Goal: Task Accomplishment & Management: Use online tool/utility

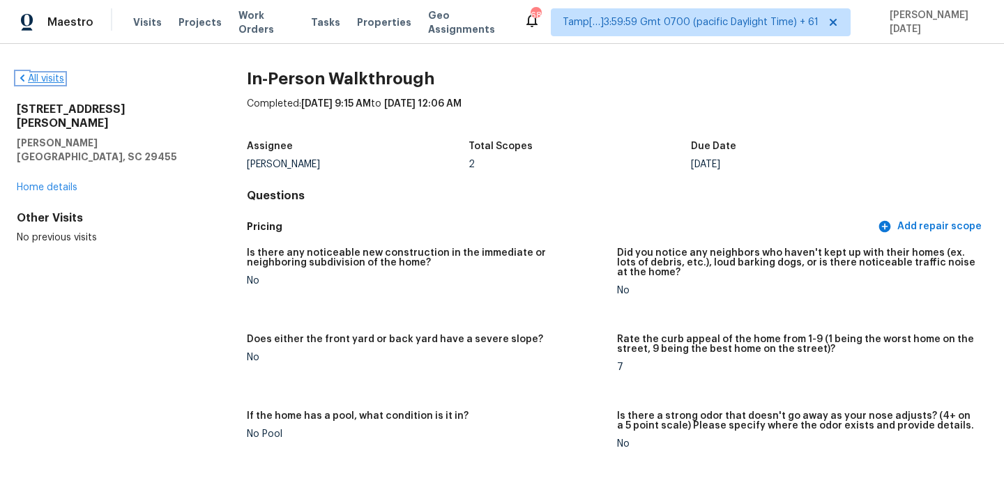
click at [40, 75] on link "All visits" at bounding box center [40, 79] width 47 height 10
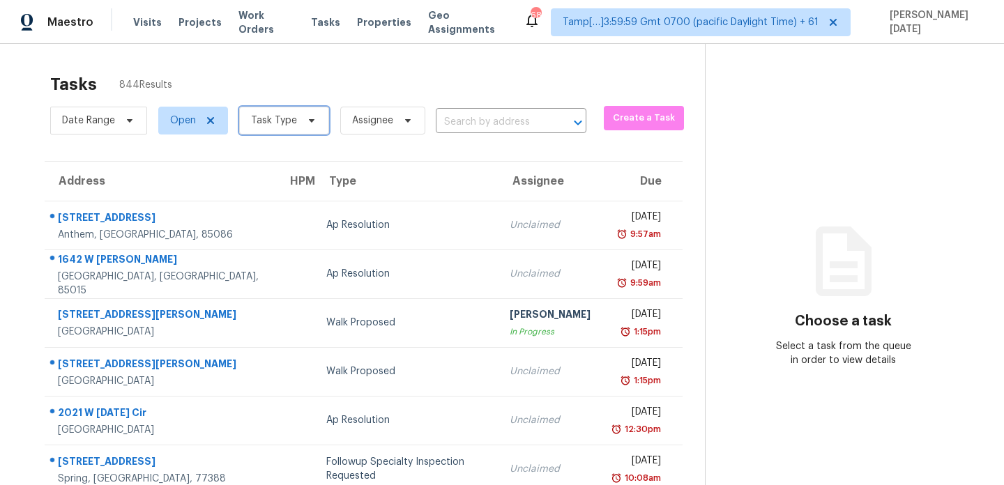
click at [294, 130] on span "Task Type" at bounding box center [284, 121] width 90 height 28
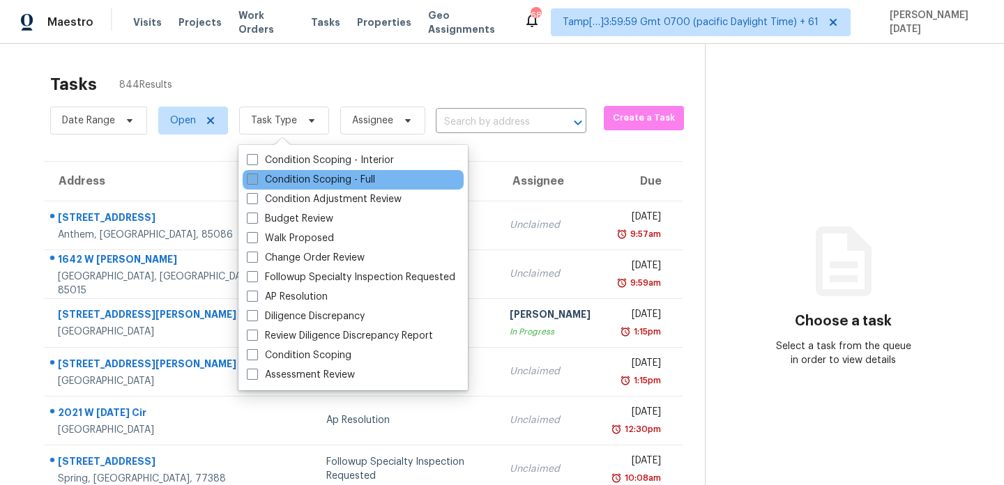
click at [271, 182] on label "Condition Scoping - Full" at bounding box center [311, 180] width 128 height 14
click at [256, 182] on input "Condition Scoping - Full" at bounding box center [251, 177] width 9 height 9
checkbox input "true"
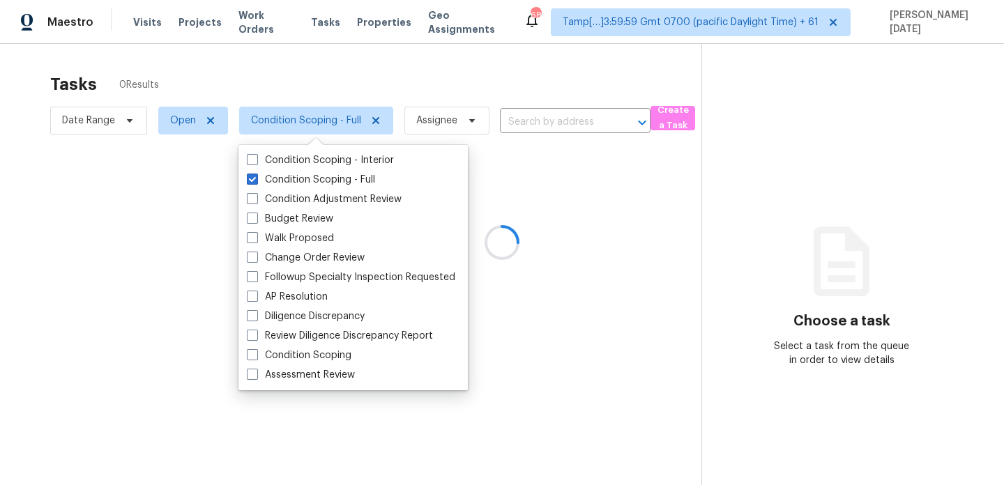
click at [411, 78] on div at bounding box center [502, 242] width 1004 height 485
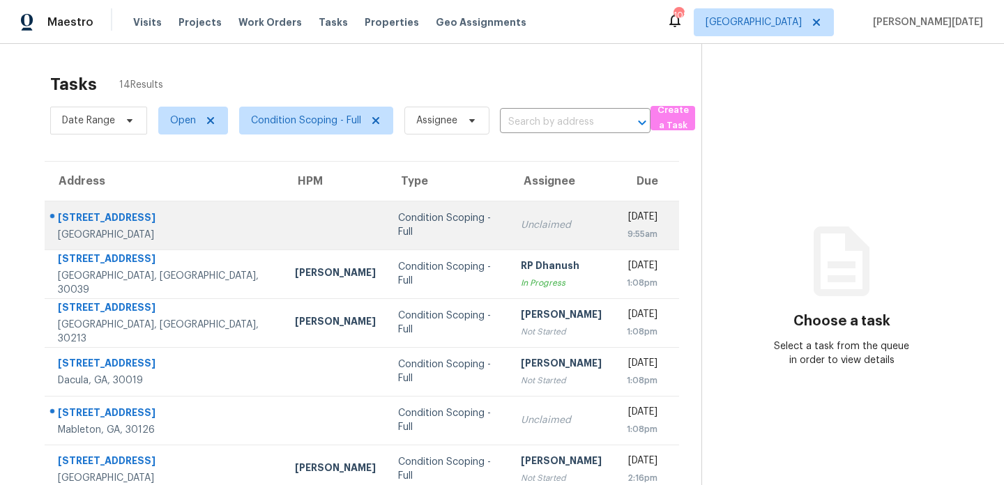
click at [624, 212] on div "[DATE]" at bounding box center [640, 218] width 33 height 17
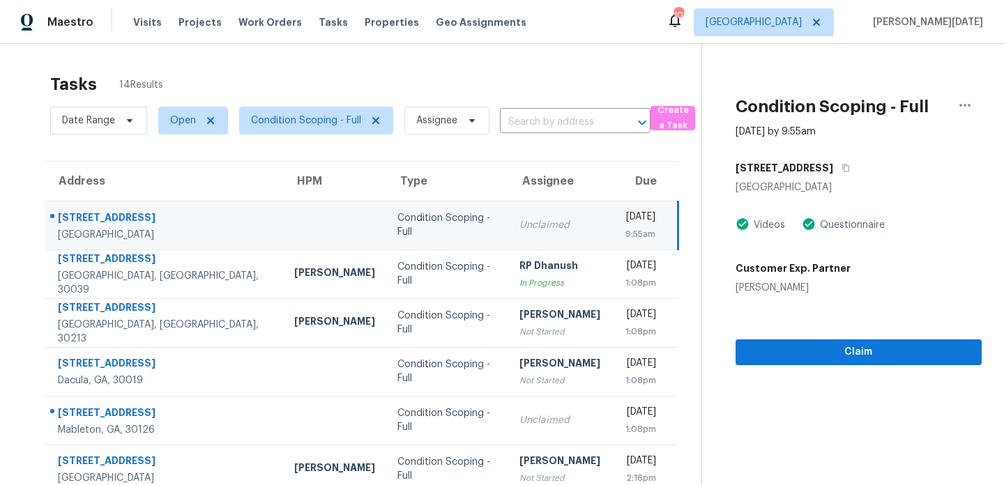
click at [623, 212] on div "[DATE]" at bounding box center [639, 218] width 33 height 17
click at [623, 215] on div "[DATE]" at bounding box center [639, 218] width 33 height 17
click at [655, 227] on div "9:55am" at bounding box center [639, 234] width 33 height 14
click at [812, 349] on span "Claim" at bounding box center [859, 352] width 224 height 17
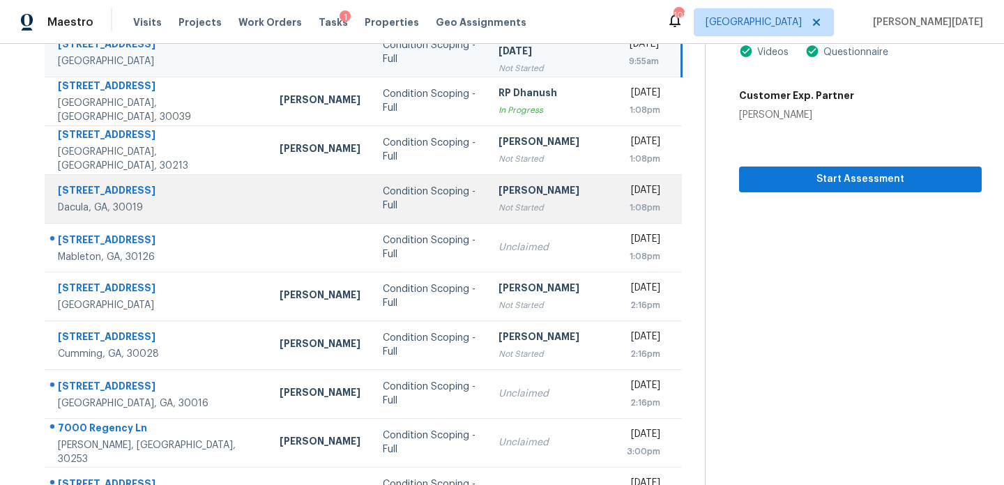
scroll to position [197, 0]
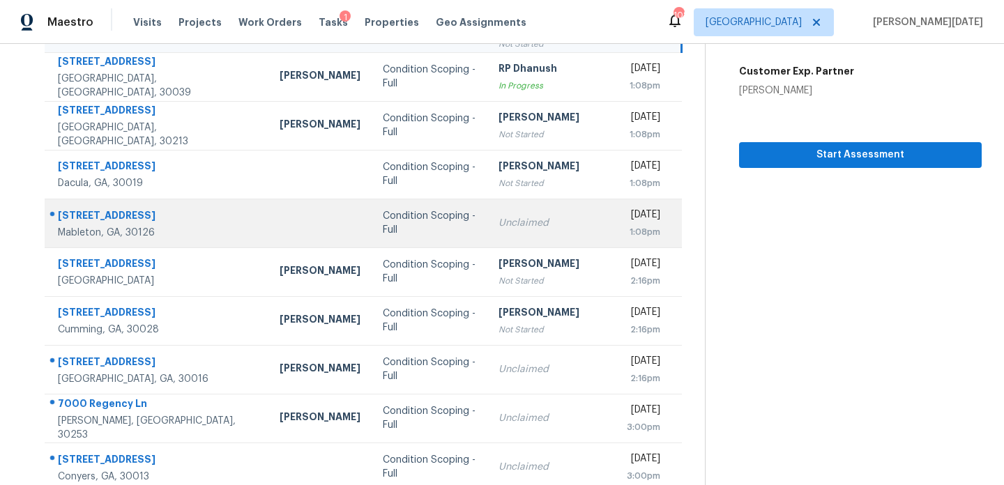
click at [627, 213] on div "Tue, Sep 23rd 2025" at bounding box center [643, 216] width 33 height 17
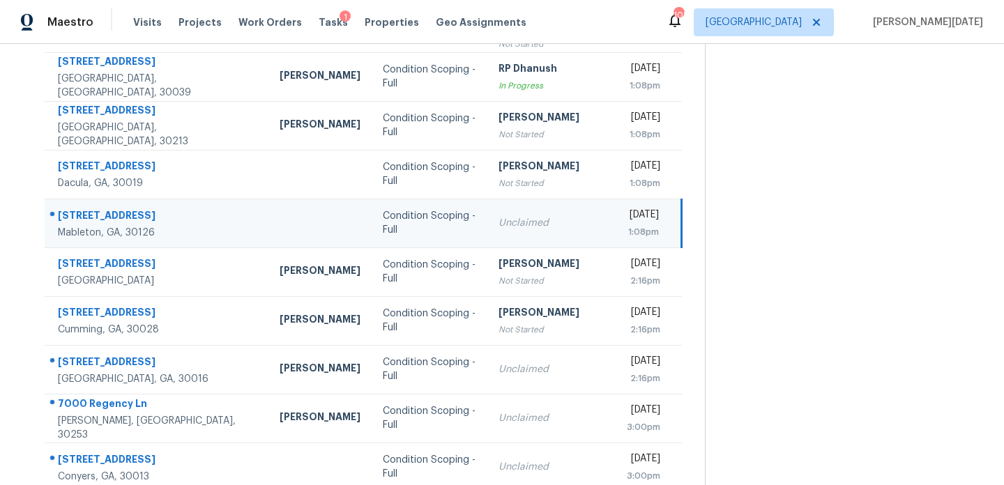
click at [627, 215] on div "Tue, Sep 23rd 2025" at bounding box center [643, 216] width 33 height 17
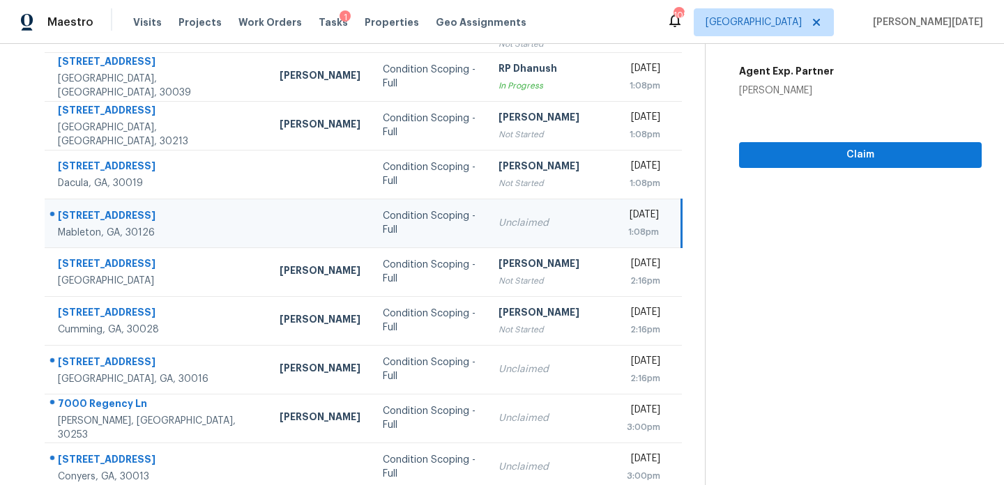
click at [627, 215] on div "Tue, Sep 23rd 2025" at bounding box center [643, 216] width 33 height 17
click at [770, 162] on span "Claim" at bounding box center [860, 154] width 220 height 17
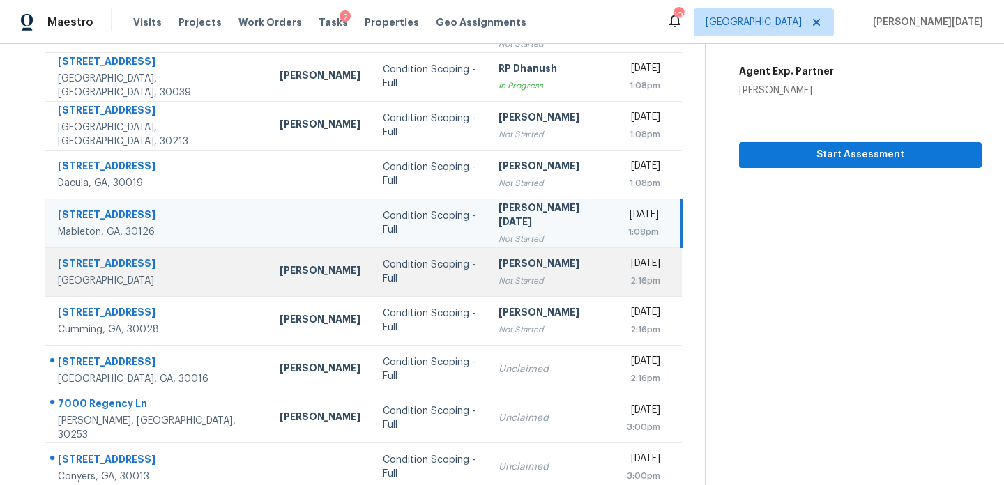
scroll to position [241, 0]
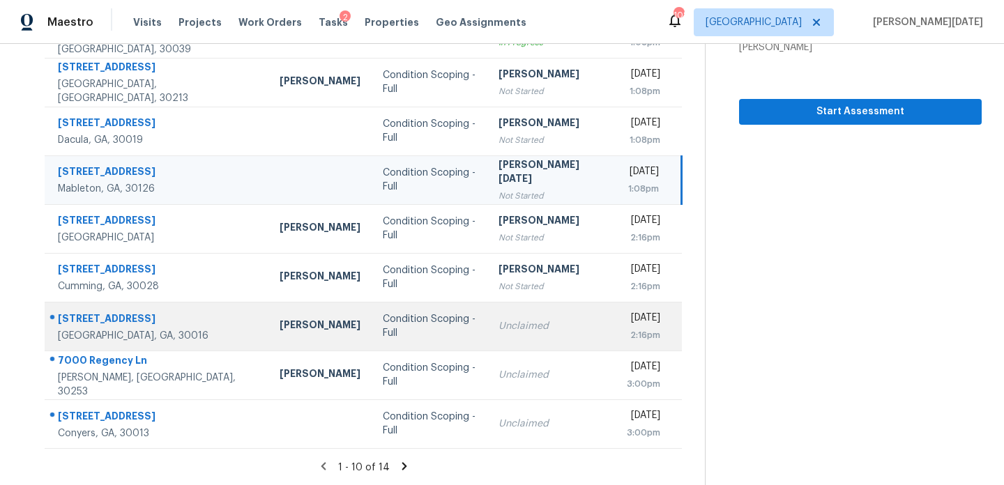
click at [499, 308] on td "Unclaimed" at bounding box center [551, 326] width 128 height 49
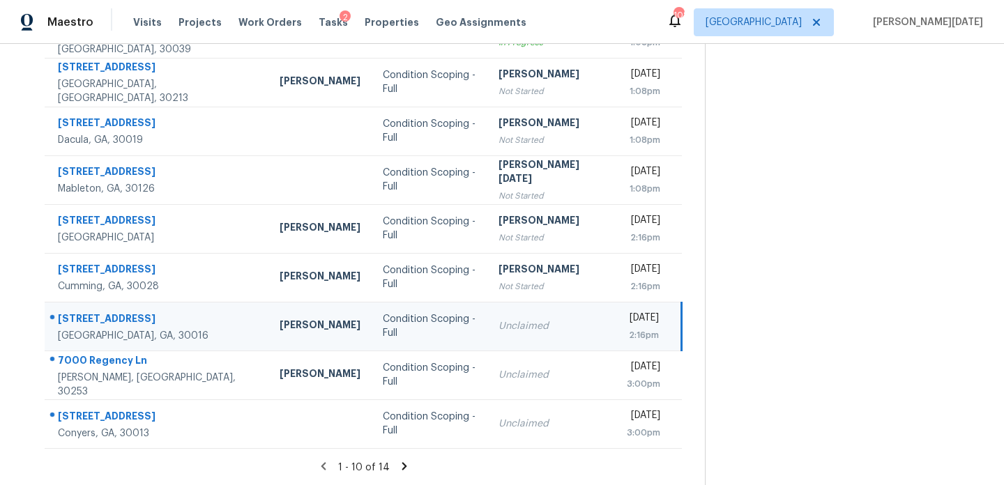
click at [515, 319] on div "Unclaimed" at bounding box center [552, 326] width 106 height 14
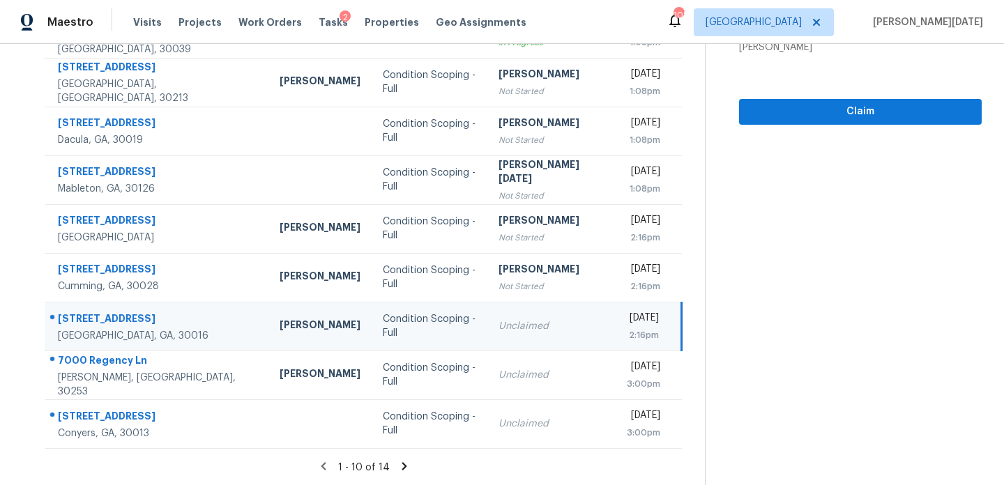
click at [616, 324] on td "Tue, Sep 23rd 2025 2:16pm" at bounding box center [649, 326] width 66 height 49
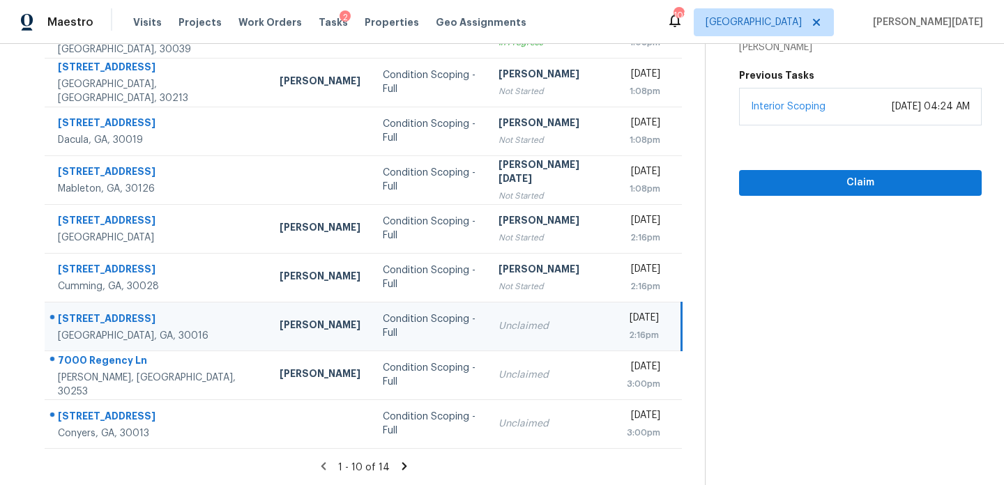
click at [627, 314] on div "[DATE]" at bounding box center [643, 319] width 33 height 17
click at [777, 178] on span "Claim" at bounding box center [860, 182] width 220 height 17
click at [402, 468] on icon at bounding box center [404, 466] width 13 height 13
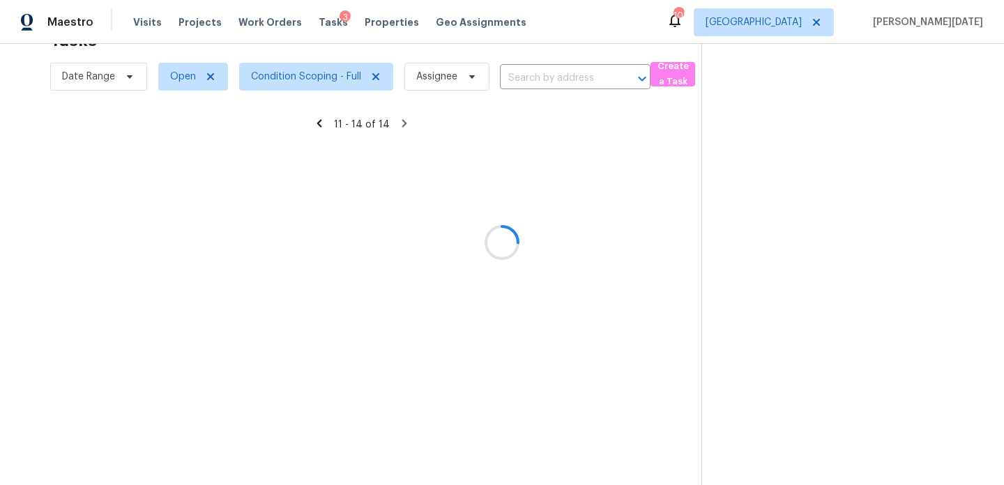
scroll to position [44, 0]
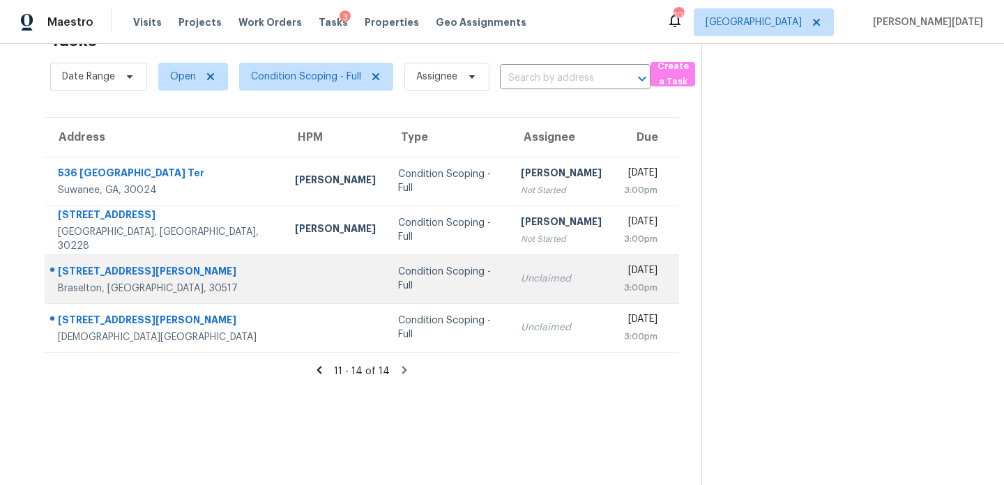
click at [510, 289] on td "Unclaimed" at bounding box center [561, 279] width 103 height 49
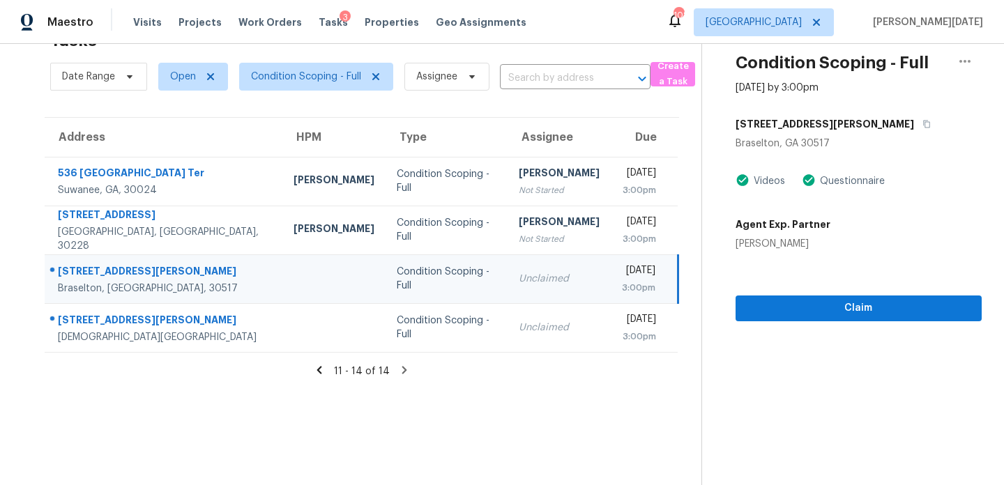
click at [622, 289] on div "3:00pm" at bounding box center [638, 288] width 33 height 14
click at [799, 302] on span "Claim" at bounding box center [859, 308] width 224 height 17
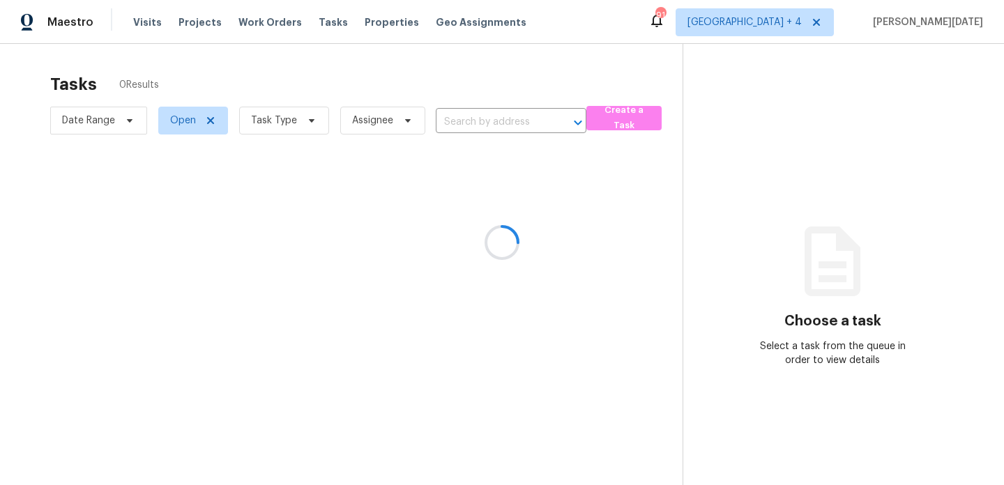
click at [306, 129] on div at bounding box center [502, 242] width 1004 height 485
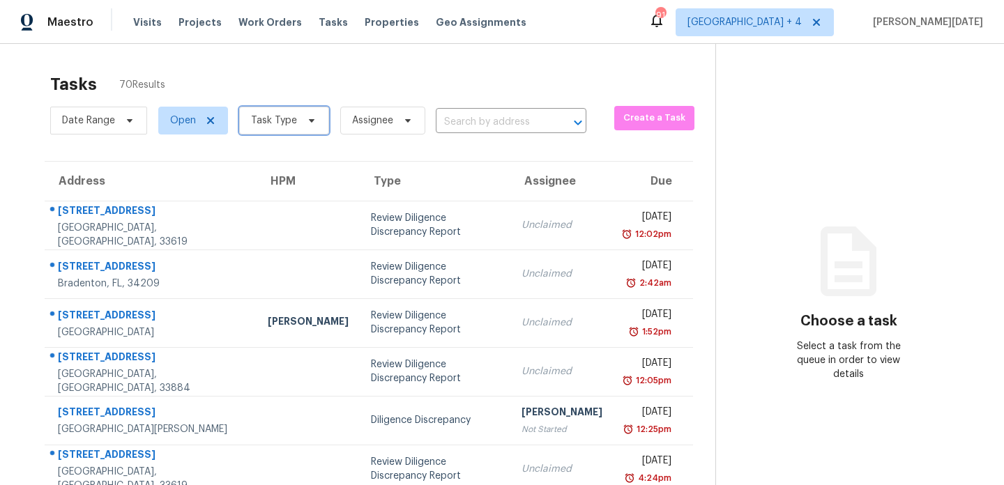
click at [306, 129] on span "Task Type" at bounding box center [284, 121] width 90 height 28
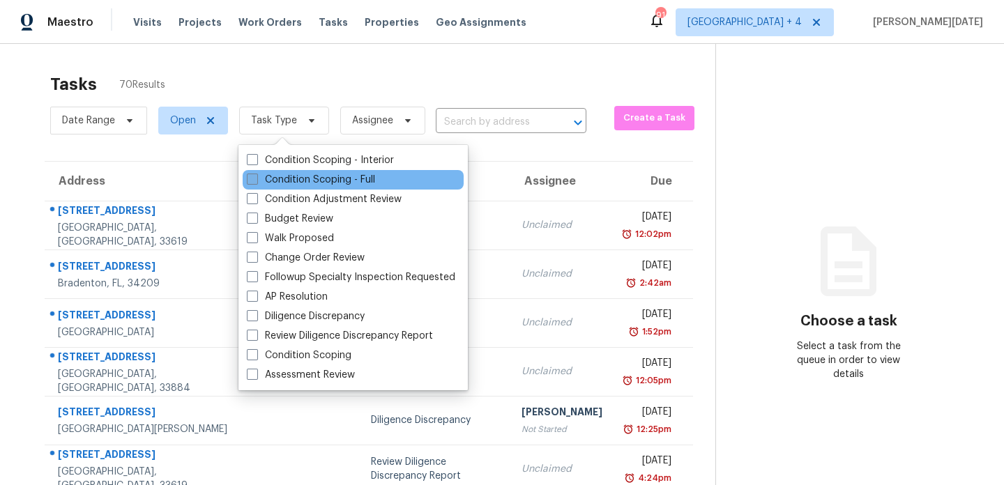
click at [284, 179] on label "Condition Scoping - Full" at bounding box center [311, 180] width 128 height 14
click at [256, 179] on input "Condition Scoping - Full" at bounding box center [251, 177] width 9 height 9
checkbox input "true"
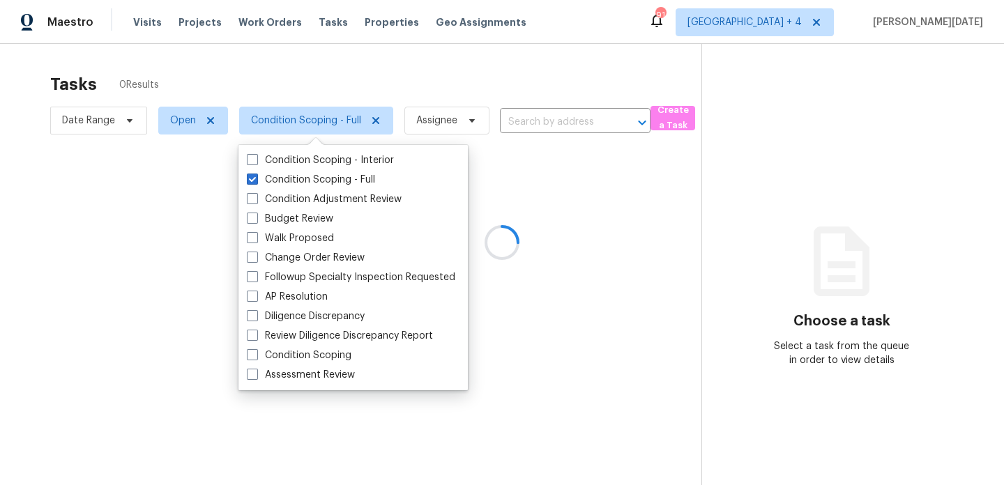
click at [430, 77] on div at bounding box center [502, 242] width 1004 height 485
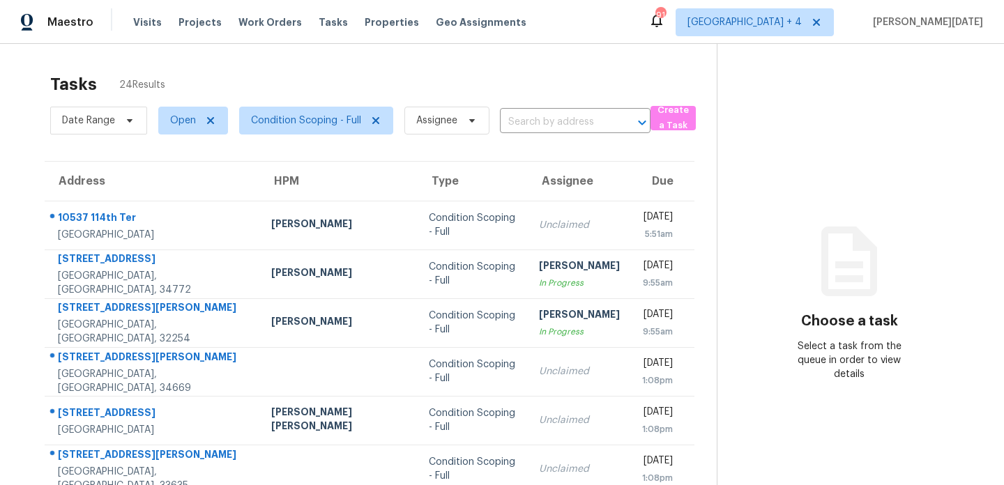
click at [430, 77] on div "Tasks 24 Results" at bounding box center [383, 84] width 667 height 36
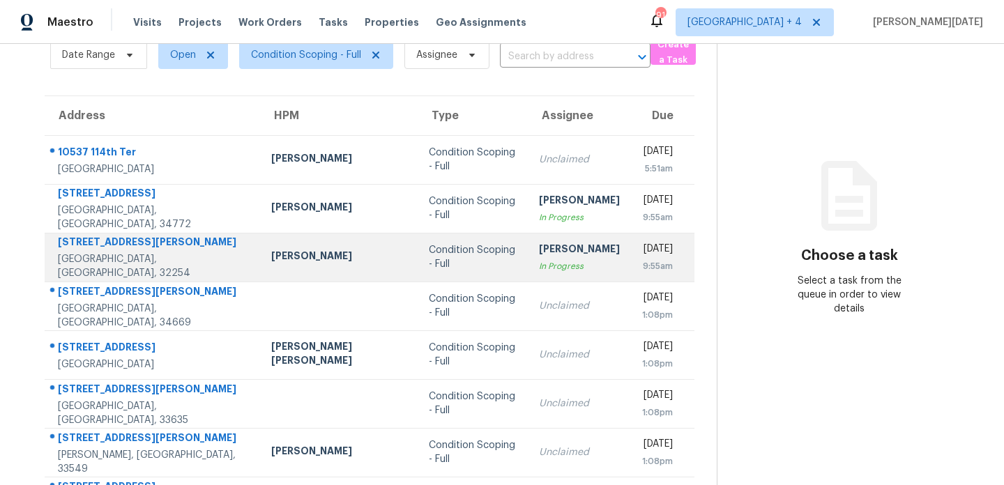
scroll to position [68, 0]
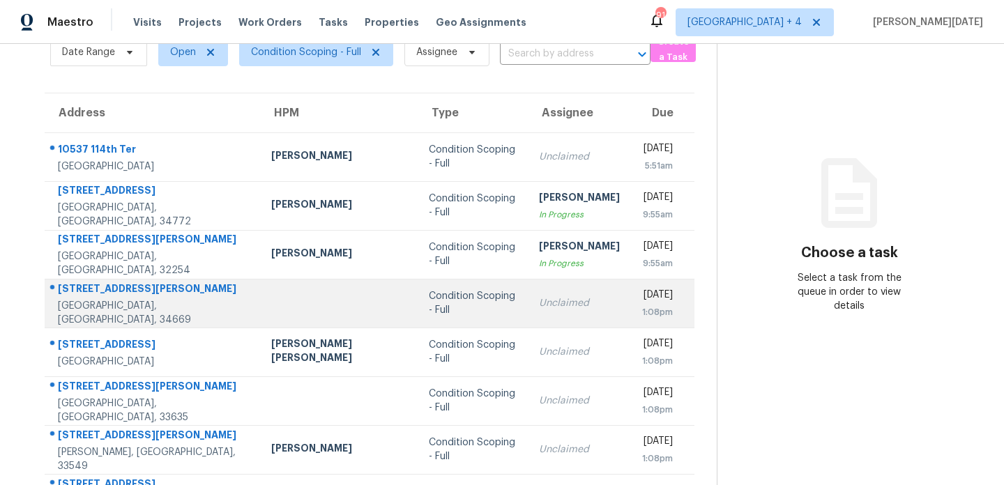
click at [528, 295] on td "Unclaimed" at bounding box center [579, 303] width 103 height 49
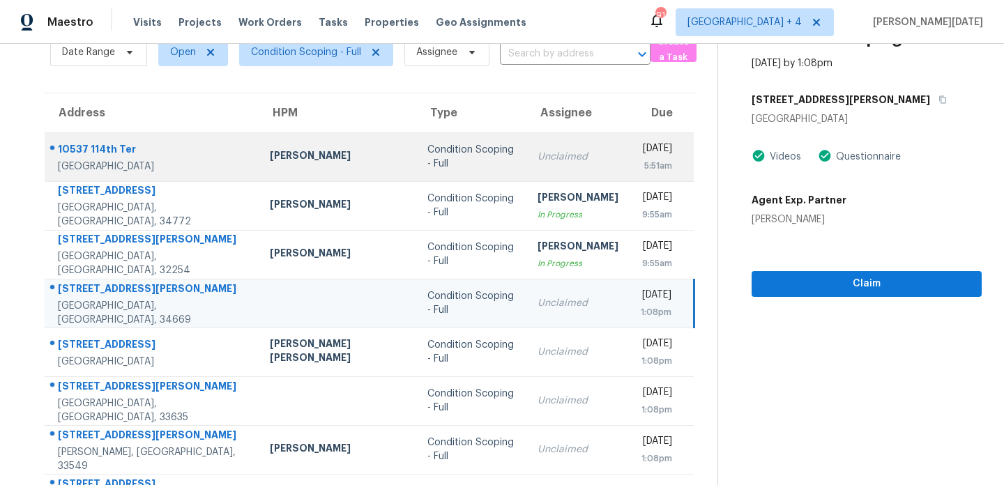
click at [526, 160] on td "Unclaimed" at bounding box center [577, 156] width 103 height 49
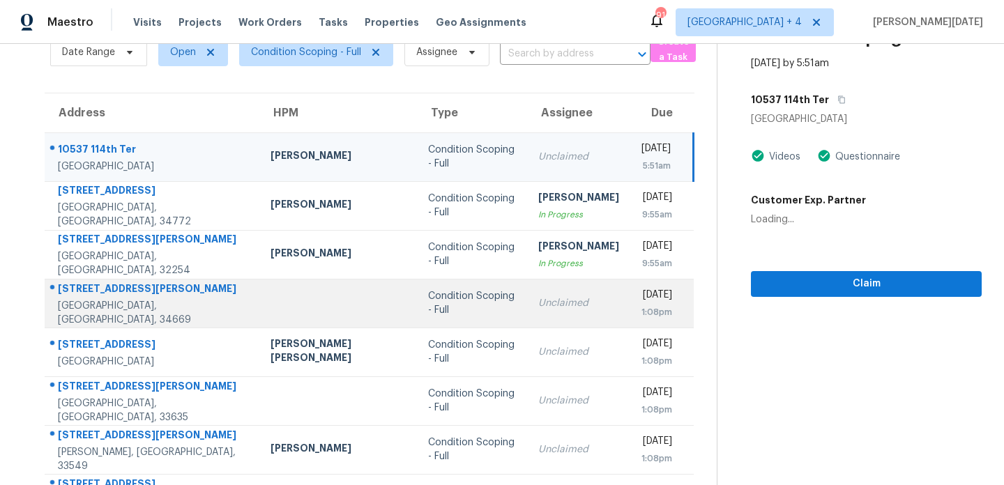
click at [427, 287] on td "Condition Scoping - Full" at bounding box center [472, 303] width 110 height 49
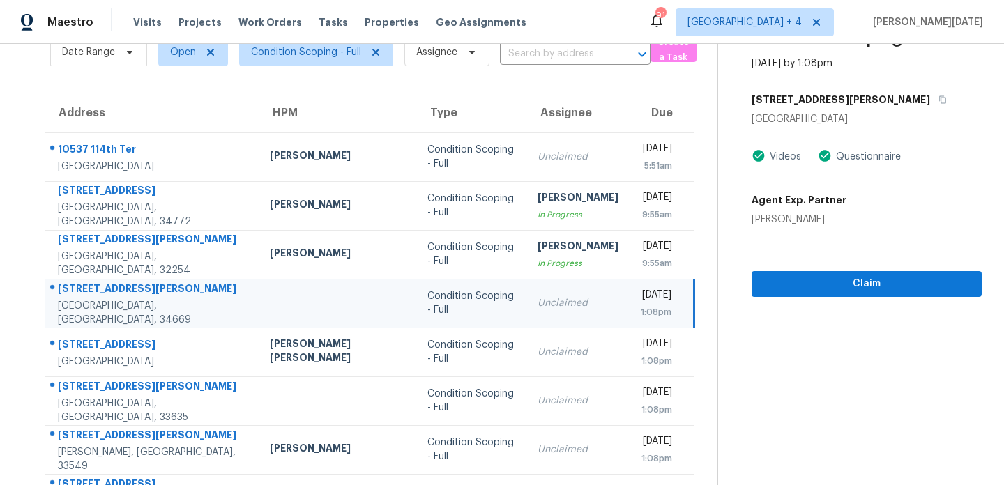
click at [526, 312] on td "Unclaimed" at bounding box center [577, 303] width 103 height 49
click at [630, 308] on td "Tue, Sep 23rd 2025 1:08pm" at bounding box center [662, 303] width 65 height 49
click at [763, 284] on span "Claim" at bounding box center [867, 283] width 208 height 17
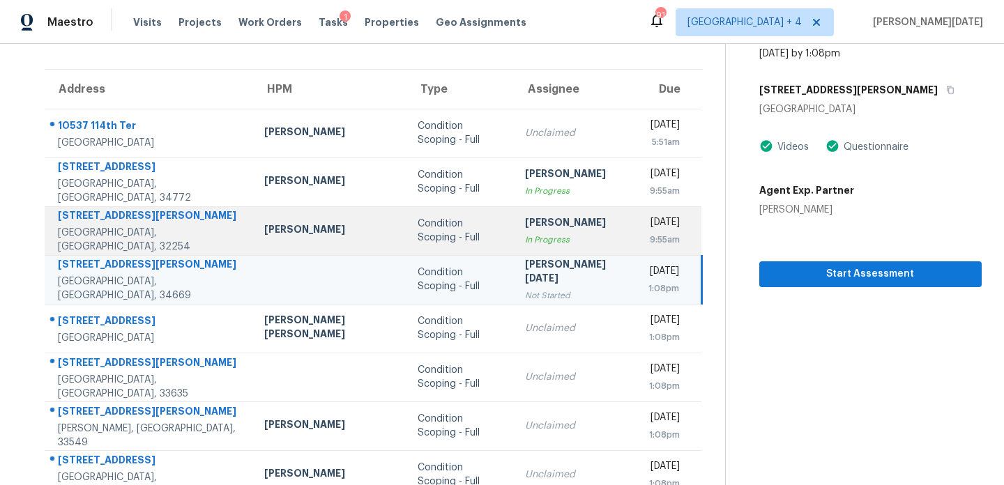
scroll to position [94, 0]
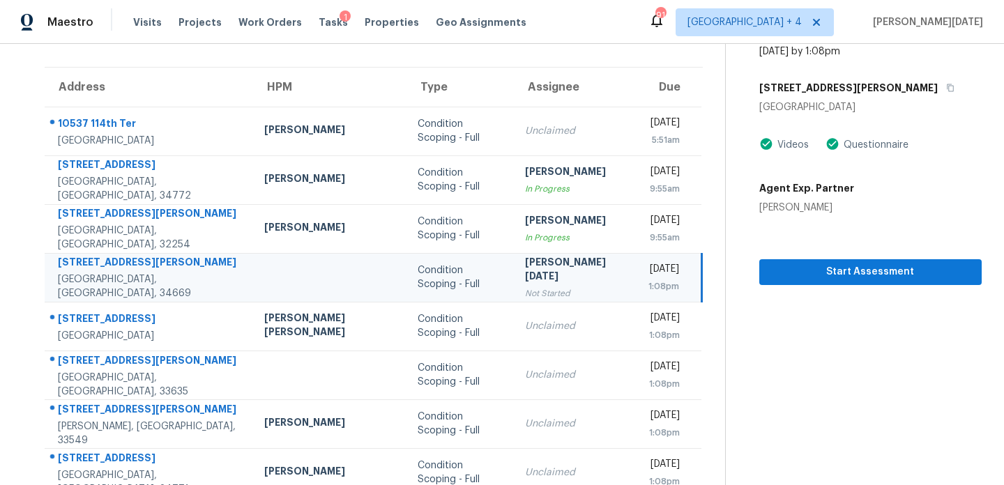
click at [525, 287] on div "Not Started" at bounding box center [575, 294] width 101 height 14
click at [525, 289] on div "Not Started" at bounding box center [575, 294] width 101 height 14
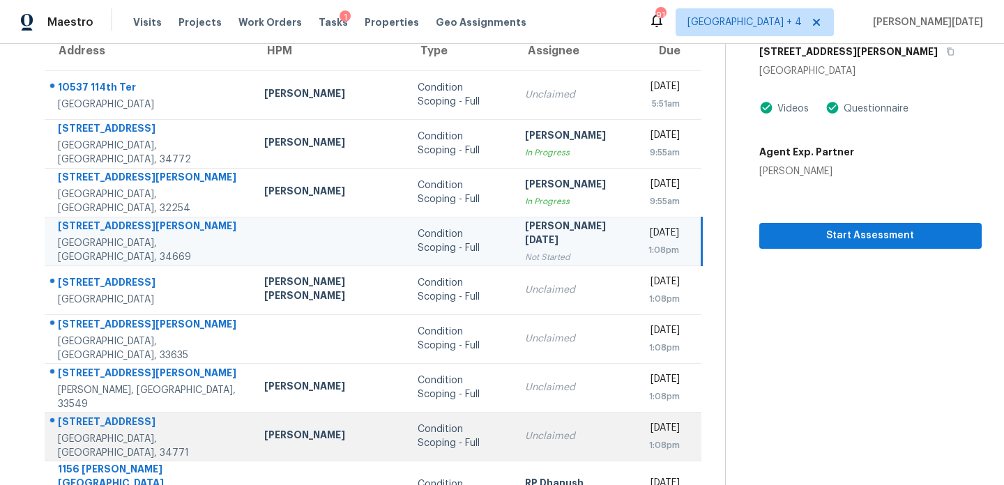
scroll to position [130, 0]
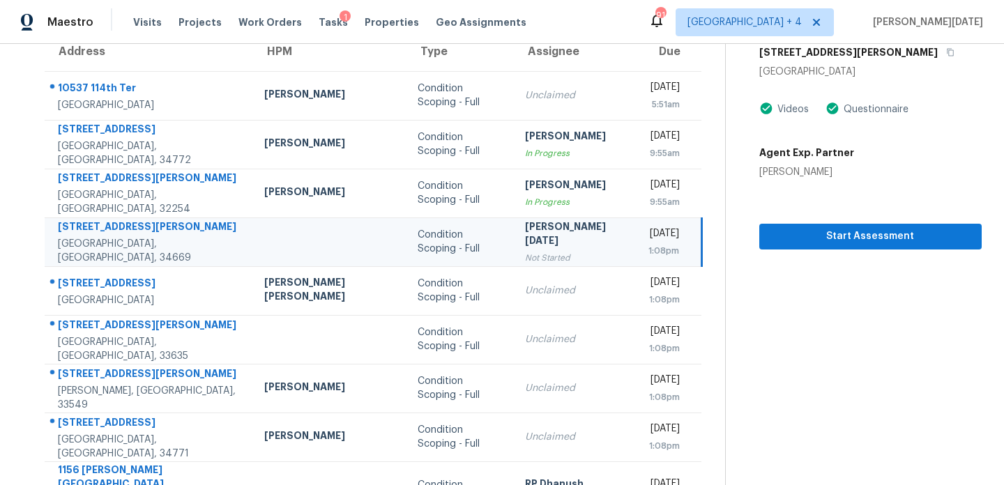
click at [537, 251] on div "Not Started" at bounding box center [575, 258] width 101 height 14
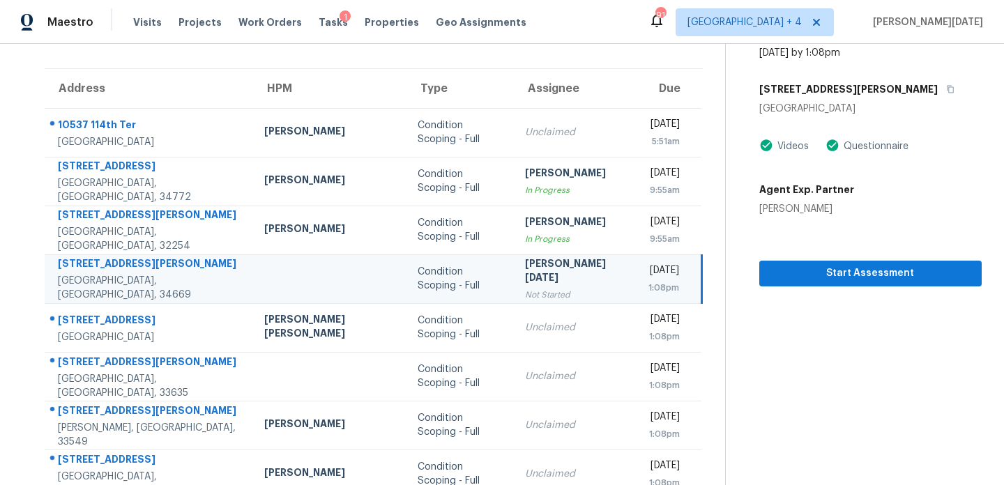
click at [546, 258] on td "Prabhu Raja Not Started" at bounding box center [575, 279] width 123 height 49
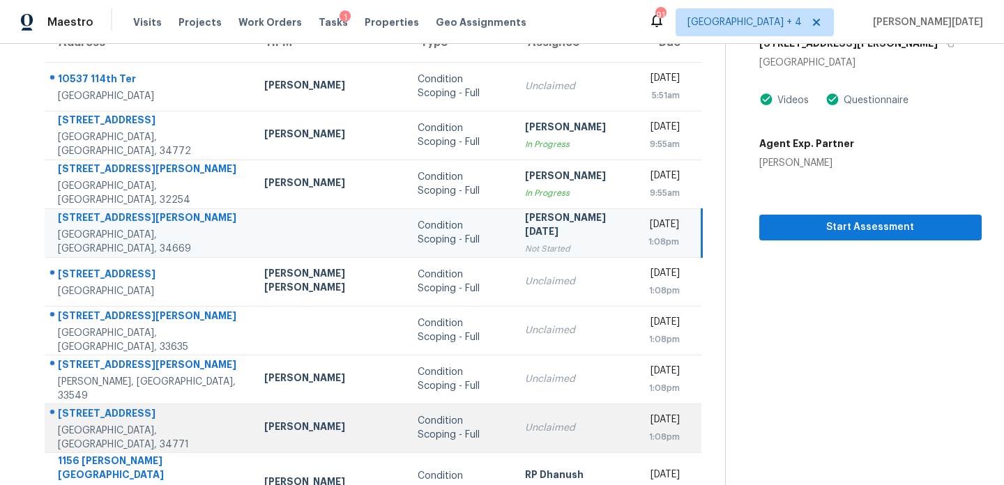
scroll to position [129, 0]
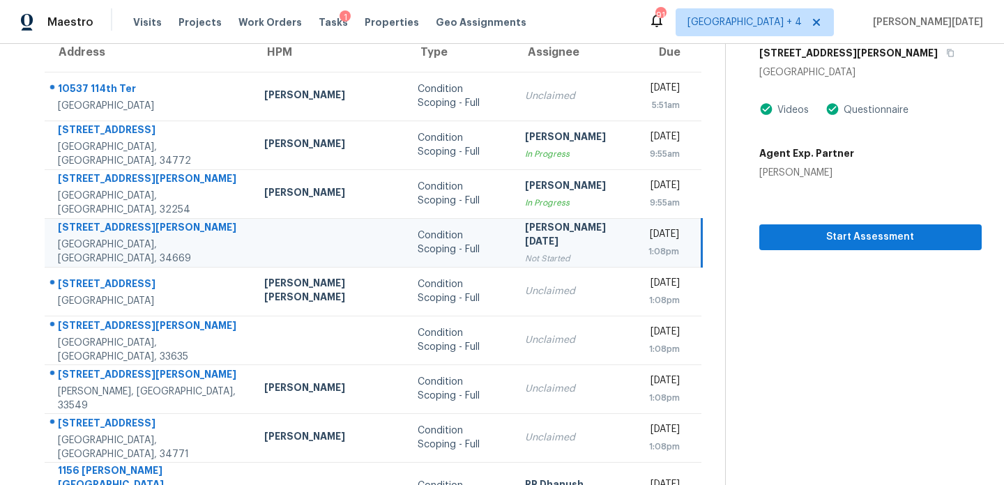
click at [525, 234] on div "[PERSON_NAME][DATE]" at bounding box center [575, 235] width 101 height 31
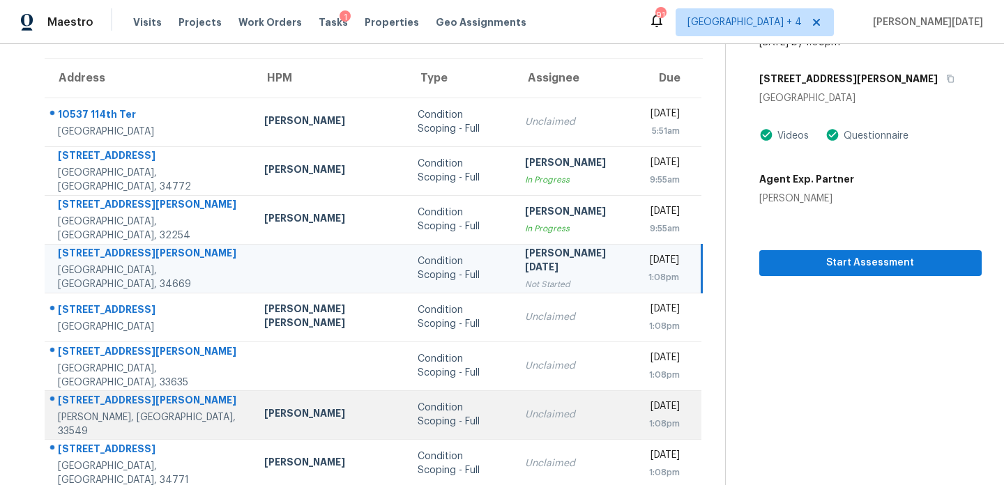
scroll to position [241, 0]
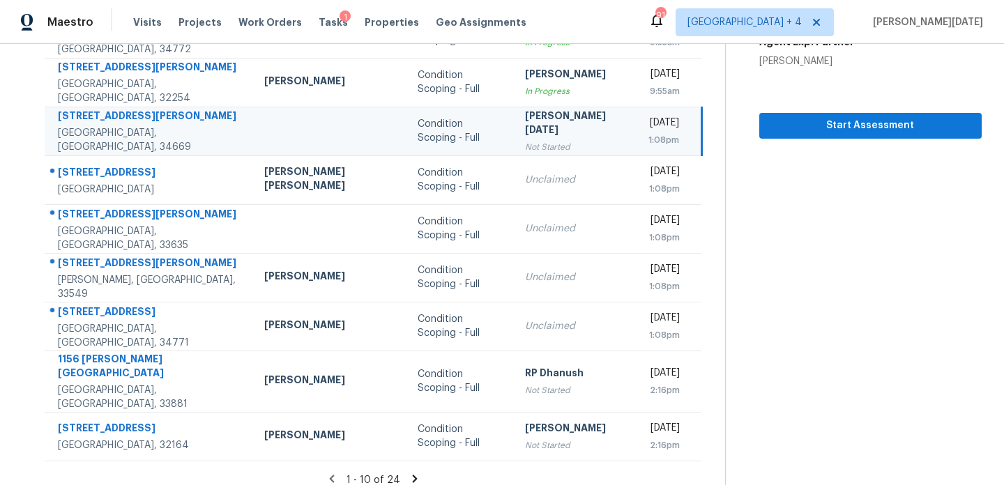
click at [409, 473] on icon at bounding box center [415, 479] width 13 height 13
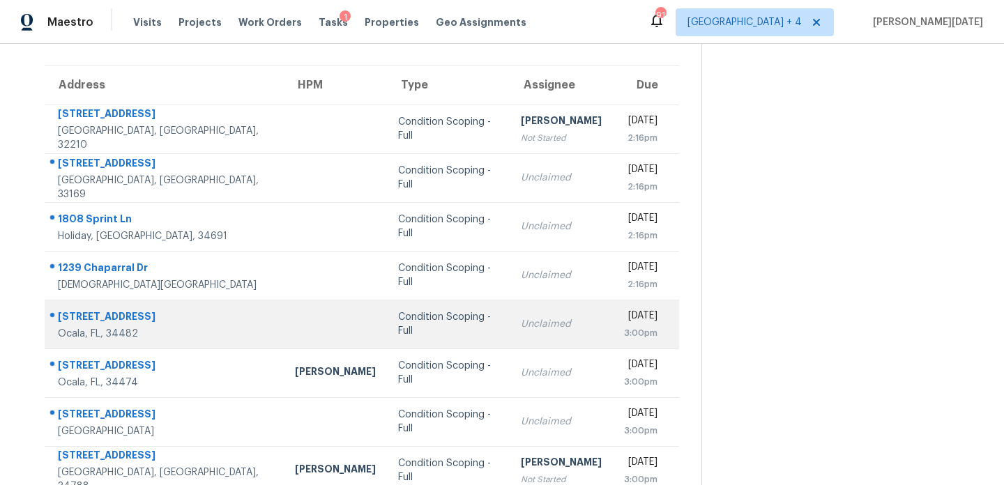
scroll to position [95, 0]
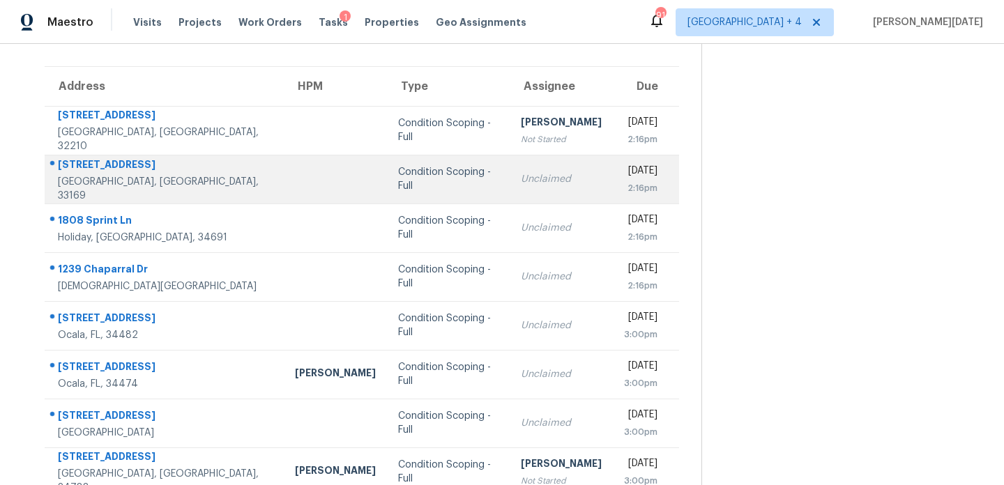
click at [521, 183] on div "Unclaimed" at bounding box center [561, 179] width 81 height 14
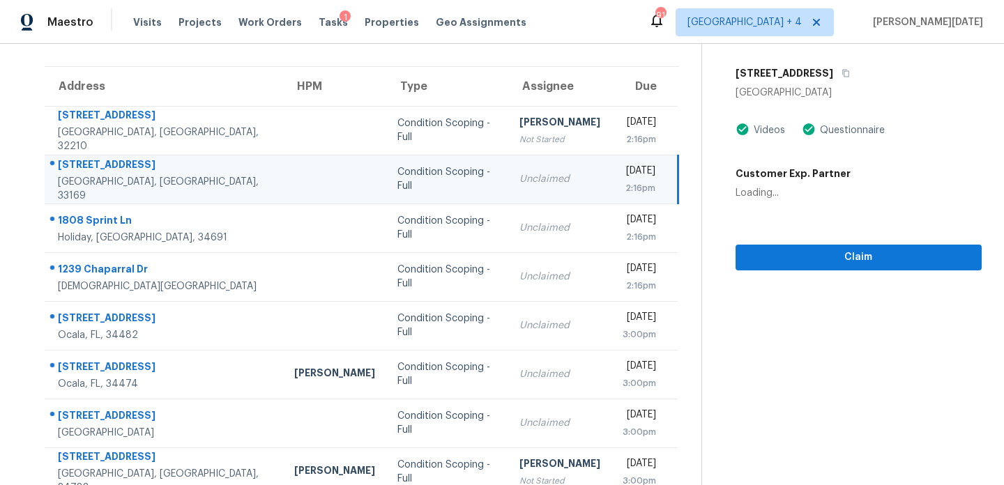
click at [612, 179] on td "Tue, Sep 23rd 2025 2:16pm" at bounding box center [645, 179] width 66 height 49
click at [762, 248] on button "Claim" at bounding box center [859, 258] width 246 height 26
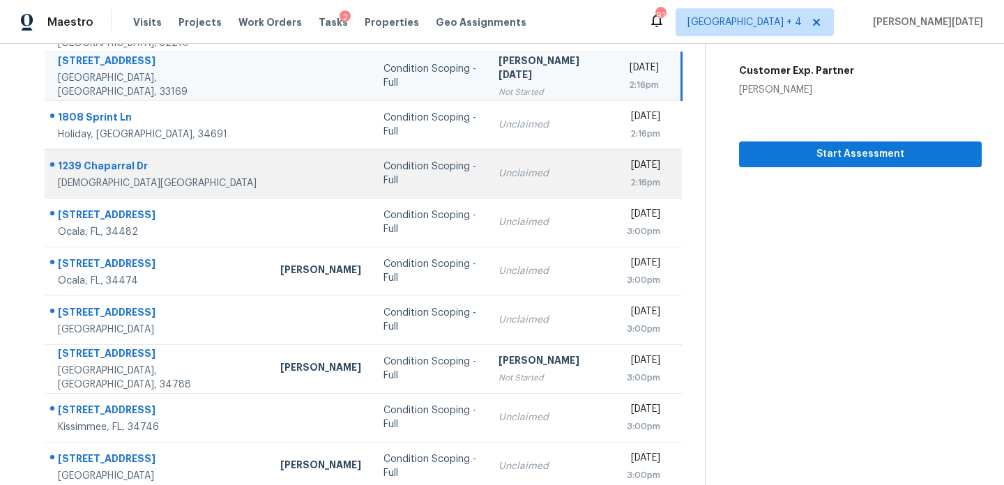
scroll to position [241, 0]
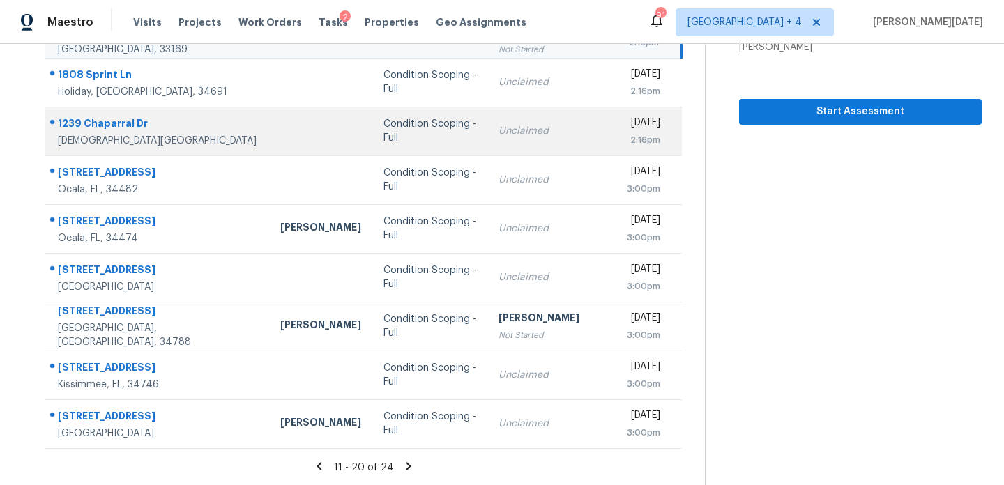
click at [430, 151] on td "Condition Scoping - Full" at bounding box center [429, 131] width 115 height 49
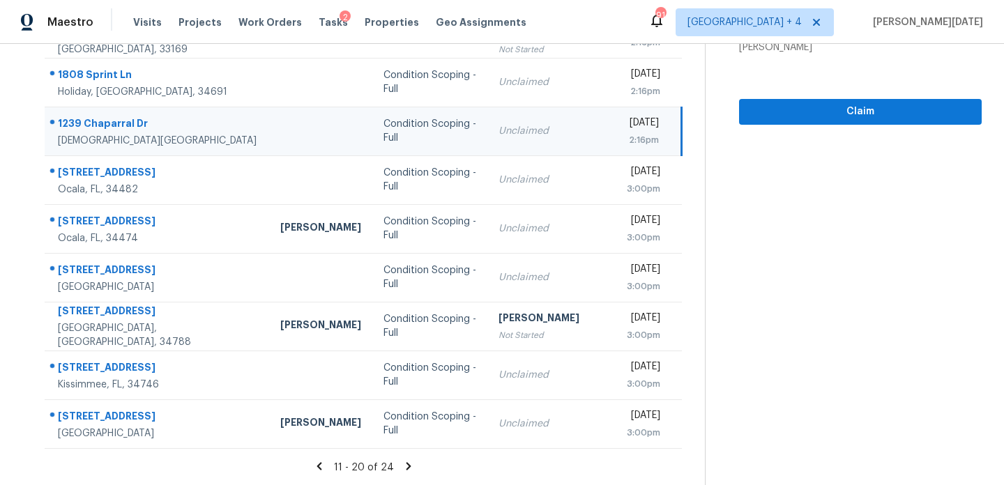
click at [406, 466] on icon at bounding box center [408, 466] width 13 height 13
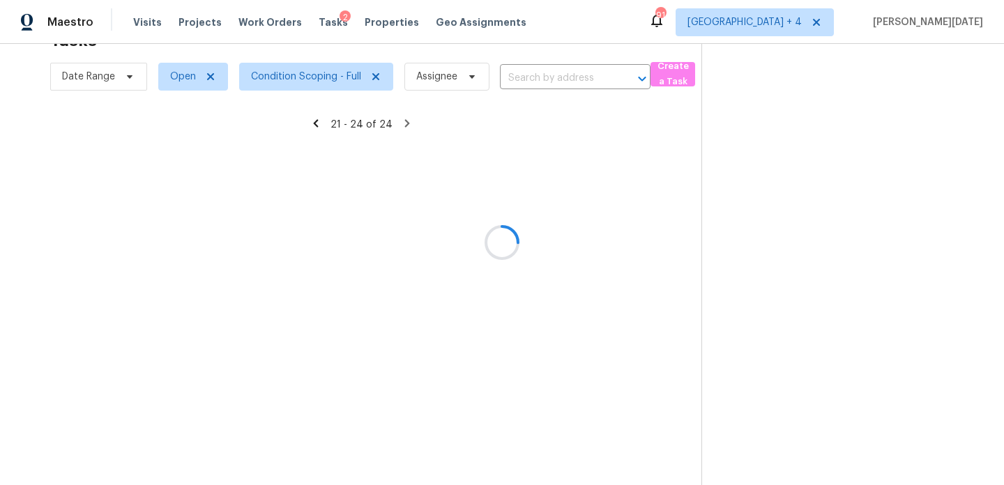
scroll to position [44, 0]
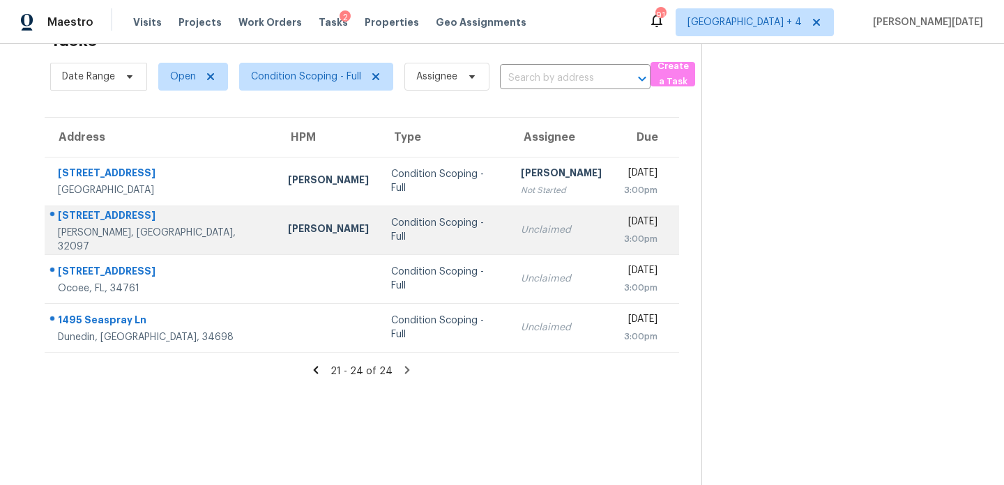
click at [403, 245] on td "Condition Scoping - Full" at bounding box center [445, 230] width 130 height 49
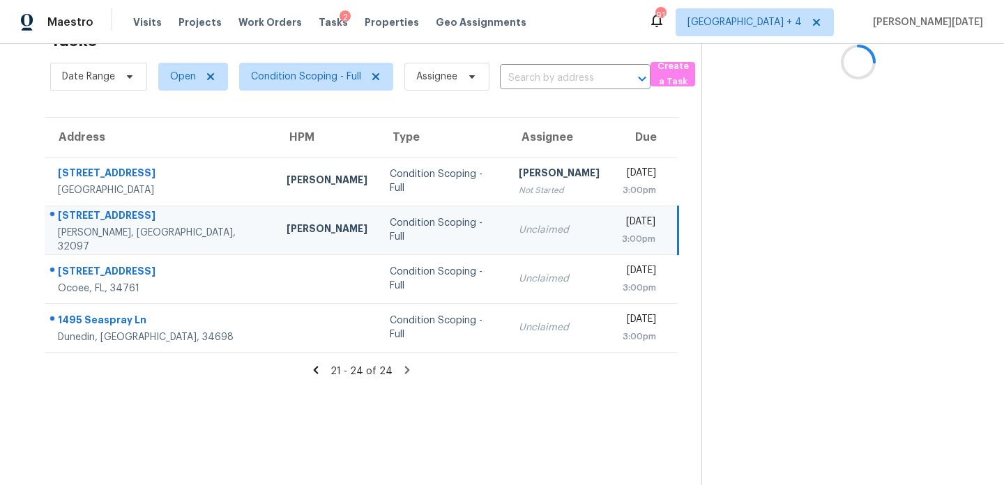
click at [519, 234] on div "Unclaimed" at bounding box center [559, 230] width 81 height 14
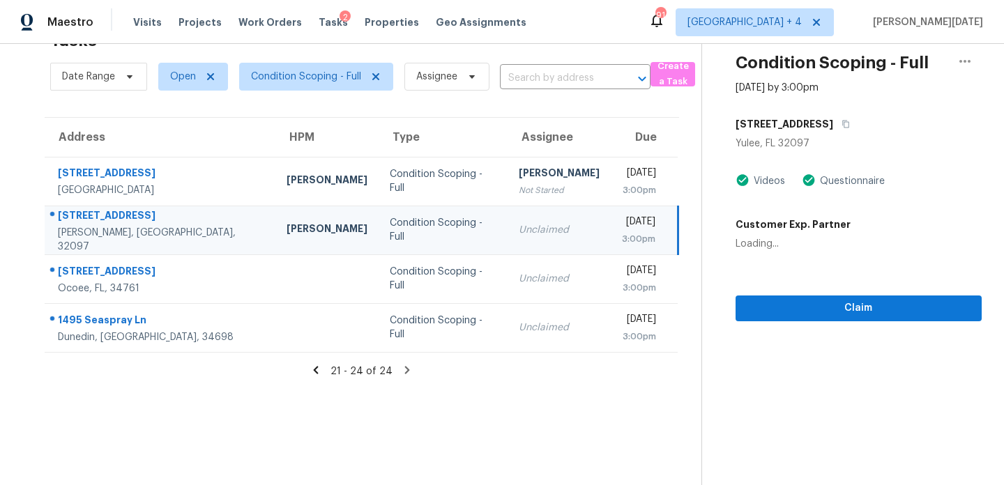
click at [622, 234] on div "3:00pm" at bounding box center [638, 239] width 33 height 14
click at [685, 239] on div "Address HPM Type Assignee Due 6897 Heatherbrook Dr Lakeland, FL, 33809 Nick Chr…" at bounding box center [361, 235] width 679 height 236
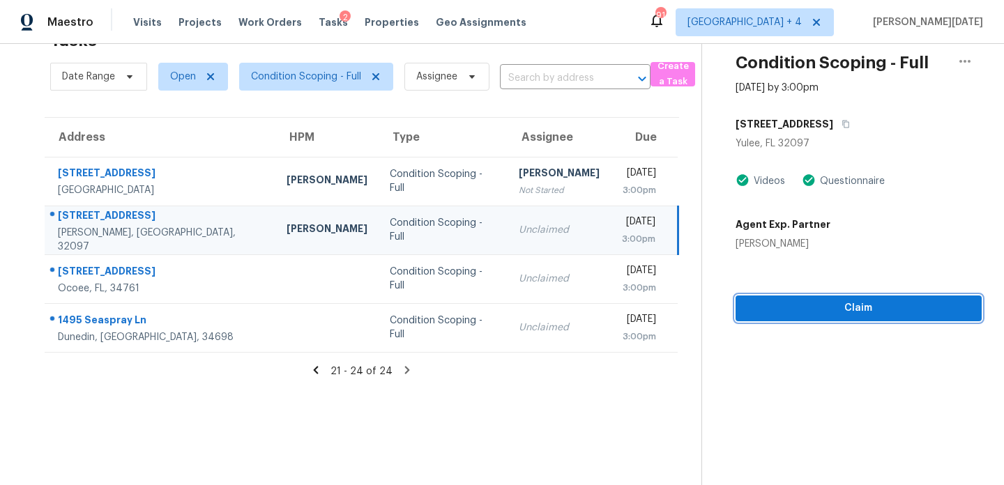
click at [787, 310] on span "Claim" at bounding box center [859, 308] width 224 height 17
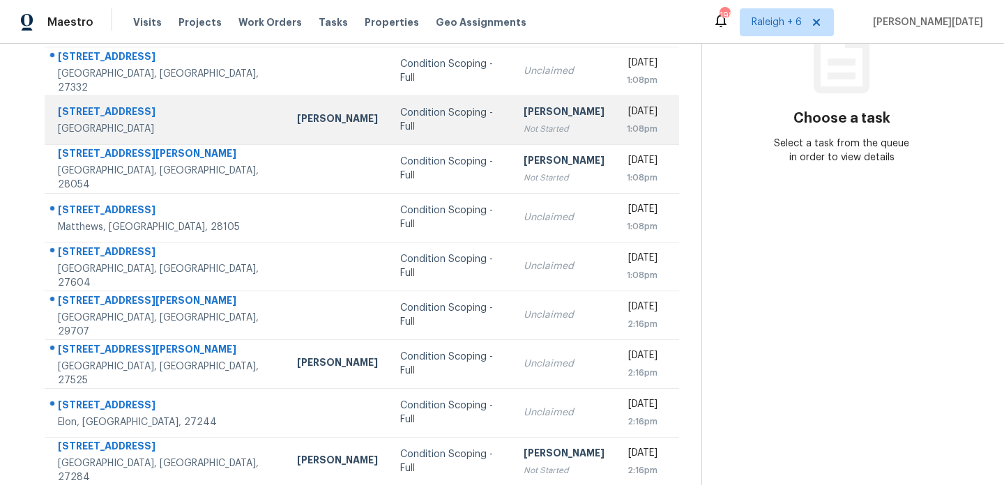
scroll to position [204, 0]
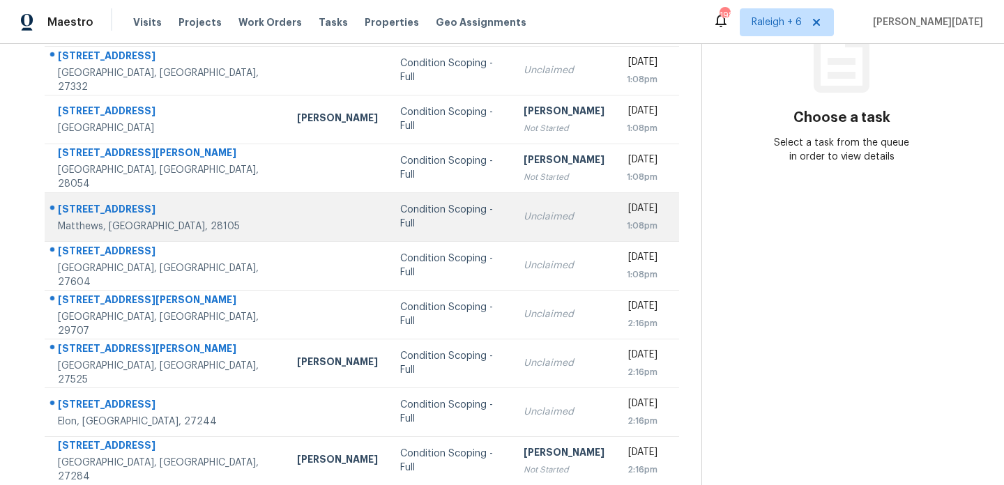
click at [513, 202] on td "Unclaimed" at bounding box center [564, 216] width 103 height 49
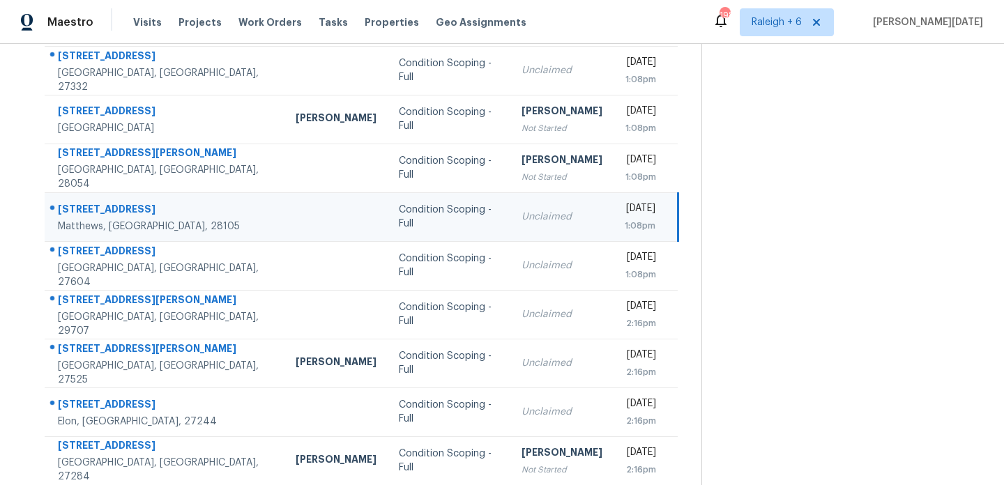
click at [510, 202] on td "Unclaimed" at bounding box center [561, 216] width 103 height 49
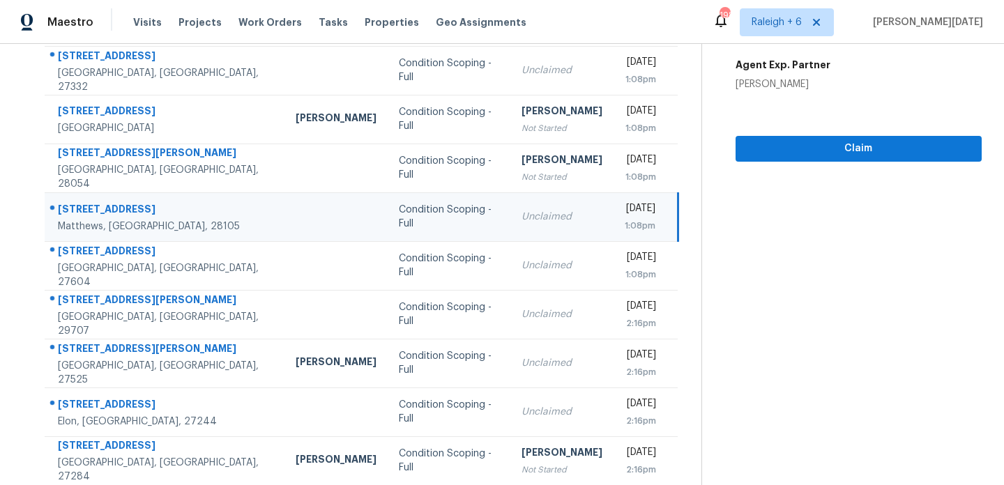
click at [510, 202] on td "Unclaimed" at bounding box center [561, 216] width 103 height 49
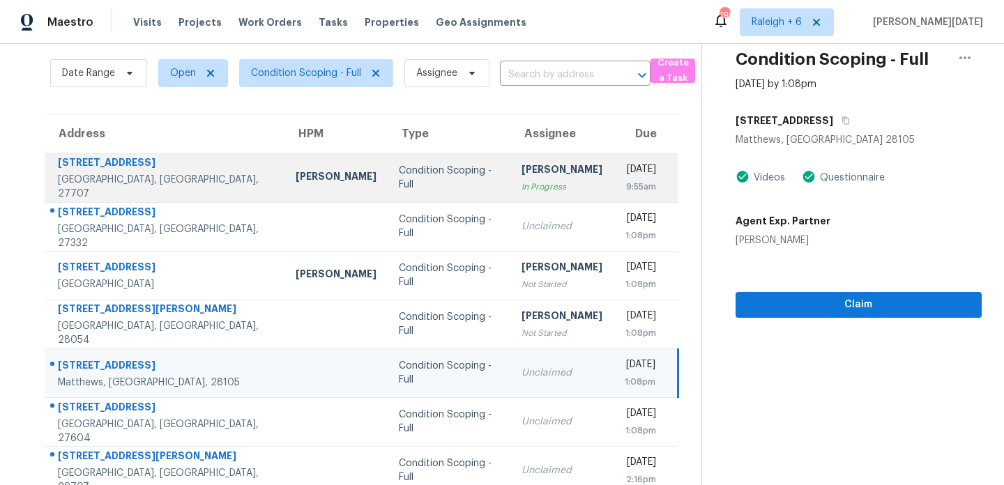
scroll to position [24, 0]
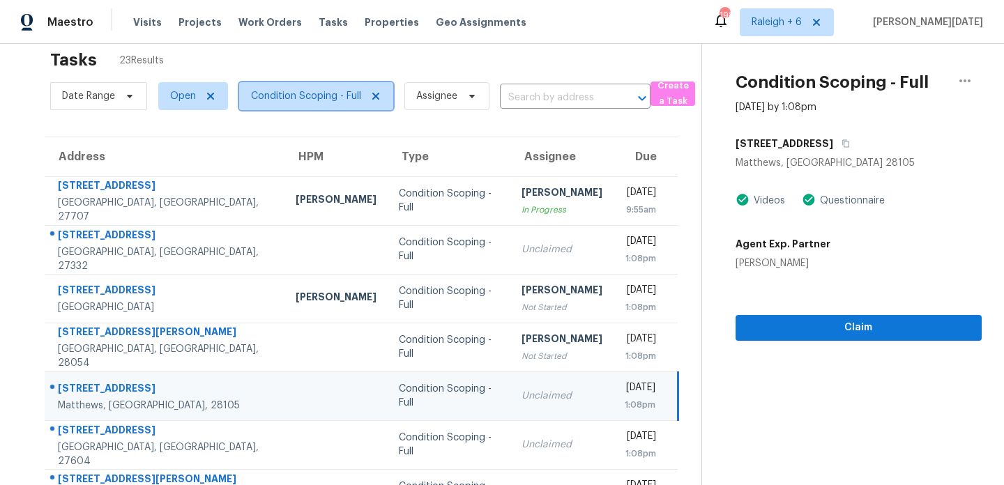
click at [345, 92] on span "Condition Scoping - Full" at bounding box center [306, 96] width 110 height 14
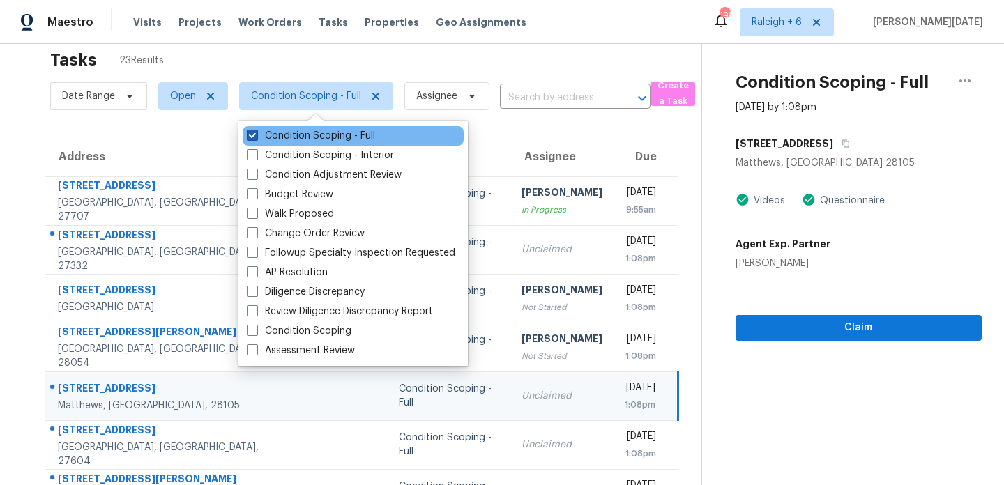
click at [340, 130] on label "Condition Scoping - Full" at bounding box center [311, 136] width 128 height 14
click at [256, 130] on input "Condition Scoping - Full" at bounding box center [251, 133] width 9 height 9
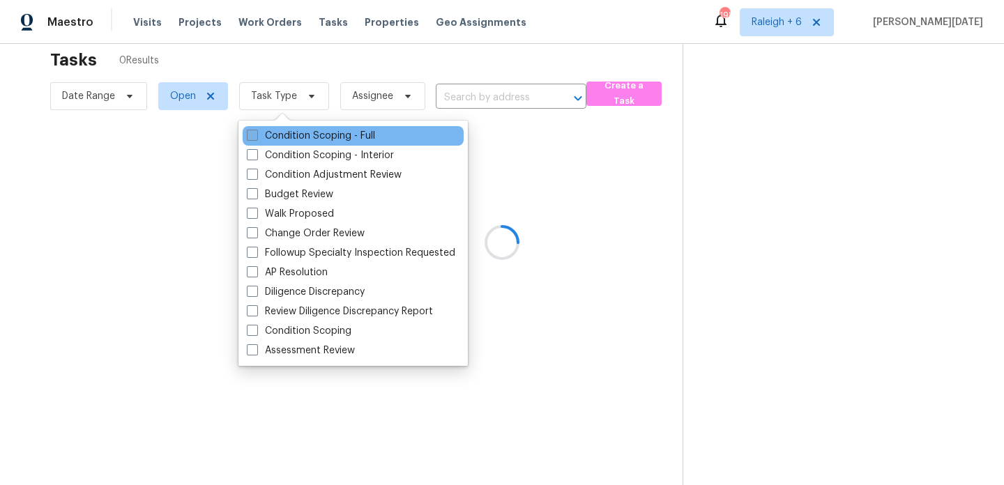
click at [340, 130] on label "Condition Scoping - Full" at bounding box center [311, 136] width 128 height 14
click at [256, 130] on input "Condition Scoping - Full" at bounding box center [251, 133] width 9 height 9
checkbox input "true"
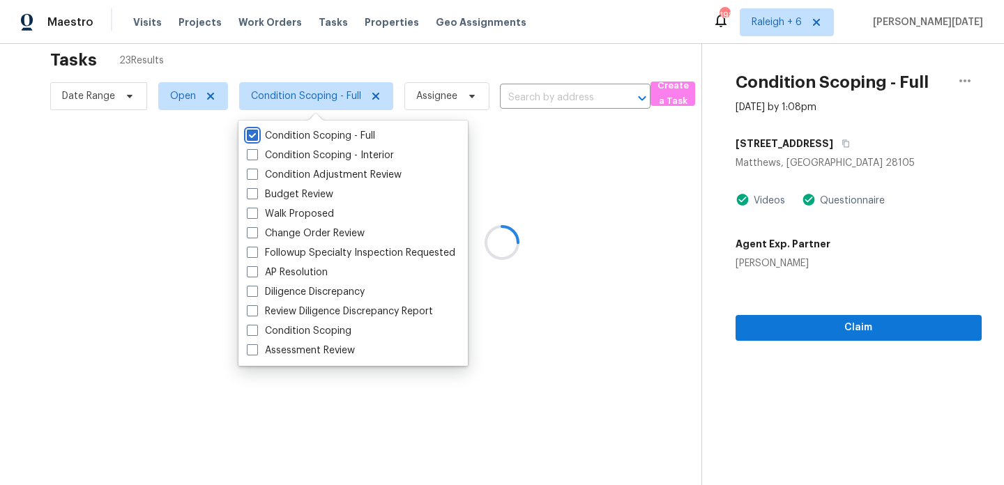
click at [425, 60] on div at bounding box center [502, 242] width 1004 height 485
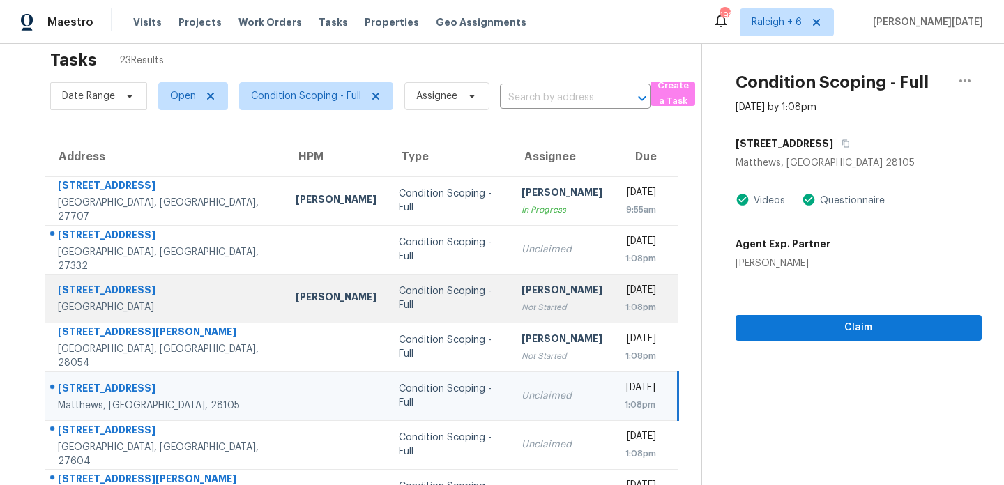
scroll to position [190, 0]
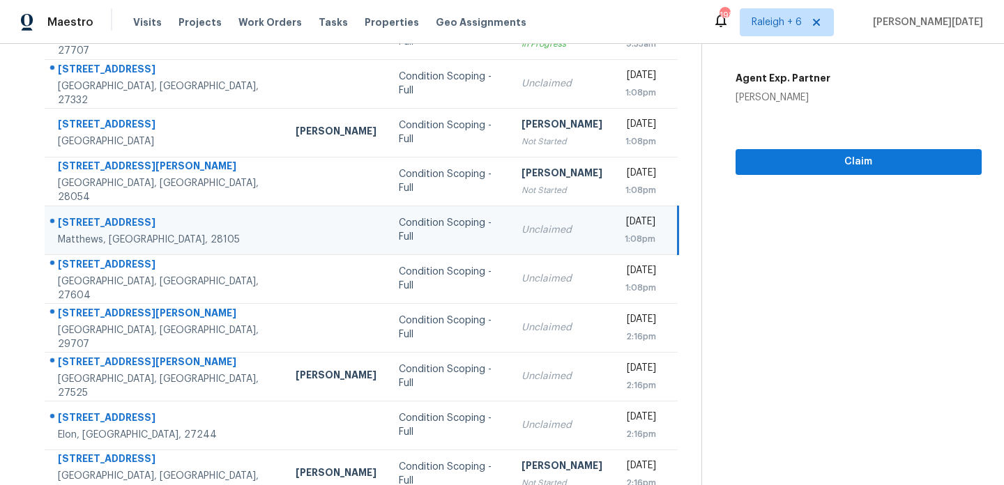
click at [510, 237] on td "Unclaimed" at bounding box center [561, 230] width 103 height 49
click at [531, 229] on div "Unclaimed" at bounding box center [562, 230] width 81 height 14
click at [625, 223] on div "Tue, Sep 23rd 2025" at bounding box center [640, 223] width 31 height 17
click at [779, 168] on span "Claim" at bounding box center [859, 161] width 224 height 17
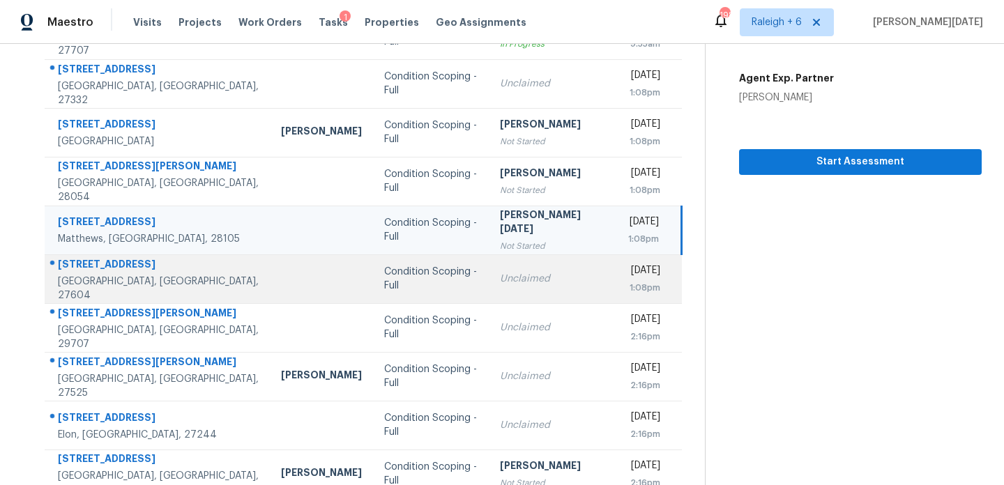
scroll to position [241, 0]
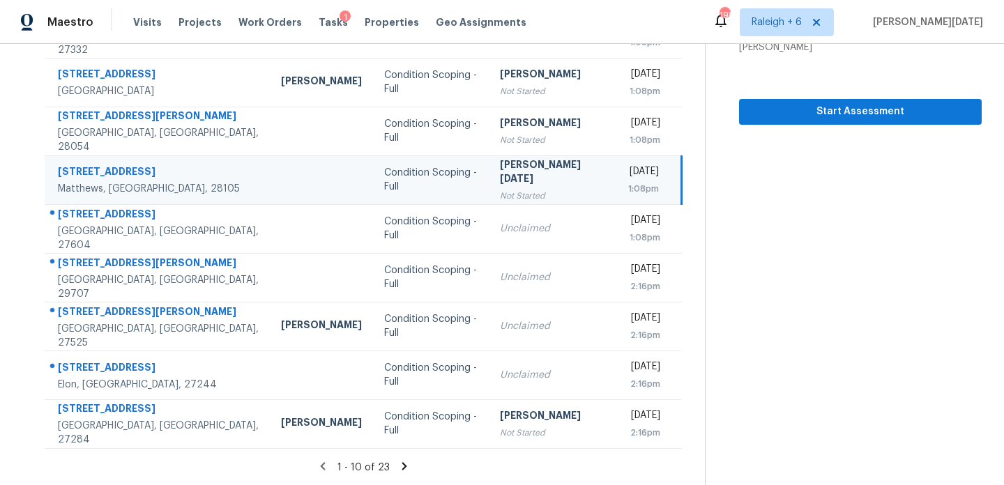
click at [398, 468] on icon at bounding box center [404, 466] width 13 height 13
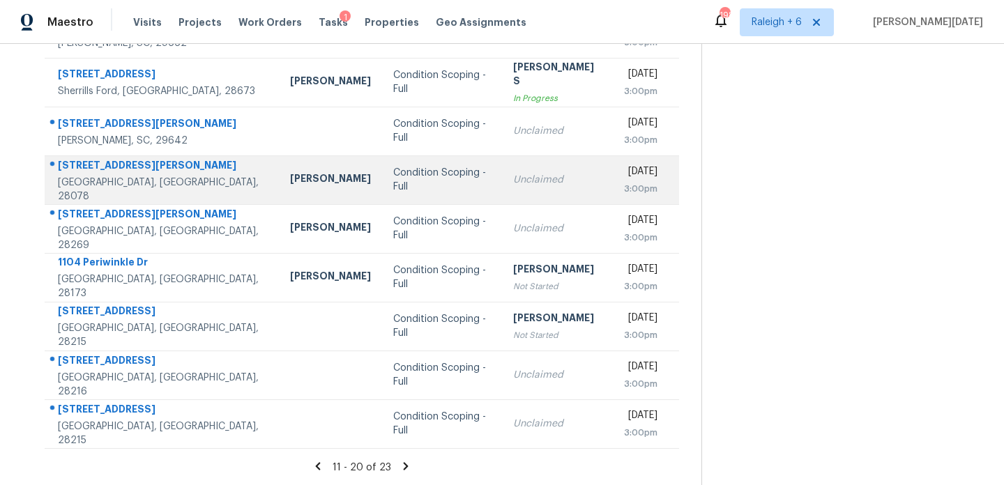
scroll to position [140, 0]
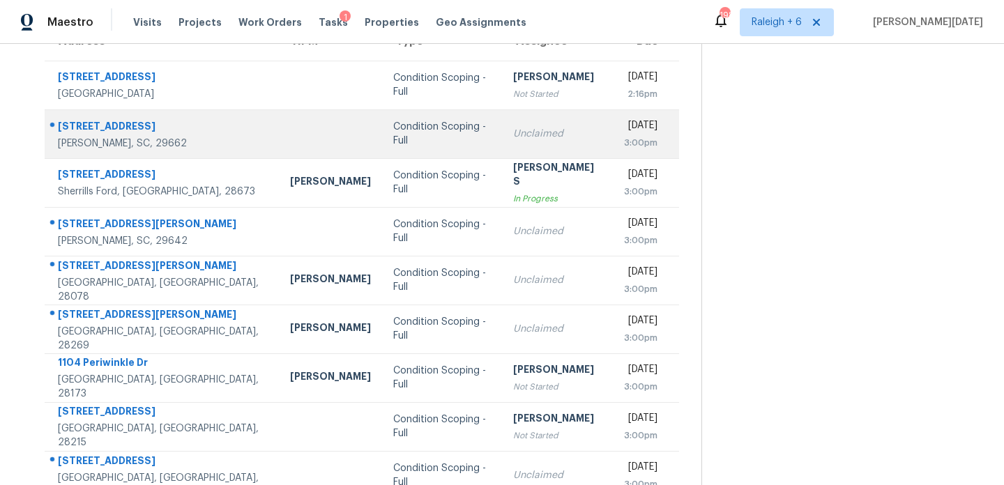
click at [513, 132] on div "Unclaimed" at bounding box center [557, 134] width 89 height 14
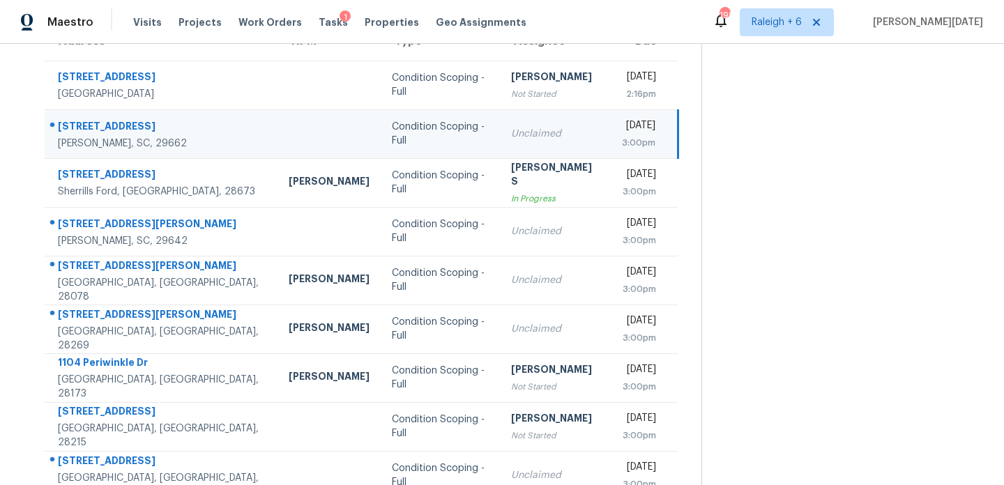
click at [611, 131] on td "Tue, Sep 23rd 2025 3:00pm" at bounding box center [645, 133] width 68 height 49
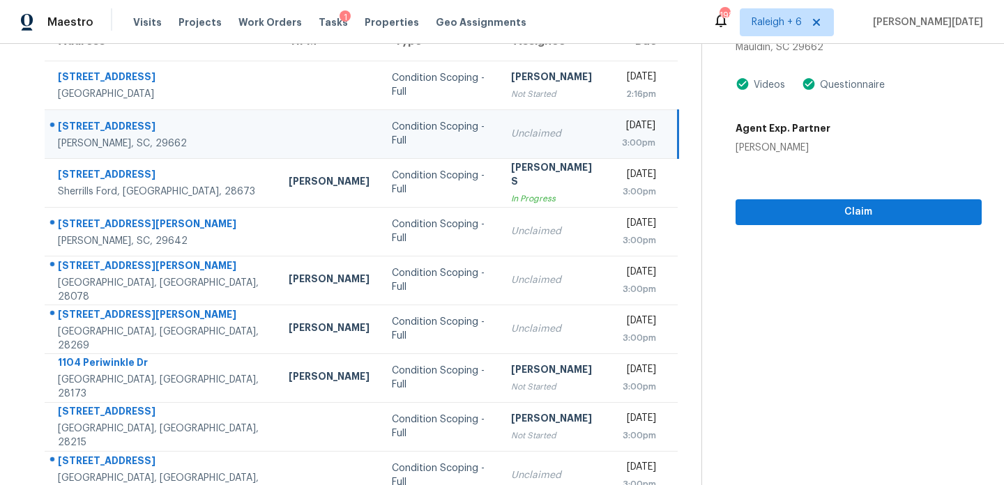
click at [622, 130] on div "Tue, Sep 23rd 2025" at bounding box center [638, 127] width 33 height 17
click at [655, 135] on div "Tue, Sep 23rd 2025 3:00pm" at bounding box center [649, 134] width 54 height 31
click at [653, 136] on div "3:00pm" at bounding box center [638, 143] width 33 height 14
click at [764, 206] on span "Claim" at bounding box center [859, 212] width 224 height 17
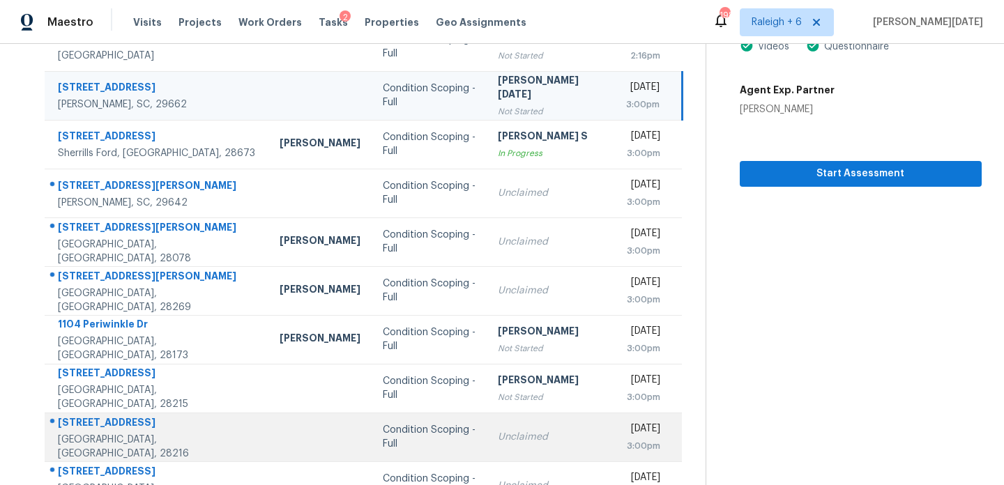
scroll to position [241, 0]
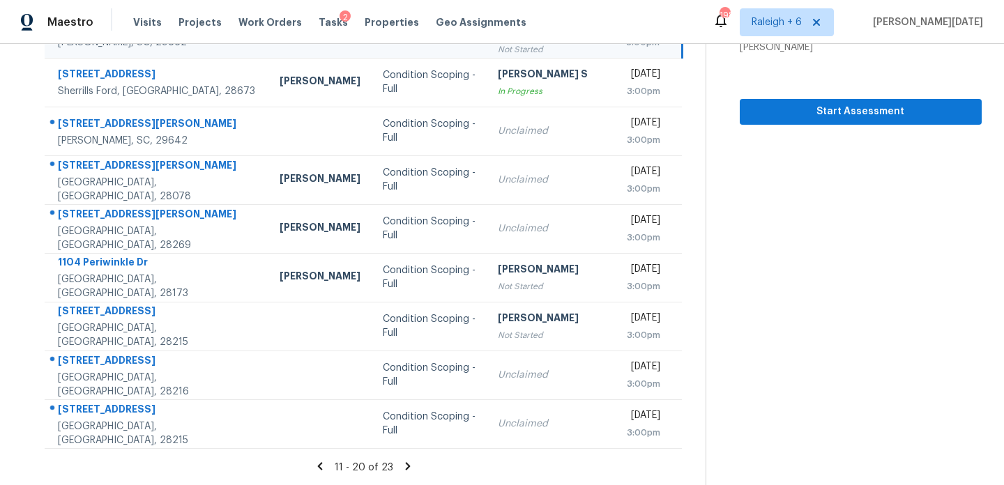
click at [407, 463] on icon at bounding box center [408, 466] width 13 height 13
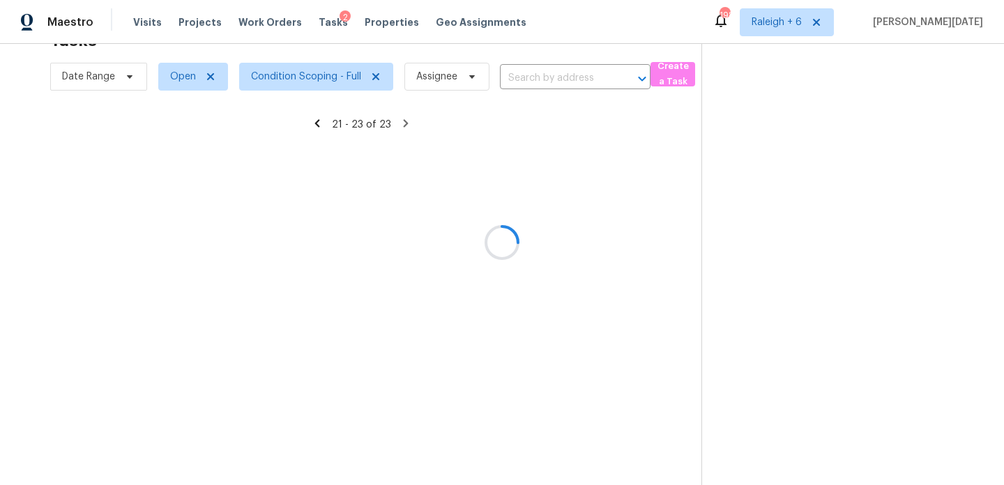
scroll to position [44, 0]
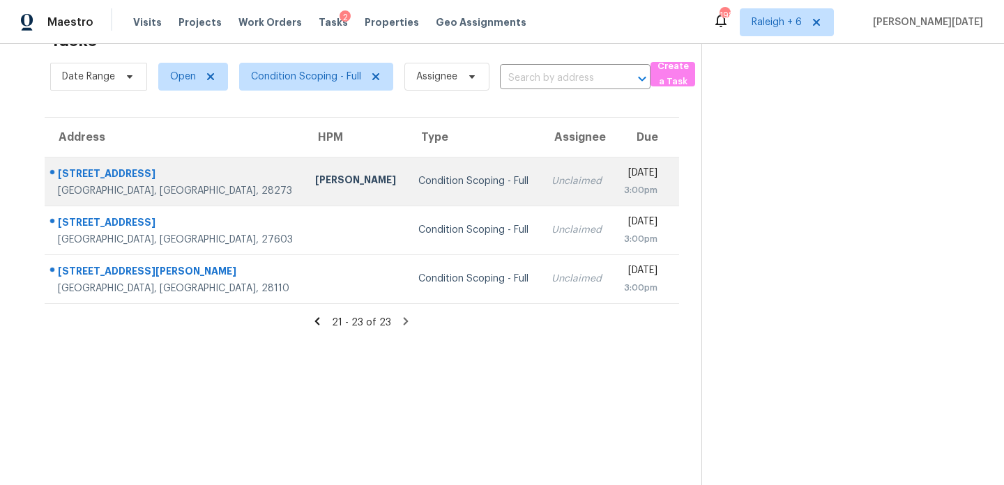
click at [552, 177] on div "Unclaimed" at bounding box center [577, 181] width 50 height 14
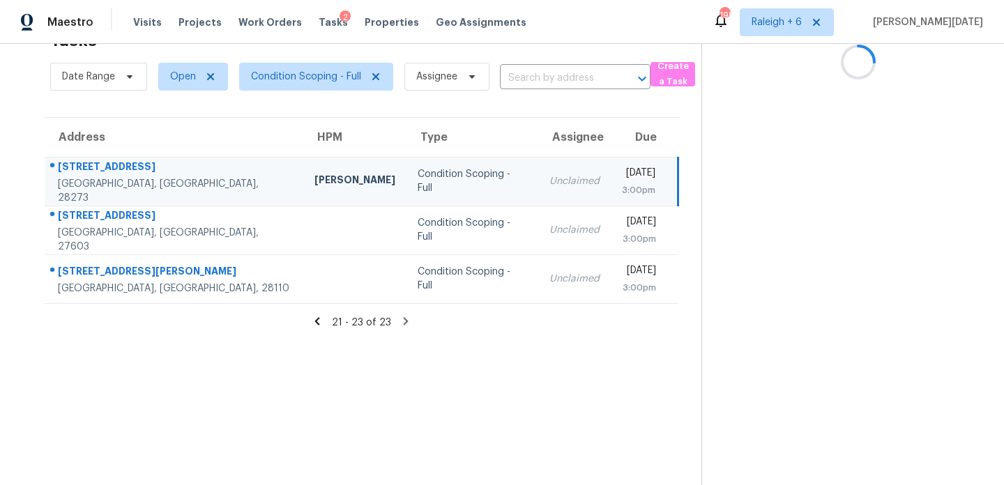
click at [611, 176] on td "Tue, Sep 23rd 2025 3:00pm" at bounding box center [645, 181] width 68 height 49
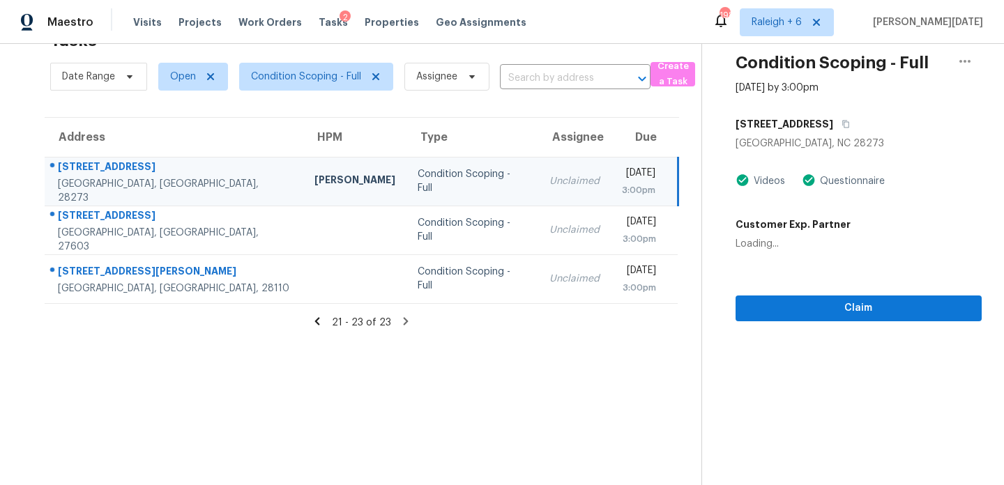
click at [622, 176] on div "Tue, Sep 23rd 2025" at bounding box center [638, 174] width 33 height 17
click at [651, 183] on div "3:00pm" at bounding box center [638, 190] width 33 height 14
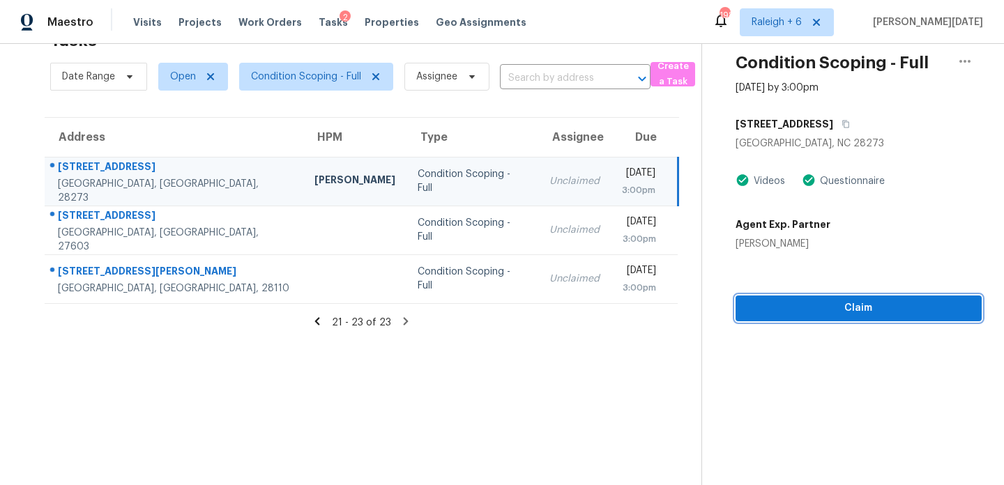
click at [801, 302] on span "Claim" at bounding box center [859, 308] width 224 height 17
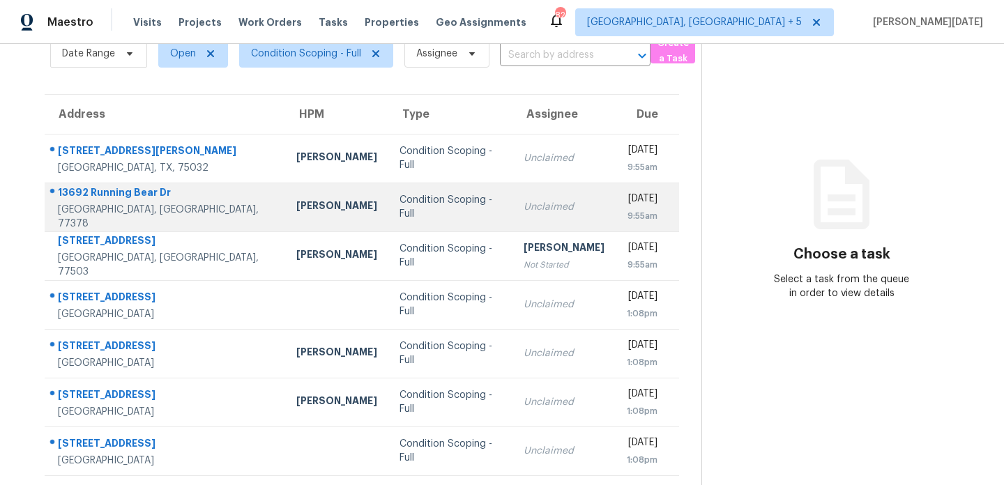
scroll to position [75, 0]
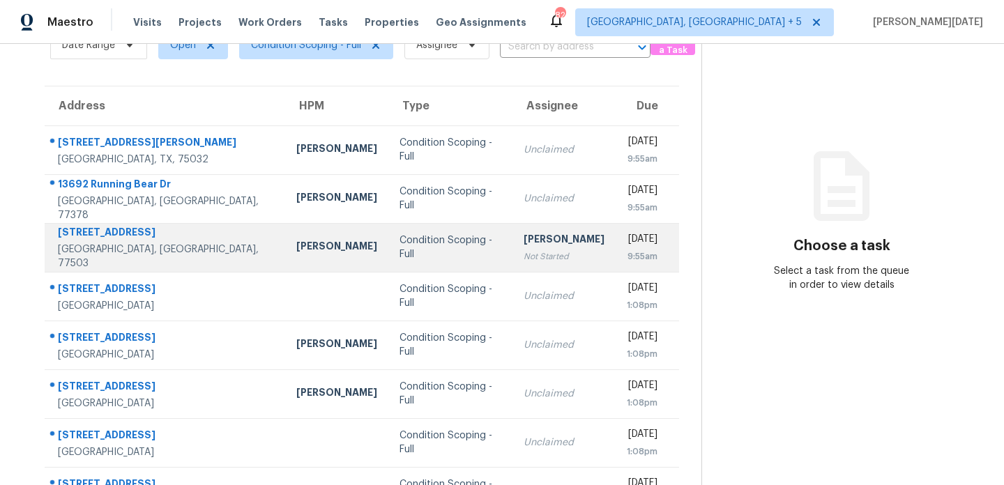
click at [450, 269] on td "Condition Scoping - Full" at bounding box center [450, 247] width 124 height 49
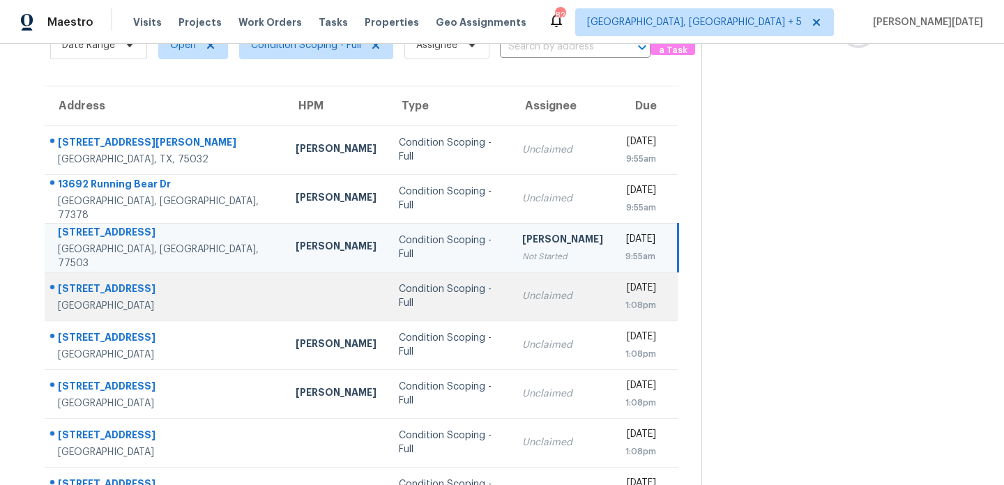
click at [511, 276] on td "Unclaimed" at bounding box center [562, 296] width 103 height 49
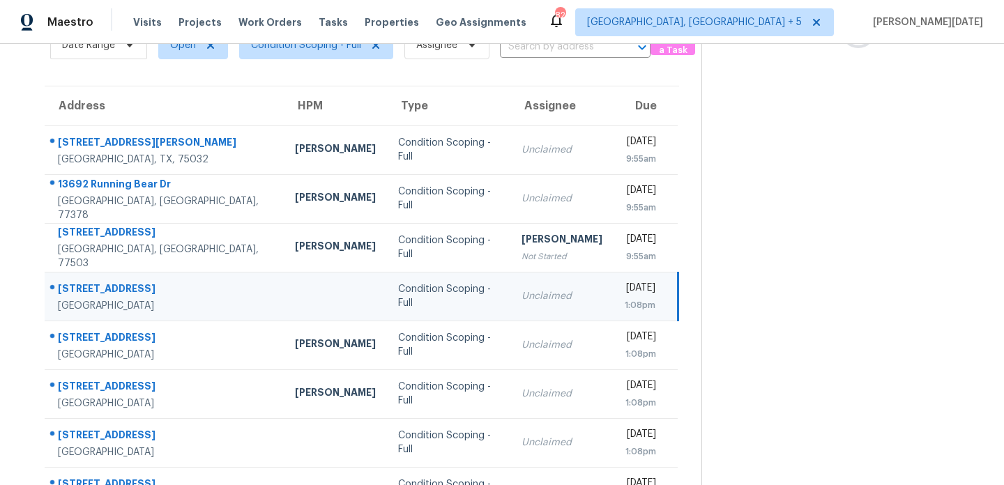
click at [522, 291] on div "Unclaimed" at bounding box center [562, 296] width 81 height 14
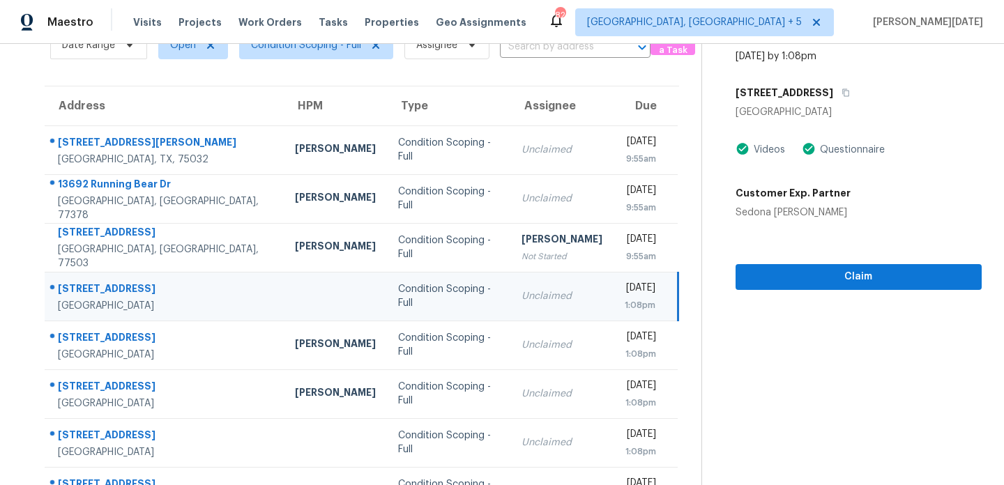
click at [531, 291] on td "Unclaimed" at bounding box center [561, 296] width 103 height 49
click at [625, 292] on div "[DATE]" at bounding box center [640, 289] width 31 height 17
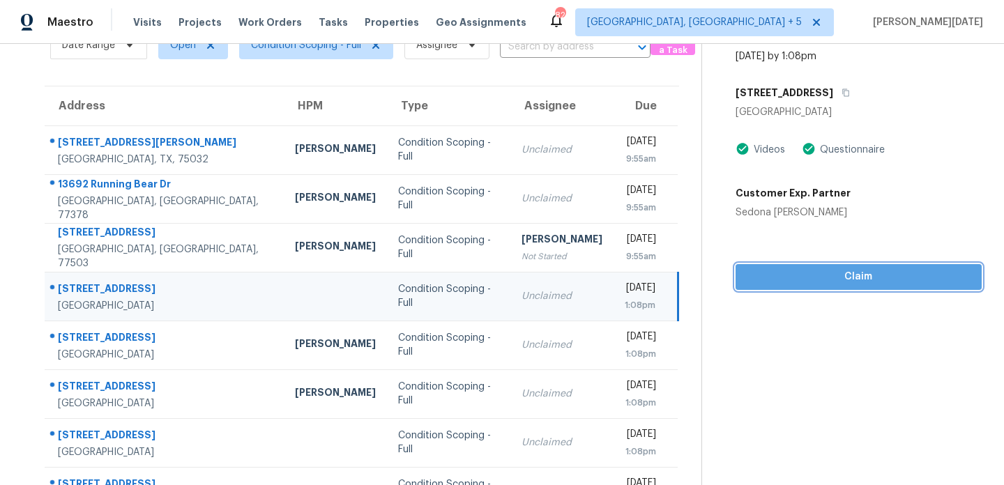
click at [781, 269] on span "Claim" at bounding box center [859, 276] width 224 height 17
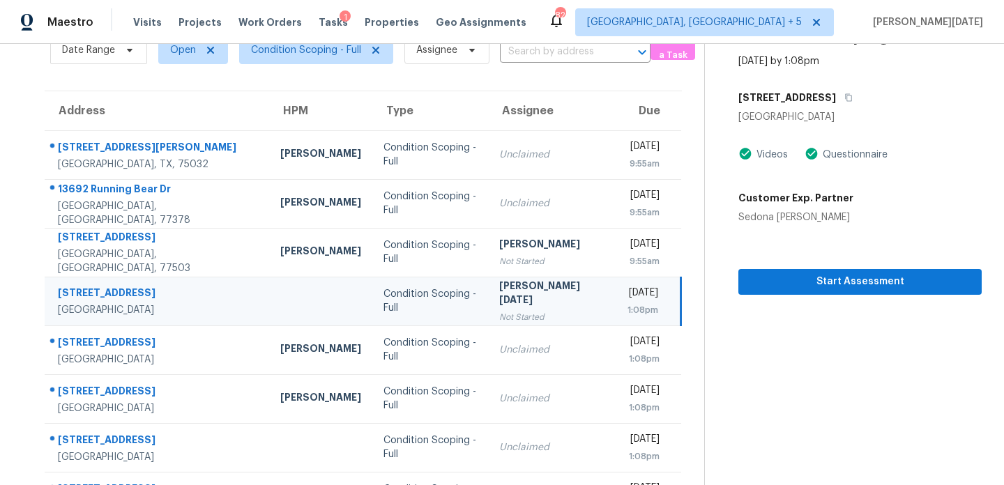
scroll to position [241, 0]
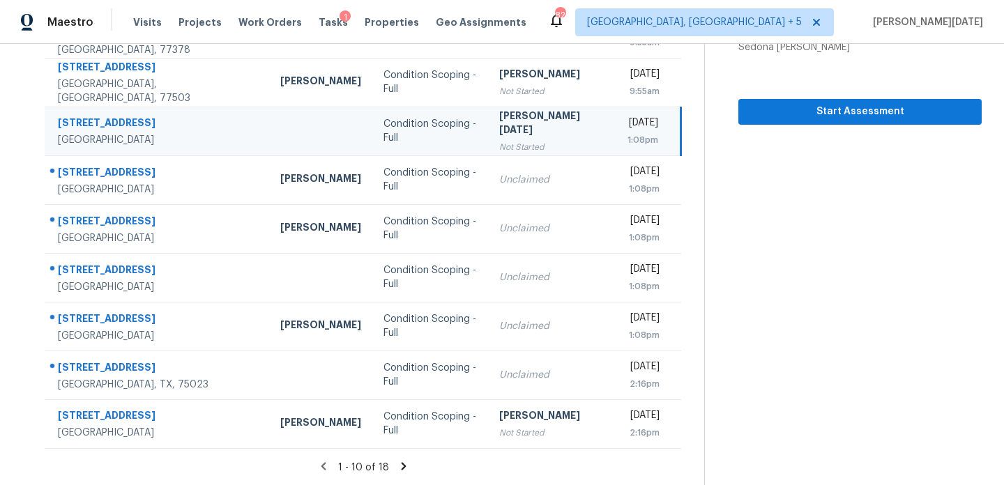
click at [401, 468] on icon at bounding box center [403, 466] width 5 height 8
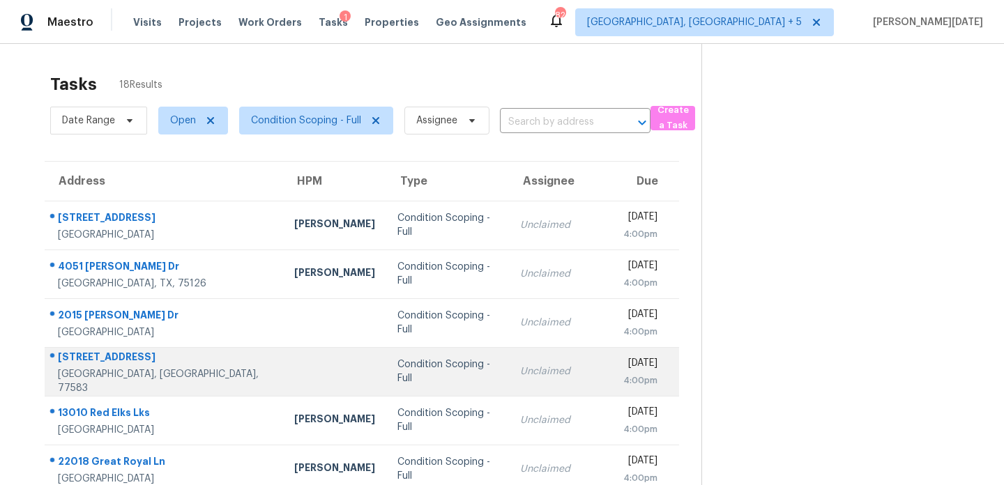
scroll to position [143, 0]
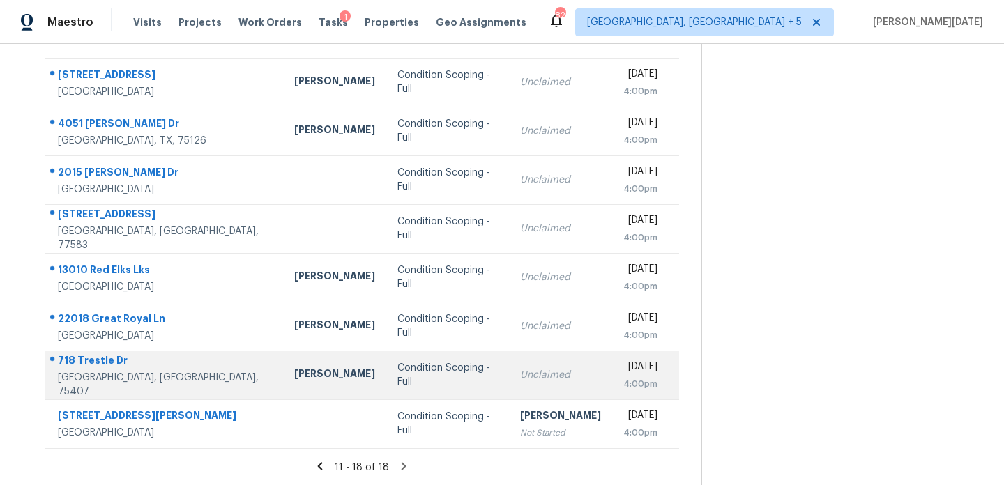
click at [520, 380] on div "Unclaimed" at bounding box center [560, 375] width 81 height 14
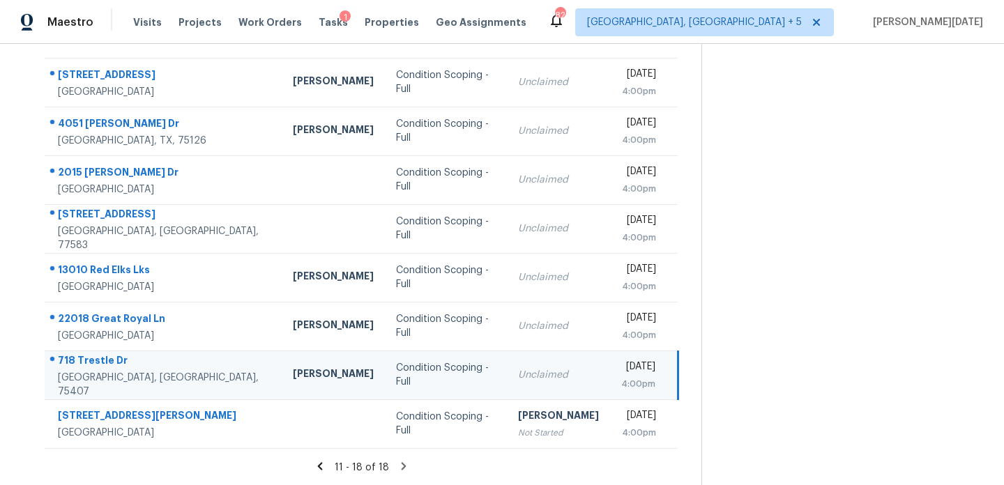
click at [621, 374] on div "[DATE]" at bounding box center [638, 368] width 34 height 17
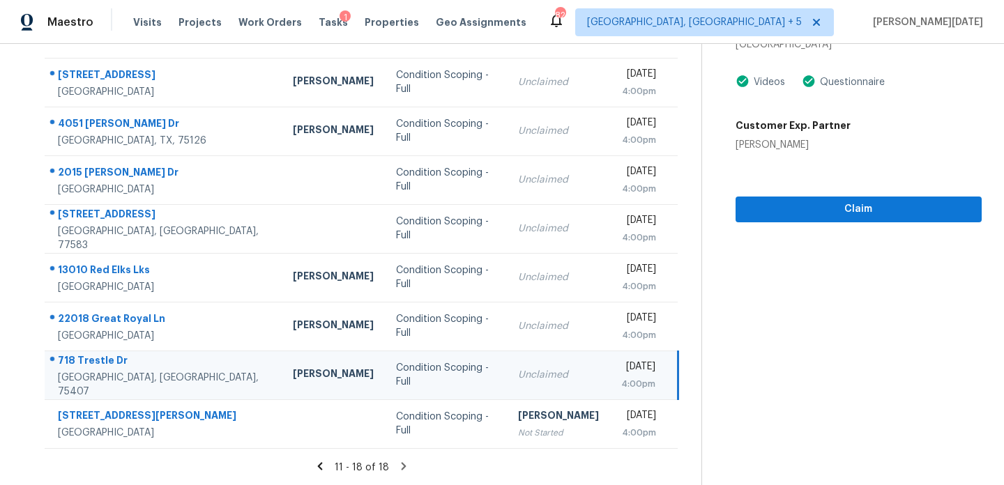
click at [654, 373] on div "[DATE]" at bounding box center [638, 368] width 34 height 17
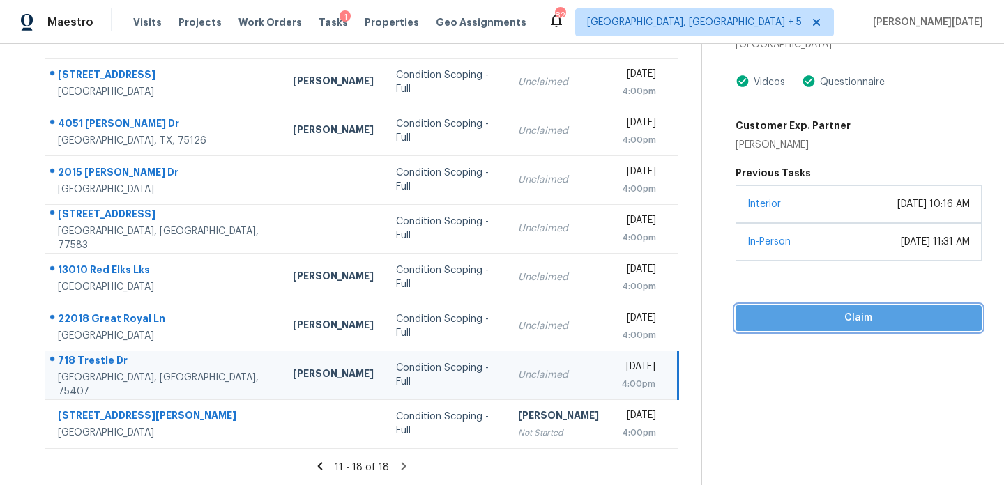
click at [787, 324] on span "Claim" at bounding box center [859, 318] width 224 height 17
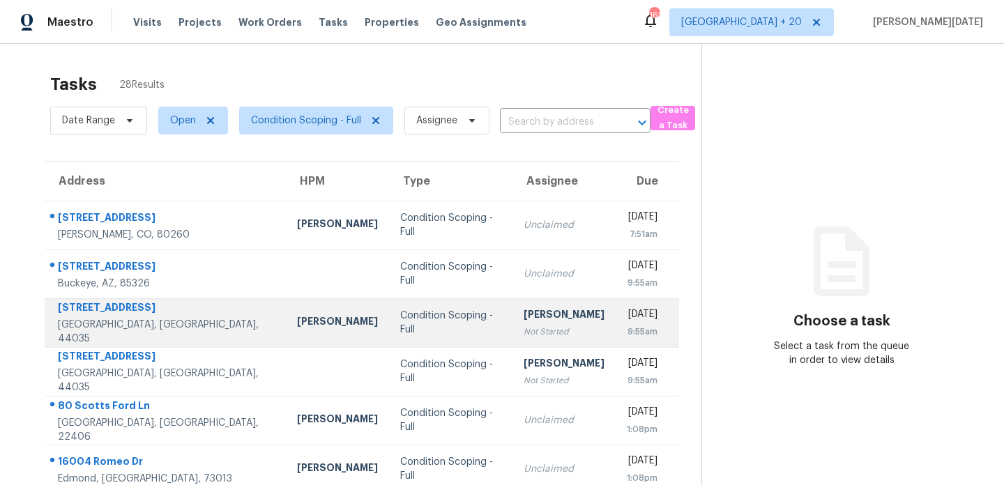
scroll to position [241, 0]
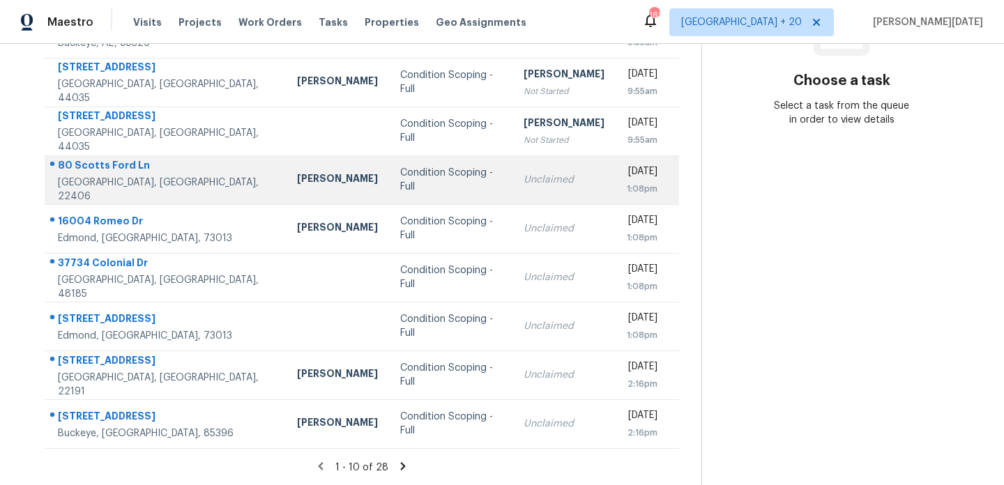
click at [513, 167] on td "Unclaimed" at bounding box center [564, 179] width 103 height 49
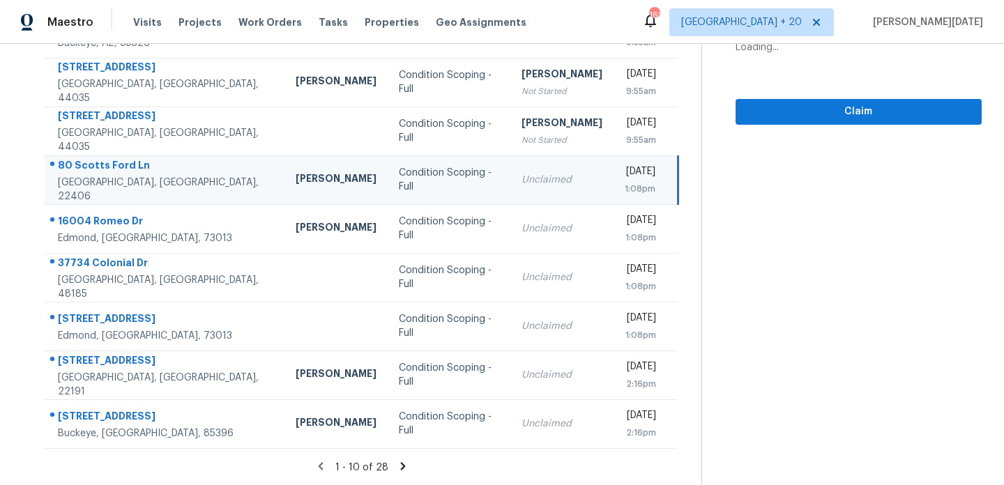
click at [519, 168] on td "Unclaimed" at bounding box center [561, 179] width 103 height 49
click at [553, 168] on td "Unclaimed" at bounding box center [561, 179] width 103 height 49
click at [625, 168] on div "[DATE]" at bounding box center [640, 173] width 31 height 17
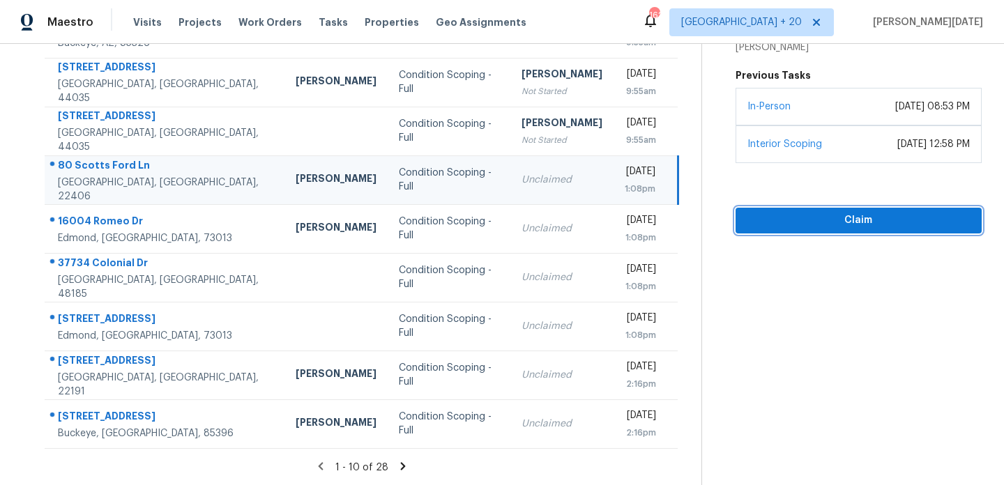
click at [776, 217] on span "Claim" at bounding box center [859, 220] width 224 height 17
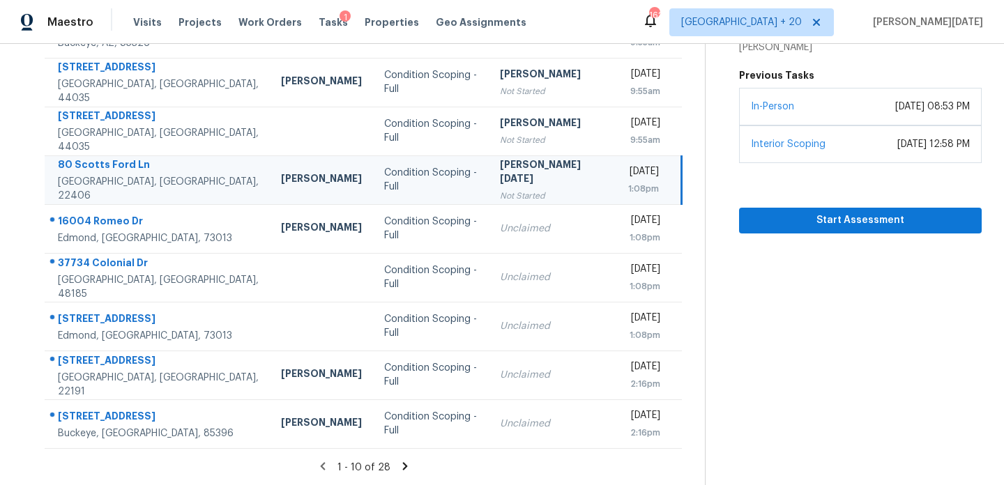
click at [401, 462] on icon at bounding box center [405, 466] width 13 height 13
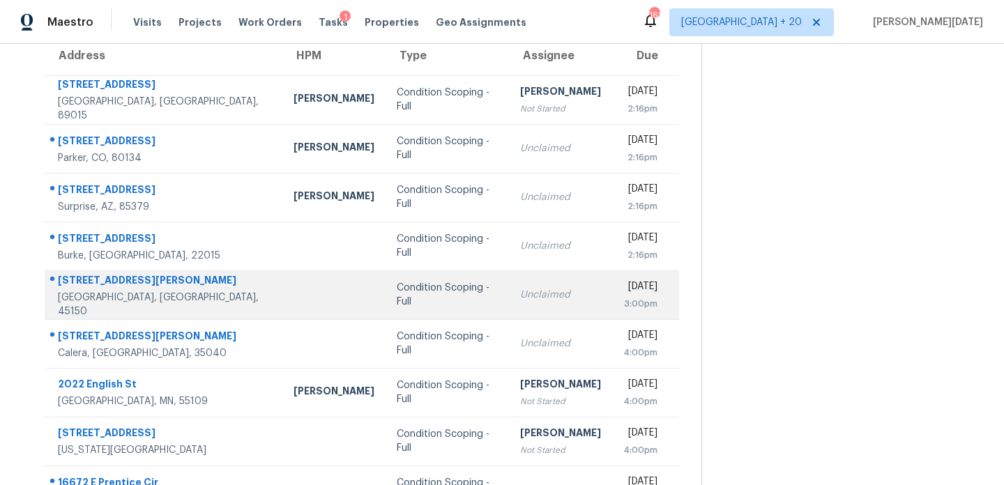
scroll to position [125, 0]
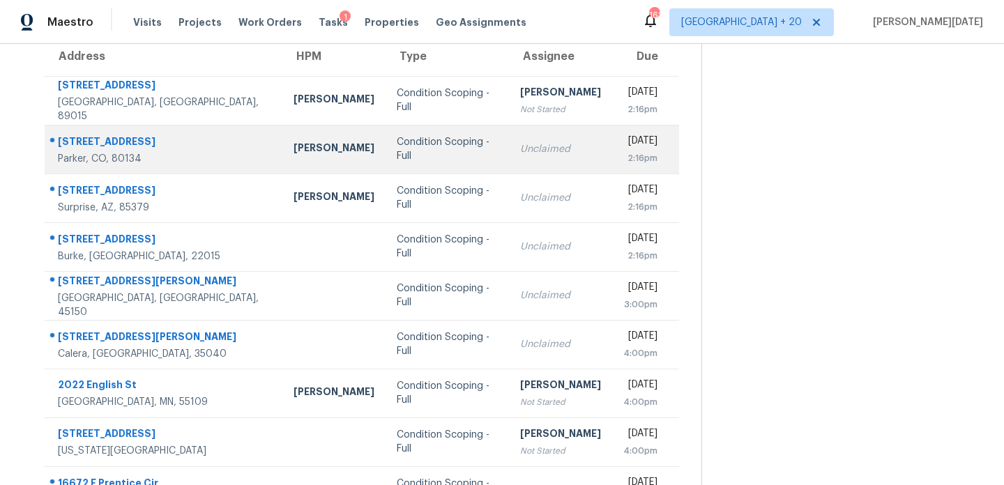
click at [623, 144] on div "[DATE]" at bounding box center [640, 142] width 34 height 17
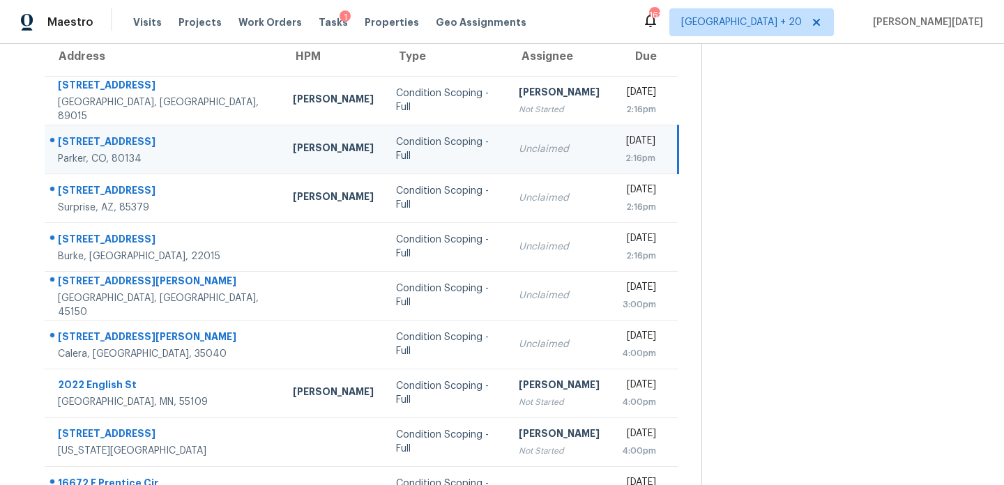
click at [622, 144] on div "[DATE]" at bounding box center [638, 142] width 33 height 17
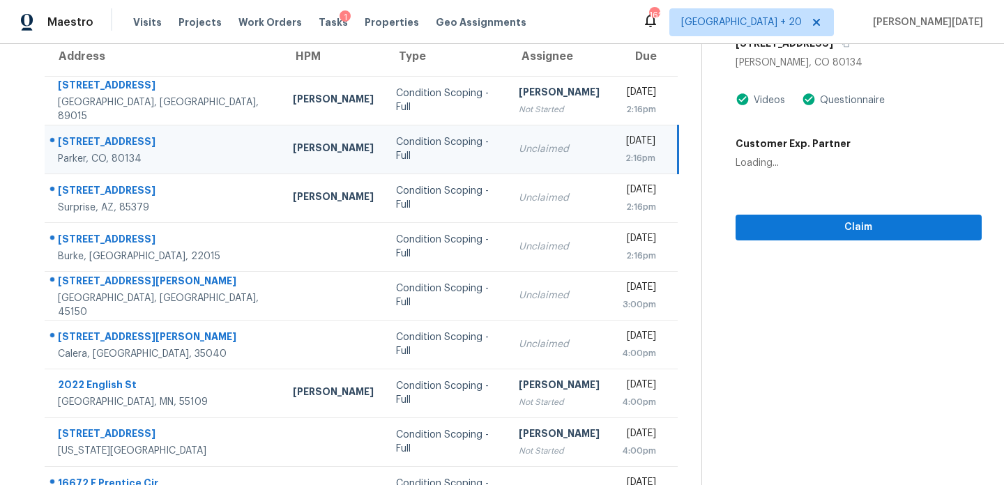
click at [622, 144] on div "[DATE]" at bounding box center [638, 142] width 33 height 17
click at [635, 144] on div "[DATE]" at bounding box center [638, 142] width 33 height 17
click at [788, 227] on span "Claim" at bounding box center [859, 227] width 224 height 17
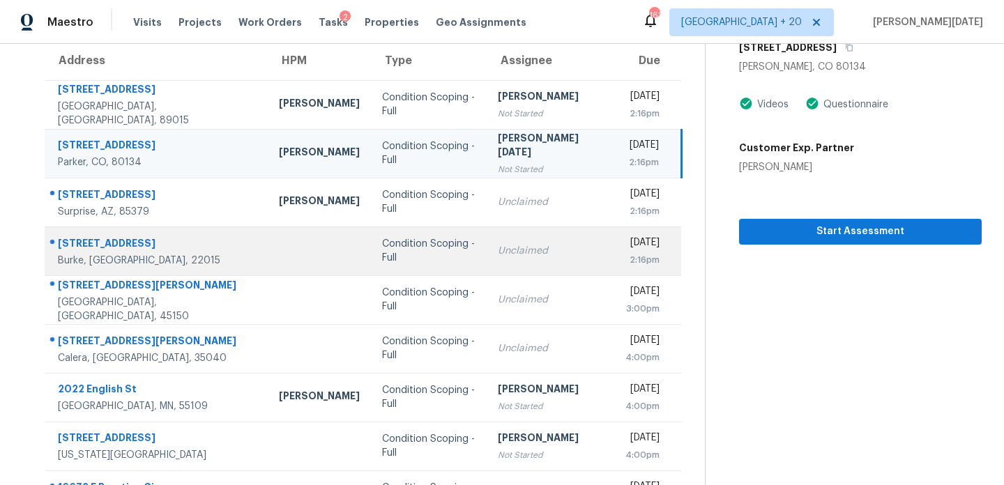
scroll to position [105, 0]
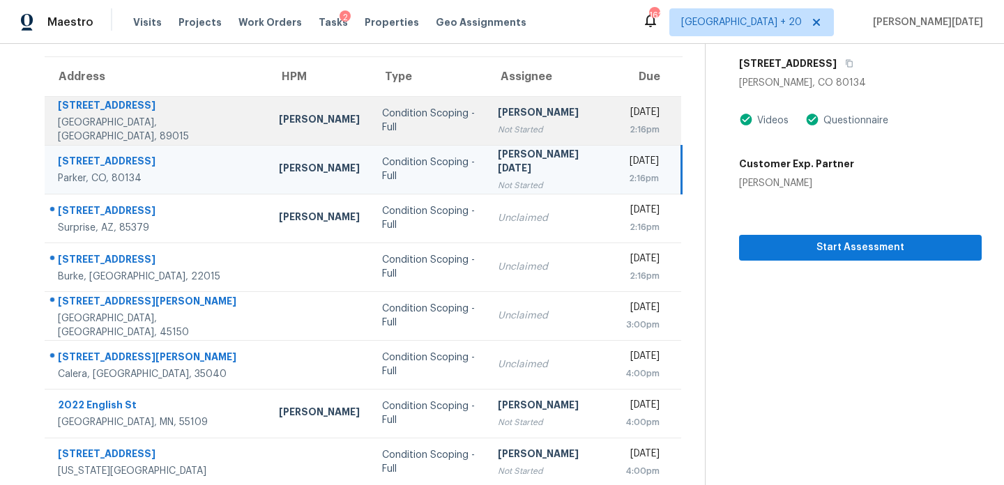
click at [546, 131] on td "[PERSON_NAME] Not Started" at bounding box center [551, 120] width 128 height 49
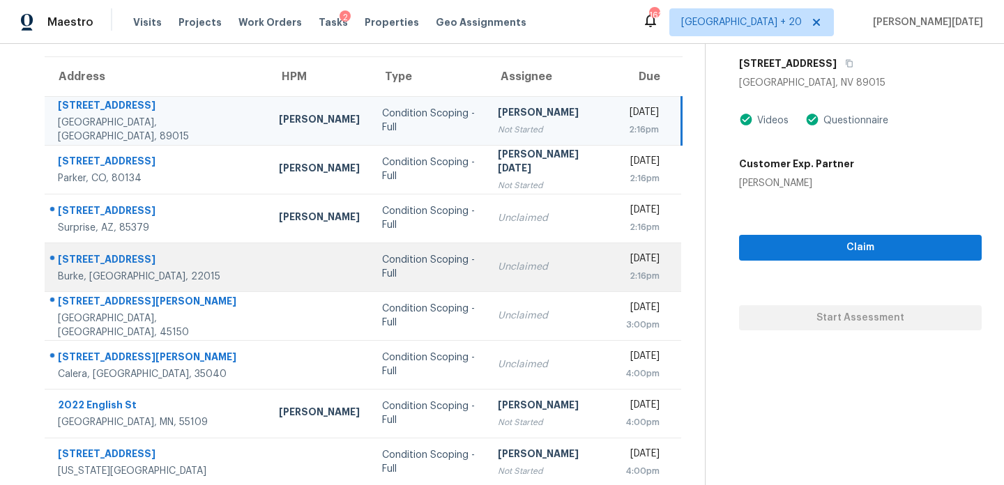
scroll to position [241, 0]
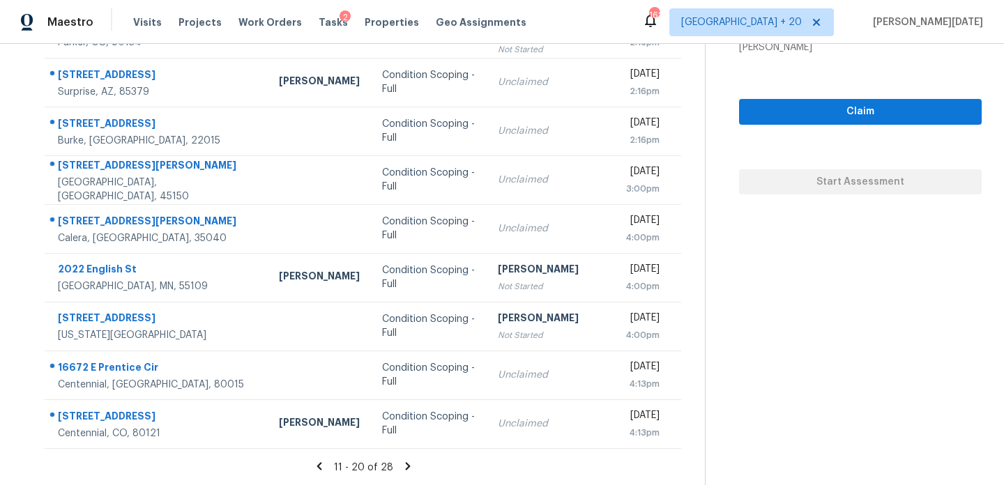
click at [405, 466] on icon at bounding box center [407, 466] width 5 height 8
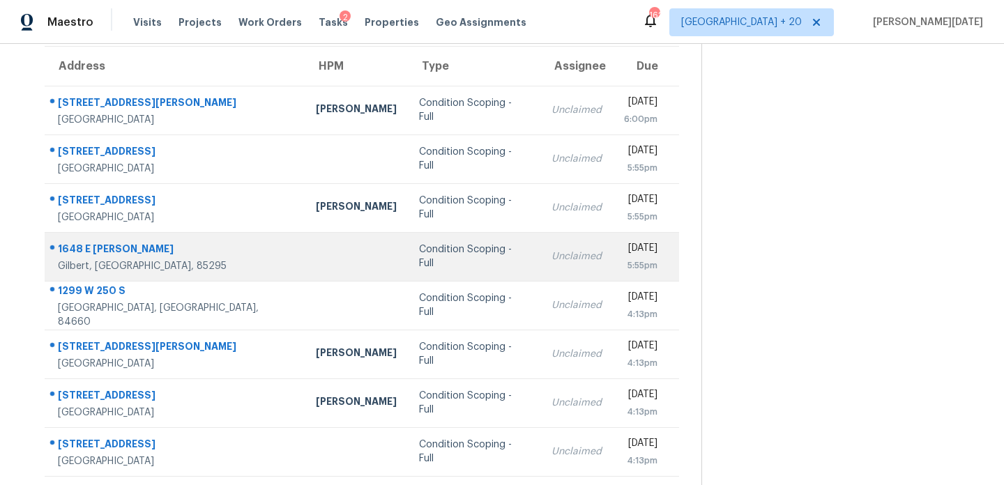
scroll to position [112, 0]
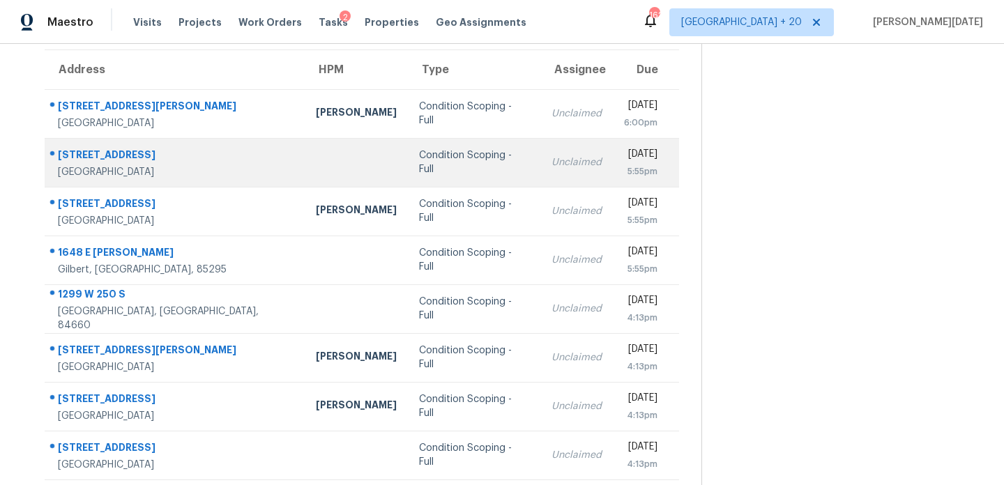
click at [552, 165] on div "Unclaimed" at bounding box center [577, 162] width 50 height 14
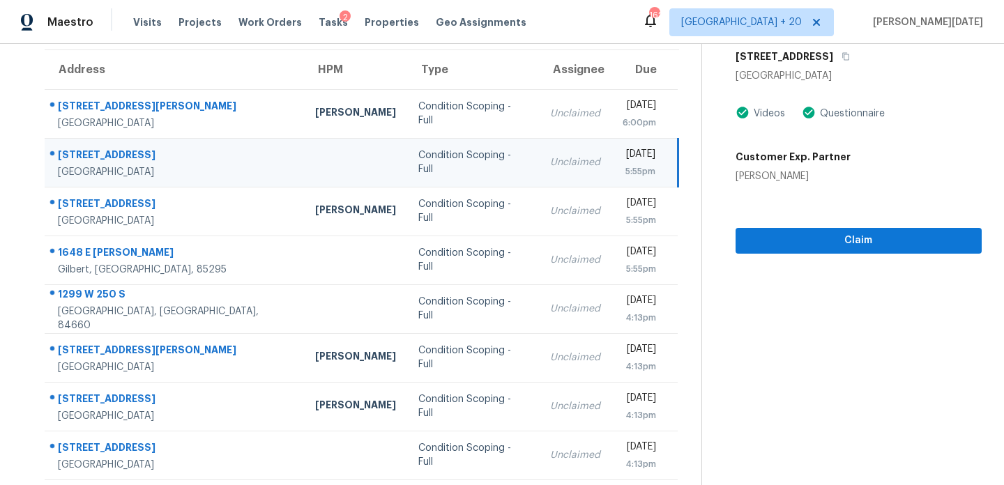
click at [550, 161] on div "Unclaimed" at bounding box center [575, 162] width 50 height 14
click at [623, 166] on div "5:55pm" at bounding box center [639, 172] width 33 height 14
click at [633, 168] on div "5:55pm" at bounding box center [639, 172] width 33 height 14
click at [769, 237] on span "Claim" at bounding box center [859, 240] width 224 height 17
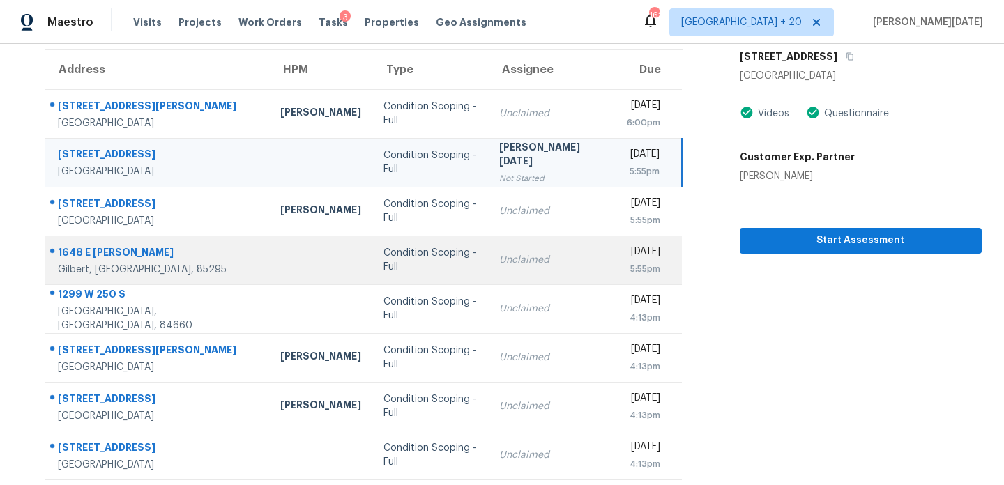
scroll to position [0, 0]
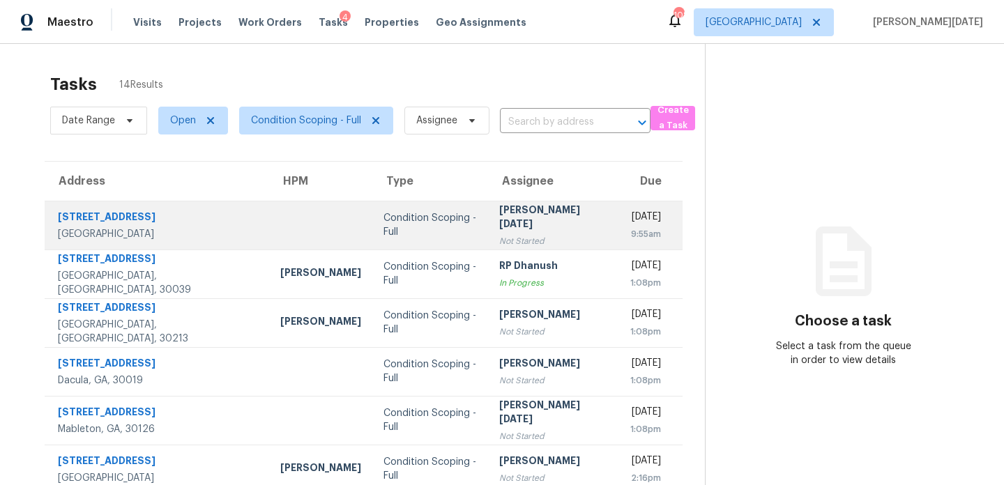
click at [531, 209] on div "[PERSON_NAME][DATE]" at bounding box center [552, 218] width 106 height 31
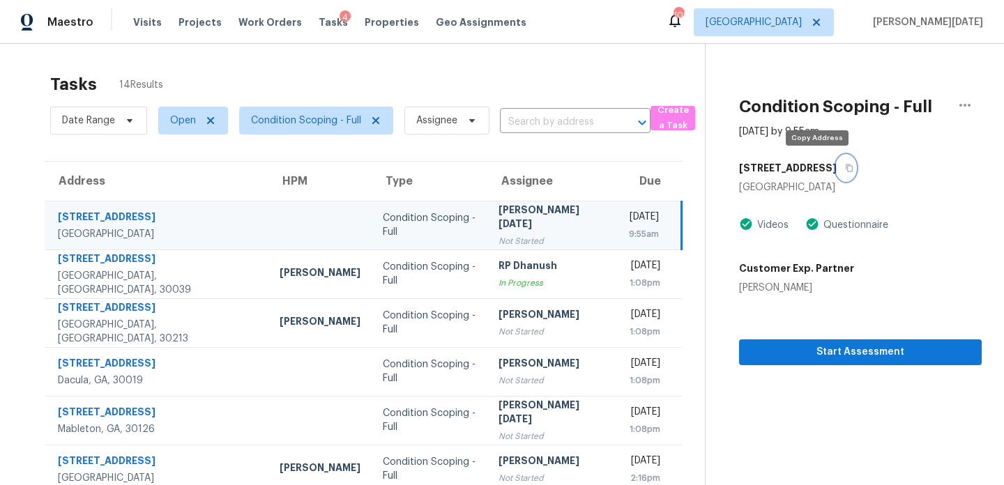
click at [837, 167] on button "button" at bounding box center [846, 167] width 19 height 25
click at [847, 169] on icon "button" at bounding box center [850, 169] width 7 height 8
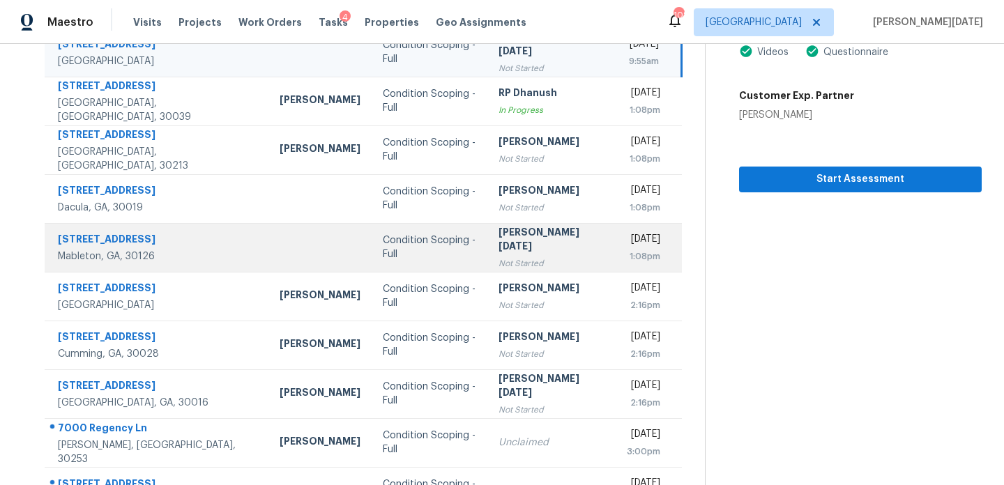
click at [499, 243] on div "[PERSON_NAME][DATE]" at bounding box center [552, 240] width 106 height 31
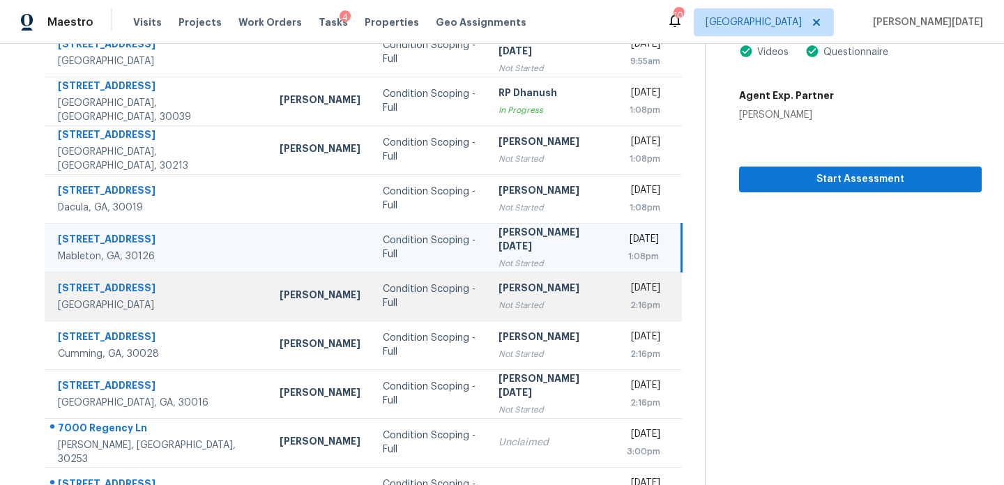
scroll to position [222, 0]
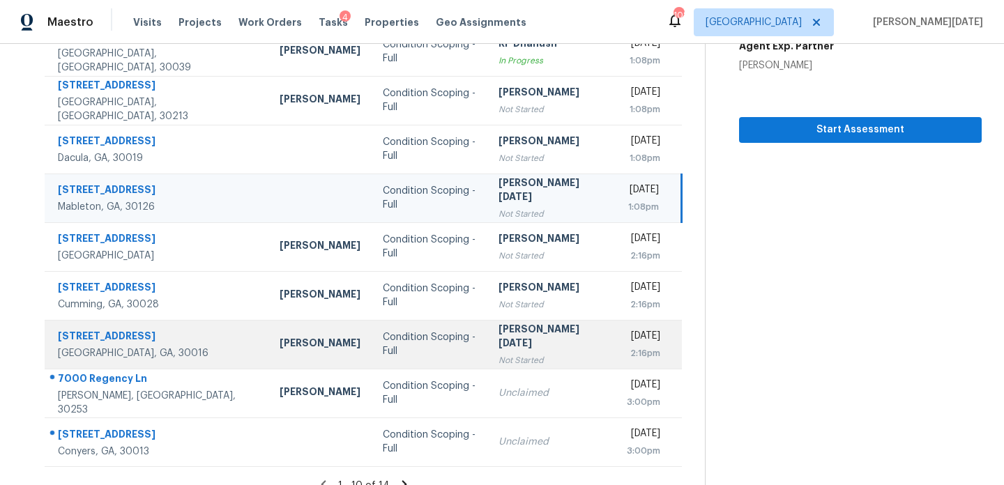
click at [499, 358] on div "Not Started" at bounding box center [552, 361] width 106 height 14
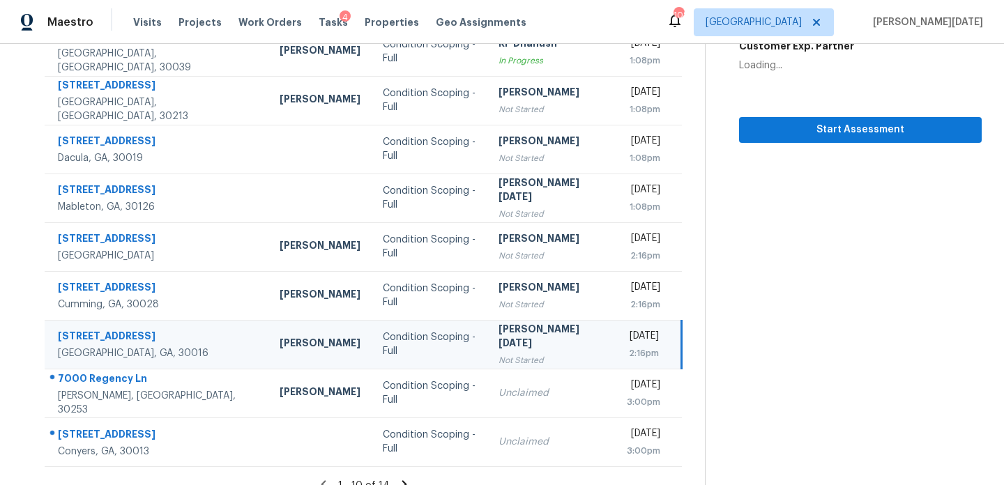
click at [616, 337] on td "[DATE] 2:16pm" at bounding box center [649, 344] width 66 height 49
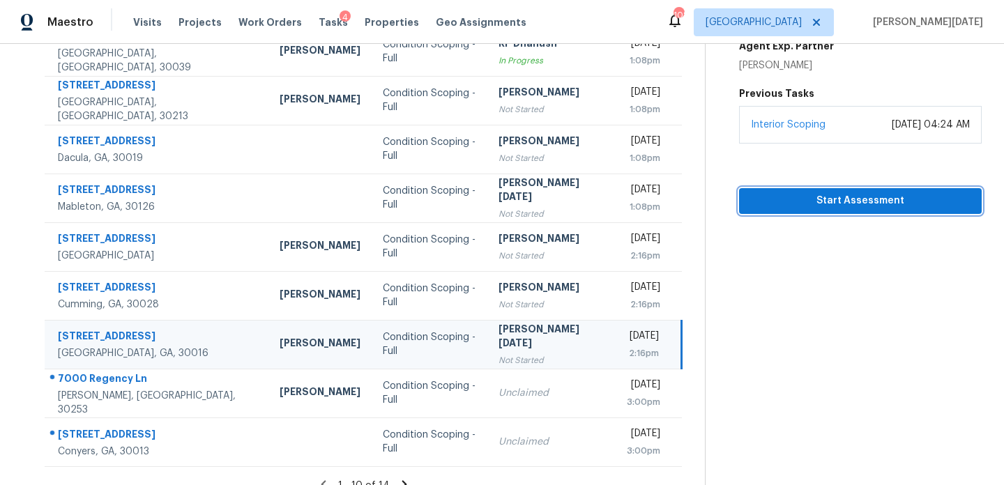
click at [812, 197] on span "Start Assessment" at bounding box center [860, 200] width 220 height 17
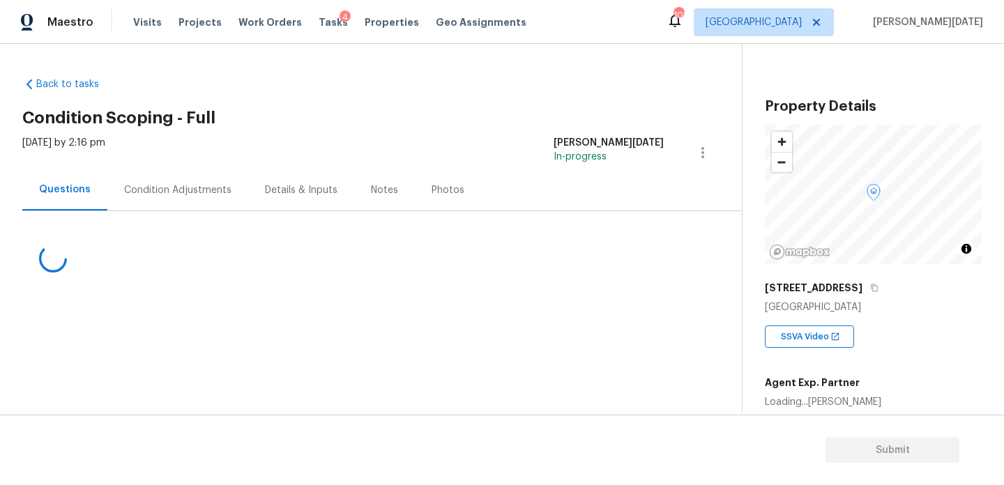
click at [184, 187] on div "Condition Adjustments" at bounding box center [177, 190] width 107 height 14
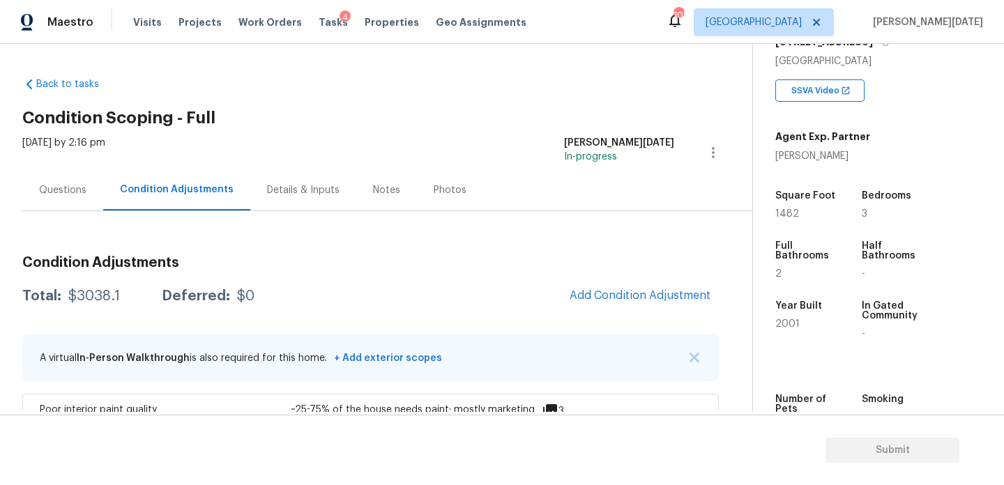
scroll to position [282, 0]
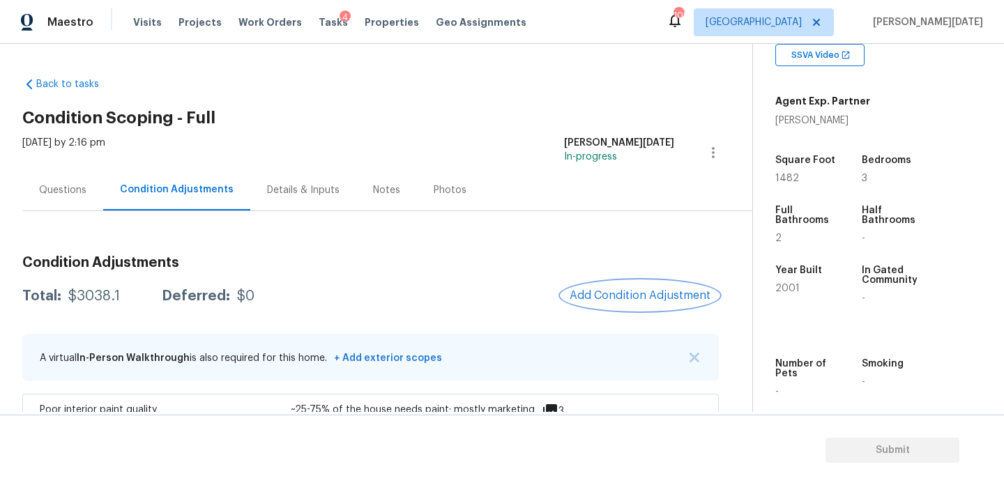
click at [641, 285] on button "Add Condition Adjustment" at bounding box center [640, 295] width 158 height 29
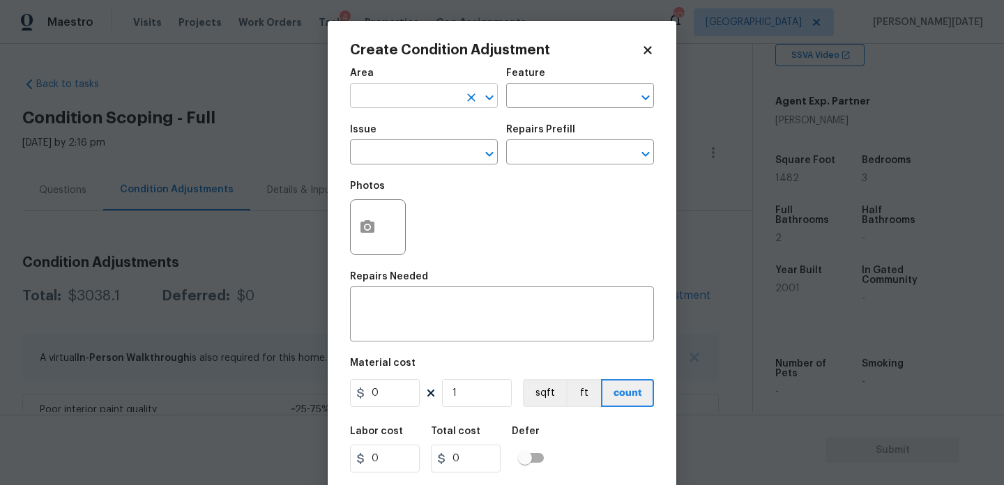
click at [390, 99] on input "text" at bounding box center [404, 97] width 109 height 22
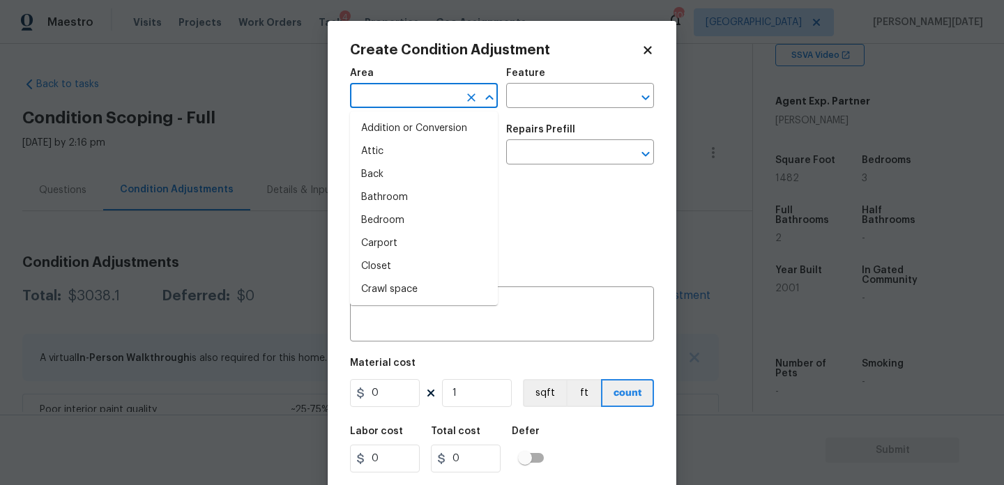
type input "i"
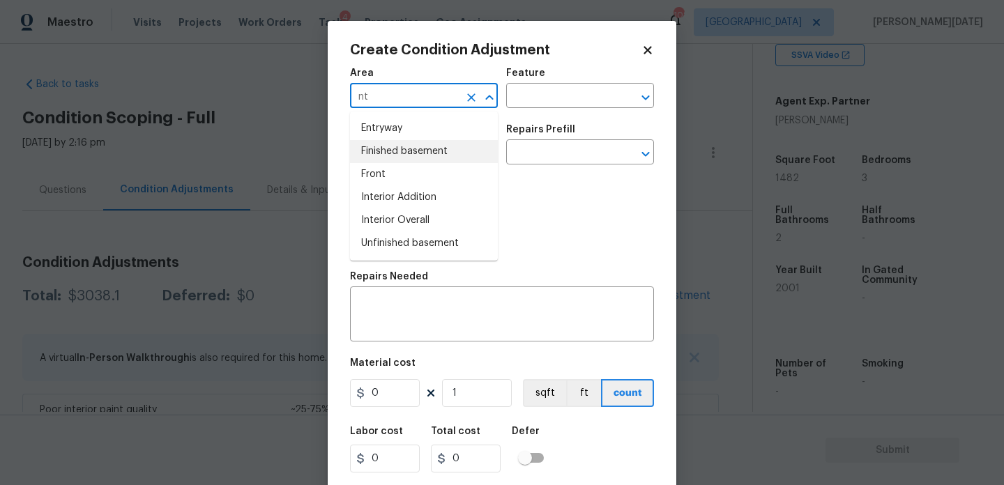
type input "n"
click at [425, 155] on li "Interior Overall" at bounding box center [424, 151] width 148 height 23
type input "Interior Overall"
click at [425, 155] on input "text" at bounding box center [404, 154] width 109 height 22
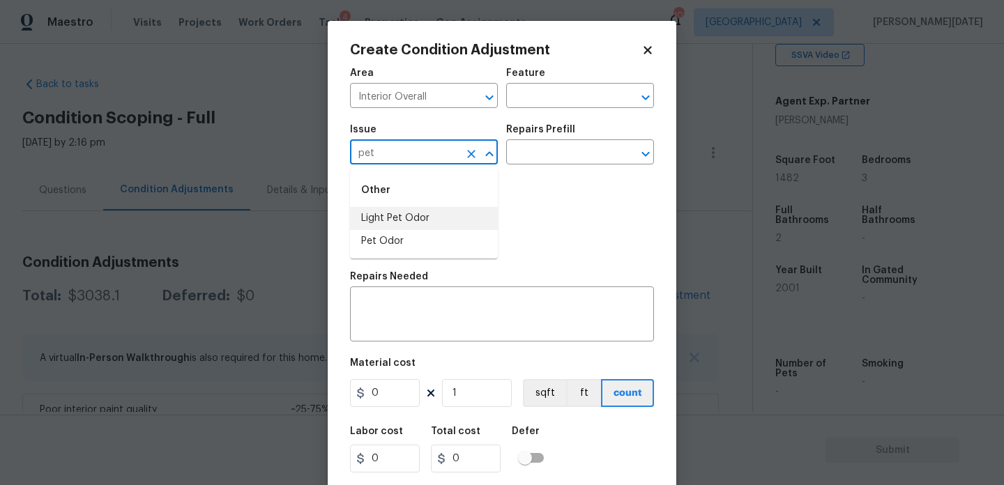
click at [422, 214] on li "Light Pet Odor" at bounding box center [424, 218] width 148 height 23
type input "Light Pet Odor"
click at [469, 156] on icon "Clear" at bounding box center [471, 154] width 8 height 8
type input "["
click at [441, 243] on li "Pet Odor" at bounding box center [424, 241] width 148 height 23
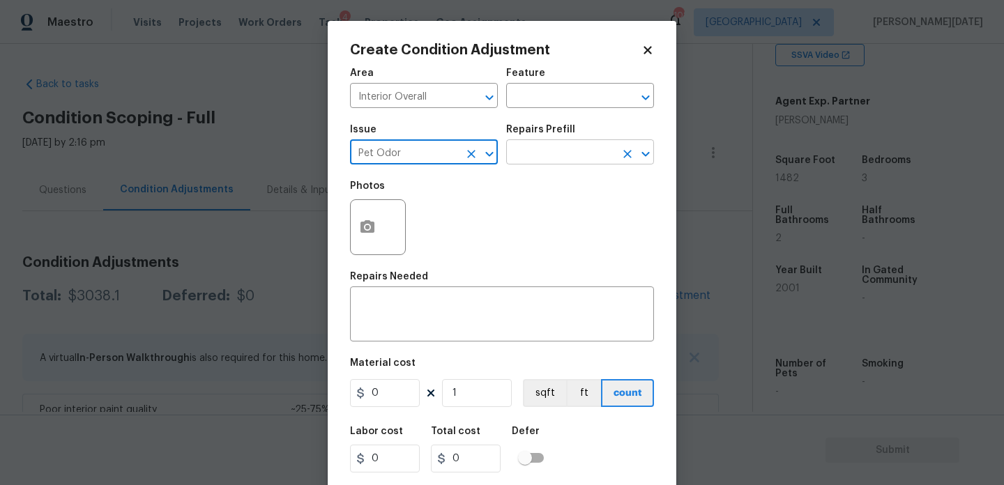
type input "Pet Odor"
click at [556, 146] on input "text" at bounding box center [560, 154] width 109 height 22
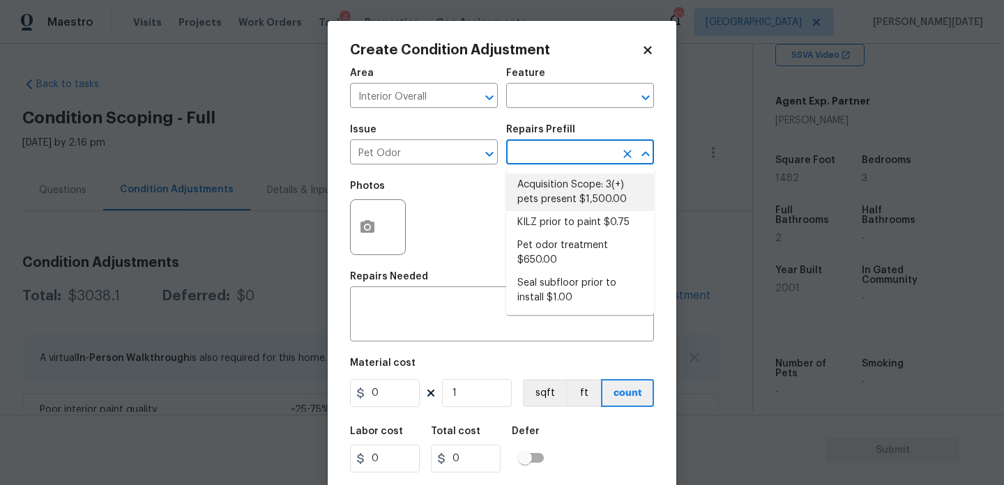
click at [554, 203] on li "Acquisition Scope: 3(+) pets present $1,500.00" at bounding box center [580, 193] width 148 height 38
type textarea "Acquisition Scope: 3(+) pets present"
type input "1500"
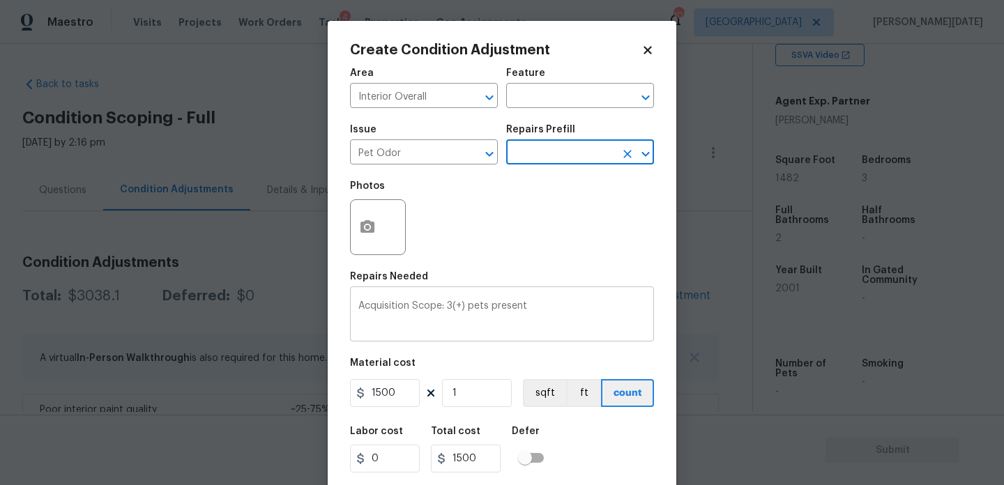
scroll to position [36, 0]
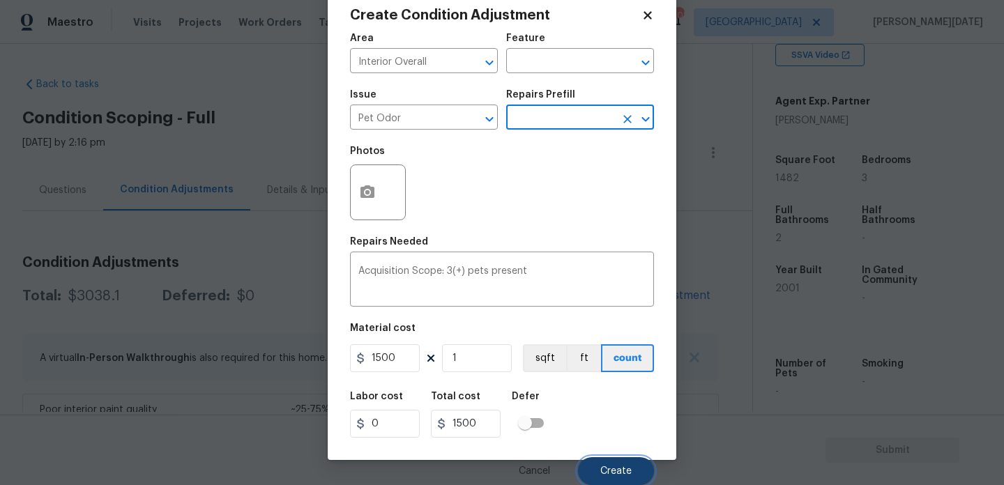
click at [607, 481] on button "Create" at bounding box center [616, 471] width 76 height 28
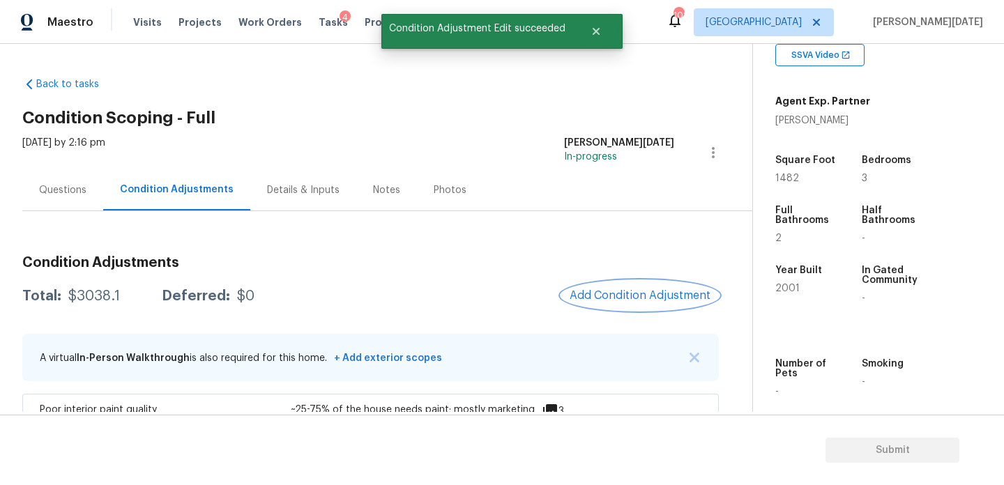
scroll to position [0, 0]
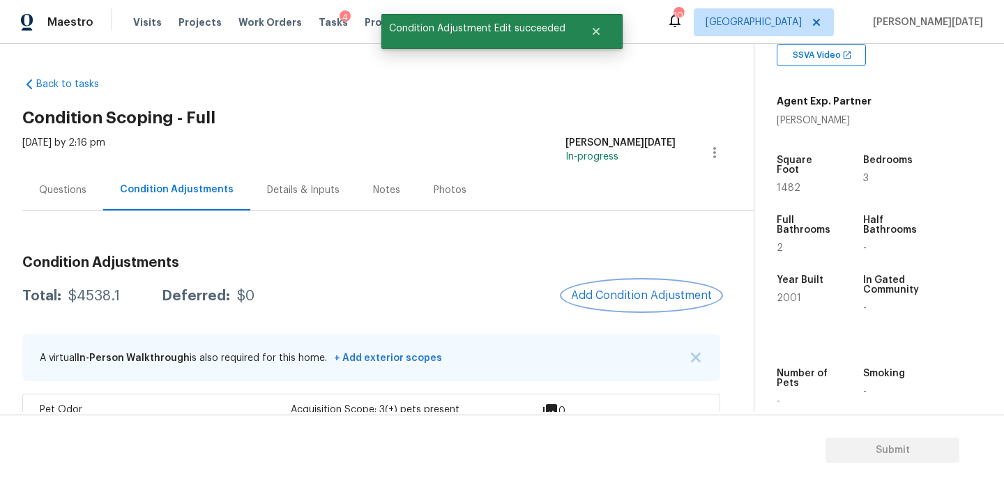
click at [647, 282] on button "Add Condition Adjustment" at bounding box center [642, 295] width 158 height 29
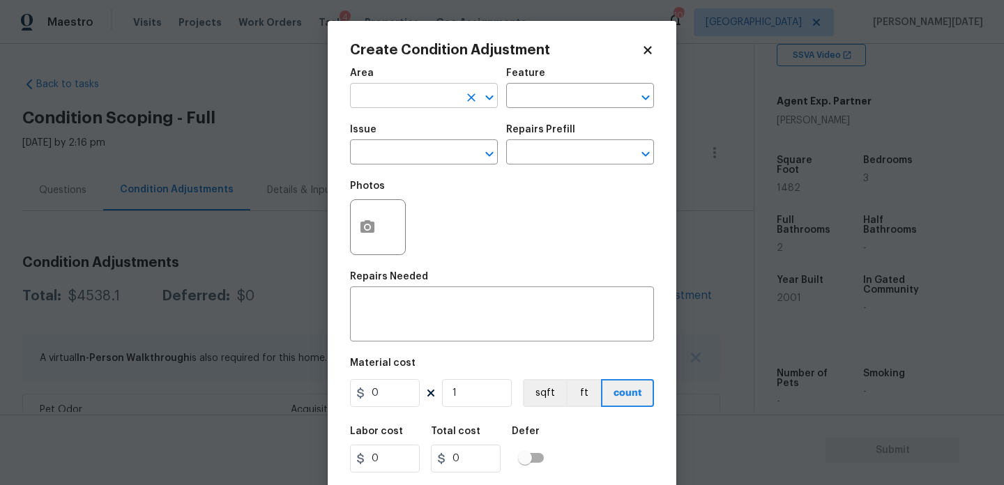
click at [390, 99] on input "text" at bounding box center [404, 97] width 109 height 22
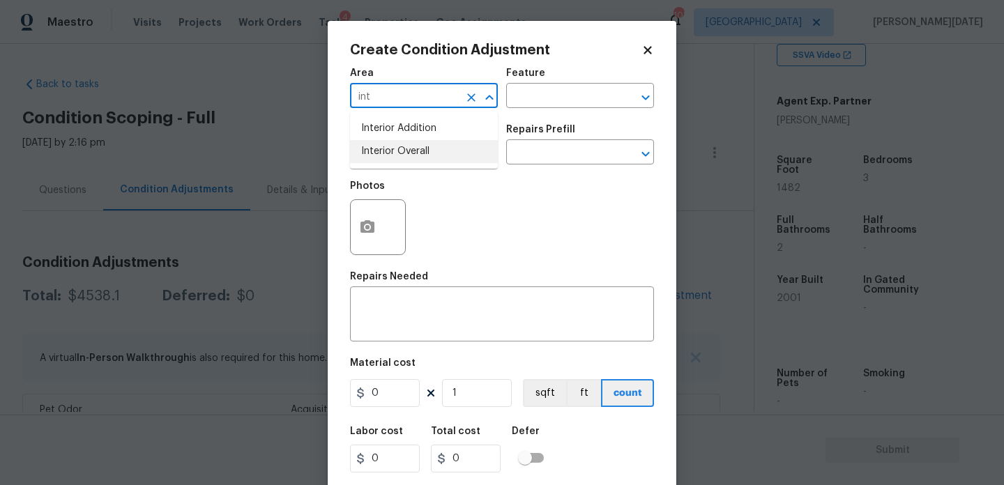
click at [437, 146] on li "Interior Overall" at bounding box center [424, 151] width 148 height 23
type input "Interior Overall"
click at [437, 146] on input "text" at bounding box center [404, 154] width 109 height 22
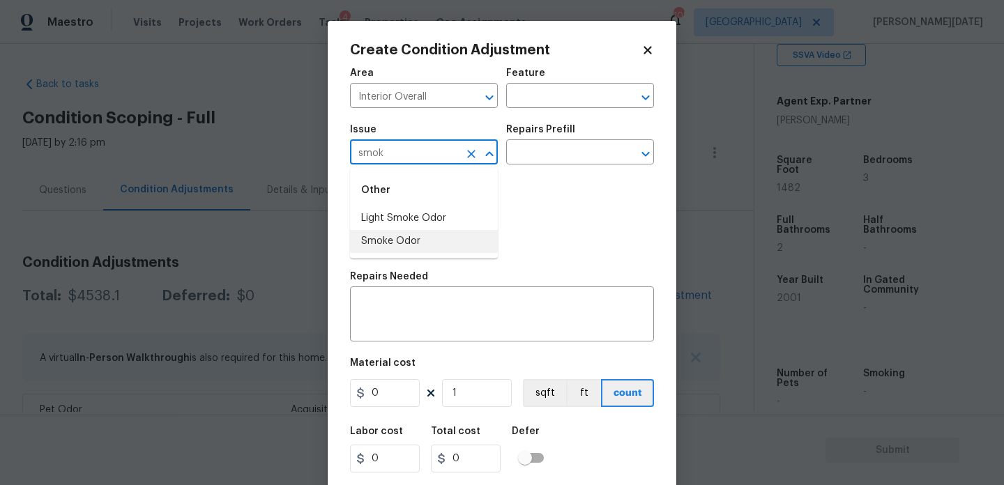
click at [442, 241] on li "Smoke Odor" at bounding box center [424, 241] width 148 height 23
type input "Smoke Odor"
click at [572, 151] on input "text" at bounding box center [560, 154] width 109 height 22
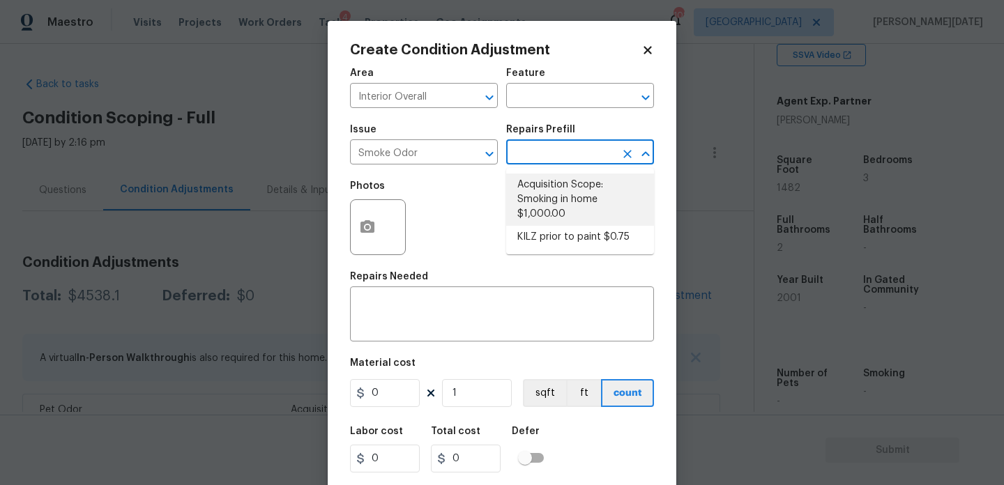
click at [584, 218] on li "Acquisition Scope: Smoking in home $1,000.00" at bounding box center [580, 200] width 148 height 52
type textarea "Acquisition Scope: Smoking in home"
type input "1000"
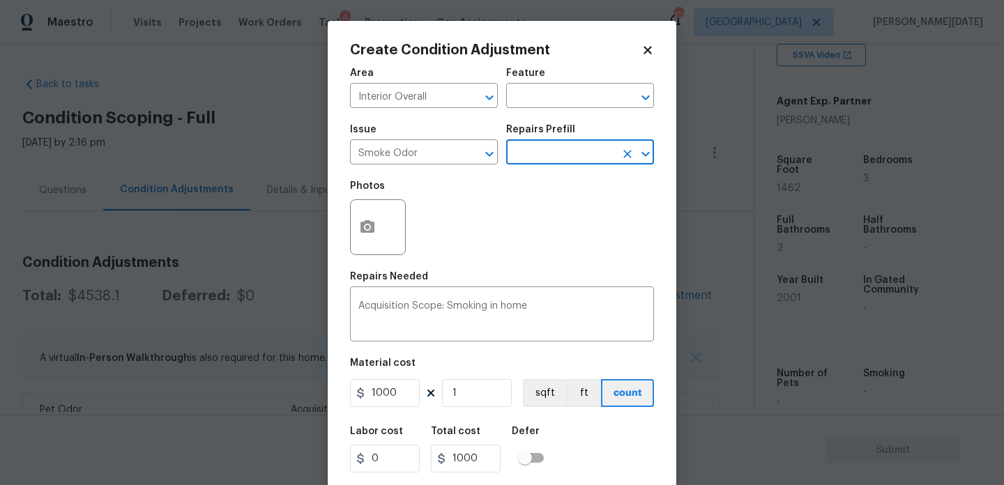
scroll to position [36, 0]
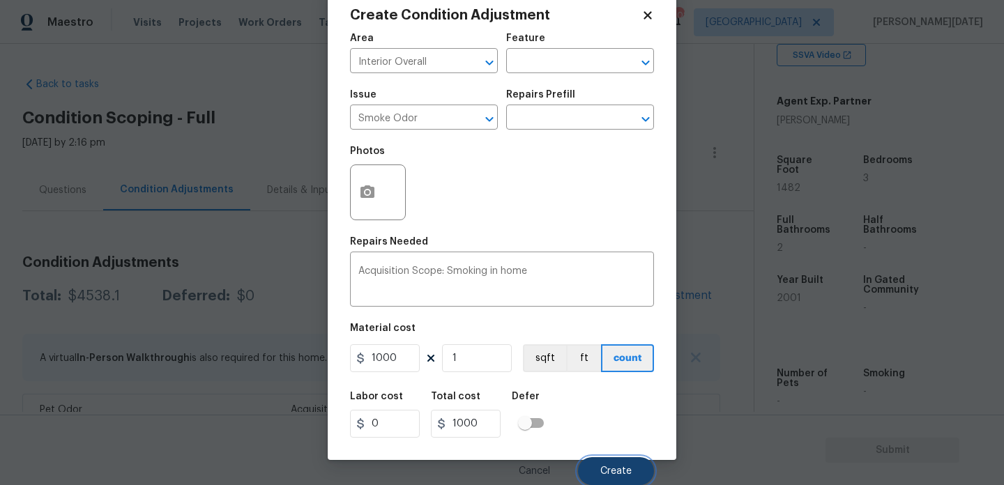
click at [603, 479] on button "Create" at bounding box center [616, 471] width 76 height 28
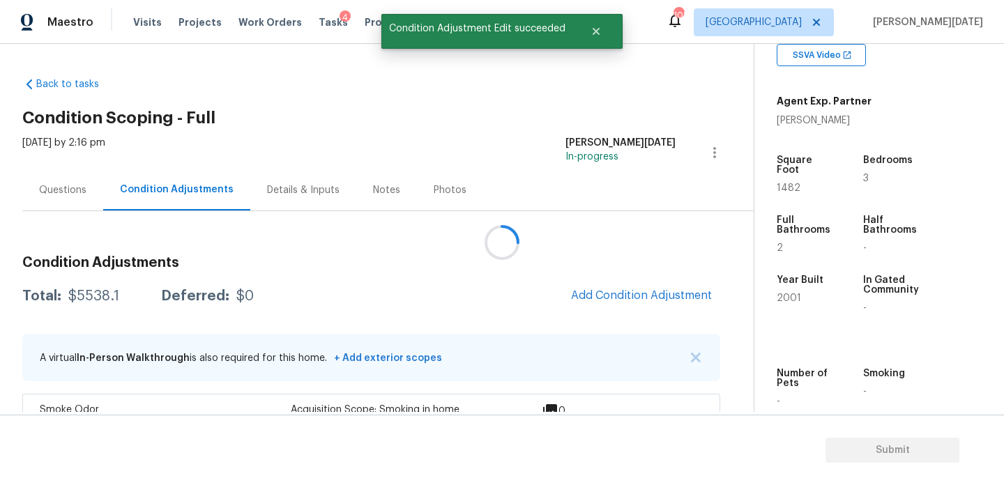
scroll to position [0, 0]
click at [50, 191] on div "Questions" at bounding box center [62, 190] width 47 height 14
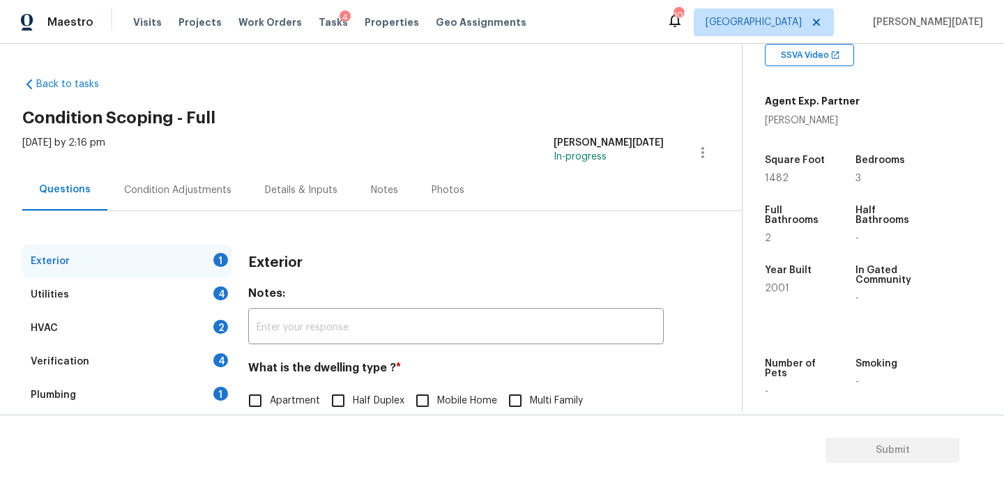
click at [776, 176] on span "1482" at bounding box center [777, 179] width 24 height 10
copy span "1482"
click at [160, 180] on div "Condition Adjustments" at bounding box center [177, 189] width 141 height 41
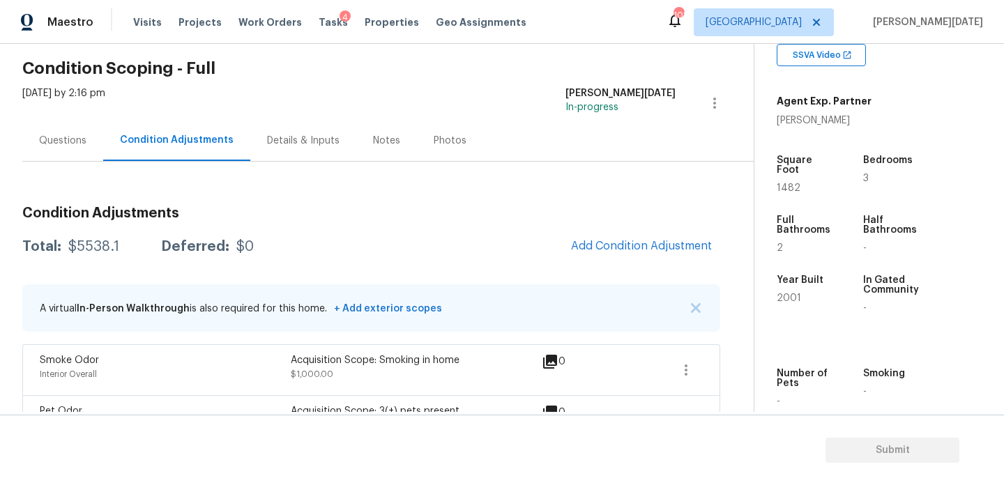
scroll to position [131, 0]
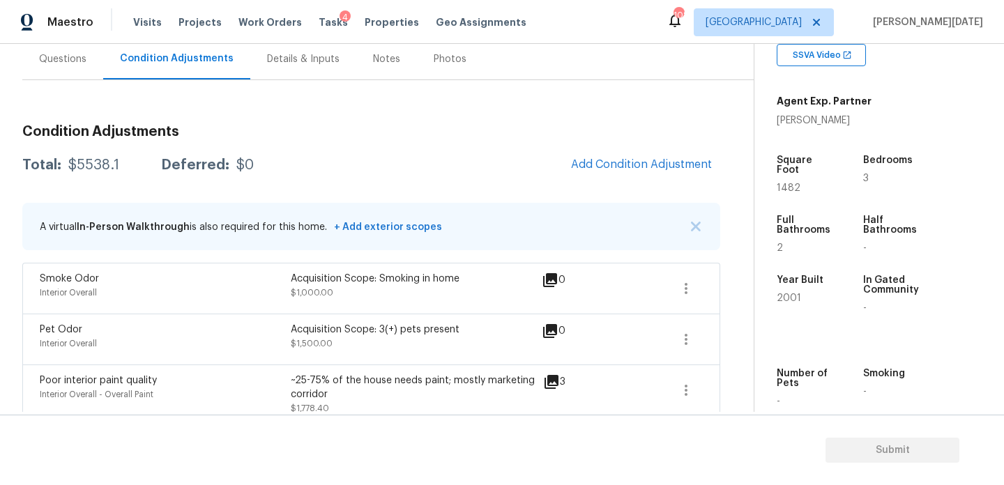
click at [73, 57] on div "Questions" at bounding box center [62, 59] width 47 height 14
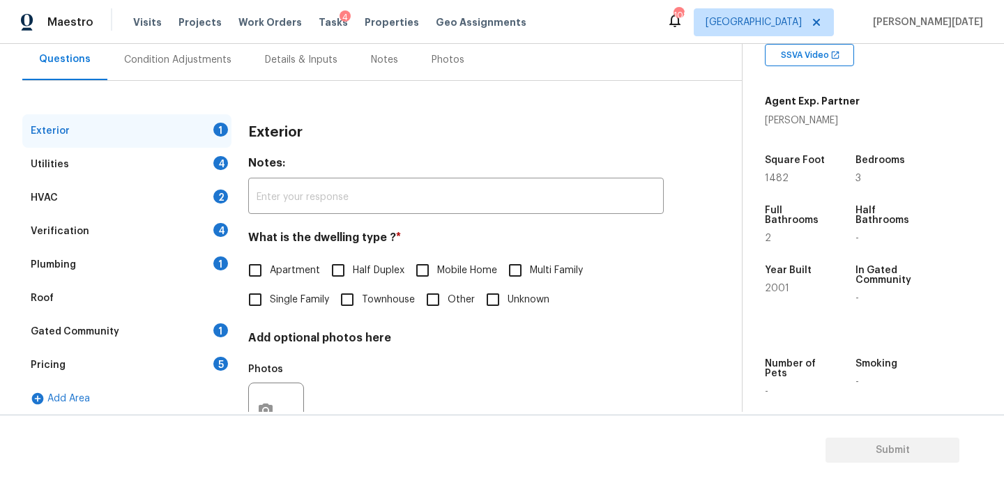
click at [145, 234] on div "Verification 4" at bounding box center [126, 231] width 209 height 33
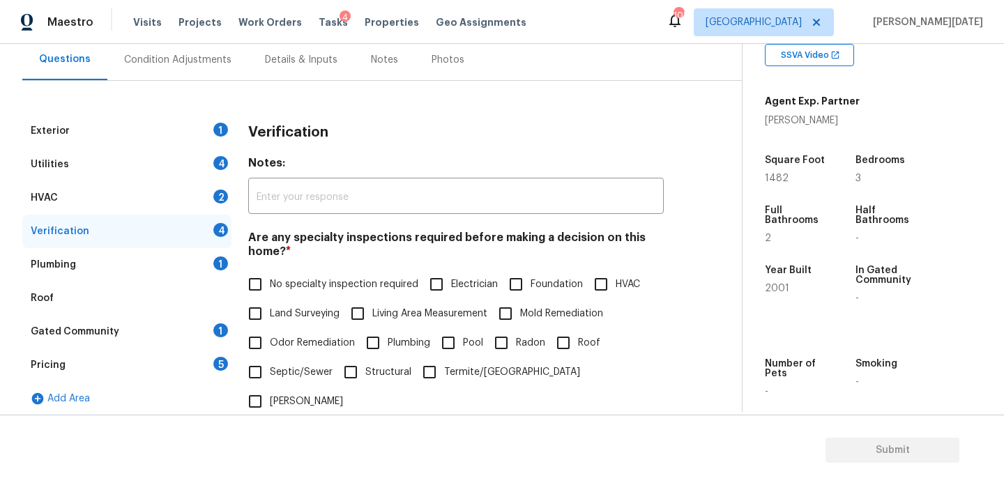
scroll to position [354, 0]
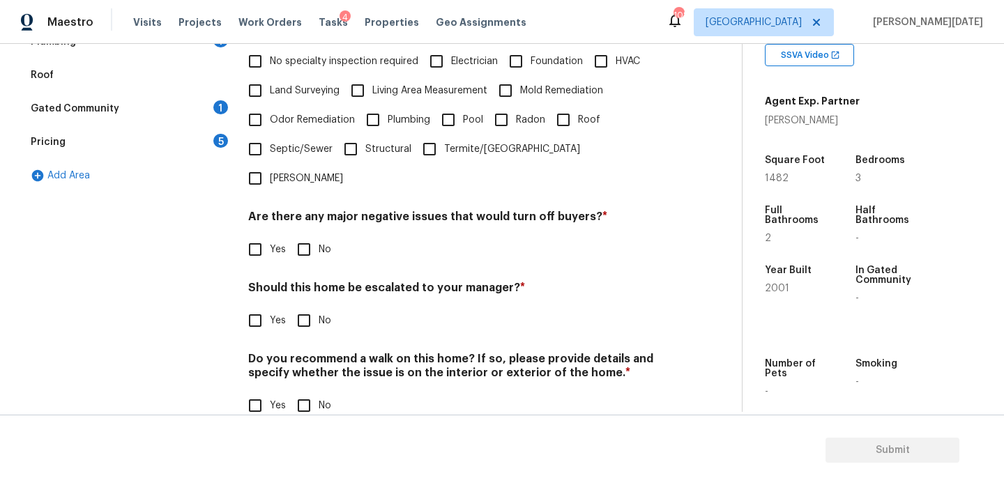
click at [271, 53] on label "No specialty inspection required" at bounding box center [330, 61] width 178 height 29
click at [270, 53] on input "No specialty inspection required" at bounding box center [255, 61] width 29 height 29
checkbox input "true"
click at [301, 235] on input "No" at bounding box center [303, 249] width 29 height 29
checkbox input "true"
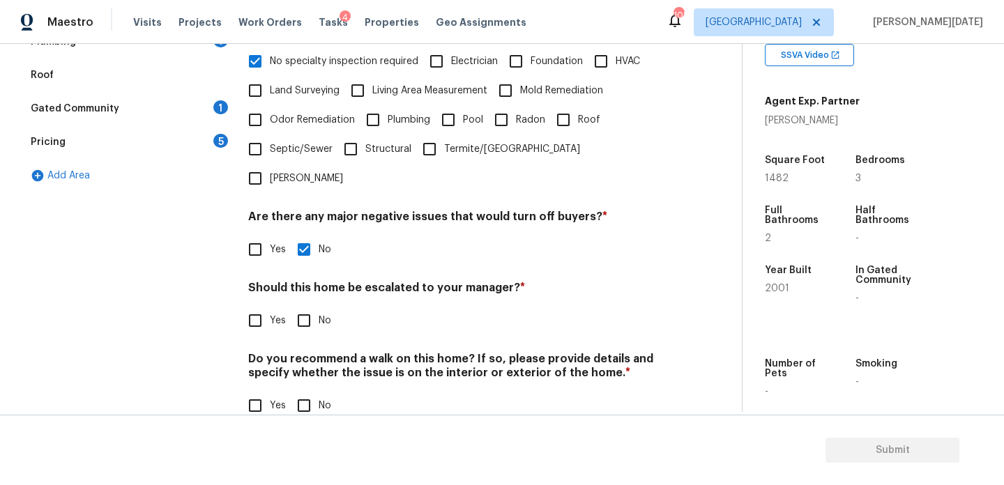
click at [268, 306] on input "Yes" at bounding box center [255, 320] width 29 height 29
checkbox input "true"
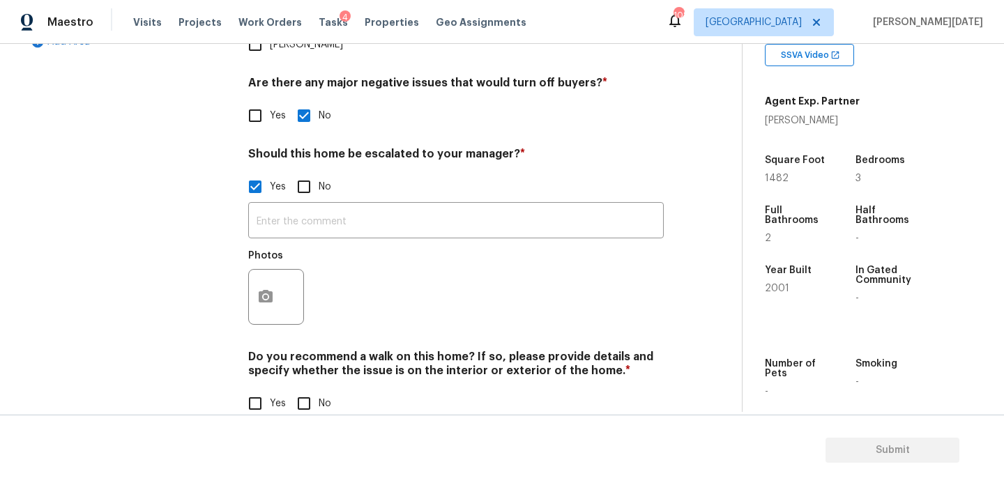
scroll to position [486, 0]
click at [274, 271] on button "button" at bounding box center [265, 298] width 33 height 54
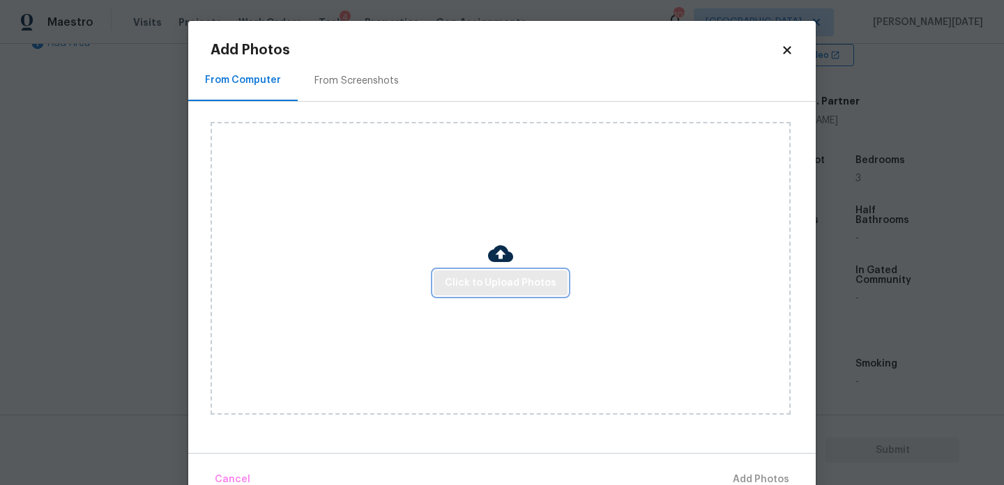
click at [498, 282] on span "Click to Upload Photos" at bounding box center [501, 283] width 112 height 17
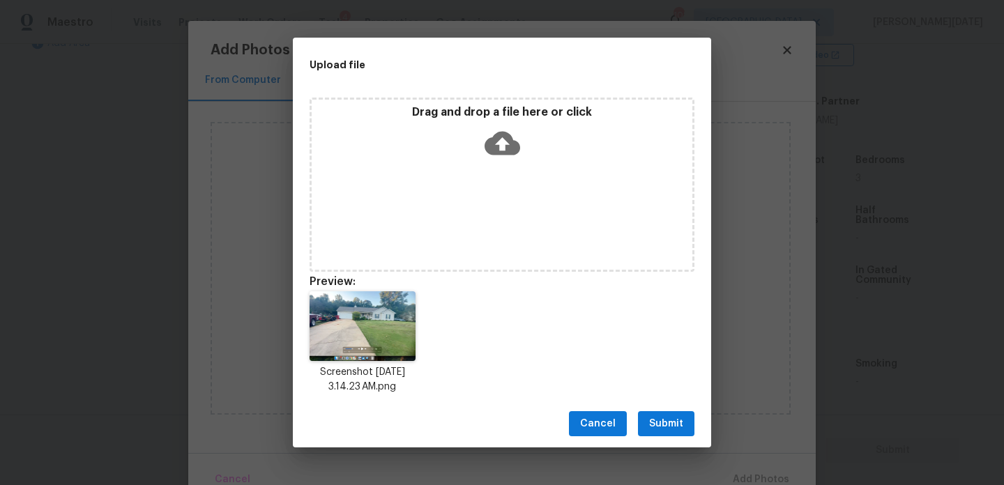
click at [679, 416] on span "Submit" at bounding box center [666, 424] width 34 height 17
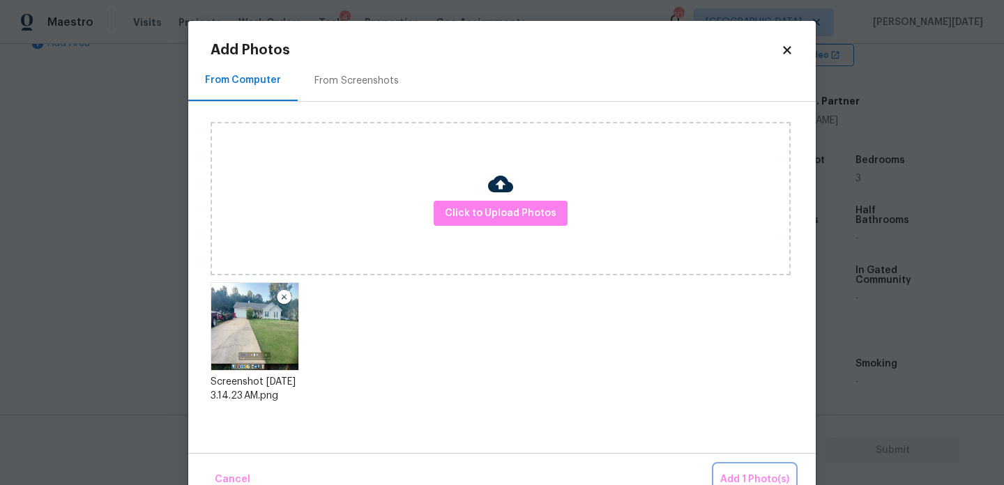
click at [736, 472] on span "Add 1 Photo(s)" at bounding box center [754, 479] width 69 height 17
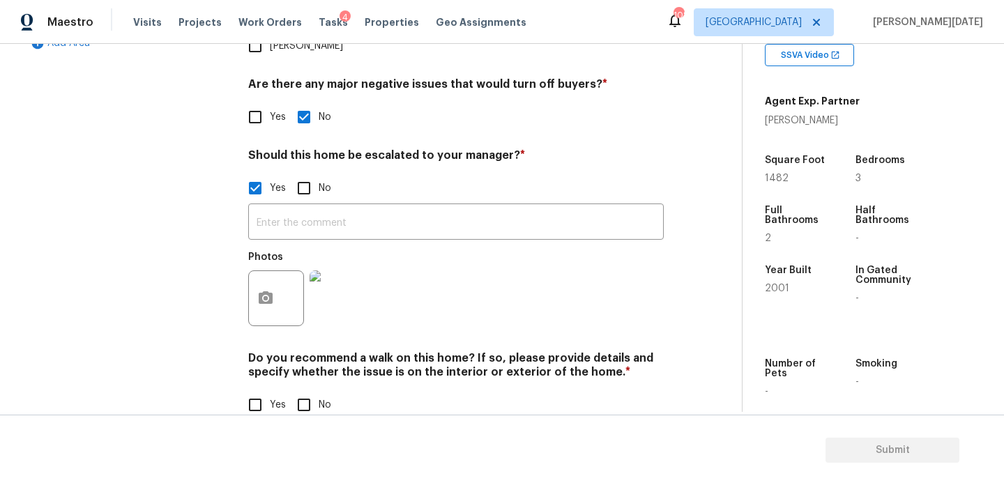
click at [308, 390] on input "No" at bounding box center [303, 404] width 29 height 29
checkbox input "true"
click at [598, 244] on div "Photos" at bounding box center [456, 289] width 416 height 91
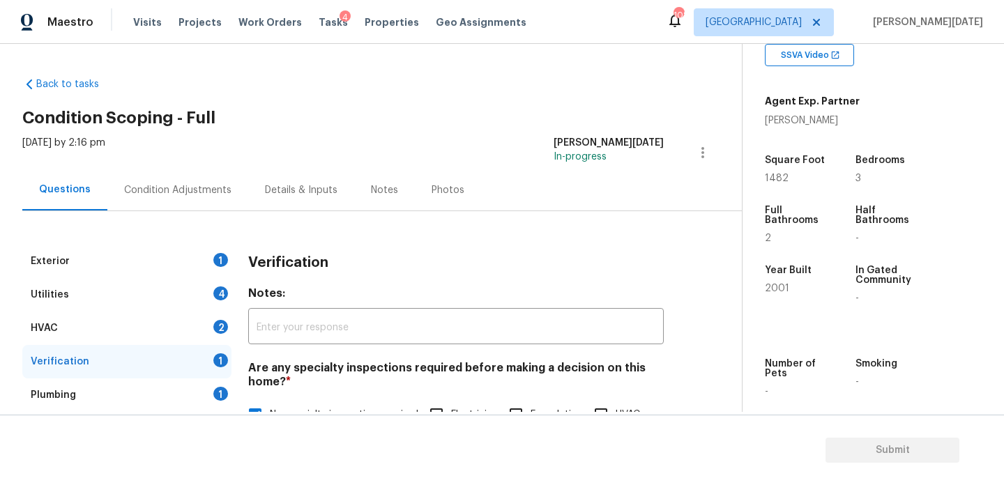
click at [176, 182] on div "Condition Adjustments" at bounding box center [177, 189] width 141 height 41
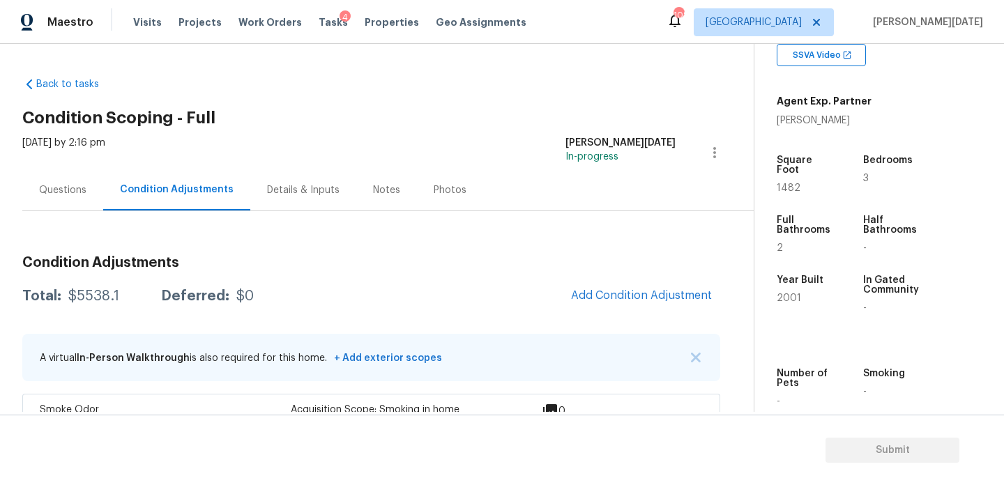
click at [785, 183] on span "1482" at bounding box center [789, 188] width 24 height 10
copy span "1482"
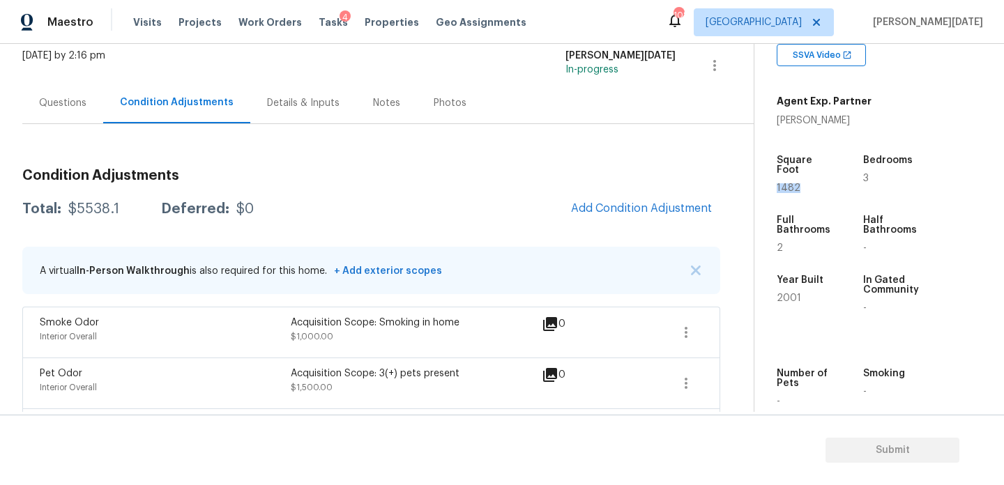
scroll to position [82, 0]
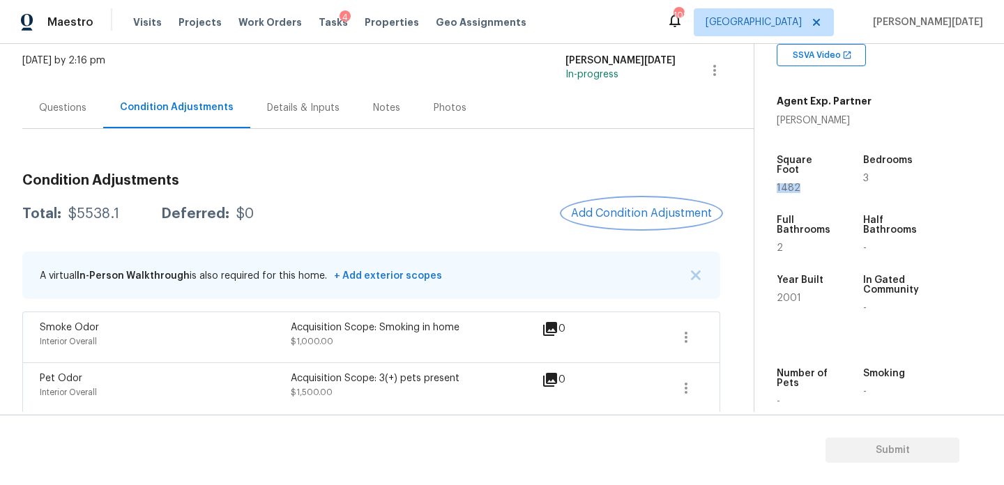
click at [614, 214] on span "Add Condition Adjustment" at bounding box center [641, 213] width 141 height 13
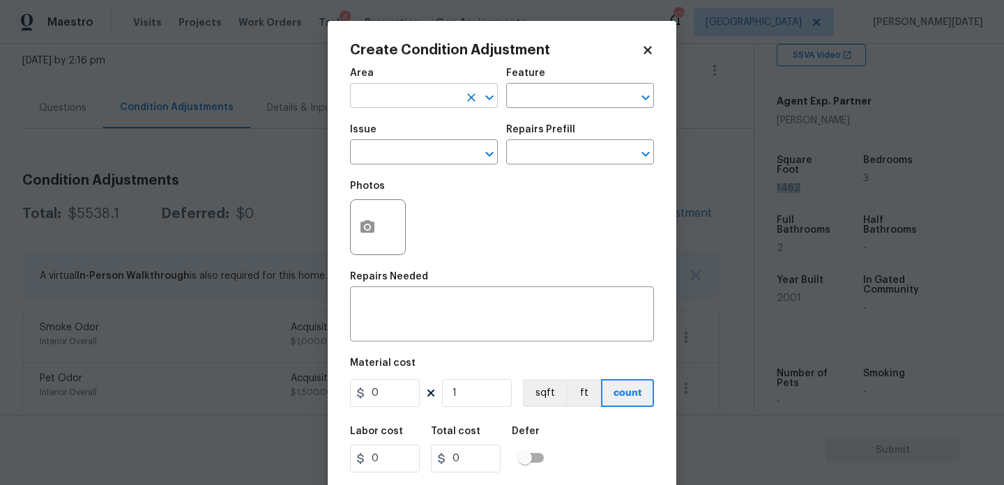
click at [379, 105] on input "text" at bounding box center [404, 97] width 109 height 22
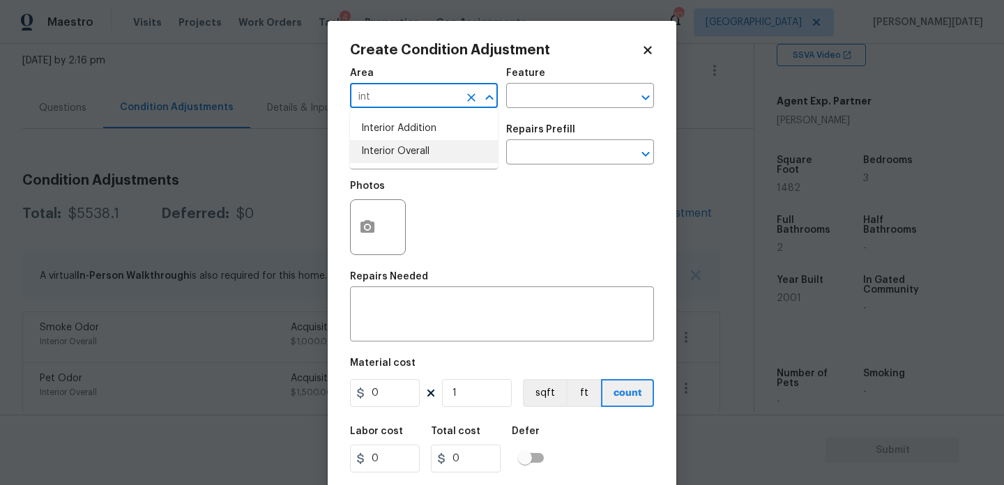
click at [391, 153] on li "Interior Overall" at bounding box center [424, 151] width 148 height 23
type input "Interior Overall"
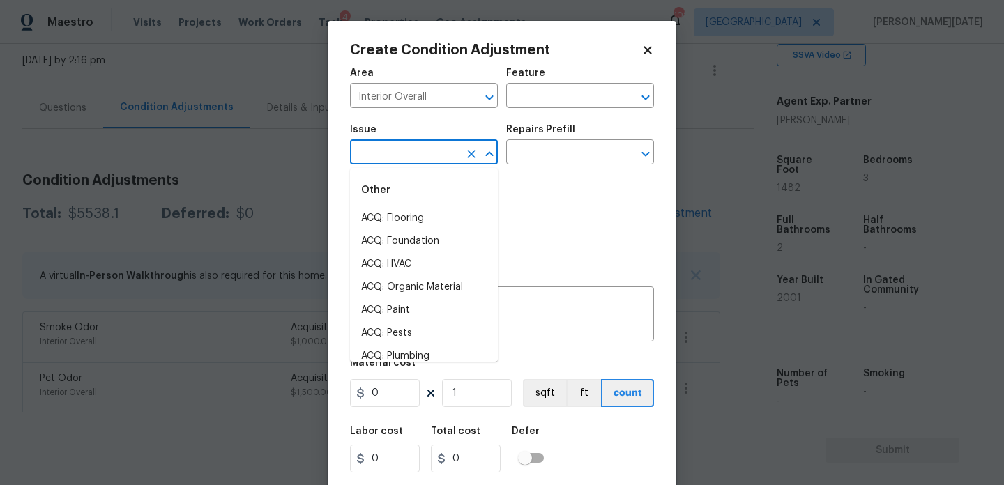
click at [391, 153] on input "text" at bounding box center [404, 154] width 109 height 22
click at [405, 207] on li "ACQ: Paint" at bounding box center [424, 218] width 148 height 23
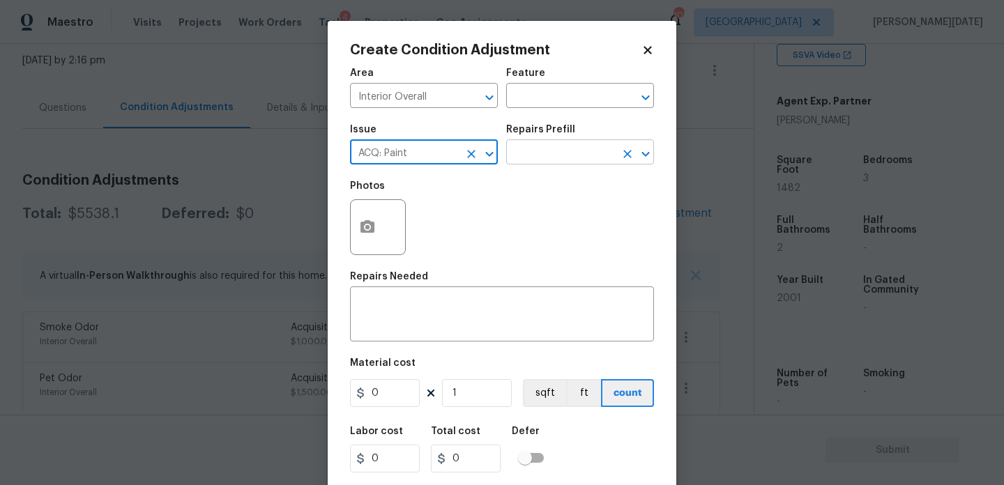
type input "ACQ: Paint"
click at [523, 150] on input "text" at bounding box center [560, 154] width 109 height 22
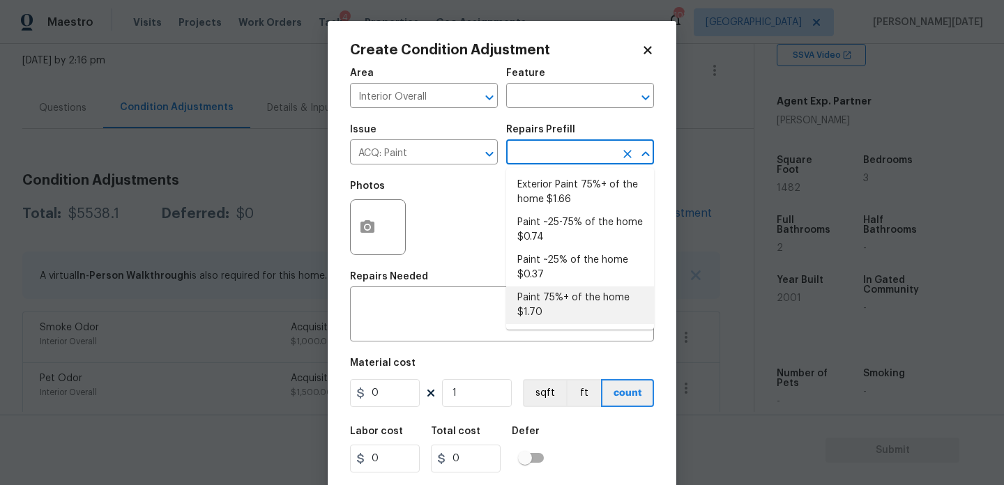
click at [566, 296] on li "Paint 75%+ of the home $1.70" at bounding box center [580, 306] width 148 height 38
type input "Acquisition"
type textarea "Acquisition Scope: 75%+ of the home will likely require interior paint"
type input "1.7"
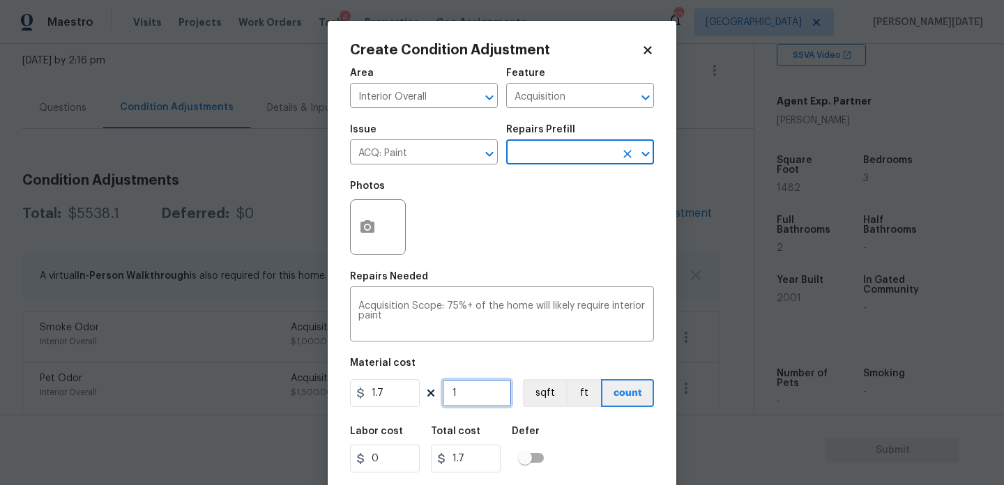
click at [485, 404] on input "1" at bounding box center [477, 393] width 70 height 28
type input "0"
paste input "1482"
type input "1482"
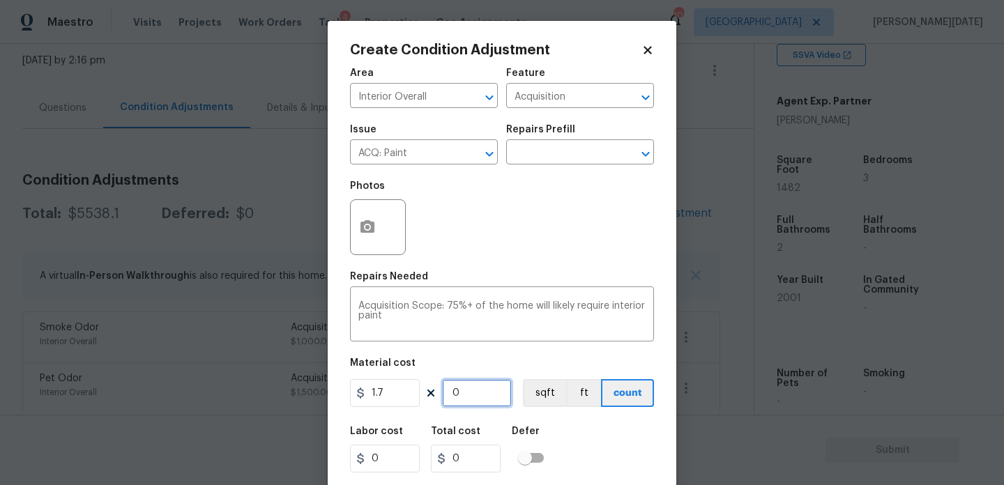
type input "2519.4"
type input "1482"
click at [360, 243] on button "button" at bounding box center [367, 227] width 33 height 54
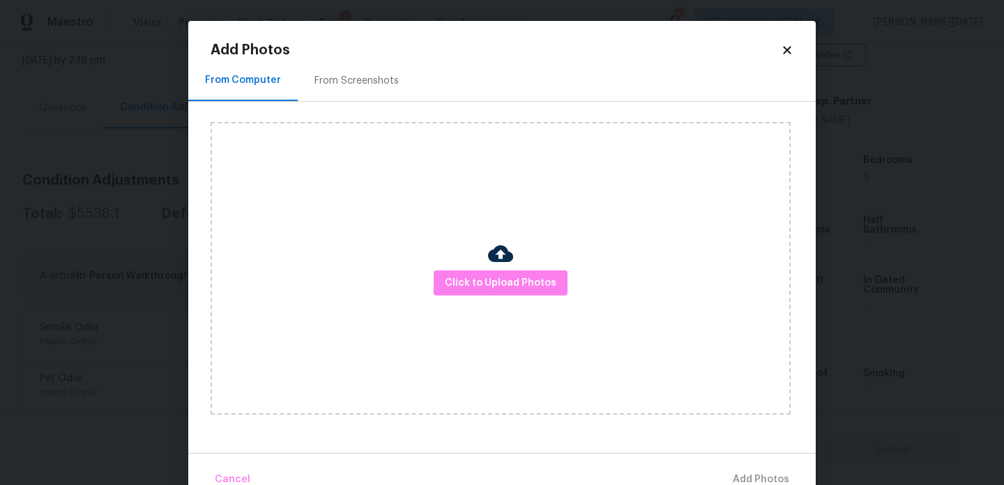
click at [354, 80] on div "From Screenshots" at bounding box center [356, 81] width 84 height 14
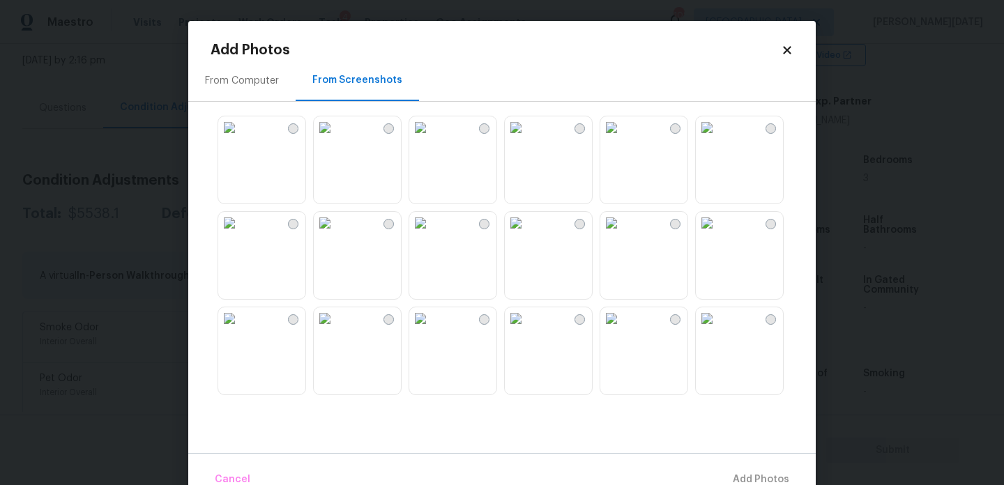
scroll to position [121, 0]
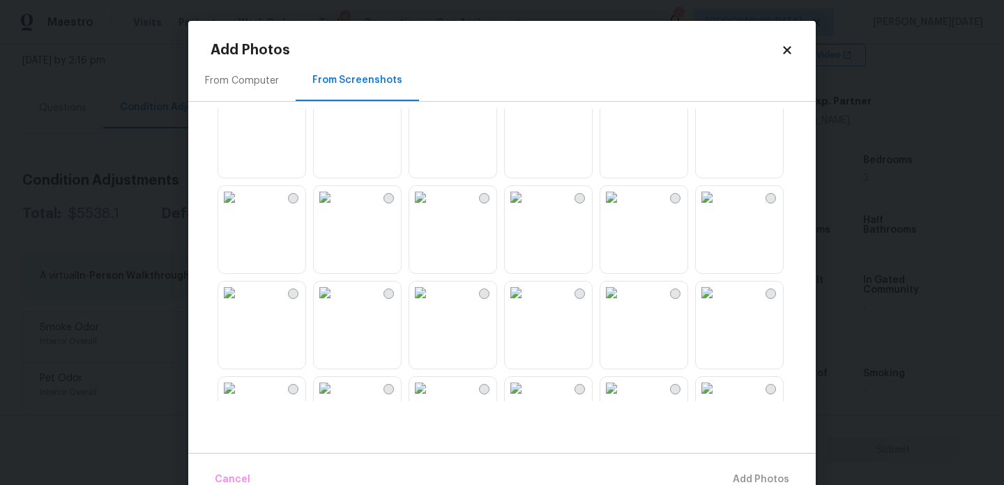
click at [432, 113] on img at bounding box center [420, 102] width 22 height 22
click at [527, 208] on img at bounding box center [516, 197] width 22 height 22
click at [527, 304] on img at bounding box center [516, 293] width 22 height 22
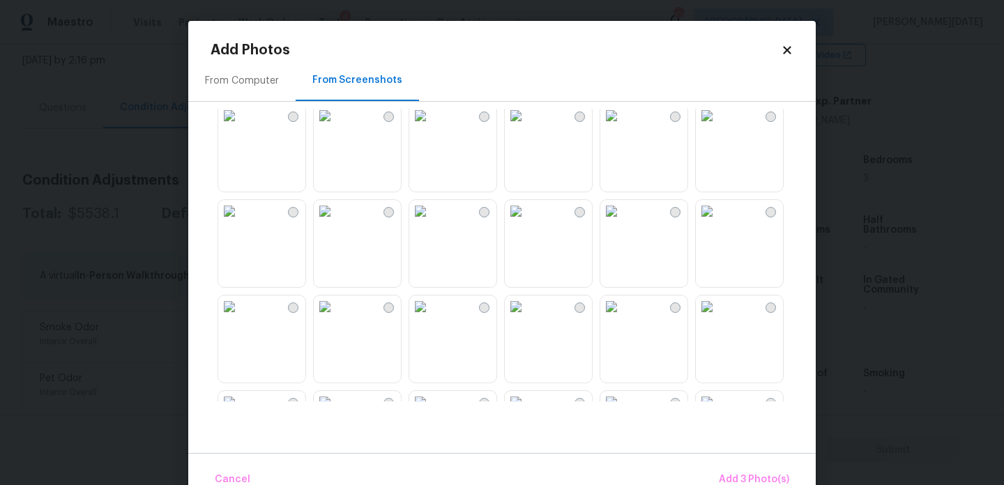
scroll to position [492, 0]
click at [432, 118] on img at bounding box center [420, 114] width 22 height 22
click at [527, 125] on img at bounding box center [516, 114] width 22 height 22
click at [623, 125] on img at bounding box center [611, 114] width 22 height 22
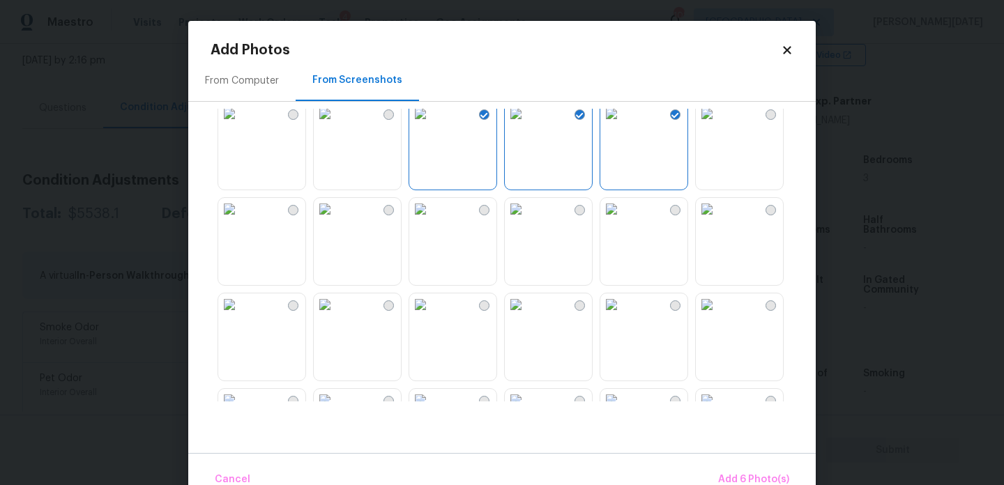
click at [623, 220] on img at bounding box center [611, 209] width 22 height 22
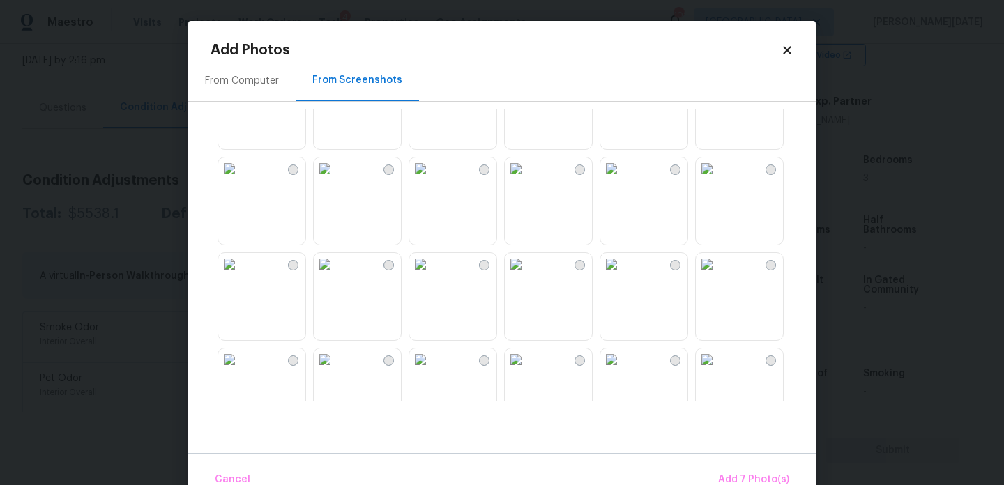
scroll to position [741, 0]
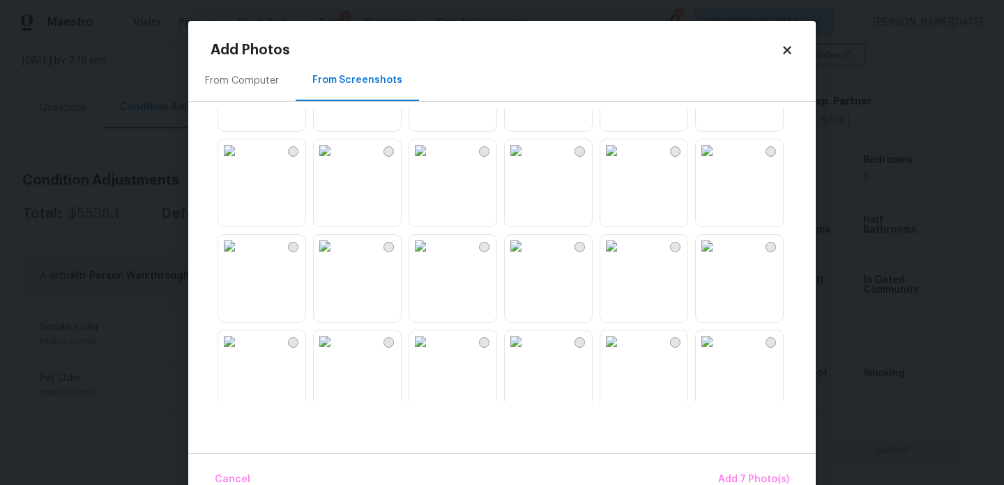
click at [432, 162] on img at bounding box center [420, 150] width 22 height 22
click at [336, 162] on img at bounding box center [325, 150] width 22 height 22
click at [432, 257] on img at bounding box center [420, 246] width 22 height 22
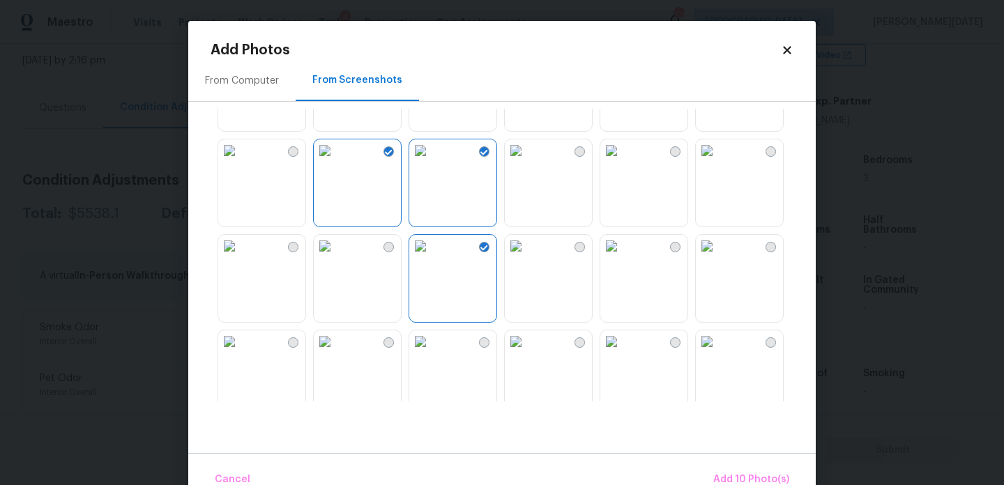
click at [241, 257] on img at bounding box center [229, 246] width 22 height 22
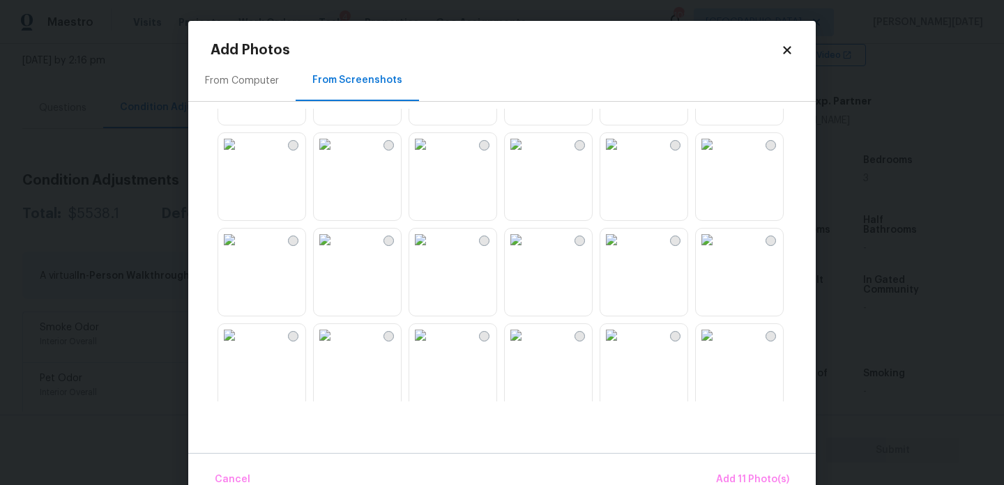
scroll to position [1332, 0]
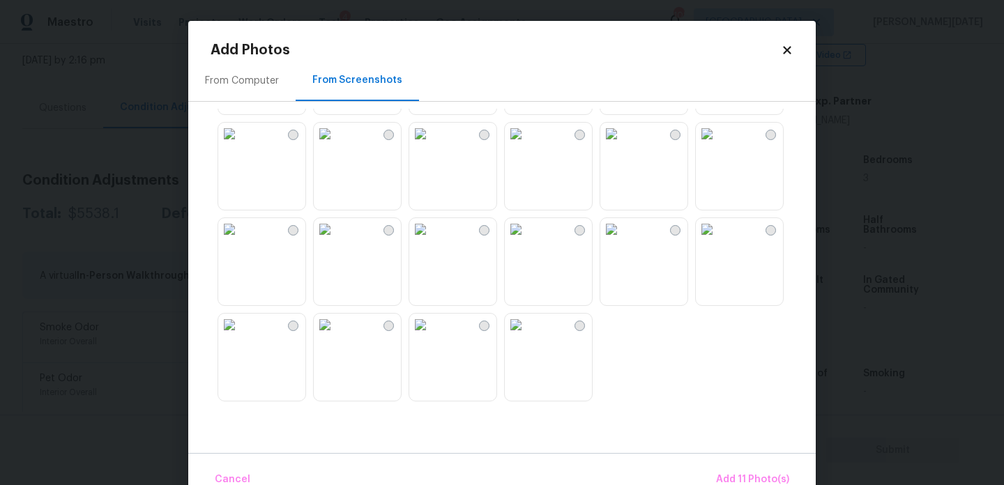
click at [241, 145] on img at bounding box center [229, 134] width 22 height 22
click at [336, 145] on img at bounding box center [325, 134] width 22 height 22
click at [432, 145] on img at bounding box center [420, 134] width 22 height 22
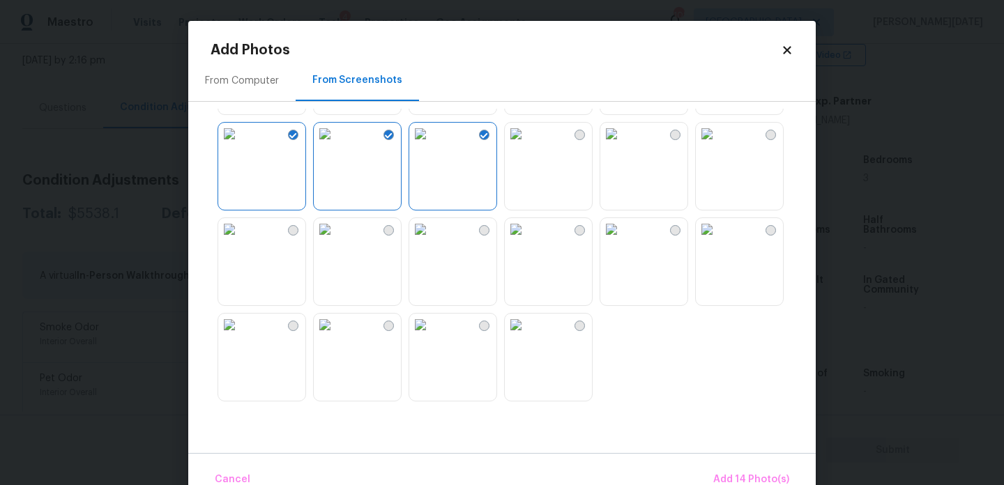
click at [525, 145] on img at bounding box center [516, 134] width 22 height 22
click at [623, 145] on img at bounding box center [611, 134] width 22 height 22
click at [731, 464] on div "Cancel Add 16 Photo(s)" at bounding box center [502, 474] width 628 height 42
click at [736, 471] on span "Add 16 Photo(s)" at bounding box center [751, 479] width 75 height 17
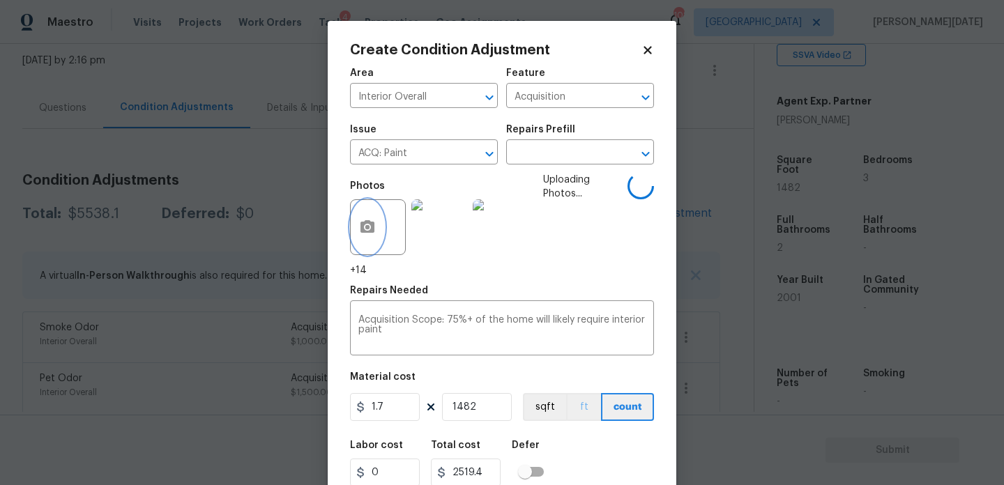
scroll to position [36, 0]
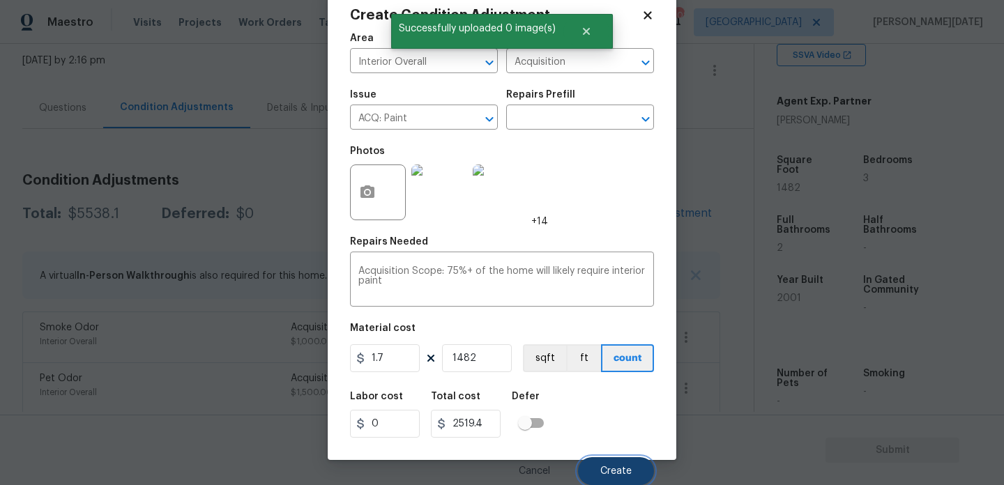
click at [609, 466] on span "Create" at bounding box center [615, 471] width 31 height 10
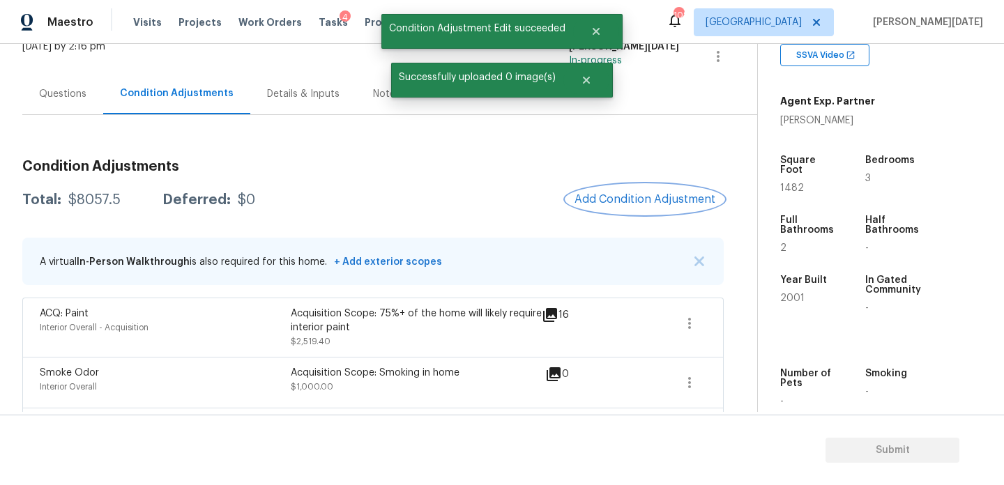
scroll to position [56, 0]
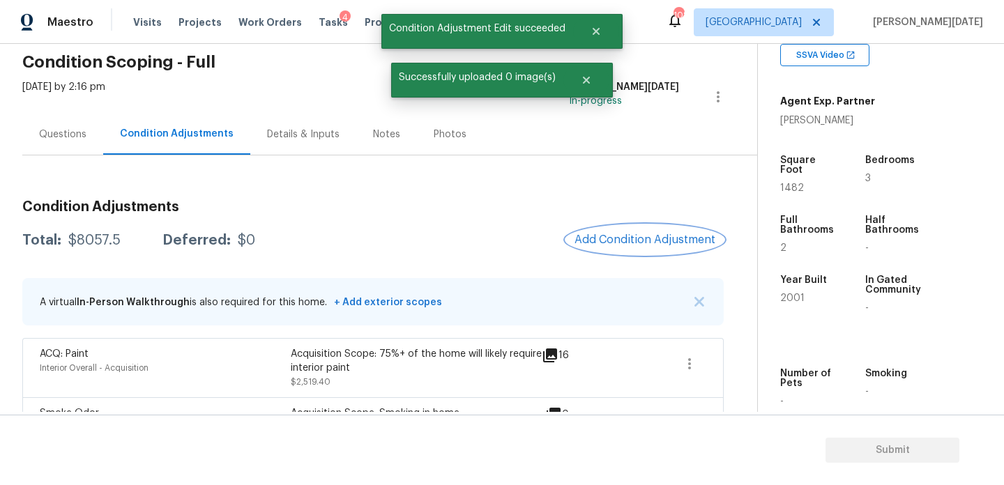
click at [639, 236] on span "Add Condition Adjustment" at bounding box center [645, 240] width 141 height 13
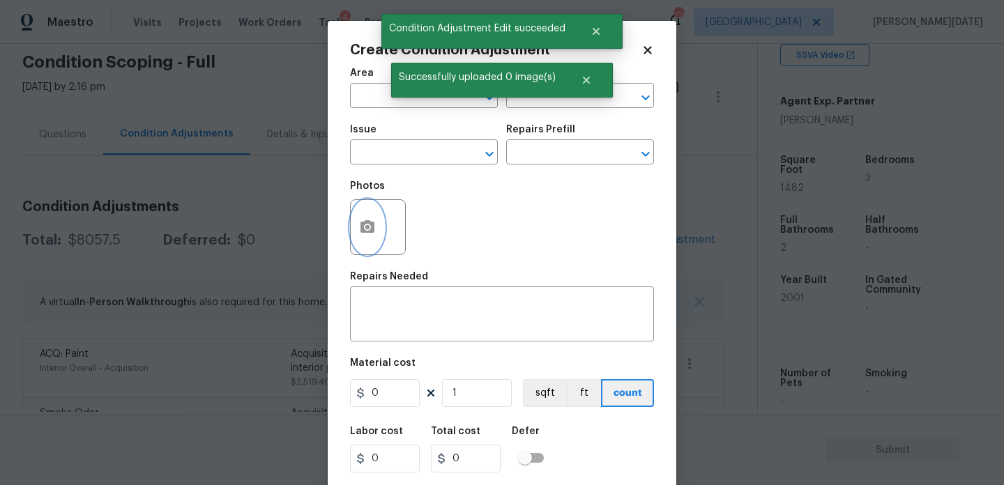
click at [371, 235] on icon "button" at bounding box center [367, 227] width 17 height 17
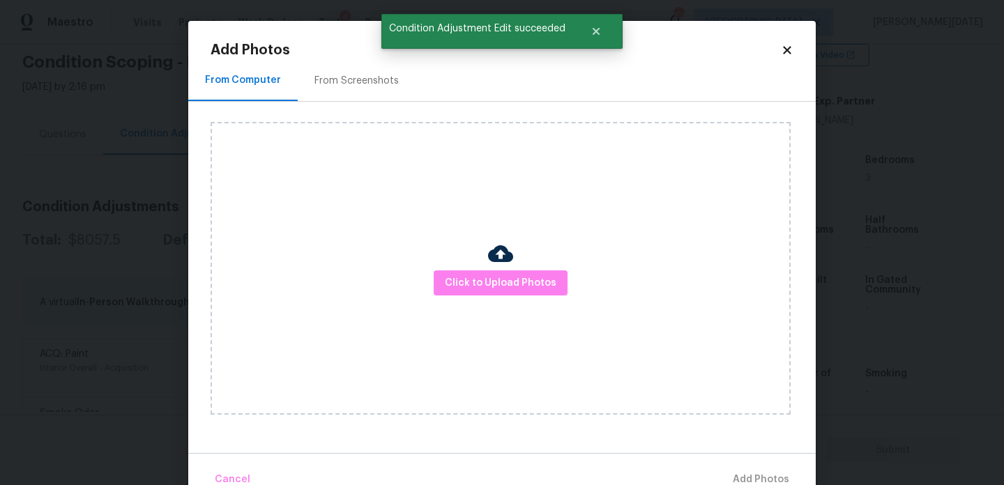
click at [472, 267] on div "Click to Upload Photos" at bounding box center [501, 268] width 580 height 293
click at [480, 277] on span "Click to Upload Photos" at bounding box center [501, 283] width 112 height 17
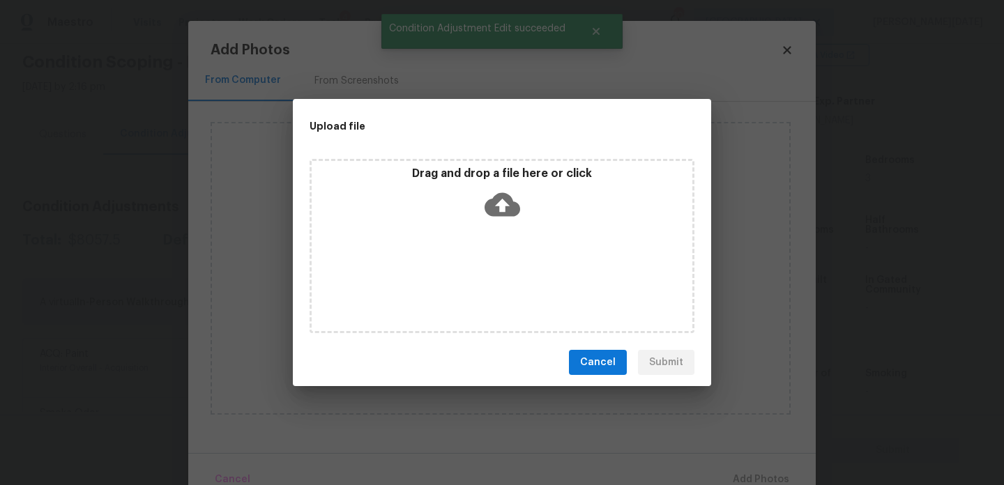
click at [480, 277] on div "Drag and drop a file here or click" at bounding box center [502, 246] width 385 height 174
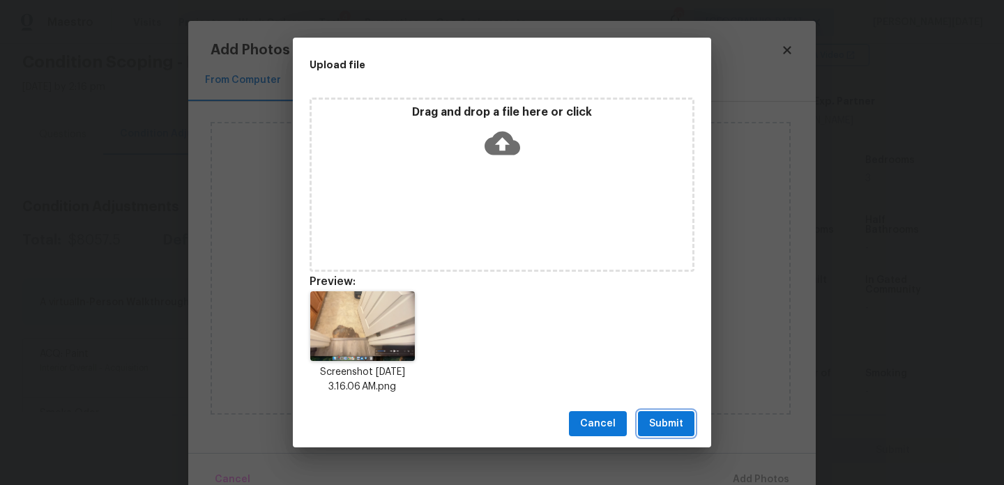
click at [672, 424] on span "Submit" at bounding box center [666, 424] width 34 height 17
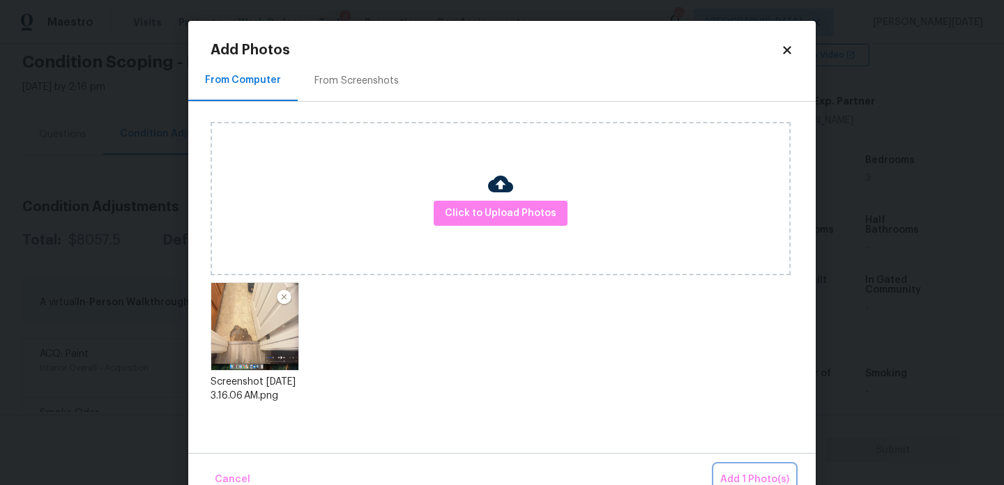
click at [736, 480] on span "Add 1 Photo(s)" at bounding box center [754, 479] width 69 height 17
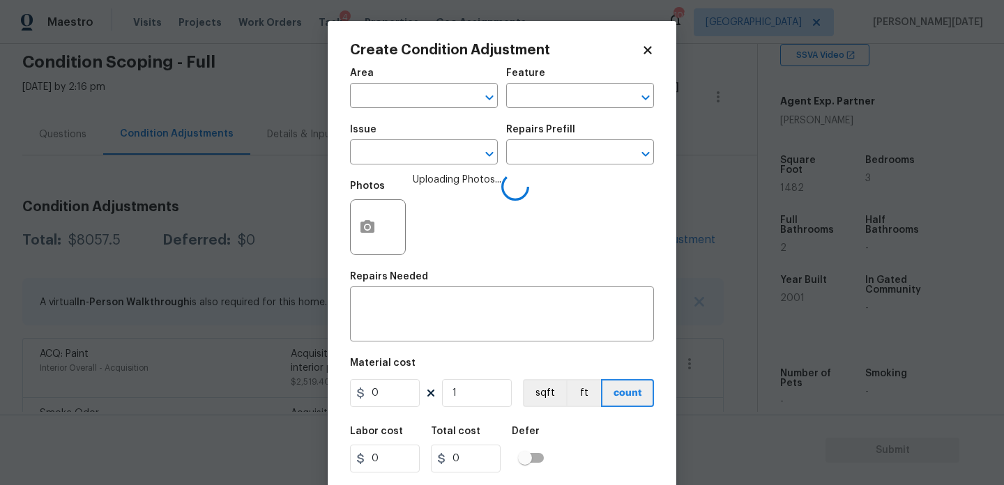
click at [415, 110] on span "Area ​" at bounding box center [424, 88] width 148 height 56
click at [390, 103] on input "text" at bounding box center [404, 97] width 109 height 22
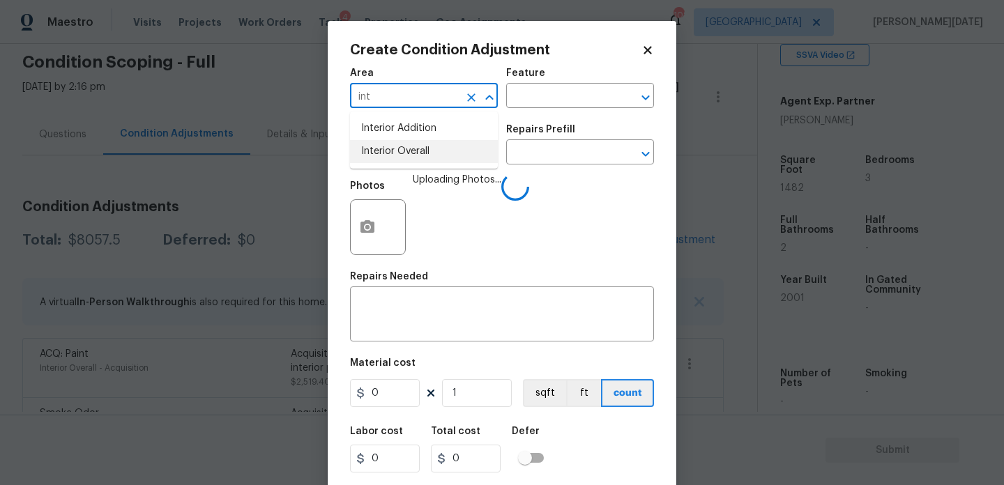
click at [407, 149] on li "Interior Overall" at bounding box center [424, 151] width 148 height 23
type input "Interior Overall"
click at [407, 149] on input "text" at bounding box center [404, 154] width 109 height 22
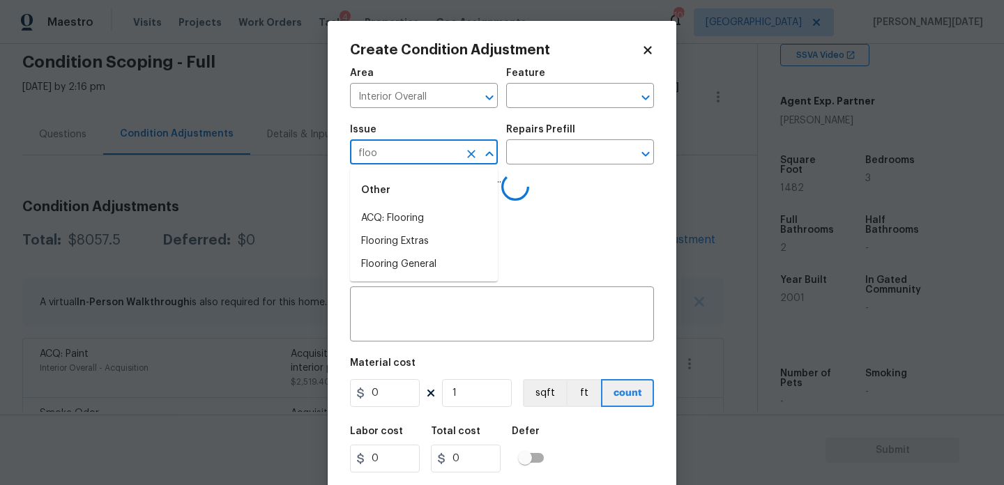
type input "flo"
type input "or"
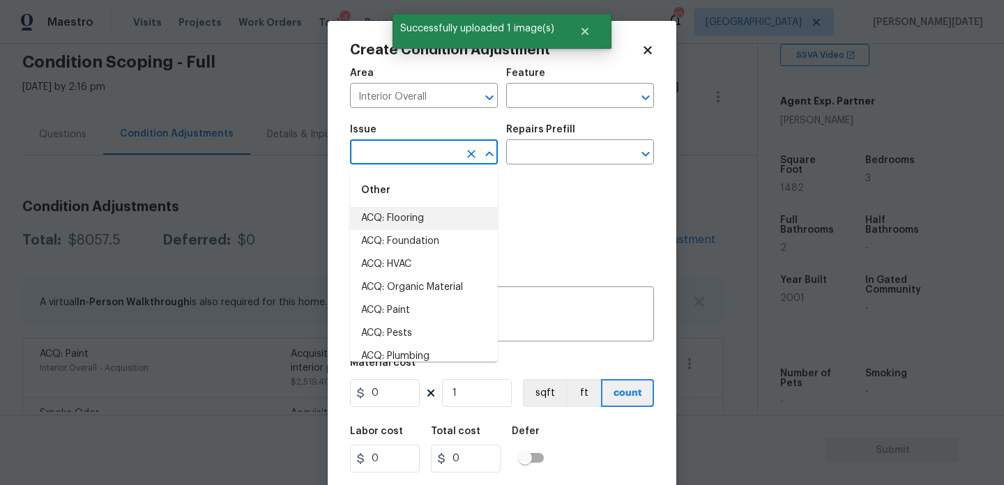
click at [400, 220] on li "ACQ: Flooring" at bounding box center [424, 218] width 148 height 23
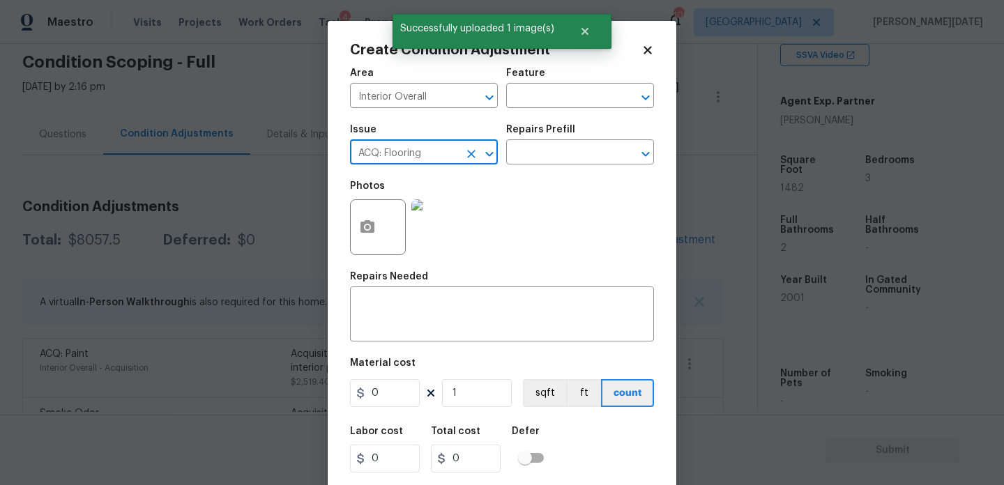
type input "ACQ: Flooring"
click at [519, 175] on div "Photos" at bounding box center [502, 218] width 304 height 91
click at [550, 160] on input "text" at bounding box center [560, 154] width 109 height 22
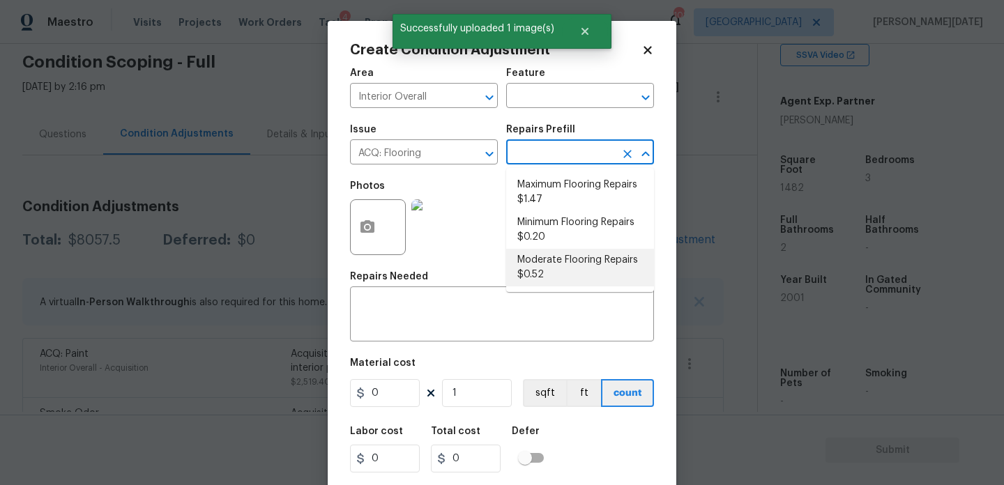
click at [552, 276] on li "Moderate Flooring Repairs $0.52" at bounding box center [580, 268] width 148 height 38
type input "Acquisition"
type textarea "Acquisition Scope: Moderate flooring repairs"
type input "0.52"
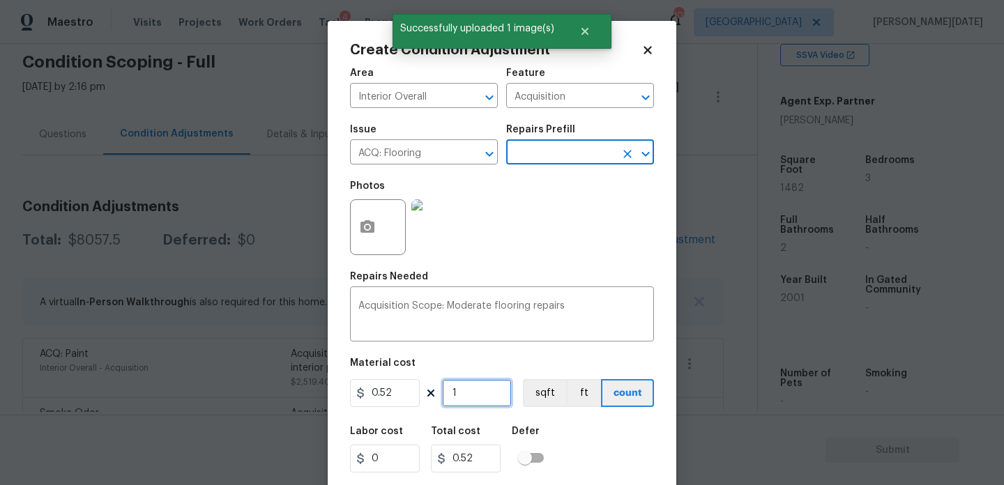
click at [486, 400] on input "1" at bounding box center [477, 393] width 70 height 28
type input "0"
paste input "1482"
type input "1482"
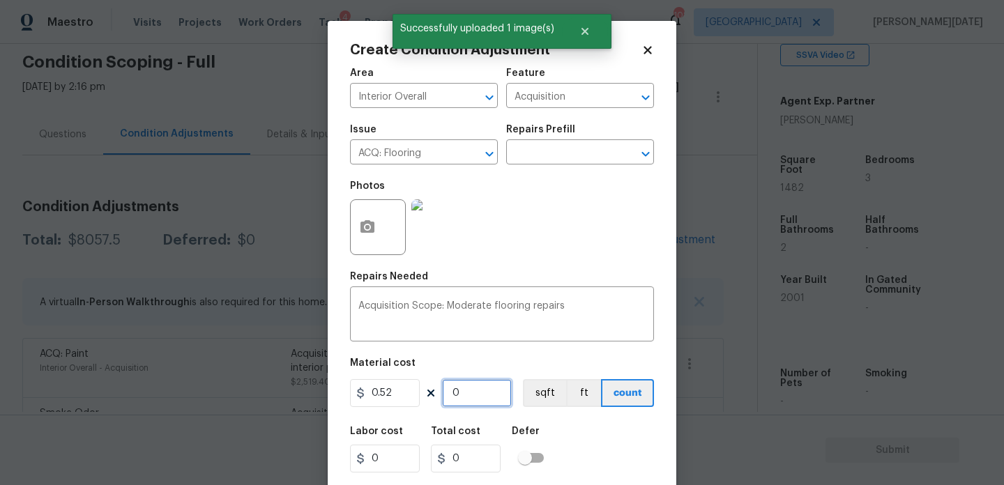
type input "770.64"
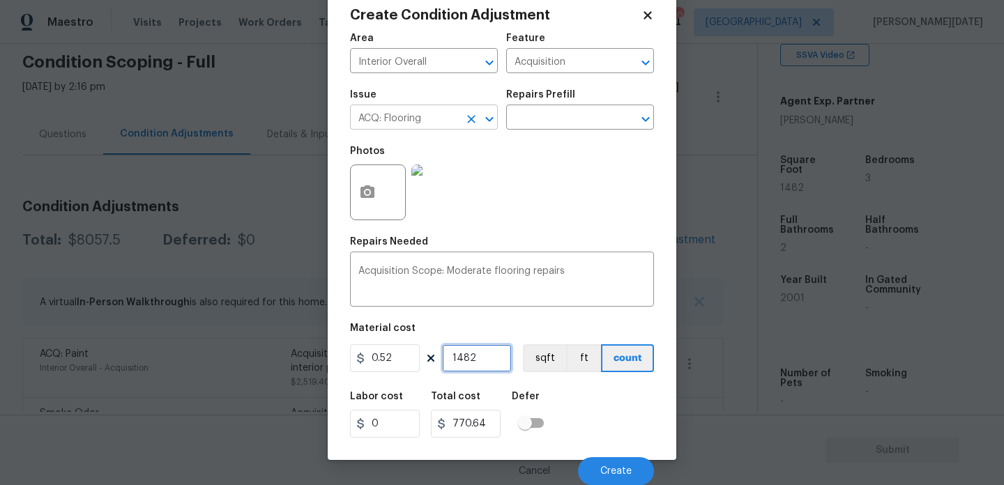
click at [463, 115] on button "Clear" at bounding box center [472, 119] width 20 height 20
type input "1482"
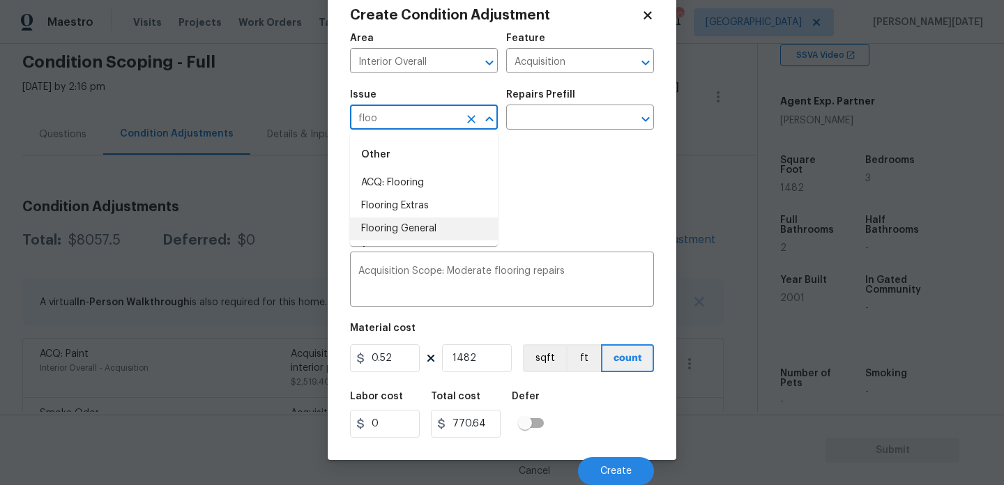
click at [439, 222] on li "Flooring General" at bounding box center [424, 229] width 148 height 23
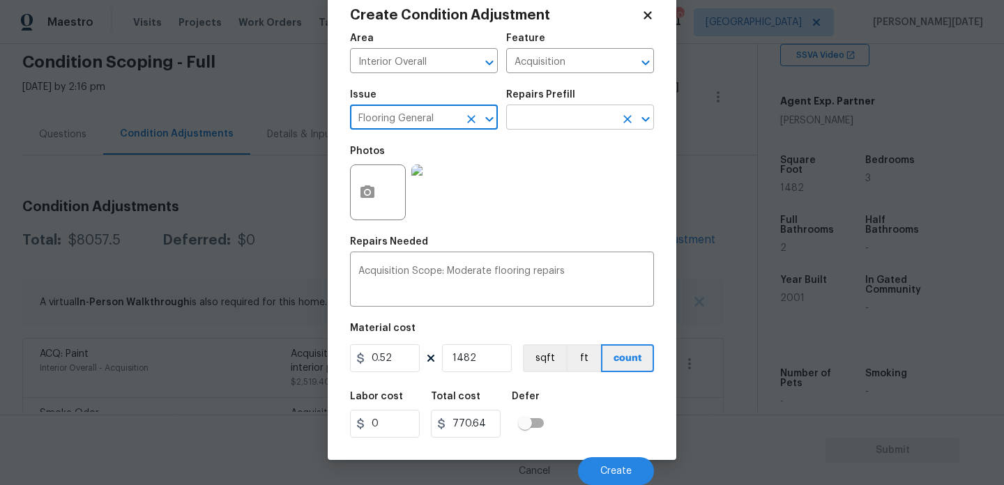
type input "Flooring General"
click at [547, 125] on input "text" at bounding box center [560, 119] width 109 height 22
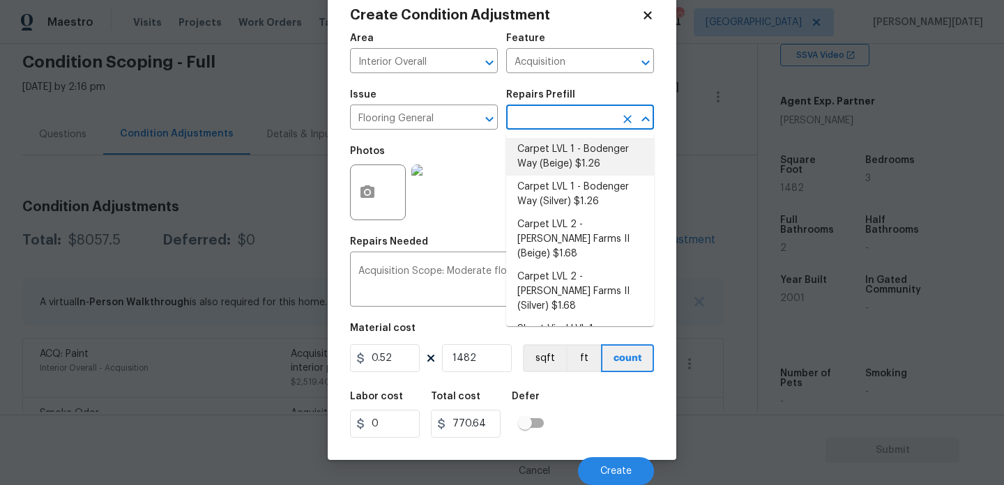
click at [478, 156] on div "Photos" at bounding box center [502, 183] width 304 height 91
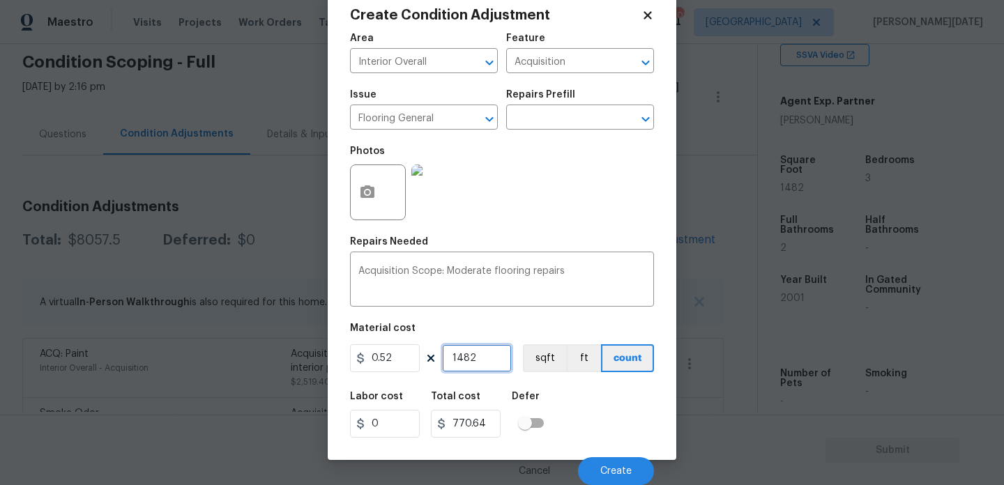
drag, startPoint x: 486, startPoint y: 358, endPoint x: 227, endPoint y: 358, distance: 258.7
click at [227, 358] on div "Create Condition Adjustment Area Interior Overall ​ Feature Acquisition ​ Issue…" at bounding box center [502, 242] width 1004 height 485
click at [536, 224] on div "Photos" at bounding box center [502, 183] width 304 height 91
click at [529, 119] on input "text" at bounding box center [560, 119] width 109 height 22
drag, startPoint x: 348, startPoint y: 358, endPoint x: 275, endPoint y: 358, distance: 72.5
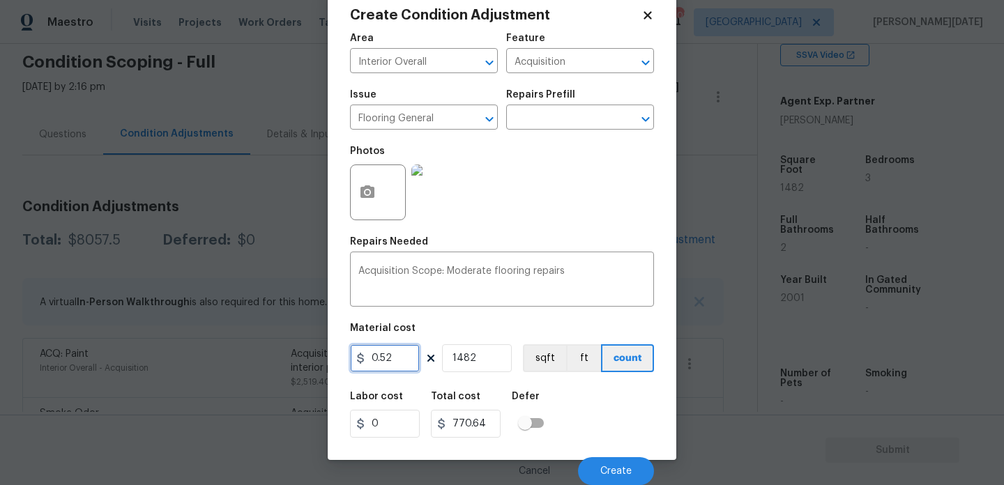
click at [275, 358] on div "Create Condition Adjustment Area Interior Overall ​ Feature Acquisition ​ Issue…" at bounding box center [502, 242] width 1004 height 485
type input "0.35"
type input "518.7"
drag, startPoint x: 480, startPoint y: 356, endPoint x: 407, endPoint y: 356, distance: 73.2
click at [411, 356] on div "0.35 1482 sqft ft count" at bounding box center [502, 358] width 304 height 28
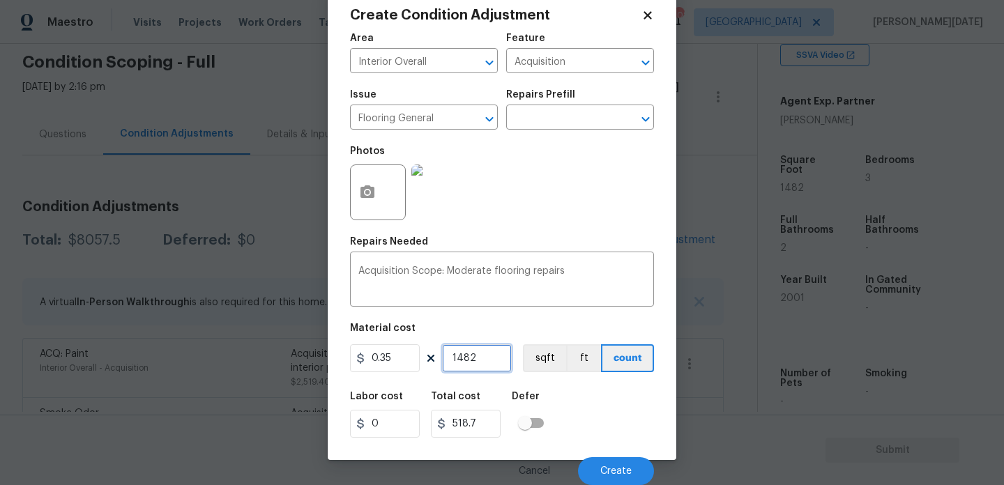
type input "0"
type input "3"
type input "1.05"
type input "30"
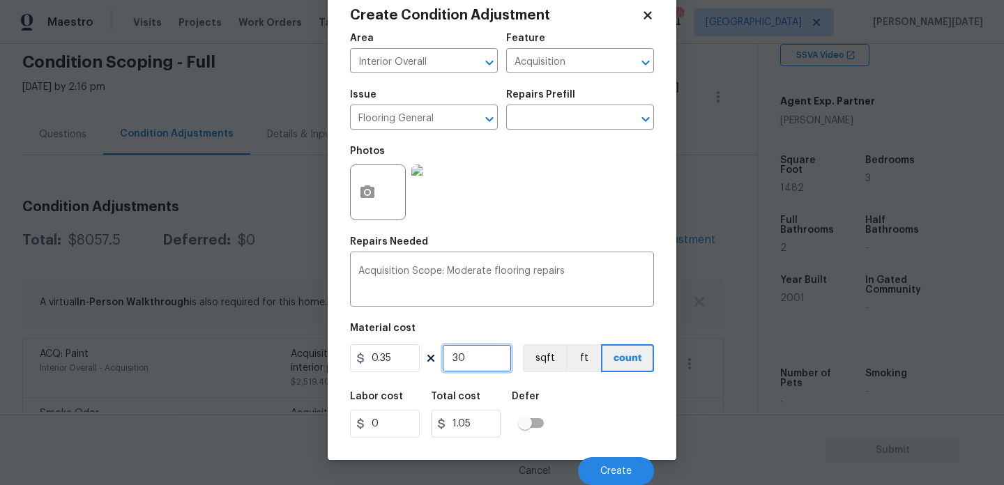
type input "10.5"
type input "300"
type input "105"
type input "300"
drag, startPoint x: 394, startPoint y: 356, endPoint x: 342, endPoint y: 356, distance: 52.3
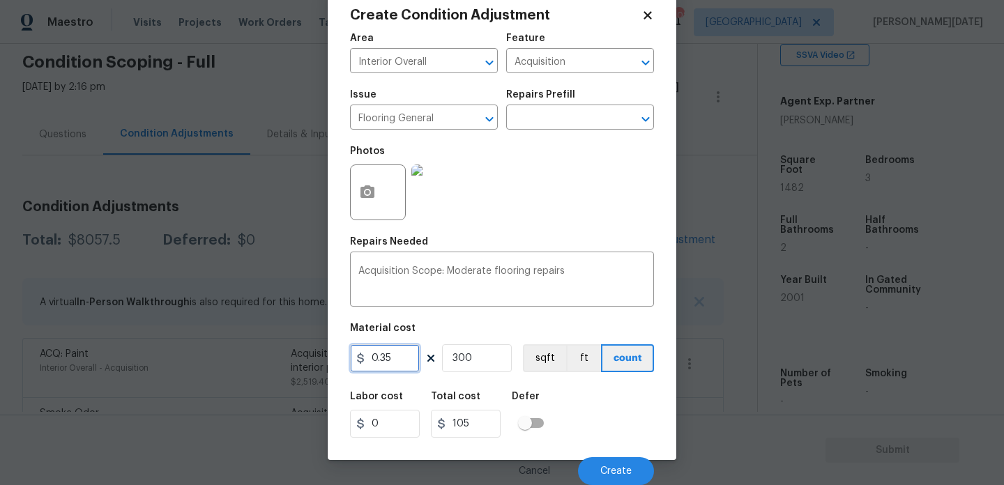
click at [342, 356] on div "Create Condition Adjustment Area Interior Overall ​ Feature Acquisition ​ Issue…" at bounding box center [502, 223] width 349 height 474
type input "3.5"
type input "1050"
click at [556, 234] on div "Area Interior Overall ​ Feature Acquisition ​ Issue Flooring General ​ Repairs …" at bounding box center [502, 255] width 304 height 460
drag, startPoint x: 479, startPoint y: 362, endPoint x: 405, endPoint y: 362, distance: 73.9
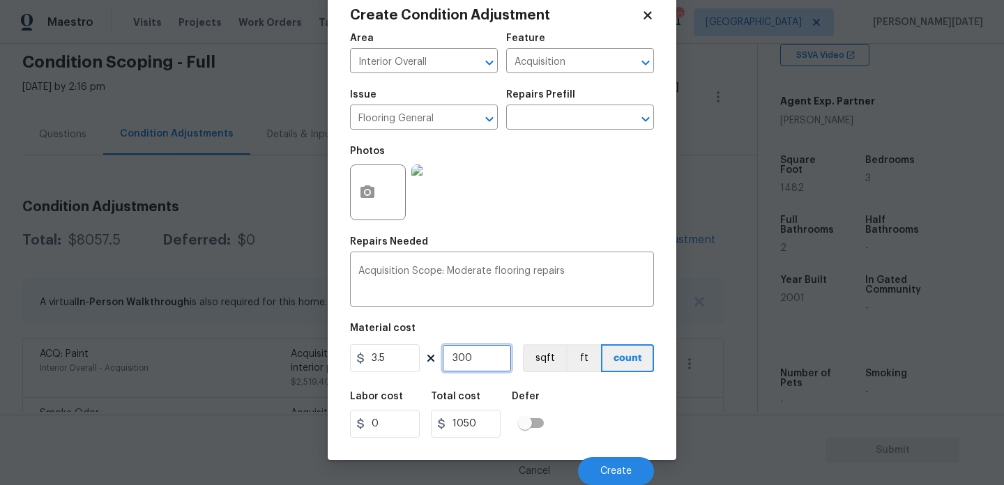
click at [405, 362] on div "3.5 300 sqft ft count" at bounding box center [502, 358] width 304 height 28
type input "0"
type input "2"
type input "7"
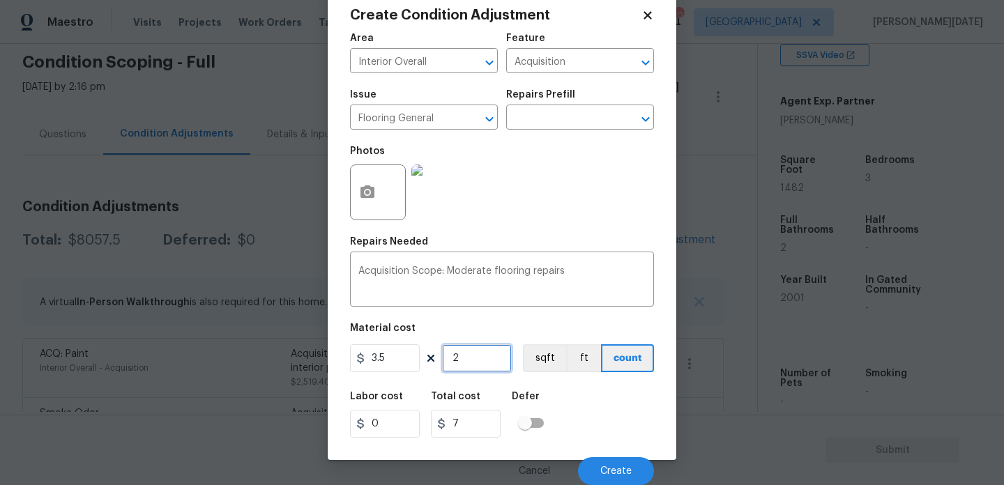
type input "25"
type input "87.5"
type input "250"
type input "875"
type input "250"
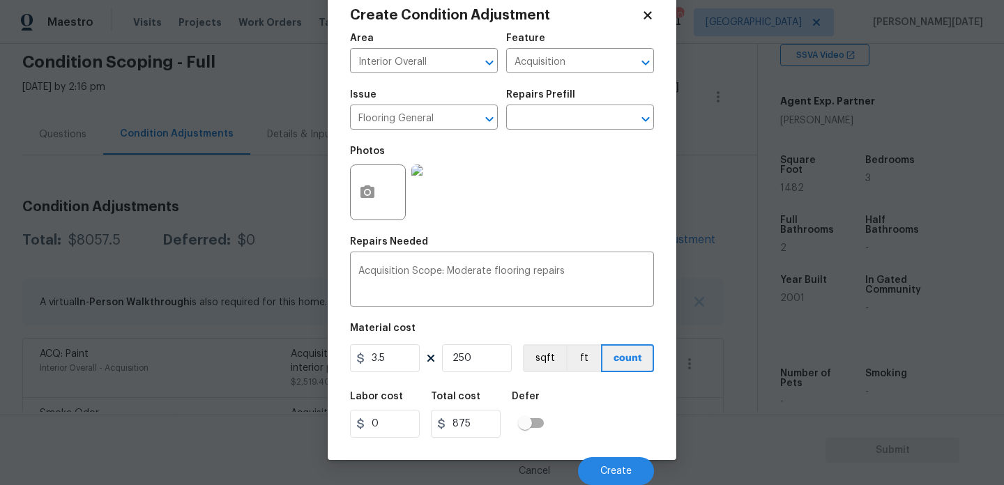
click at [561, 204] on div "Photos" at bounding box center [502, 183] width 304 height 91
click at [609, 465] on button "Create" at bounding box center [616, 471] width 76 height 28
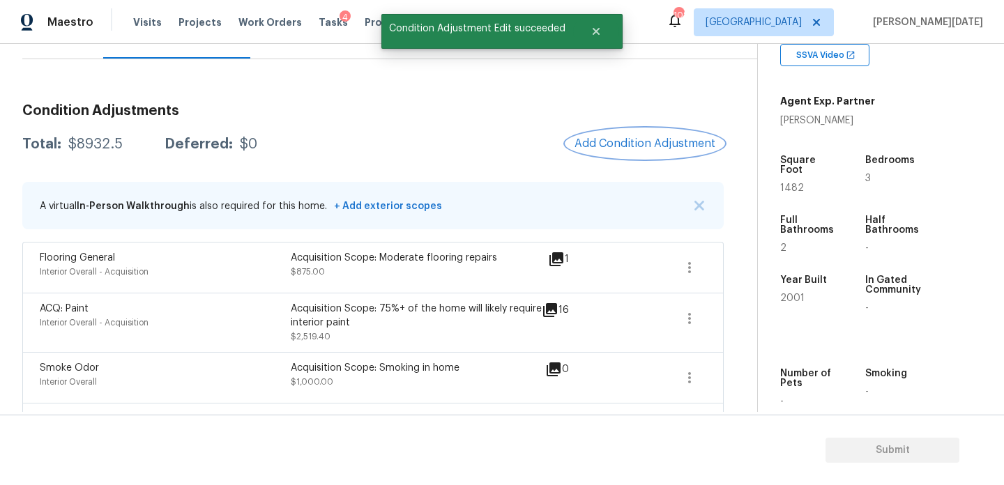
scroll to position [77, 0]
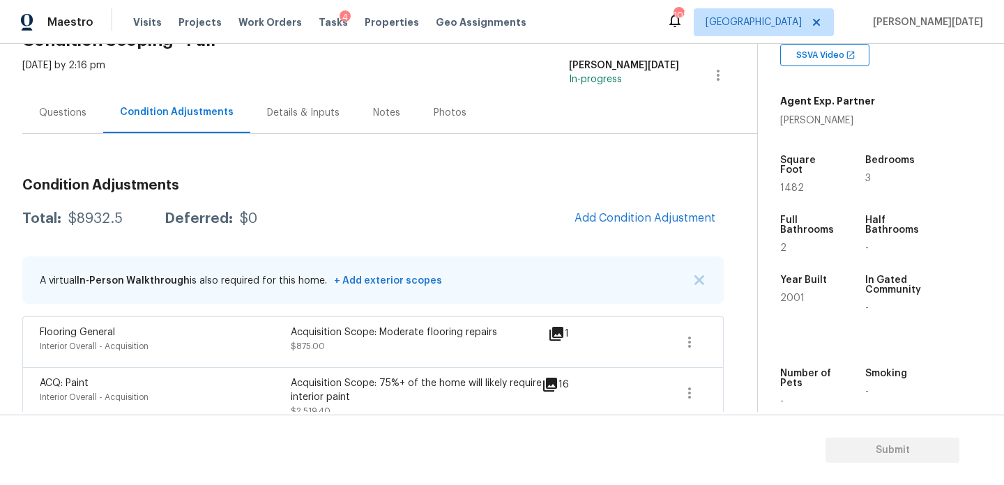
click at [798, 183] on span "1482" at bounding box center [792, 188] width 24 height 10
copy span "1482"
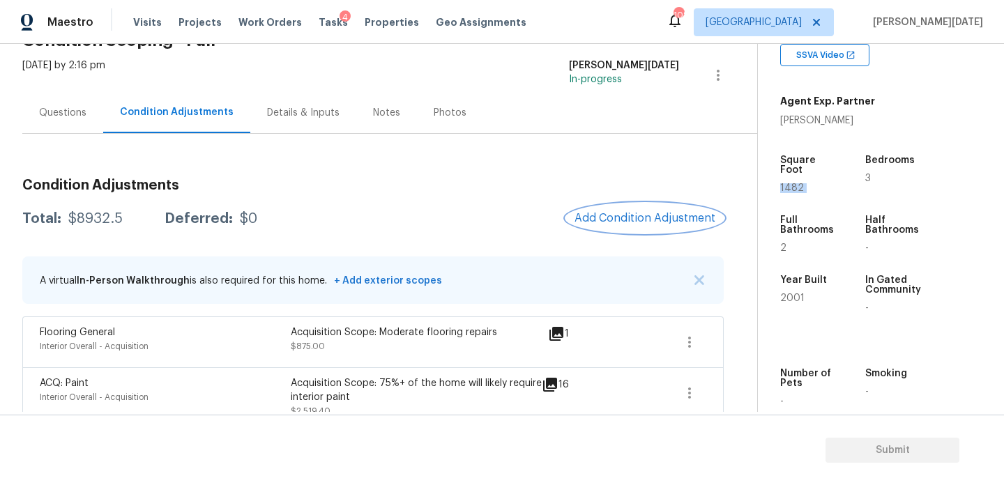
click at [623, 212] on span "Add Condition Adjustment" at bounding box center [645, 218] width 141 height 13
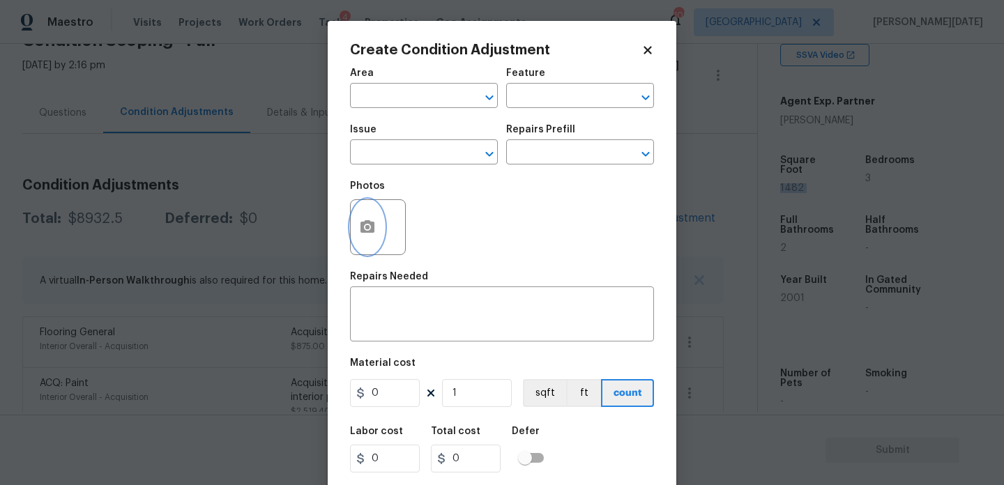
click at [381, 215] on button "button" at bounding box center [367, 227] width 33 height 54
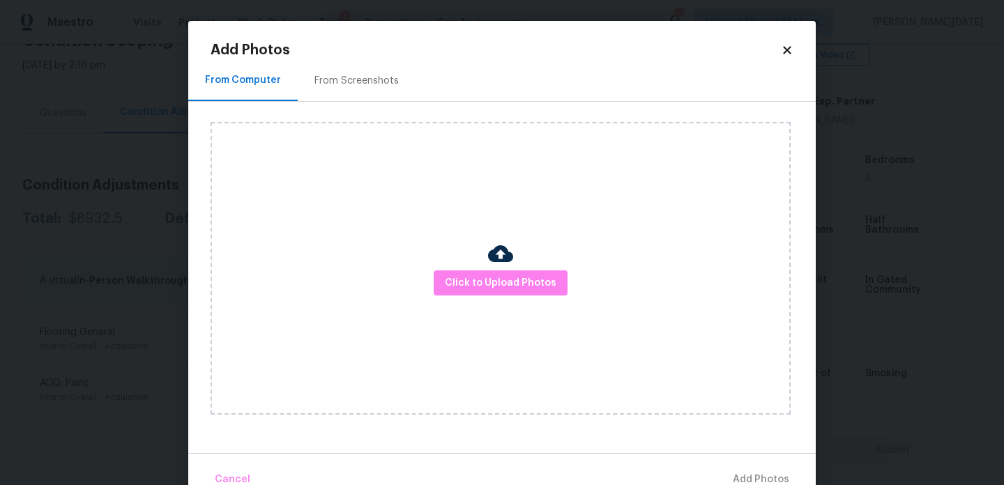
click at [360, 90] on div "From Screenshots" at bounding box center [357, 80] width 118 height 41
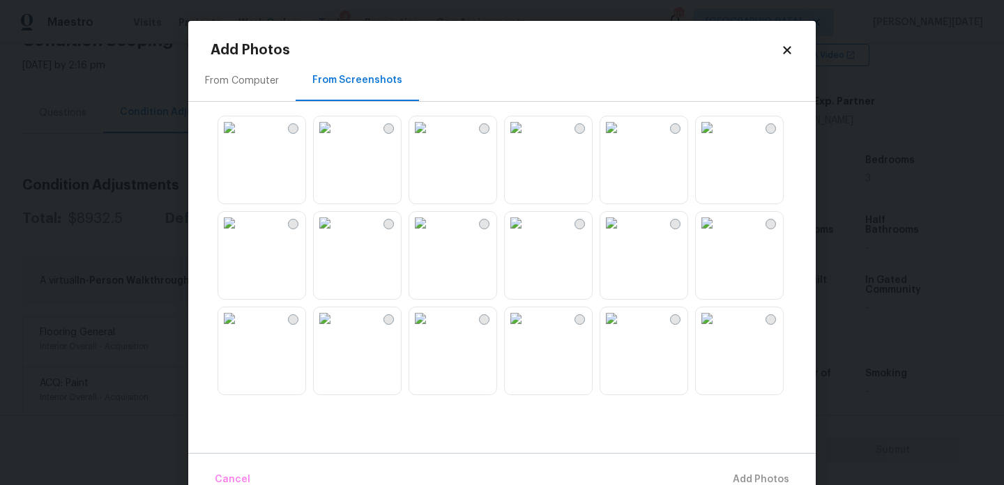
click at [238, 139] on img at bounding box center [229, 127] width 22 height 22
click at [736, 470] on button "Add 1 Photo(s)" at bounding box center [755, 480] width 80 height 30
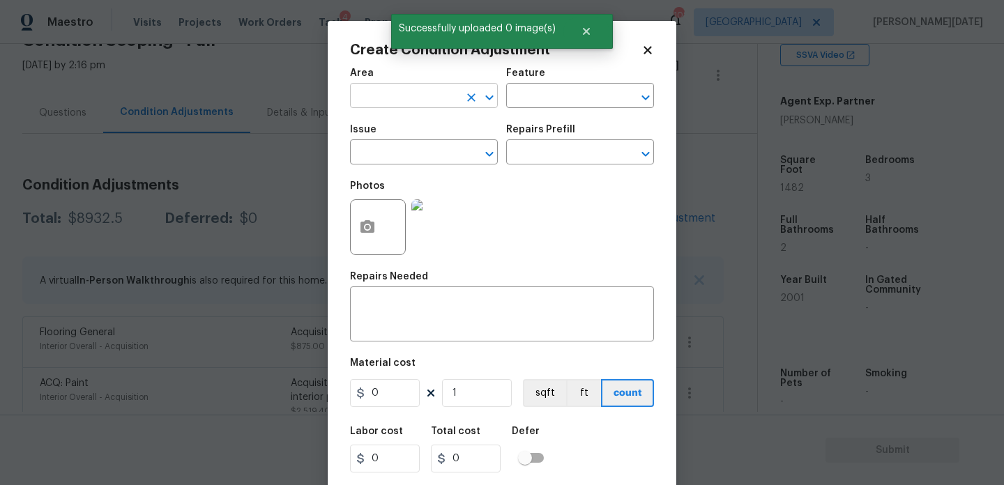
click at [388, 87] on input "text" at bounding box center [404, 97] width 109 height 22
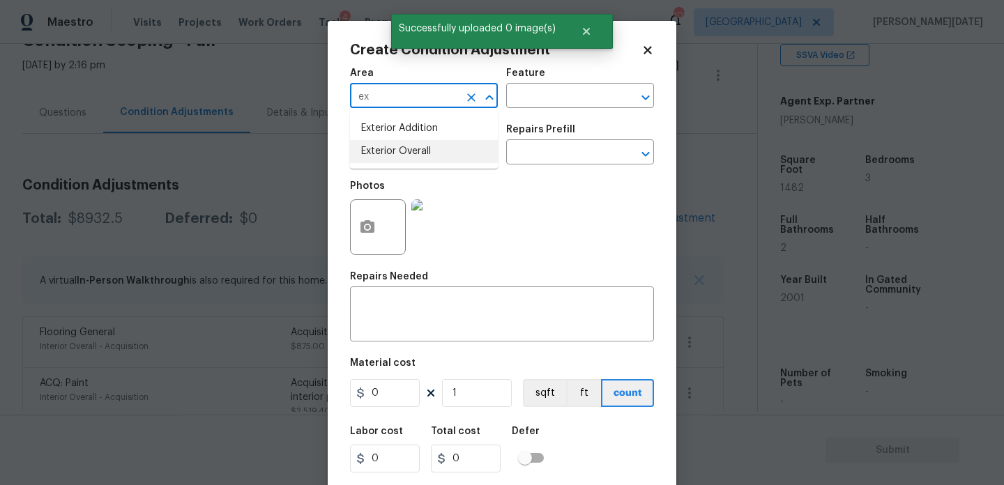
click at [400, 151] on li "Exterior Overall" at bounding box center [424, 151] width 148 height 23
type input "Exterior Overall"
click at [400, 151] on input "text" at bounding box center [404, 154] width 109 height 22
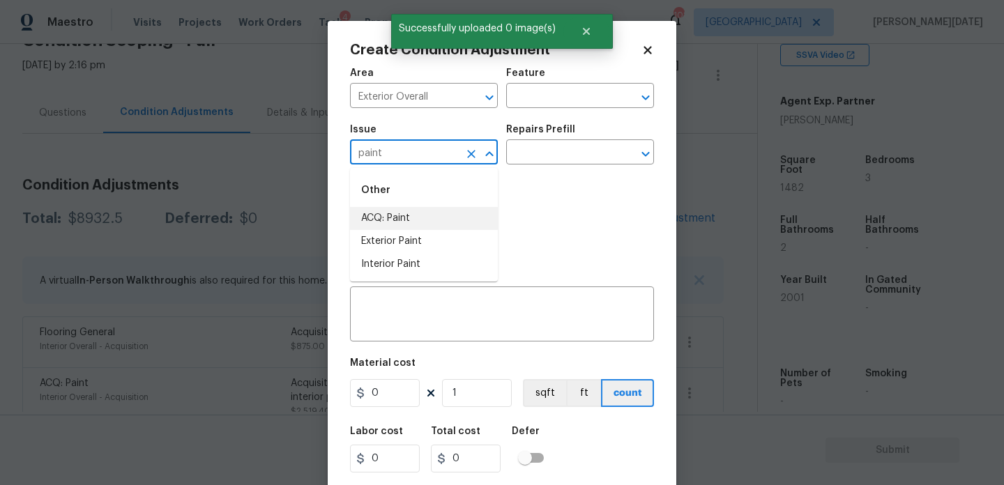
click at [408, 217] on li "ACQ: Paint" at bounding box center [424, 218] width 148 height 23
type input "ACQ: Paint"
click at [607, 139] on div "Repairs Prefill" at bounding box center [580, 134] width 148 height 18
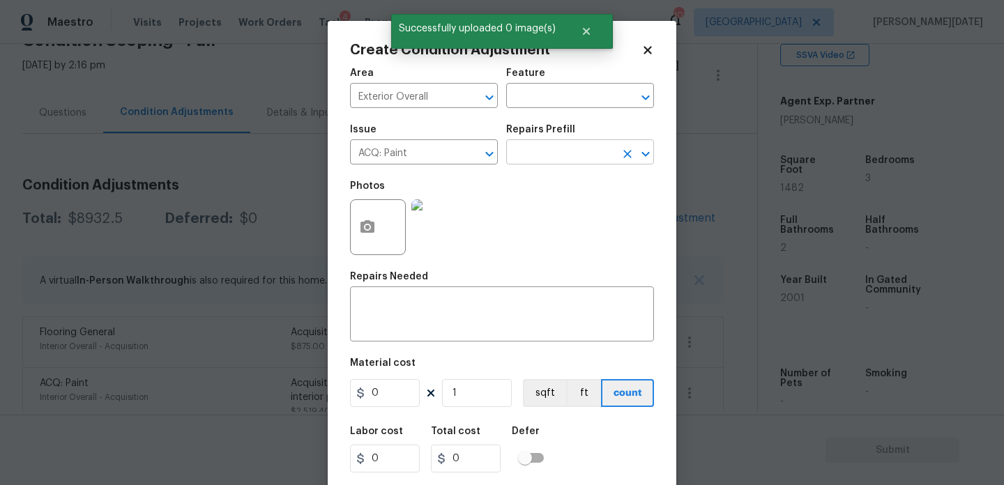
click at [579, 155] on input "text" at bounding box center [560, 154] width 109 height 22
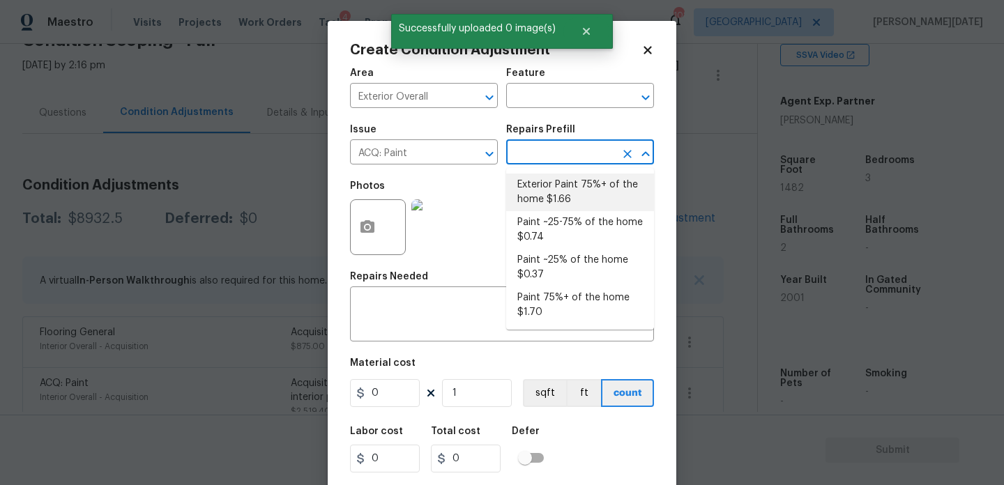
click at [579, 188] on li "Exterior Paint 75%+ of the home $1.66" at bounding box center [580, 193] width 148 height 38
type input "Acquisition"
type textarea "Acquisition Scope: 75%+ of the home exterior will likely require paint"
type input "1.66"
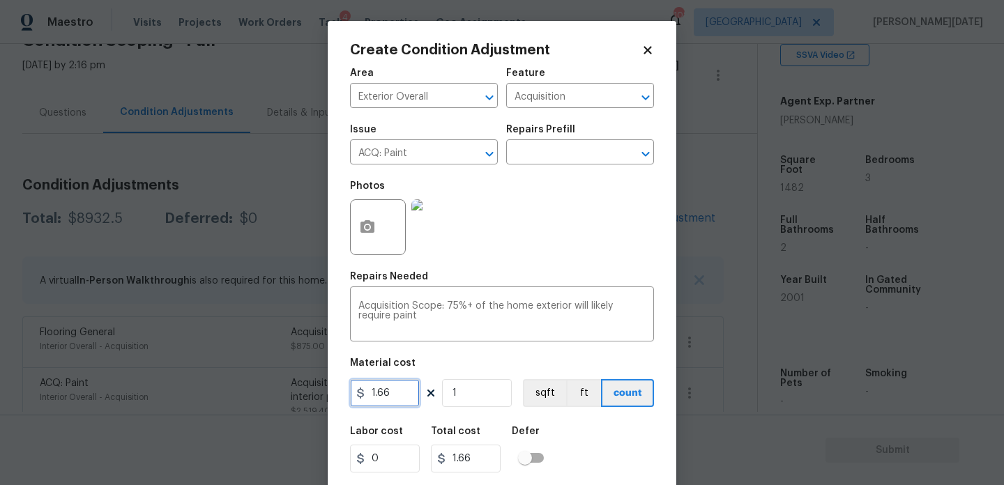
click at [413, 390] on input "1.66" at bounding box center [385, 393] width 70 height 28
type input "1.5"
click at [473, 400] on input "1" at bounding box center [477, 393] width 70 height 28
type input "0"
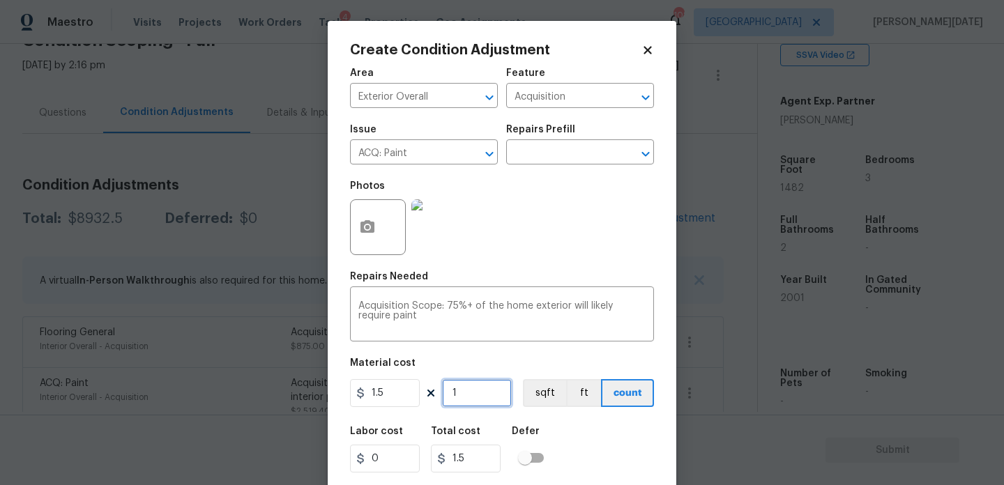
type input "0"
paste input "1482"
type input "1482"
type input "2223"
type input "1482"
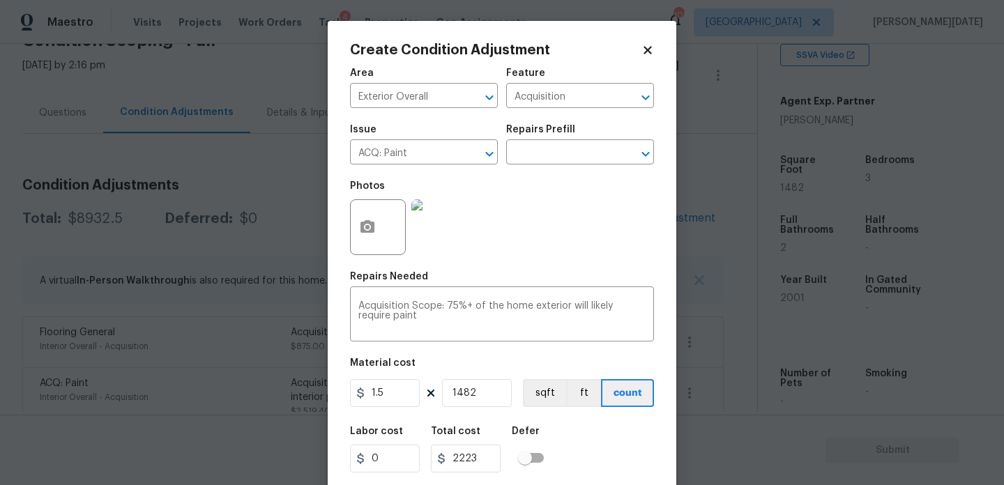
click at [562, 209] on div "Photos" at bounding box center [502, 218] width 304 height 91
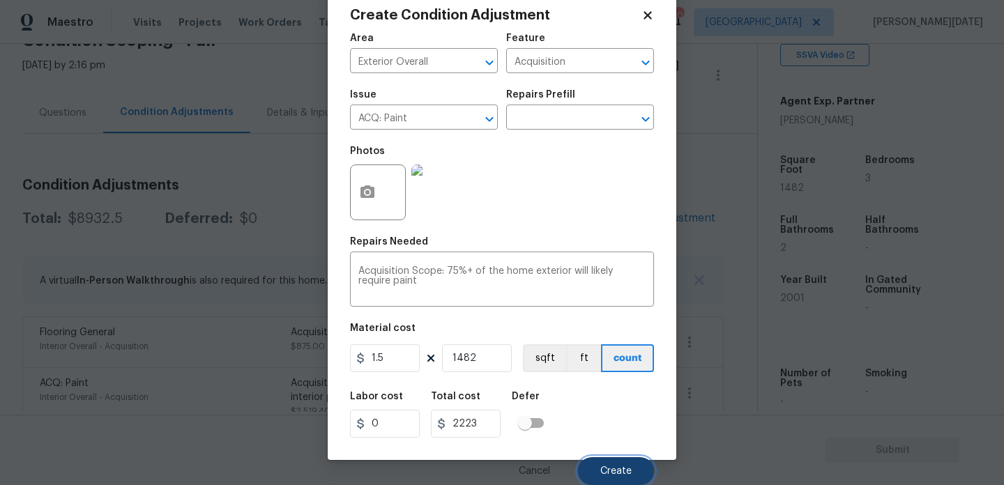
click at [596, 460] on button "Create" at bounding box center [616, 471] width 76 height 28
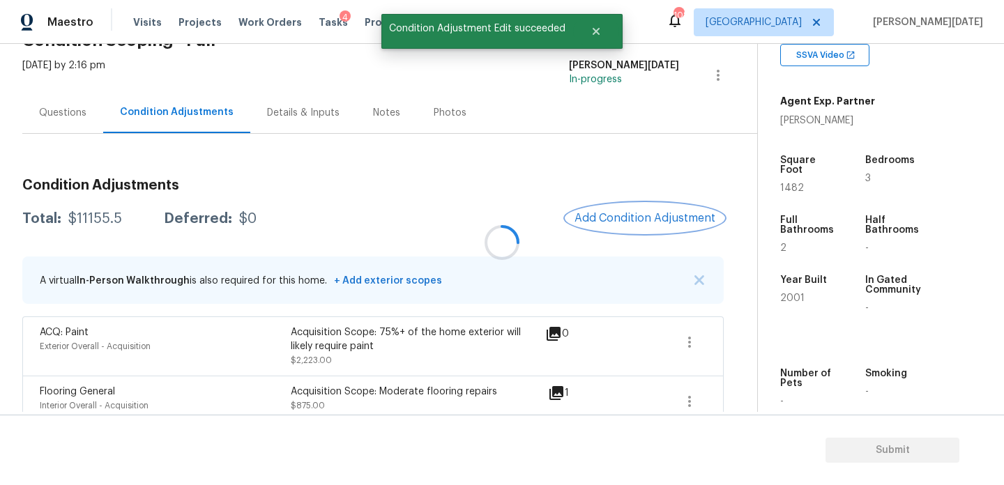
scroll to position [0, 0]
click at [621, 213] on span "Add Condition Adjustment" at bounding box center [645, 218] width 141 height 13
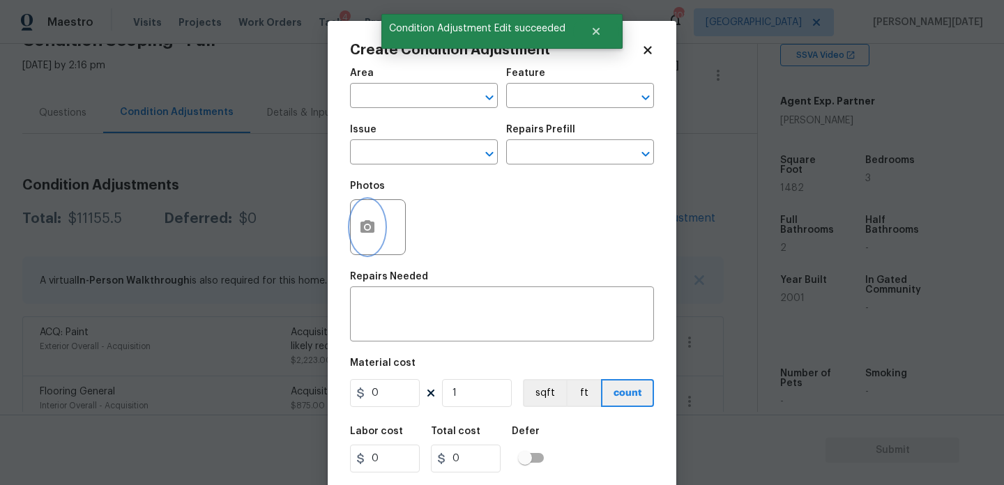
click at [367, 229] on circle "button" at bounding box center [367, 227] width 4 height 4
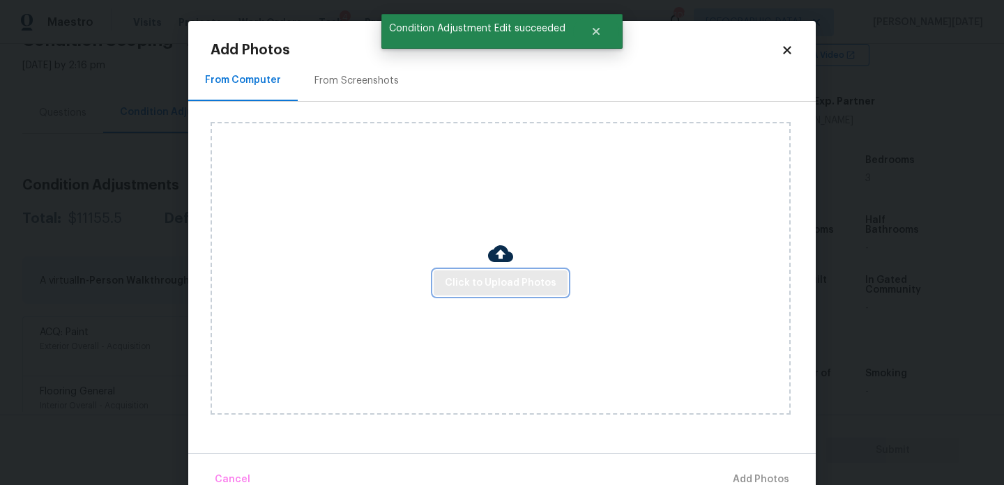
click at [458, 284] on span "Click to Upload Photos" at bounding box center [501, 283] width 112 height 17
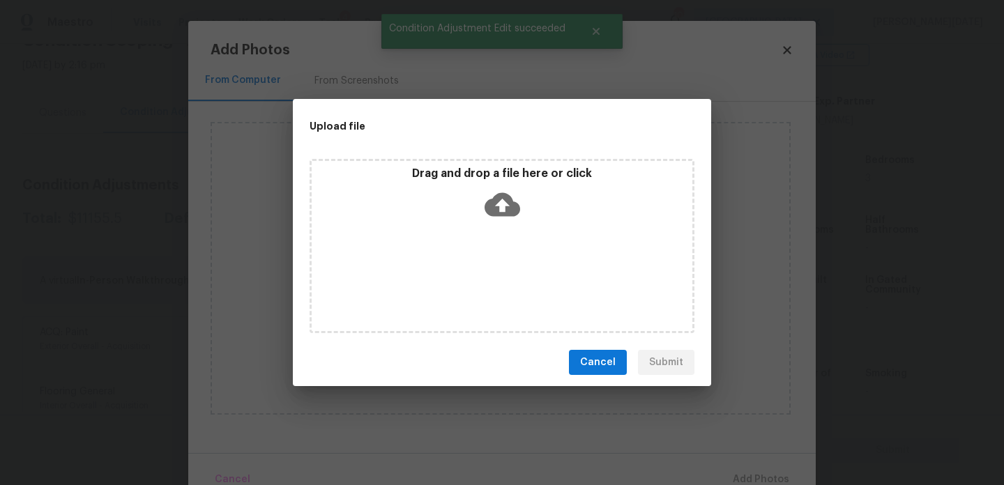
click at [458, 284] on div "Drag and drop a file here or click" at bounding box center [502, 246] width 385 height 174
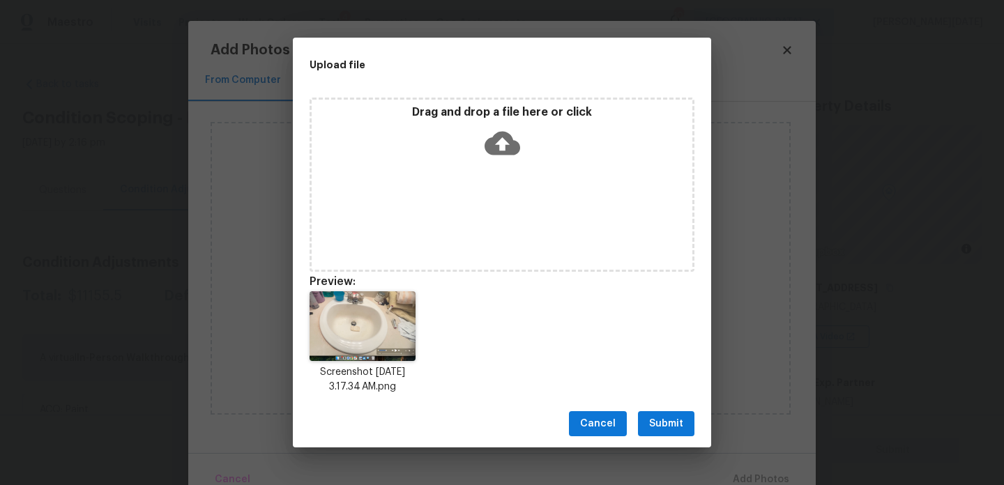
scroll to position [282, 0]
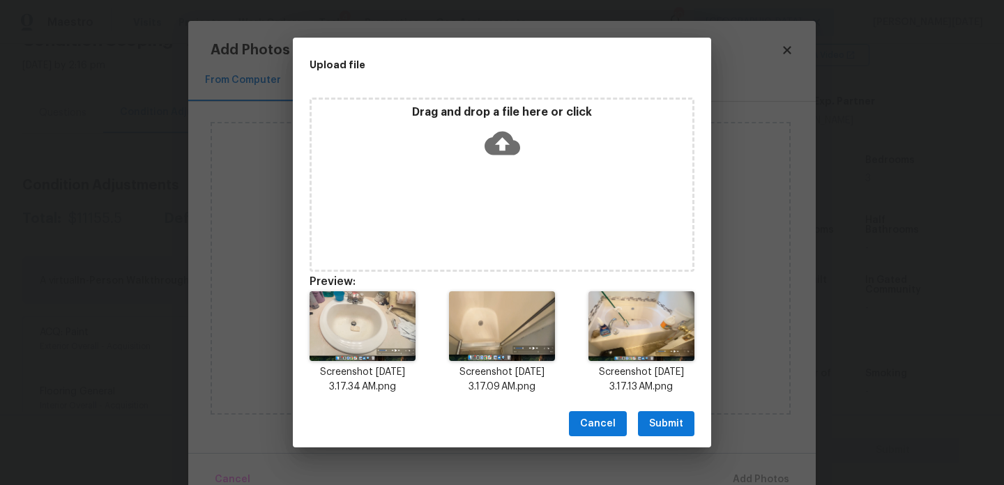
click at [660, 418] on span "Submit" at bounding box center [666, 424] width 34 height 17
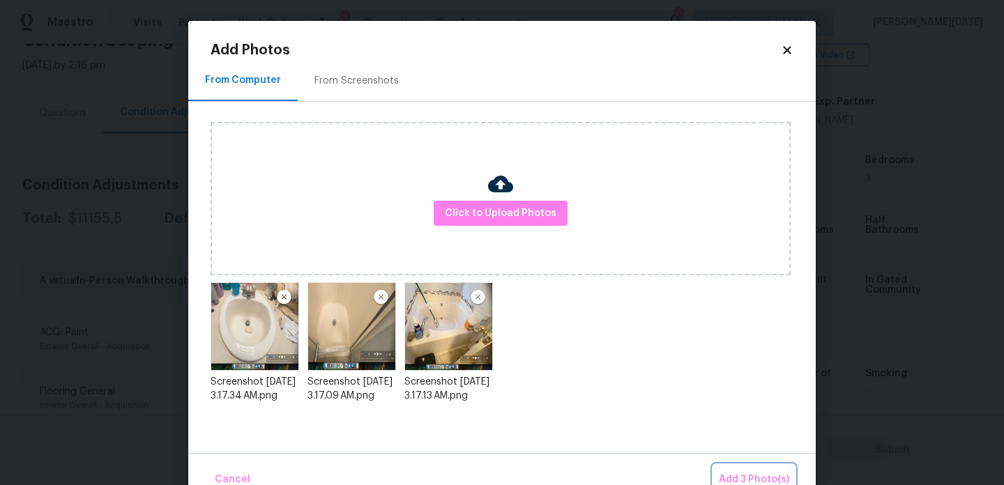
click at [750, 479] on span "Add 3 Photo(s)" at bounding box center [754, 479] width 70 height 17
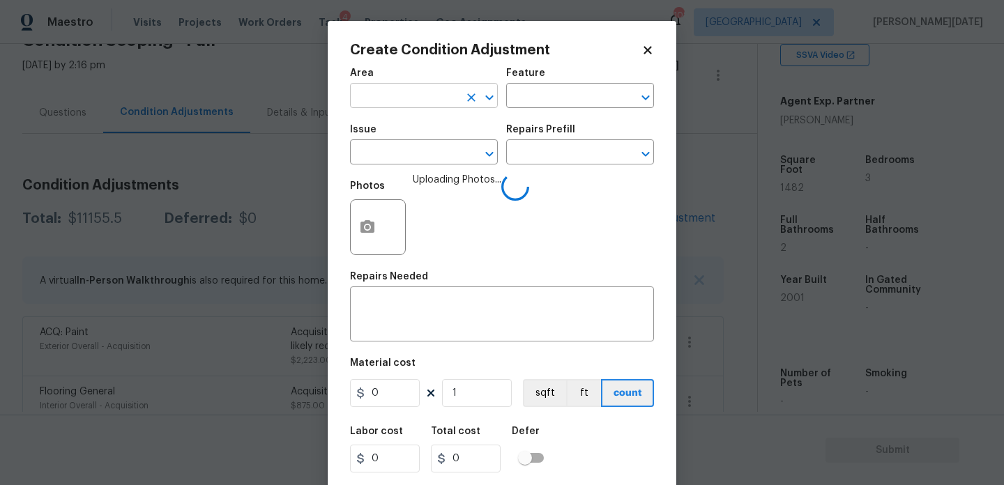
click at [404, 106] on input "text" at bounding box center [404, 97] width 109 height 22
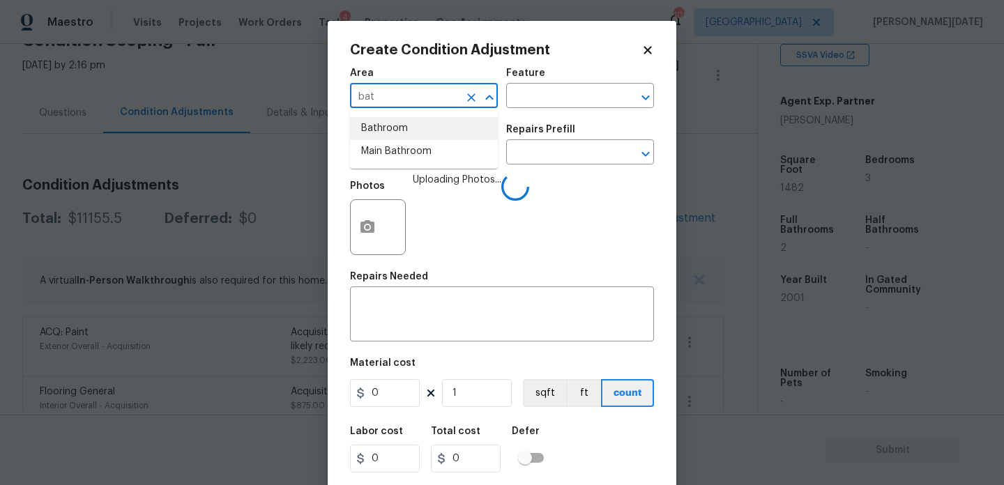
click at [400, 123] on li "Bathroom" at bounding box center [424, 128] width 148 height 23
type input "Bathroom"
click at [386, 168] on span "Issue ​" at bounding box center [424, 144] width 148 height 56
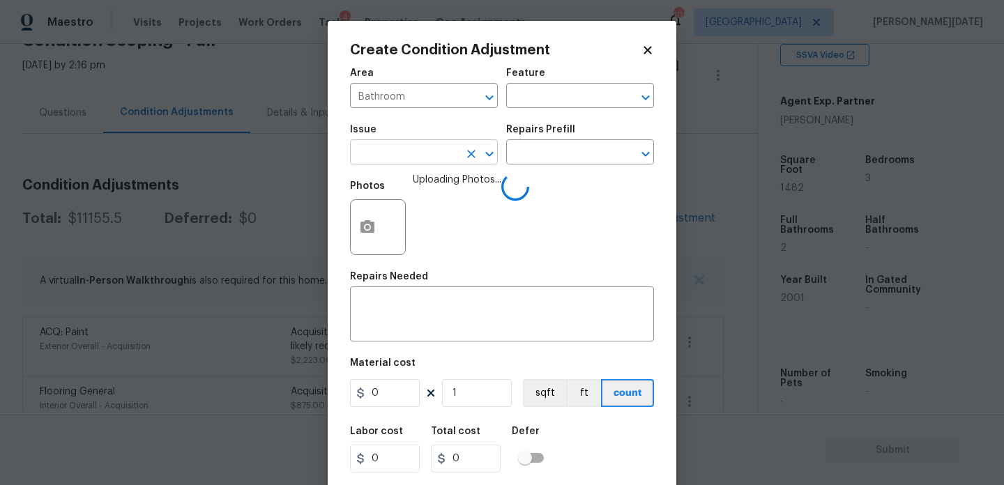
click at [398, 162] on input "text" at bounding box center [404, 154] width 109 height 22
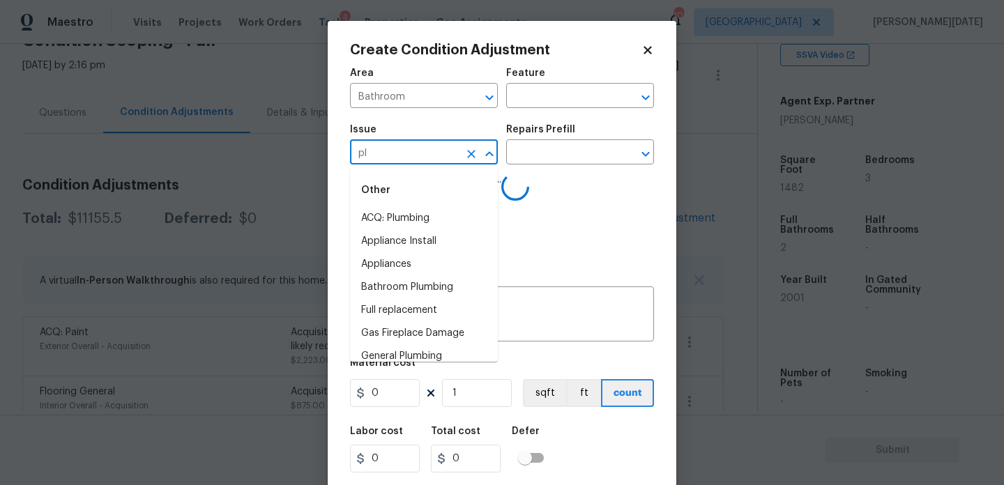
type input "plu"
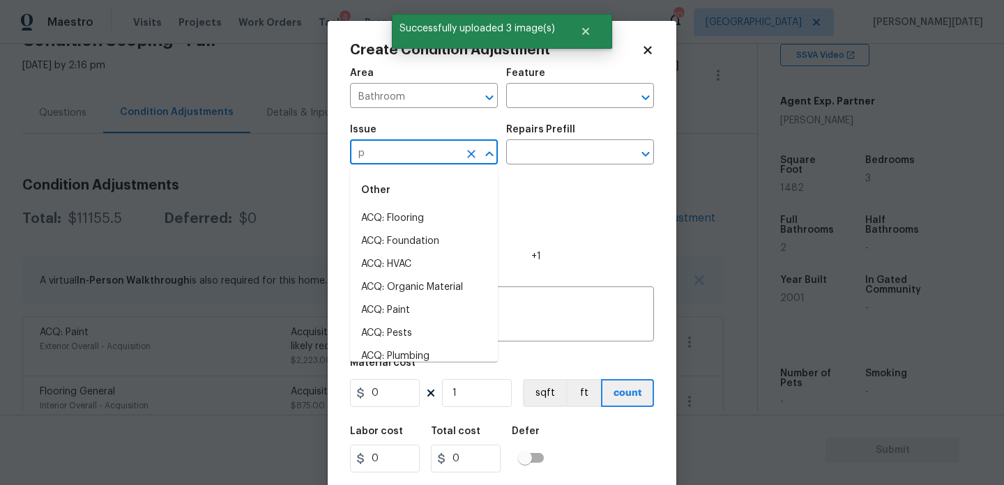
type input "pl"
type input "u"
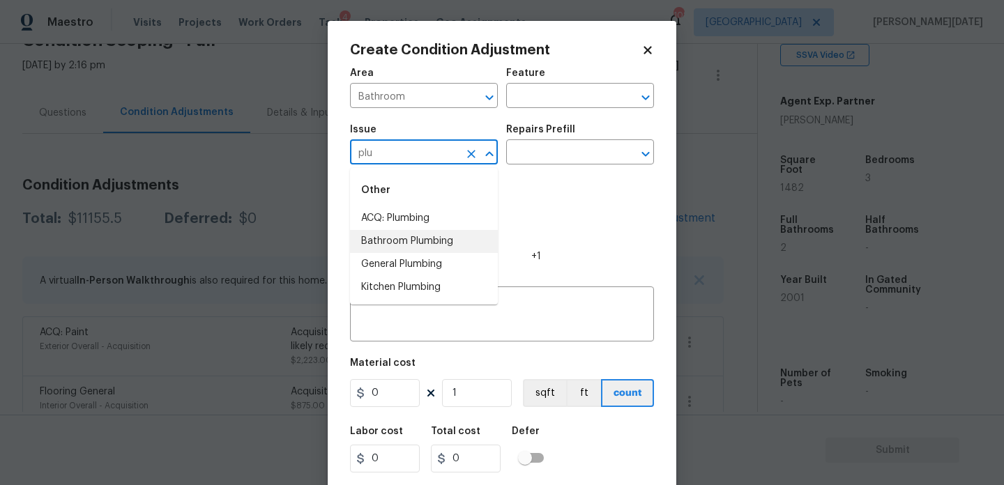
click at [408, 234] on li "Bathroom Plumbing" at bounding box center [424, 241] width 148 height 23
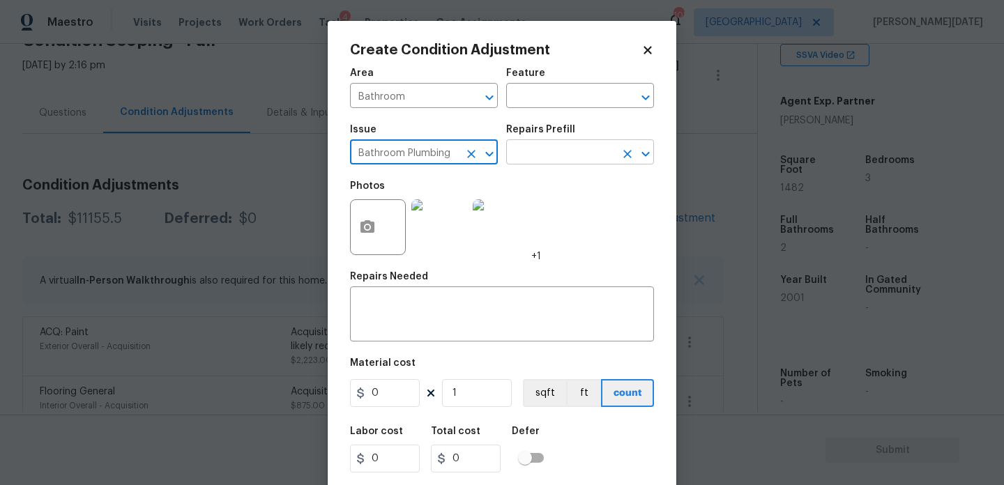
type input "Bathroom Plumbing"
click at [556, 157] on input "text" at bounding box center [560, 154] width 109 height 22
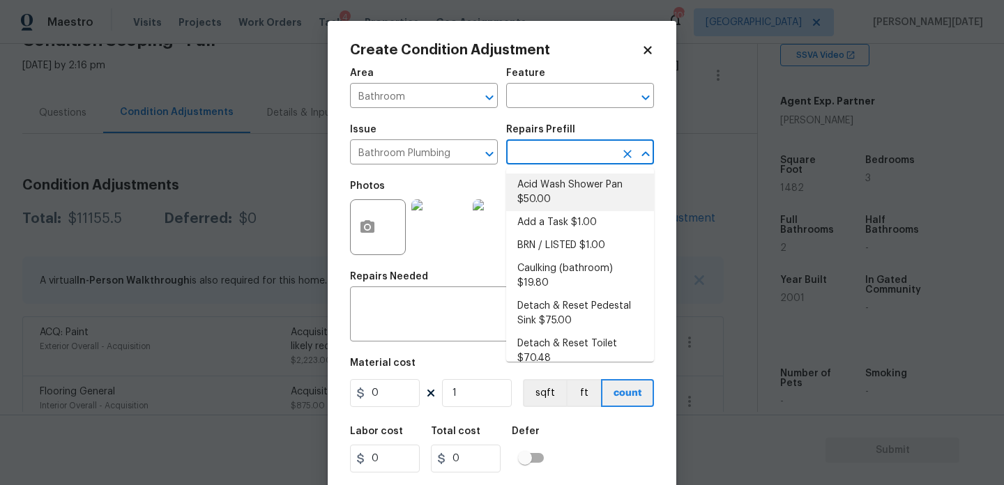
click at [549, 83] on div "Feature" at bounding box center [580, 77] width 148 height 18
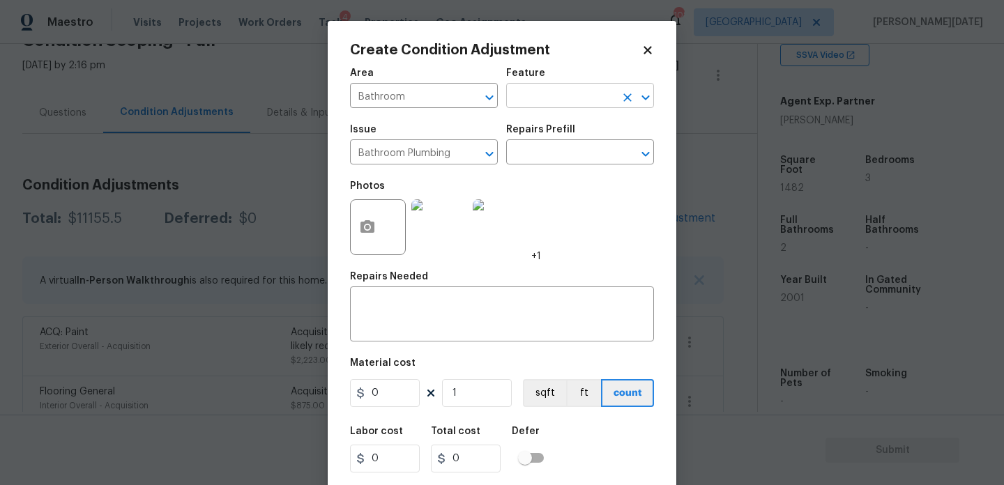
click at [541, 101] on input "text" at bounding box center [560, 97] width 109 height 22
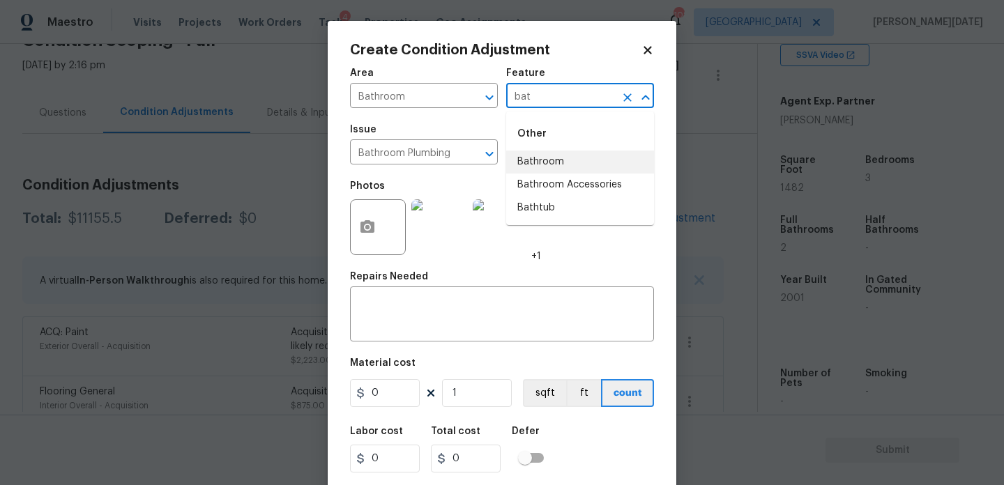
click at [540, 158] on li "Bathroom" at bounding box center [580, 162] width 148 height 23
type input "Bathroom"
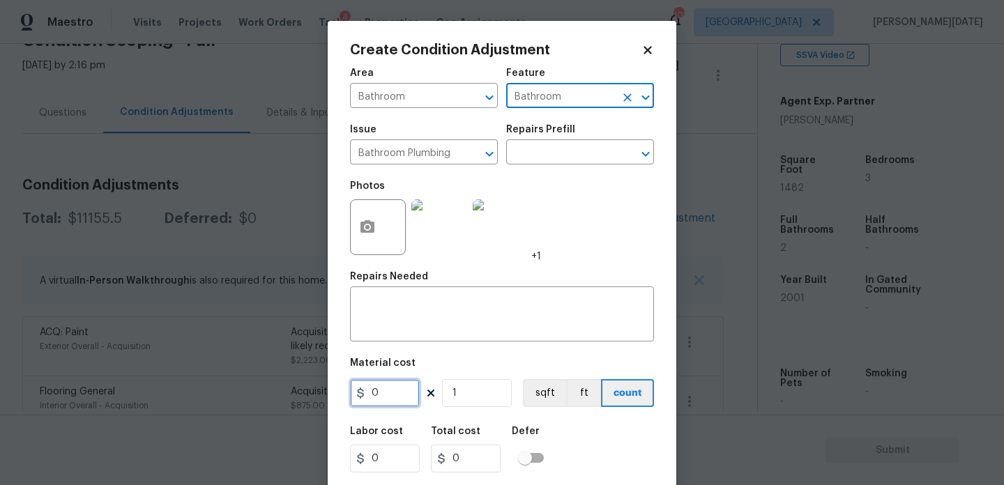
click at [402, 402] on input "0" at bounding box center [385, 393] width 70 height 28
type input "0"
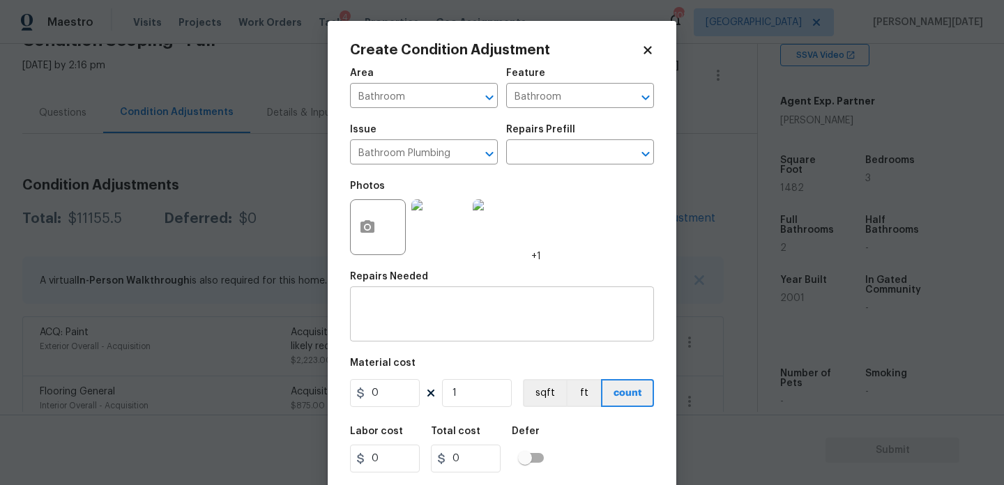
click at [402, 309] on textarea at bounding box center [501, 315] width 287 height 29
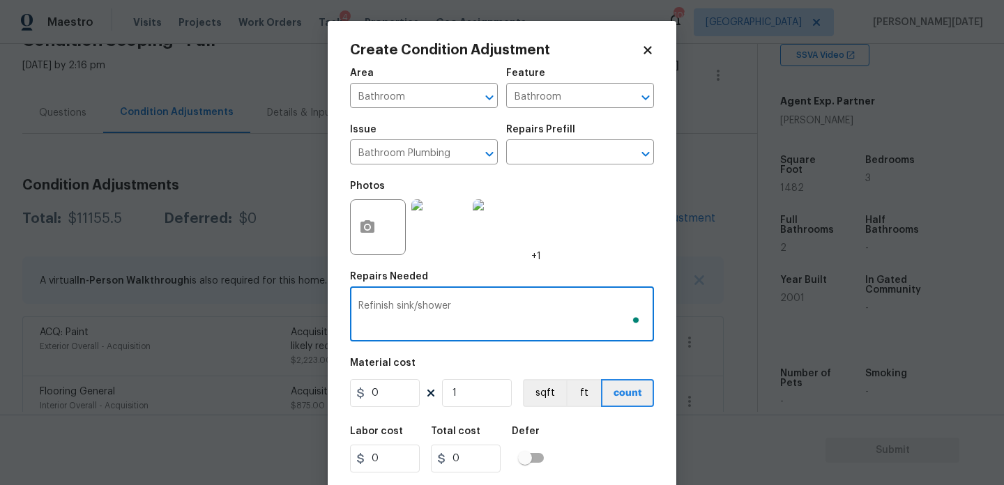
type textarea "Refinish sink/shower"
click at [390, 381] on input "0" at bounding box center [385, 393] width 70 height 28
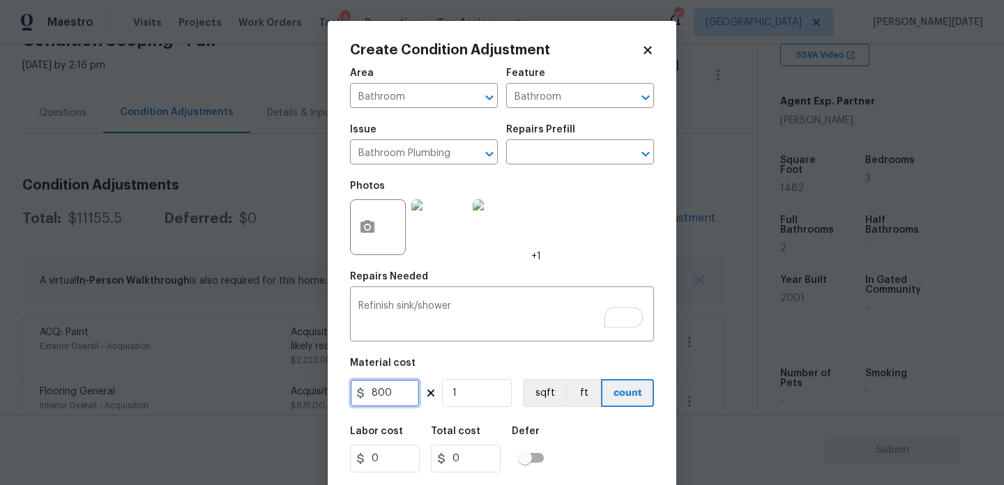
type input "800"
click at [614, 239] on div "Photos +1" at bounding box center [502, 218] width 304 height 91
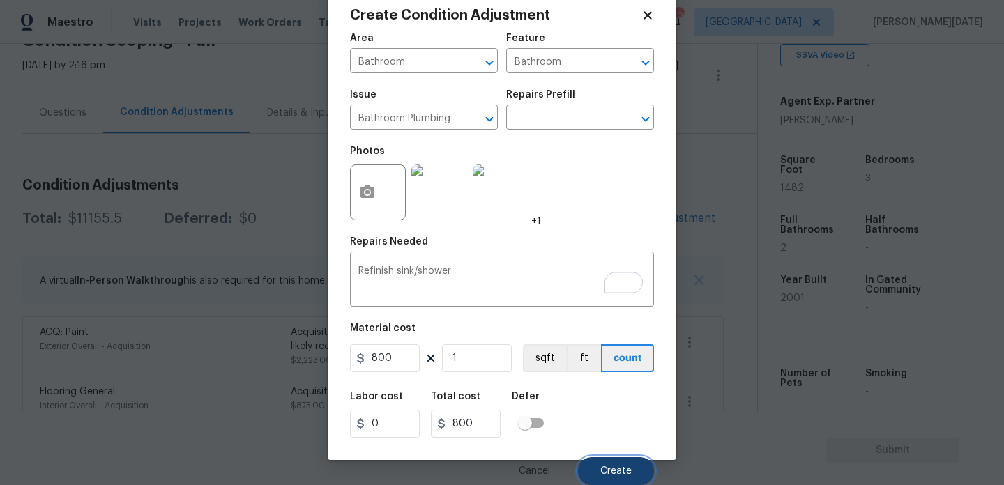
click at [598, 466] on button "Create" at bounding box center [616, 471] width 76 height 28
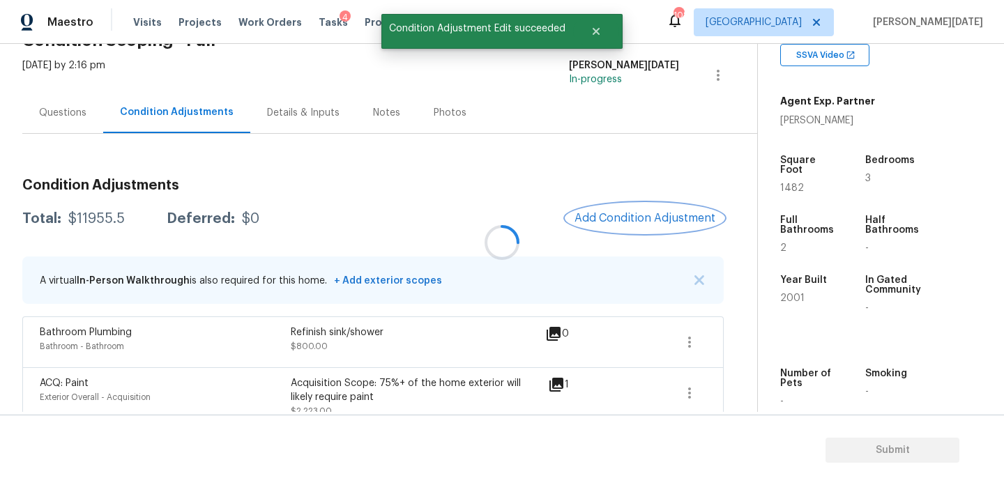
scroll to position [0, 0]
click at [648, 209] on button "Add Condition Adjustment" at bounding box center [645, 218] width 158 height 29
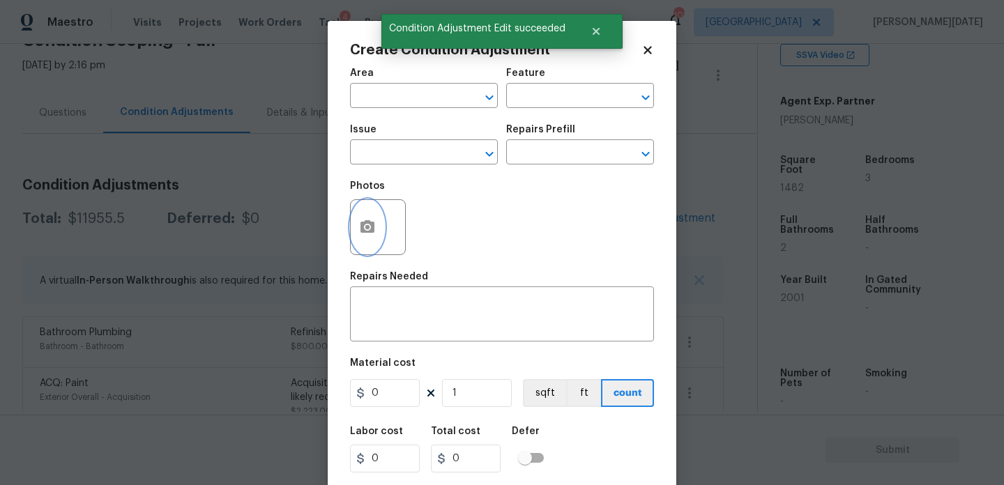
click at [366, 233] on icon "button" at bounding box center [367, 226] width 14 height 13
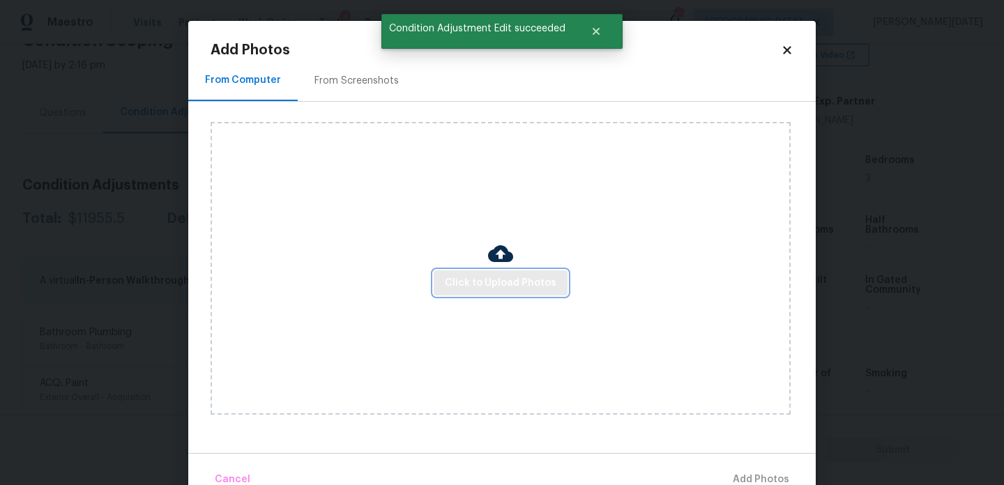
click at [486, 272] on button "Click to Upload Photos" at bounding box center [501, 284] width 134 height 26
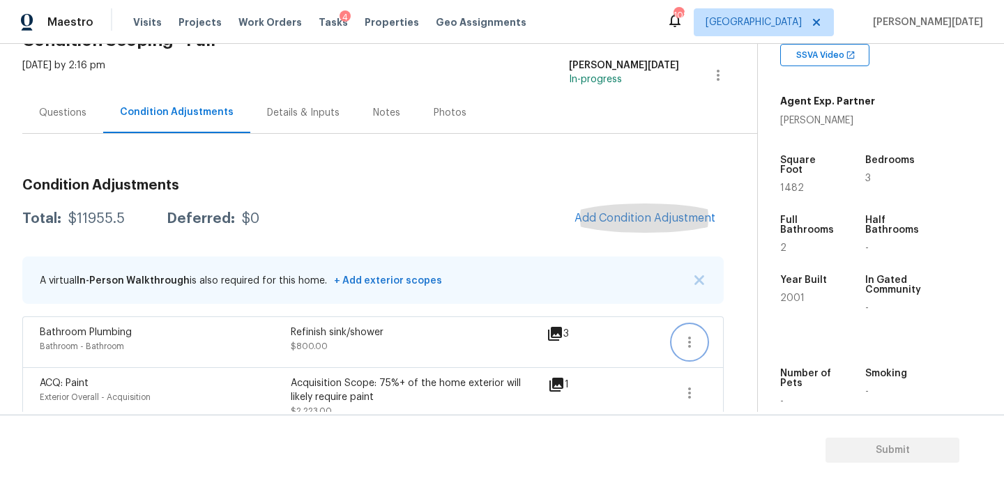
click at [692, 337] on icon "button" at bounding box center [689, 342] width 17 height 17
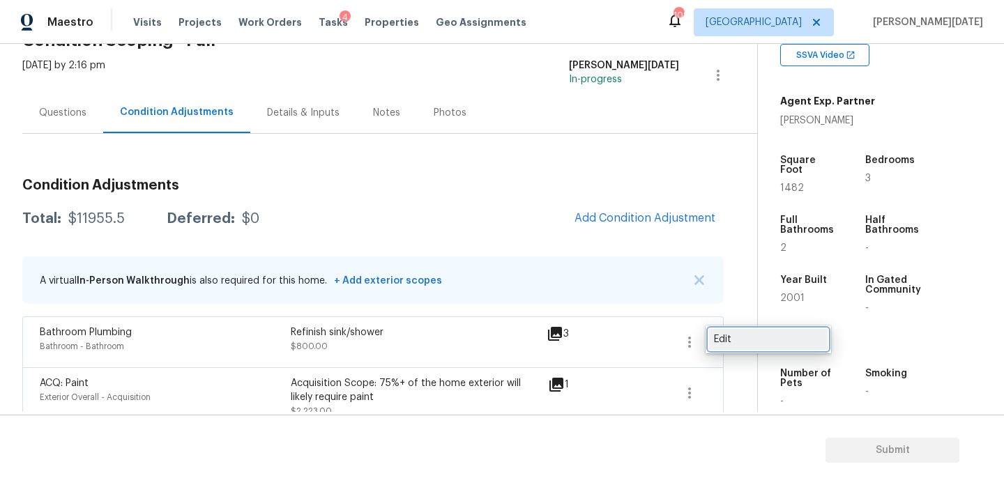
click at [750, 335] on div "Edit" at bounding box center [768, 340] width 109 height 14
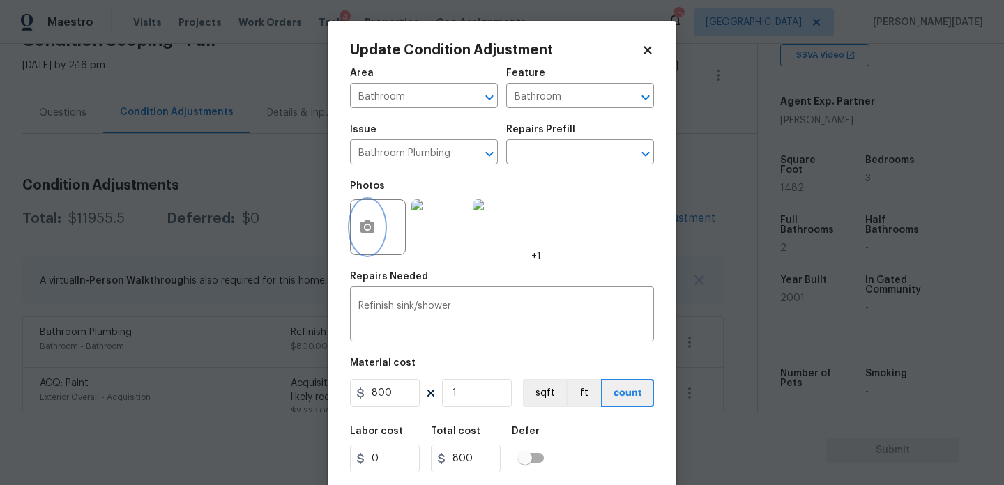
click at [361, 222] on icon "button" at bounding box center [367, 226] width 14 height 13
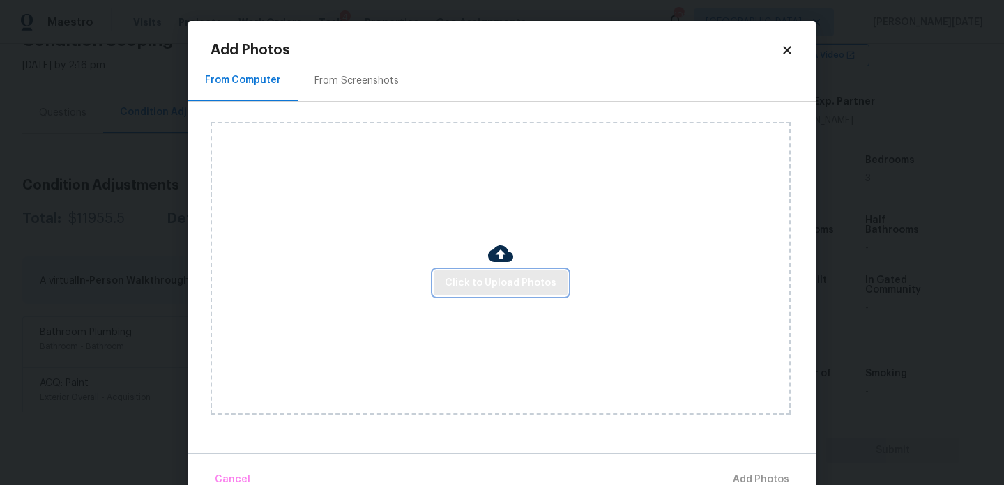
click at [469, 275] on span "Click to Upload Photos" at bounding box center [501, 283] width 112 height 17
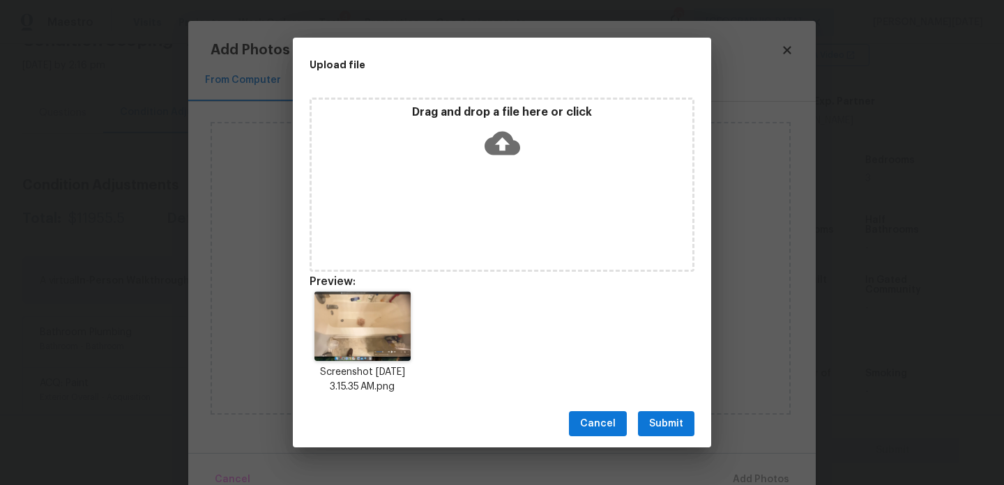
click at [660, 414] on button "Submit" at bounding box center [666, 424] width 56 height 26
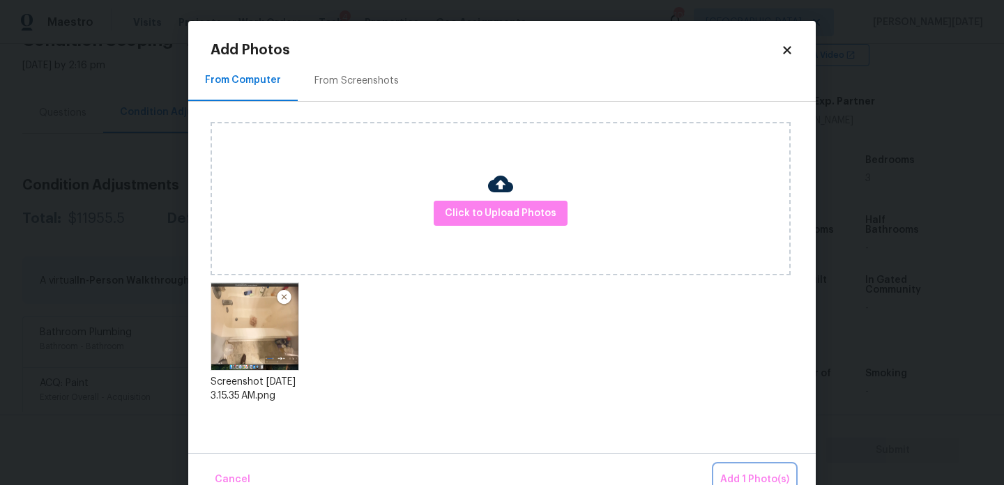
click at [742, 470] on button "Add 1 Photo(s)" at bounding box center [755, 480] width 80 height 30
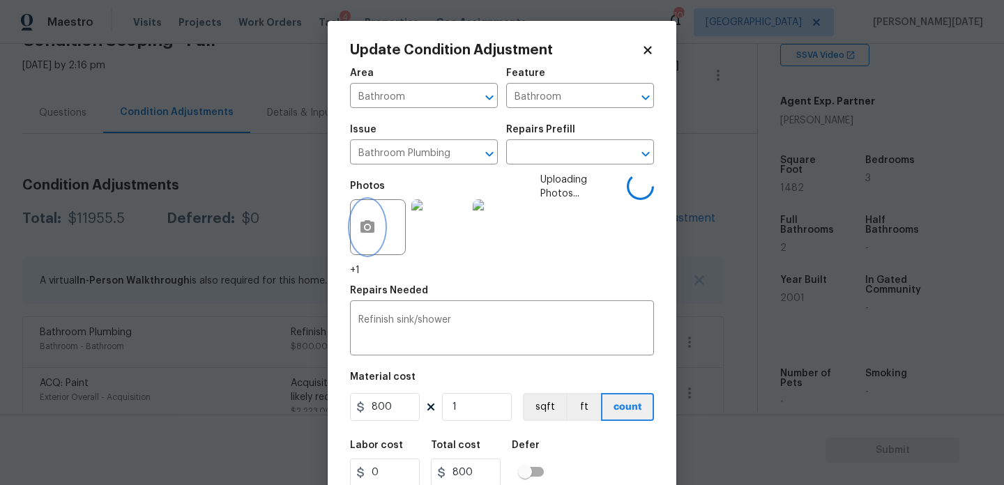
scroll to position [50, 0]
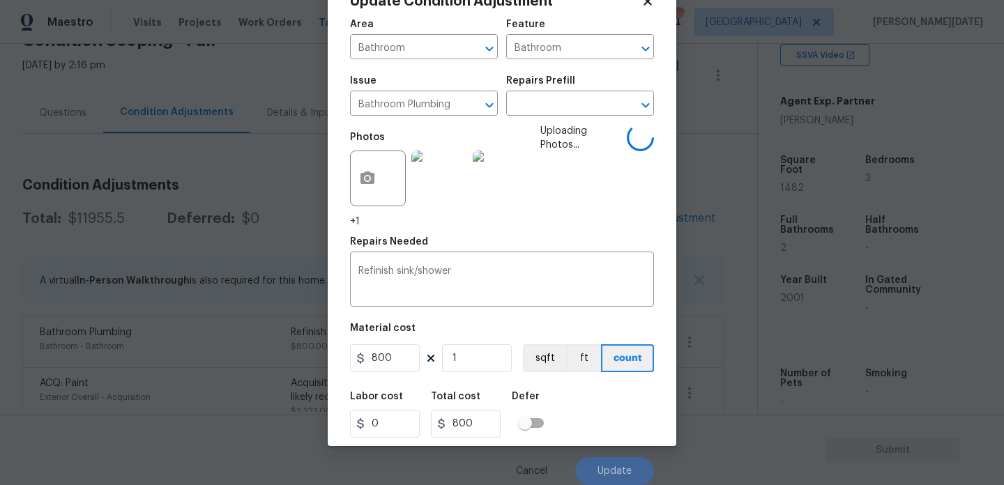
click at [630, 423] on div "Labor cost 0 Total cost 800 Defer" at bounding box center [502, 415] width 304 height 63
click at [635, 411] on div "Labor cost 0 Total cost 800 Defer" at bounding box center [502, 415] width 304 height 63
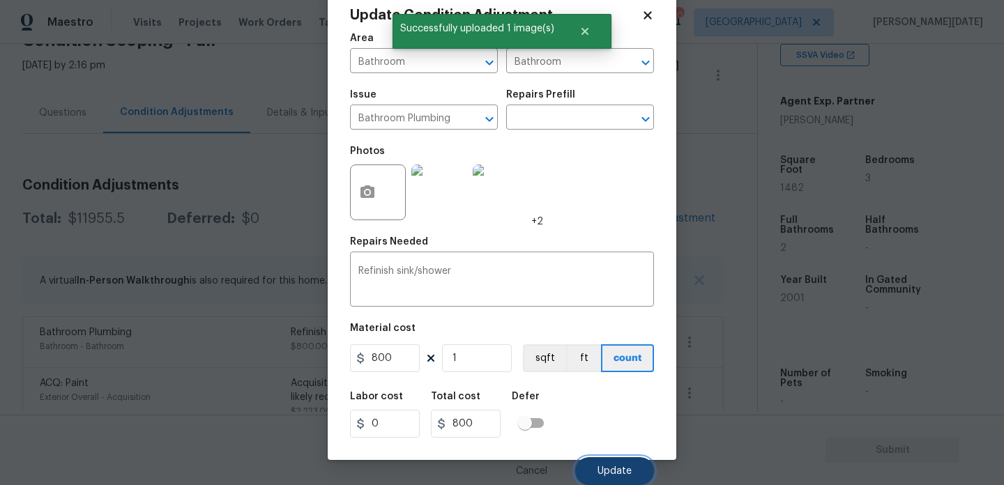
click at [614, 476] on span "Update" at bounding box center [615, 471] width 34 height 10
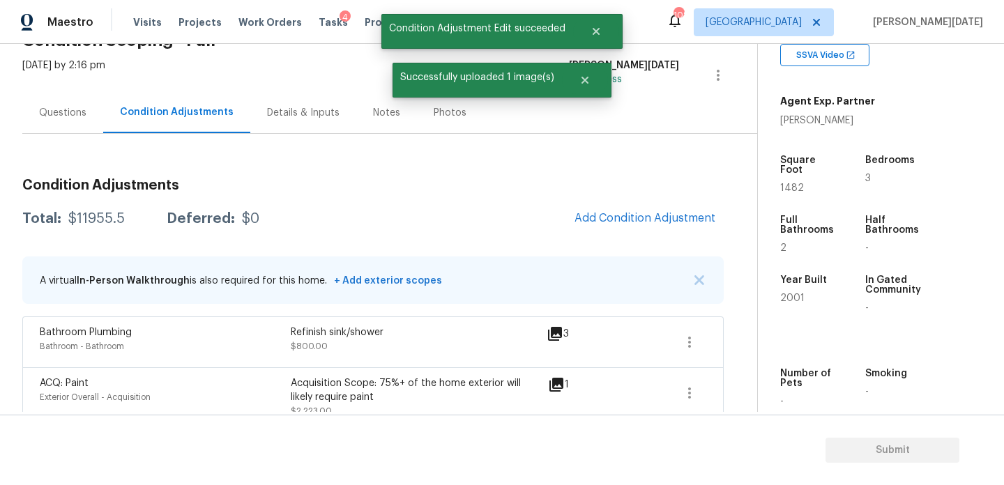
scroll to position [0, 0]
click at [646, 211] on button "Add Condition Adjustment" at bounding box center [645, 218] width 158 height 29
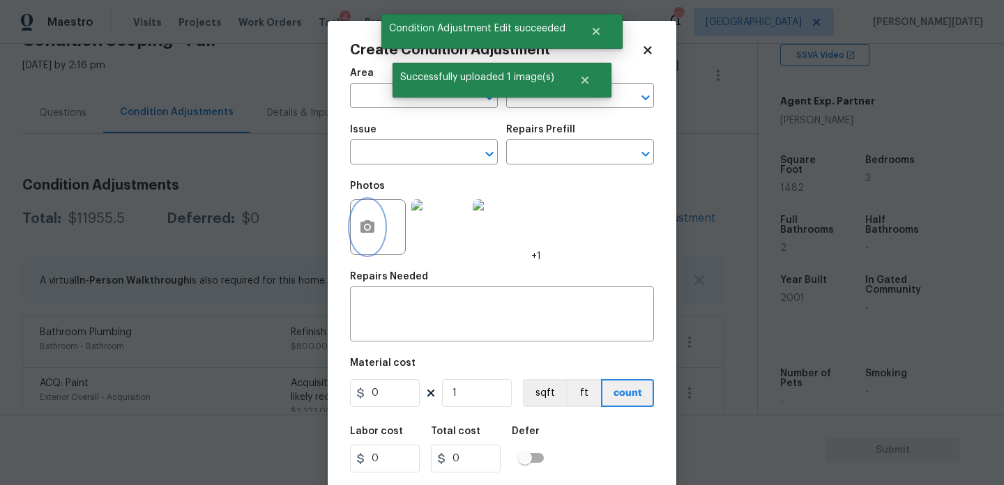
click at [374, 231] on icon "button" at bounding box center [367, 227] width 17 height 17
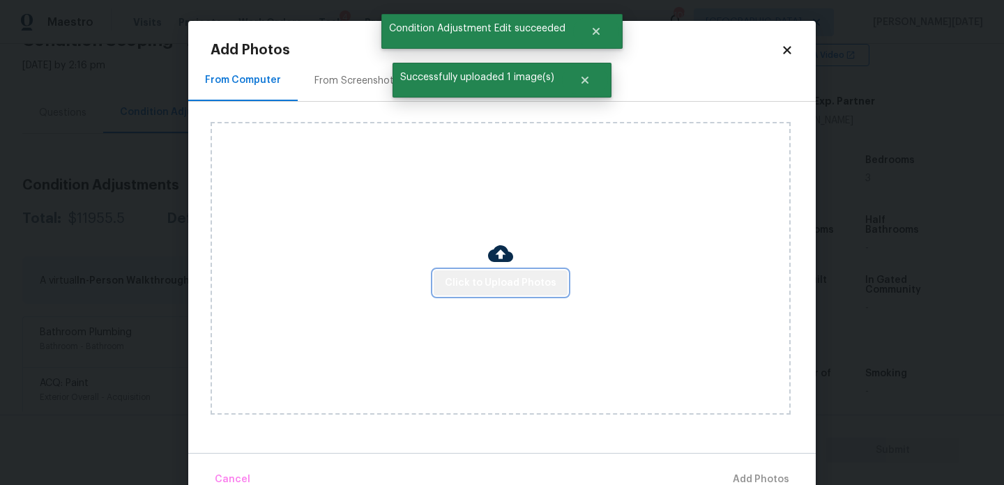
click at [512, 285] on span "Click to Upload Photos" at bounding box center [501, 283] width 112 height 17
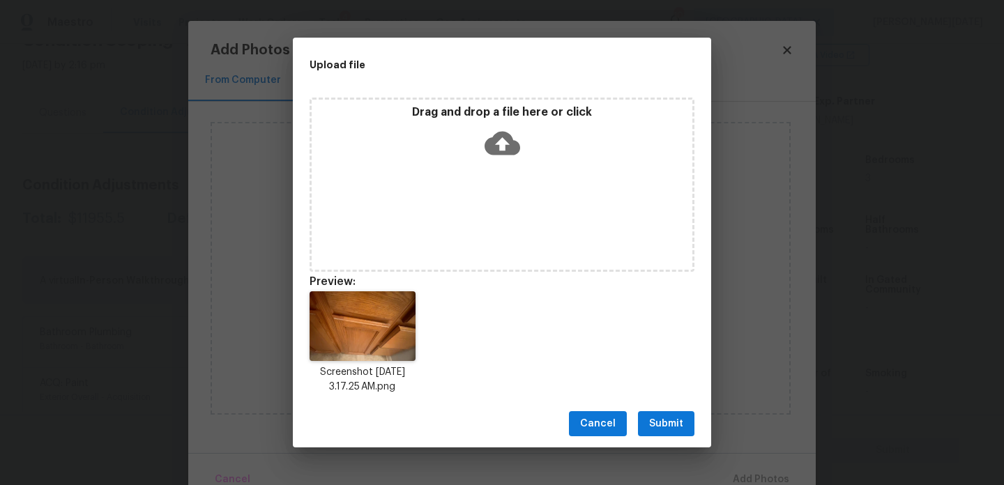
click at [500, 171] on div "Drag and drop a file here or click" at bounding box center [502, 185] width 385 height 174
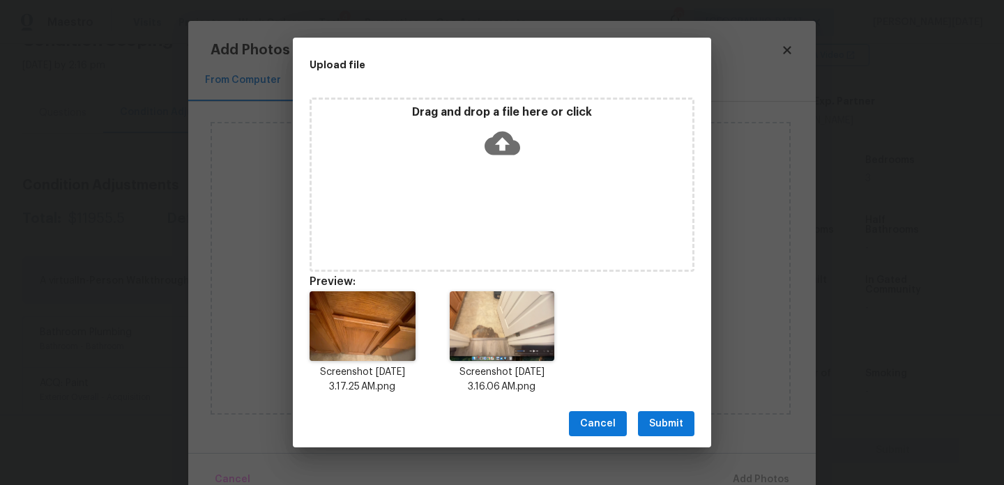
click at [665, 409] on div "Cancel Submit" at bounding box center [502, 424] width 418 height 48
click at [665, 416] on span "Submit" at bounding box center [666, 424] width 34 height 17
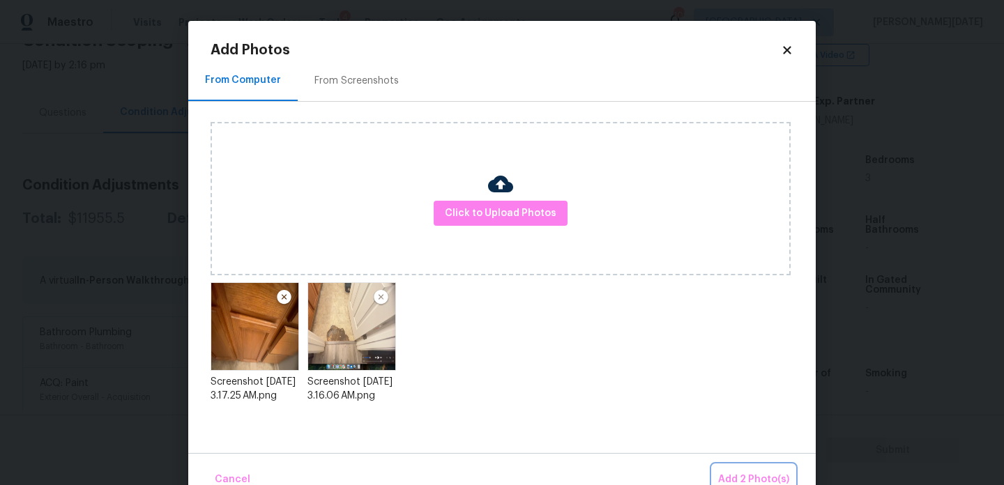
click at [734, 471] on span "Add 2 Photo(s)" at bounding box center [753, 479] width 71 height 17
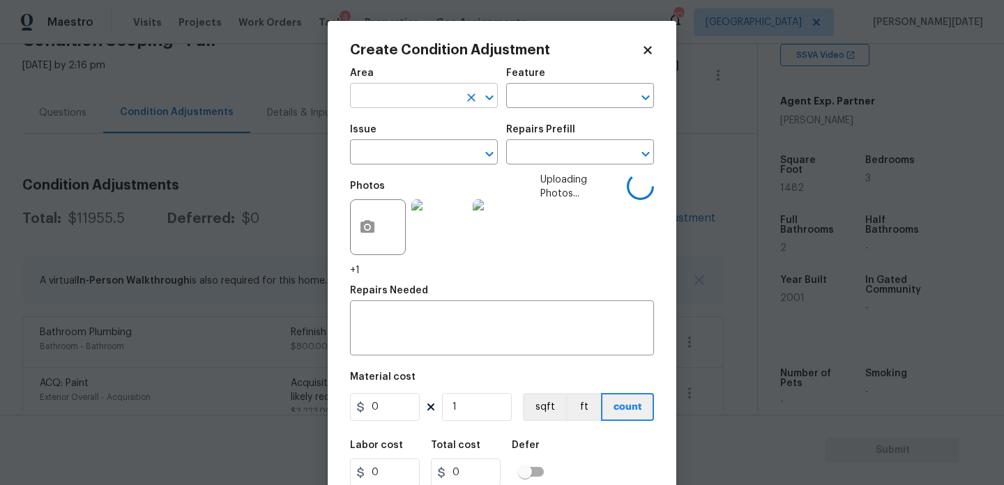
click at [397, 106] on input "text" at bounding box center [404, 97] width 109 height 22
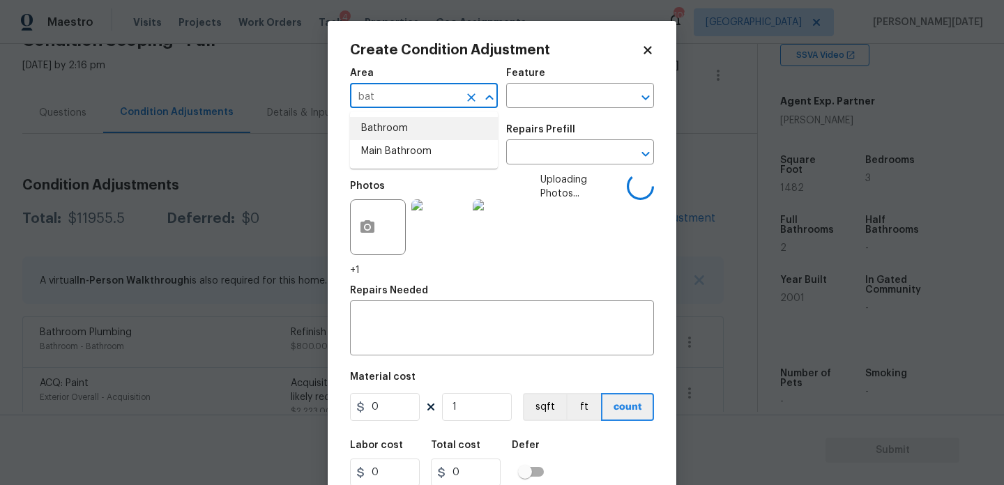
click at [400, 132] on li "Bathroom" at bounding box center [424, 128] width 148 height 23
type input "Bathroom"
click at [394, 160] on input "text" at bounding box center [404, 154] width 109 height 22
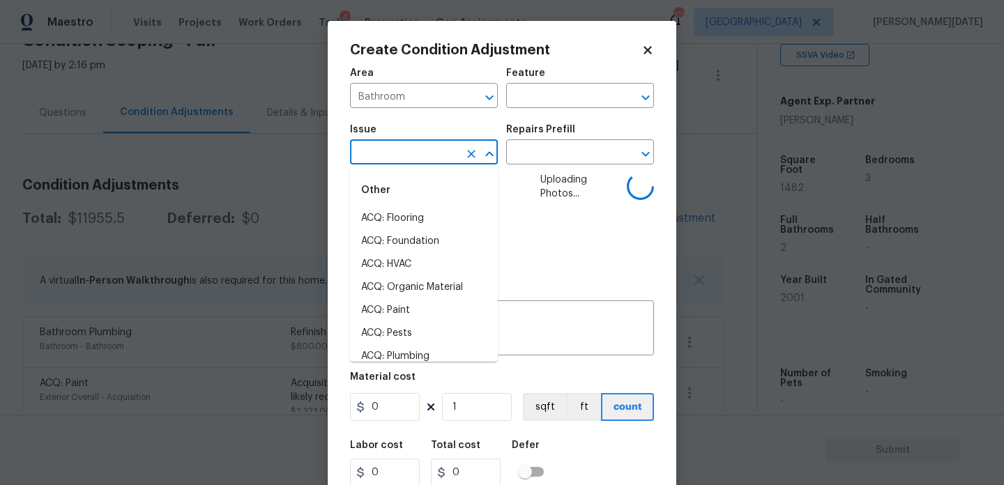
click at [394, 160] on input "text" at bounding box center [404, 154] width 109 height 22
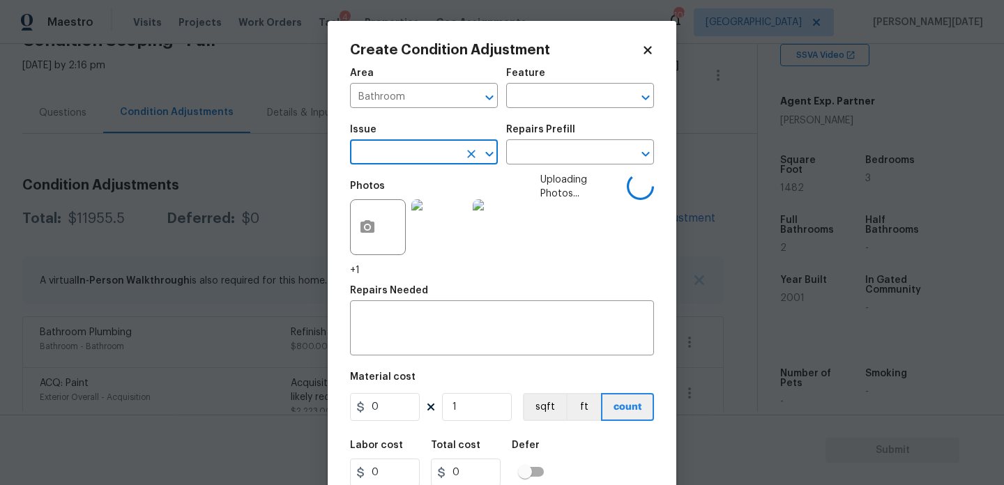
click at [394, 160] on input "text" at bounding box center [404, 154] width 109 height 22
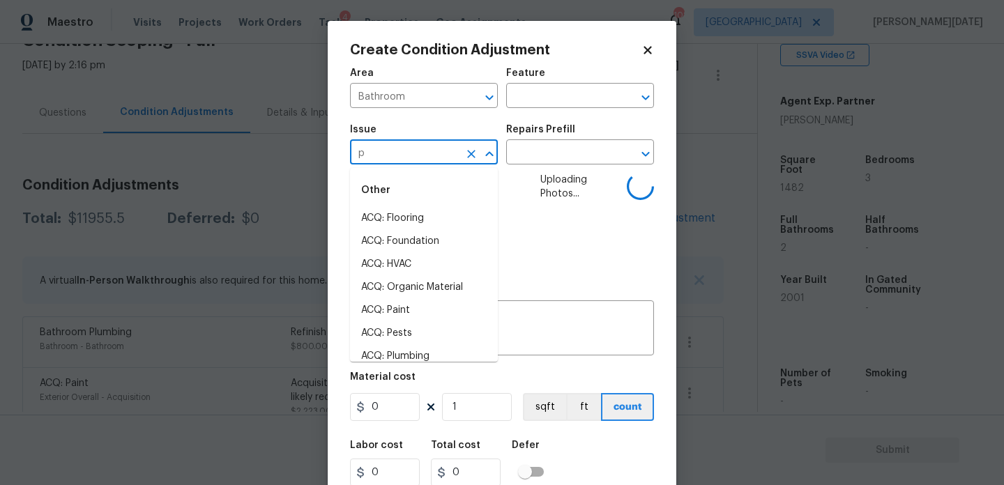
type input "pl"
type input "u"
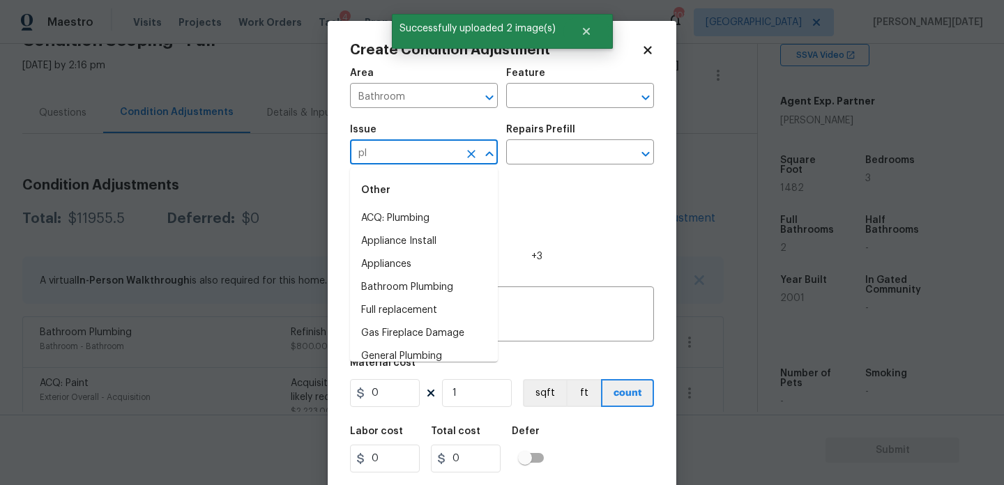
type input "plu"
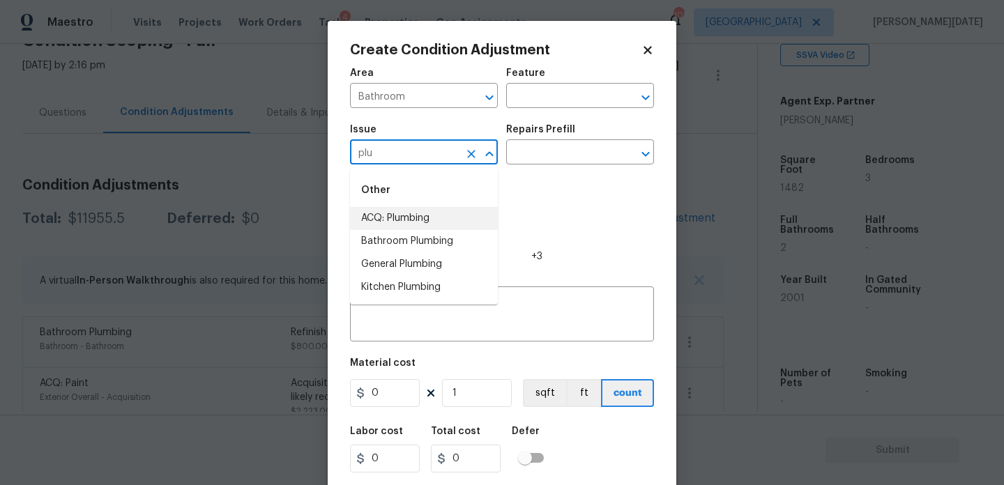
click at [460, 158] on div "plu ​" at bounding box center [424, 154] width 148 height 22
click at [473, 155] on icon "Clear" at bounding box center [471, 154] width 8 height 8
click at [441, 218] on li "Bathroom Cabinets" at bounding box center [424, 218] width 148 height 23
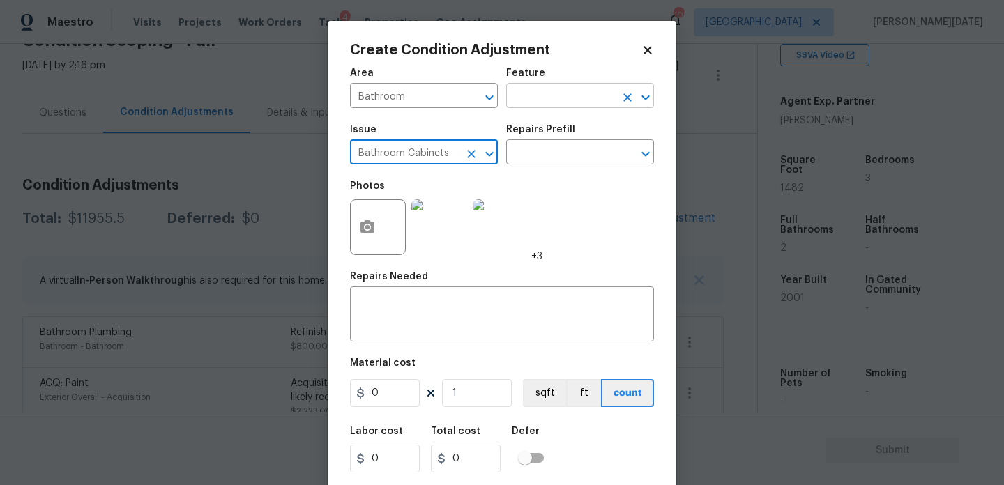
type input "Bathroom Cabinets"
click at [538, 96] on input "text" at bounding box center [560, 97] width 109 height 22
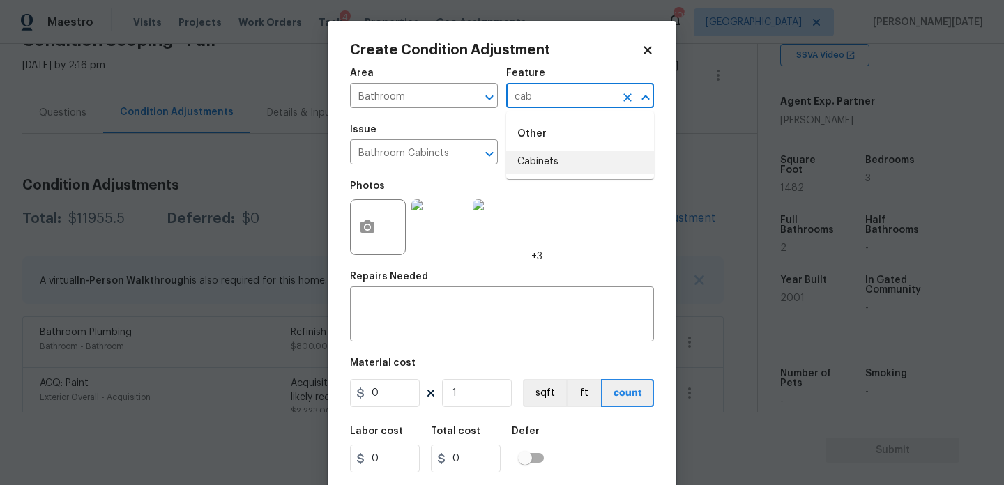
click at [559, 161] on li "Cabinets" at bounding box center [580, 162] width 148 height 23
type input "Cabinets"
click at [395, 386] on input "0" at bounding box center [385, 393] width 70 height 28
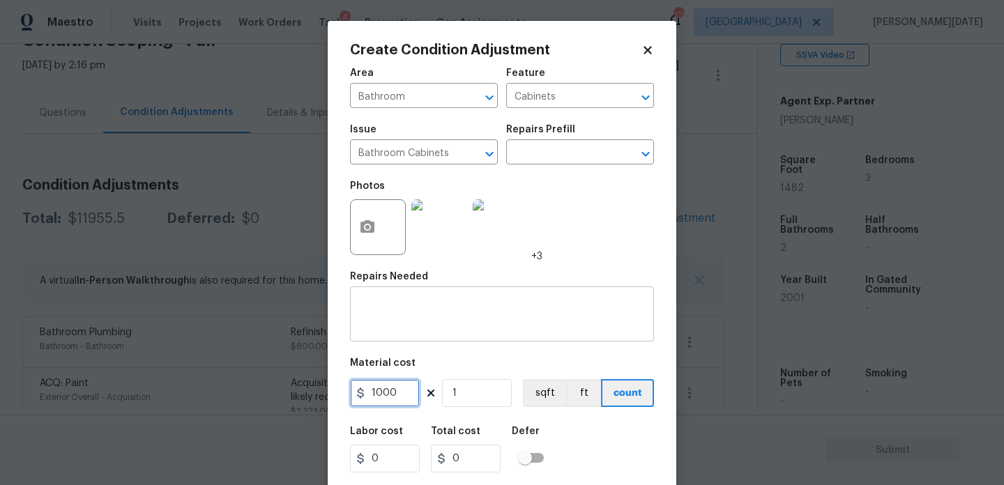
type input "1000"
click at [379, 314] on textarea at bounding box center [501, 315] width 287 height 29
type input "1000"
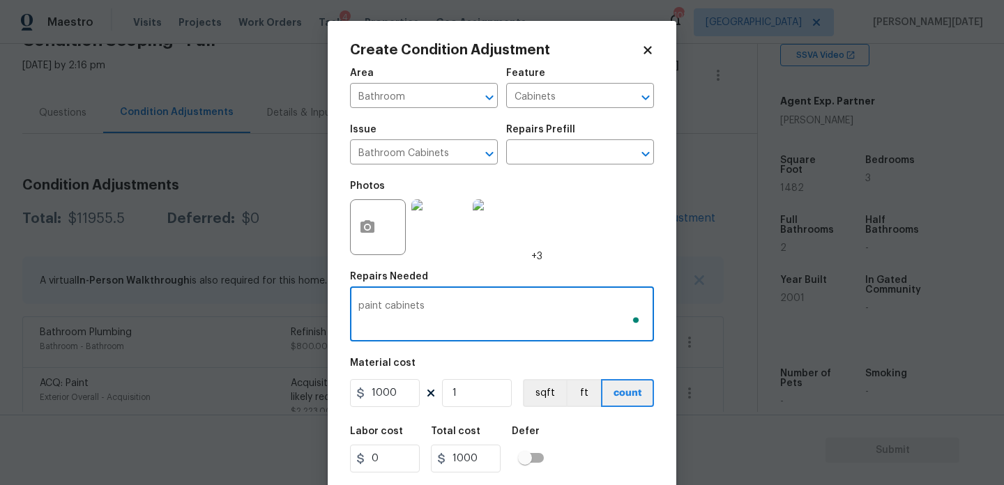
scroll to position [36, 0]
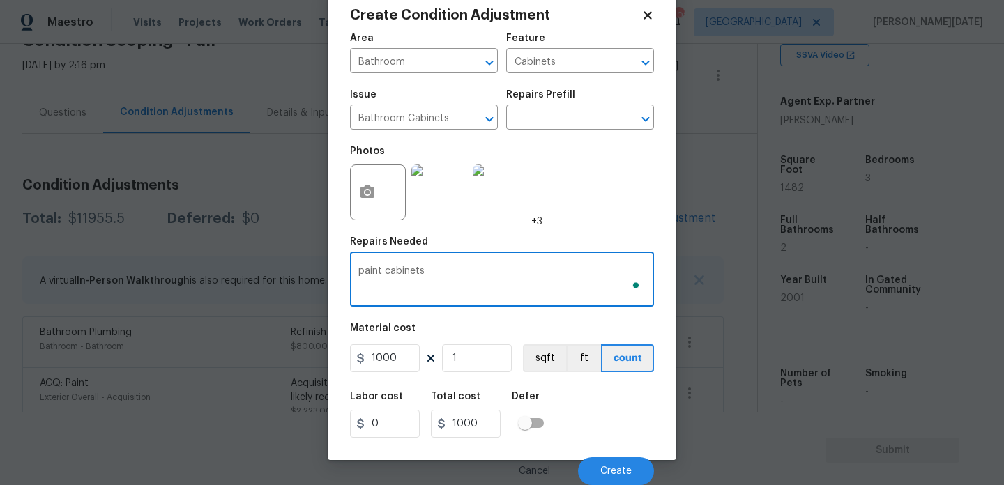
type textarea "paint cabinets"
click at [587, 450] on div "Cancel Create" at bounding box center [502, 465] width 304 height 39
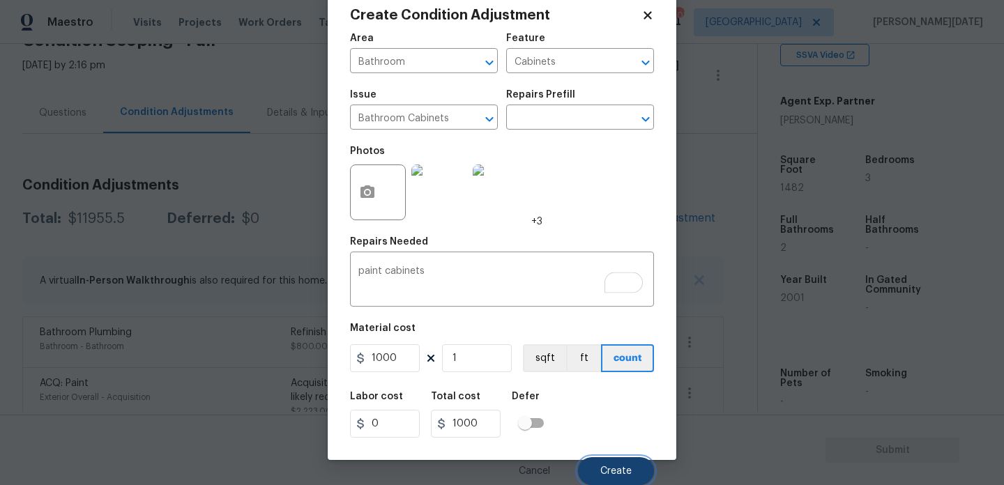
click at [606, 462] on button "Create" at bounding box center [616, 471] width 76 height 28
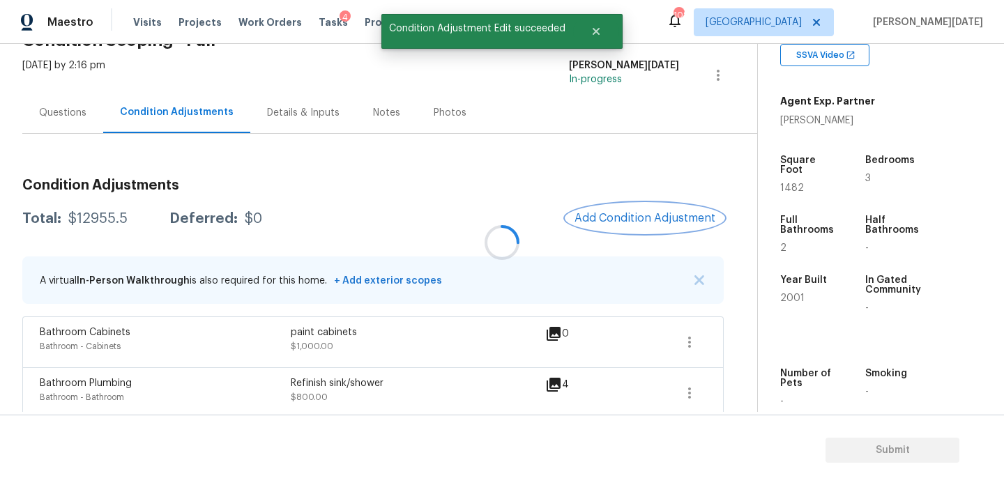
scroll to position [0, 0]
click at [621, 225] on button "Add Condition Adjustment" at bounding box center [645, 218] width 158 height 29
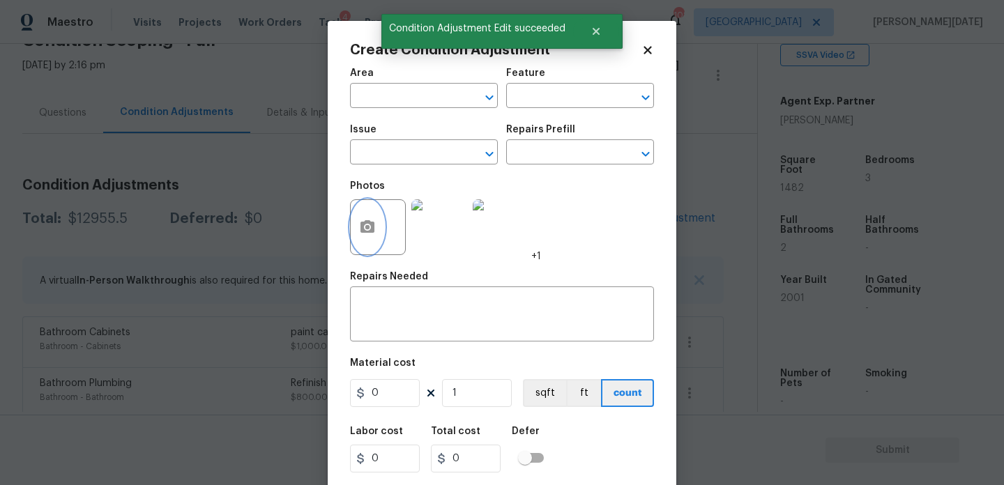
click at [356, 227] on button "button" at bounding box center [367, 227] width 33 height 54
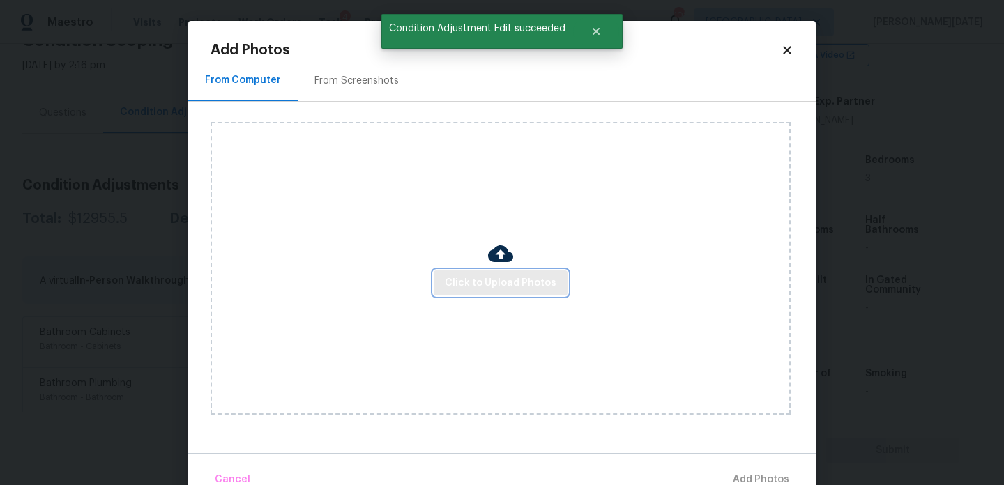
click at [468, 277] on span "Click to Upload Photos" at bounding box center [501, 283] width 112 height 17
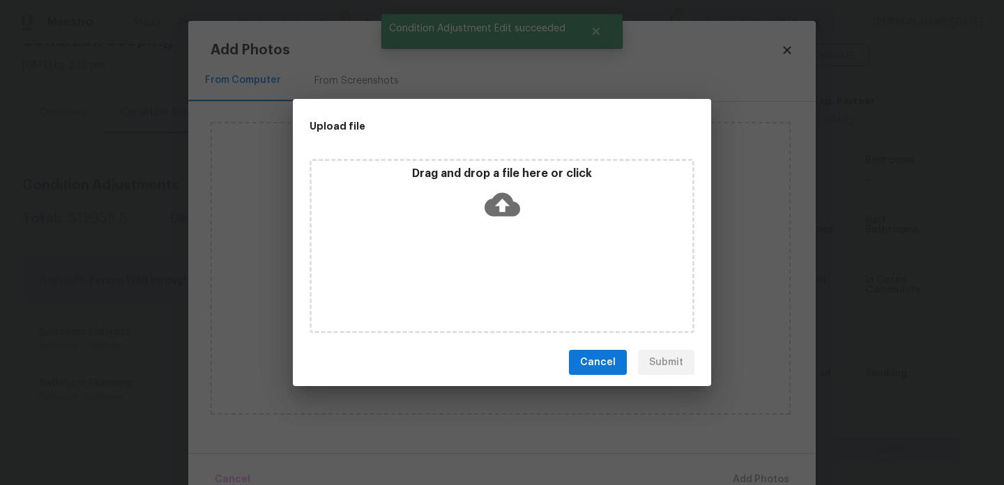
click at [468, 277] on div "Drag and drop a file here or click" at bounding box center [502, 246] width 385 height 174
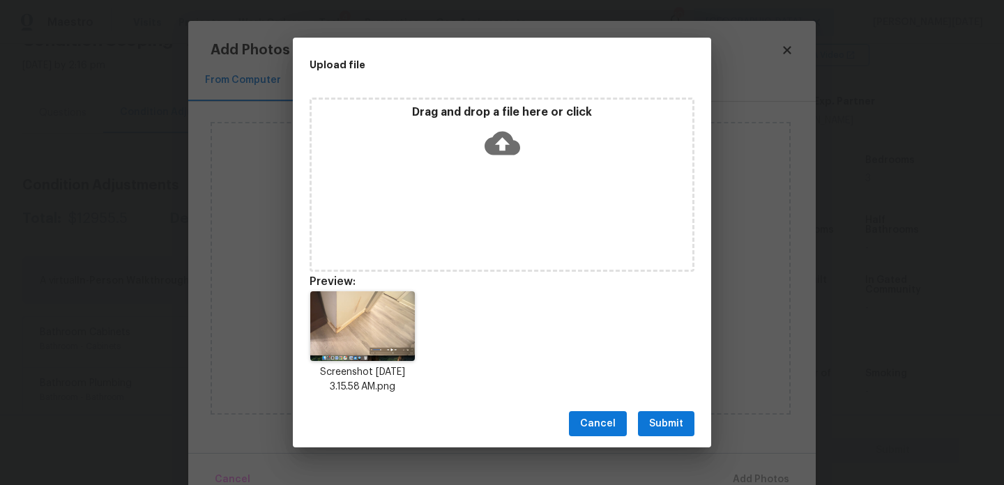
click at [654, 416] on span "Submit" at bounding box center [666, 424] width 34 height 17
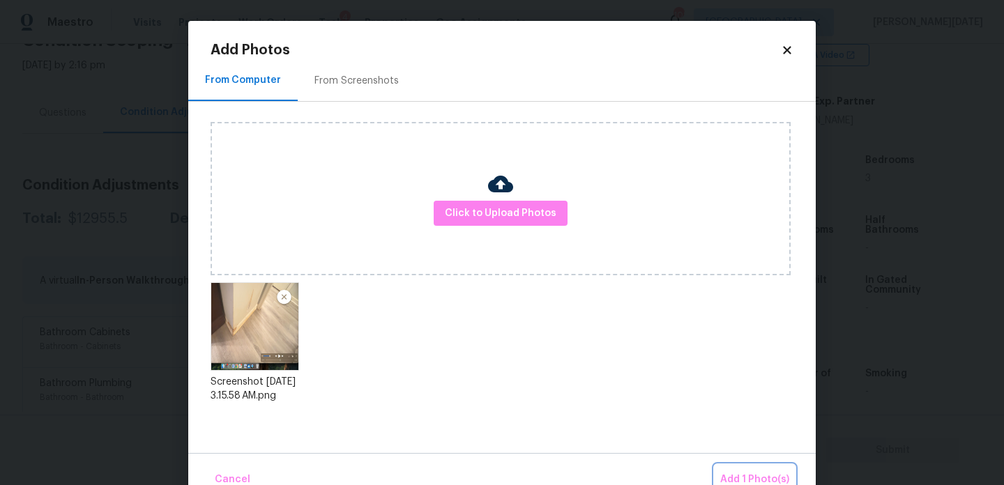
click at [734, 473] on span "Add 1 Photo(s)" at bounding box center [754, 479] width 69 height 17
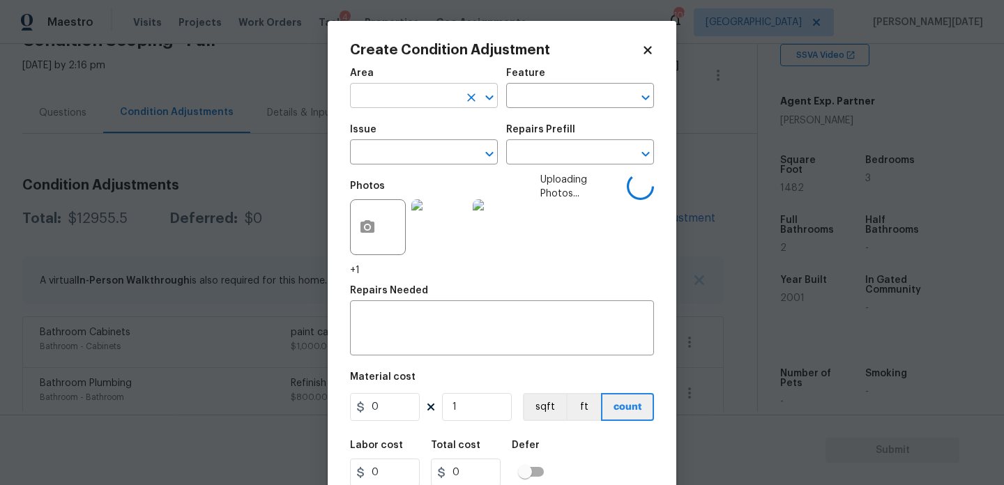
click at [381, 101] on input "text" at bounding box center [404, 97] width 109 height 22
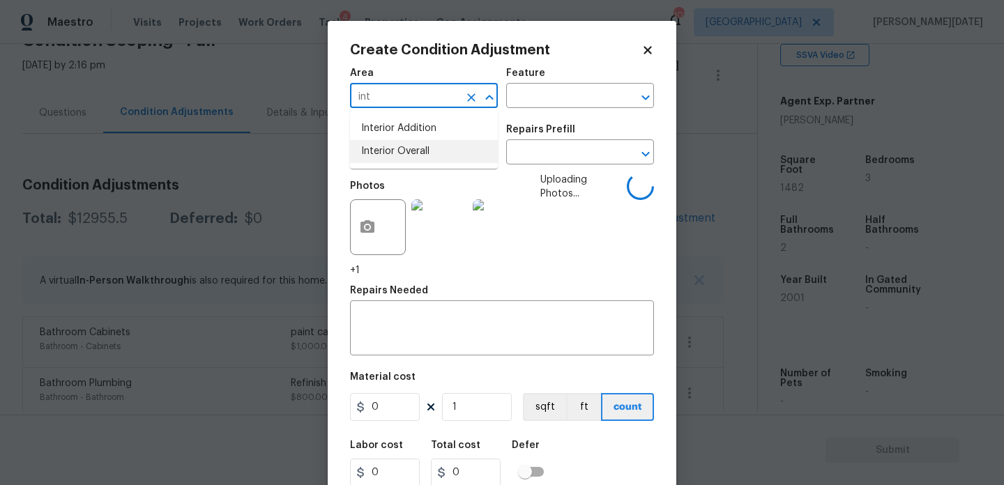
click at [394, 161] on li "Interior Overall" at bounding box center [424, 151] width 148 height 23
type input "Interior Overall"
click at [394, 161] on input "text" at bounding box center [404, 154] width 109 height 22
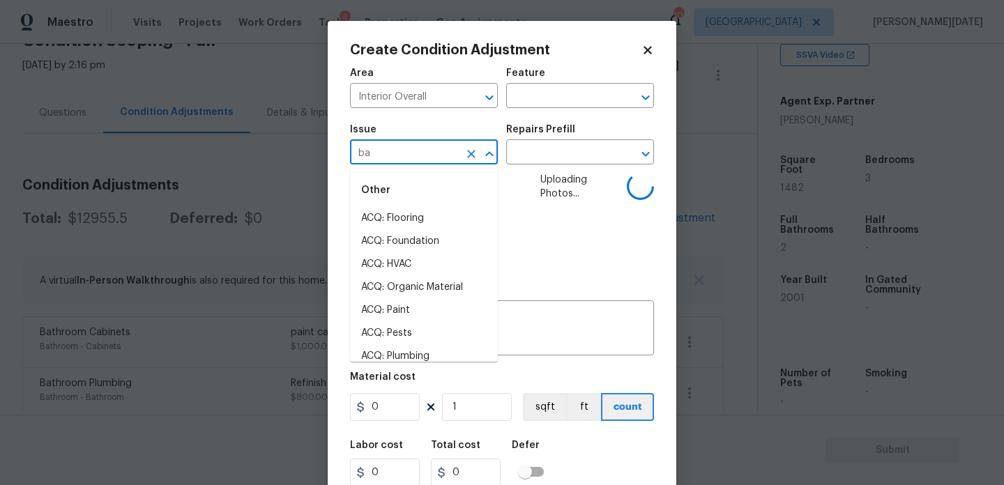
type input "bas"
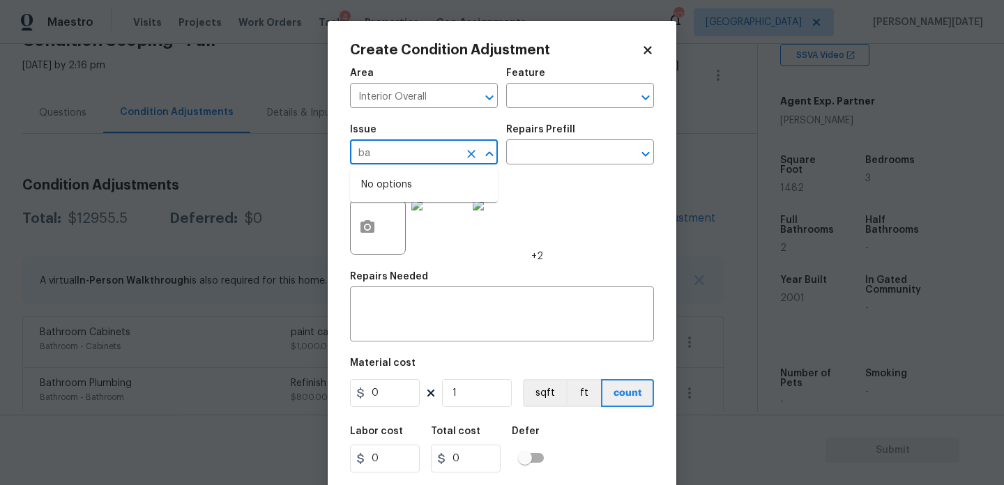
type input "b"
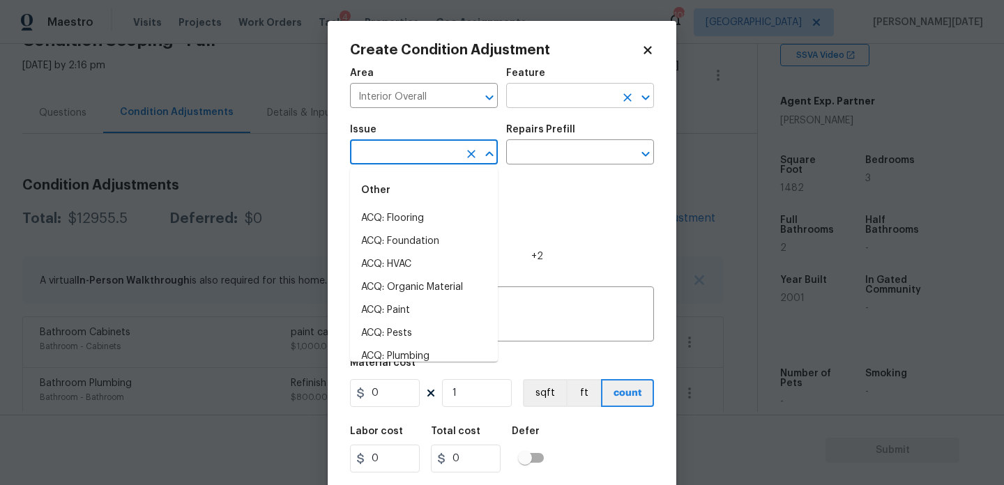
click at [553, 91] on input "text" at bounding box center [560, 97] width 109 height 22
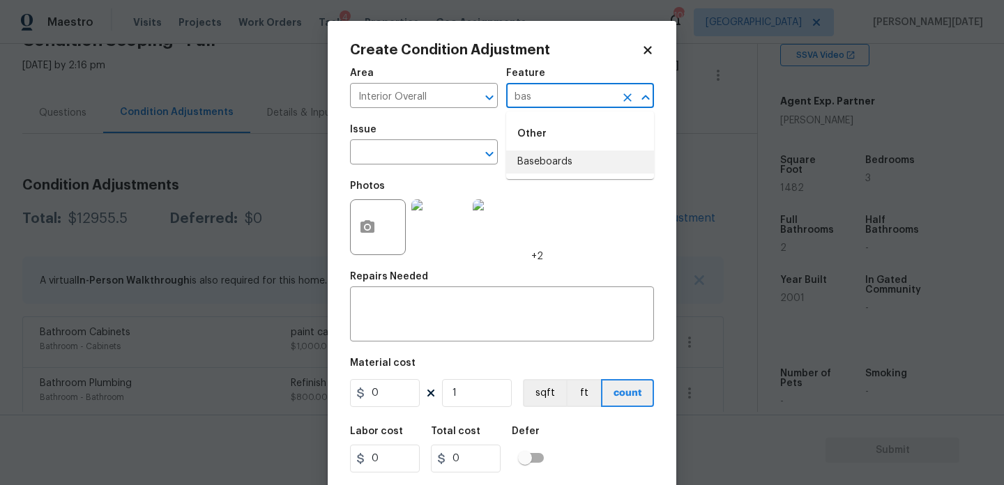
click at [550, 160] on li "Baseboards" at bounding box center [580, 162] width 148 height 23
type input "Baseboards"
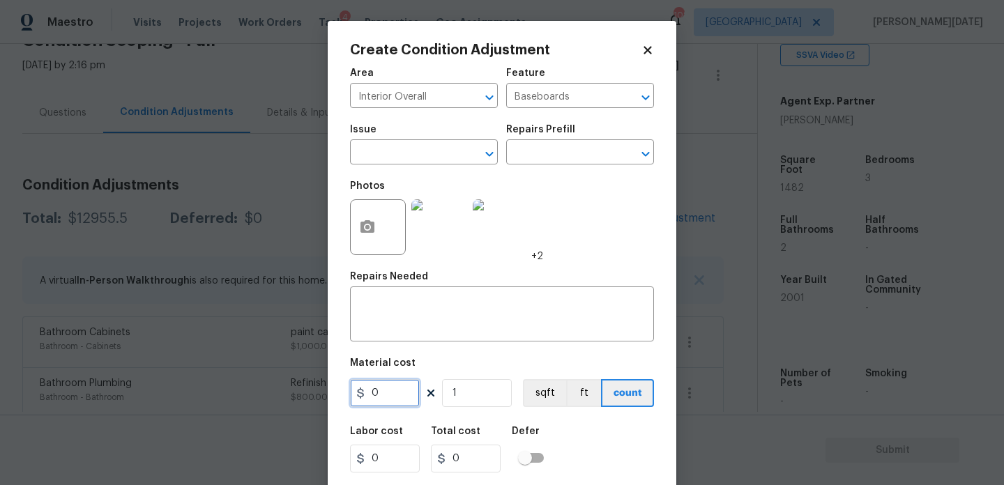
click at [397, 386] on input "0" at bounding box center [385, 393] width 70 height 28
type input "300"
click at [426, 303] on textarea at bounding box center [501, 315] width 287 height 29
type input "300"
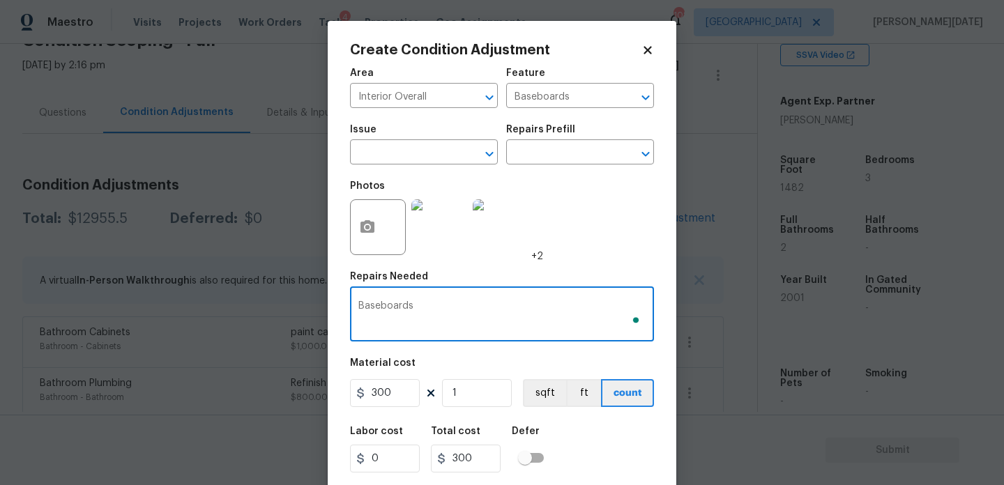
scroll to position [36, 0]
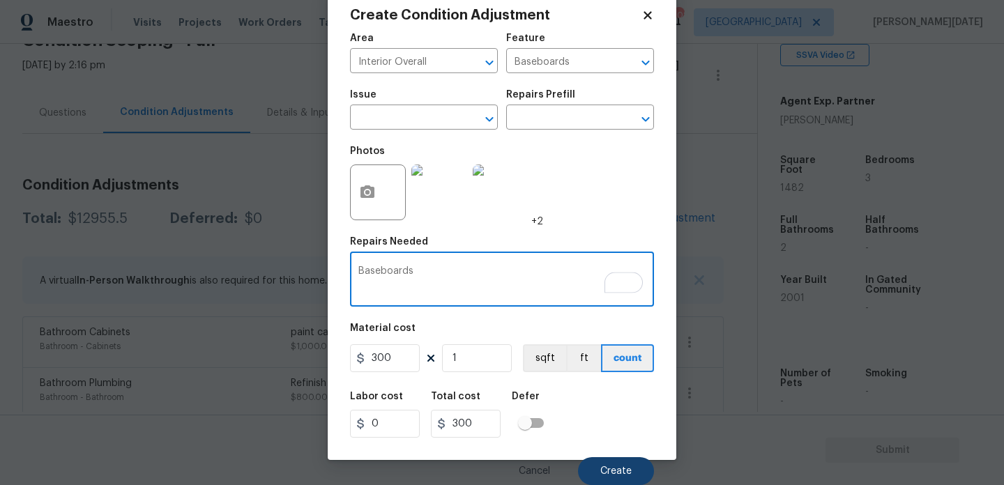
type textarea "Baseboards"
click at [614, 466] on span "Create" at bounding box center [615, 471] width 31 height 10
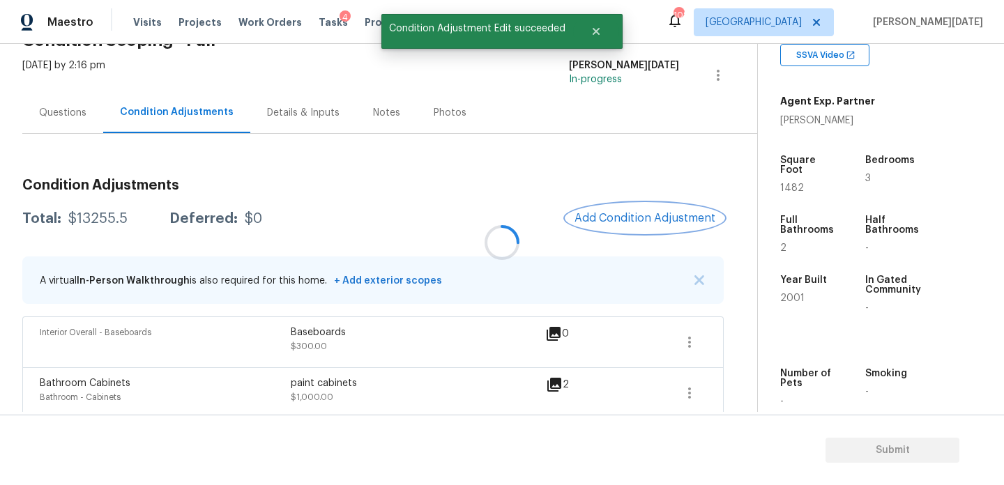
scroll to position [0, 0]
click at [621, 214] on span "Add Condition Adjustment" at bounding box center [645, 218] width 141 height 13
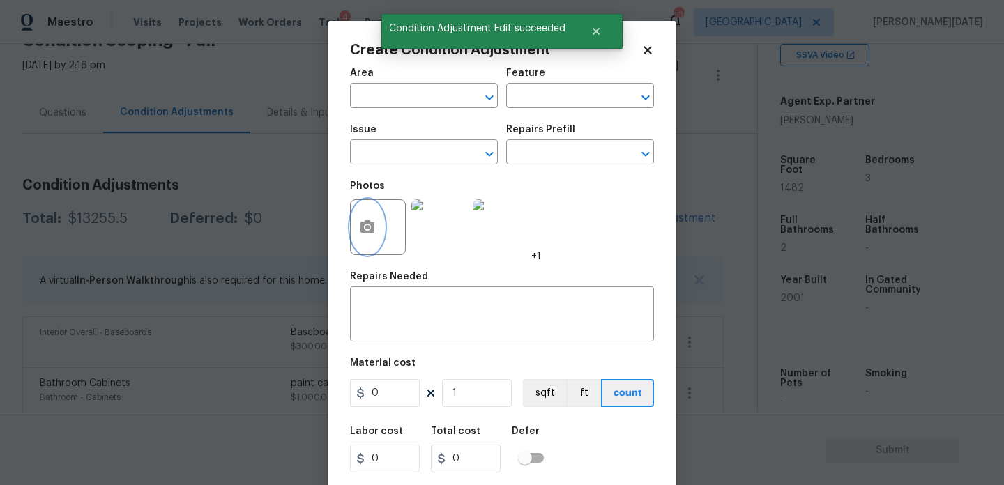
click at [360, 228] on icon "button" at bounding box center [367, 226] width 14 height 13
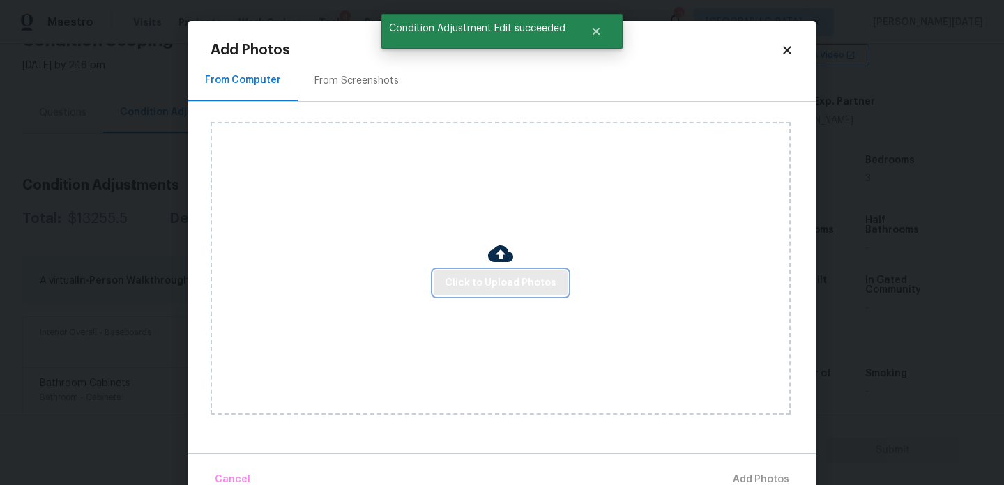
click at [473, 284] on span "Click to Upload Photos" at bounding box center [501, 283] width 112 height 17
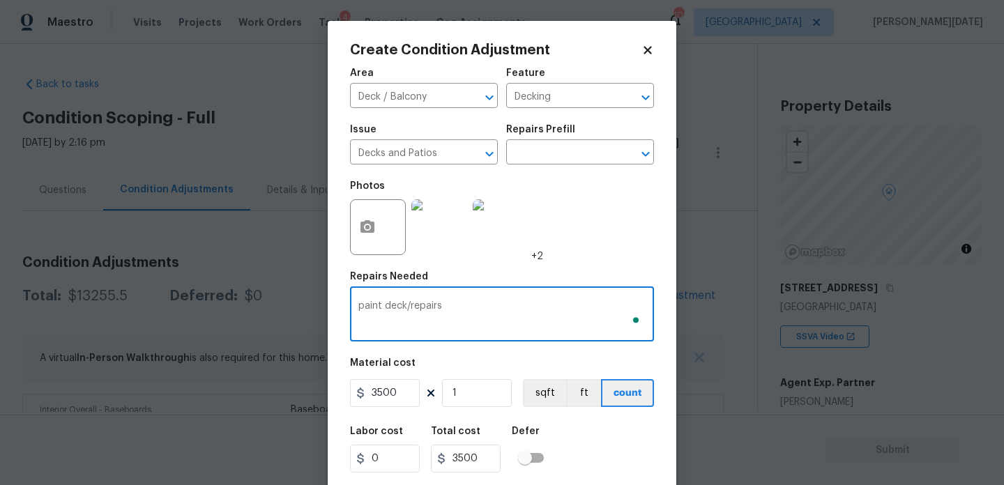
scroll to position [36, 0]
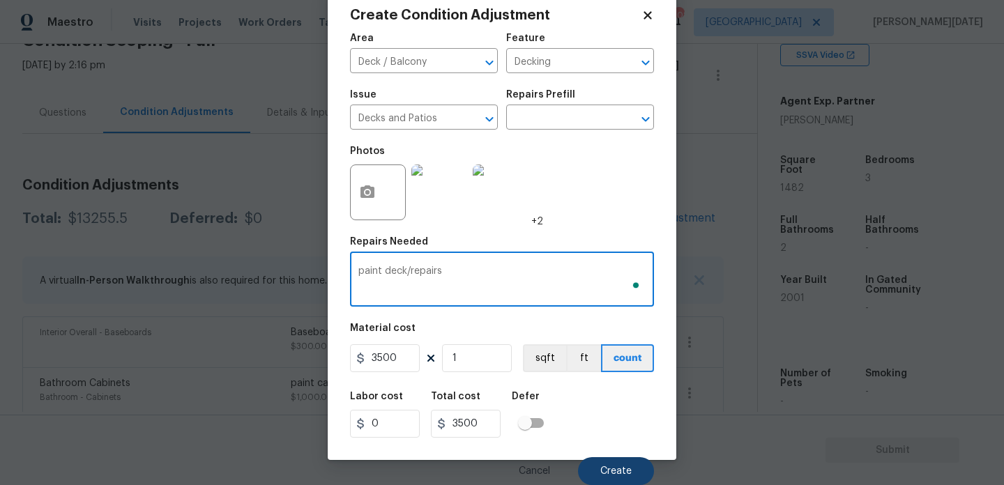
type textarea "paint deck/repairs"
click at [618, 476] on span "Create" at bounding box center [615, 471] width 31 height 10
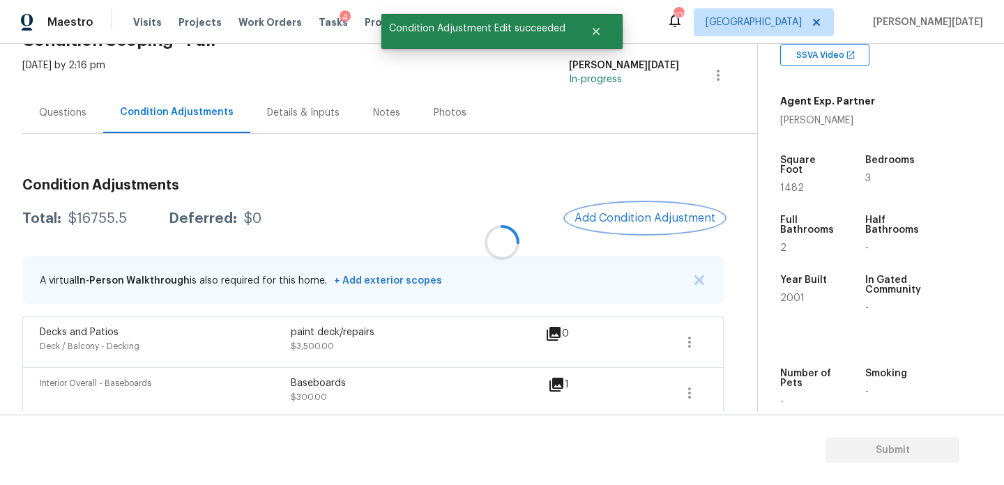
scroll to position [0, 0]
click at [641, 227] on button "Add Condition Adjustment" at bounding box center [645, 218] width 158 height 29
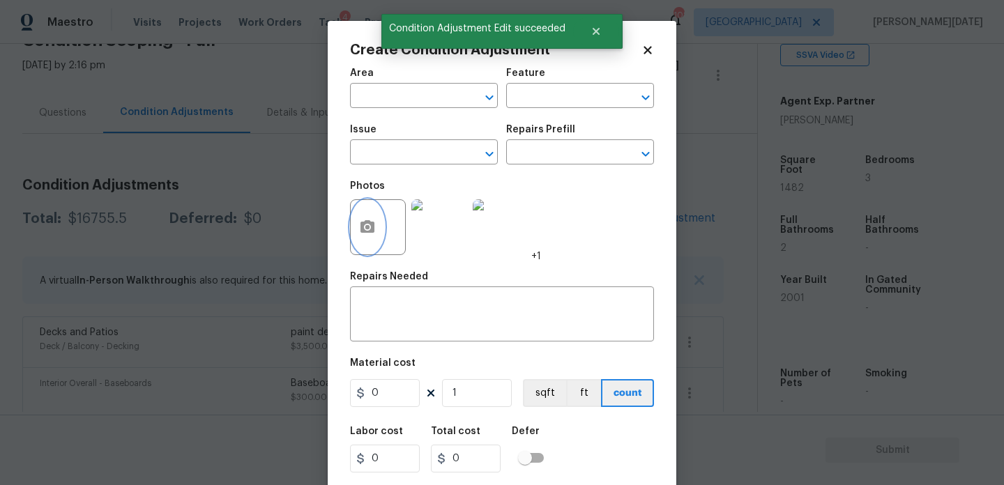
click at [374, 230] on icon "button" at bounding box center [367, 226] width 14 height 13
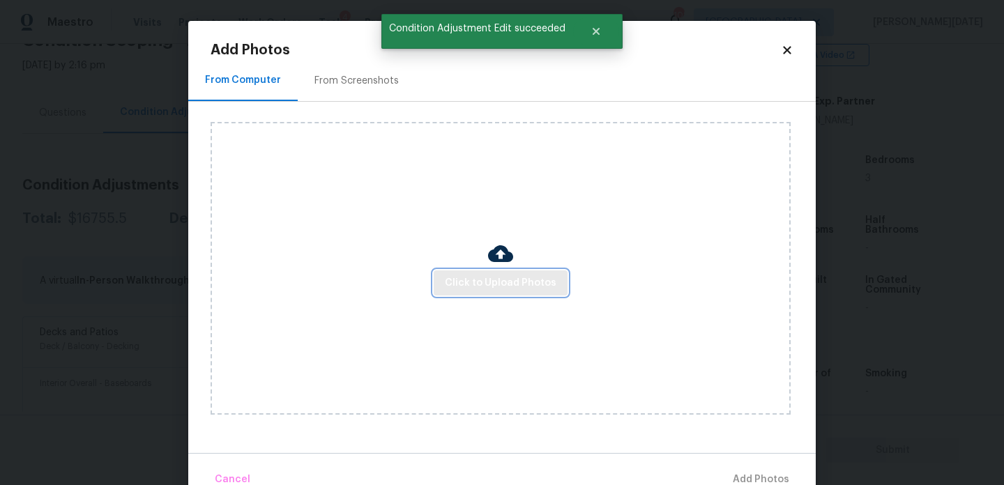
click at [462, 278] on span "Click to Upload Photos" at bounding box center [501, 283] width 112 height 17
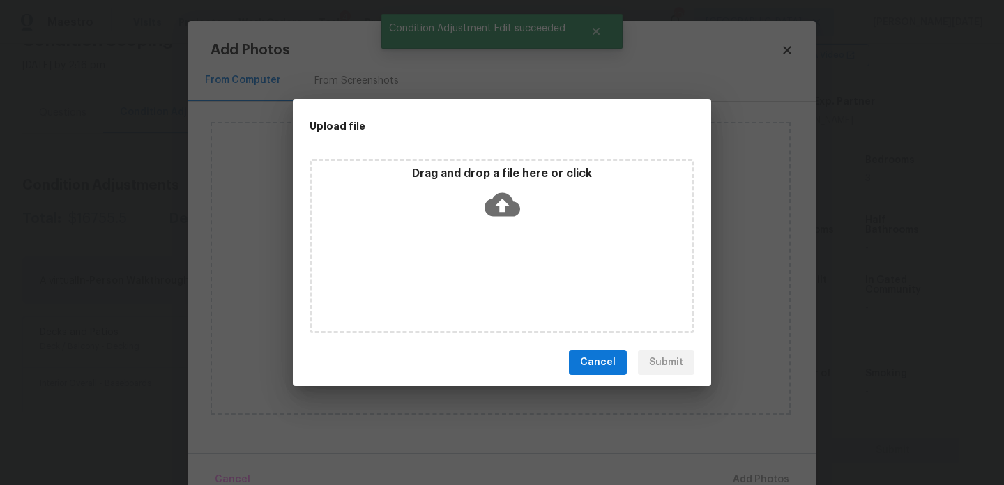
click at [462, 278] on div "Drag and drop a file here or click" at bounding box center [502, 246] width 385 height 174
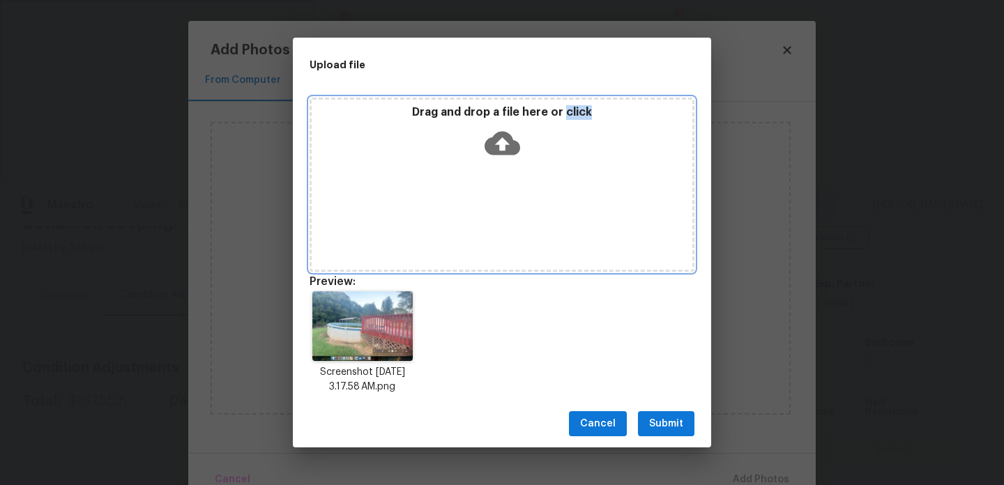
click at [507, 126] on icon at bounding box center [503, 144] width 36 height 36
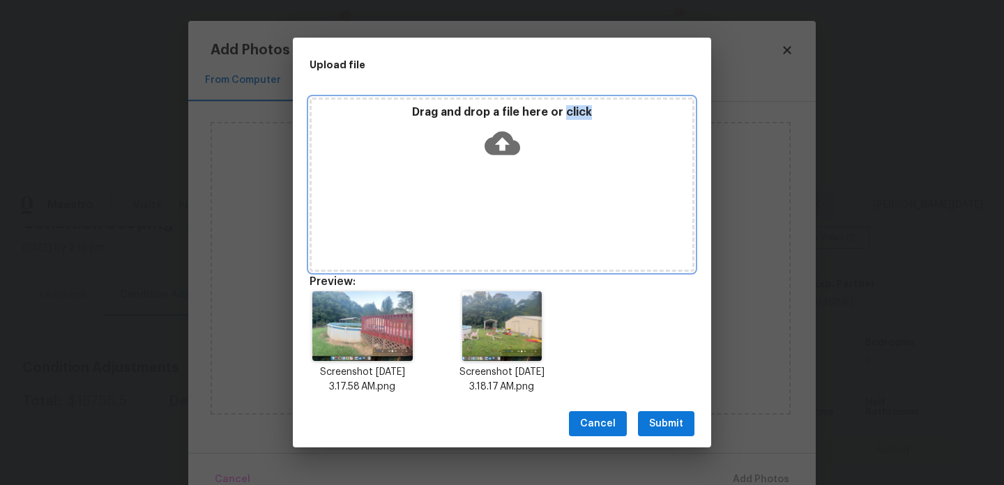
click at [475, 170] on div "Drag and drop a file here or click" at bounding box center [502, 185] width 385 height 174
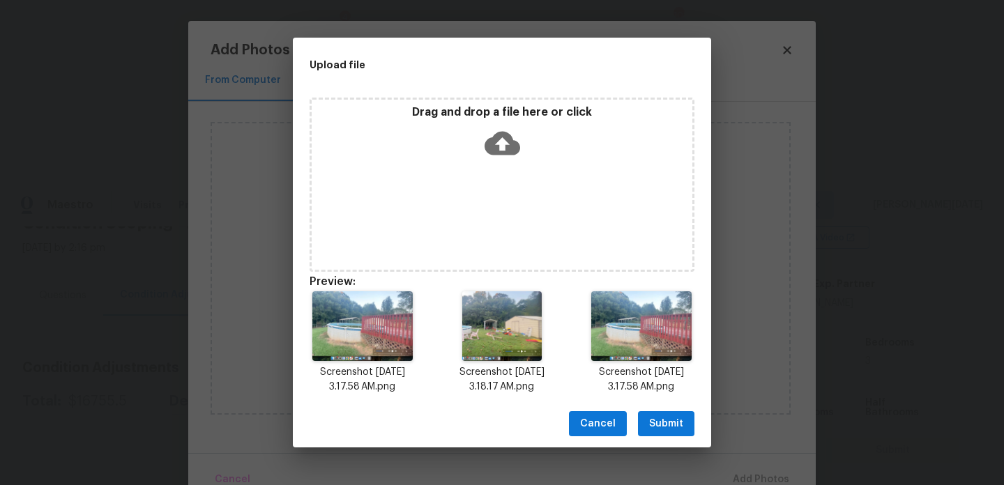
click at [496, 160] on icon at bounding box center [503, 144] width 36 height 36
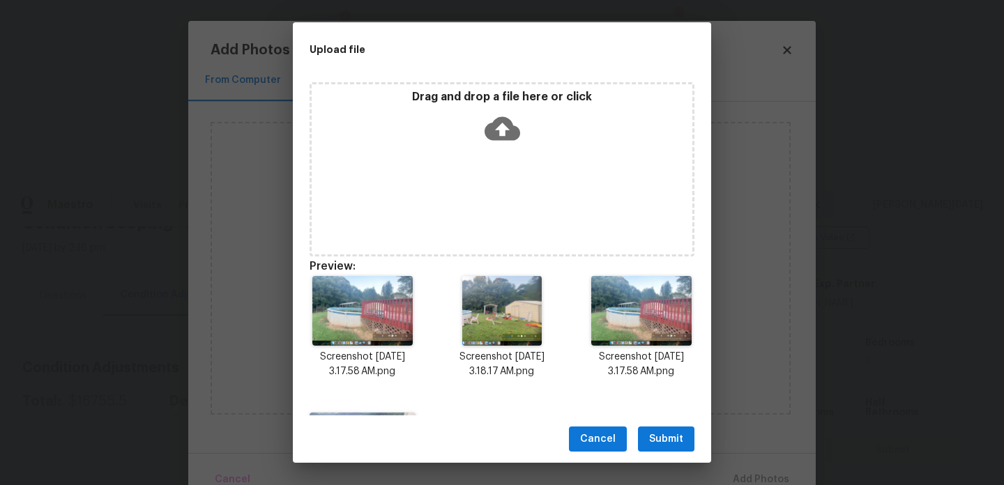
click at [507, 139] on icon at bounding box center [503, 129] width 36 height 36
click at [665, 446] on span "Submit" at bounding box center [666, 439] width 34 height 17
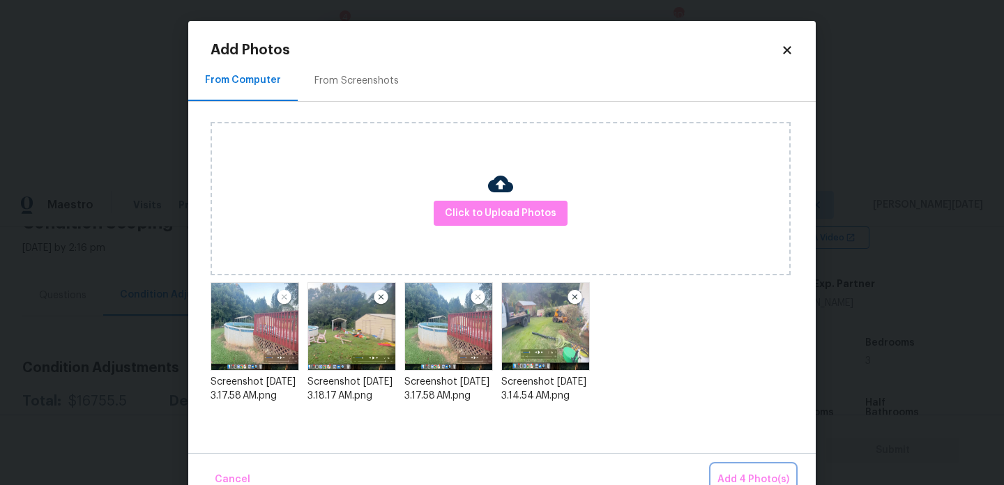
click at [740, 478] on span "Add 4 Photo(s)" at bounding box center [754, 479] width 72 height 17
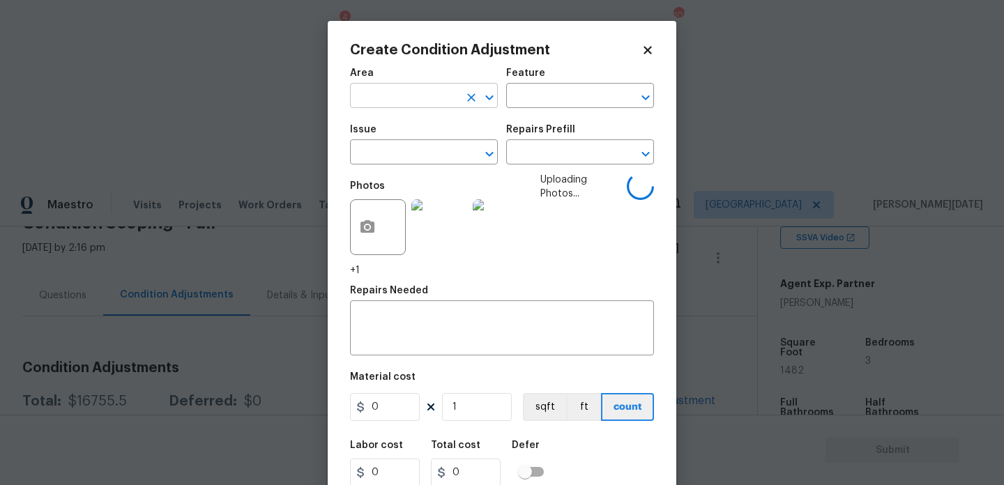
click at [368, 98] on input "text" at bounding box center [404, 97] width 109 height 22
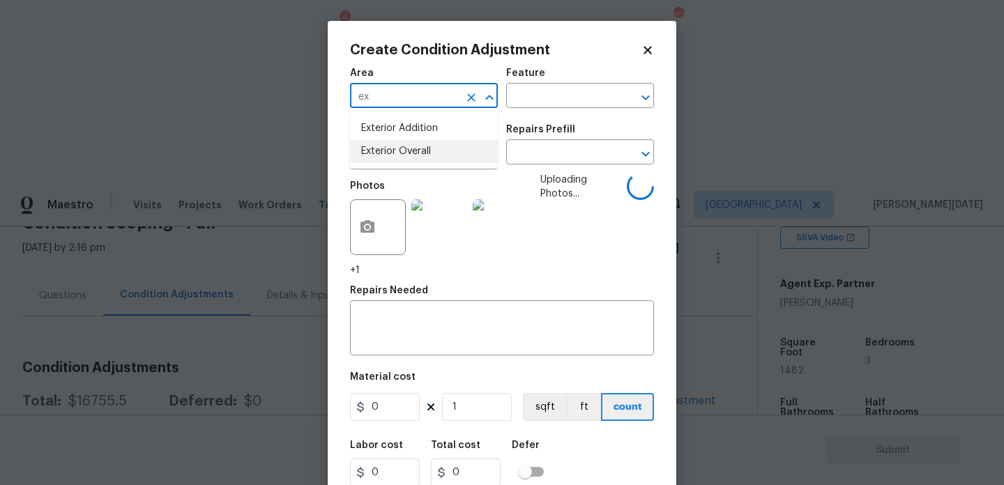
click at [389, 140] on li "Exterior Overall" at bounding box center [424, 151] width 148 height 23
type input "Exterior Overall"
click at [391, 151] on input "text" at bounding box center [404, 154] width 109 height 22
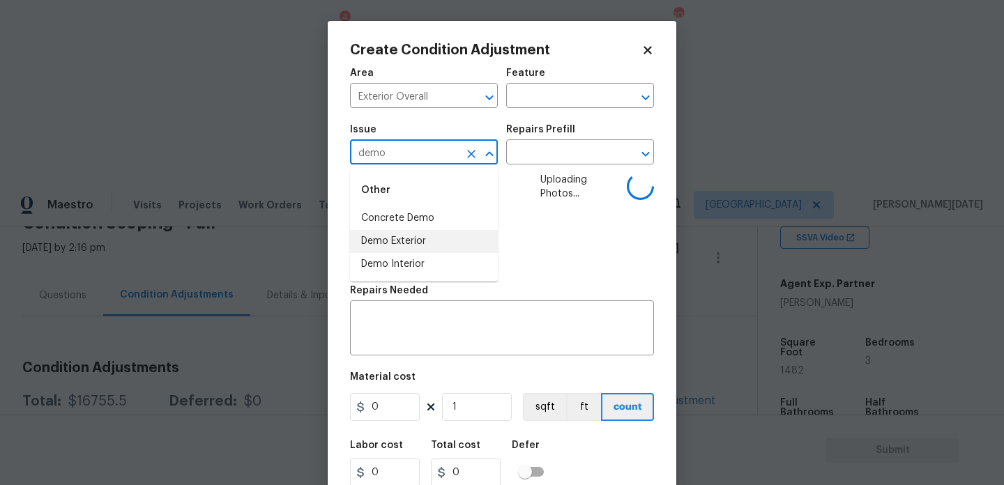
click at [390, 240] on li "Demo Exterior" at bounding box center [424, 241] width 148 height 23
type input "Demo Exterior"
click at [562, 153] on input "text" at bounding box center [560, 154] width 109 height 22
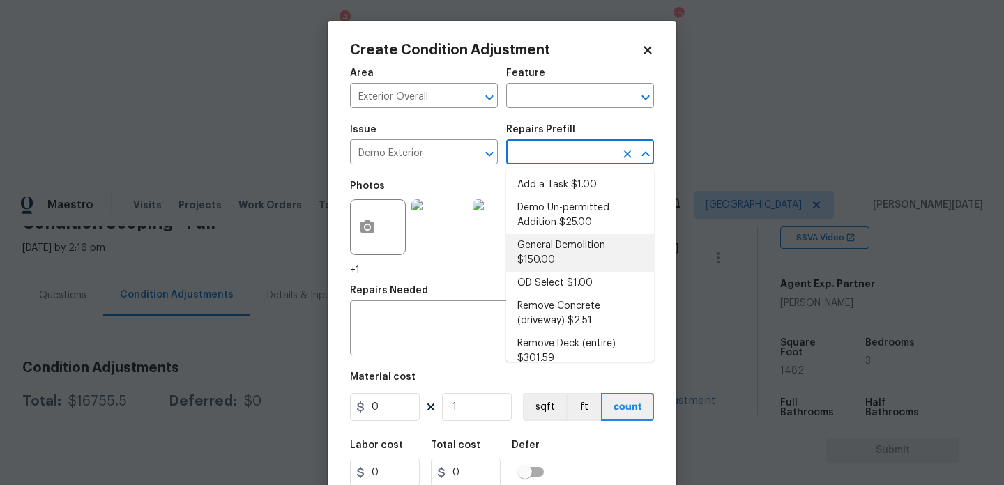
click at [563, 248] on li "General Demolition $150.00" at bounding box center [580, 253] width 148 height 38
type input "Demolition"
type textarea "Decks, sheds, above ground pools,"
type input "150"
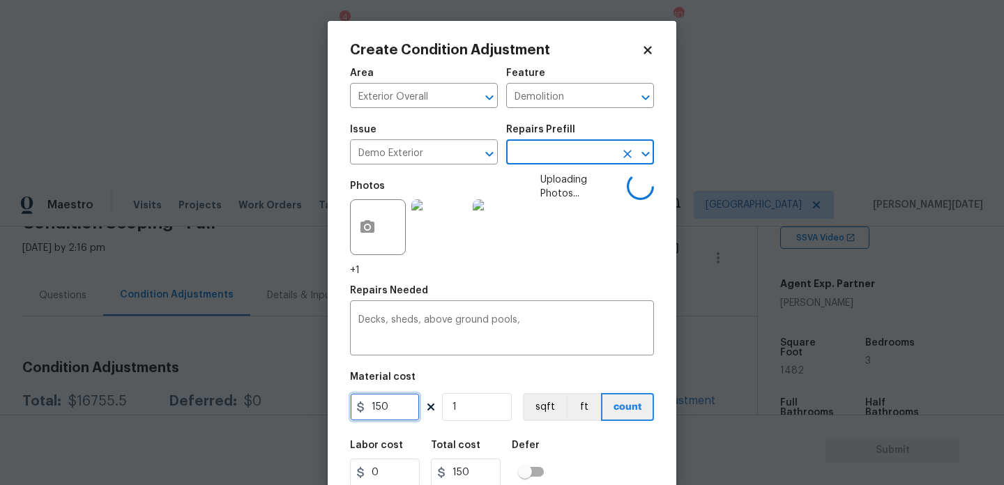
drag, startPoint x: 413, startPoint y: 409, endPoint x: 273, endPoint y: 409, distance: 139.5
click at [273, 409] on div "Create Condition Adjustment Area Exterior Overall ​ Feature Demolition ​ Issue …" at bounding box center [502, 242] width 1004 height 485
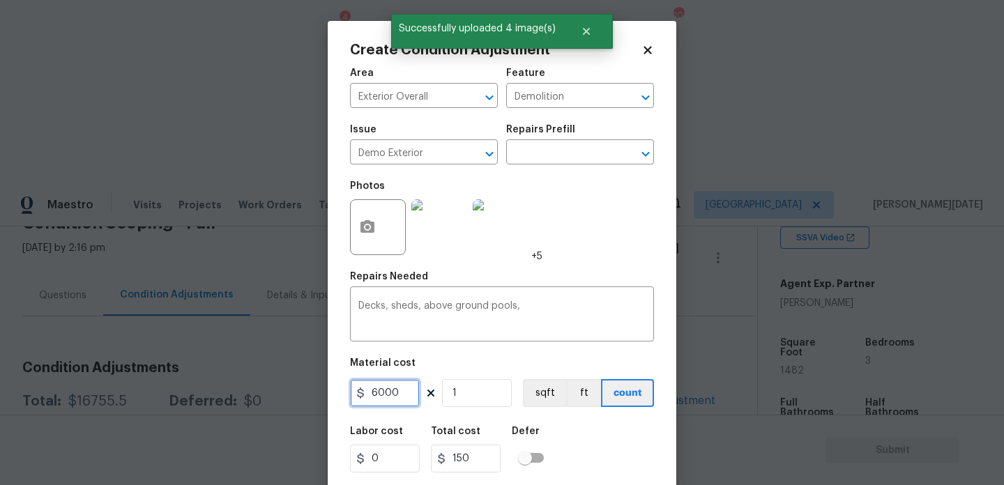
type input "6000"
click at [605, 236] on div "Photos +5" at bounding box center [502, 218] width 304 height 91
type input "6000"
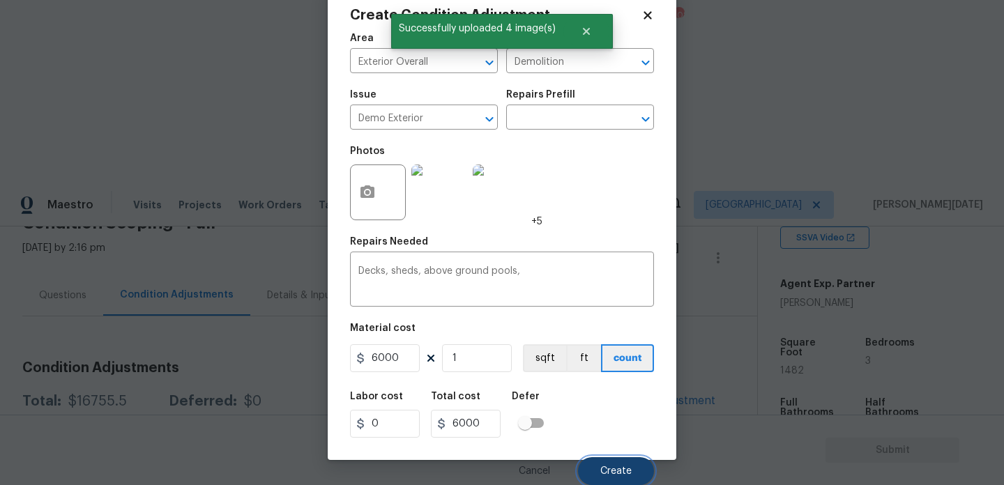
click at [607, 468] on span "Create" at bounding box center [615, 471] width 31 height 10
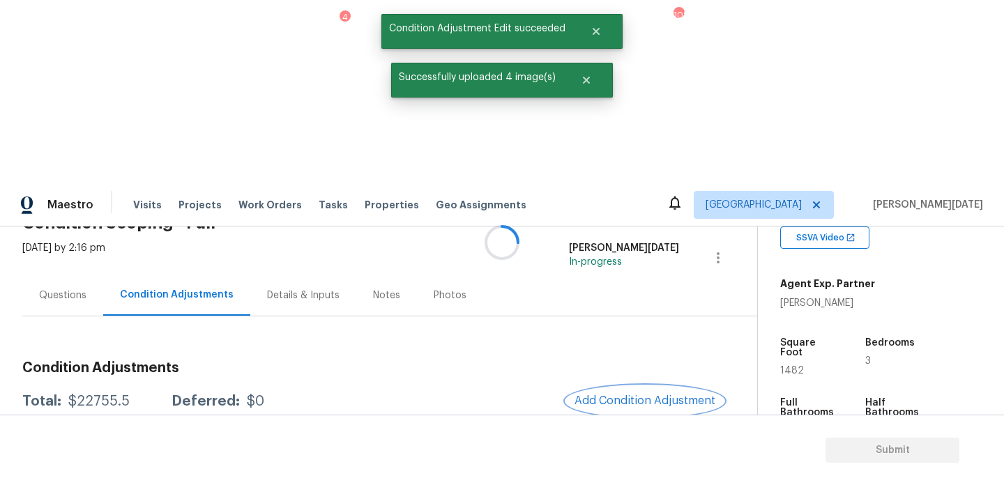
scroll to position [0, 0]
click at [643, 386] on button "Add Condition Adjustment" at bounding box center [645, 400] width 158 height 29
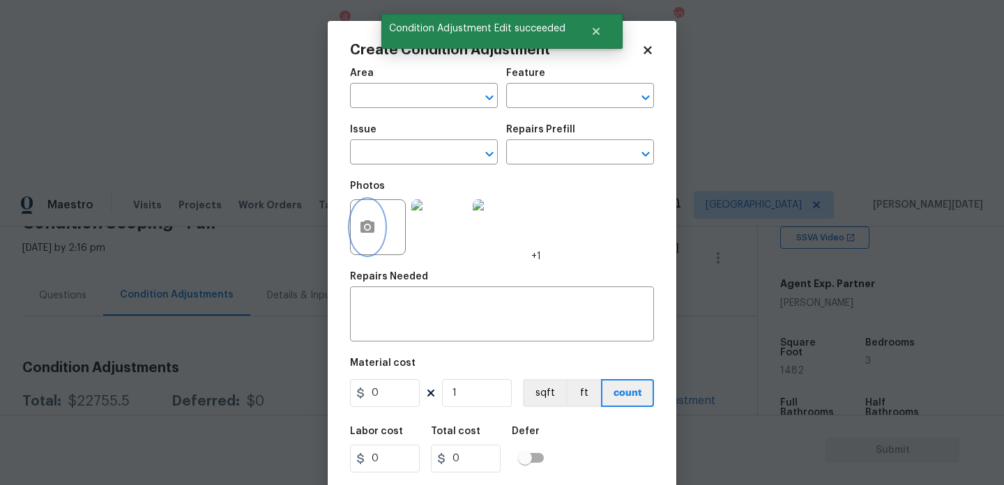
click at [362, 241] on button "button" at bounding box center [367, 227] width 33 height 54
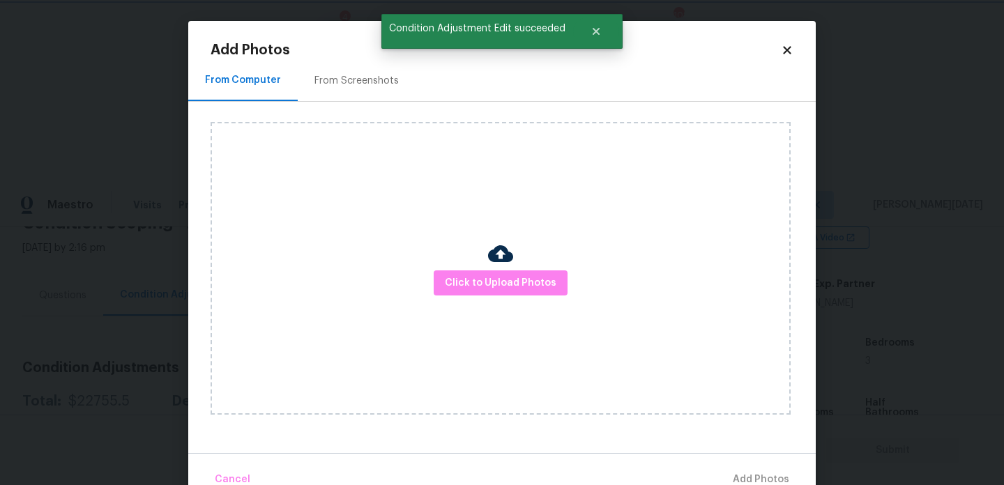
click at [135, 229] on body "Maestro Visits Projects Work Orders Tasks 4 Properties Geo Assignments 108 Atla…" at bounding box center [502, 425] width 1004 height 485
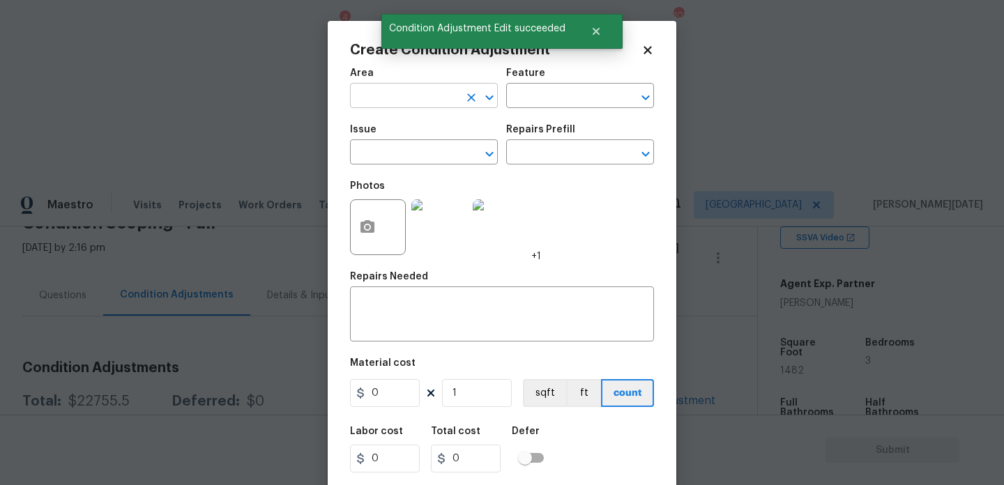
click at [380, 98] on input "text" at bounding box center [404, 97] width 109 height 22
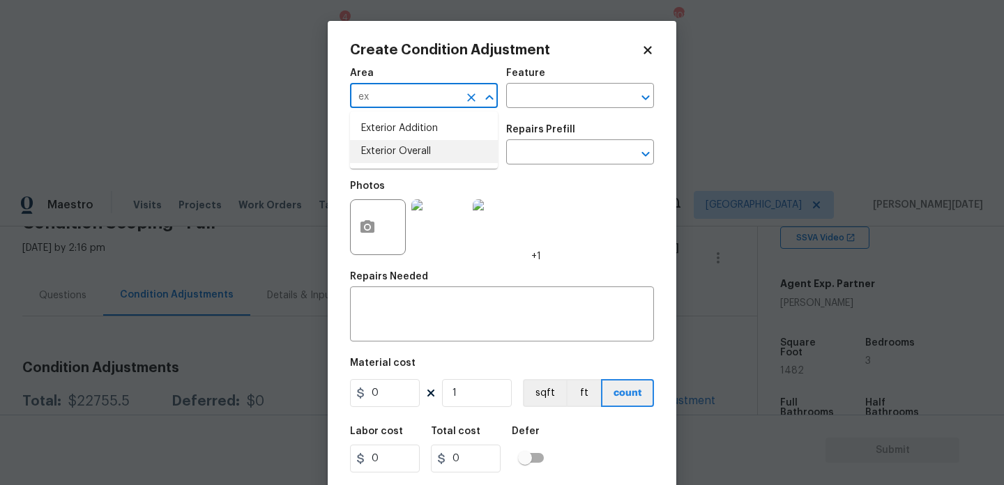
click at [394, 148] on li "Exterior Overall" at bounding box center [424, 151] width 148 height 23
type input "Exterior Overall"
click at [394, 148] on input "text" at bounding box center [404, 154] width 109 height 22
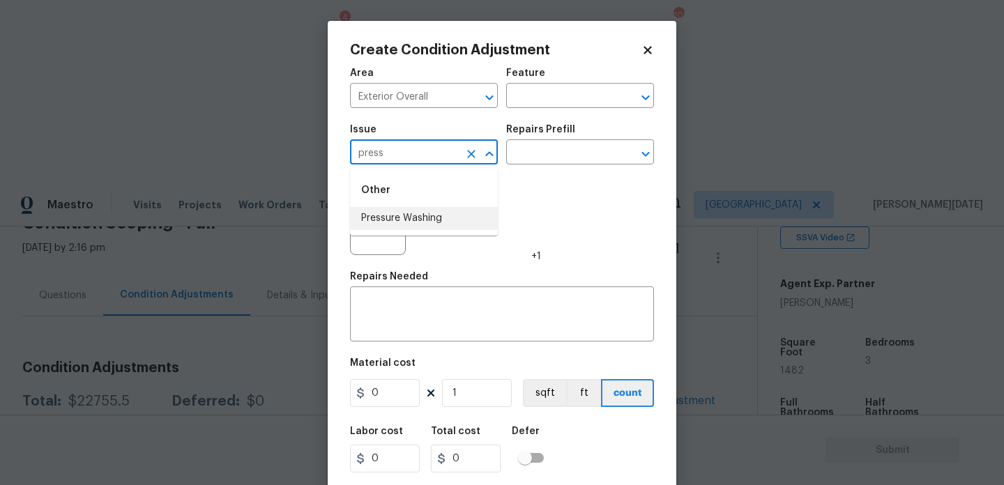
click at [433, 225] on li "Pressure Washing" at bounding box center [424, 218] width 148 height 23
type input "Pressure Washing"
click at [544, 152] on input "text" at bounding box center [560, 154] width 109 height 22
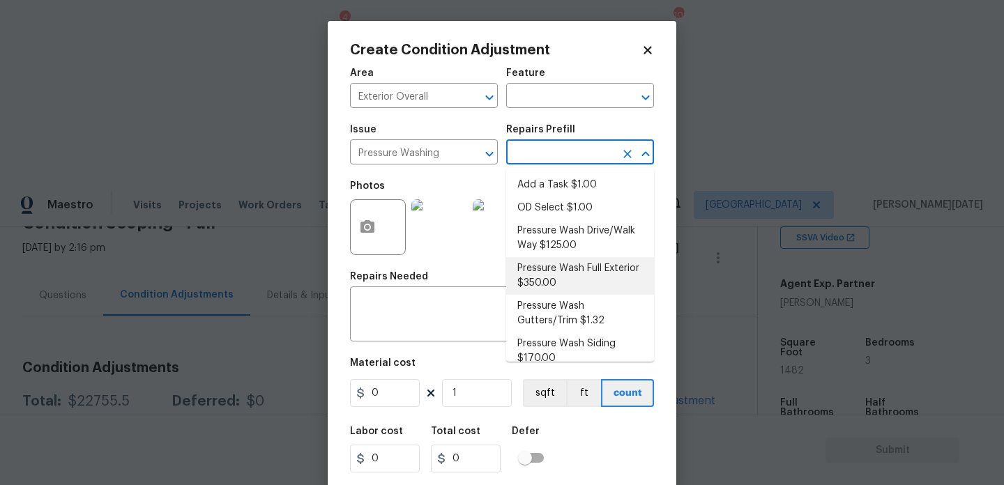
click at [553, 292] on li "Pressure Wash Full Exterior $350.00" at bounding box center [580, 276] width 148 height 38
type input "Siding"
type textarea "Pressure wash the House, Flatwork, Deck and Garage interior."
type input "350"
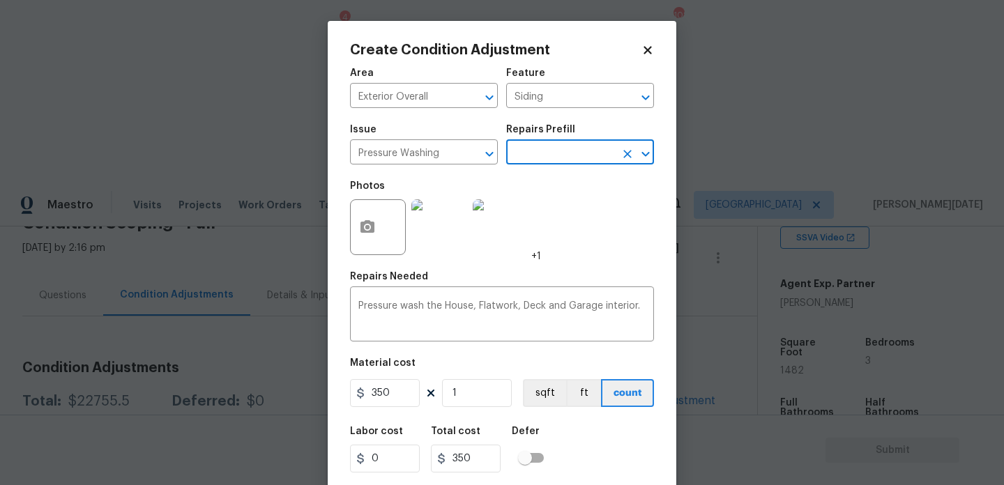
scroll to position [36, 0]
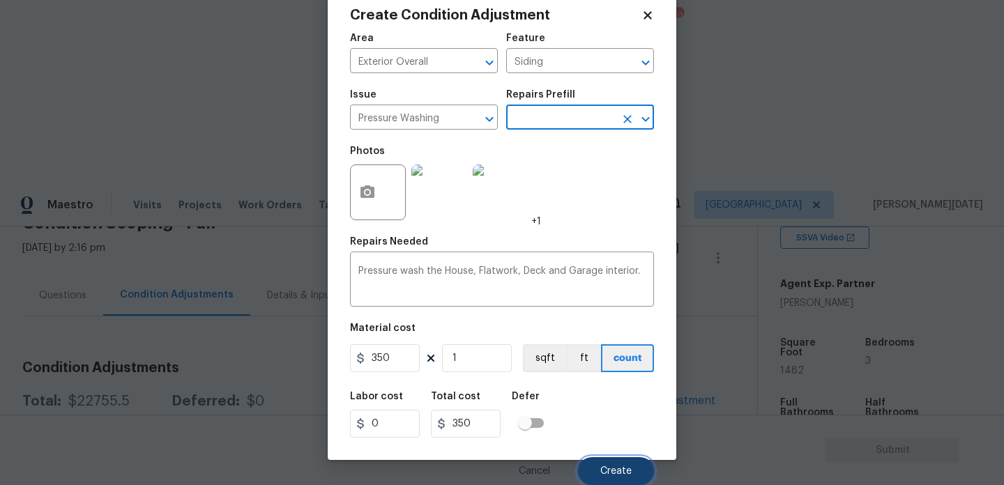
click at [609, 481] on button "Create" at bounding box center [616, 471] width 76 height 28
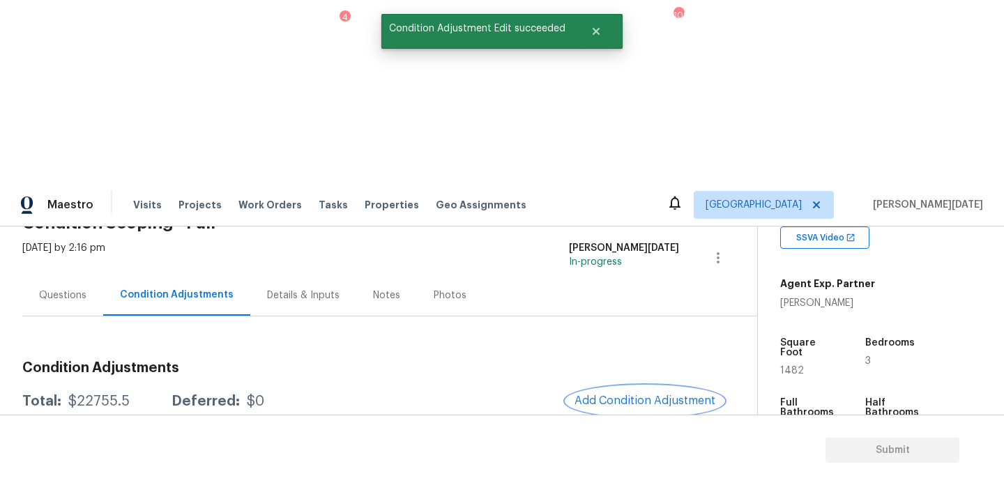
scroll to position [0, 0]
click at [628, 395] on span "Add Condition Adjustment" at bounding box center [645, 401] width 141 height 13
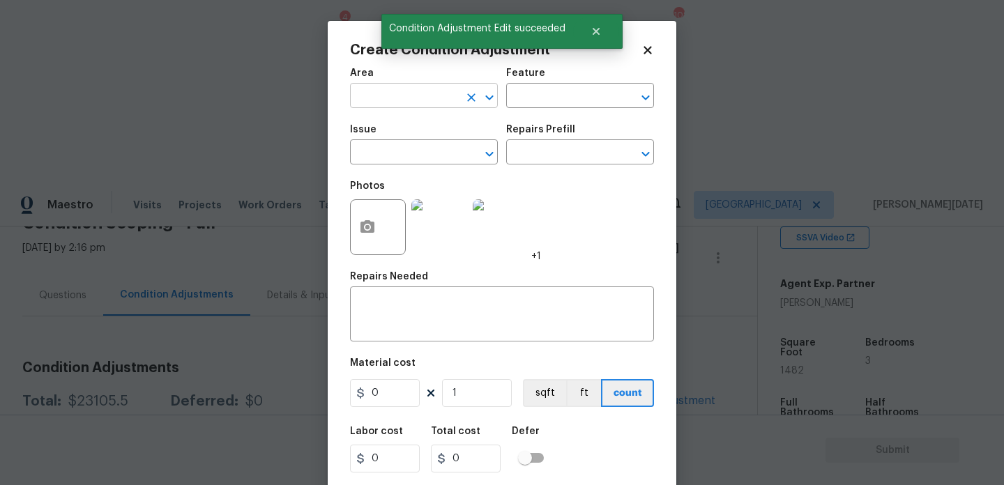
click at [379, 100] on input "text" at bounding box center [404, 97] width 109 height 22
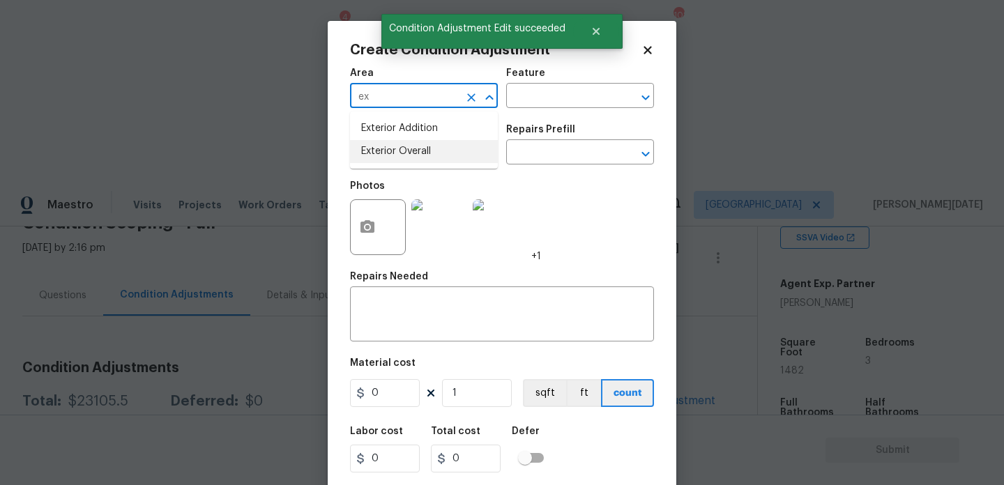
click at [405, 164] on ul "Exterior Addition Exterior Overall" at bounding box center [424, 140] width 148 height 57
click at [412, 162] on li "Exterior Overall" at bounding box center [424, 151] width 148 height 23
type input "Exterior Overall"
click at [412, 162] on input "text" at bounding box center [404, 154] width 109 height 22
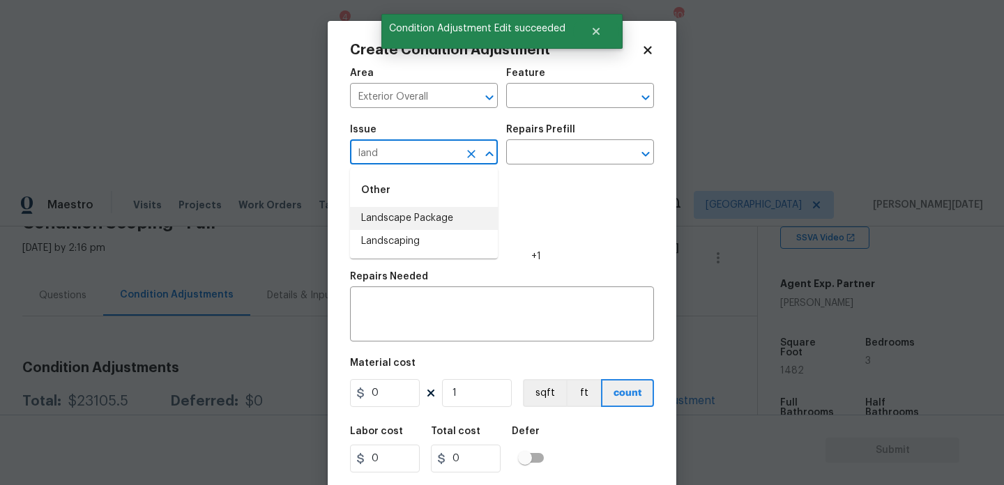
click at [444, 219] on li "Landscape Package" at bounding box center [424, 218] width 148 height 23
type input "Landscape Package"
click at [575, 139] on div "Repairs Prefill" at bounding box center [580, 134] width 148 height 18
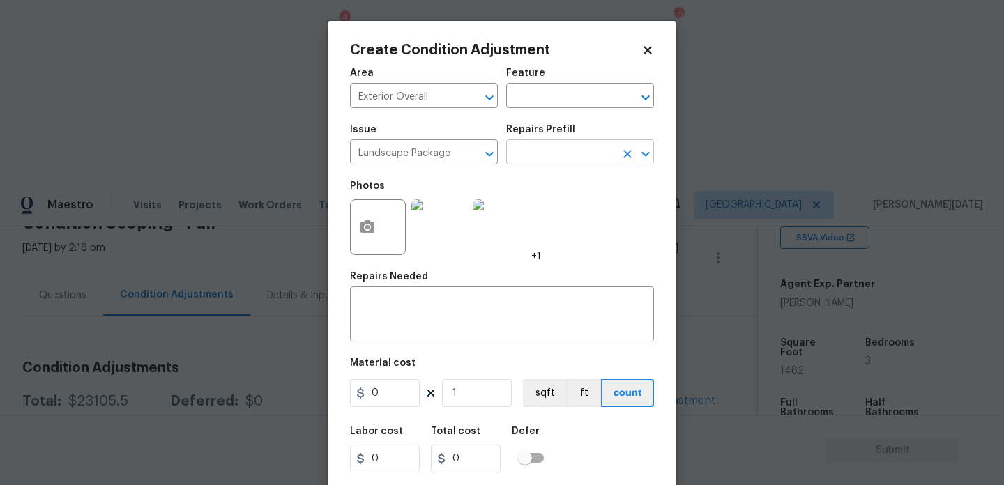
click at [572, 147] on input "text" at bounding box center [560, 154] width 109 height 22
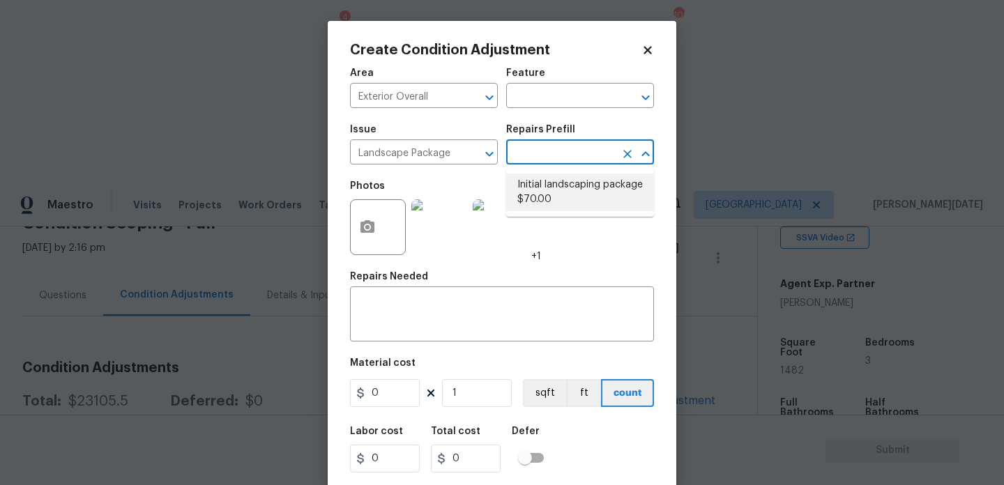
click at [570, 195] on li "Initial landscaping package $70.00" at bounding box center [580, 193] width 148 height 38
type input "Home Readiness Packages"
type textarea "Mowing of grass up to 6" in height. Mow, edge along driveways & sidewalks, trim…"
type input "70"
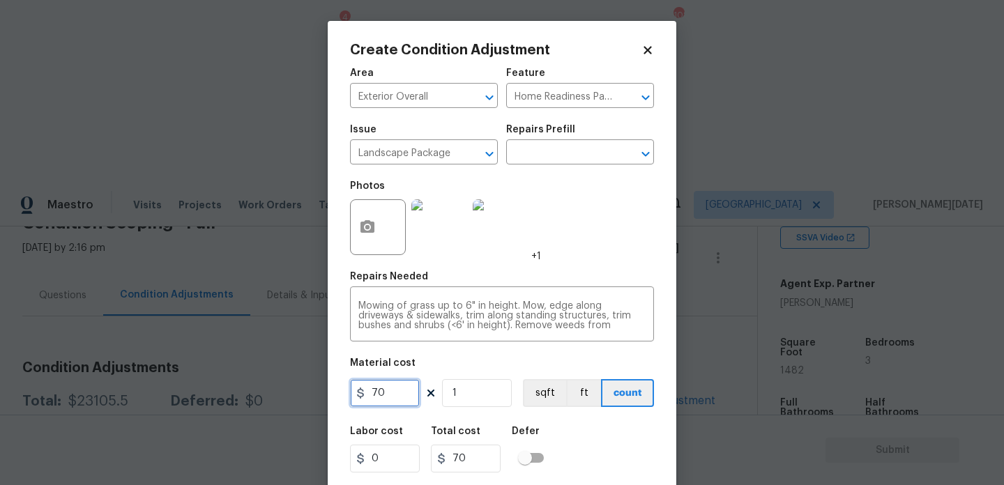
drag, startPoint x: 394, startPoint y: 390, endPoint x: 202, endPoint y: 379, distance: 192.7
click at [202, 379] on div "Create Condition Adjustment Area Exterior Overall ​ Feature Home Readiness Pack…" at bounding box center [502, 242] width 1004 height 485
type input "500"
click at [343, 234] on div "Create Condition Adjustment Area Exterior Overall ​ Feature Home Readiness Pack…" at bounding box center [502, 258] width 349 height 474
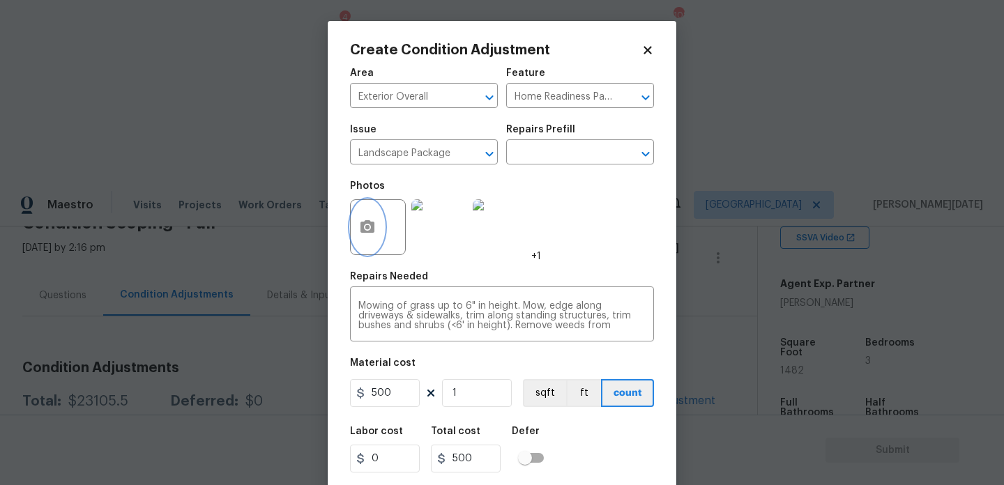
click at [356, 228] on button "button" at bounding box center [367, 227] width 33 height 54
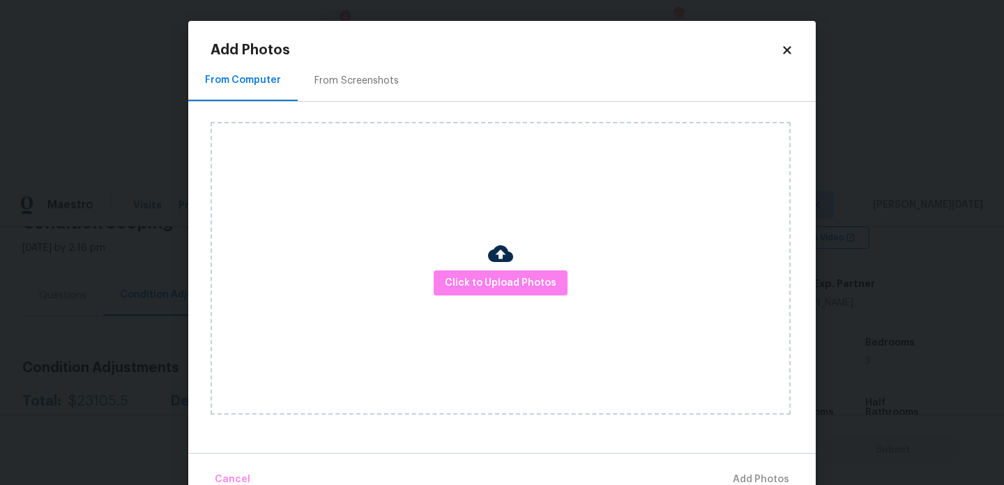
click at [343, 84] on div "From Screenshots" at bounding box center [356, 81] width 84 height 14
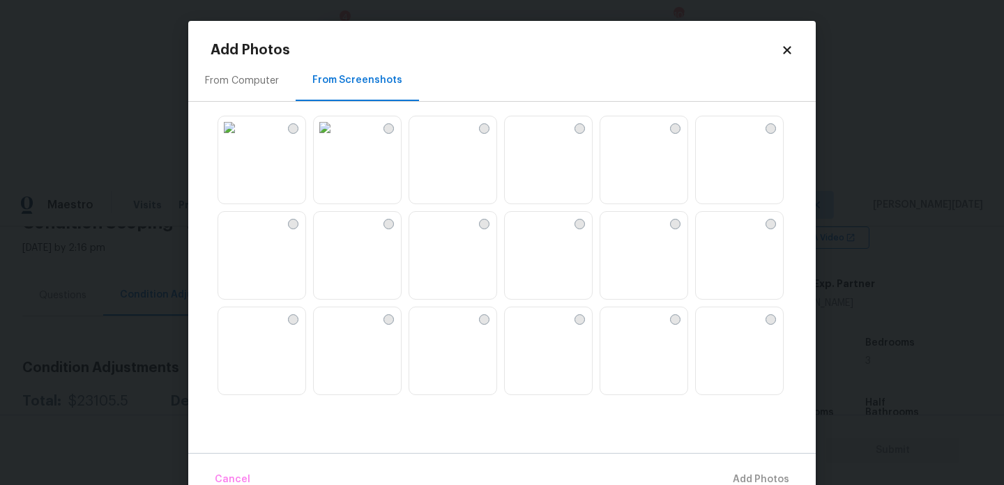
click at [241, 139] on img at bounding box center [229, 127] width 22 height 22
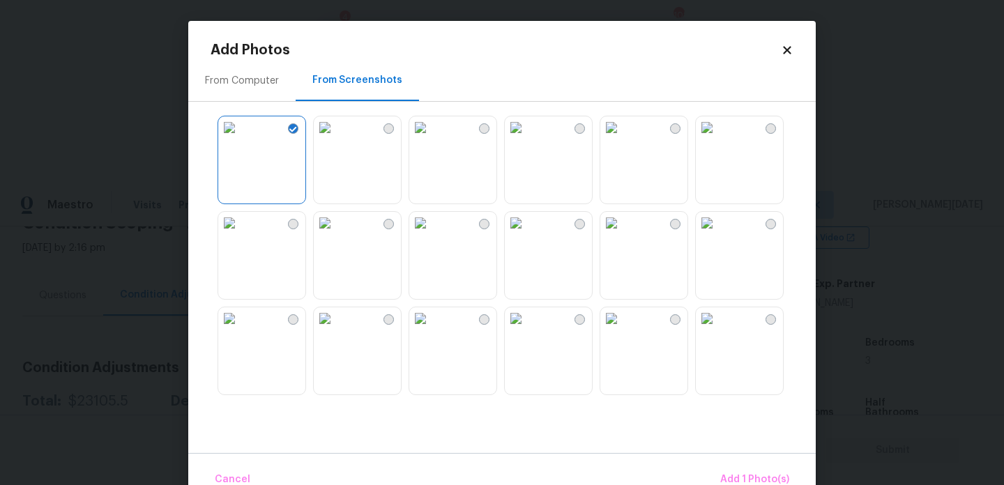
click at [432, 330] on img at bounding box center [420, 319] width 22 height 22
click at [706, 330] on img at bounding box center [707, 319] width 22 height 22
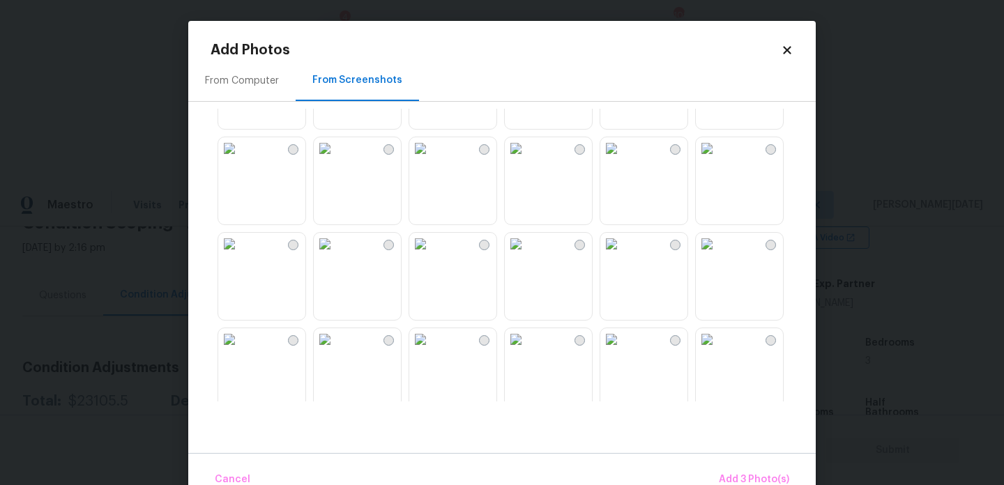
scroll to position [363, 0]
click at [241, 158] on img at bounding box center [229, 147] width 22 height 22
click at [718, 254] on img at bounding box center [707, 242] width 22 height 22
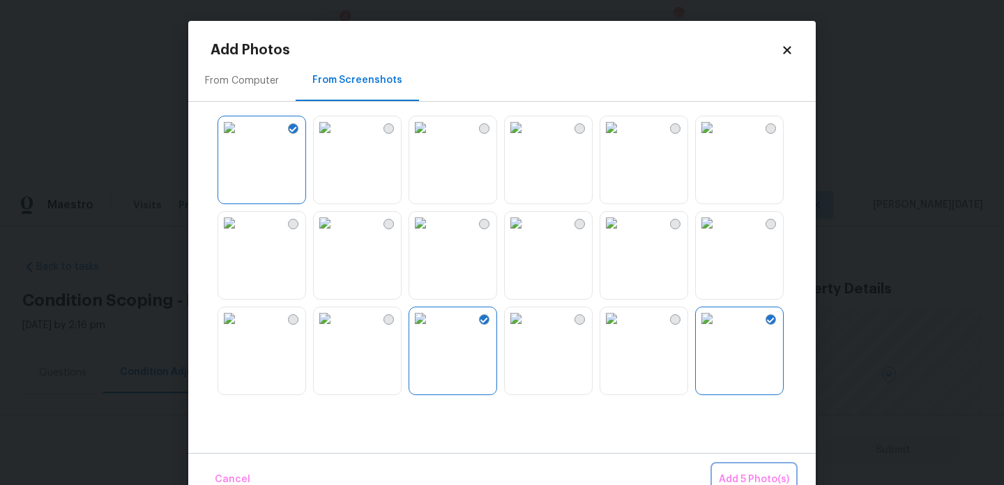
click at [739, 471] on span "Add 5 Photo(s)" at bounding box center [754, 479] width 70 height 17
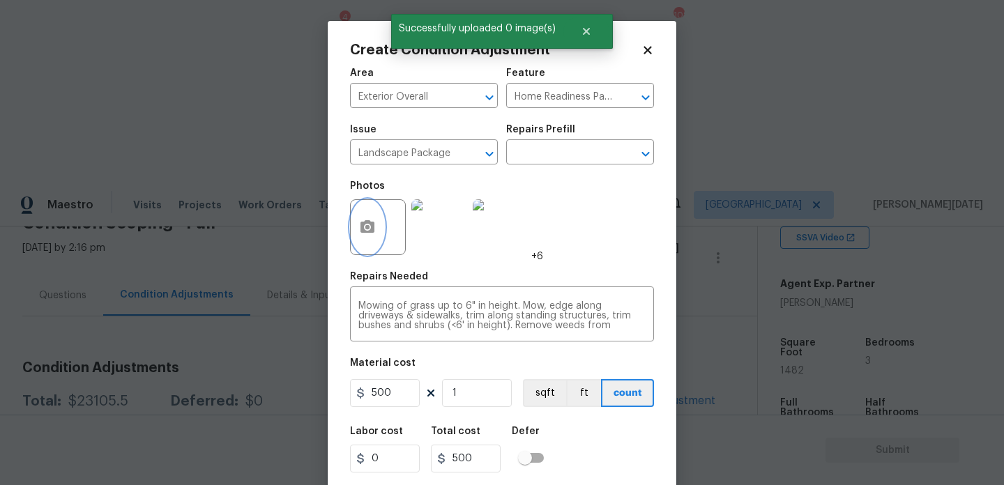
scroll to position [36, 0]
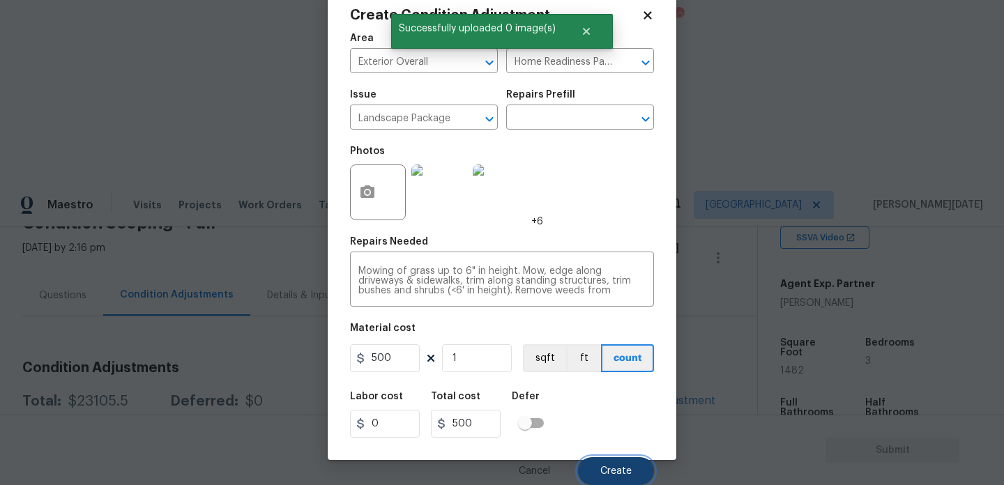
click at [598, 470] on button "Create" at bounding box center [616, 471] width 76 height 28
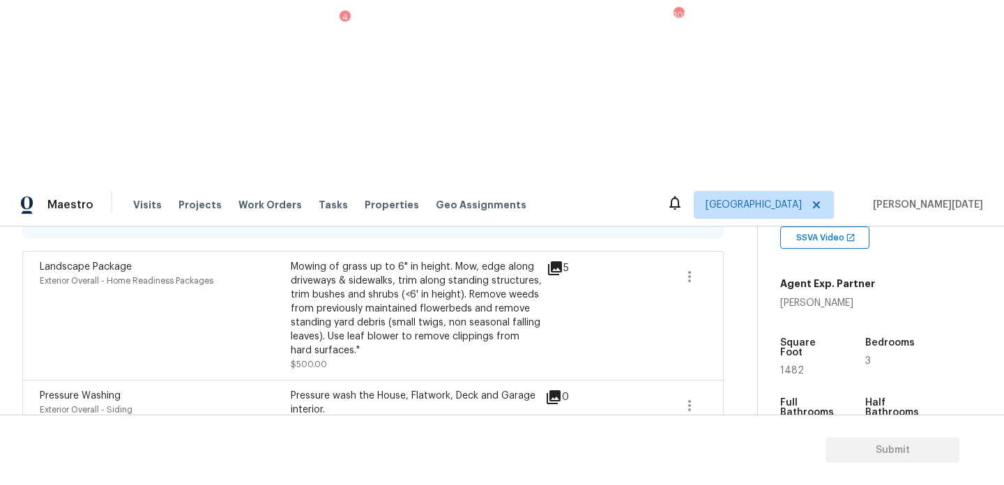
scroll to position [326, 0]
click at [551, 449] on icon at bounding box center [554, 456] width 14 height 14
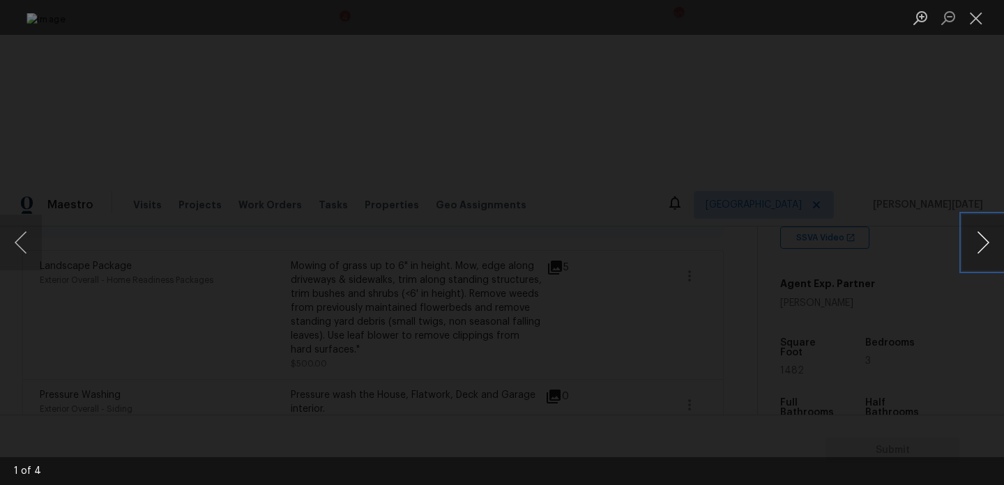
click at [982, 240] on button "Next image" at bounding box center [983, 243] width 42 height 56
click at [982, 25] on button "Close lightbox" at bounding box center [976, 18] width 28 height 24
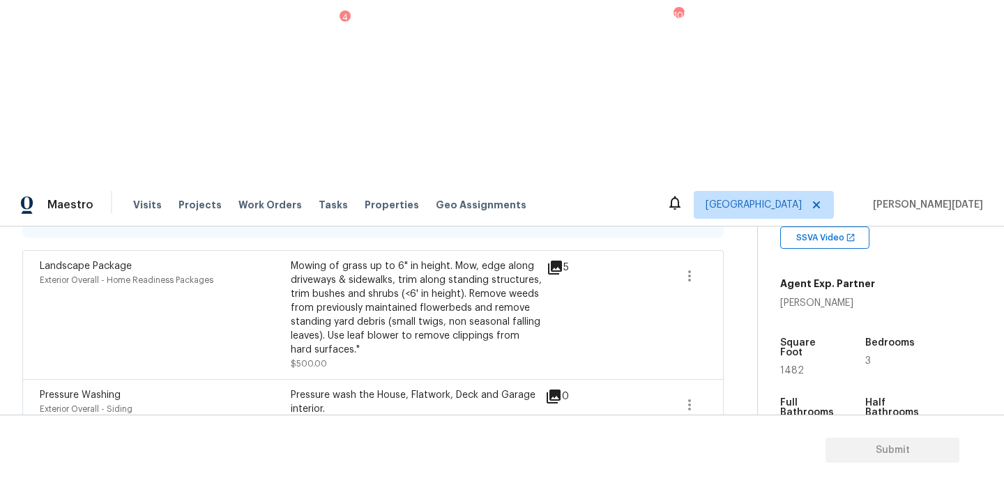
click at [687, 456] on icon "button" at bounding box center [689, 464] width 17 height 17
click at [745, 279] on div "Edit" at bounding box center [768, 280] width 109 height 14
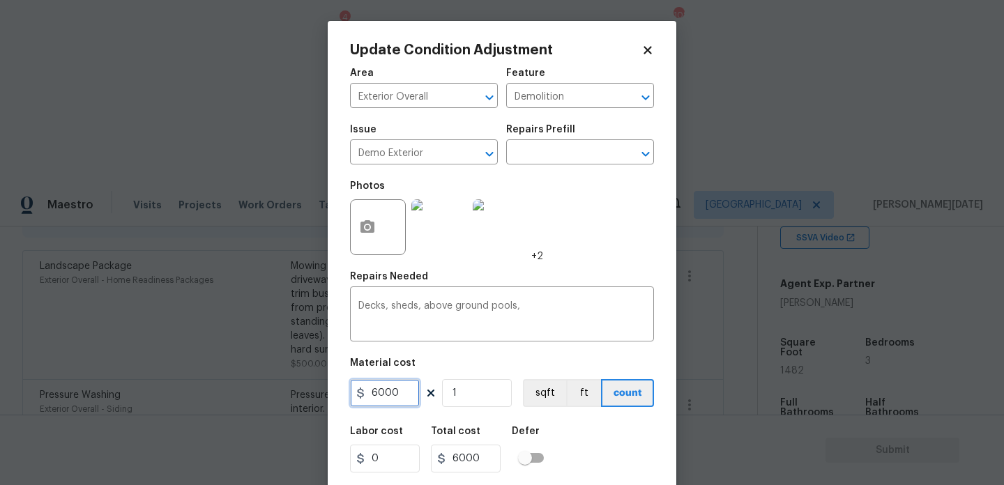
drag, startPoint x: 409, startPoint y: 395, endPoint x: 302, endPoint y: 397, distance: 106.7
click at [302, 397] on div "Update Condition Adjustment Area Exterior Overall ​ Feature Demolition ​ Issue …" at bounding box center [502, 242] width 1004 height 485
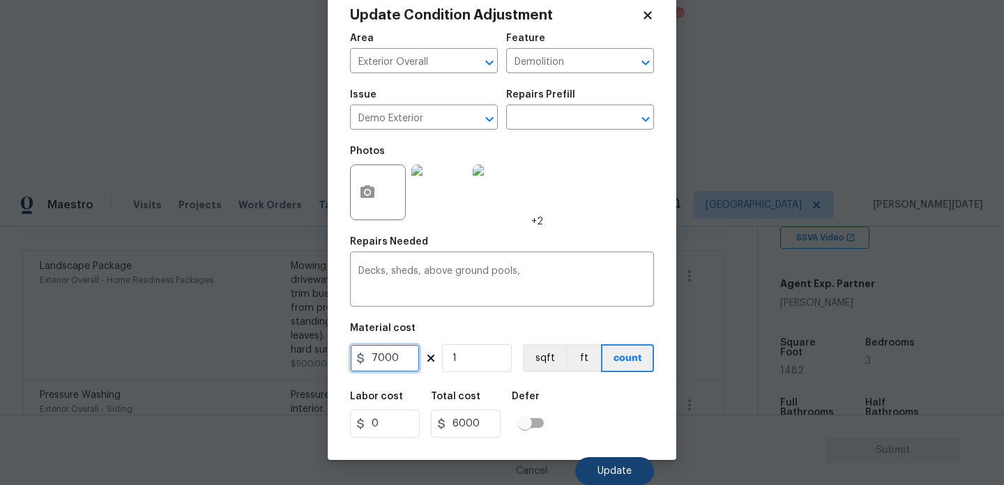
type input "7000"
click at [591, 464] on button "Update" at bounding box center [614, 471] width 79 height 28
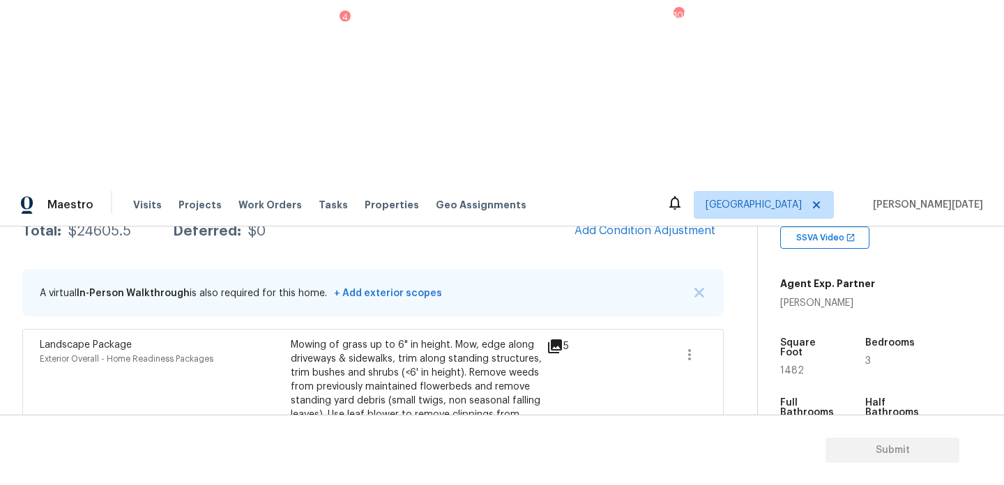
scroll to position [168, 0]
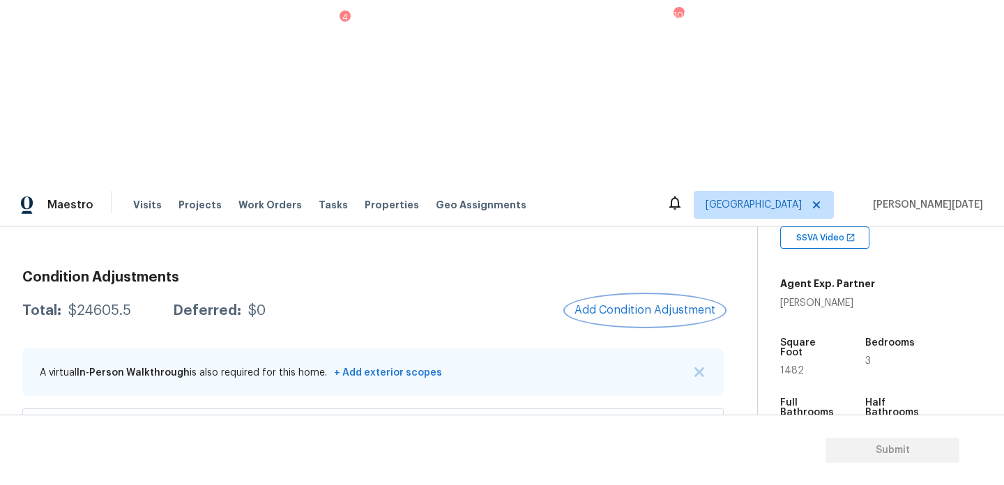
click at [601, 304] on span "Add Condition Adjustment" at bounding box center [645, 310] width 141 height 13
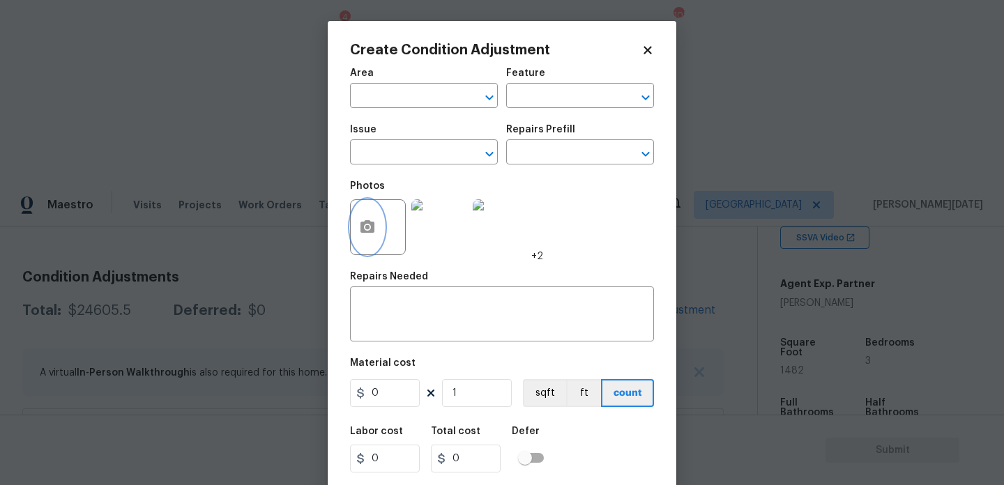
click at [370, 219] on button "button" at bounding box center [367, 227] width 33 height 54
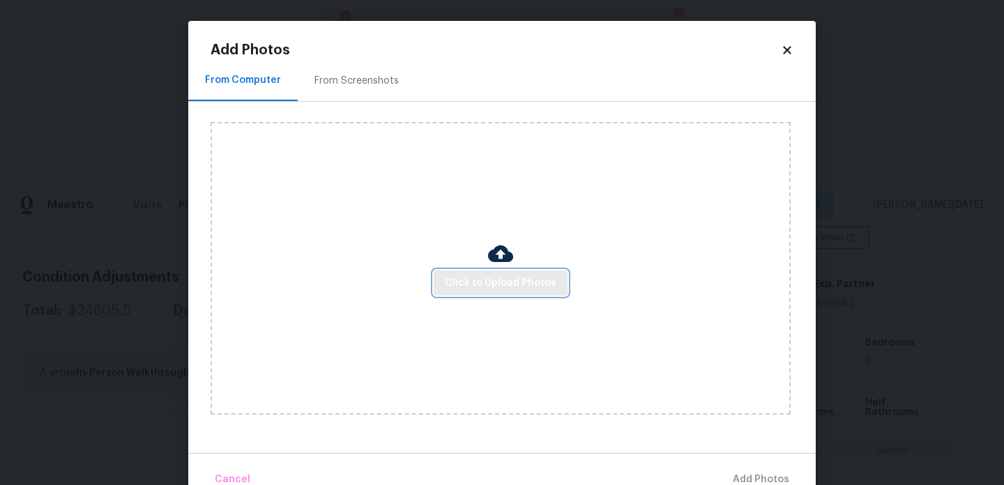
click at [494, 275] on span "Click to Upload Photos" at bounding box center [501, 283] width 112 height 17
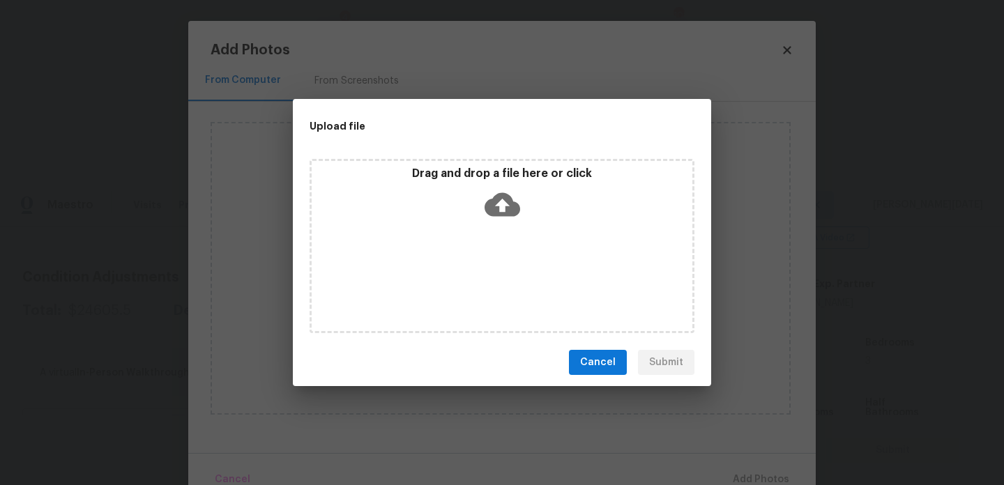
click at [494, 275] on div "Drag and drop a file here or click" at bounding box center [502, 246] width 385 height 174
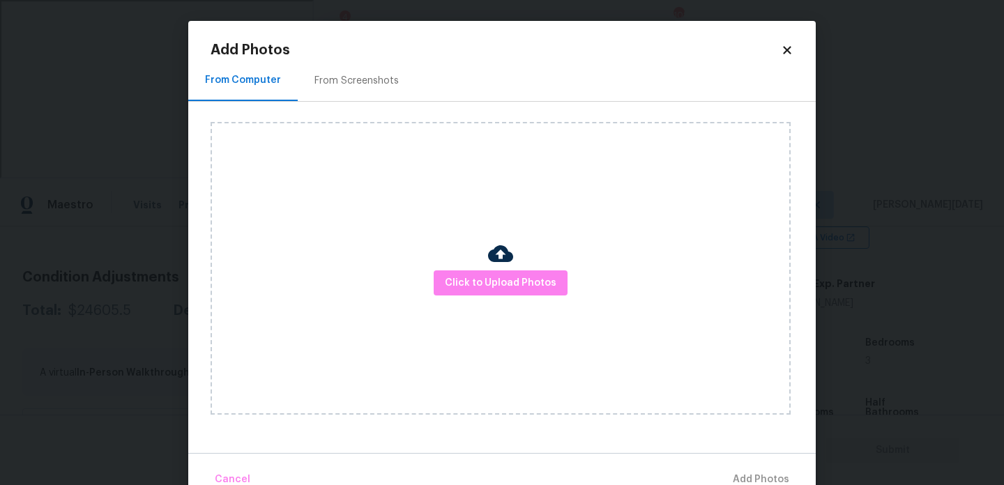
click at [326, 245] on div "Click to Upload Photos" at bounding box center [501, 268] width 580 height 293
click at [437, 258] on div "Click to Upload Photos" at bounding box center [501, 268] width 580 height 293
click at [443, 275] on button "Click to Upload Photos" at bounding box center [501, 284] width 134 height 26
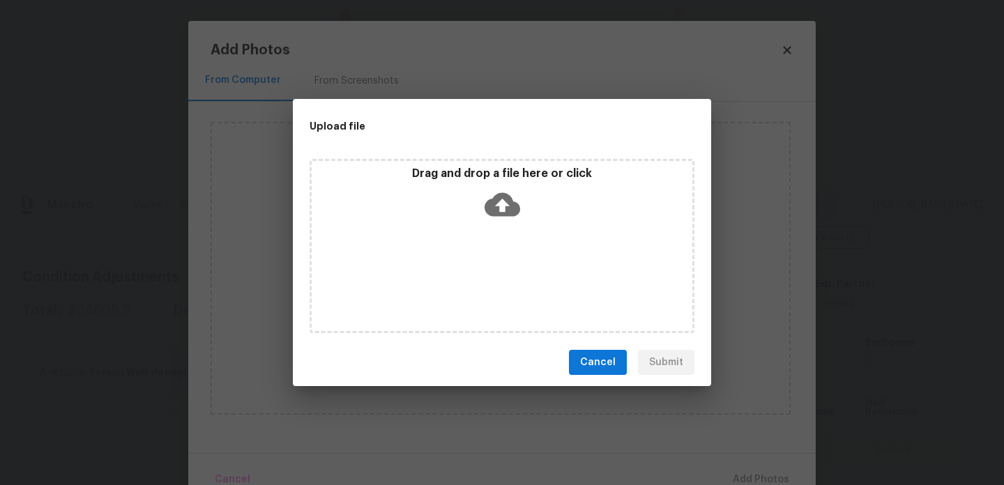
click at [443, 275] on div "Drag and drop a file here or click" at bounding box center [502, 246] width 385 height 174
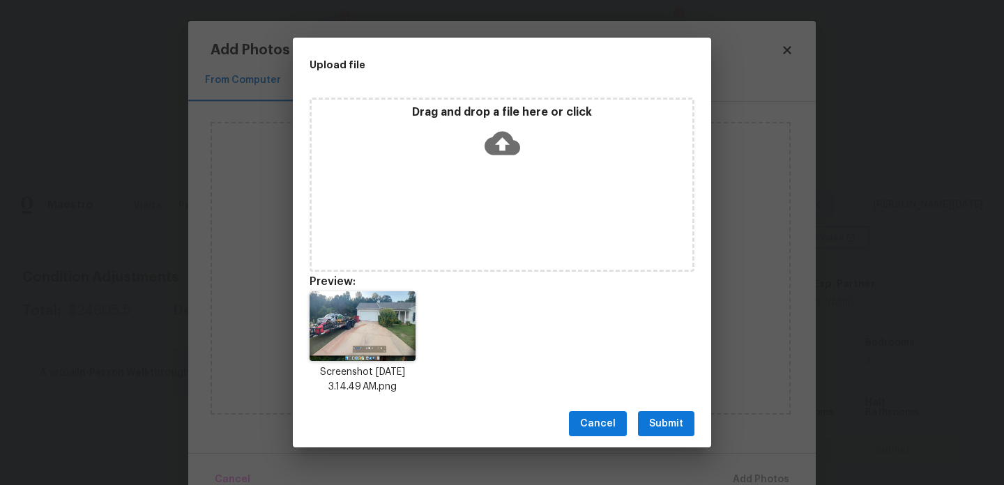
click at [649, 423] on span "Submit" at bounding box center [666, 424] width 34 height 17
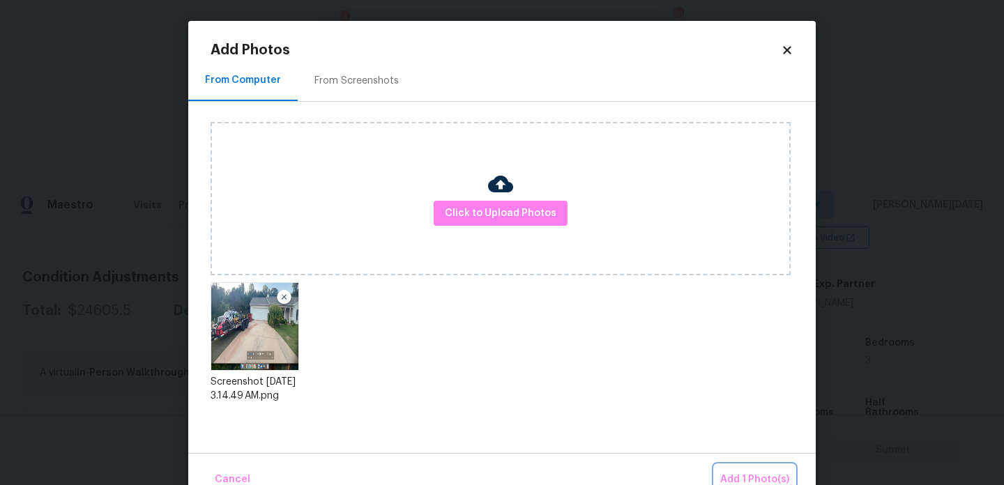
click at [757, 478] on span "Add 1 Photo(s)" at bounding box center [754, 479] width 69 height 17
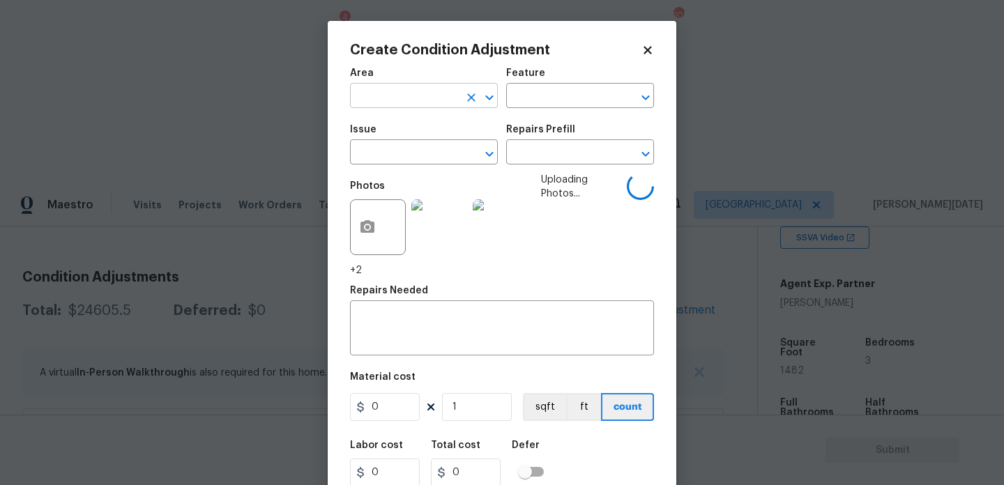
click at [383, 94] on input "text" at bounding box center [404, 97] width 109 height 22
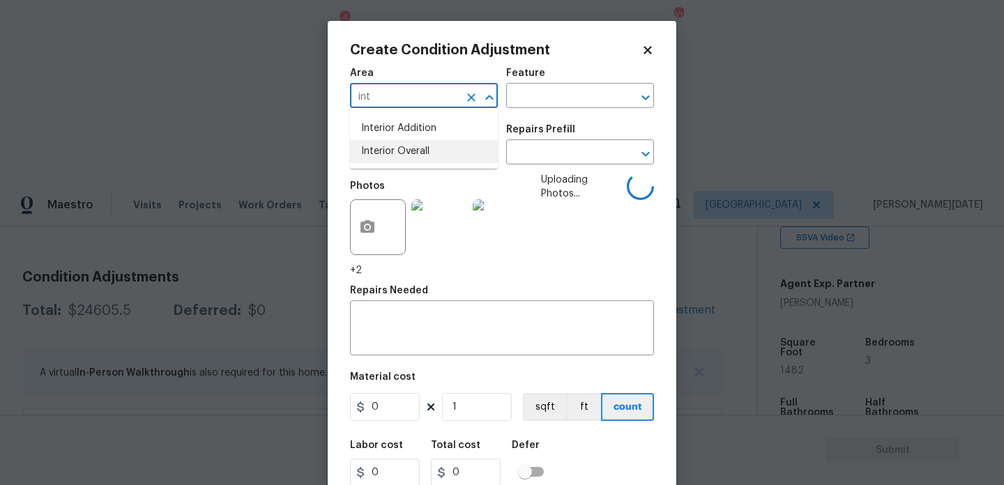
click at [389, 153] on li "Interior Overall" at bounding box center [424, 151] width 148 height 23
type input "Interior Overall"
click at [389, 153] on input "text" at bounding box center [404, 154] width 109 height 22
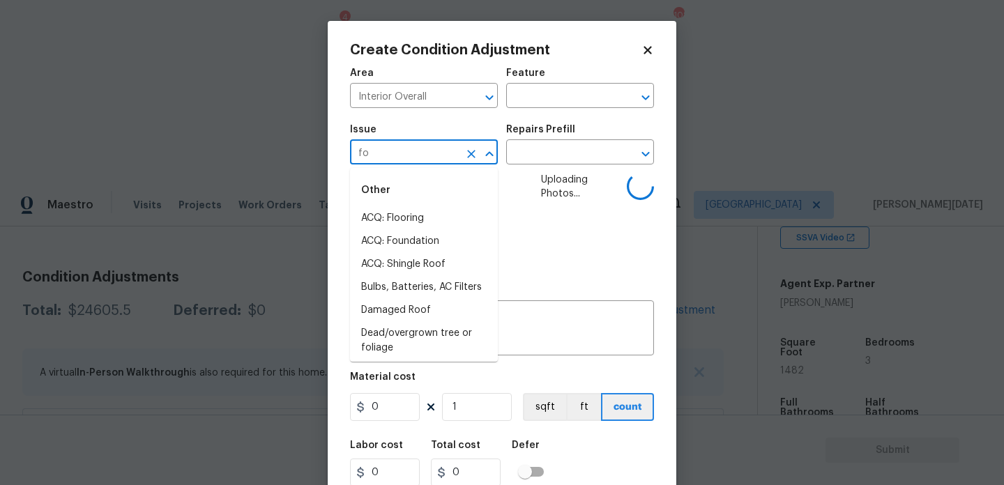
type input "fou"
click at [396, 221] on li "ACQ: Flooring" at bounding box center [424, 218] width 148 height 23
type input "ACQ: Flooring"
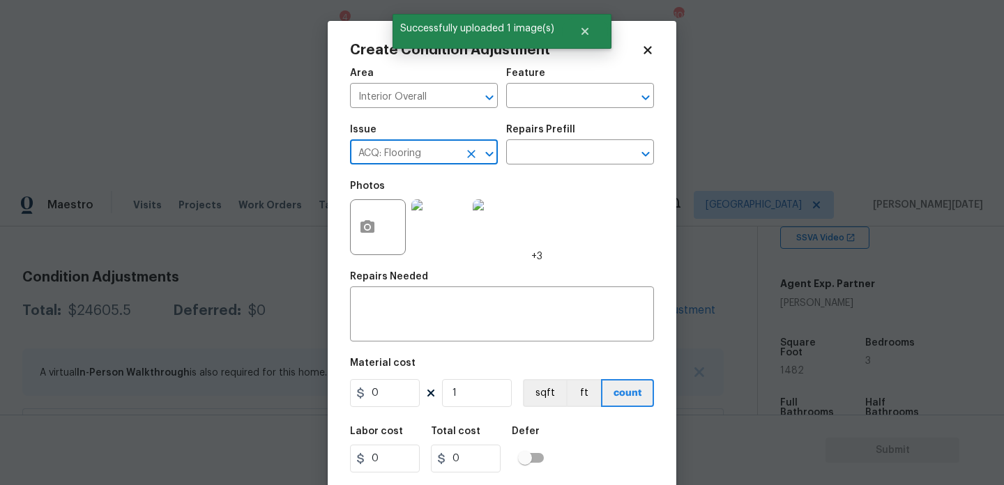
click at [464, 154] on icon "Clear" at bounding box center [471, 154] width 14 height 14
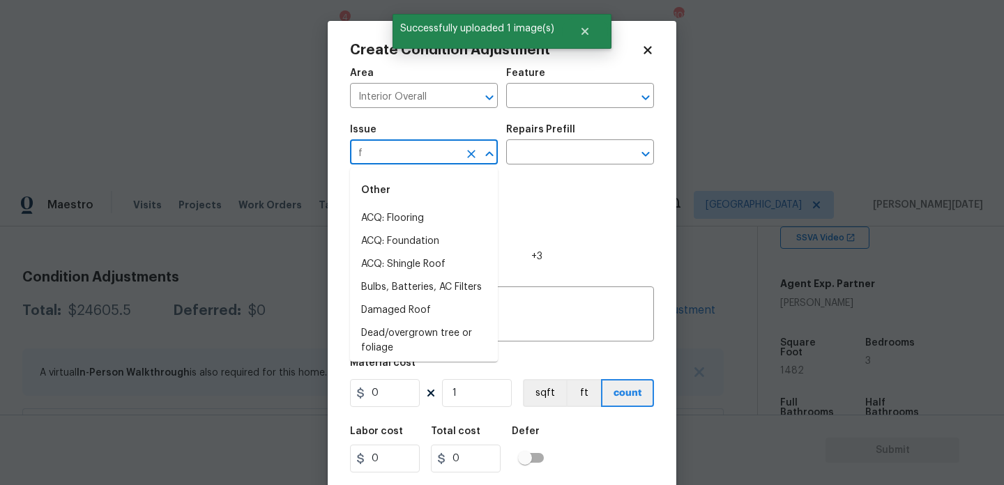
type input "fo"
type input "y"
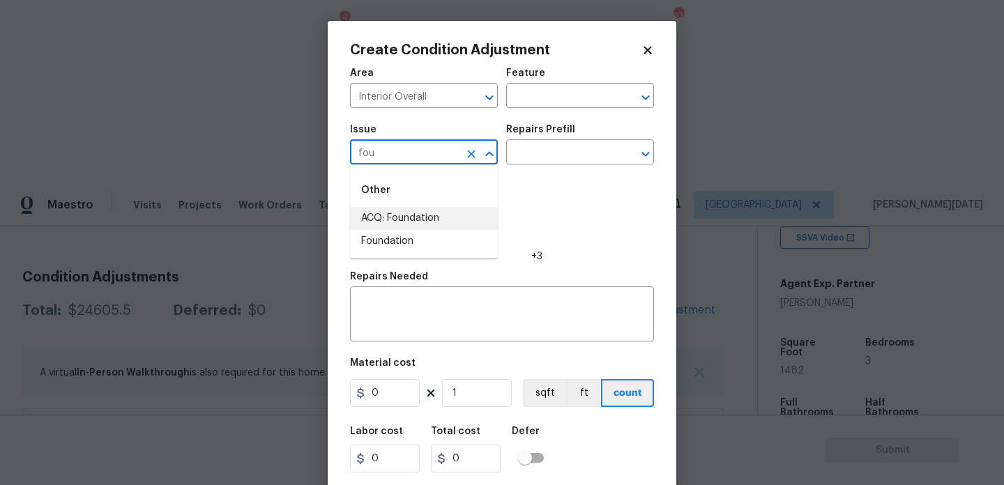
click at [455, 212] on li "ACQ: Foundation" at bounding box center [424, 218] width 148 height 23
type input "ACQ: Foundation"
click at [552, 158] on input "text" at bounding box center [560, 154] width 109 height 22
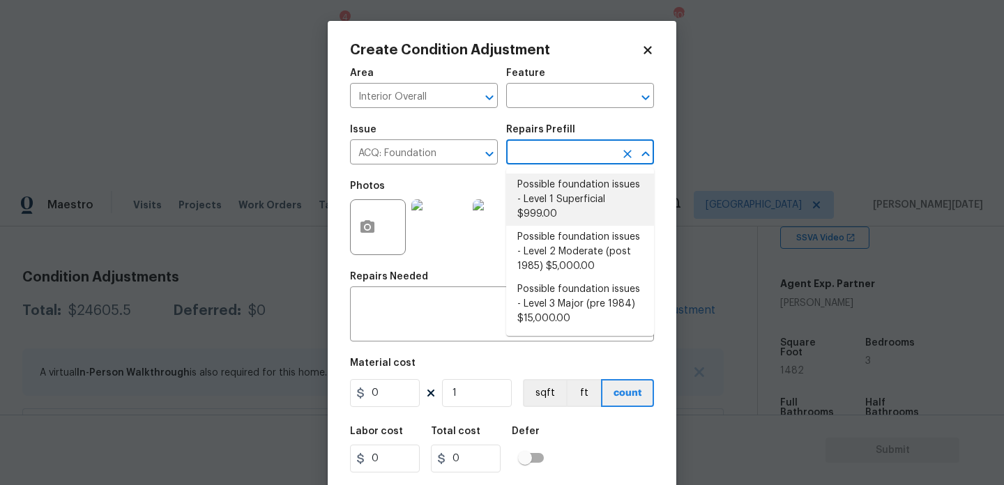
click at [552, 198] on li "Possible foundation issues - Level 1 Superficial $999.00" at bounding box center [580, 200] width 148 height 52
type input "Acquisition"
type textarea "Possible foundation issues - Level 1 - Superficial. Disclaimer: This is NOT a t…"
type input "999"
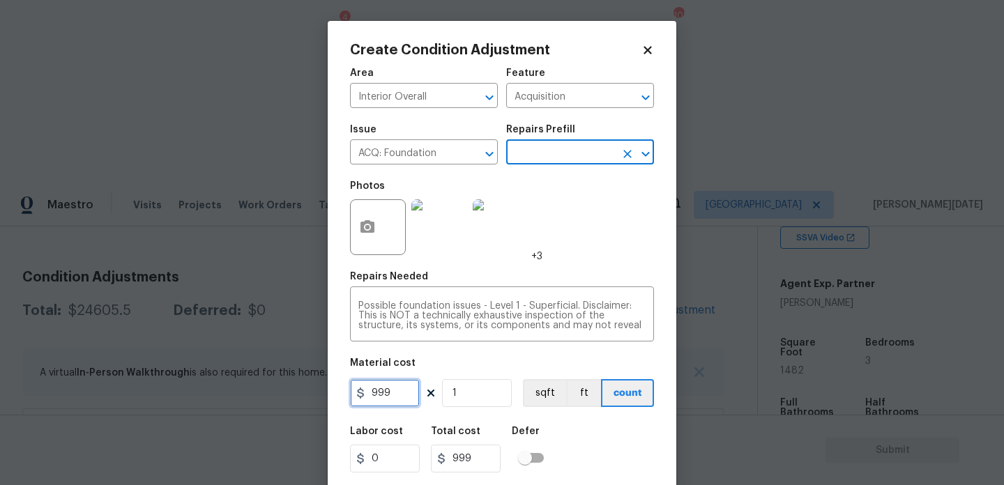
drag, startPoint x: 392, startPoint y: 400, endPoint x: 268, endPoint y: 400, distance: 123.4
click at [268, 400] on div "Create Condition Adjustment Area Interior Overall ​ Feature Acquisition ​ Issue…" at bounding box center [502, 242] width 1004 height 485
type input "0"
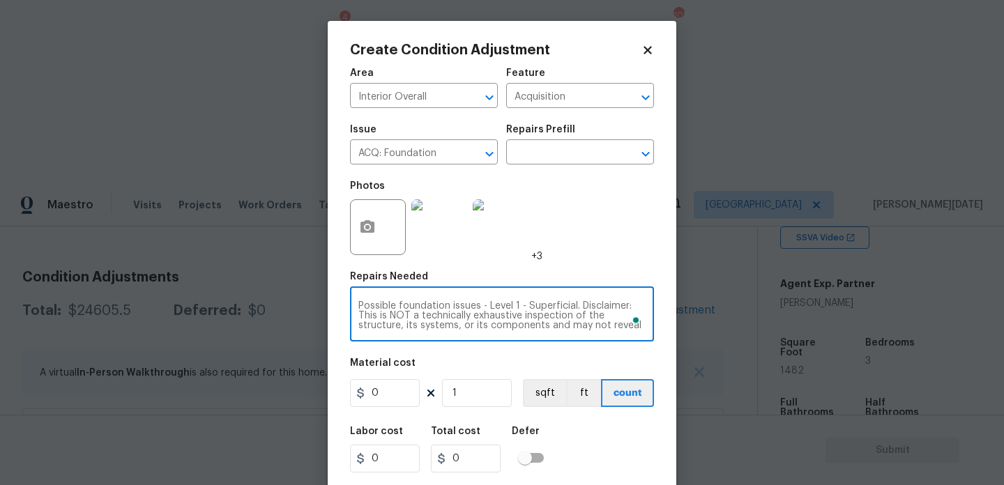
scroll to position [49, 0]
drag, startPoint x: 480, startPoint y: 305, endPoint x: 628, endPoint y: 361, distance: 158.2
click at [628, 361] on div "Area Interior Overall ​ Feature Acquisition ​ Issue ACQ: Foundation ​ Repairs P…" at bounding box center [502, 290] width 304 height 460
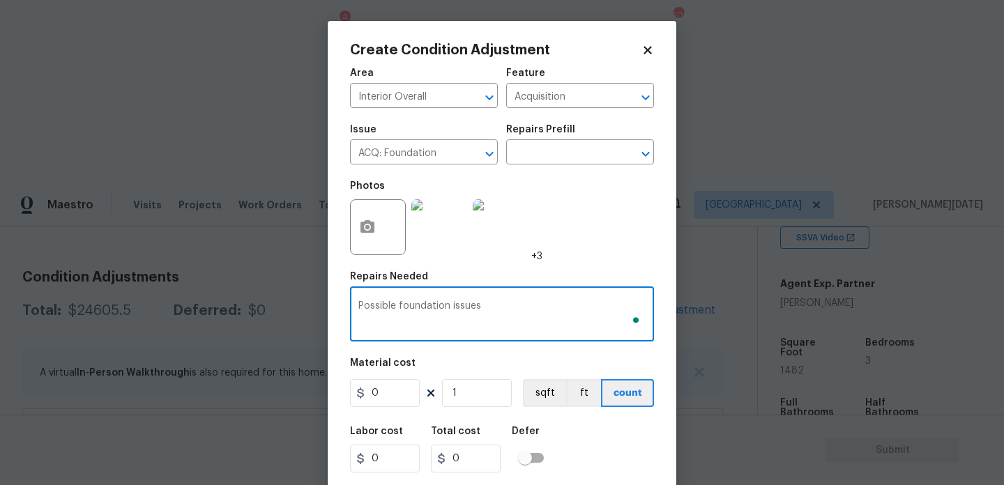
scroll to position [0, 0]
type textarea "Possible foundation issues"
click at [618, 248] on div "Photos +3" at bounding box center [502, 218] width 304 height 91
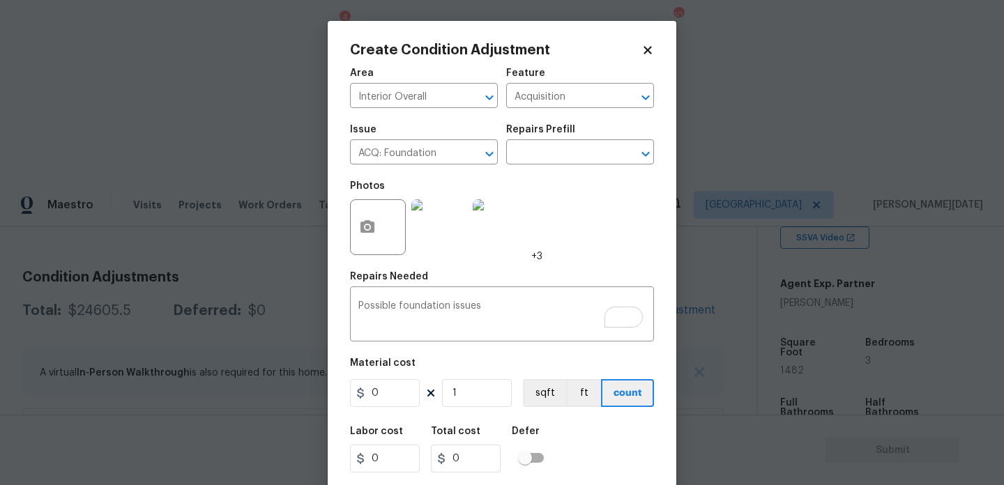
scroll to position [36, 0]
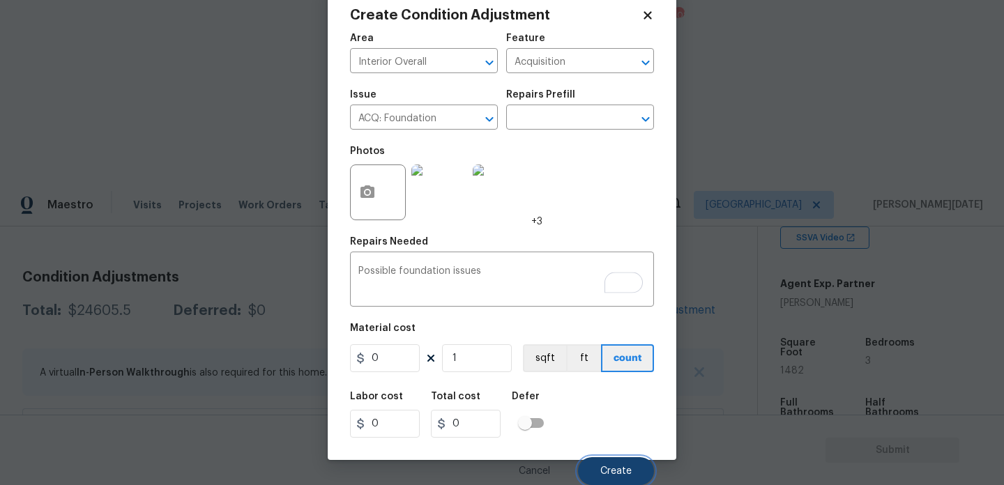
click at [612, 466] on span "Create" at bounding box center [615, 471] width 31 height 10
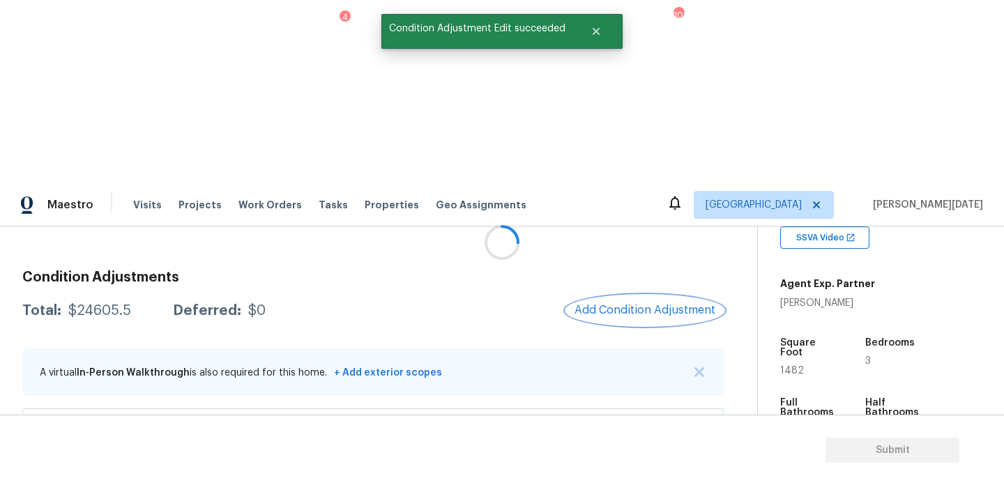
scroll to position [0, 0]
drag, startPoint x: 69, startPoint y: 128, endPoint x: 129, endPoint y: 128, distance: 60.0
click at [129, 304] on div "Total: $24605.5 Deferred: $0" at bounding box center [143, 311] width 243 height 14
copy div "$24605.5"
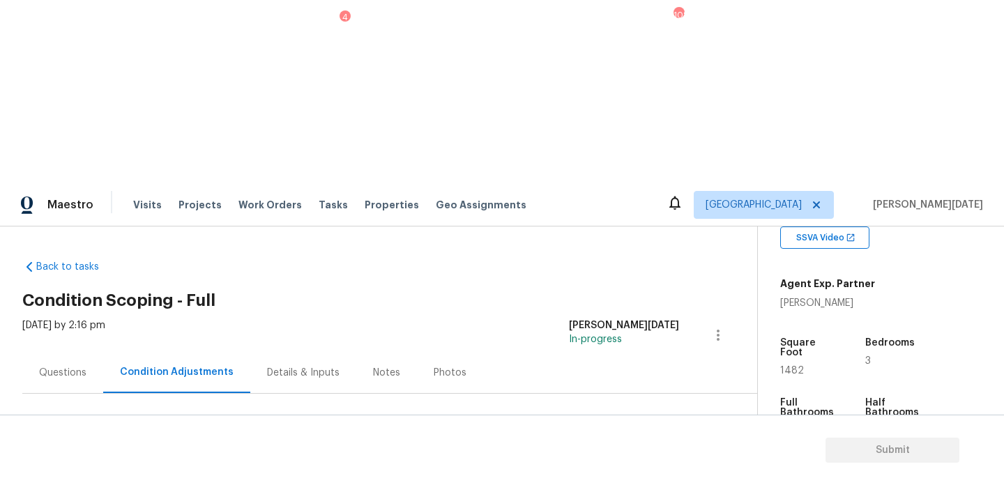
click at [77, 352] on div "Questions" at bounding box center [62, 372] width 81 height 41
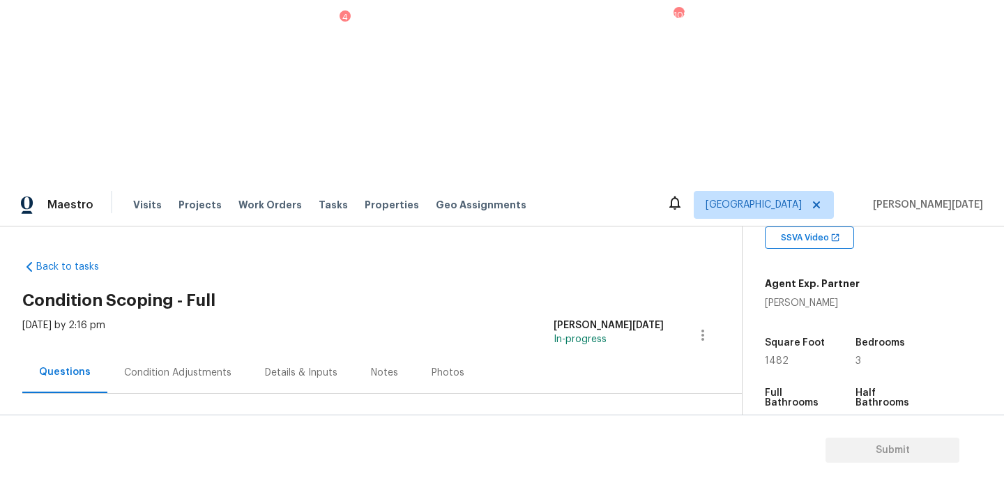
scroll to position [186, 0]
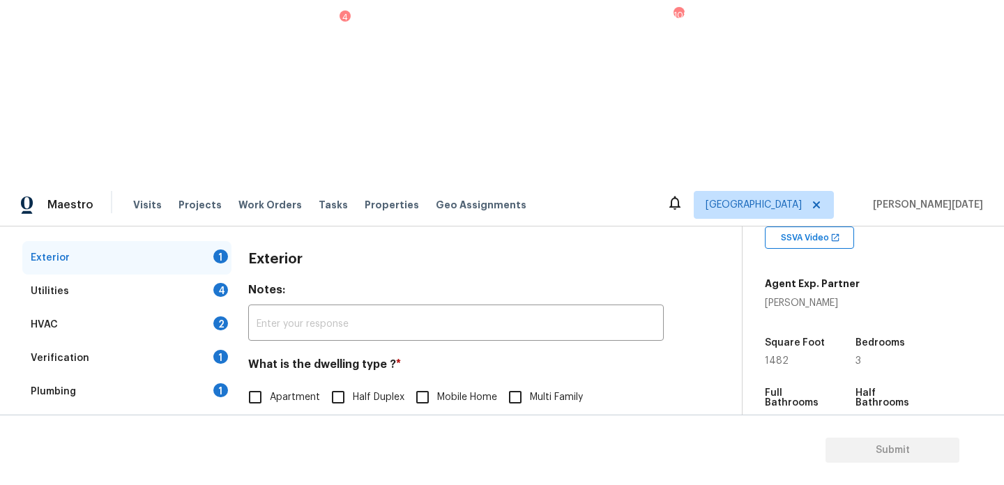
click at [266, 412] on input "Single Family" at bounding box center [255, 426] width 29 height 29
checkbox input "true"
click at [203, 275] on div "Utilities 4" at bounding box center [126, 291] width 209 height 33
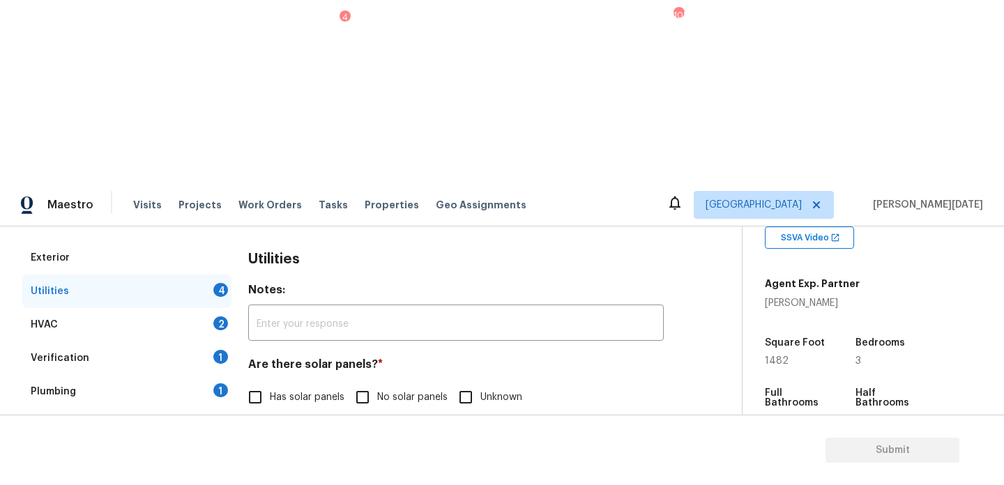
click at [359, 383] on input "No solar panels" at bounding box center [362, 397] width 29 height 29
checkbox input "true"
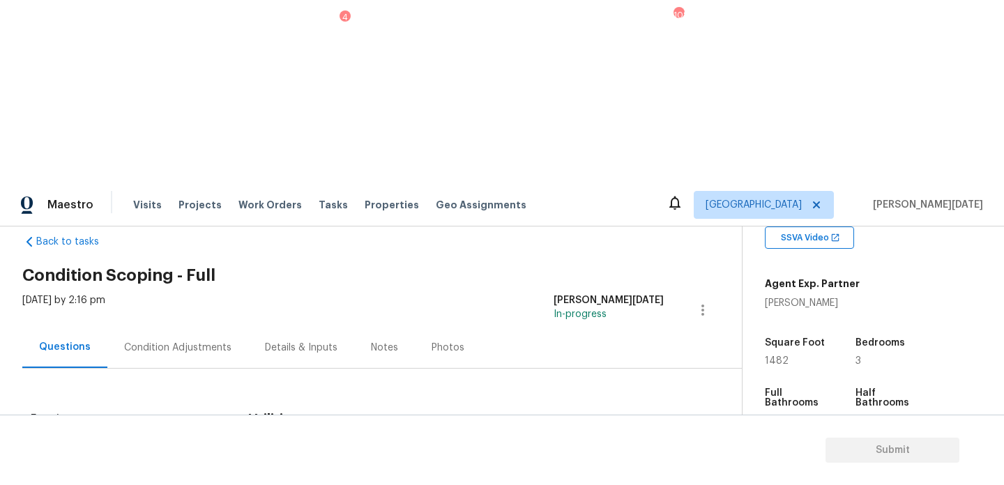
scroll to position [137, 0]
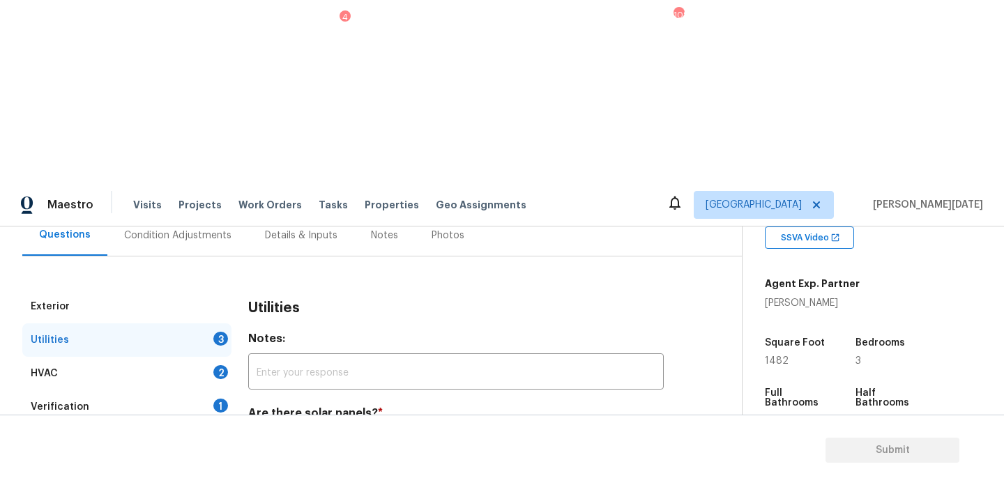
checkbox input "true"
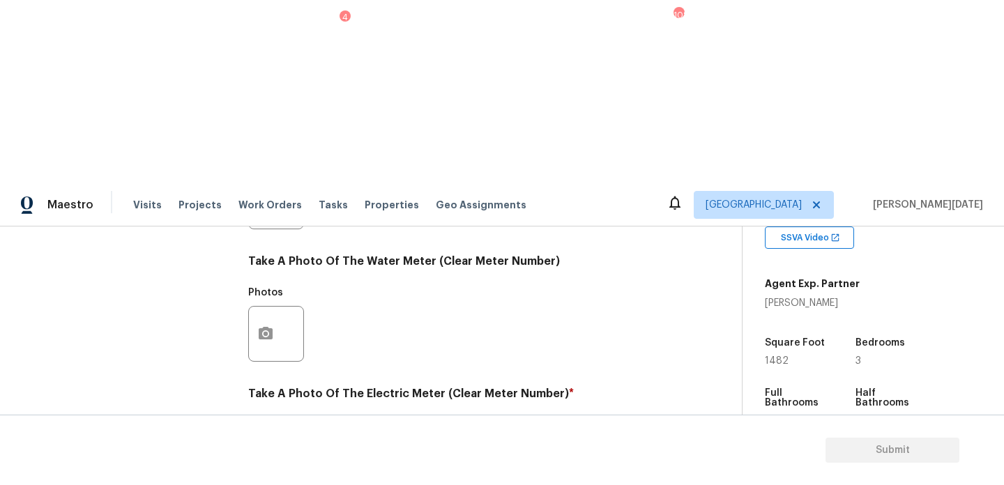
scroll to position [564, 0]
click at [266, 464] on circle "button" at bounding box center [266, 466] width 4 height 4
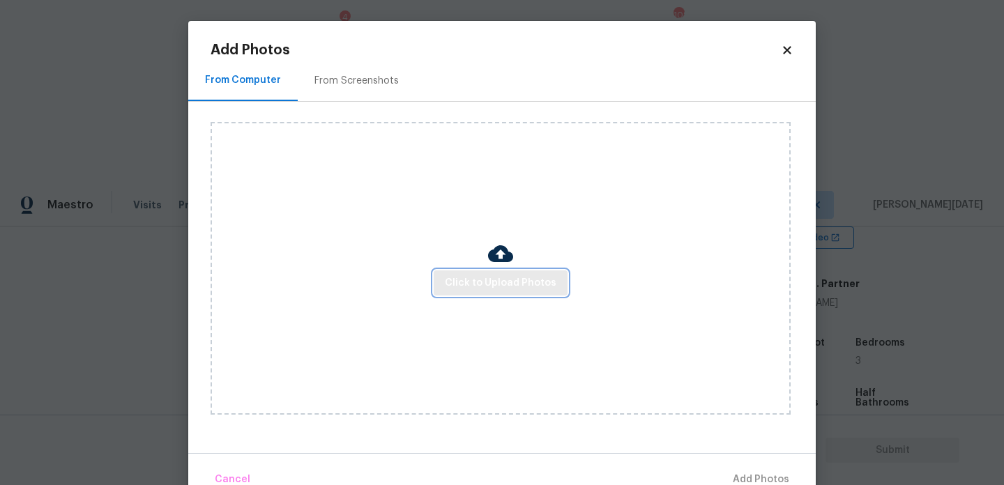
click at [480, 290] on span "Click to Upload Photos" at bounding box center [501, 283] width 112 height 17
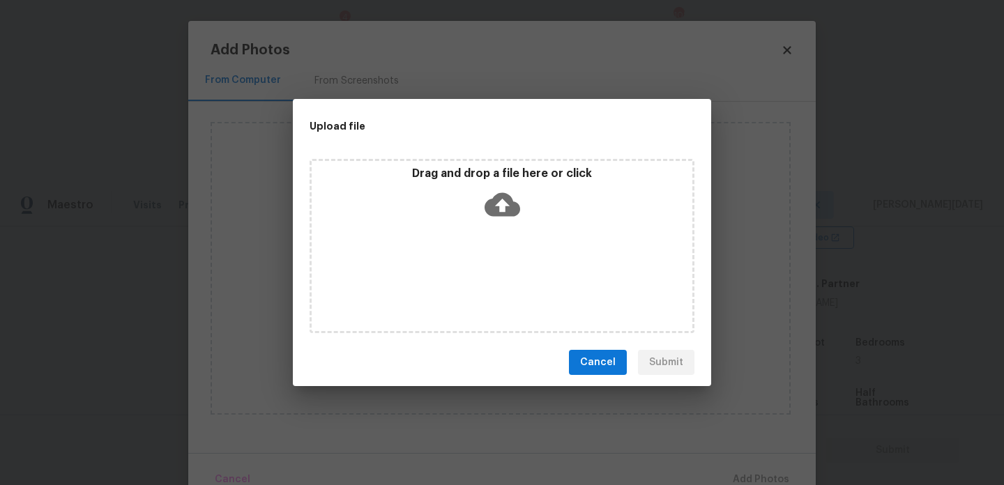
click at [480, 290] on div "Drag and drop a file here or click" at bounding box center [502, 246] width 385 height 174
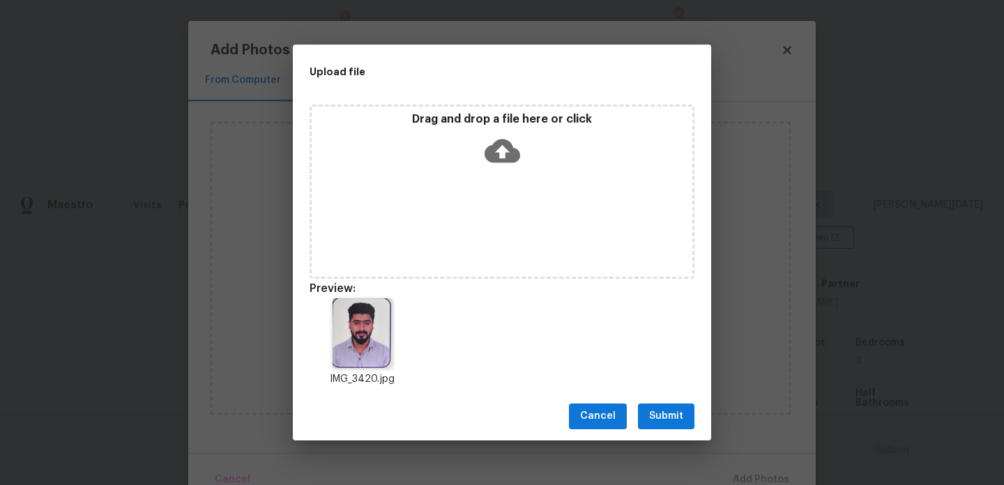
click at [589, 420] on span "Cancel" at bounding box center [598, 416] width 36 height 17
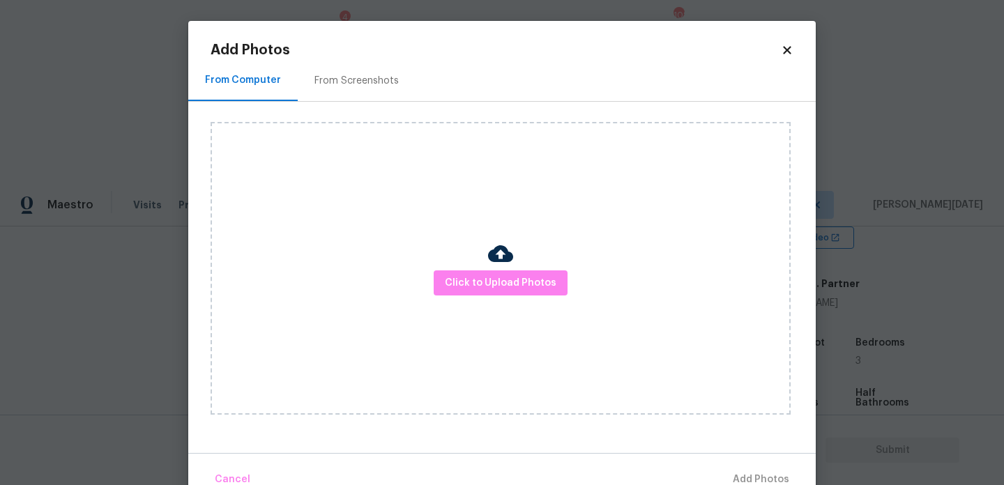
click at [782, 50] on icon at bounding box center [787, 50] width 13 height 13
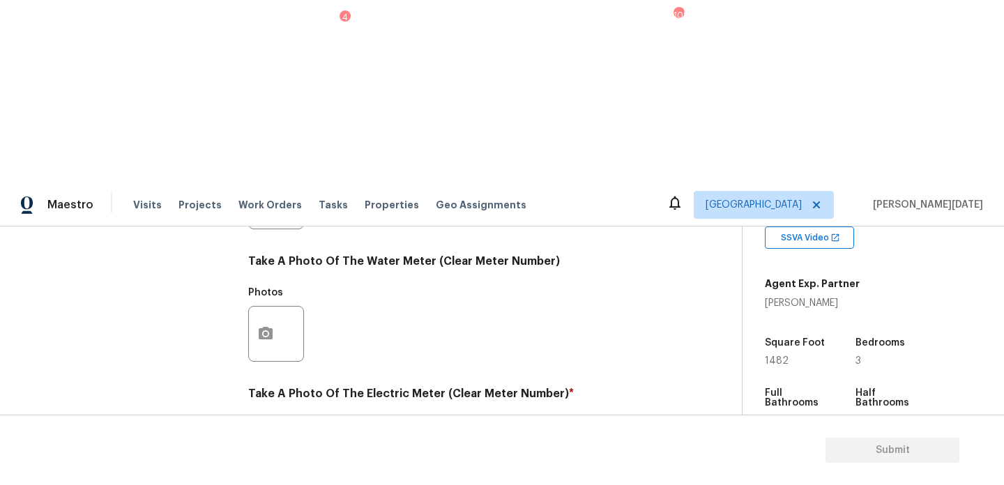
click at [267, 439] on button "button" at bounding box center [265, 466] width 33 height 54
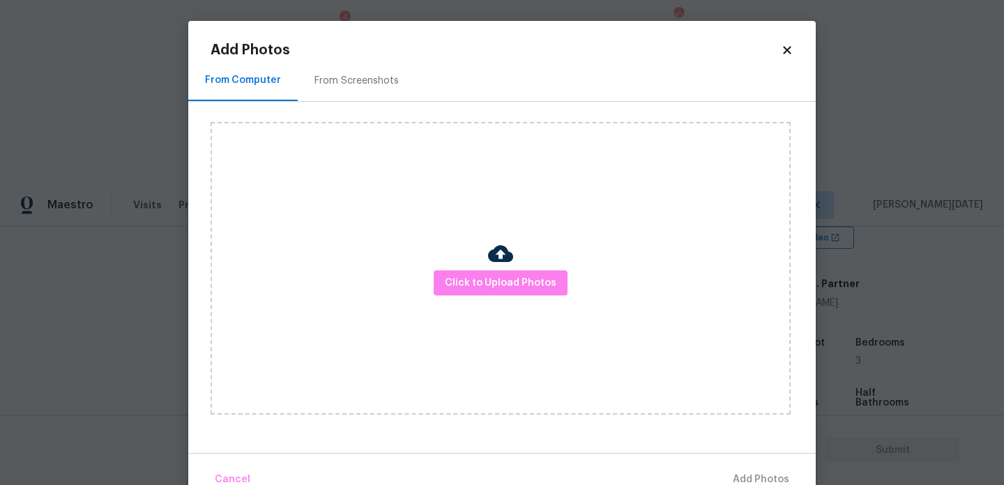
click at [435, 284] on div "Click to Upload Photos" at bounding box center [501, 268] width 580 height 293
click at [476, 284] on span "Click to Upload Photos" at bounding box center [501, 283] width 112 height 17
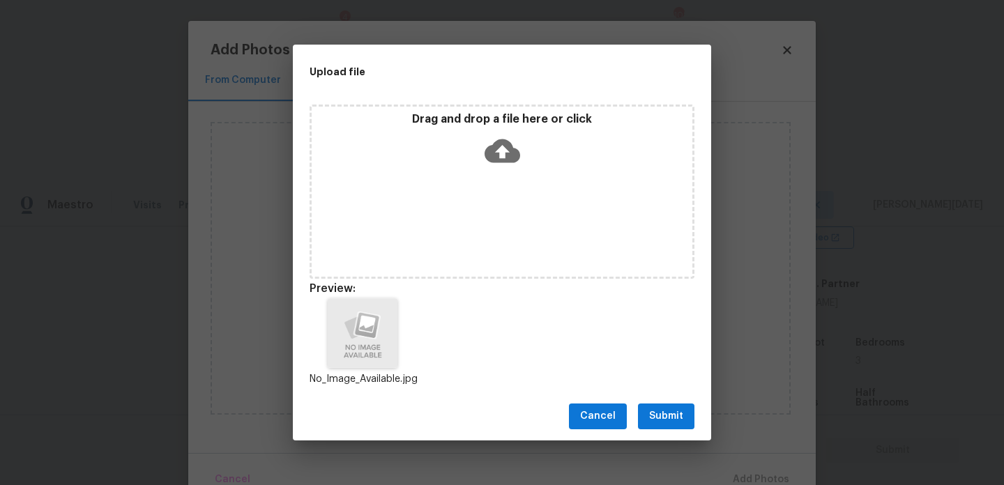
click at [690, 423] on button "Submit" at bounding box center [666, 417] width 56 height 26
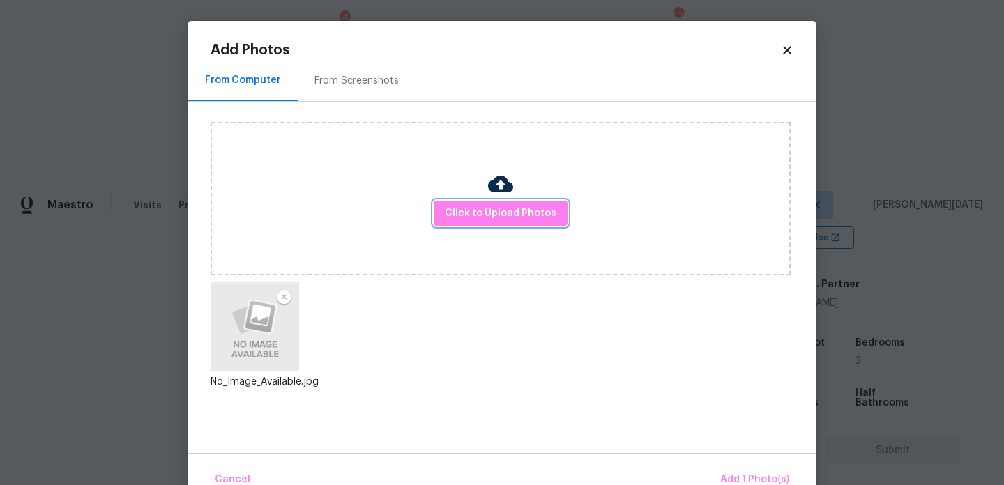
scroll to position [31, 0]
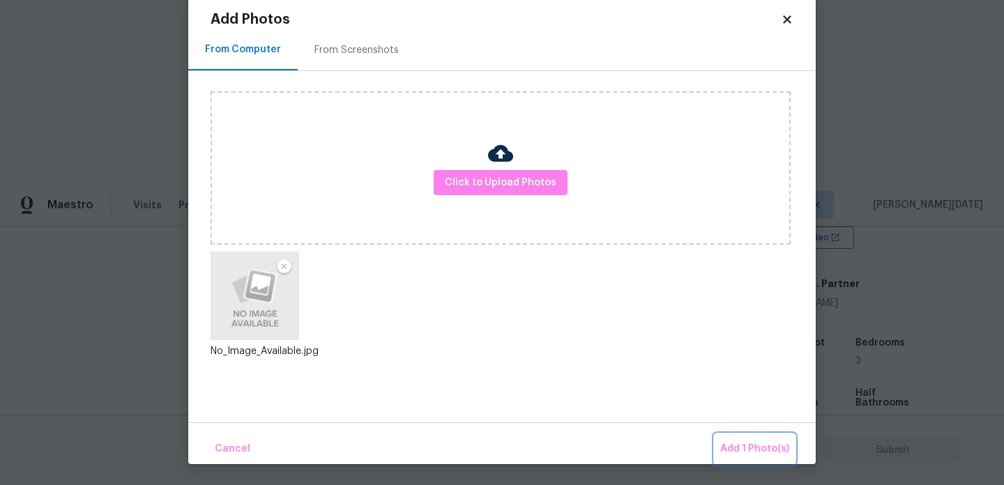
click at [723, 454] on span "Add 1 Photo(s)" at bounding box center [754, 449] width 69 height 17
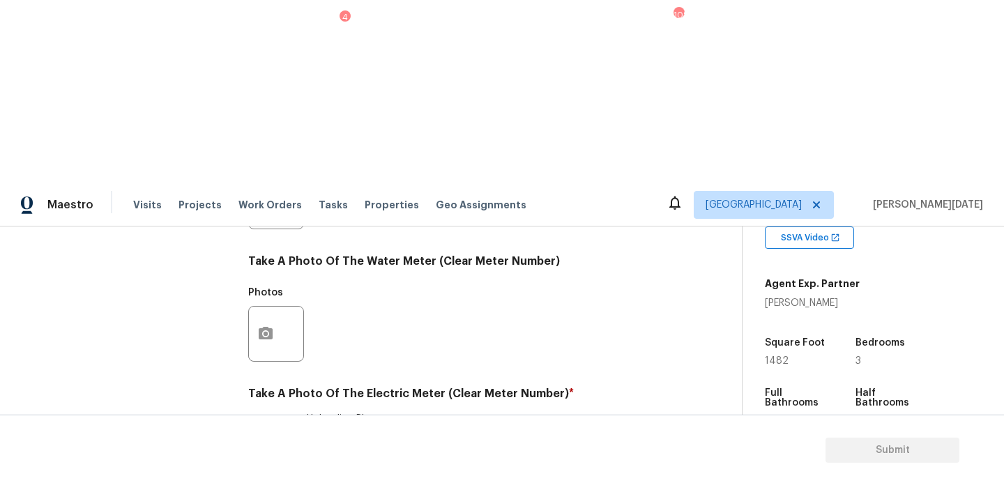
scroll to position [0, 0]
checkbox input "true"
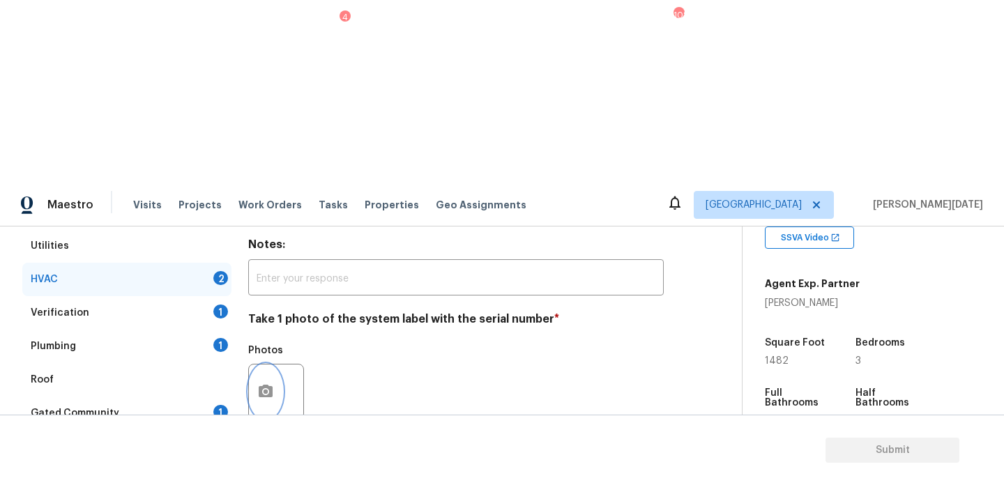
click at [266, 385] on icon "button" at bounding box center [266, 391] width 14 height 13
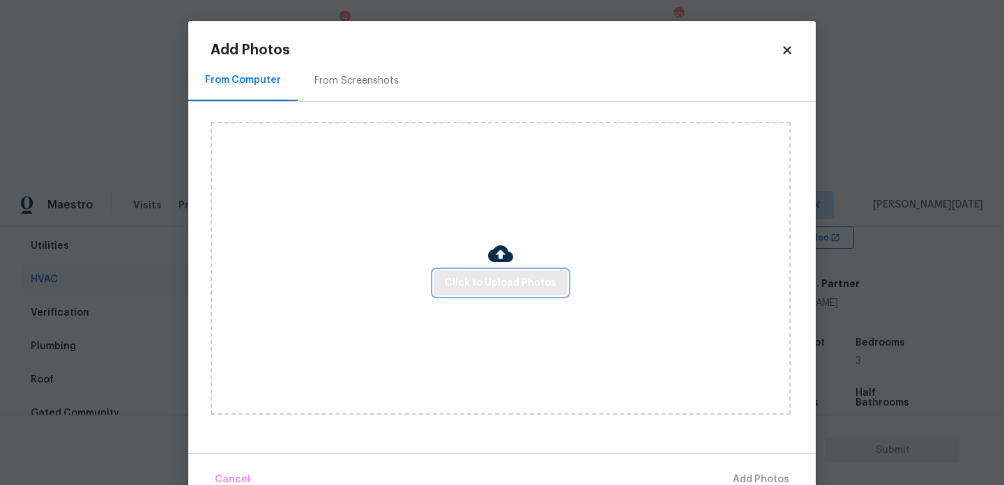
click at [510, 291] on button "Click to Upload Photos" at bounding box center [501, 284] width 134 height 26
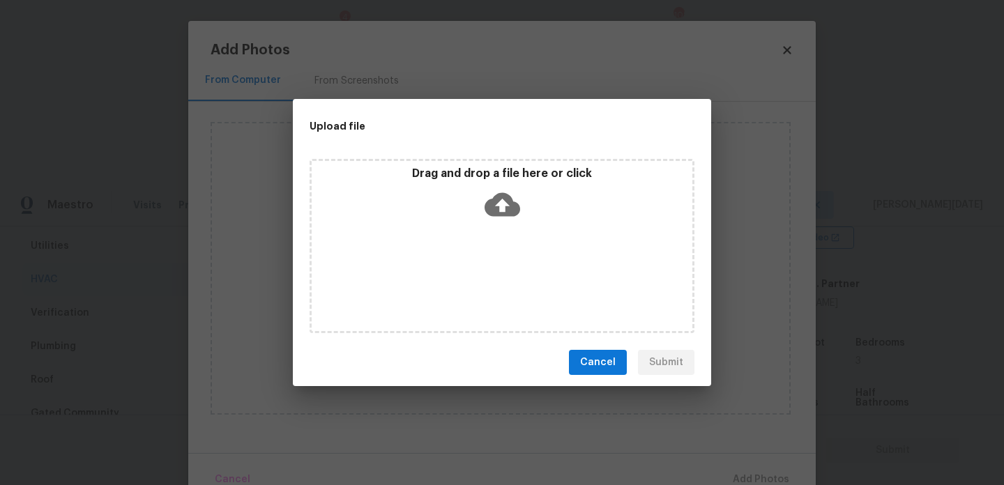
click at [510, 291] on div "Drag and drop a file here or click" at bounding box center [502, 246] width 385 height 174
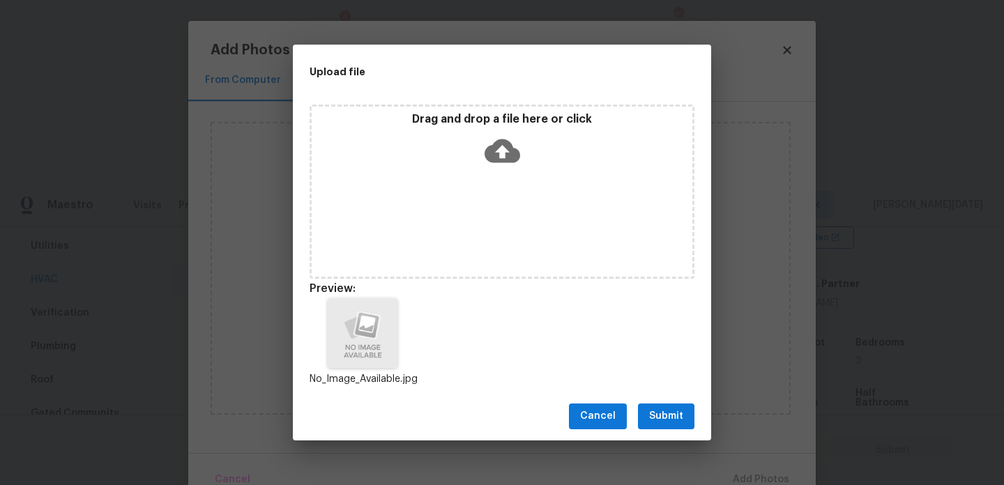
click at [699, 422] on div "Cancel Submit" at bounding box center [502, 417] width 418 height 48
click at [670, 427] on button "Submit" at bounding box center [666, 417] width 56 height 26
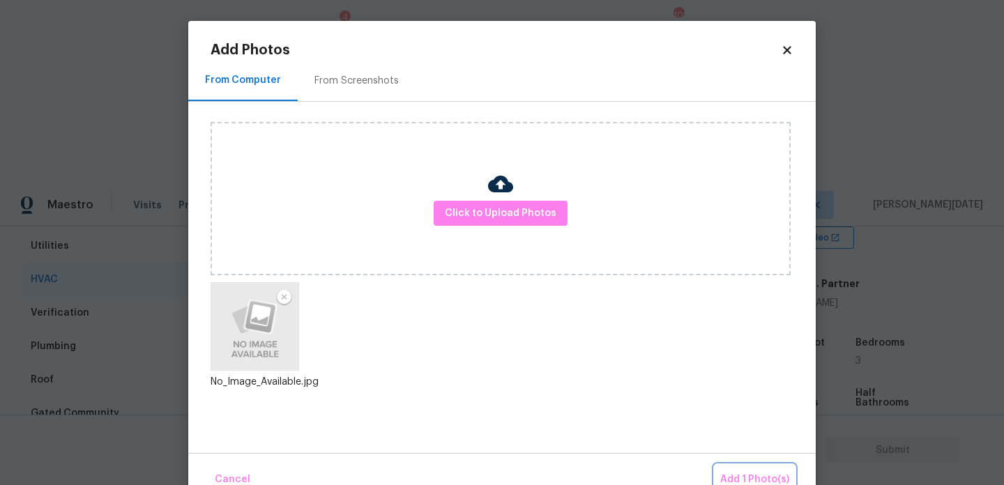
click at [741, 476] on span "Add 1 Photo(s)" at bounding box center [754, 479] width 69 height 17
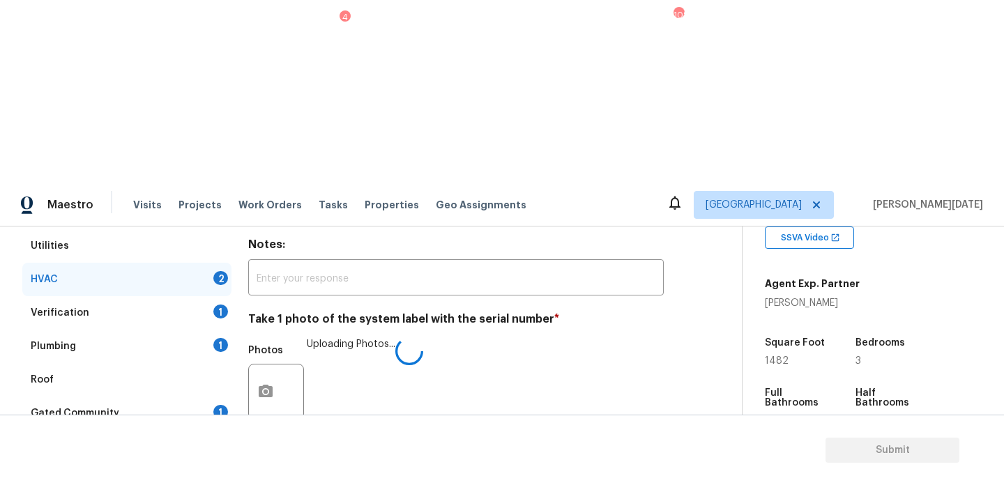
click at [297, 392] on div "HVAC Delete Area Notes: ​ Take 1 photo of the system label with the serial numb…" at bounding box center [456, 393] width 416 height 395
checkbox input "true"
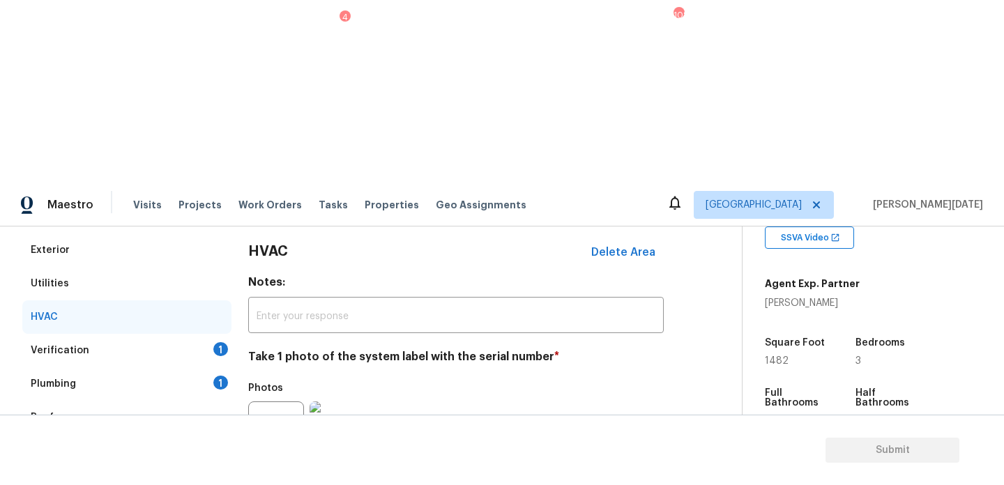
click at [202, 334] on div "Verification 1" at bounding box center [126, 350] width 209 height 33
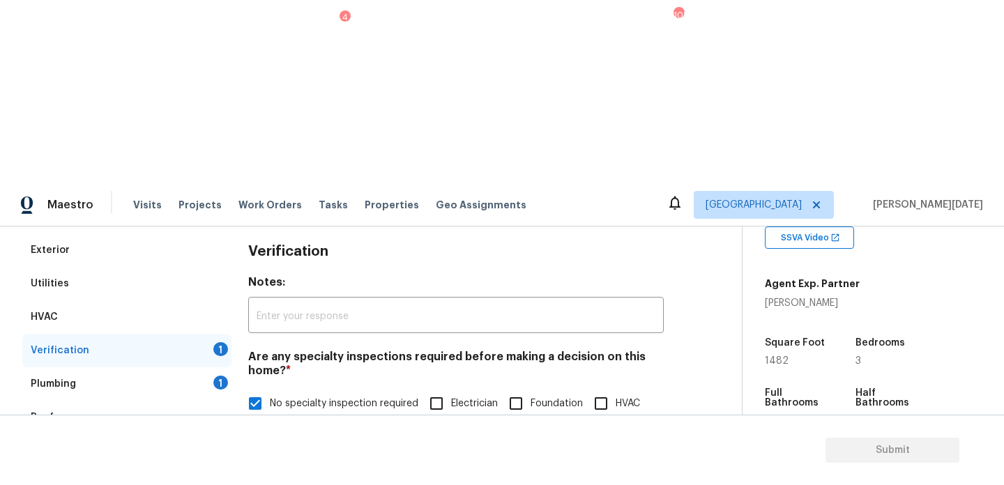
scroll to position [486, 0]
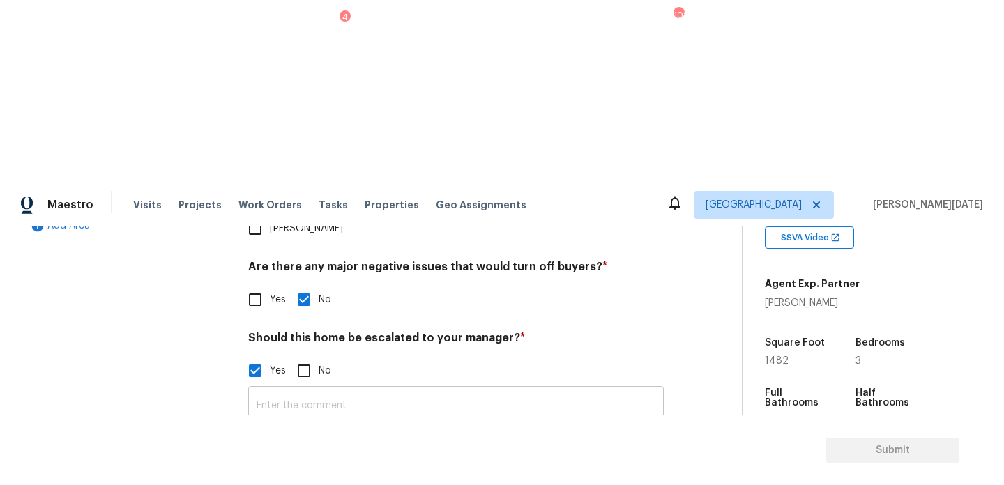
click at [356, 390] on input "text" at bounding box center [456, 406] width 416 height 33
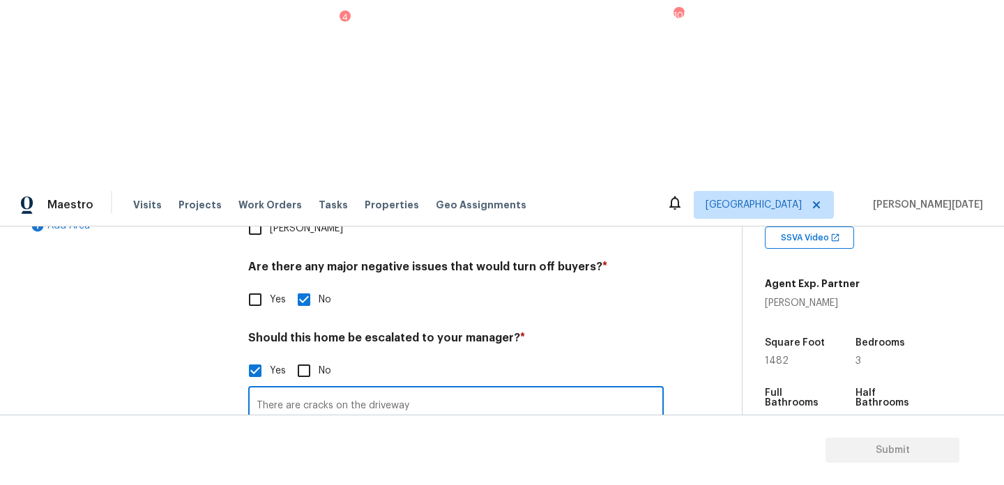
click at [344, 453] on img at bounding box center [338, 481] width 56 height 56
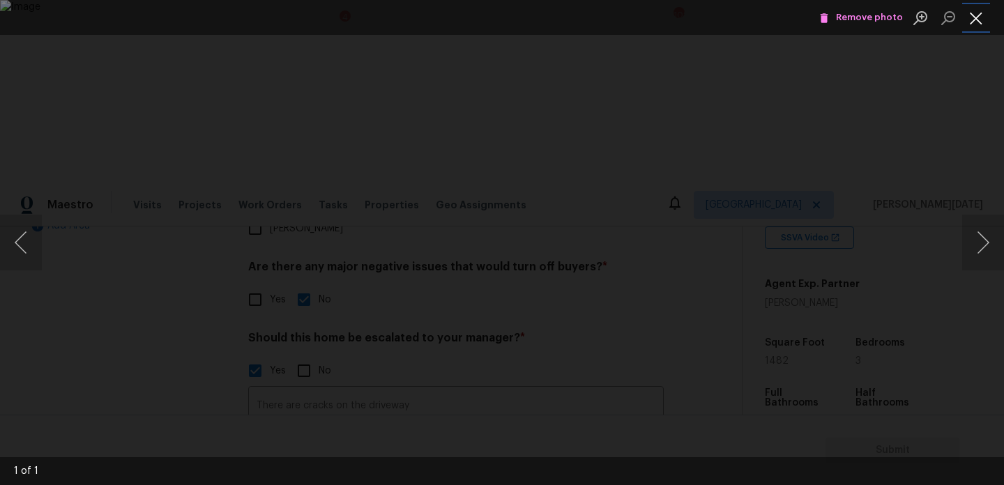
click at [973, 23] on button "Close lightbox" at bounding box center [976, 18] width 28 height 24
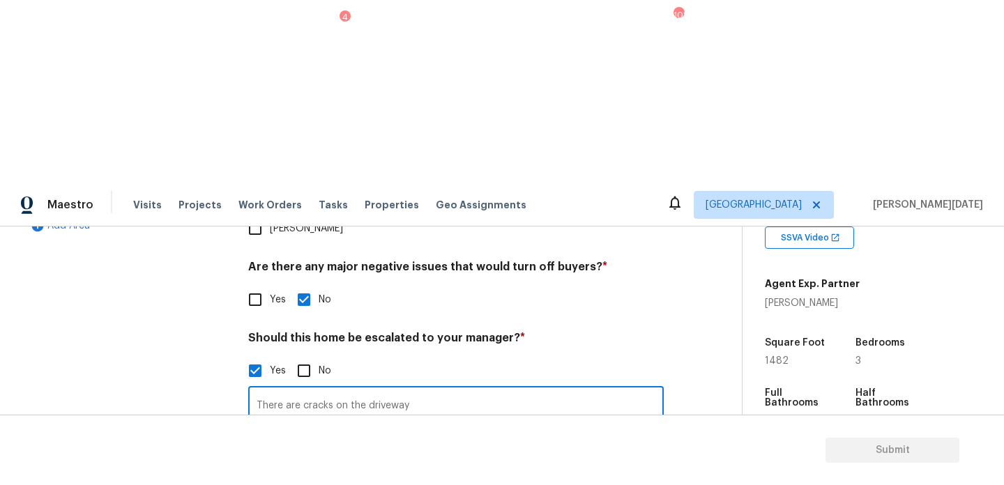
click at [479, 390] on input "There are cracks on the driveway" at bounding box center [456, 406] width 416 height 33
click at [434, 390] on input "There are cracks on the driveway" at bounding box center [456, 406] width 416 height 33
click at [440, 390] on input "There are cracks on the driveway" at bounding box center [456, 406] width 416 height 33
type input "There are cracks on the driveway @0: 31"
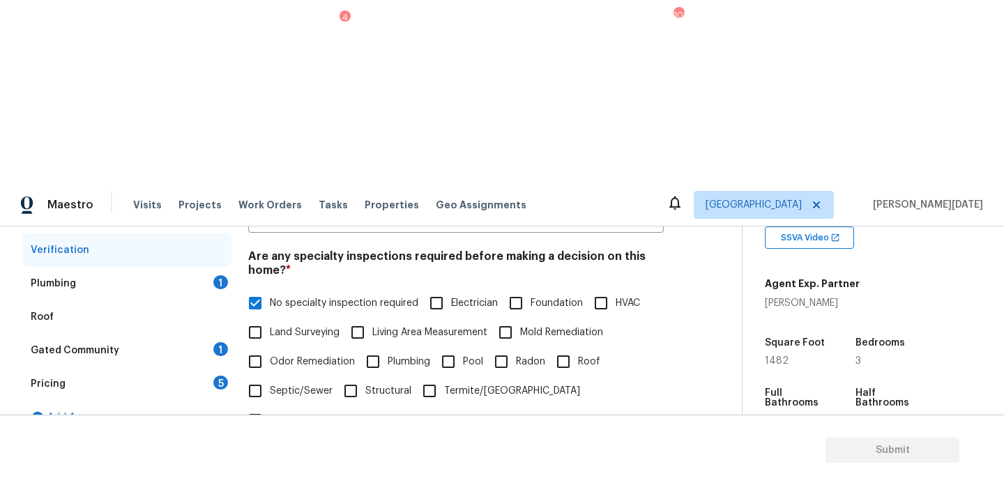
click at [217, 267] on div "Plumbing 1" at bounding box center [126, 283] width 209 height 33
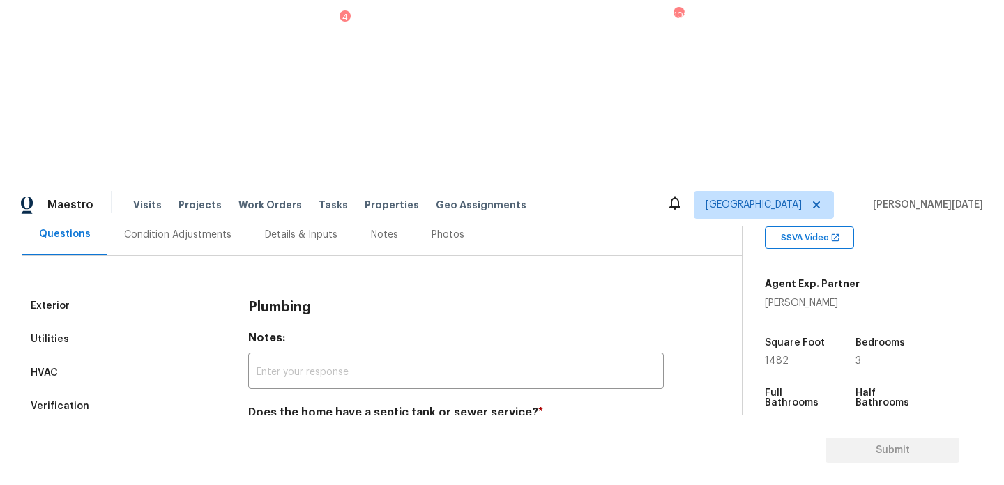
scroll to position [138, 0]
click at [259, 431] on input "Sewer" at bounding box center [255, 445] width 29 height 29
checkbox input "true"
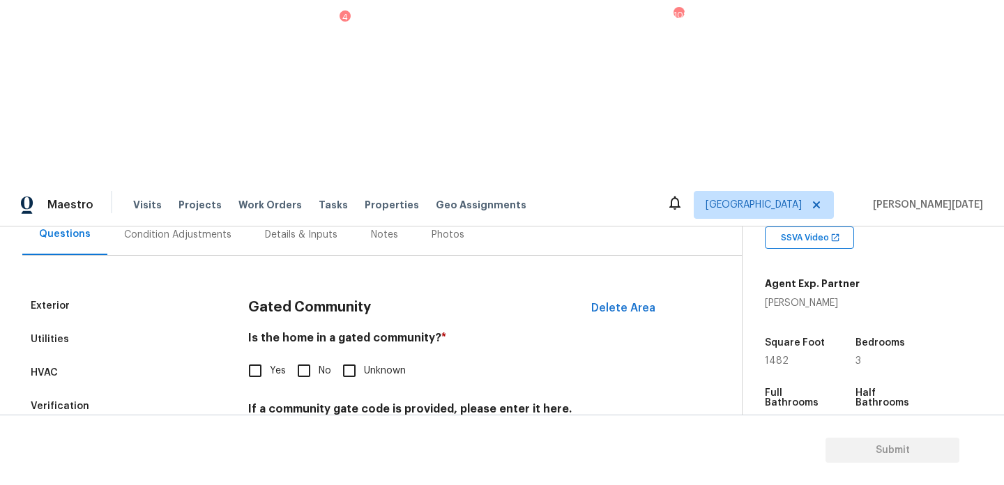
click at [306, 356] on input "No" at bounding box center [303, 370] width 29 height 29
checkbox input "true"
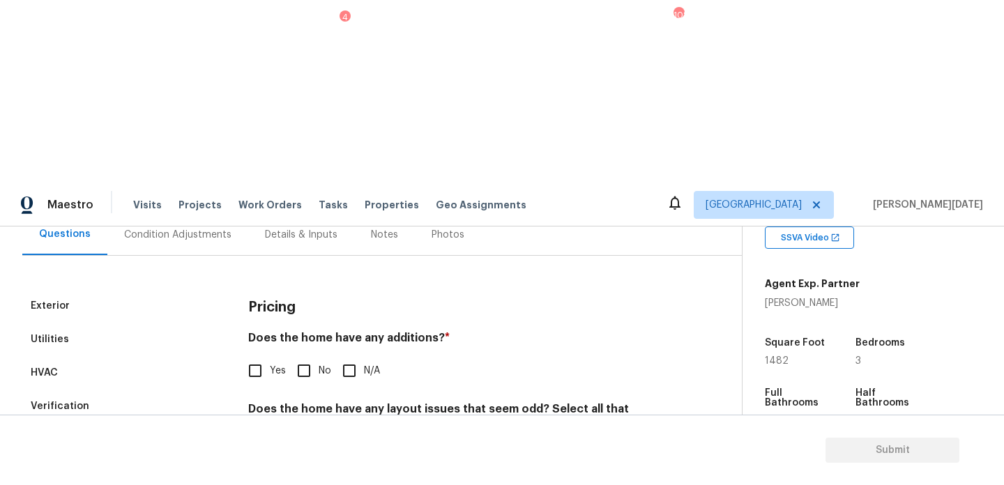
click at [305, 356] on input "No" at bounding box center [303, 370] width 29 height 29
checkbox input "true"
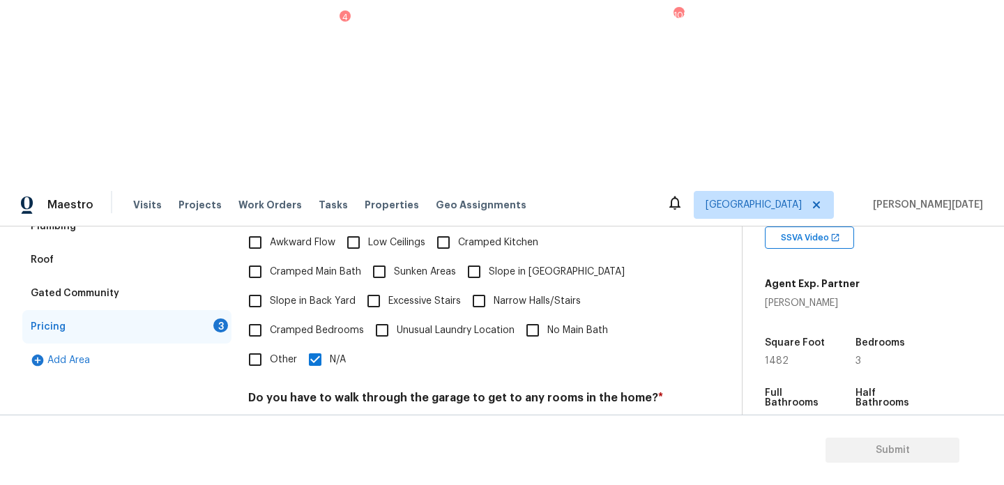
click at [319, 424] on span "No" at bounding box center [325, 431] width 13 height 15
click at [318, 416] on input "No" at bounding box center [303, 430] width 29 height 29
checkbox input "true"
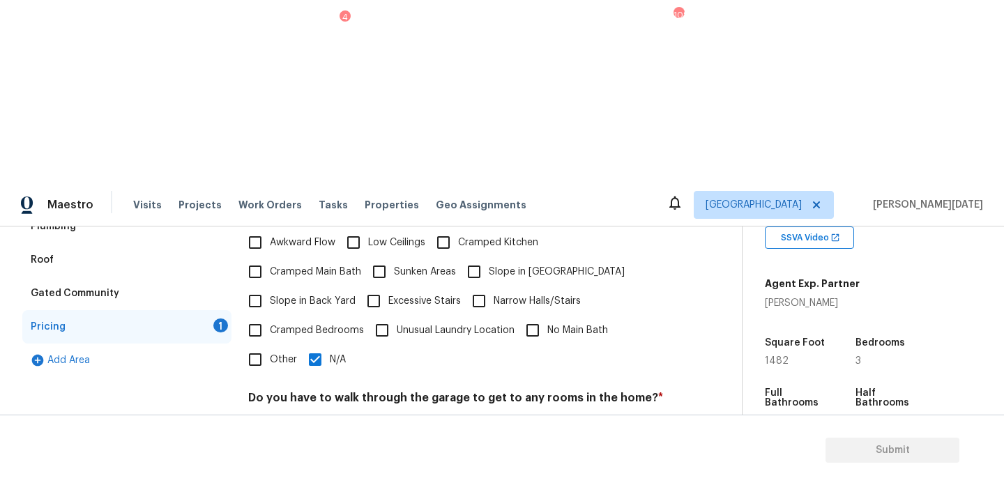
checkbox input "true"
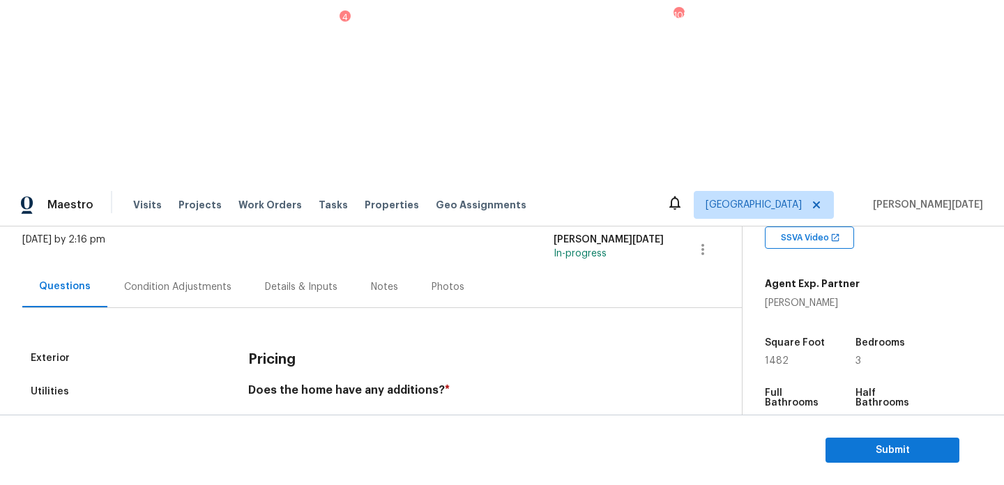
click at [176, 266] on div "Condition Adjustments" at bounding box center [177, 286] width 141 height 41
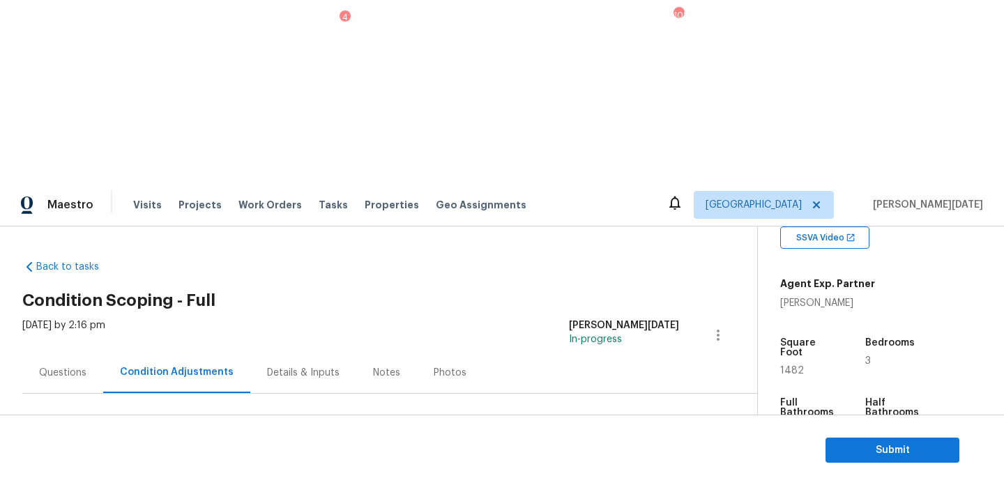
click at [71, 366] on div "Questions" at bounding box center [62, 373] width 47 height 14
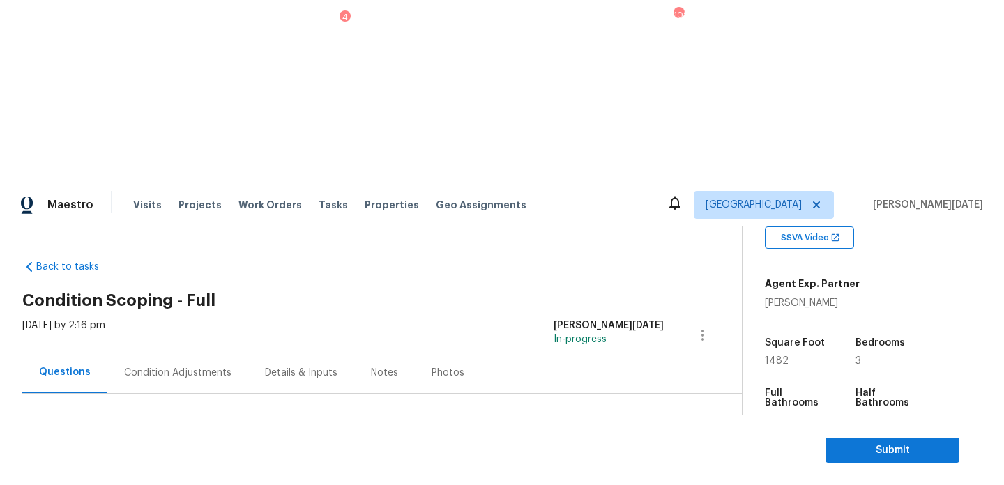
scroll to position [186, 0]
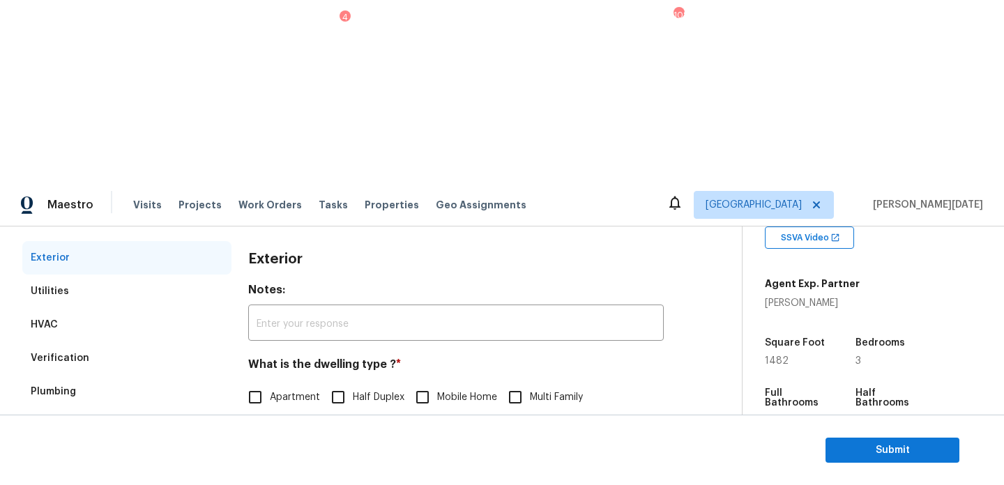
click at [105, 342] on div "Verification" at bounding box center [126, 358] width 209 height 33
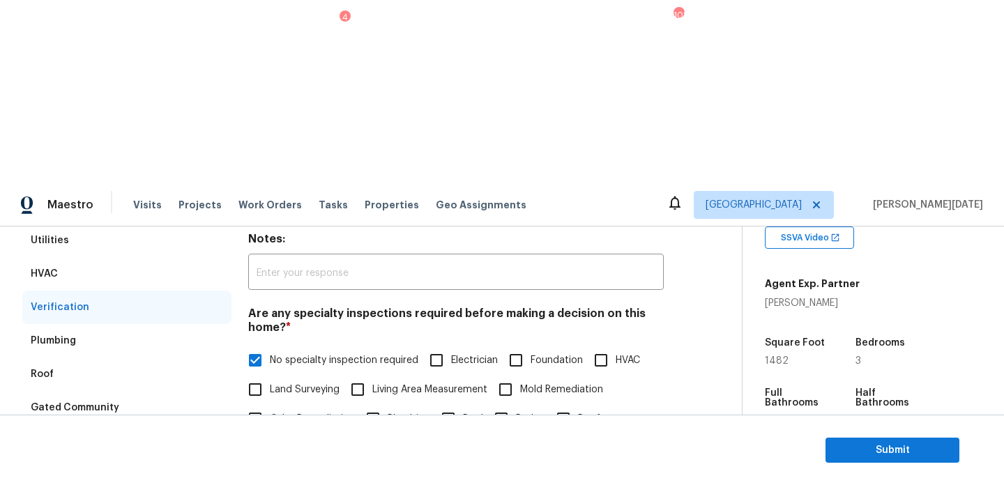
scroll to position [170, 0]
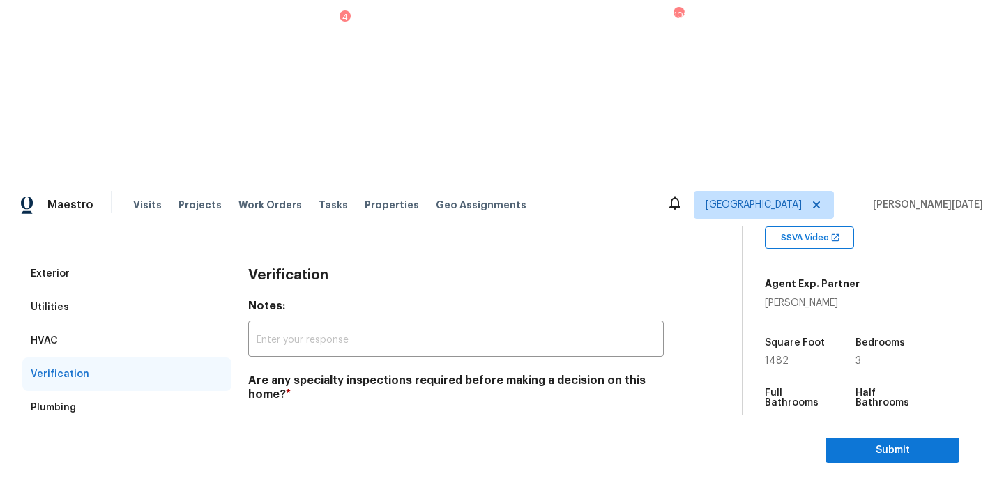
click at [103, 291] on div "Utilities" at bounding box center [126, 307] width 209 height 33
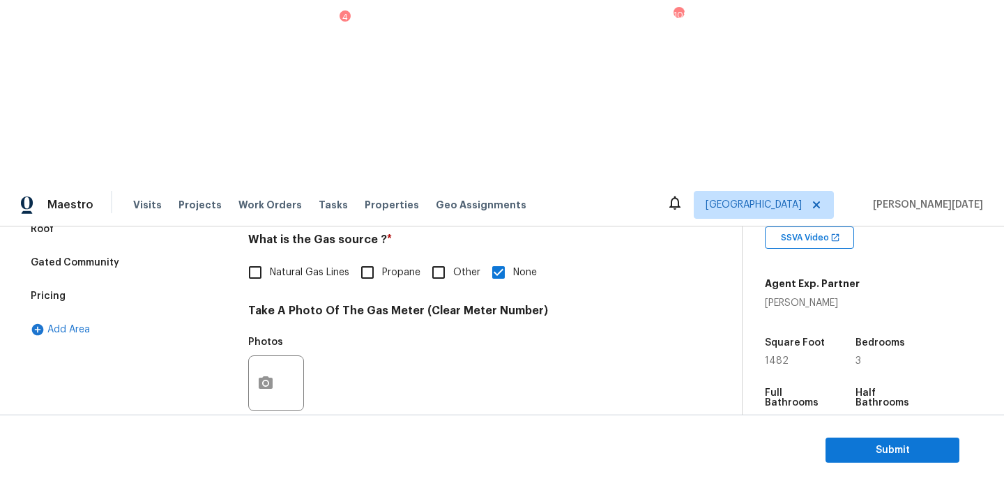
scroll to position [564, 0]
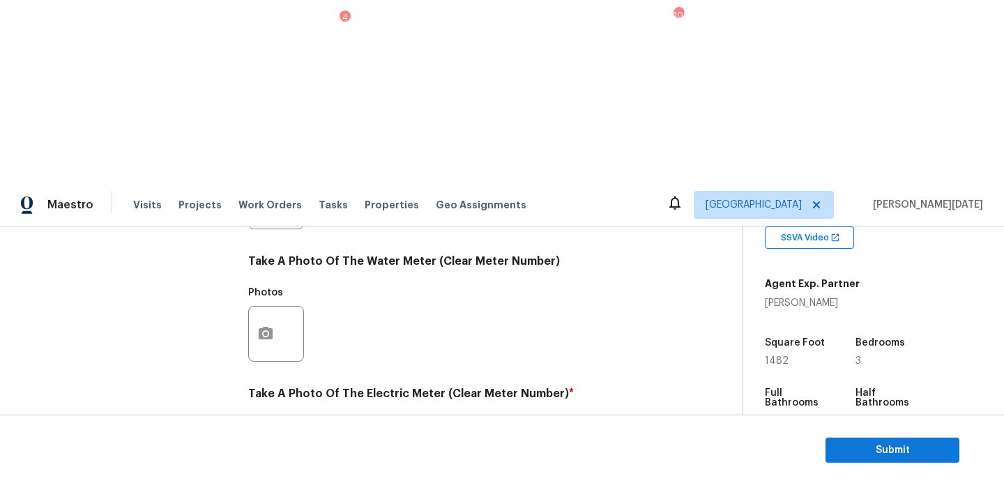
checkbox input "true"
checkbox input "false"
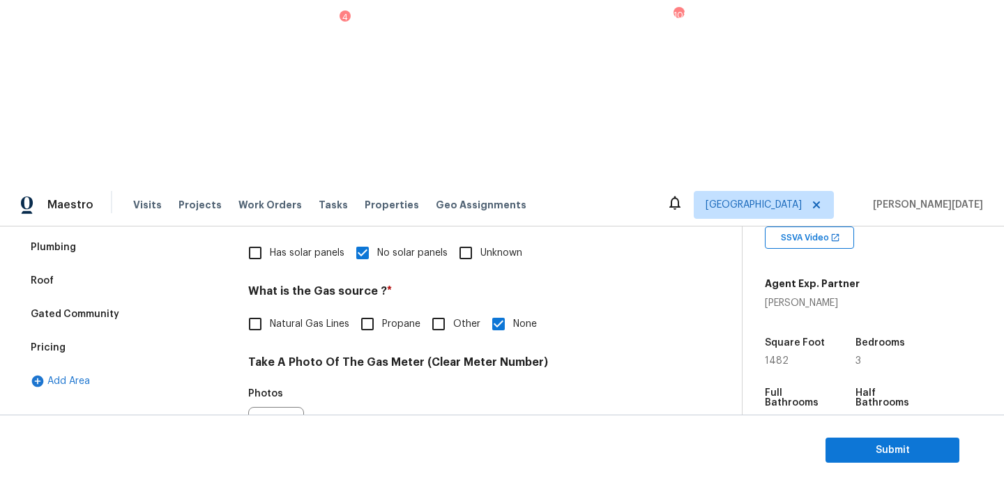
click at [110, 231] on div "Plumbing" at bounding box center [126, 247] width 209 height 33
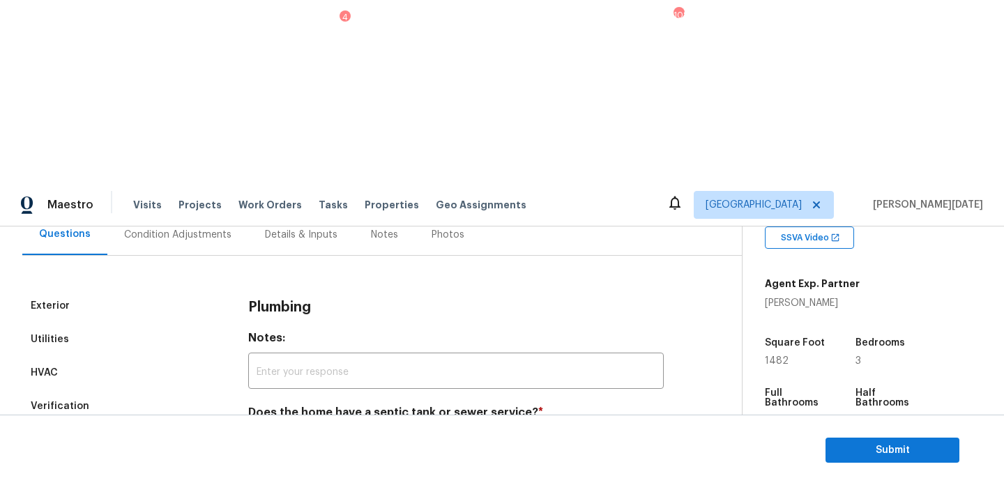
scroll to position [138, 0]
click at [321, 431] on input "Septic" at bounding box center [316, 445] width 29 height 29
checkbox input "true"
checkbox input "false"
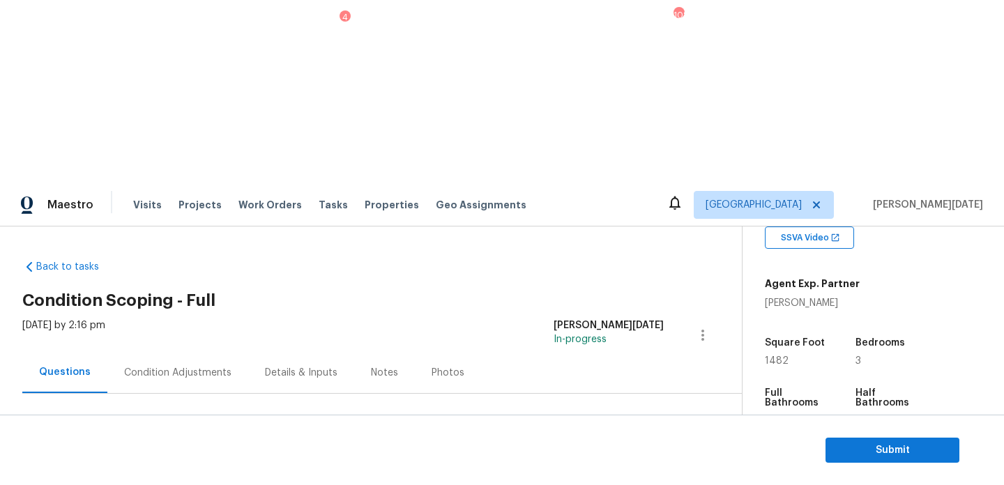
click at [173, 366] on div "Condition Adjustments" at bounding box center [177, 373] width 107 height 14
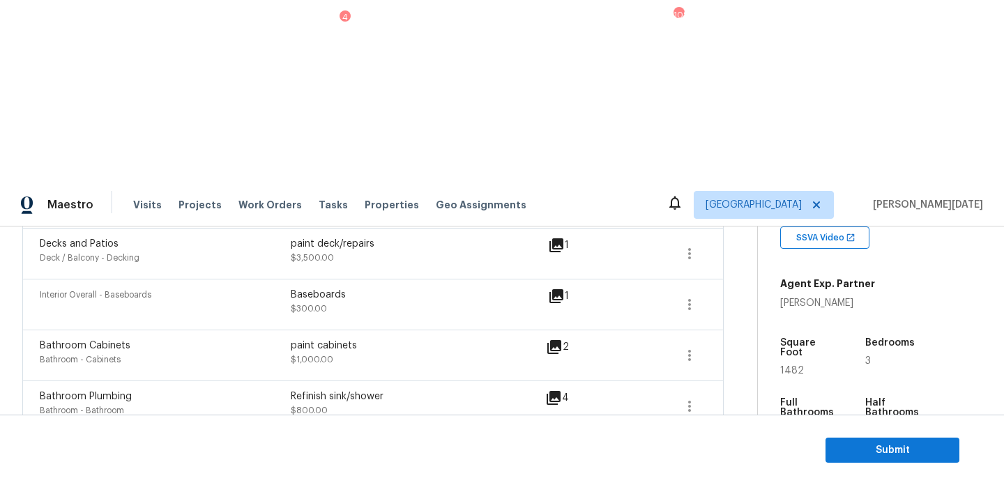
scroll to position [646, 0]
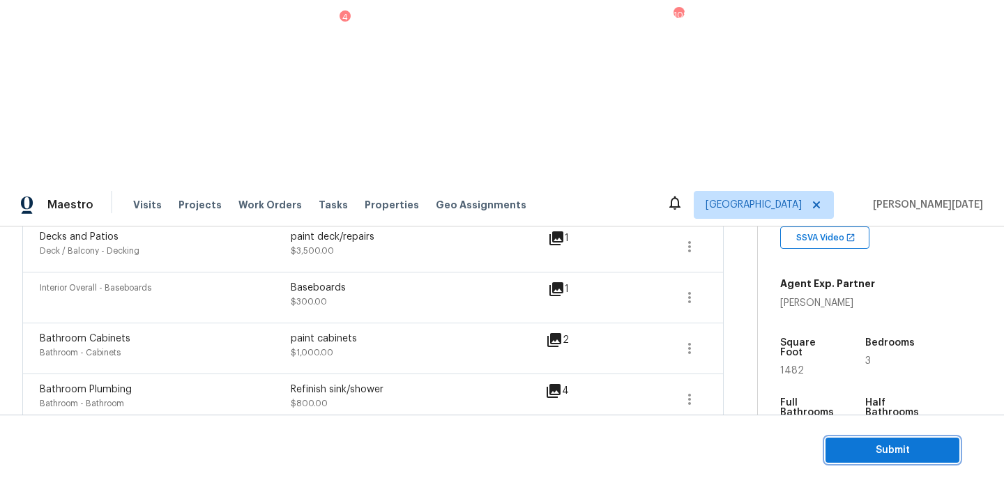
click at [867, 446] on span "Submit" at bounding box center [893, 450] width 112 height 17
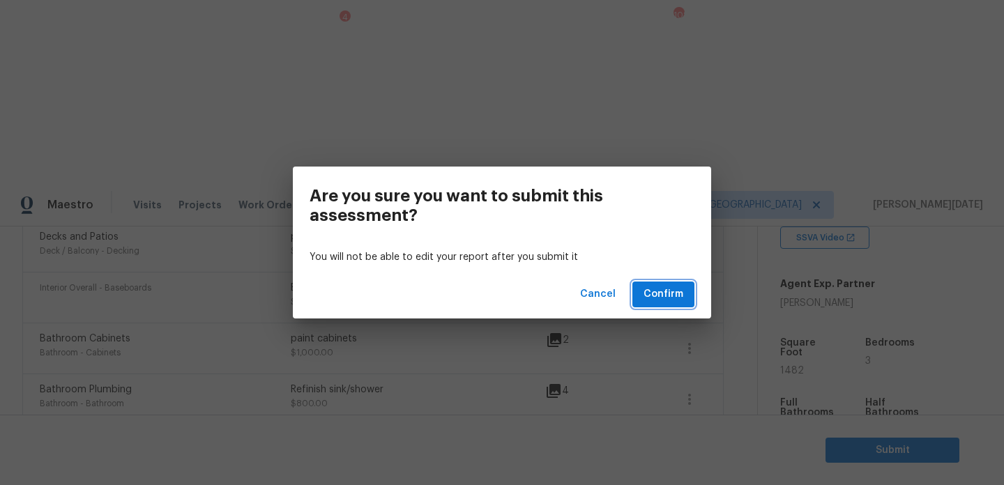
click at [671, 293] on span "Confirm" at bounding box center [664, 294] width 40 height 17
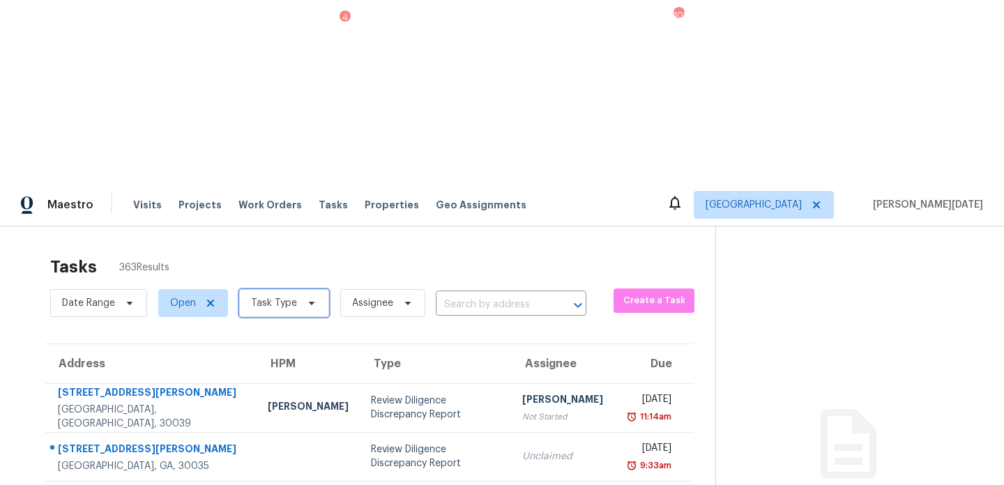
click at [276, 296] on span "Task Type" at bounding box center [274, 303] width 46 height 14
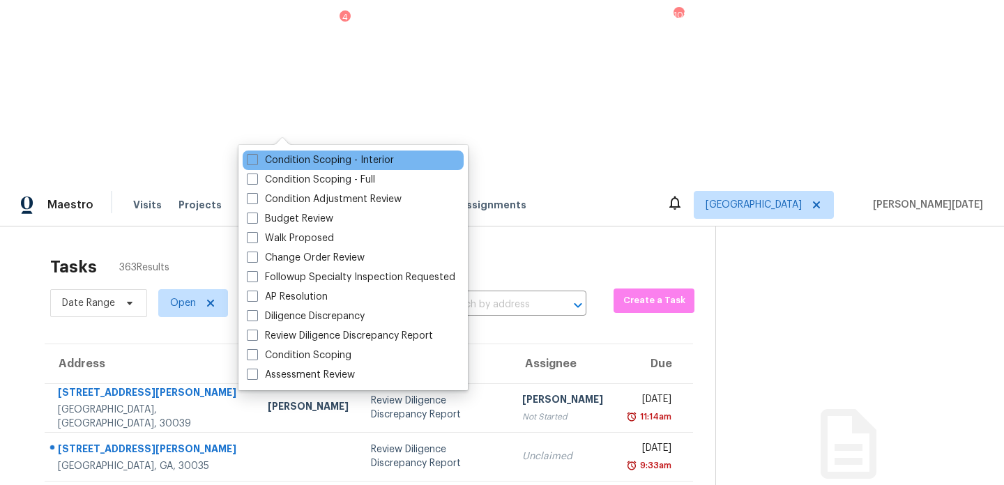
click at [261, 169] on div "Condition Scoping - Interior" at bounding box center [353, 161] width 221 height 20
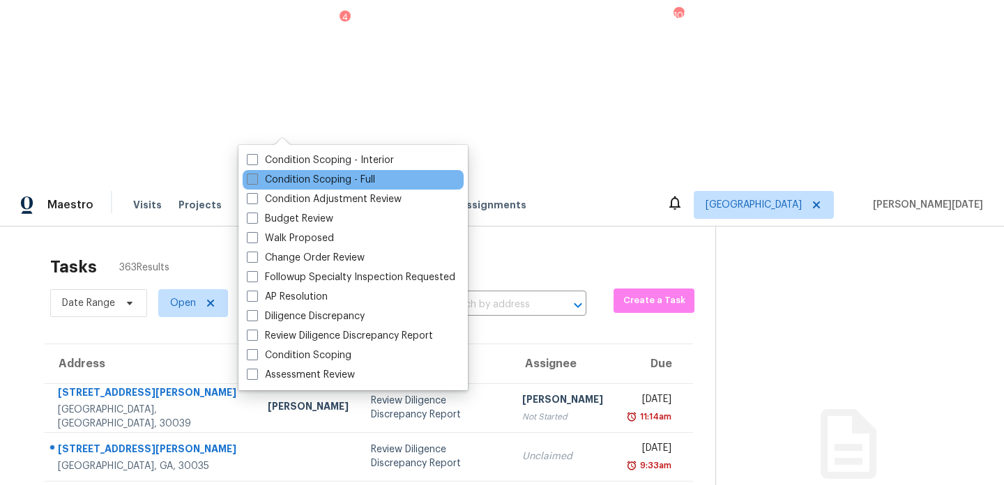
click at [259, 182] on label "Condition Scoping - Full" at bounding box center [311, 180] width 128 height 14
click at [256, 182] on input "Condition Scoping - Full" at bounding box center [251, 177] width 9 height 9
checkbox input "true"
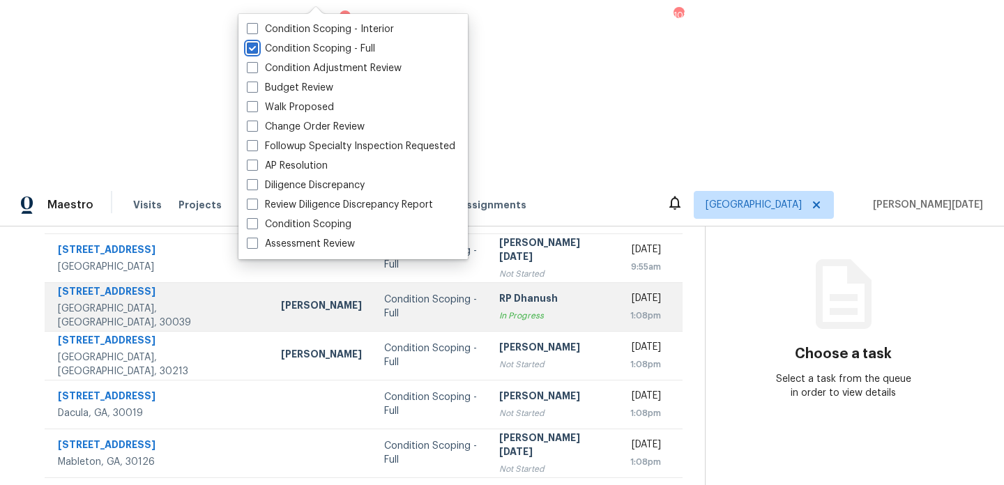
scroll to position [160, 0]
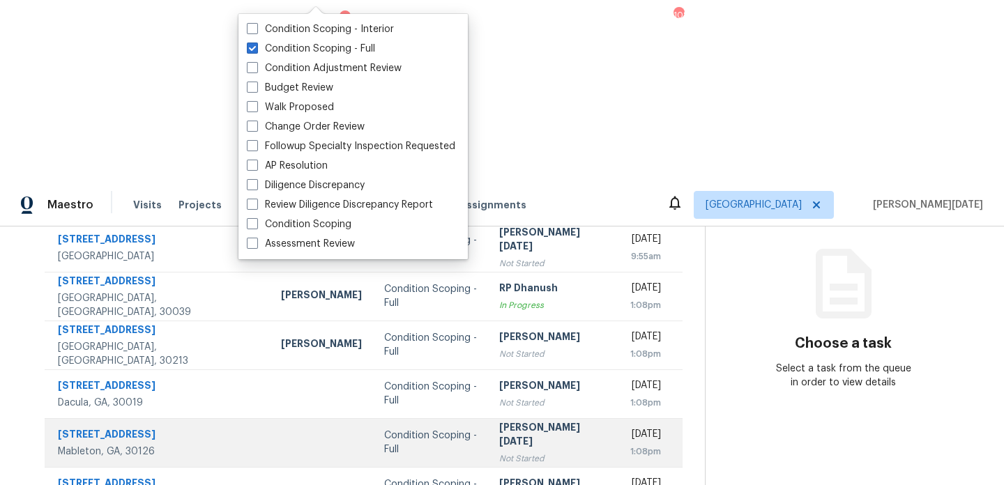
click at [524, 452] on div "Not Started" at bounding box center [552, 459] width 106 height 14
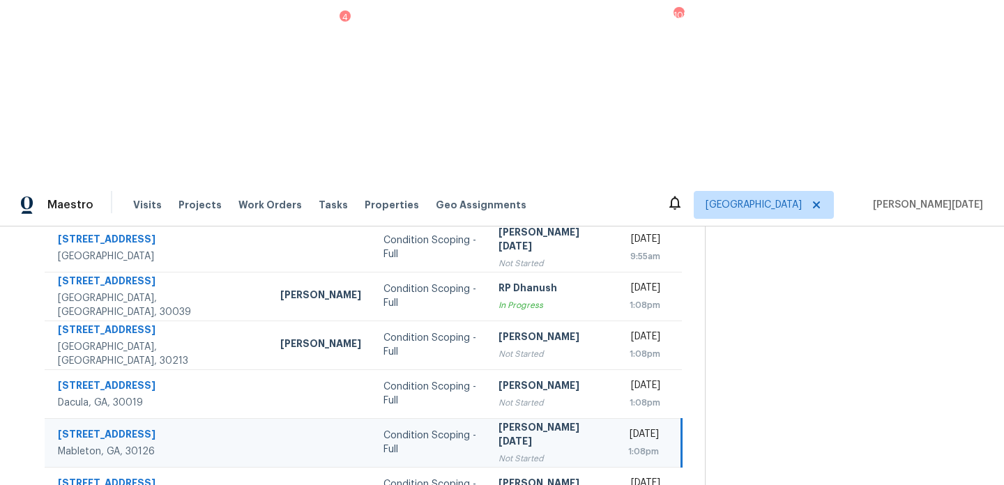
scroll to position [241, 0]
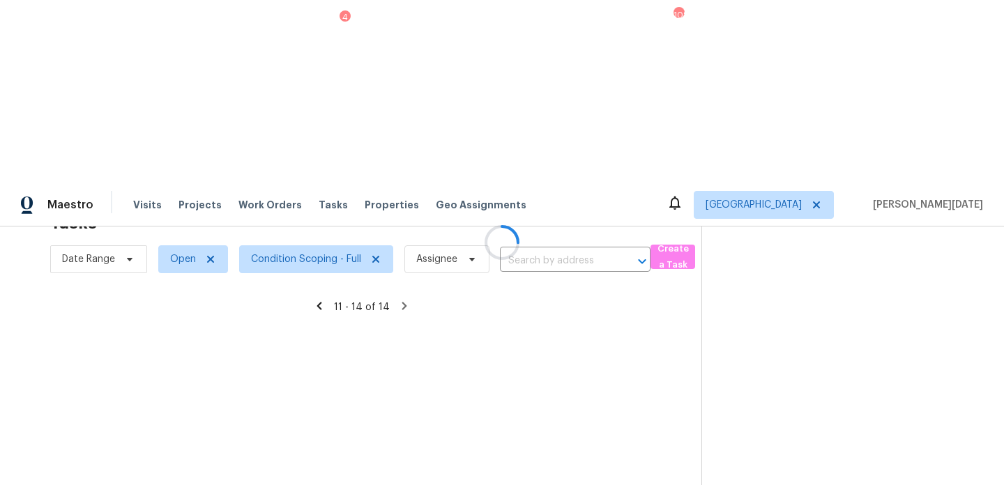
scroll to position [44, 0]
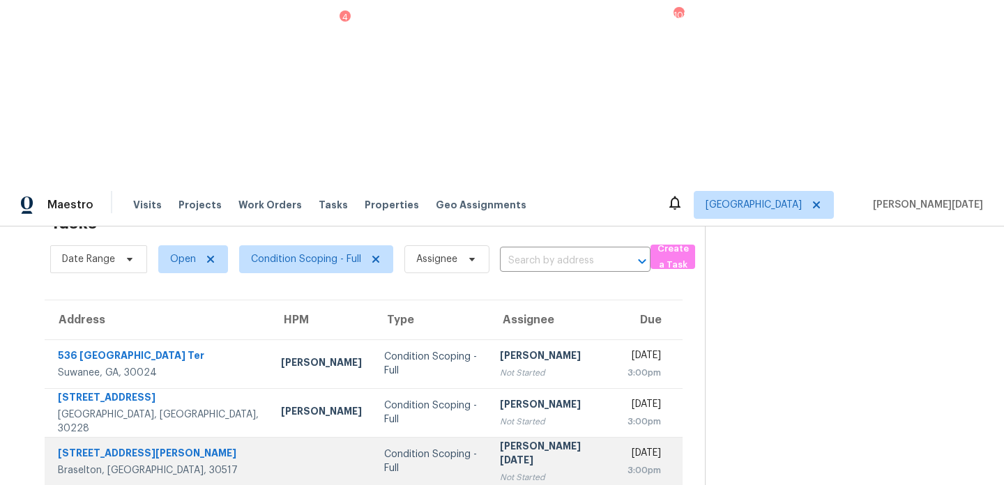
click at [500, 439] on div "[PERSON_NAME][DATE]" at bounding box center [552, 454] width 105 height 31
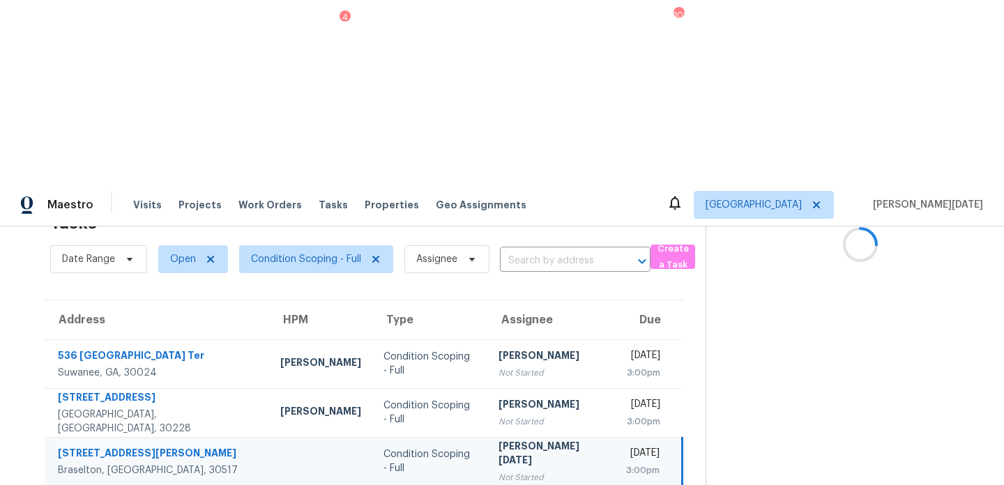
click at [499, 439] on div "[PERSON_NAME][DATE]" at bounding box center [551, 454] width 105 height 31
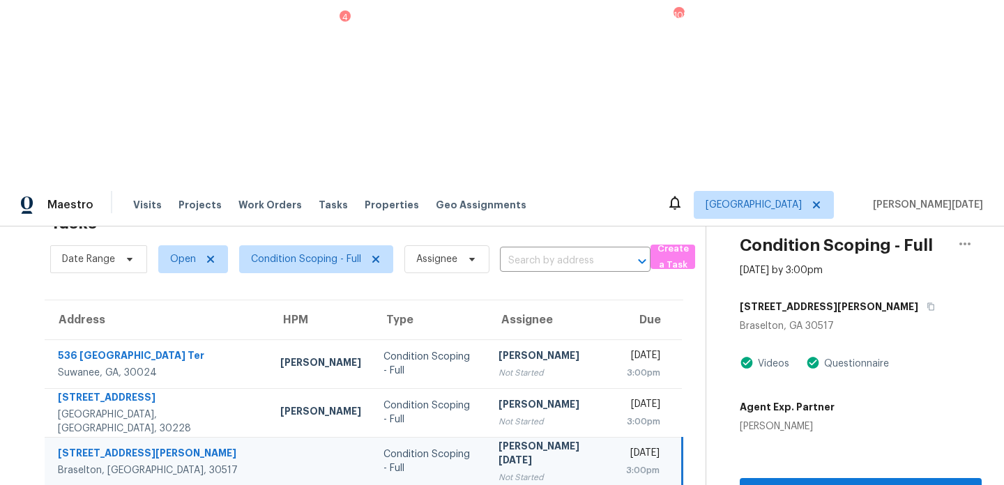
click at [519, 439] on div "[PERSON_NAME][DATE]" at bounding box center [551, 454] width 105 height 31
click at [896, 434] on div "Start Assessment" at bounding box center [861, 469] width 242 height 70
click at [863, 478] on button "Start Assessment" at bounding box center [861, 491] width 242 height 26
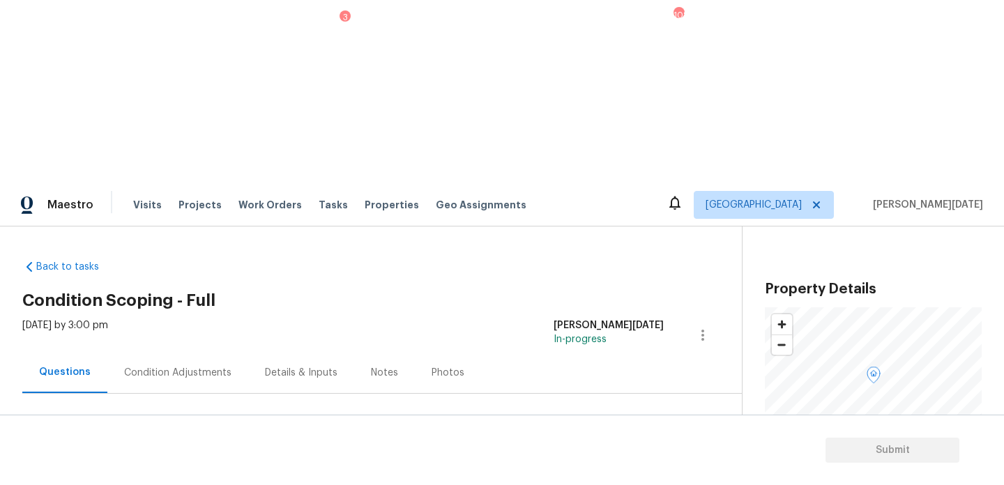
click at [209, 366] on div "Condition Adjustments" at bounding box center [177, 373] width 107 height 14
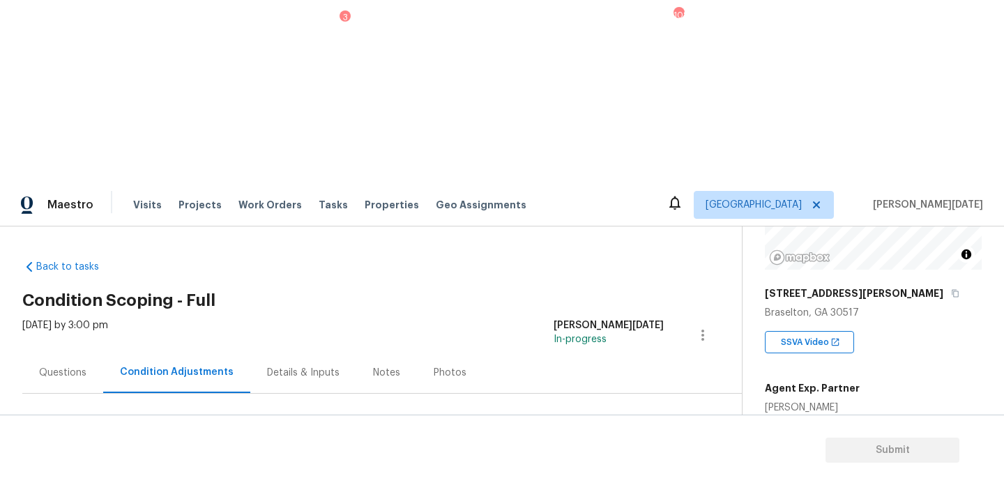
scroll to position [178, 0]
click at [625, 394] on div "Condition Adjustments Total: $0 Deferred: $0 Add Condition Adjustment A virtual…" at bounding box center [365, 485] width 686 height 183
click at [296, 352] on div "Details & Inputs" at bounding box center [303, 372] width 106 height 41
click at [179, 352] on div "Condition Adjustments" at bounding box center [173, 372] width 141 height 41
click at [770, 460] on span "3896" at bounding box center [777, 465] width 24 height 10
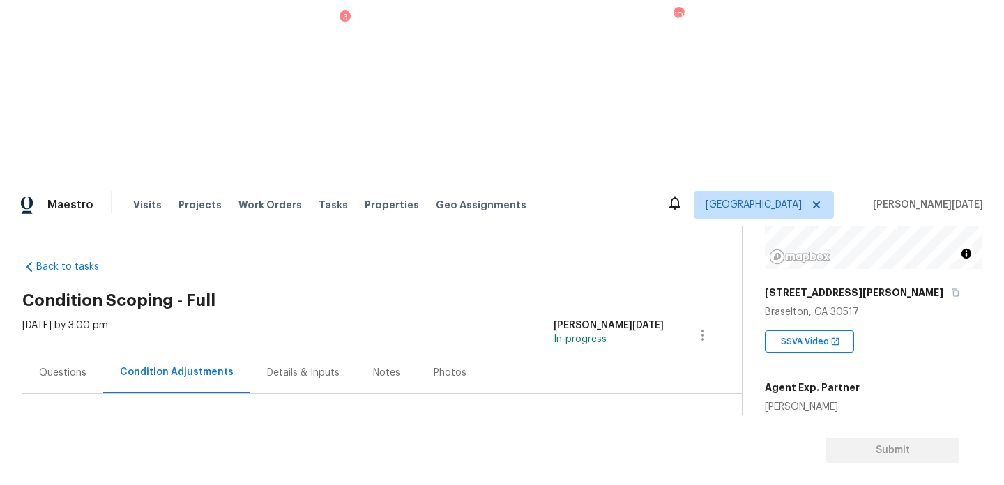
click at [770, 460] on span "3896" at bounding box center [777, 465] width 24 height 10
copy span "3896"
click at [641, 472] on span "Add Condition Adjustment" at bounding box center [629, 478] width 141 height 13
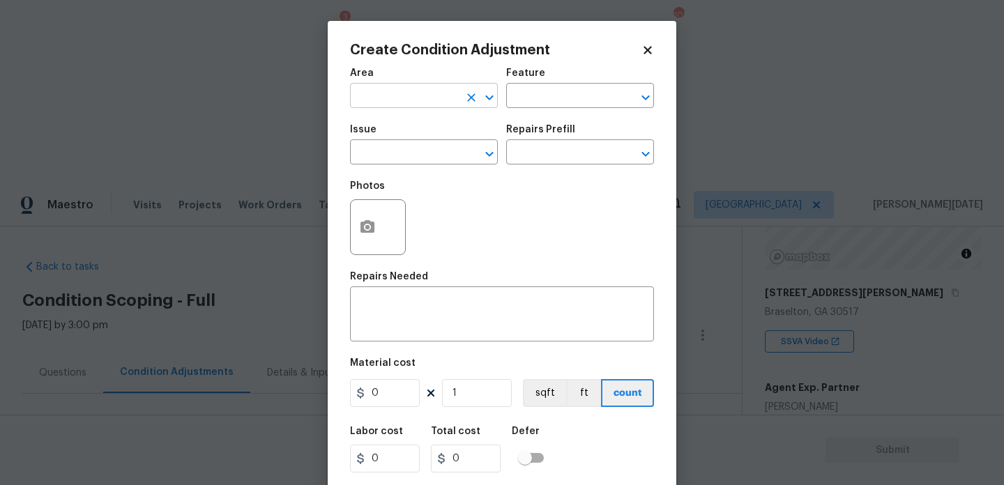
click at [387, 94] on input "text" at bounding box center [404, 97] width 109 height 22
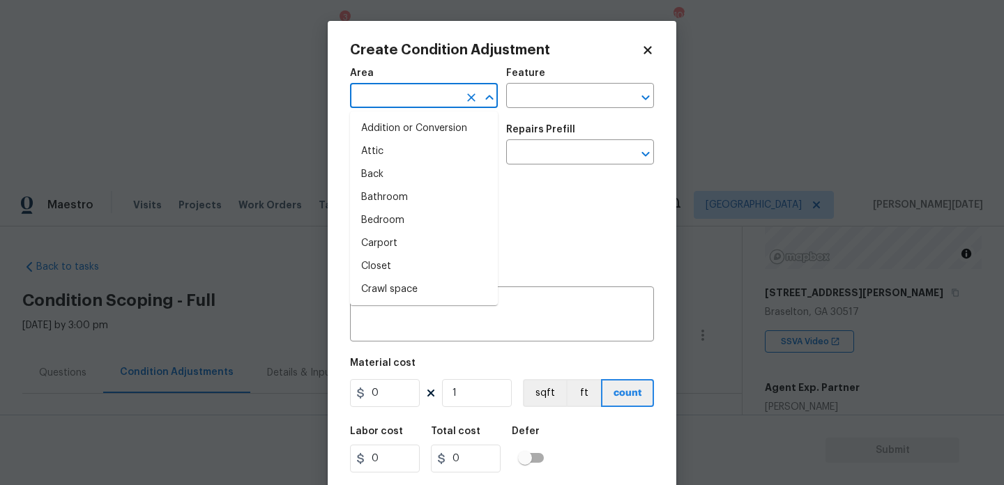
click at [383, 92] on input "text" at bounding box center [404, 97] width 109 height 22
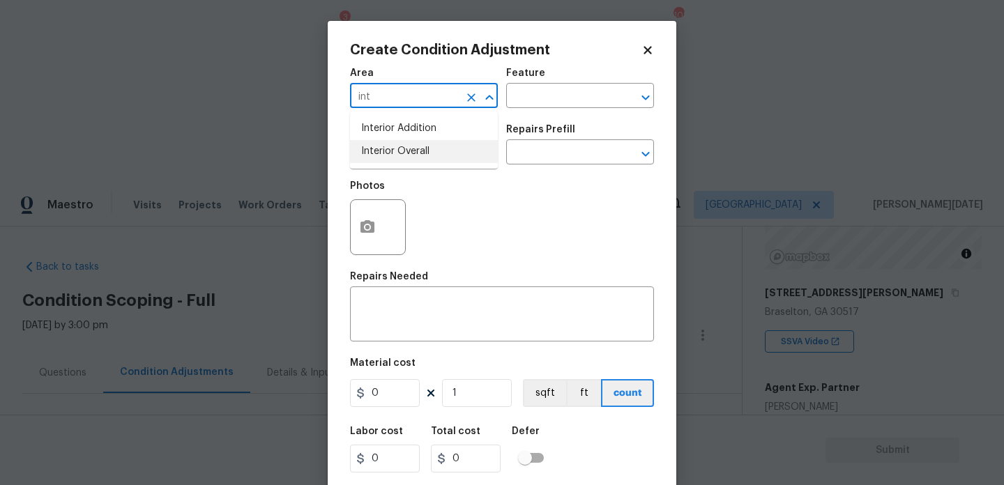
click at [404, 153] on li "Interior Overall" at bounding box center [424, 151] width 148 height 23
type input "Interior Overall"
click at [404, 153] on input "text" at bounding box center [404, 154] width 109 height 22
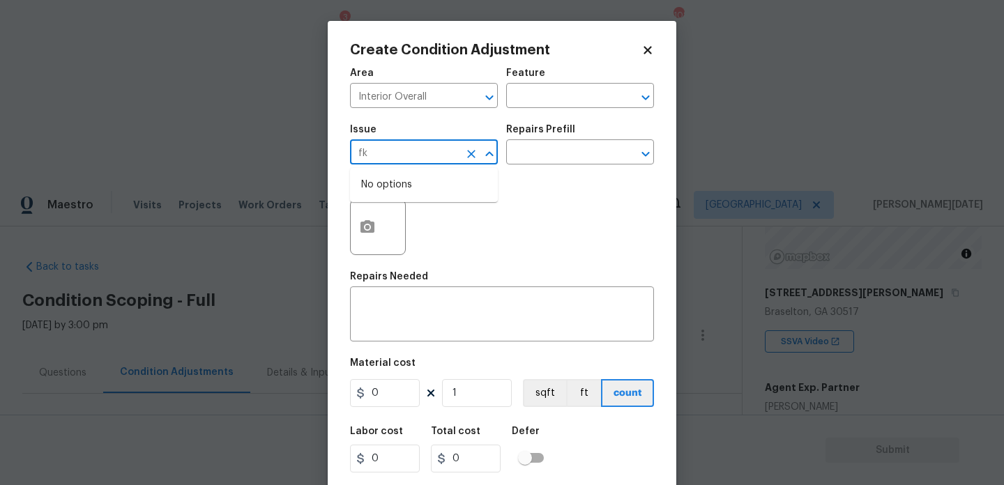
type input "f"
click at [409, 217] on li "ACQ: Paint" at bounding box center [424, 218] width 148 height 23
type input "ACQ: Paint"
click at [583, 162] on input "text" at bounding box center [560, 154] width 109 height 22
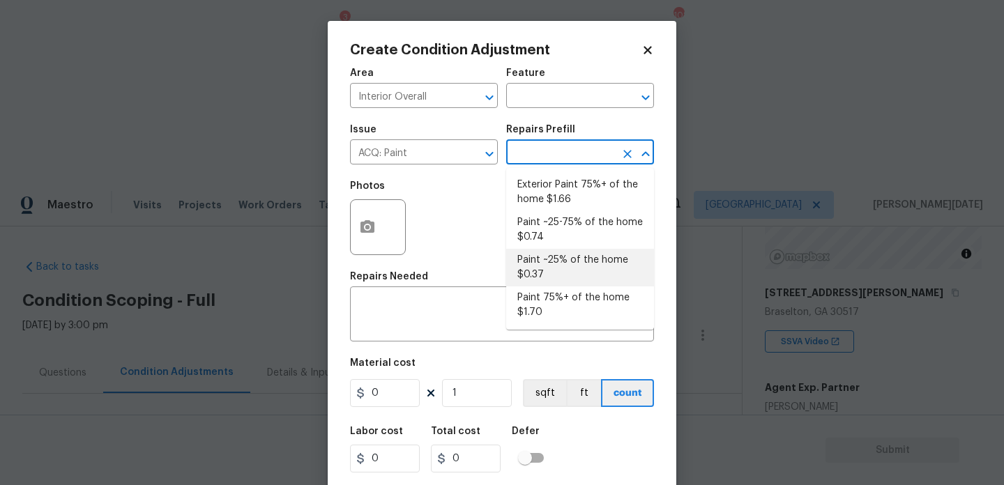
click at [570, 281] on li "Paint ~25% of the home $0.37" at bounding box center [580, 268] width 148 height 38
type input "Acquisition"
type textarea "Acquisition Scope: ~25% of the home needs interior paint"
type input "0.37"
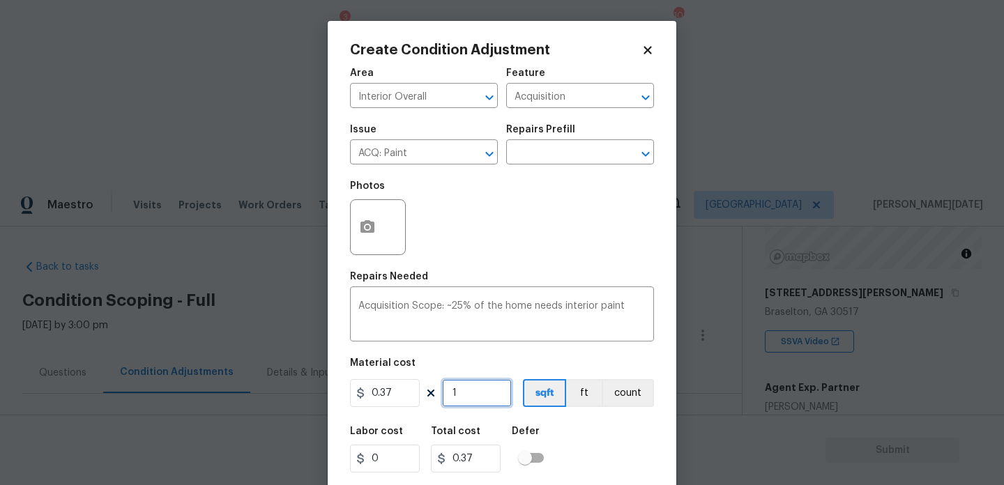
click at [489, 398] on input "1" at bounding box center [477, 393] width 70 height 28
type input "0"
paste input "3896"
type input "3896"
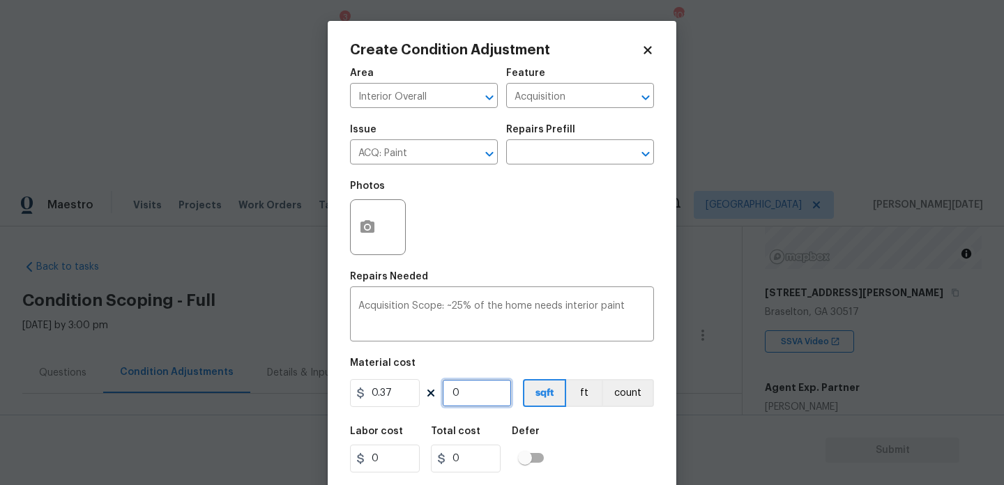
type input "1441.52"
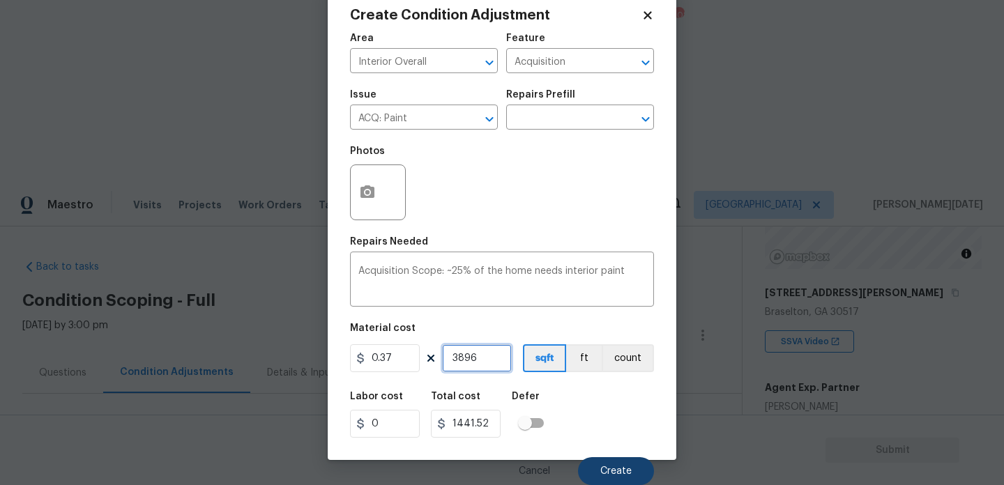
type input "3896"
click at [595, 471] on button "Create" at bounding box center [616, 471] width 76 height 28
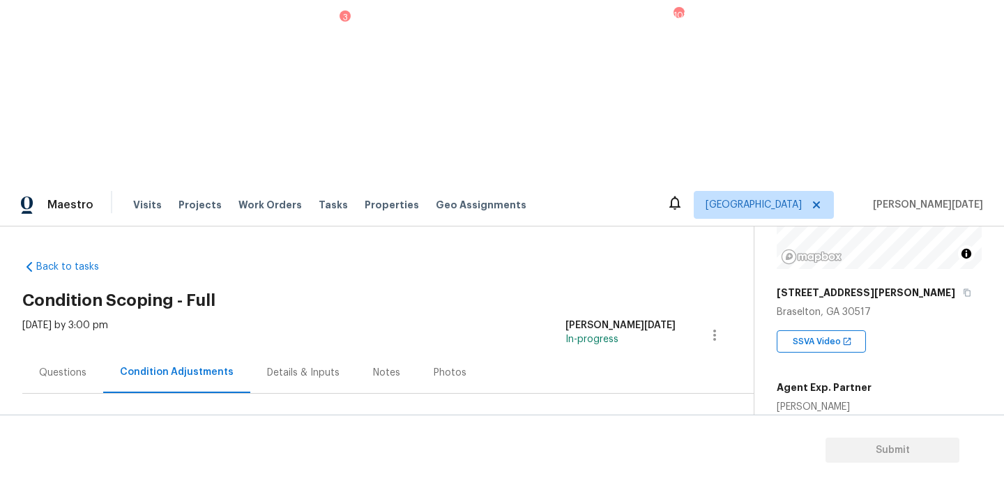
scroll to position [46, 0]
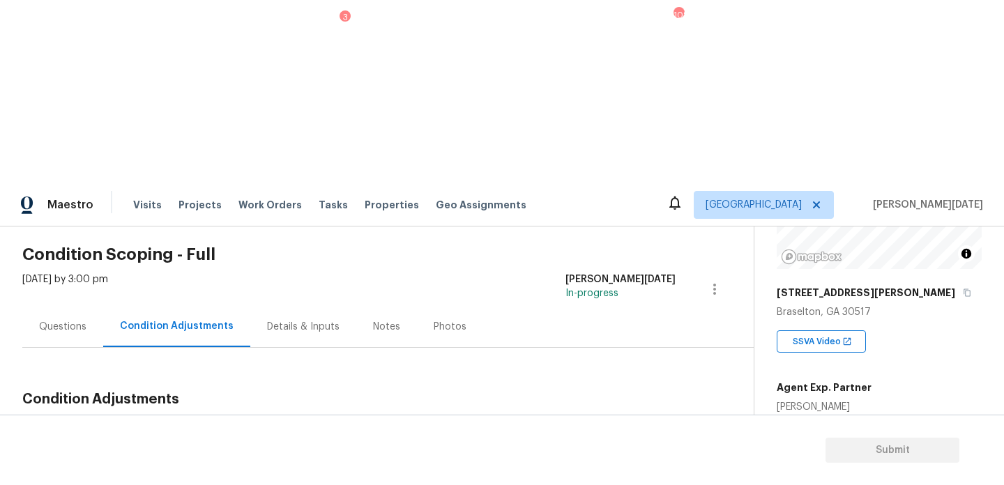
click at [645, 426] on span "Add Condition Adjustment" at bounding box center [641, 432] width 141 height 13
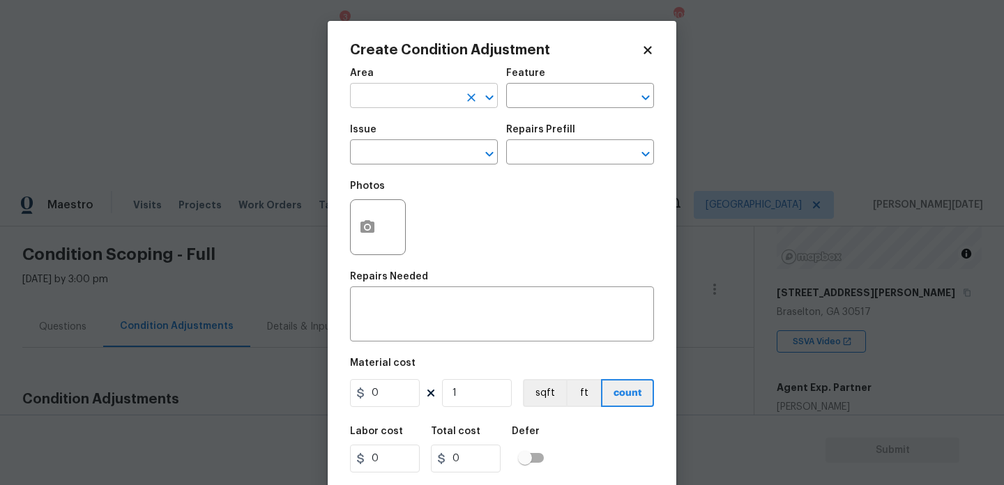
click at [377, 100] on input "text" at bounding box center [404, 97] width 109 height 22
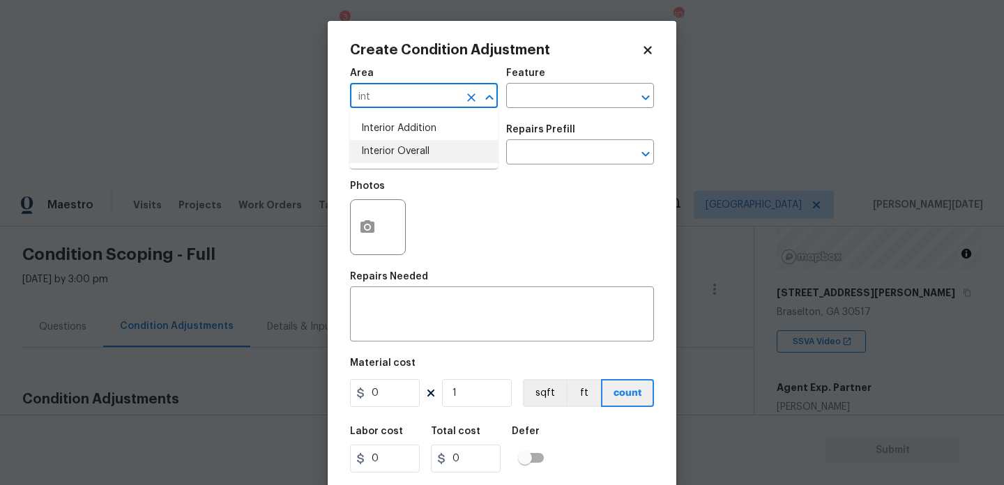
click at [398, 161] on li "Interior Overall" at bounding box center [424, 151] width 148 height 23
type input "Interior Overall"
click at [401, 160] on input "text" at bounding box center [404, 154] width 109 height 22
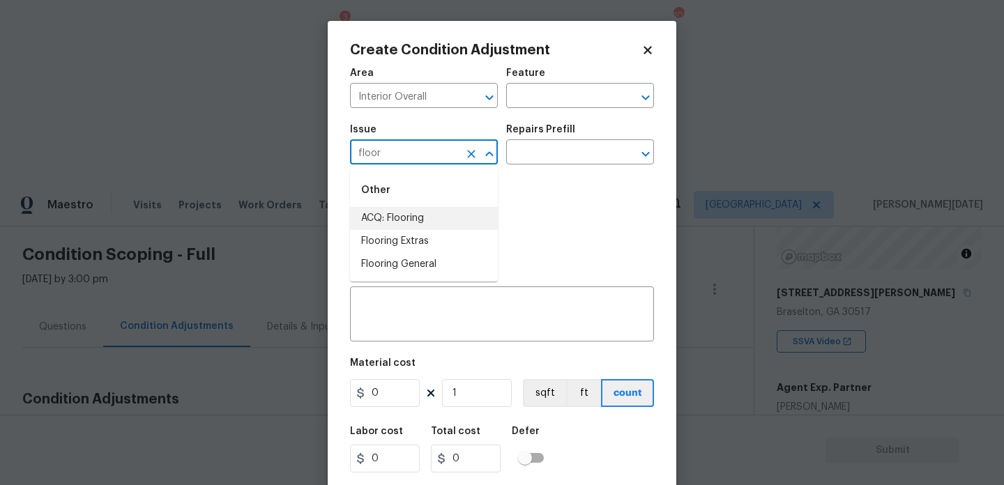
click at [409, 220] on li "ACQ: Flooring" at bounding box center [424, 218] width 148 height 23
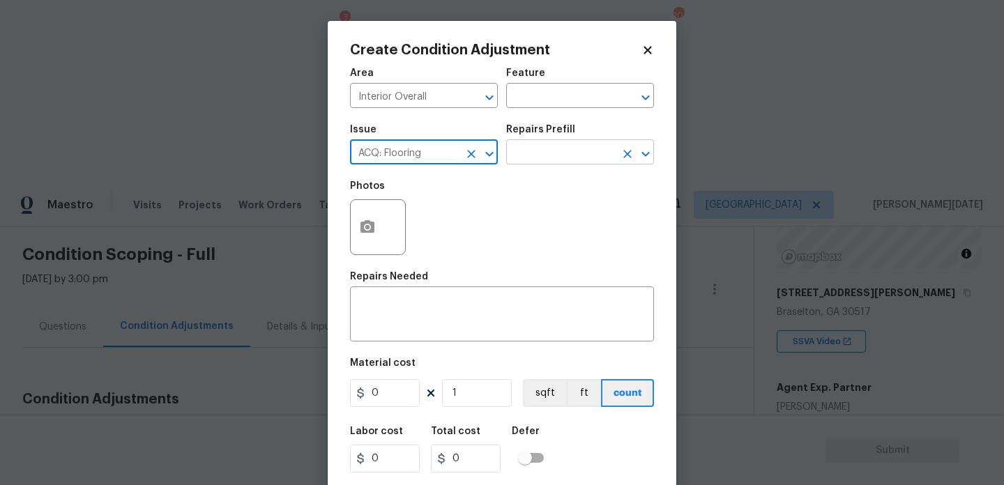
type input "ACQ: Flooring"
click at [586, 154] on input "text" at bounding box center [560, 154] width 109 height 22
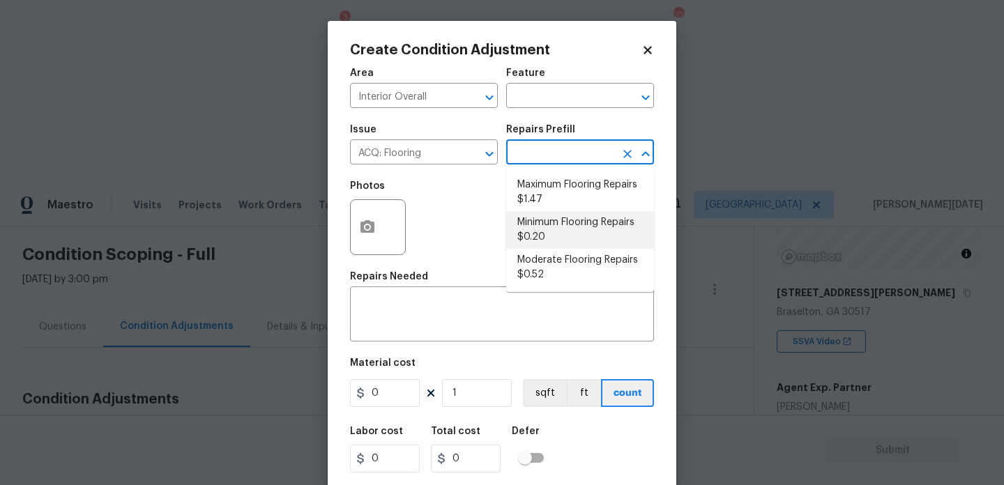
click at [577, 225] on li "Minimum Flooring Repairs $0.20" at bounding box center [580, 230] width 148 height 38
type input "Acquisition"
type textarea "Acquisition Scope: Minimum flooring repairs"
type input "0.2"
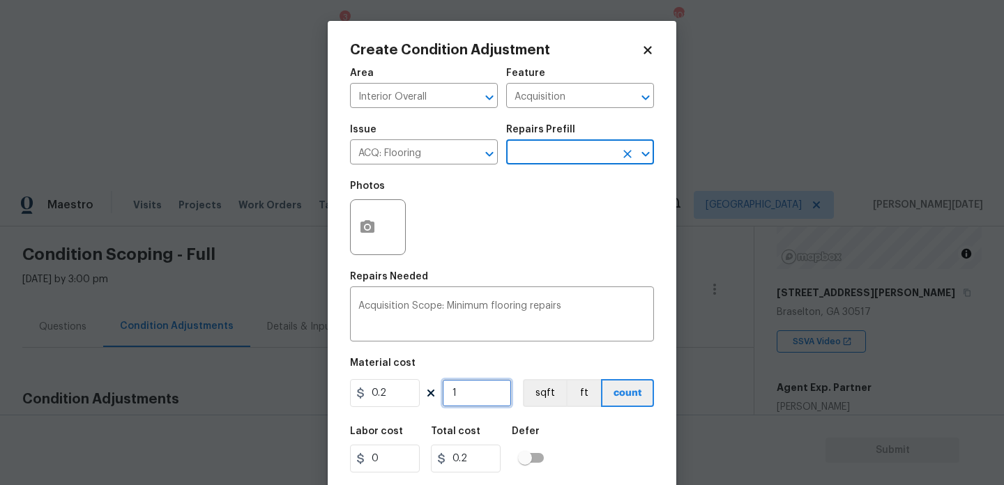
click at [489, 398] on input "1" at bounding box center [477, 393] width 70 height 28
type input "0"
paste input "3896"
type input "3896"
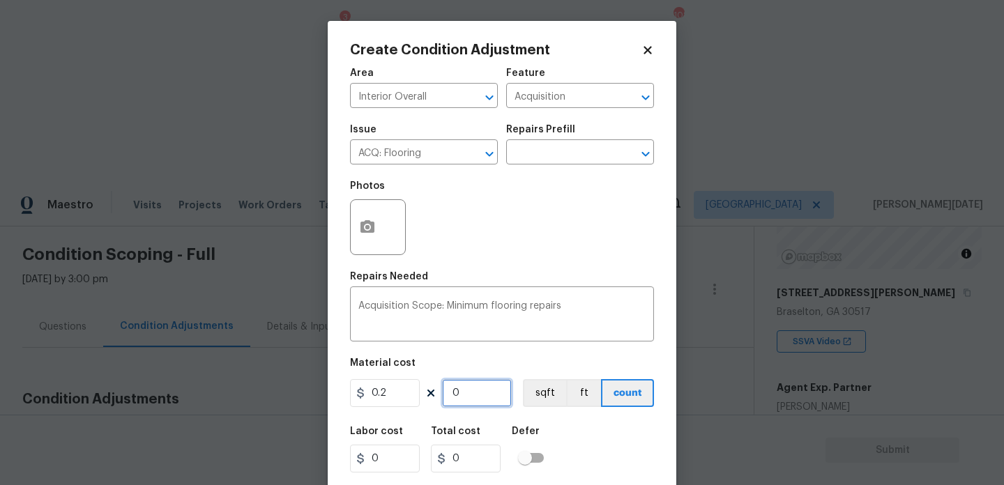
type input "779.2"
type input "3896"
click at [556, 288] on div "Repairs Needed" at bounding box center [502, 281] width 304 height 18
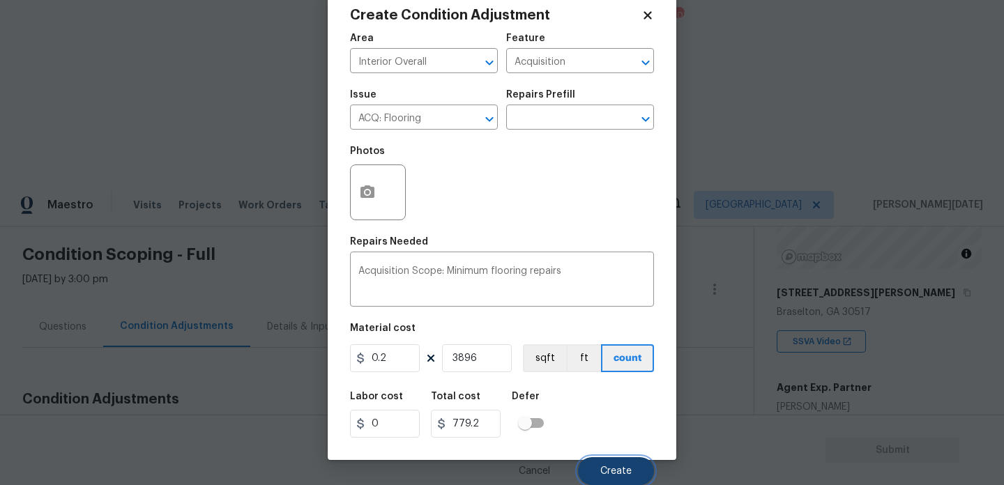
click at [629, 476] on span "Create" at bounding box center [615, 471] width 31 height 10
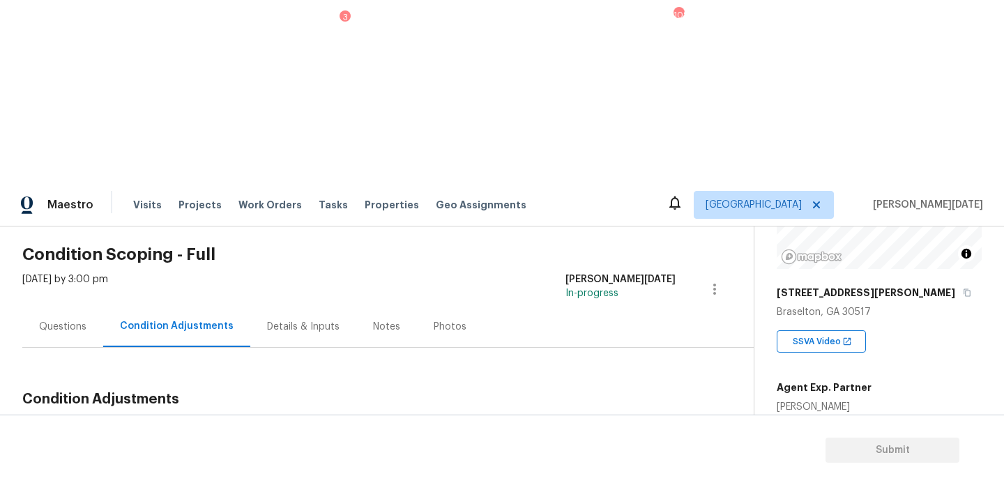
scroll to position [97, 0]
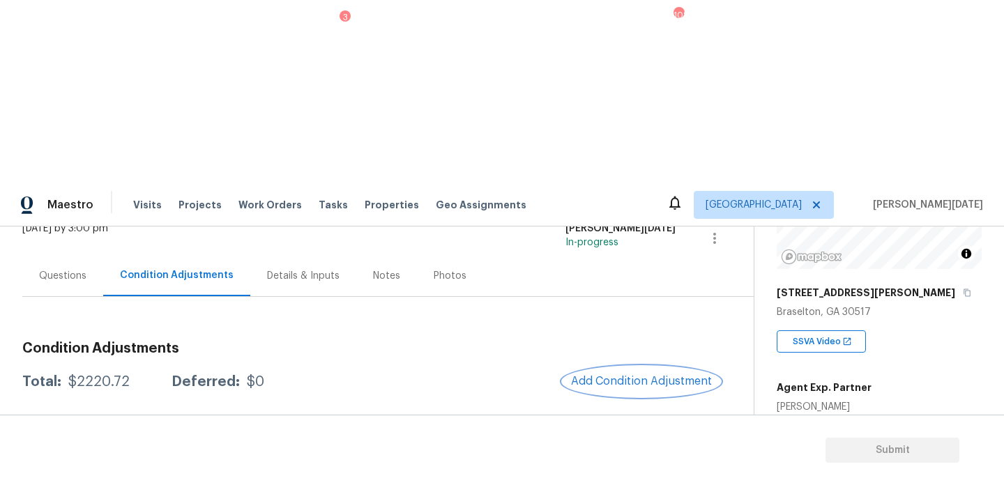
click at [640, 375] on span "Add Condition Adjustment" at bounding box center [641, 381] width 141 height 13
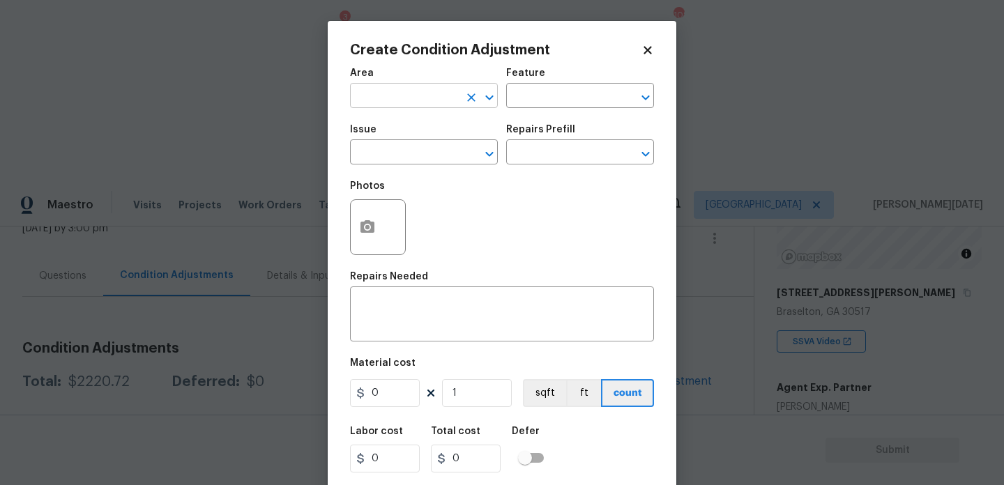
click at [406, 105] on input "text" at bounding box center [404, 97] width 109 height 22
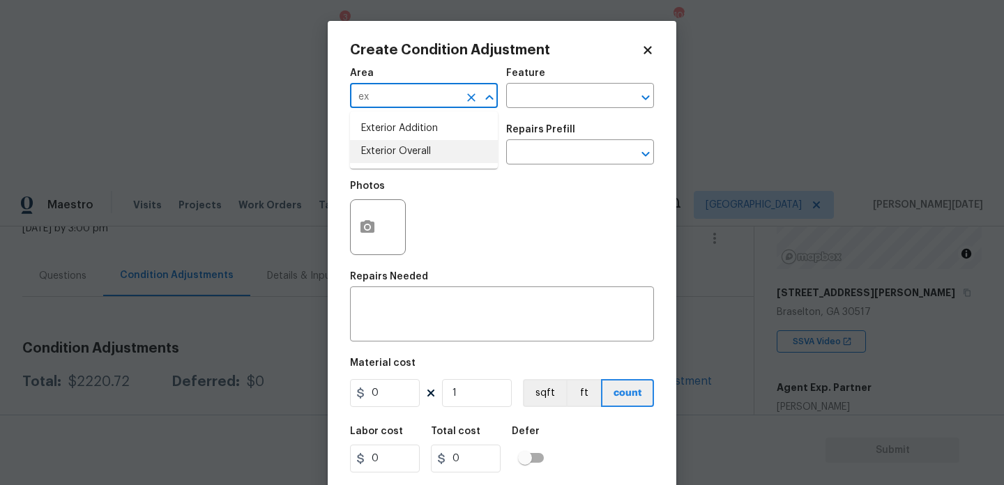
click at [408, 152] on li "Exterior Overall" at bounding box center [424, 151] width 148 height 23
type input "Exterior Overall"
click at [408, 152] on input "text" at bounding box center [404, 154] width 109 height 22
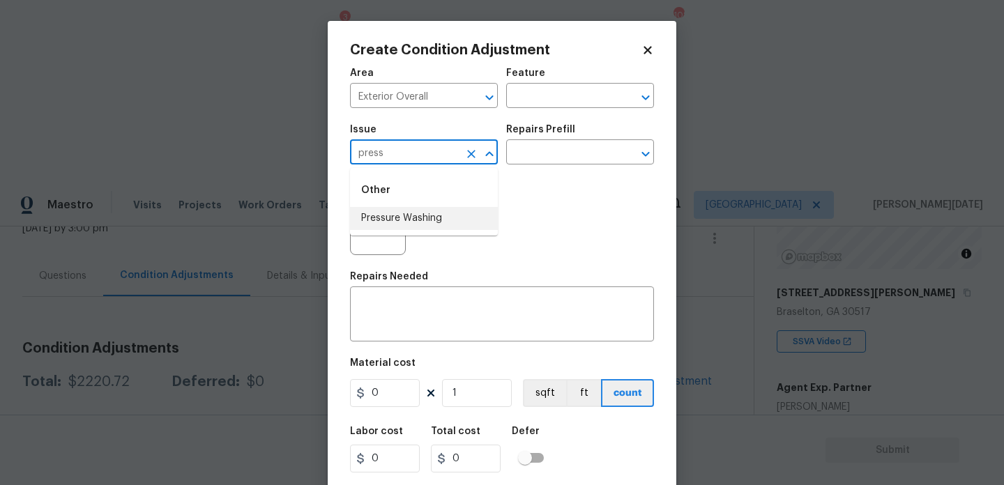
click at [418, 216] on li "Pressure Washing" at bounding box center [424, 218] width 148 height 23
type input "Pressure Washing"
click at [542, 159] on input "text" at bounding box center [560, 154] width 109 height 22
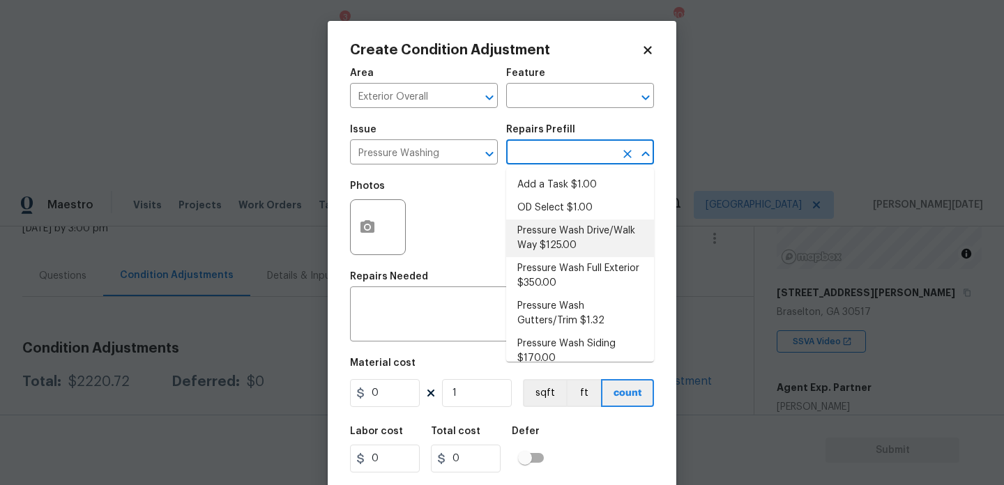
click at [551, 237] on li "Pressure Wash Drive/Walk Way $125.00" at bounding box center [580, 239] width 148 height 38
type input "Siding"
type textarea "Pressure wash the driveways/walkways as directed by the PM. Ensure that all deb…"
type input "125"
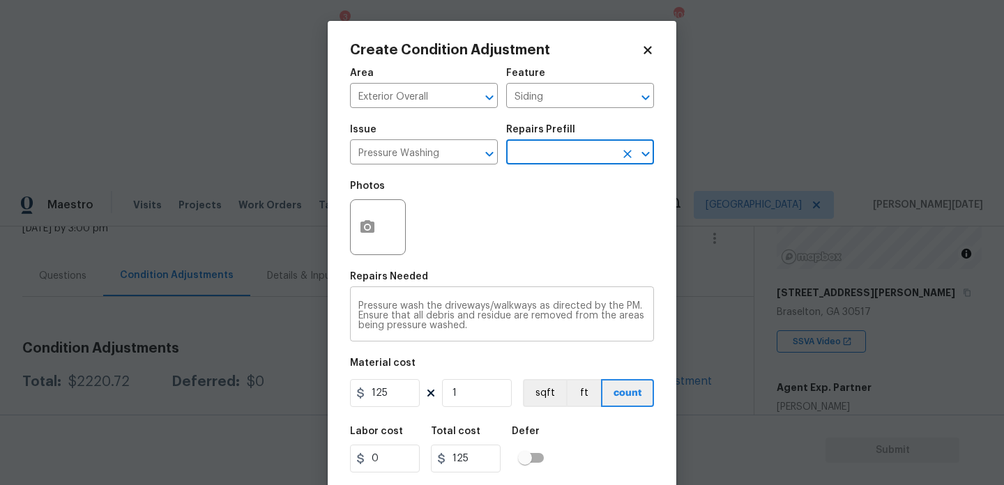
scroll to position [36, 0]
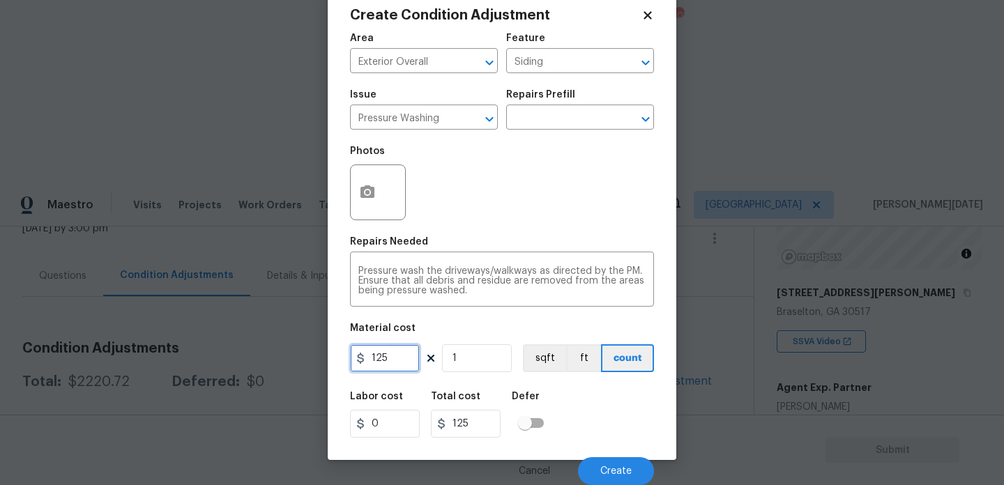
drag, startPoint x: 393, startPoint y: 366, endPoint x: 307, endPoint y: 365, distance: 86.5
click at [307, 365] on div "Create Condition Adjustment Area Exterior Overall ​ Feature Siding ​ Issue Pres…" at bounding box center [502, 242] width 1004 height 485
type input "200"
click at [614, 217] on div "Photos" at bounding box center [502, 183] width 304 height 91
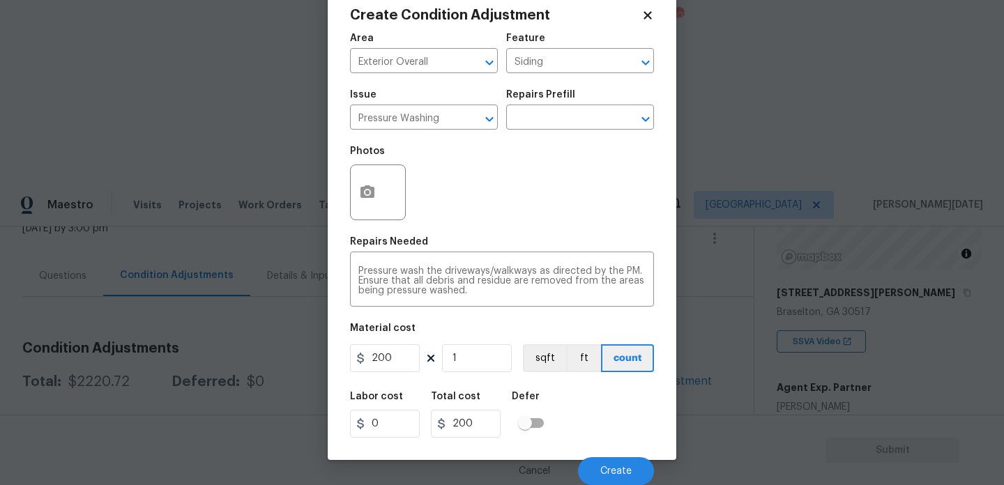
click at [614, 217] on div "Photos" at bounding box center [502, 183] width 304 height 91
click at [608, 464] on button "Create" at bounding box center [616, 471] width 76 height 28
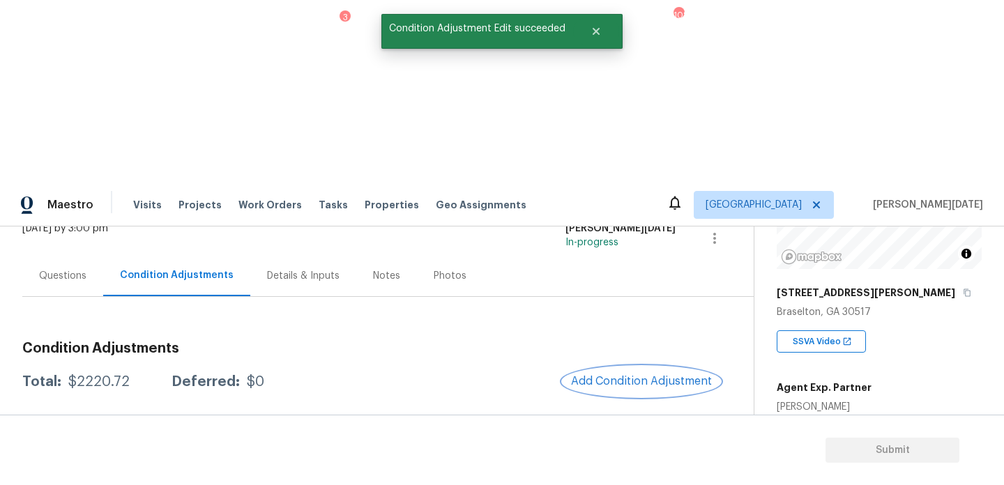
scroll to position [0, 0]
click at [626, 200] on div at bounding box center [502, 242] width 1004 height 485
click at [610, 375] on span "Add Condition Adjustment" at bounding box center [641, 381] width 141 height 13
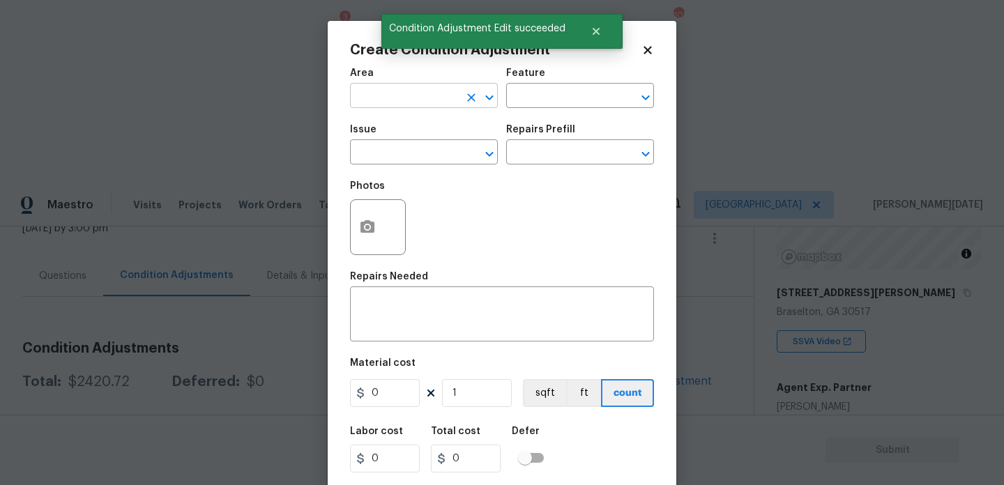
click at [374, 89] on input "text" at bounding box center [404, 97] width 109 height 22
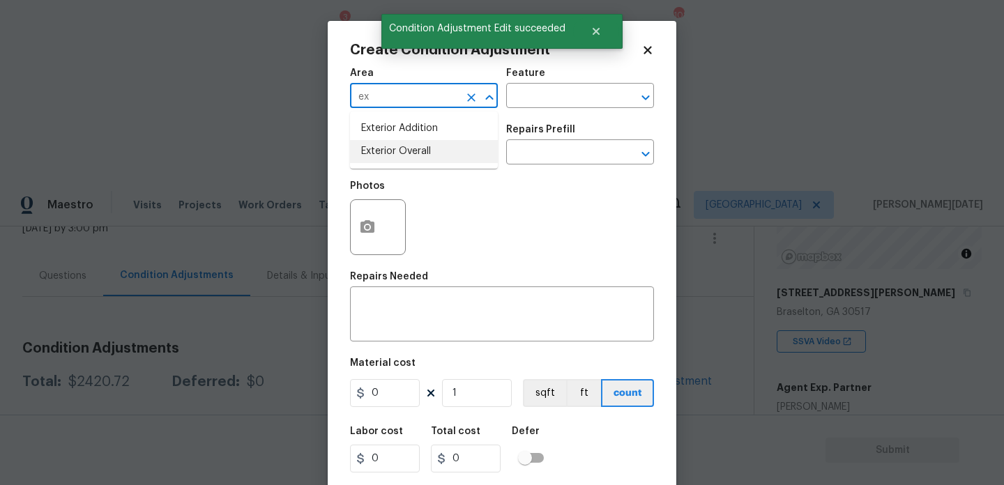
click at [392, 162] on li "Exterior Overall" at bounding box center [424, 151] width 148 height 23
type input "Exterior Overall"
click at [392, 162] on input "text" at bounding box center [404, 154] width 109 height 22
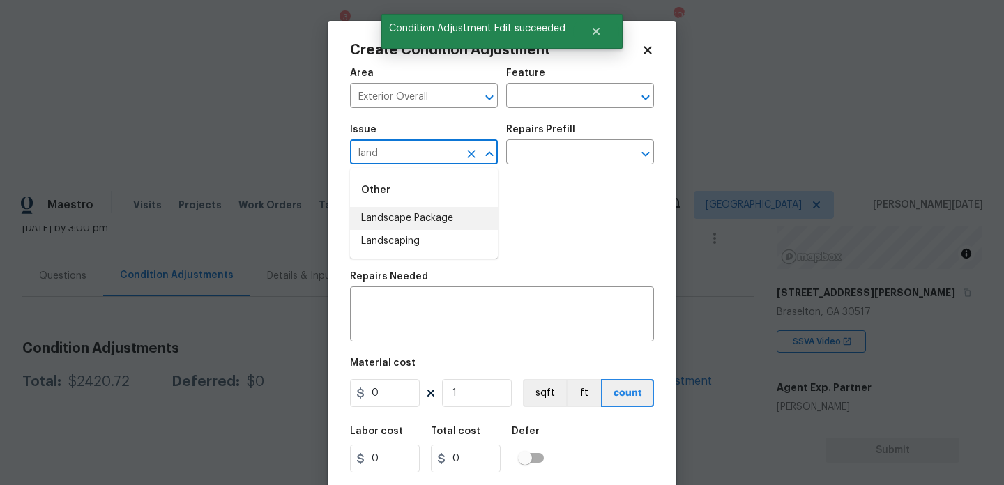
click at [410, 213] on li "Landscape Package" at bounding box center [424, 218] width 148 height 23
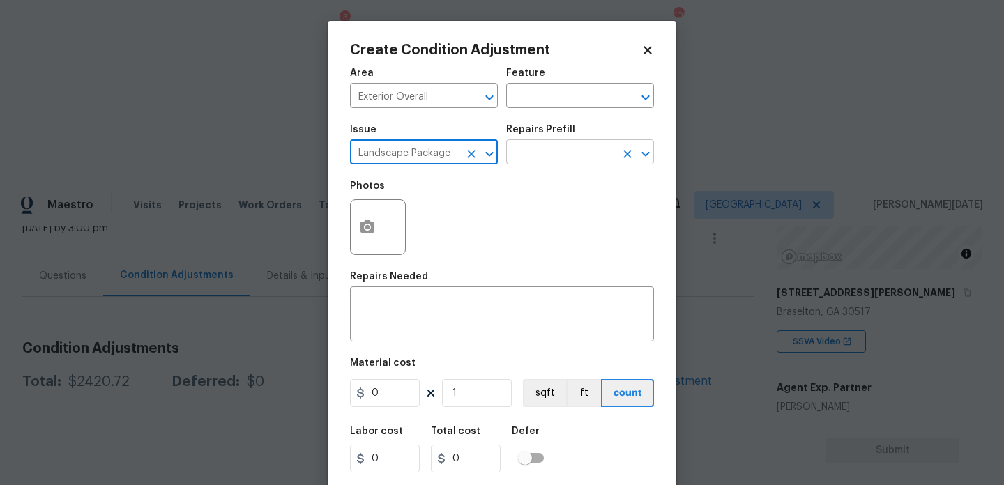
type input "Landscape Package"
click at [565, 161] on input "text" at bounding box center [560, 154] width 109 height 22
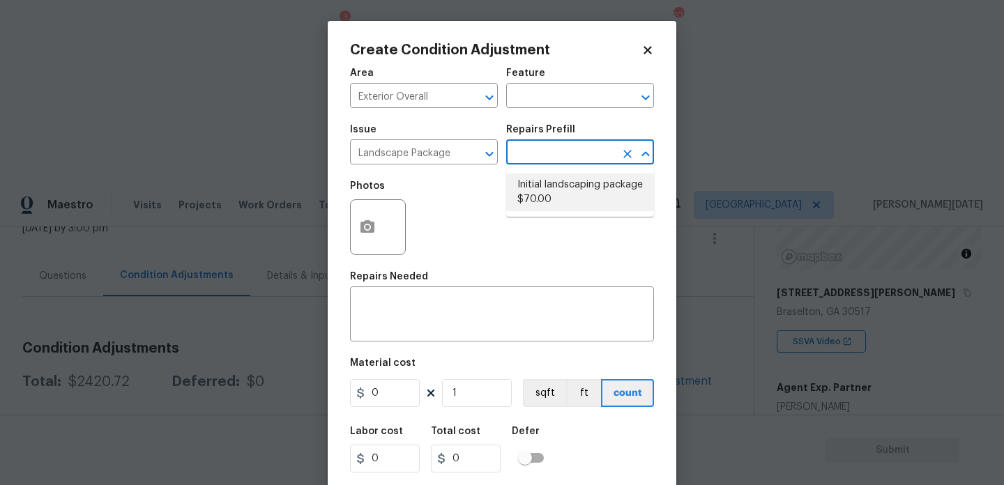
click at [565, 190] on li "Initial landscaping package $70.00" at bounding box center [580, 193] width 148 height 38
type input "Home Readiness Packages"
type textarea "Mowing of grass up to 6" in height. Mow, edge along driveways & sidewalks, trim…"
type input "70"
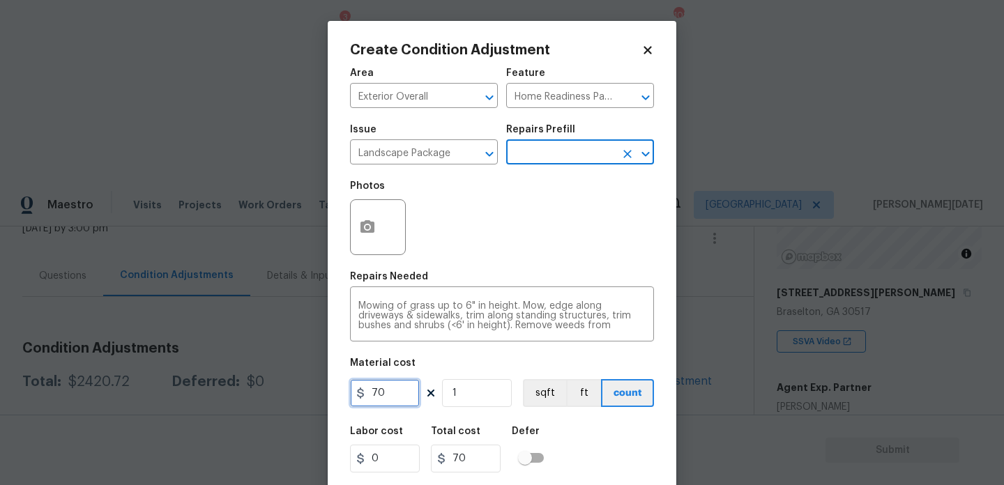
drag, startPoint x: 397, startPoint y: 400, endPoint x: 312, endPoint y: 400, distance: 85.8
click at [312, 400] on div "Create Condition Adjustment Area Exterior Overall ​ Feature Home Readiness Pack…" at bounding box center [502, 242] width 1004 height 485
type input "300"
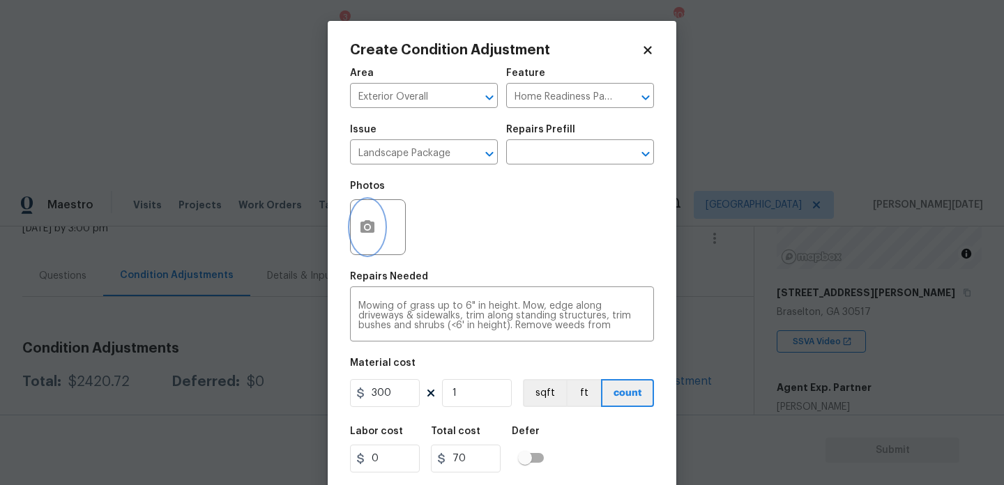
click at [371, 219] on icon "button" at bounding box center [367, 227] width 17 height 17
type input "300"
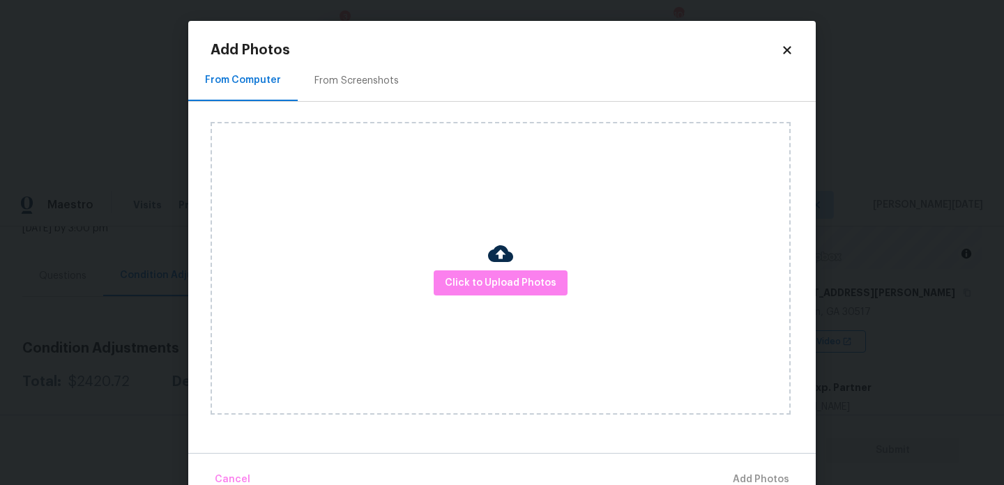
click at [367, 78] on div "From Screenshots" at bounding box center [356, 81] width 84 height 14
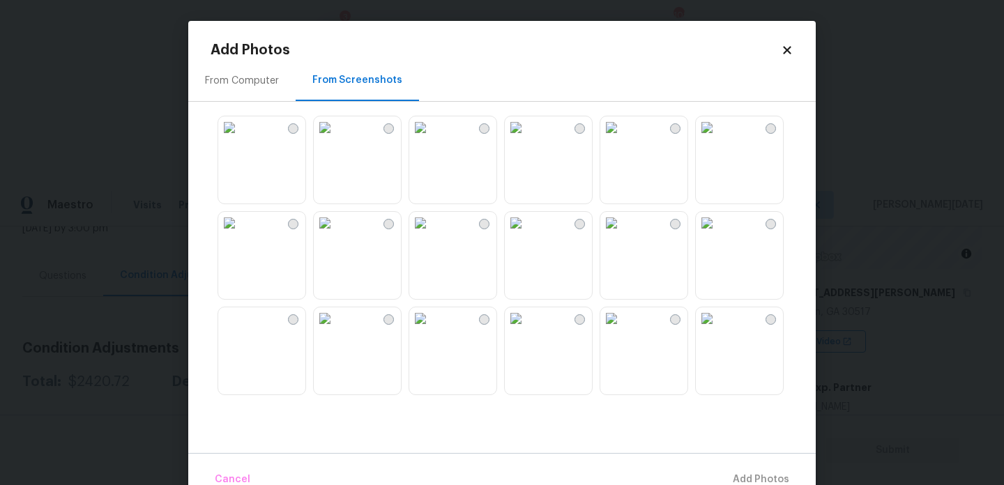
click at [241, 139] on img at bounding box center [229, 127] width 22 height 22
click at [623, 137] on img at bounding box center [611, 127] width 22 height 22
click at [623, 330] on img at bounding box center [611, 319] width 22 height 22
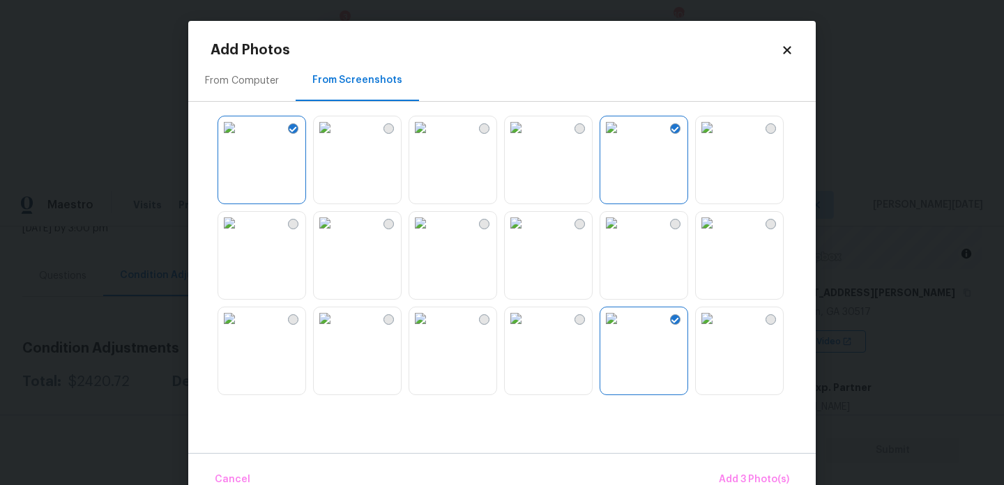
click at [718, 234] on img at bounding box center [707, 223] width 22 height 22
click at [738, 471] on button "Add 4 Photo(s)" at bounding box center [753, 480] width 83 height 30
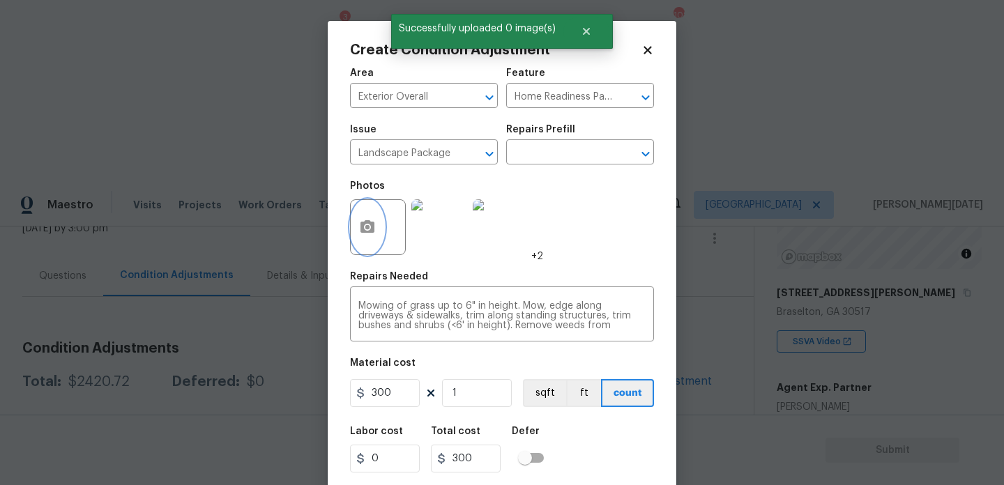
scroll to position [36, 0]
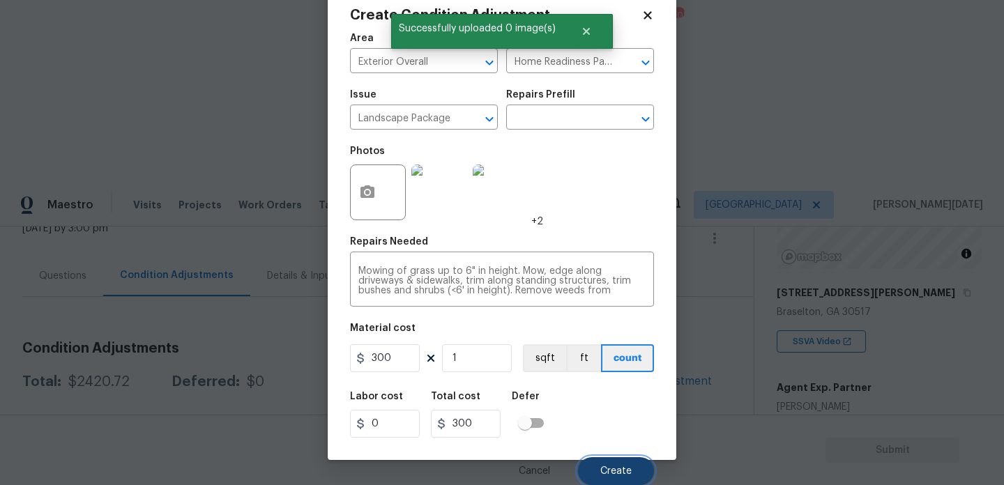
click at [604, 473] on span "Create" at bounding box center [615, 471] width 31 height 10
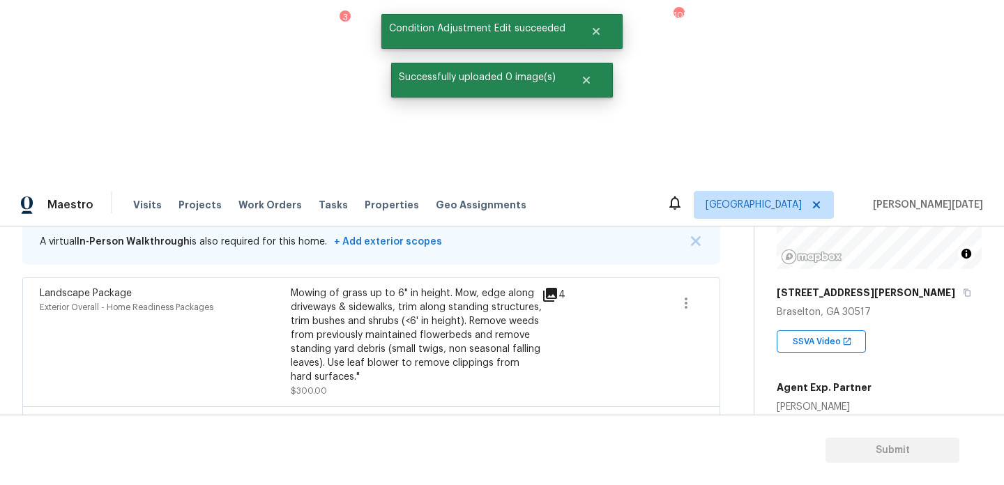
scroll to position [0, 0]
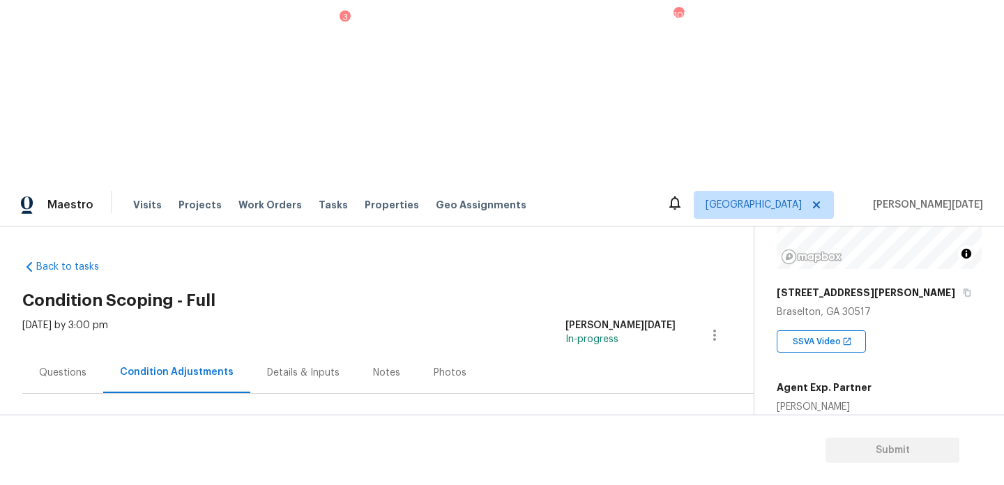
click at [635, 472] on span "Add Condition Adjustment" at bounding box center [641, 478] width 141 height 13
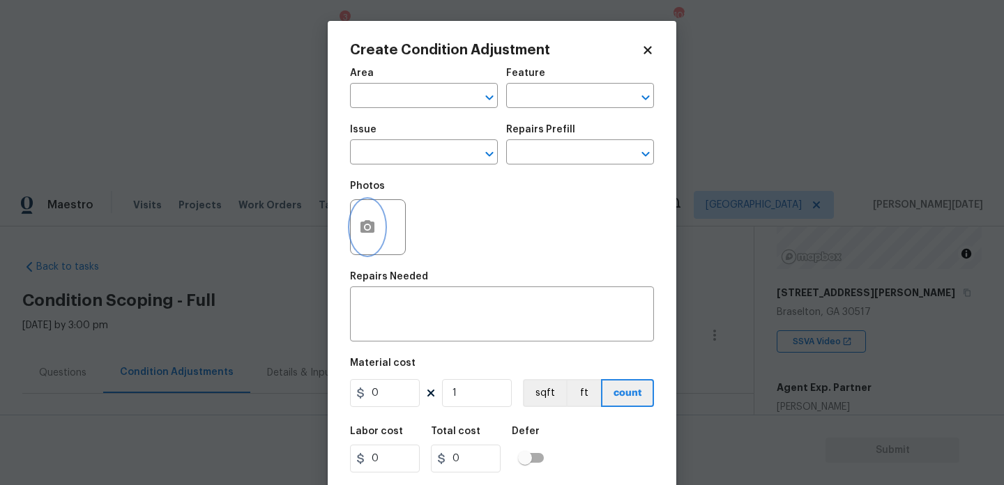
click at [363, 243] on button "button" at bounding box center [367, 227] width 33 height 54
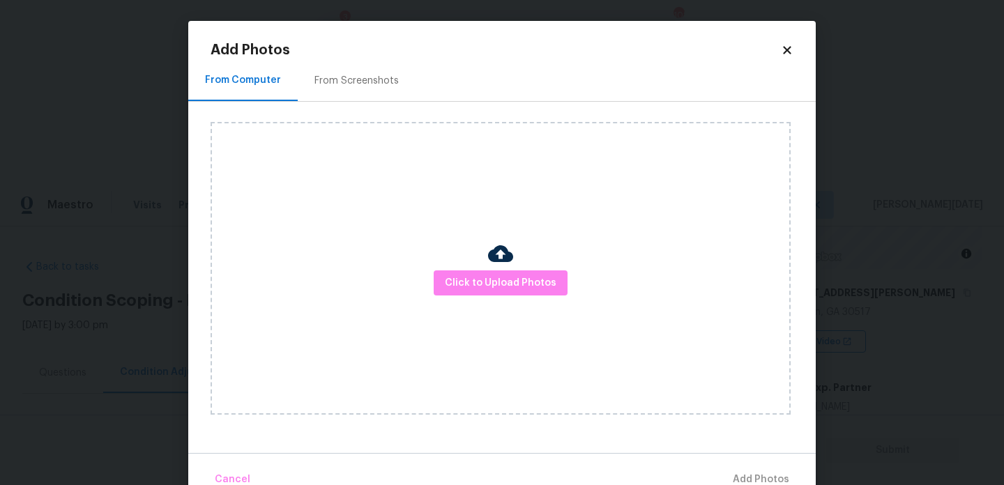
click at [460, 268] on div "Click to Upload Photos" at bounding box center [501, 268] width 580 height 293
click at [472, 285] on span "Click to Upload Photos" at bounding box center [501, 283] width 112 height 17
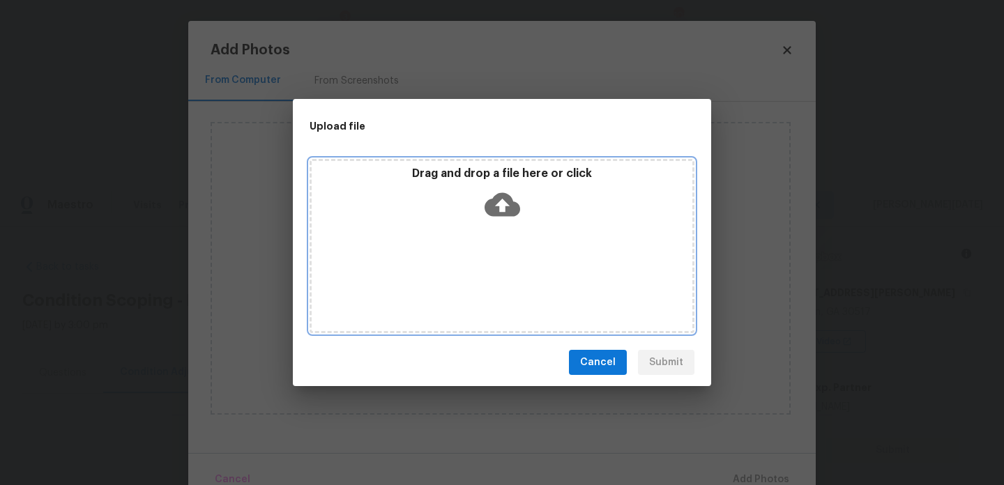
click at [472, 285] on div "Drag and drop a file here or click" at bounding box center [502, 246] width 385 height 174
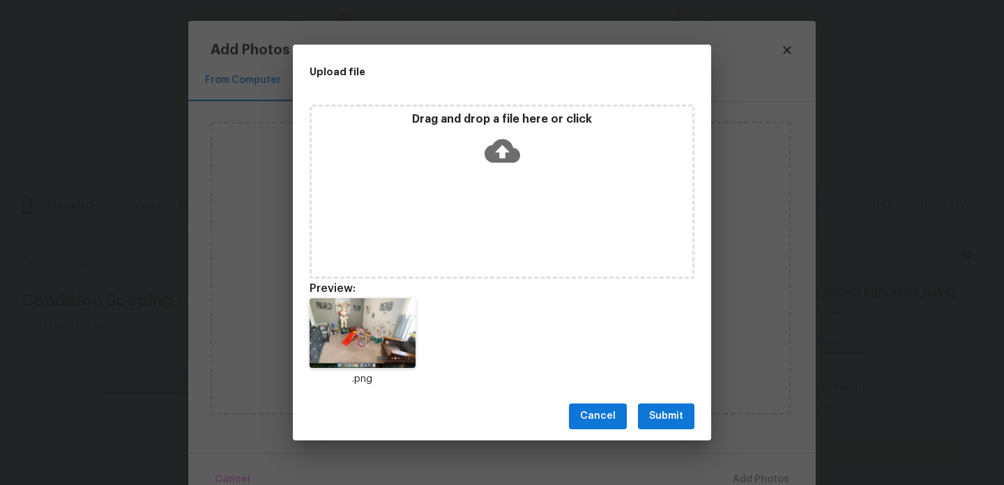
click at [660, 413] on span "Submit" at bounding box center [666, 416] width 34 height 17
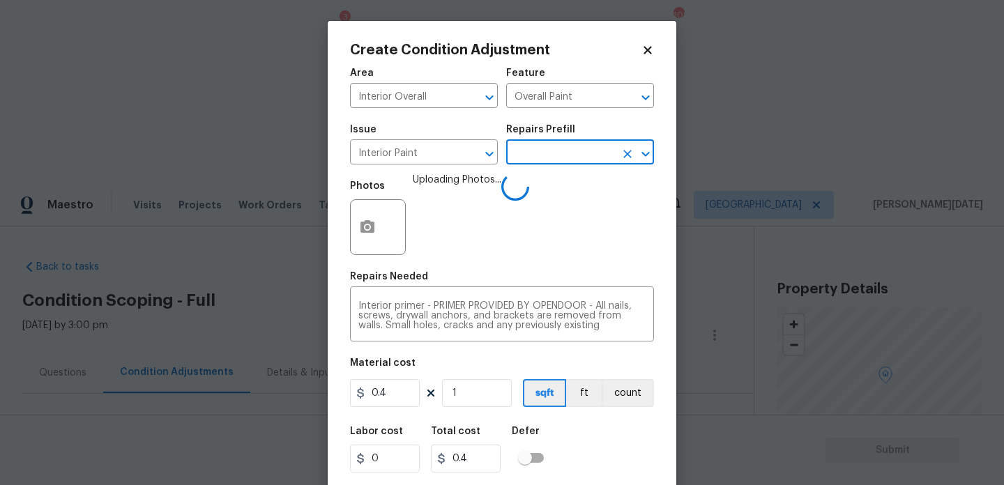
scroll to position [178, 0]
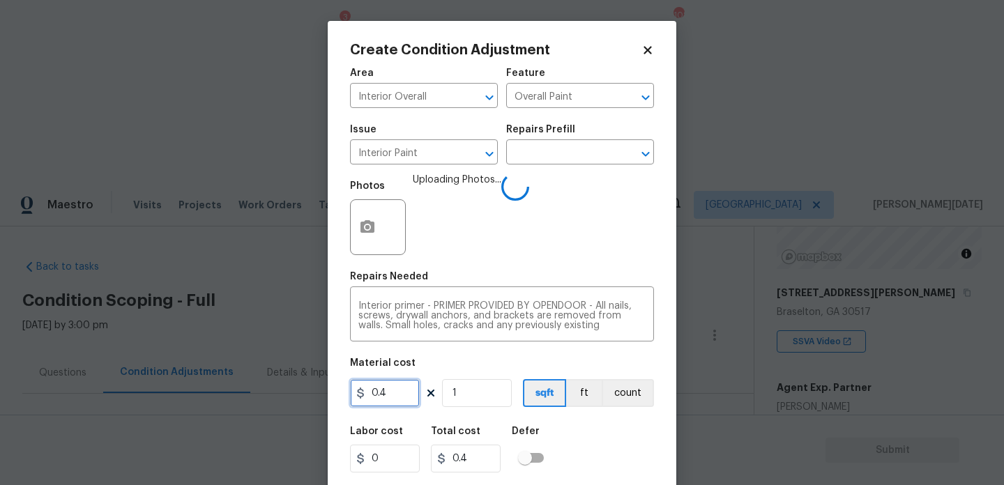
drag, startPoint x: 398, startPoint y: 395, endPoint x: 156, endPoint y: 394, distance: 242.0
click at [156, 394] on div "Create Condition Adjustment Area Interior Overall ​ Feature Overall Paint ​ Iss…" at bounding box center [502, 242] width 1004 height 485
type input "100"
click at [476, 225] on span "Uploading Photos..." at bounding box center [457, 218] width 89 height 91
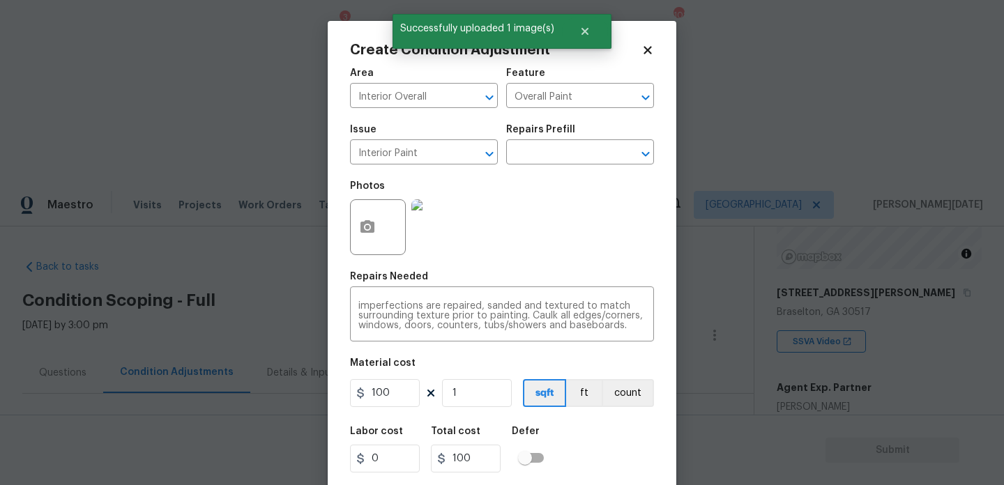
scroll to position [36, 0]
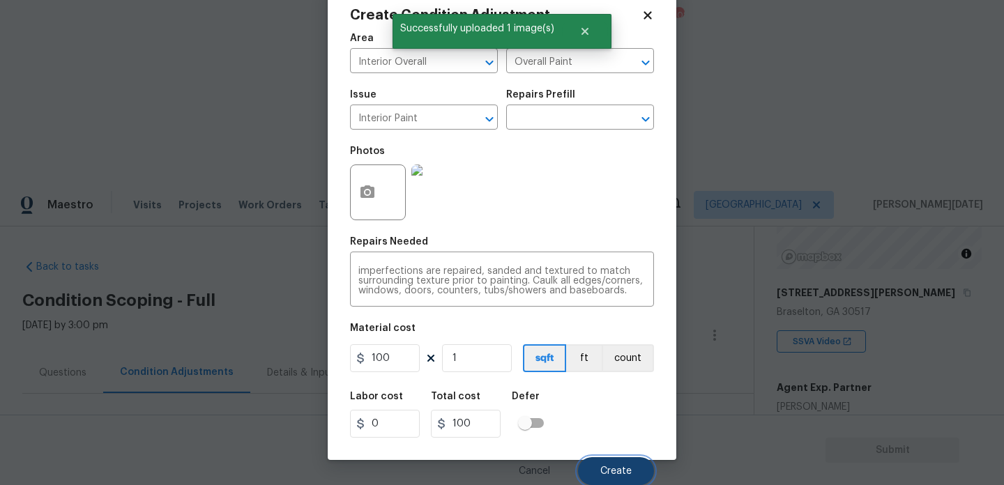
click at [605, 480] on button "Create" at bounding box center [616, 471] width 76 height 28
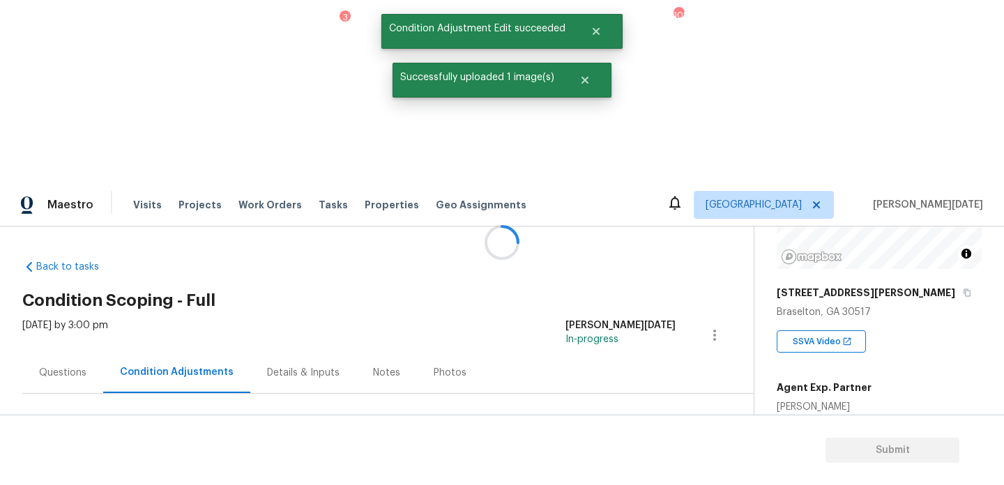
scroll to position [0, 0]
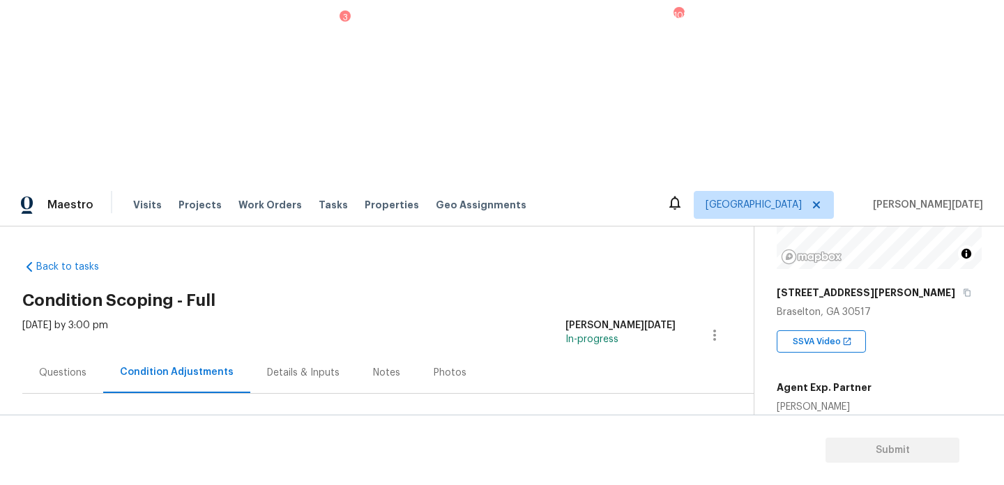
click at [82, 366] on div "Questions" at bounding box center [62, 373] width 47 height 14
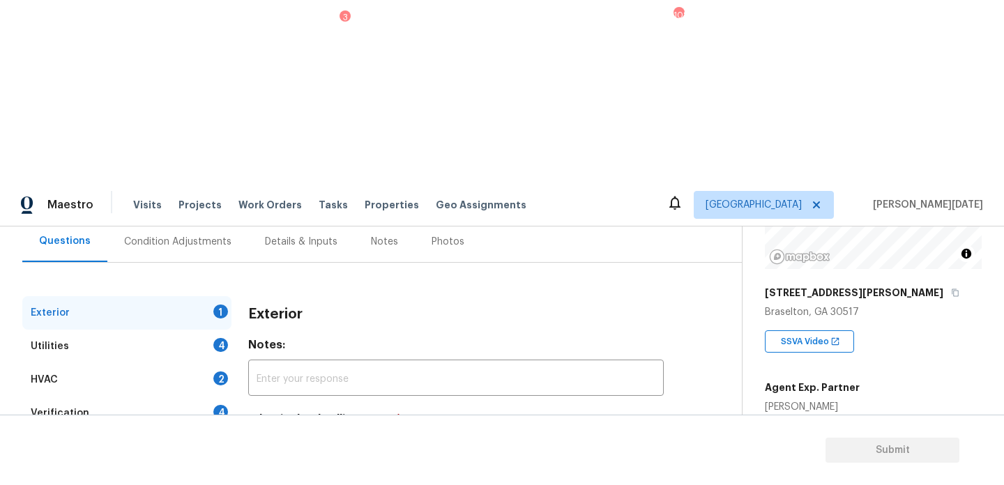
scroll to position [186, 0]
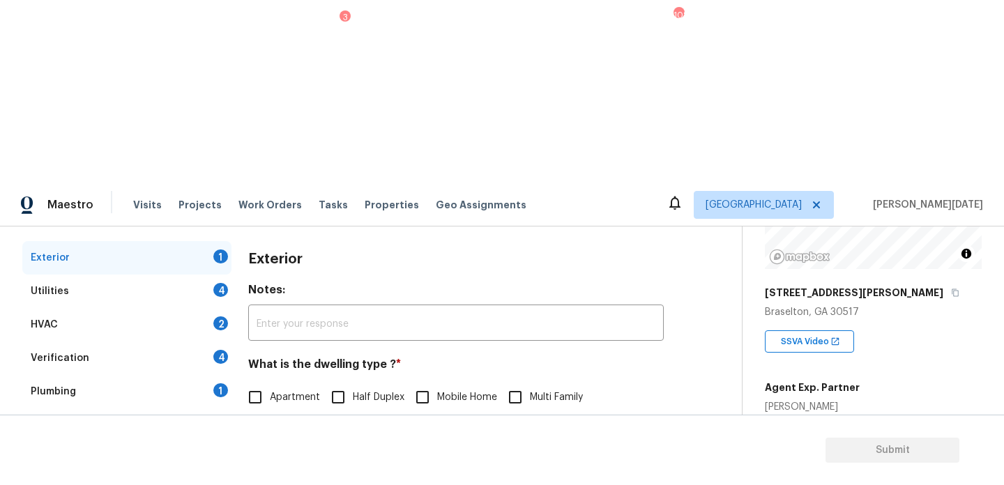
click at [264, 259] on div "Exterior Notes: ​ What is the dwelling type ? * Apartment Half Duplex Mobile Ho…" at bounding box center [456, 415] width 416 height 349
click at [264, 412] on input "Single Family" at bounding box center [255, 426] width 29 height 29
checkbox input "true"
click at [179, 476] on div "Pricing 5" at bounding box center [126, 492] width 209 height 33
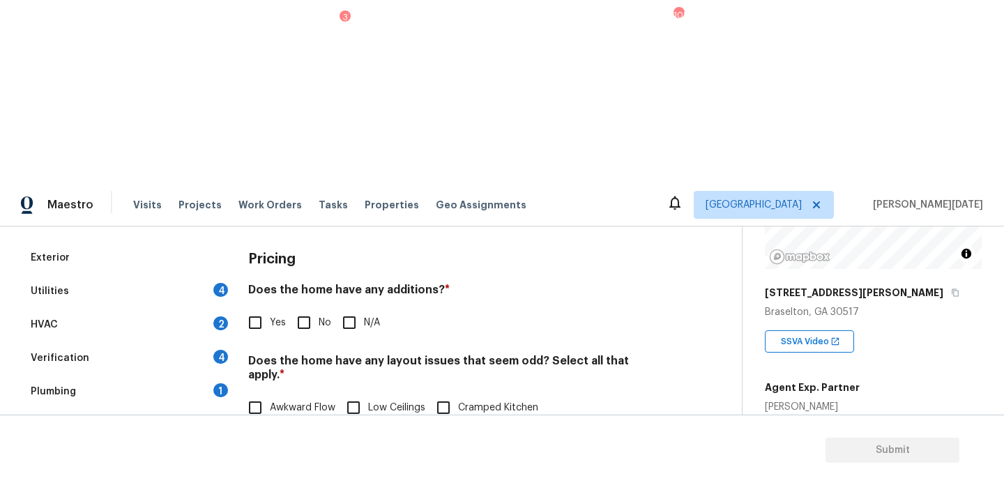
click at [508, 423] on label "Slope in [GEOGRAPHIC_DATA]" at bounding box center [542, 437] width 165 height 29
click at [489, 423] on input "Slope in [GEOGRAPHIC_DATA]" at bounding box center [474, 437] width 29 height 29
checkbox input "true"
click at [314, 308] on input "No" at bounding box center [303, 322] width 29 height 29
checkbox input "true"
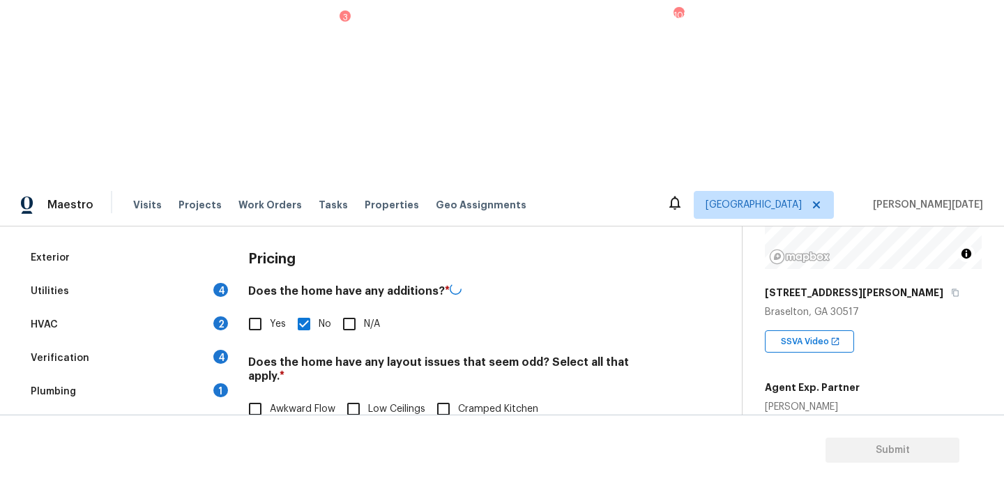
scroll to position [351, 0]
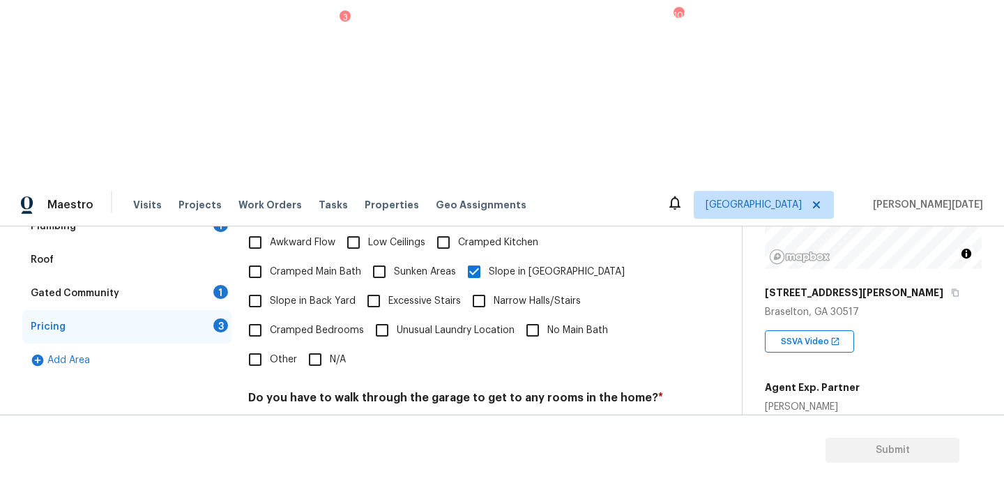
click at [319, 424] on span "No" at bounding box center [325, 431] width 13 height 15
click at [318, 416] on input "No" at bounding box center [303, 430] width 29 height 29
checkbox input "true"
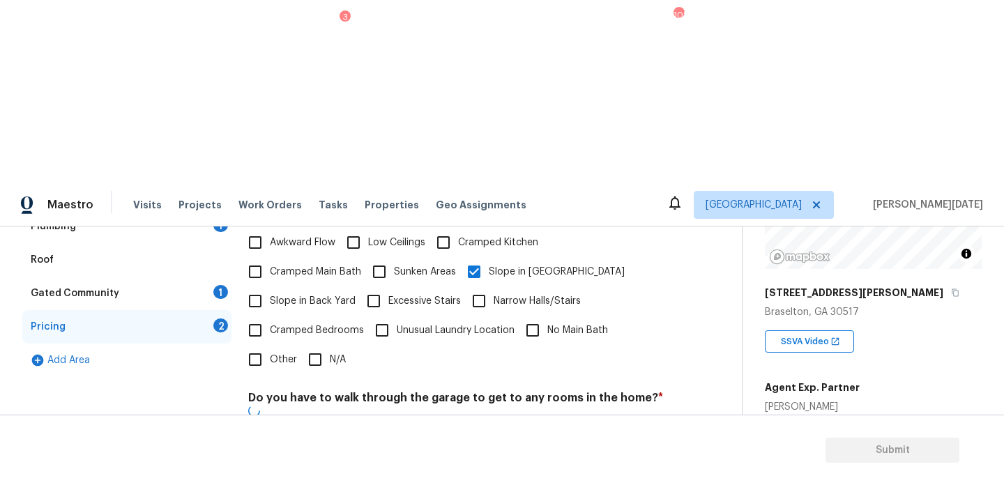
checkbox input "true"
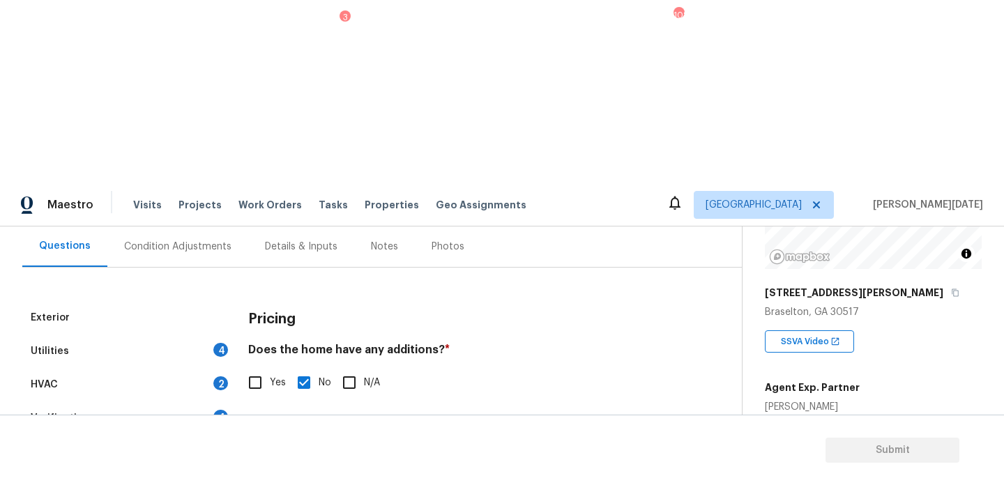
scroll to position [125, 0]
click at [185, 241] on div "Condition Adjustments" at bounding box center [177, 248] width 107 height 14
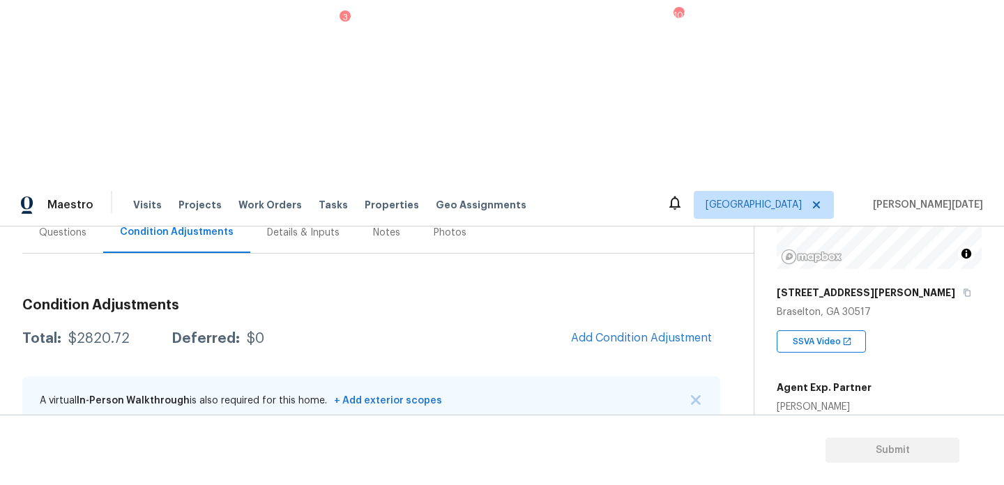
scroll to position [127, 0]
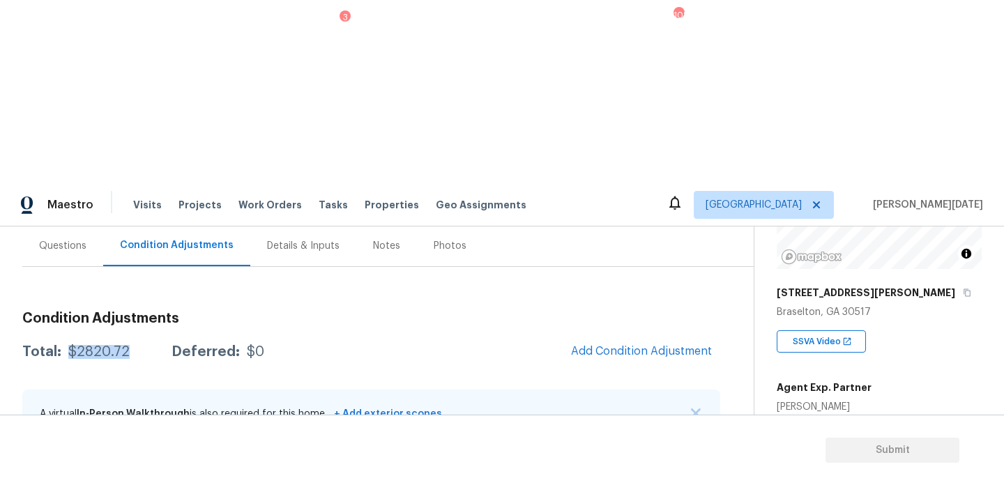
drag, startPoint x: 66, startPoint y: 171, endPoint x: 132, endPoint y: 171, distance: 66.2
click at [132, 345] on div "Total: $2820.72 Deferred: $0" at bounding box center [143, 352] width 242 height 14
copy div "$2820.72"
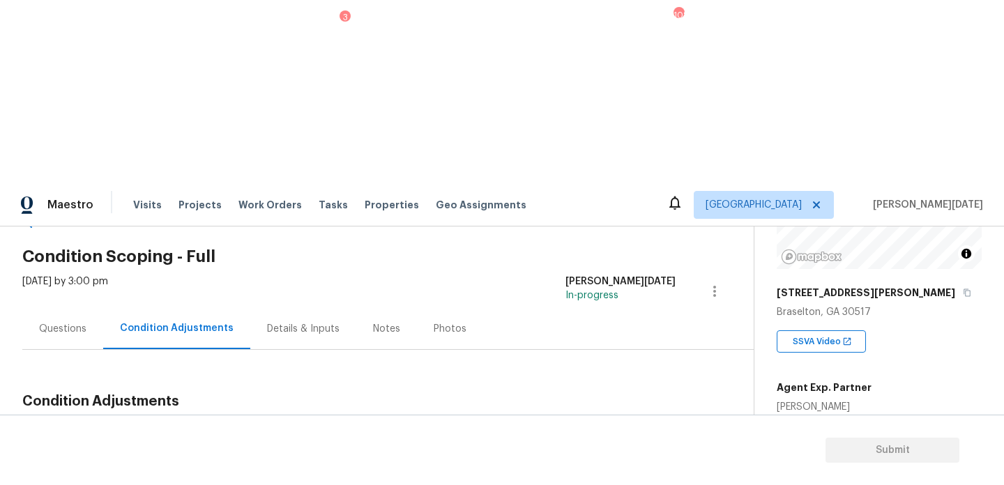
click at [36, 308] on div "Questions" at bounding box center [62, 328] width 81 height 41
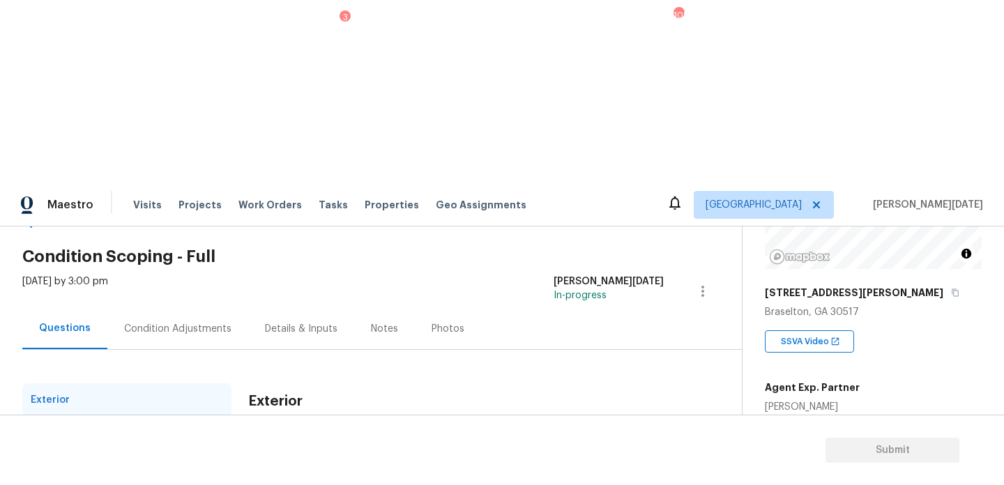
scroll to position [186, 0]
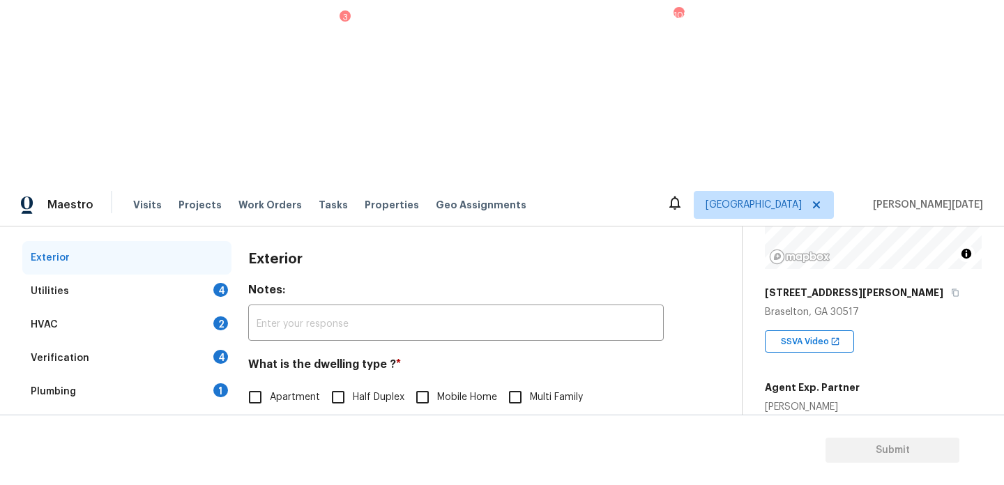
click at [206, 275] on div "Utilities 4" at bounding box center [126, 291] width 209 height 33
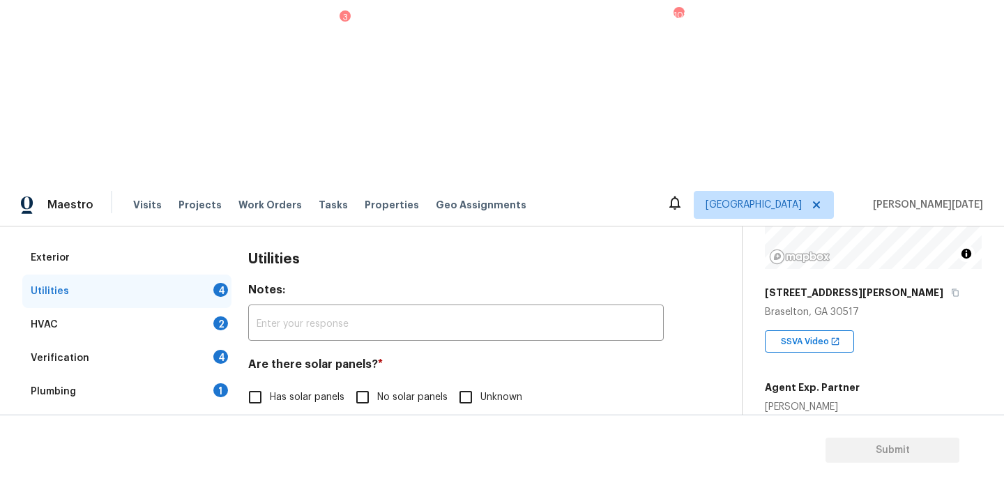
click at [370, 383] on input "No solar panels" at bounding box center [362, 397] width 29 height 29
checkbox input "true"
click at [558, 454] on div "Natural Gas Lines Propane Other None" at bounding box center [456, 468] width 416 height 29
click at [524, 462] on span "None" at bounding box center [525, 469] width 24 height 15
click at [513, 454] on input "None" at bounding box center [498, 468] width 29 height 29
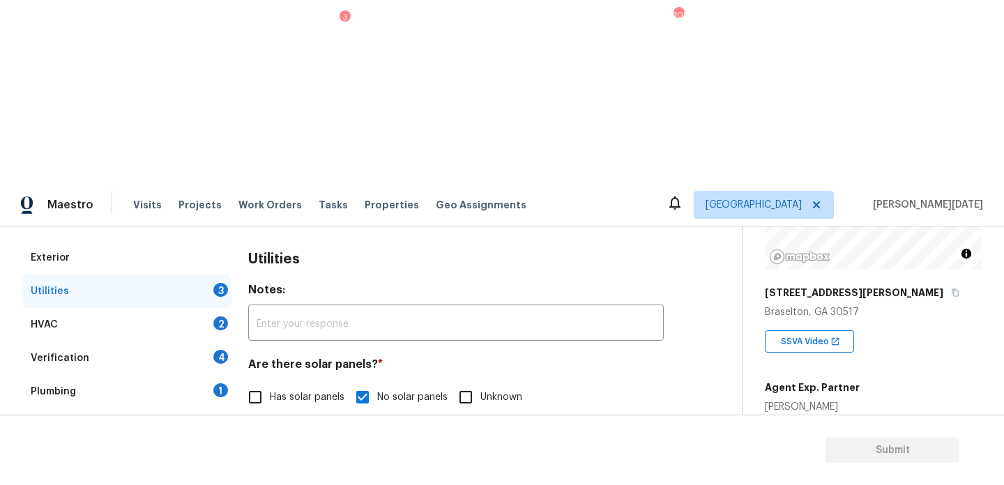
checkbox input "true"
click at [266, 454] on input "Natural Gas Lines" at bounding box center [255, 468] width 29 height 29
checkbox input "true"
checkbox input "false"
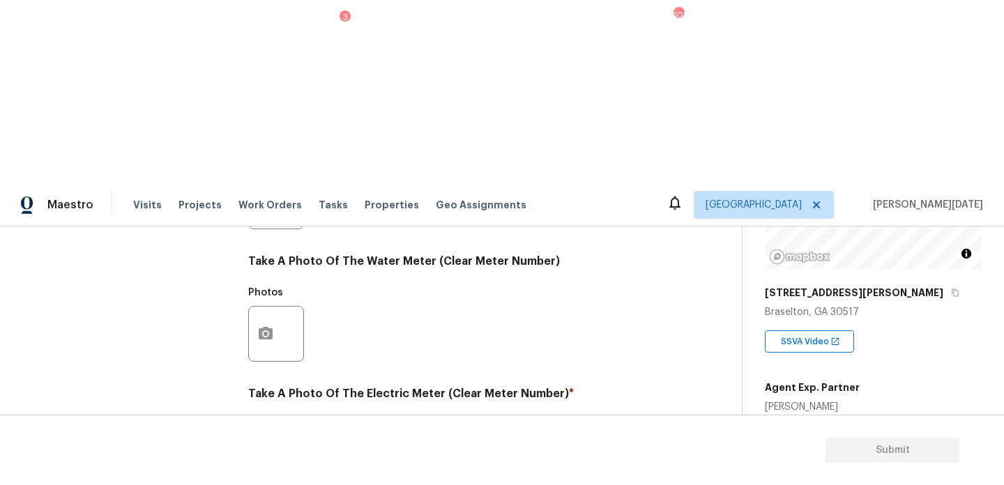
click at [279, 439] on button "button" at bounding box center [265, 466] width 33 height 54
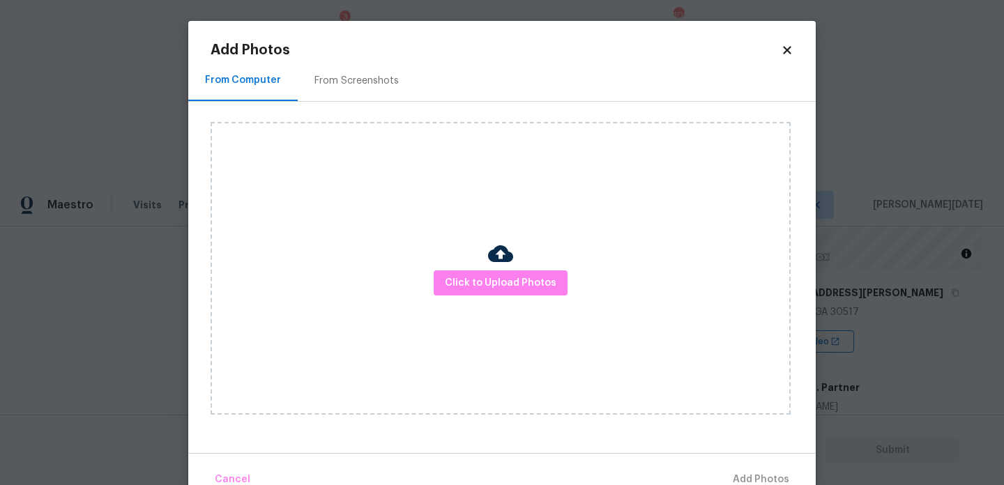
click at [503, 304] on div "Click to Upload Photos" at bounding box center [501, 268] width 580 height 293
click at [520, 290] on span "Click to Upload Photos" at bounding box center [501, 283] width 112 height 17
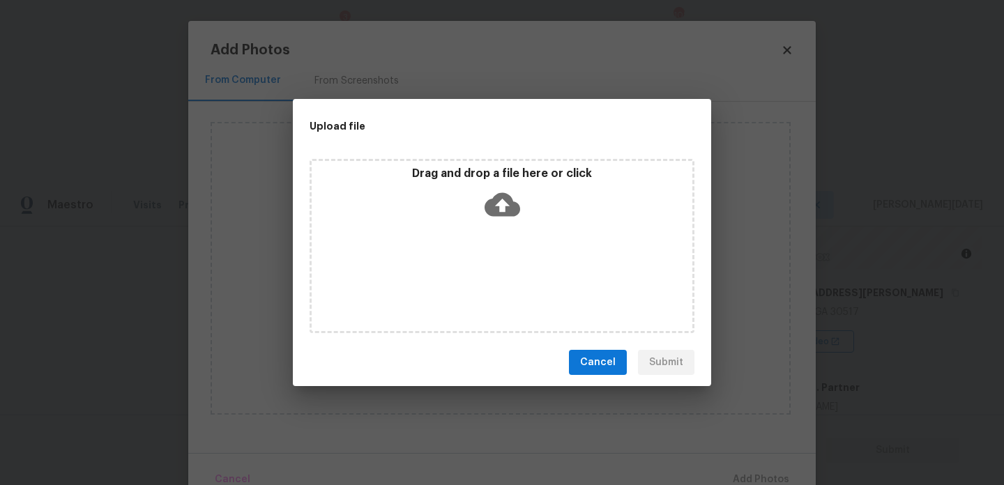
click at [520, 290] on div "Drag and drop a file here or click" at bounding box center [502, 246] width 385 height 174
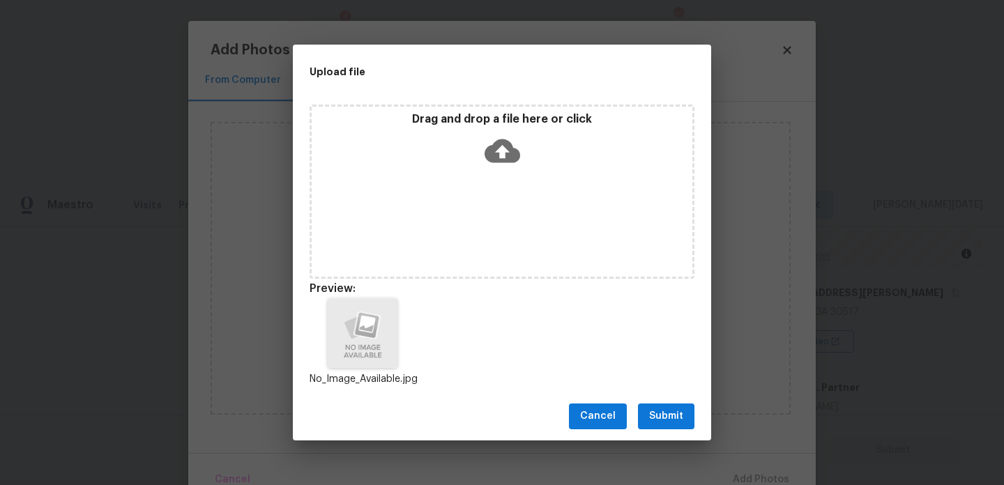
click at [683, 425] on span "Submit" at bounding box center [666, 416] width 34 height 17
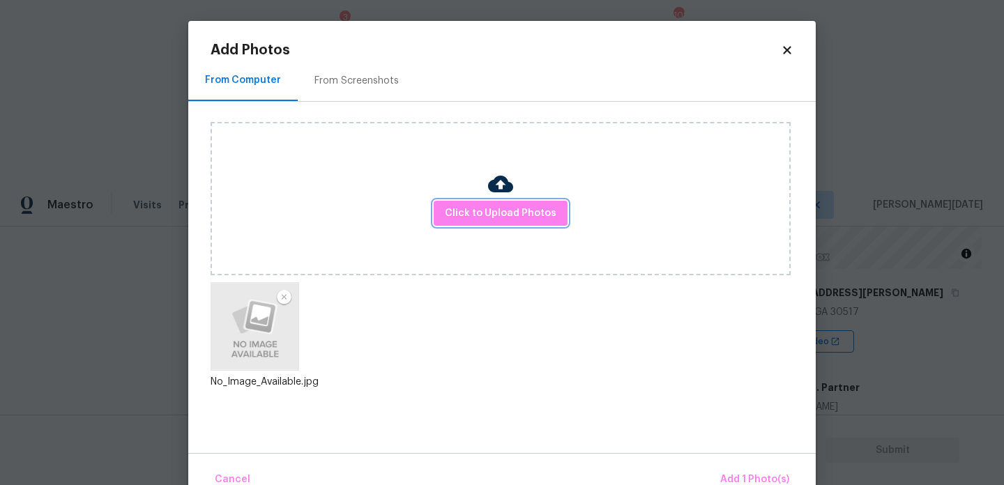
scroll to position [31, 0]
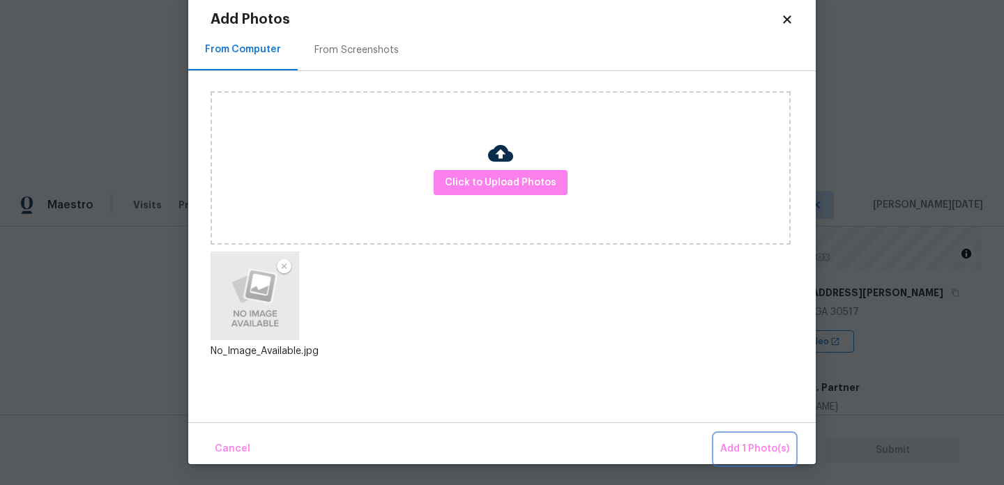
click at [738, 441] on span "Add 1 Photo(s)" at bounding box center [754, 449] width 69 height 17
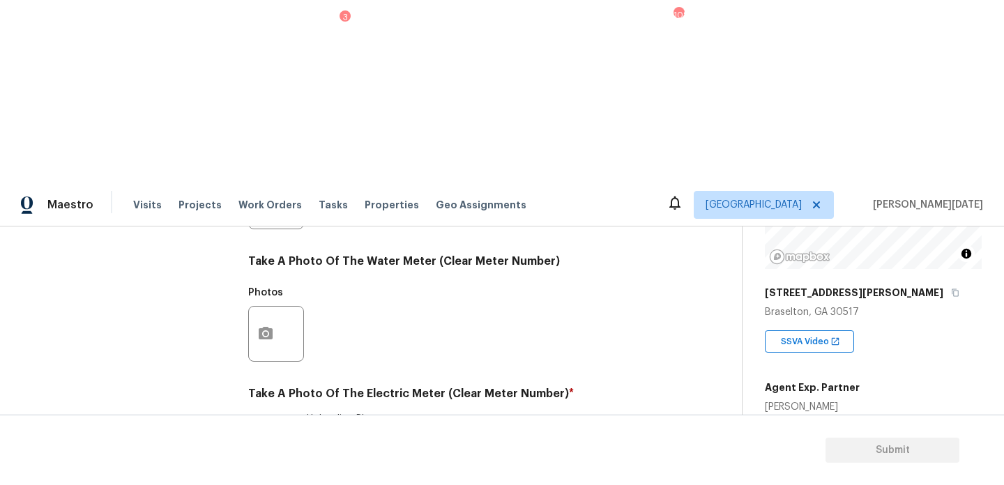
scroll to position [0, 0]
checkbox input "true"
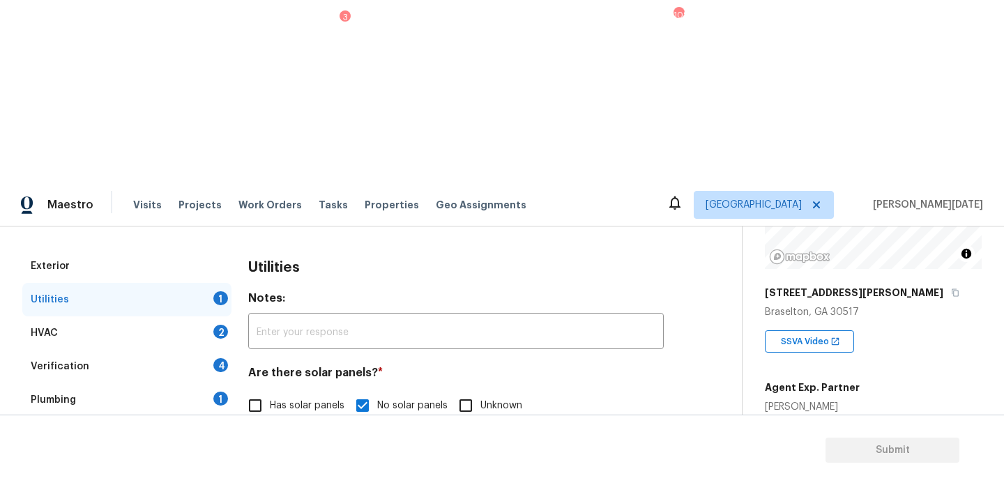
scroll to position [177, 0]
click at [204, 317] on div "HVAC 2" at bounding box center [126, 333] width 209 height 33
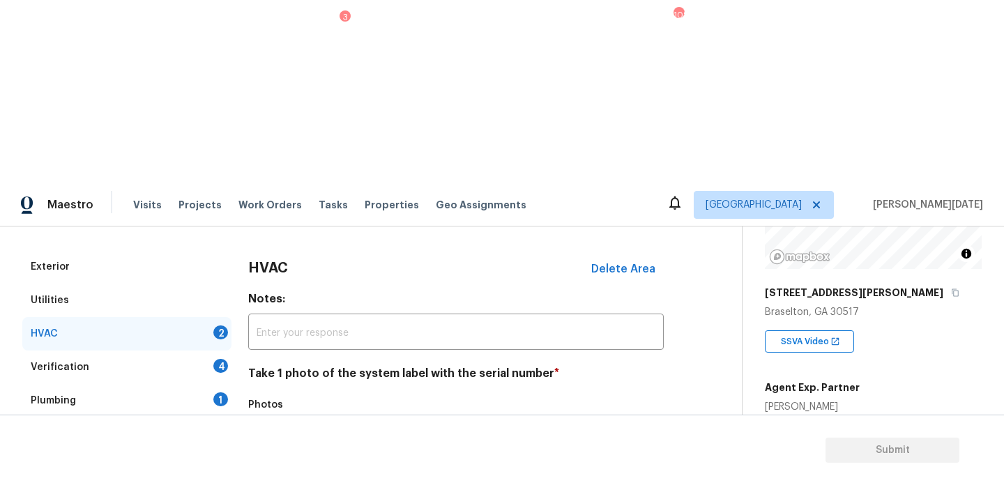
click at [273, 438] on icon "button" at bounding box center [265, 446] width 17 height 17
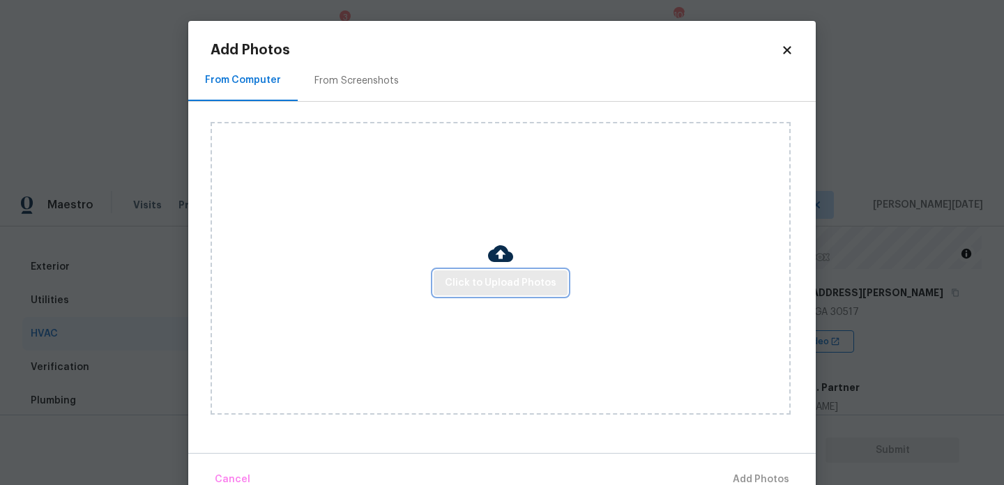
click at [517, 281] on span "Click to Upload Photos" at bounding box center [501, 283] width 112 height 17
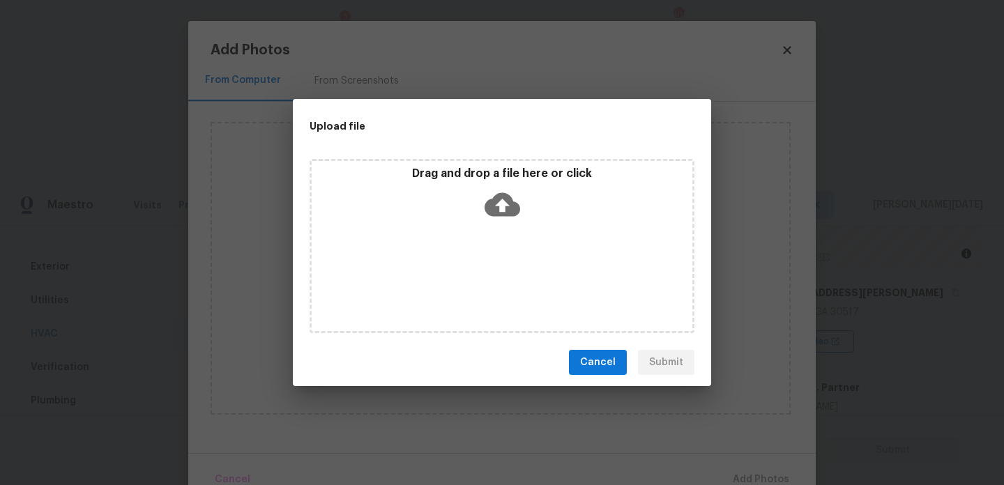
click at [517, 281] on div "Drag and drop a file here or click" at bounding box center [502, 246] width 385 height 174
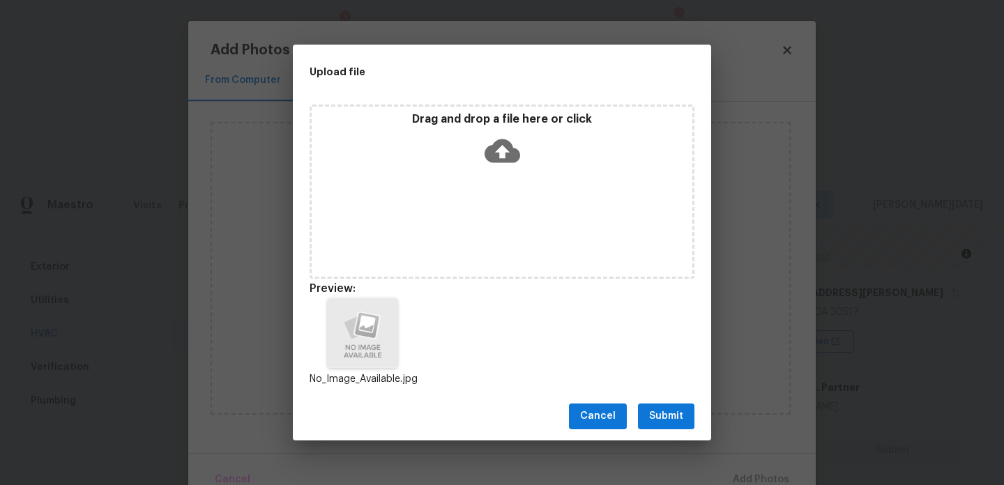
click at [649, 407] on button "Submit" at bounding box center [666, 417] width 56 height 26
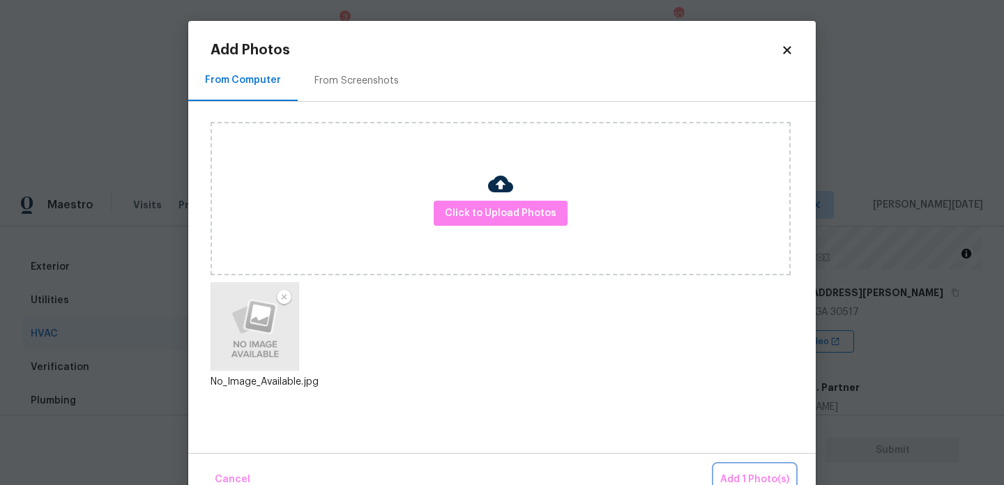
click at [743, 468] on button "Add 1 Photo(s)" at bounding box center [755, 480] width 80 height 30
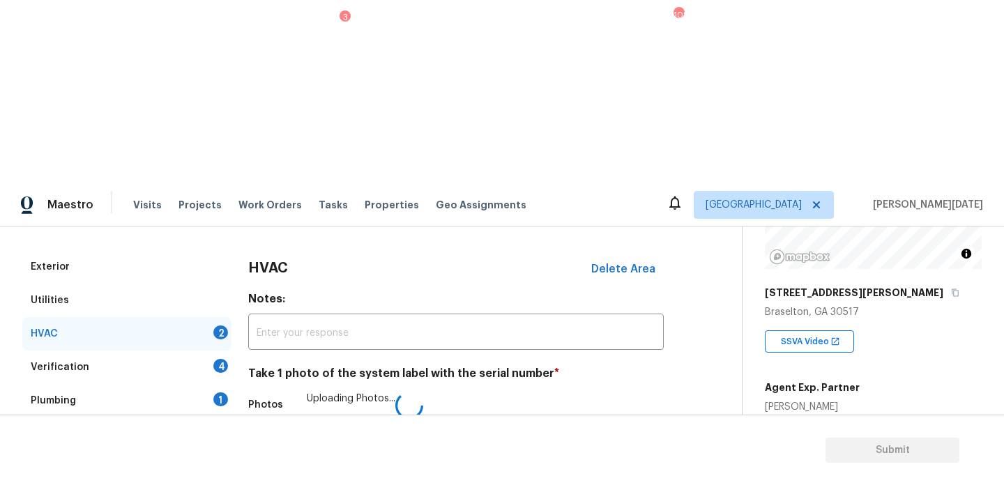
scroll to position [232, 0]
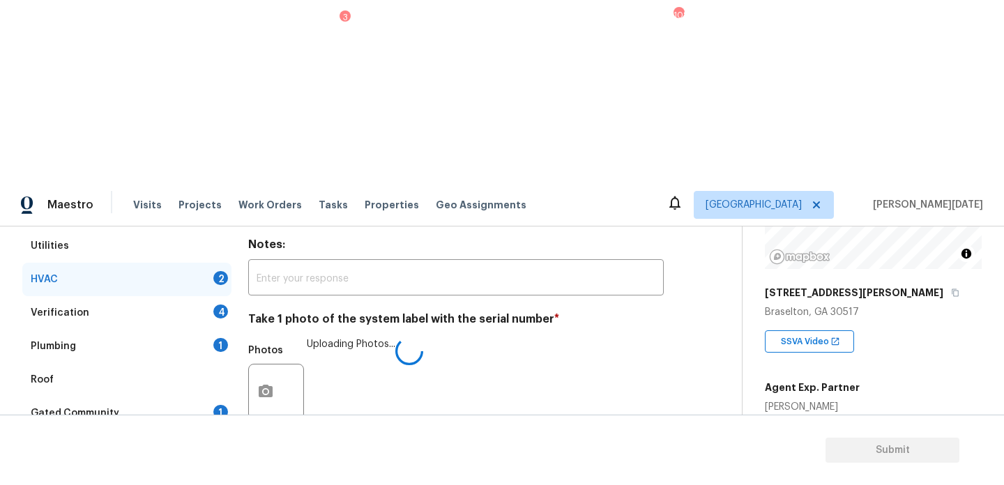
checkbox input "true"
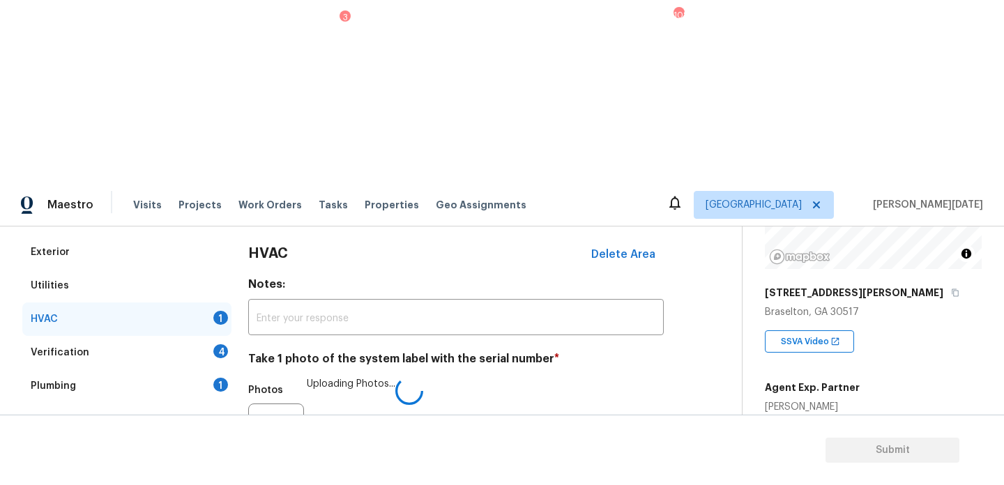
scroll to position [190, 0]
click at [210, 337] on div "Verification 4" at bounding box center [126, 353] width 209 height 33
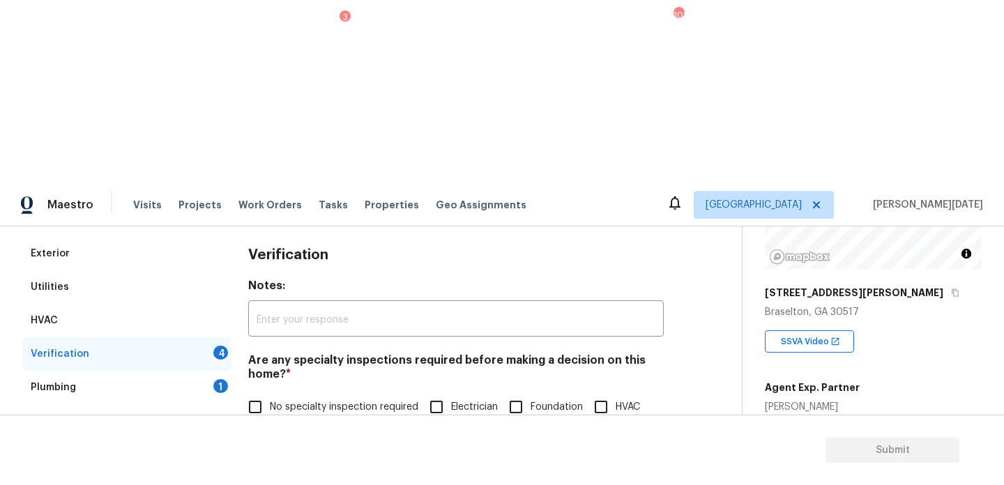
click at [287, 400] on span "No specialty inspection required" at bounding box center [344, 407] width 149 height 15
click at [270, 393] on input "No specialty inspection required" at bounding box center [255, 407] width 29 height 29
checkbox input "true"
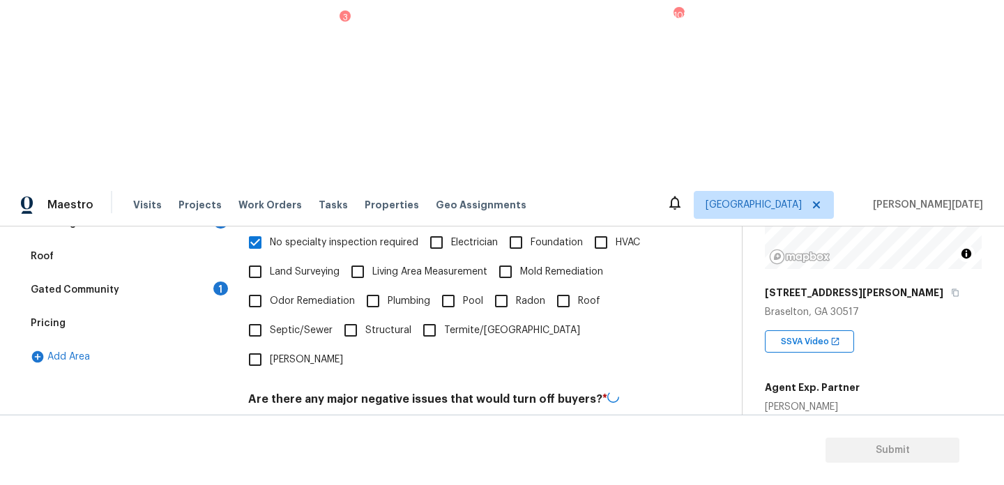
scroll to position [354, 0]
checkbox input "true"
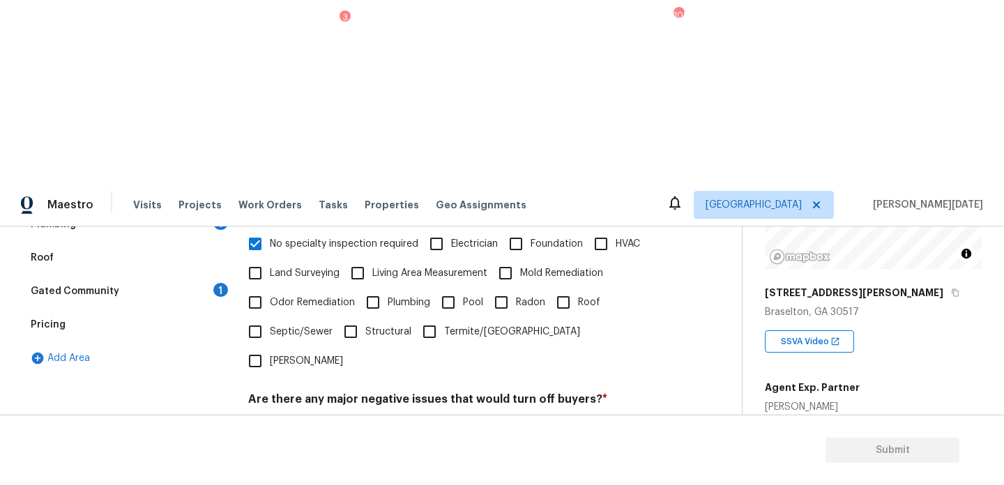
checkbox input "true"
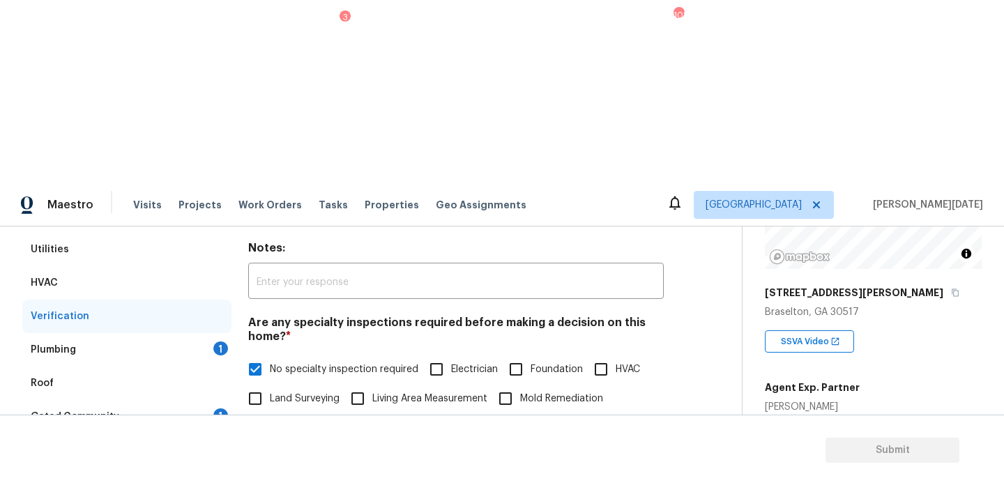
click at [213, 333] on div "Plumbing 1" at bounding box center [126, 349] width 209 height 33
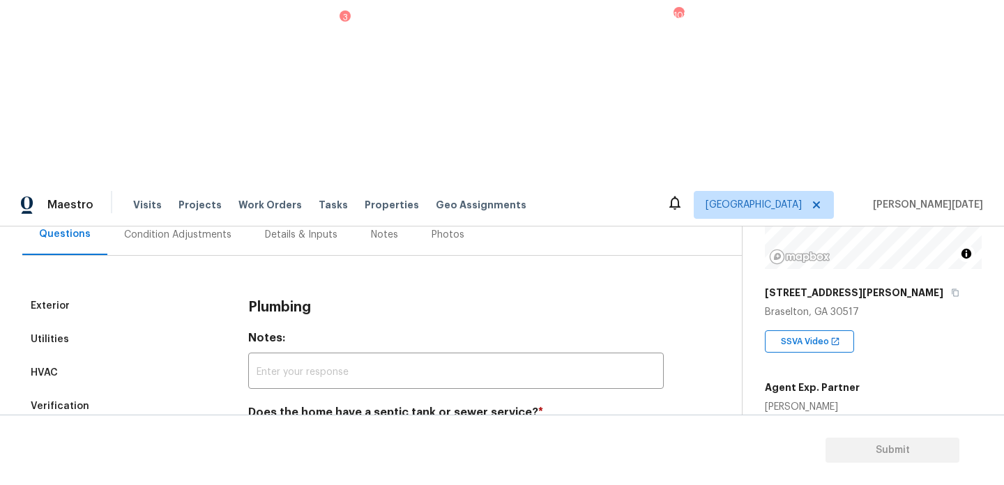
scroll to position [138, 0]
click at [250, 431] on input "Sewer" at bounding box center [255, 445] width 29 height 29
checkbox input "true"
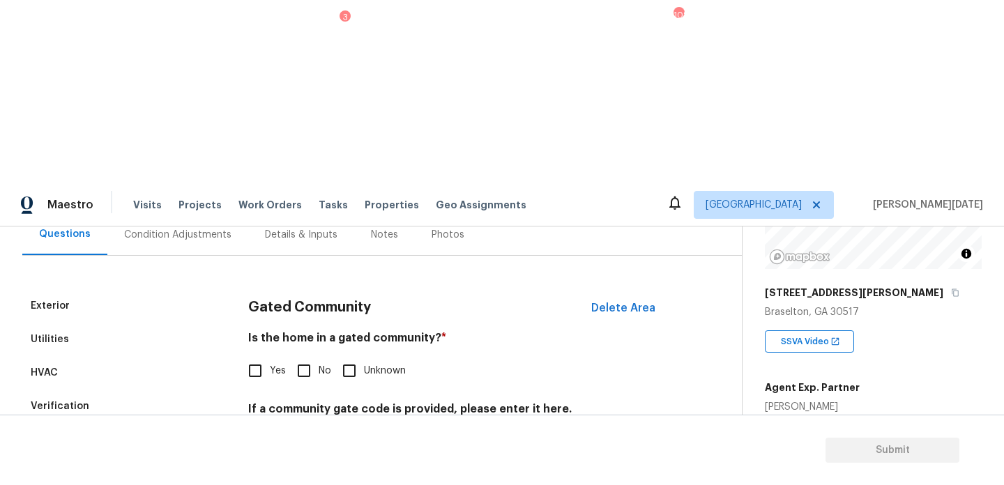
click at [310, 356] on input "No" at bounding box center [303, 370] width 29 height 29
checkbox input "true"
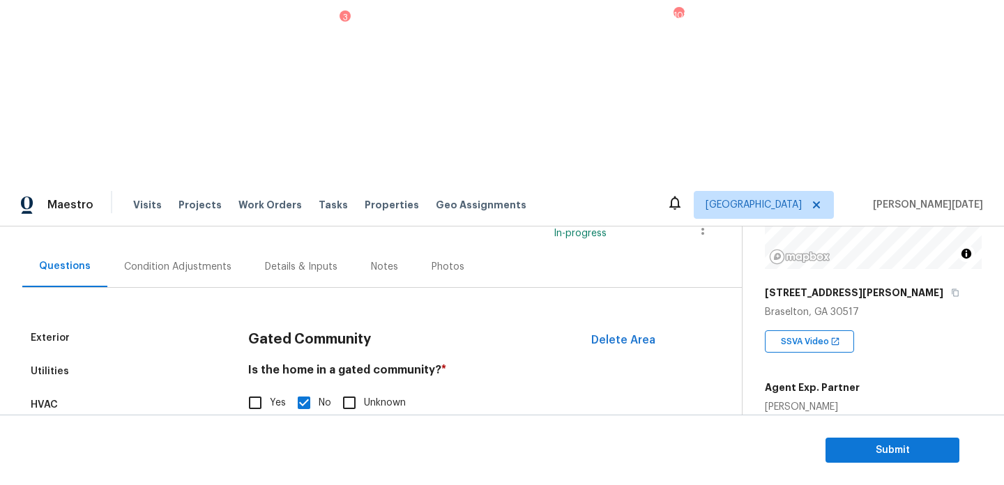
click at [180, 246] on div "Condition Adjustments" at bounding box center [177, 266] width 141 height 41
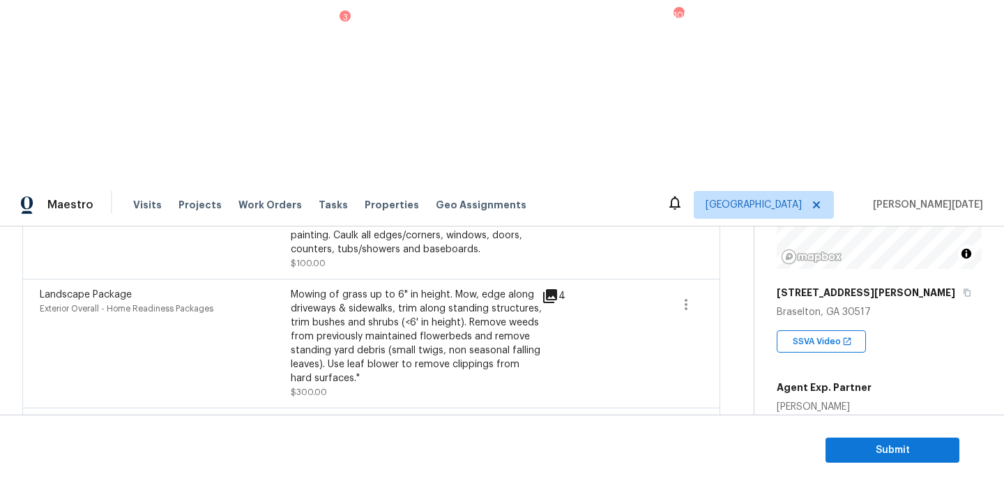
scroll to position [430, 0]
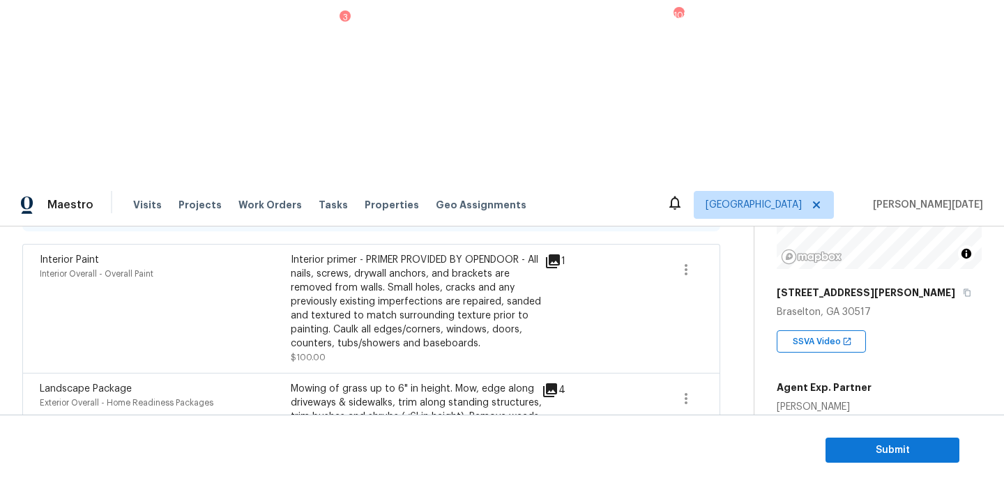
scroll to position [273, 0]
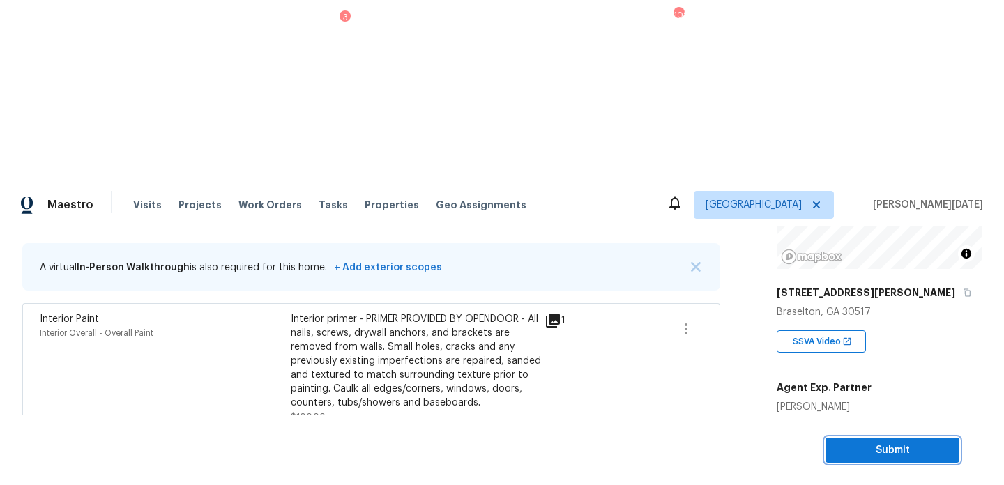
click at [870, 451] on span "Submit" at bounding box center [893, 450] width 112 height 17
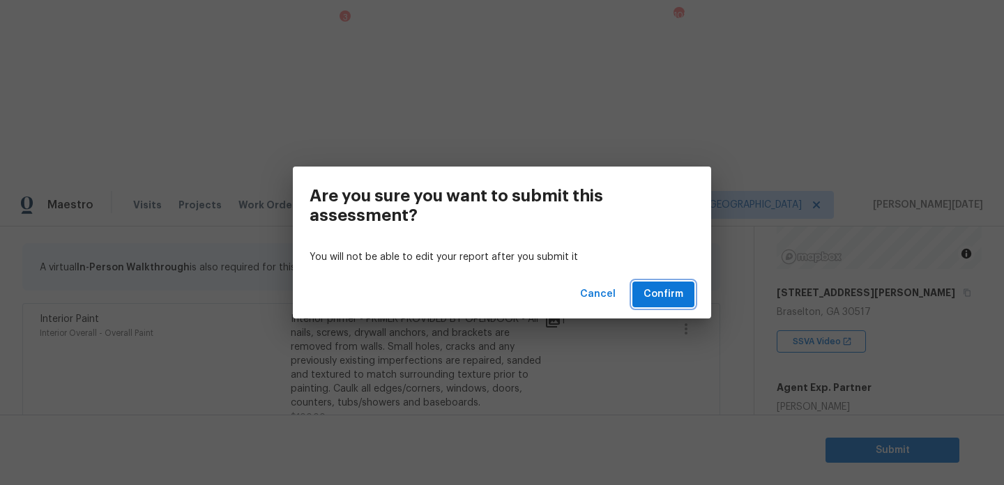
click at [667, 292] on span "Confirm" at bounding box center [664, 294] width 40 height 17
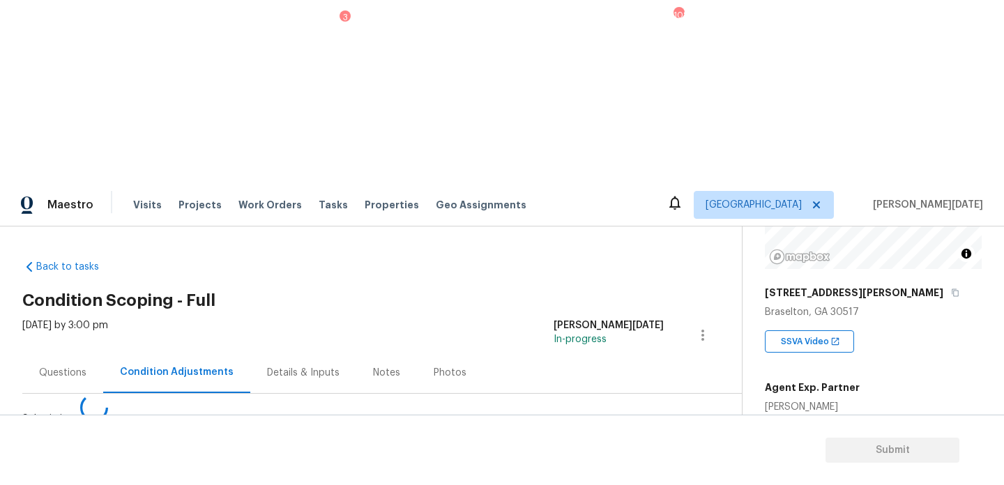
scroll to position [0, 0]
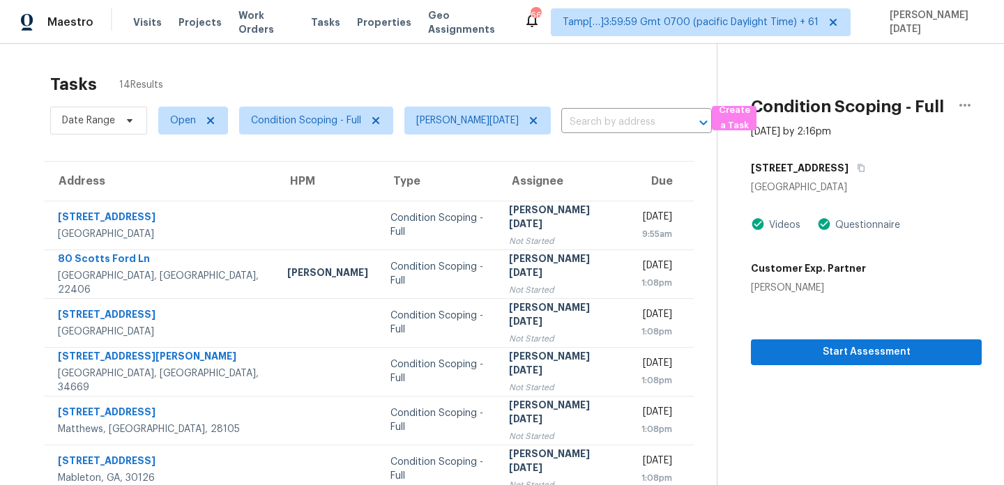
scroll to position [74, 0]
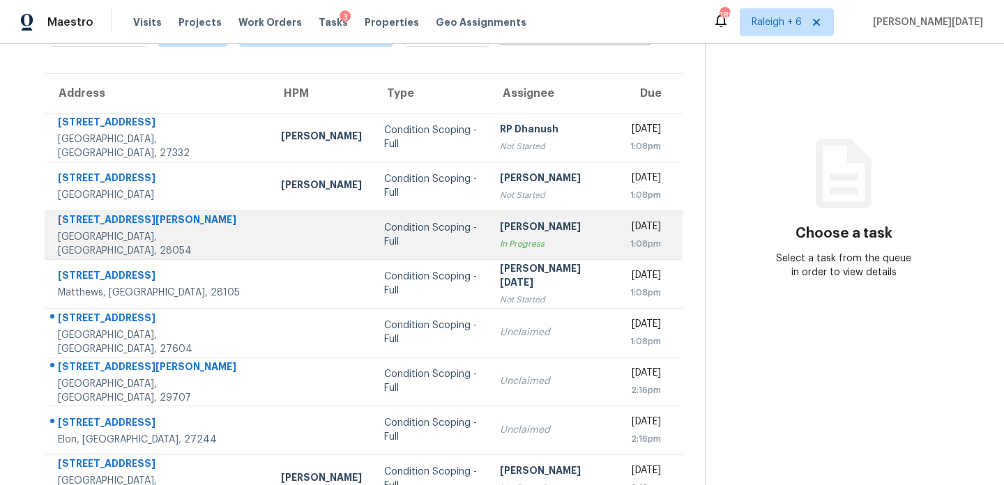
scroll to position [107, 0]
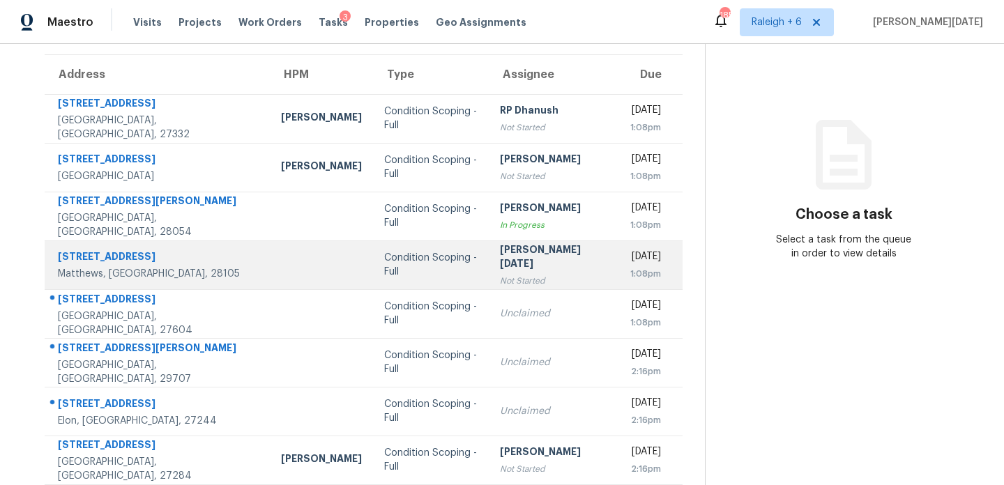
click at [500, 274] on div "Not Started" at bounding box center [553, 281] width 106 height 14
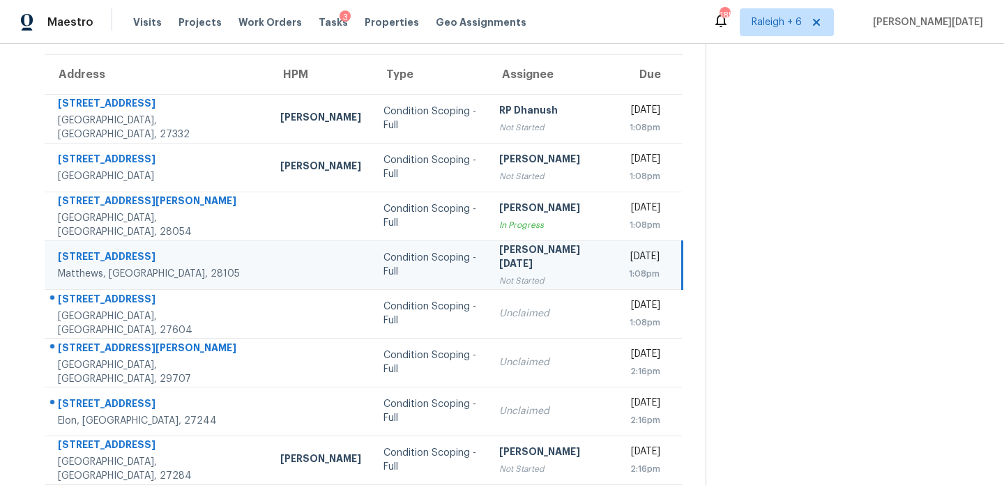
click at [499, 274] on div "Not Started" at bounding box center [551, 281] width 105 height 14
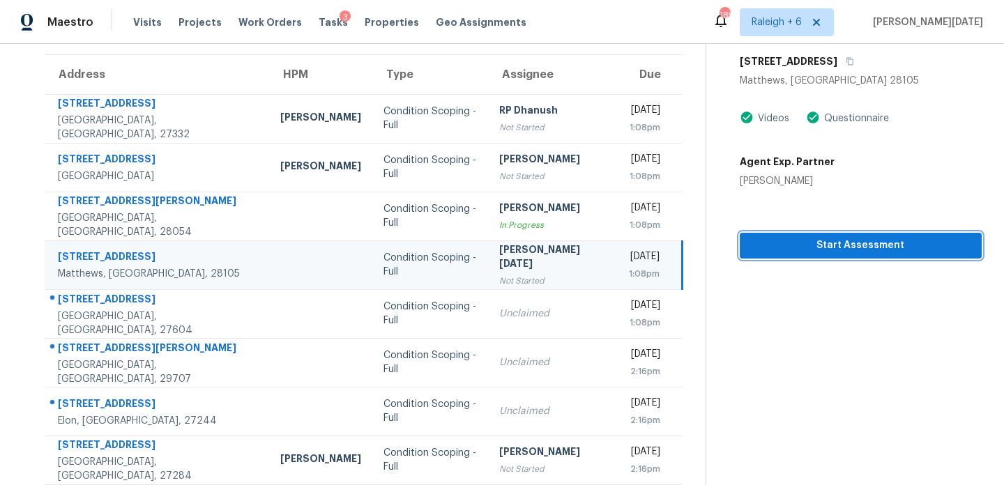
click at [766, 244] on span "Start Assessment" at bounding box center [861, 245] width 220 height 17
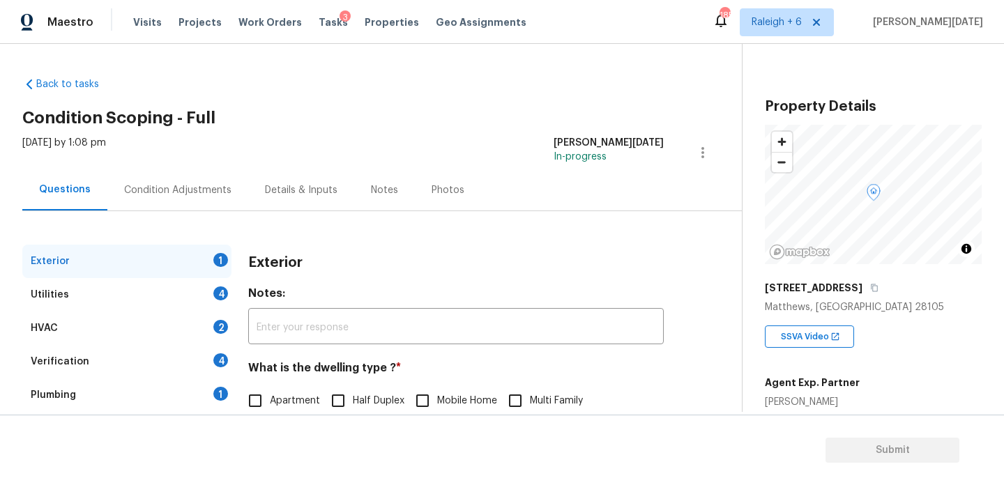
click at [320, 29] on div "Visits Projects Work Orders Tasks 3 Properties Geo Assignments" at bounding box center [338, 22] width 410 height 28
click at [340, 19] on div "3" at bounding box center [345, 17] width 11 height 14
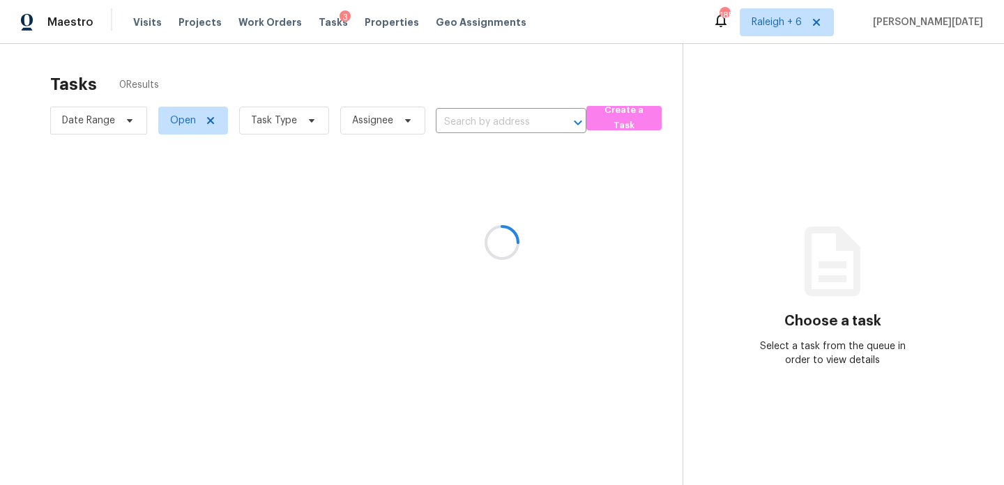
click at [301, 113] on div at bounding box center [502, 242] width 1004 height 485
click at [301, 118] on div at bounding box center [502, 242] width 1004 height 485
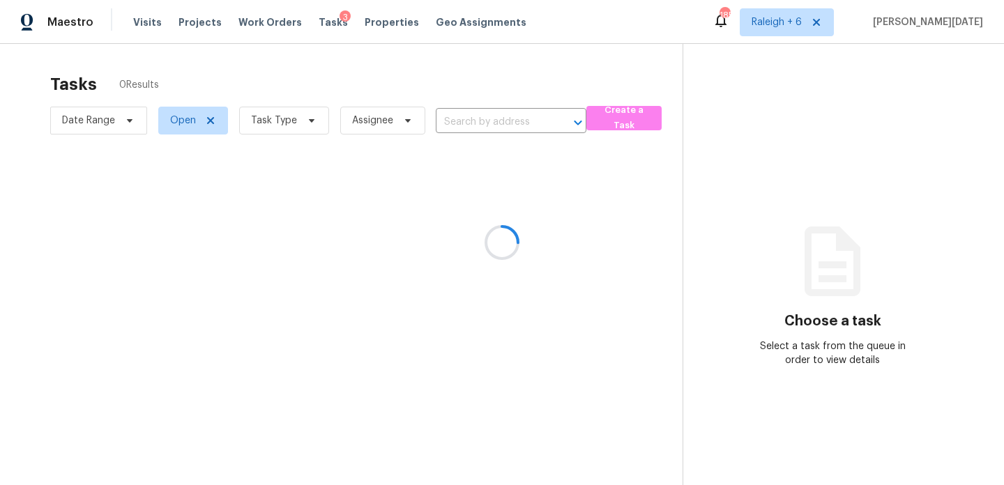
click at [301, 118] on div at bounding box center [502, 242] width 1004 height 485
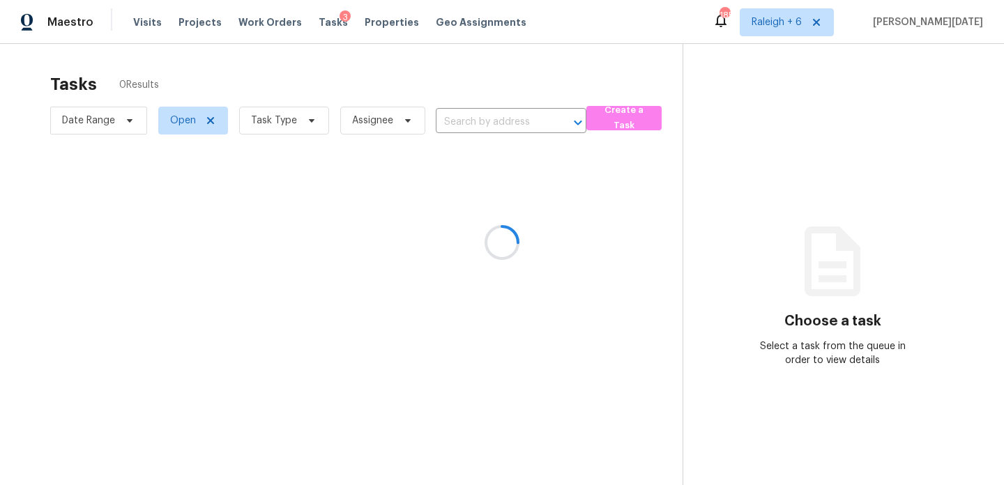
click at [301, 118] on div at bounding box center [502, 242] width 1004 height 485
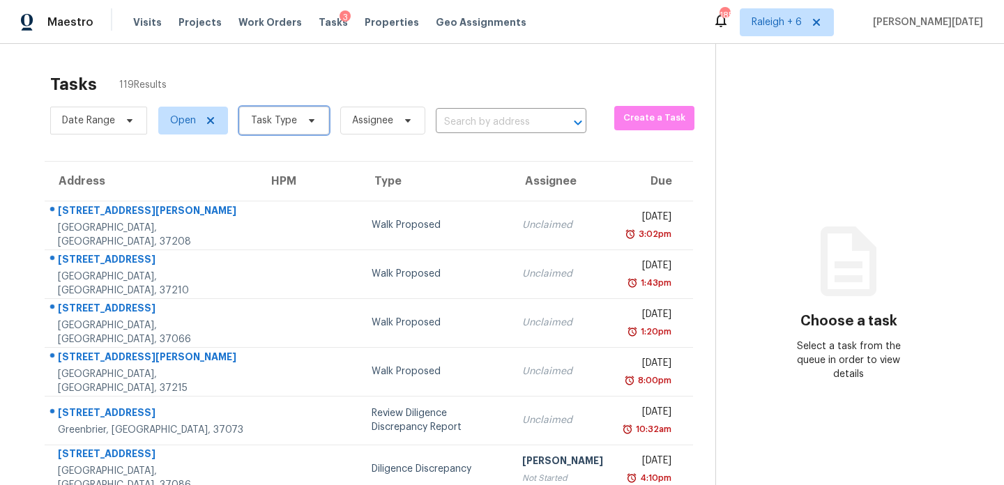
click at [302, 118] on span at bounding box center [309, 120] width 15 height 11
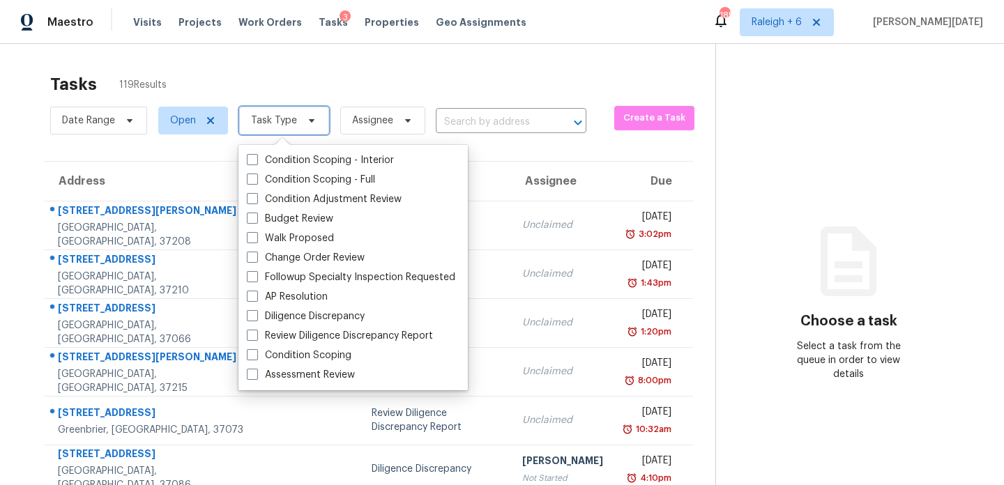
click at [302, 118] on span at bounding box center [309, 120] width 15 height 11
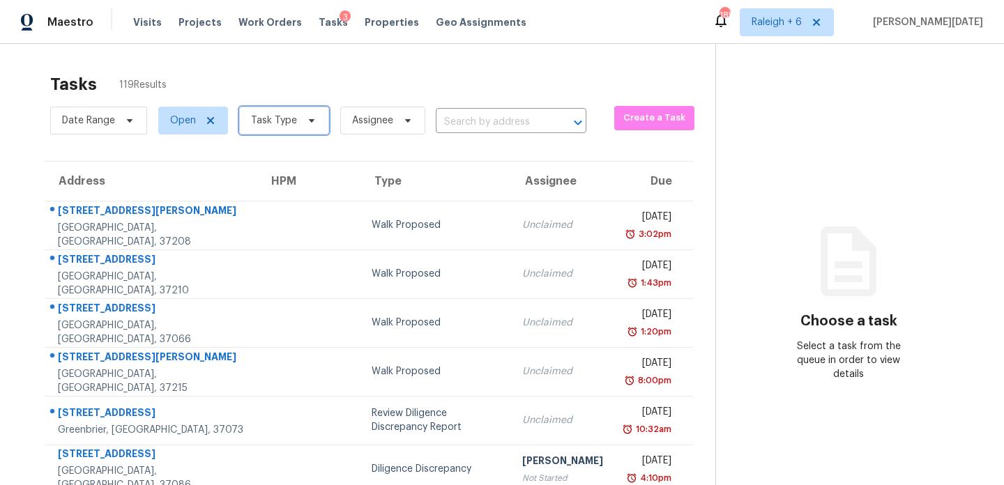
click at [302, 118] on span at bounding box center [309, 120] width 15 height 11
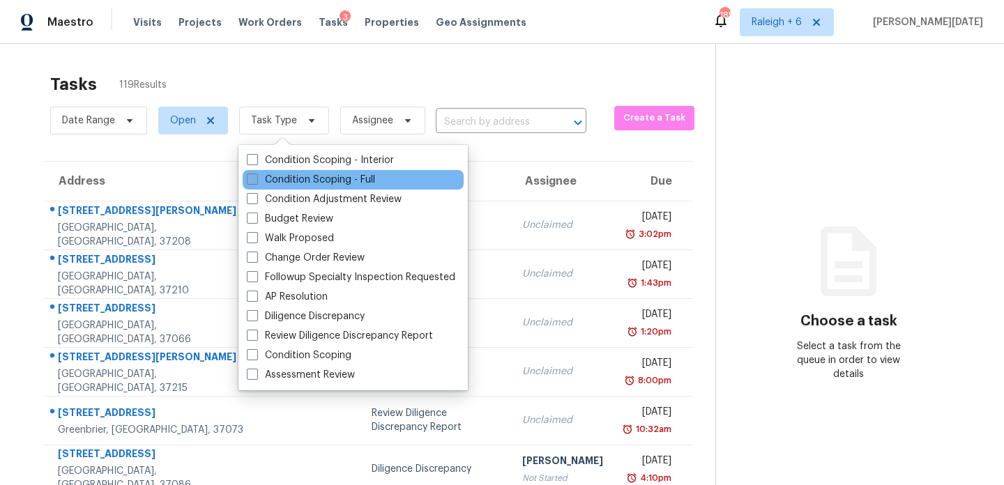
click at [290, 176] on label "Condition Scoping - Full" at bounding box center [311, 180] width 128 height 14
click at [256, 176] on input "Condition Scoping - Full" at bounding box center [251, 177] width 9 height 9
checkbox input "true"
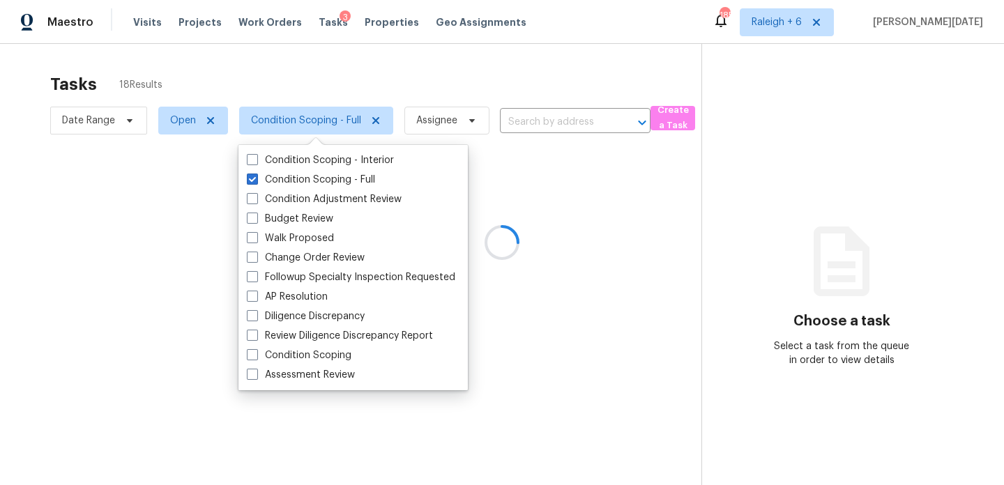
click at [424, 103] on div at bounding box center [502, 242] width 1004 height 485
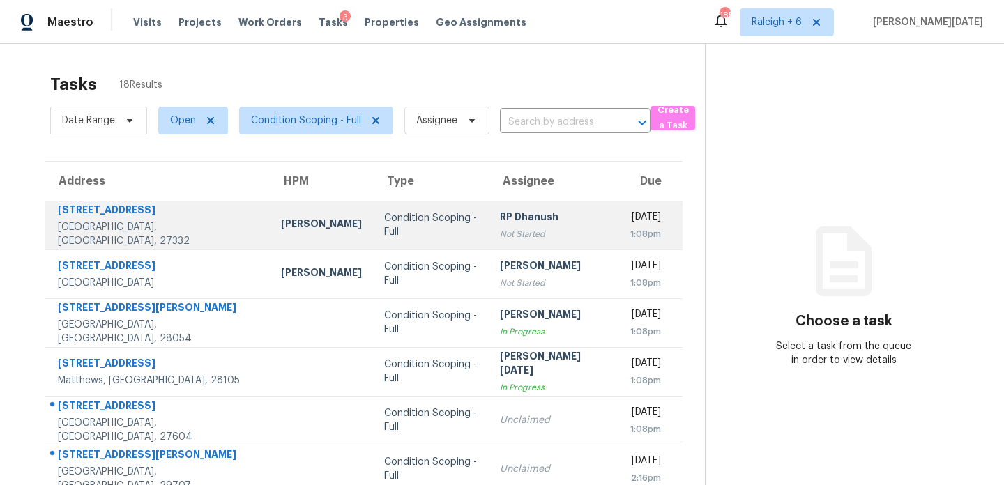
scroll to position [241, 0]
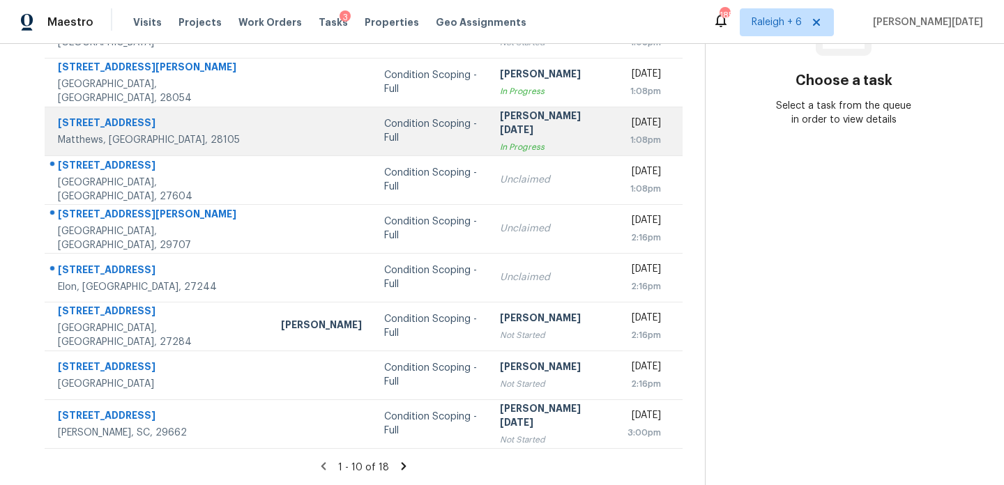
click at [500, 128] on div "[PERSON_NAME][DATE]" at bounding box center [553, 124] width 106 height 31
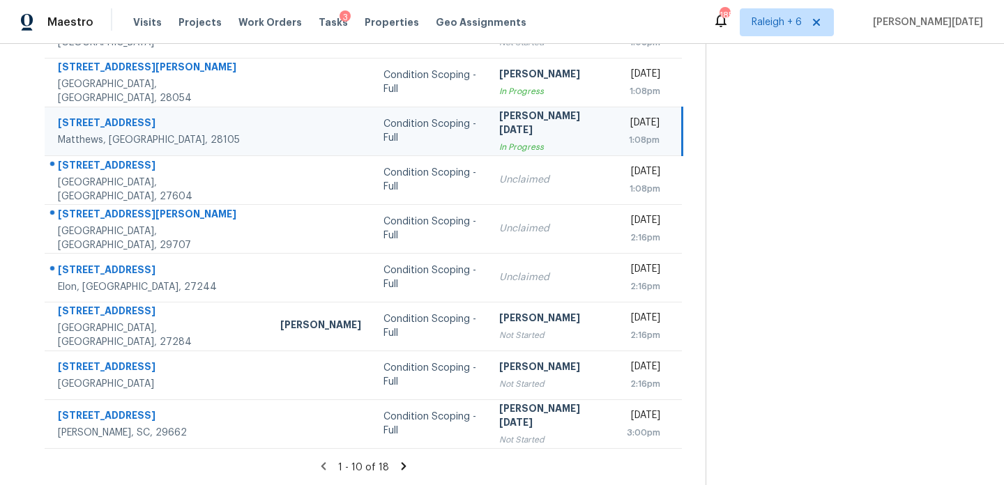
click at [499, 128] on div "[PERSON_NAME][DATE]" at bounding box center [551, 124] width 105 height 31
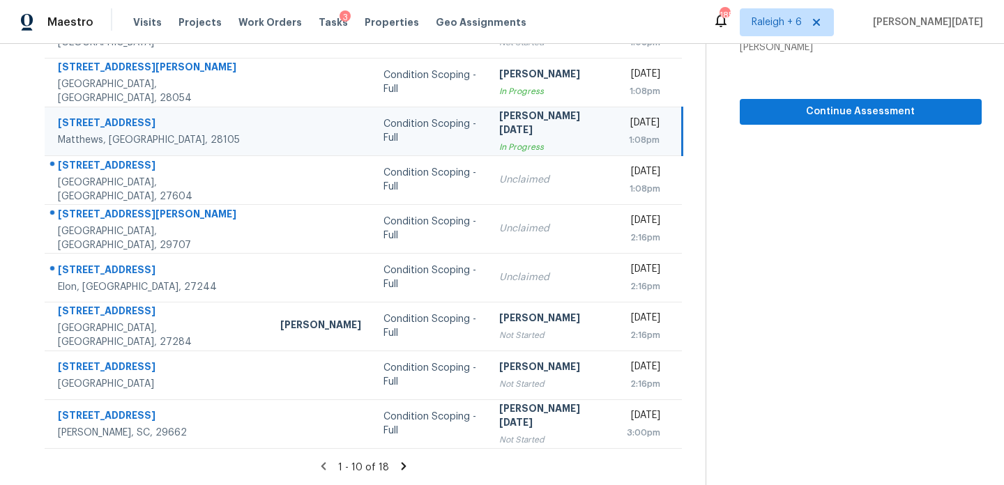
click at [627, 128] on div "[DATE]" at bounding box center [643, 124] width 33 height 17
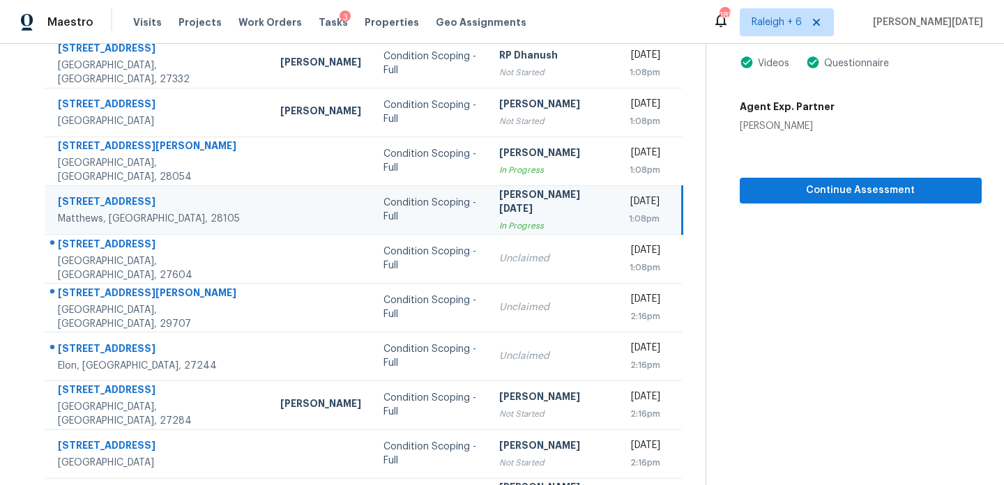
click at [631, 210] on div "[DATE]" at bounding box center [643, 203] width 33 height 17
click at [627, 205] on div "[DATE]" at bounding box center [643, 203] width 33 height 17
click at [627, 224] on div "1:08pm" at bounding box center [643, 219] width 33 height 14
click at [627, 197] on div "[DATE]" at bounding box center [643, 203] width 33 height 17
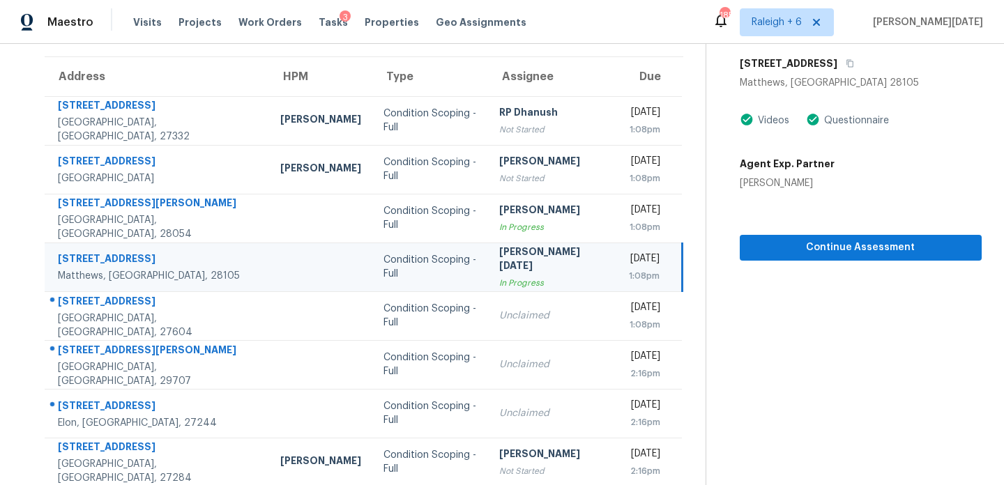
scroll to position [103, 0]
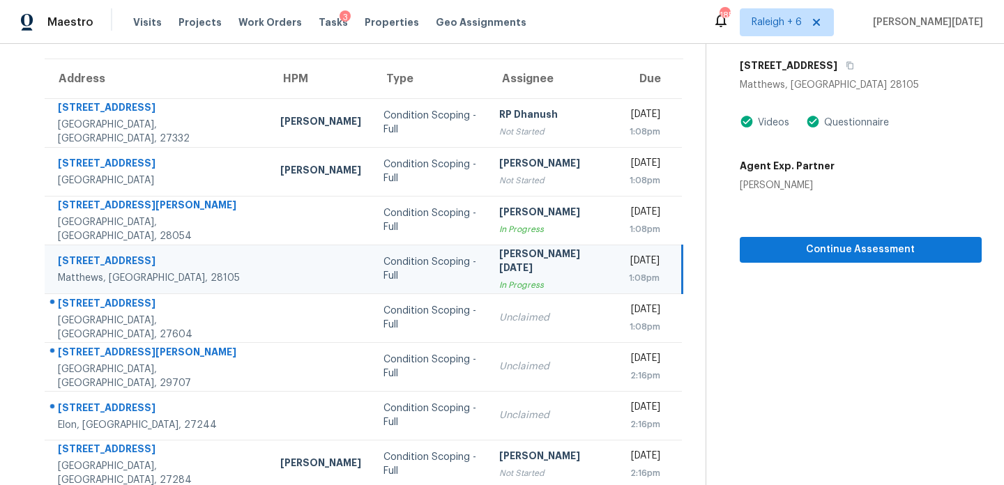
click at [616, 250] on td "Tue, Sep 23rd 2025 1:08pm" at bounding box center [649, 269] width 66 height 49
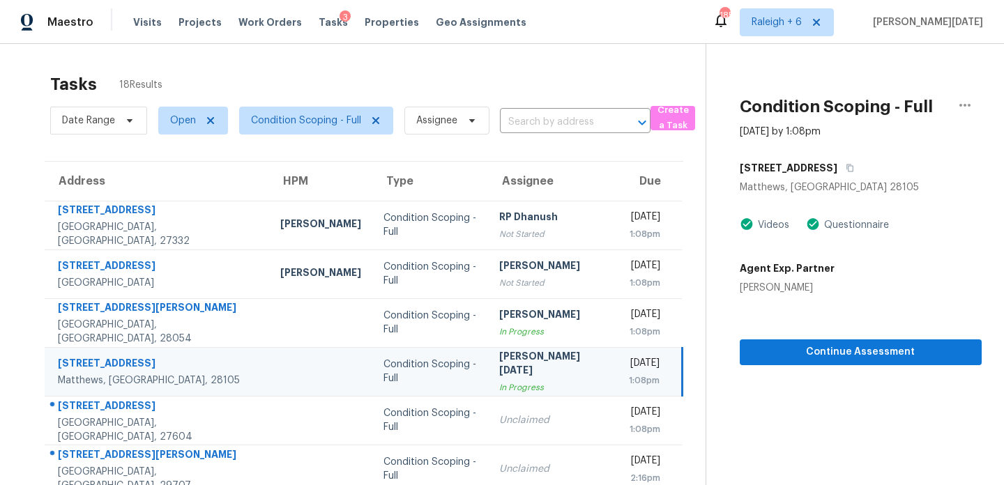
click at [627, 358] on div "[DATE]" at bounding box center [643, 364] width 33 height 17
click at [530, 359] on div "[PERSON_NAME][DATE]" at bounding box center [551, 364] width 105 height 31
click at [648, 377] on div "1:08pm" at bounding box center [643, 381] width 33 height 14
click at [616, 369] on td "Tue, Sep 23rd 2025 1:08pm" at bounding box center [649, 371] width 66 height 49
click at [775, 287] on div "Adam Wright" at bounding box center [787, 288] width 95 height 14
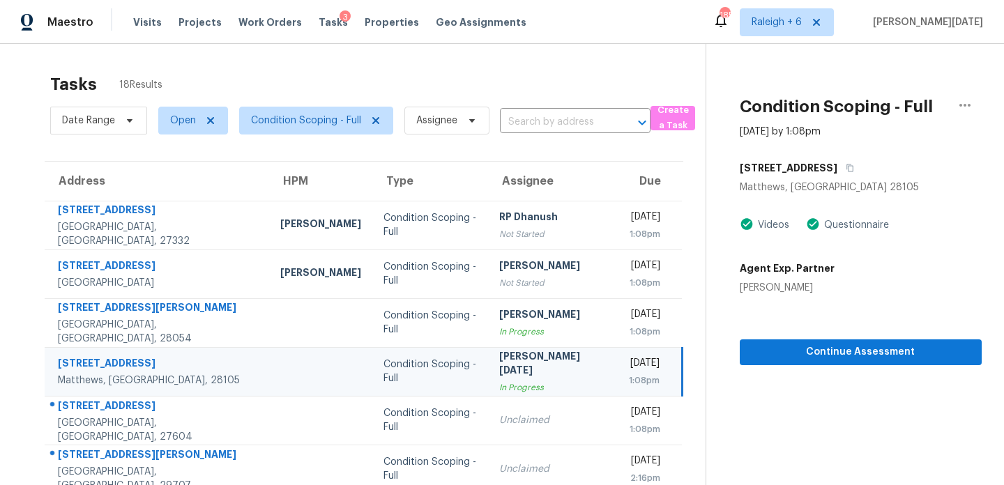
click at [775, 287] on div "Adam Wright" at bounding box center [787, 288] width 95 height 14
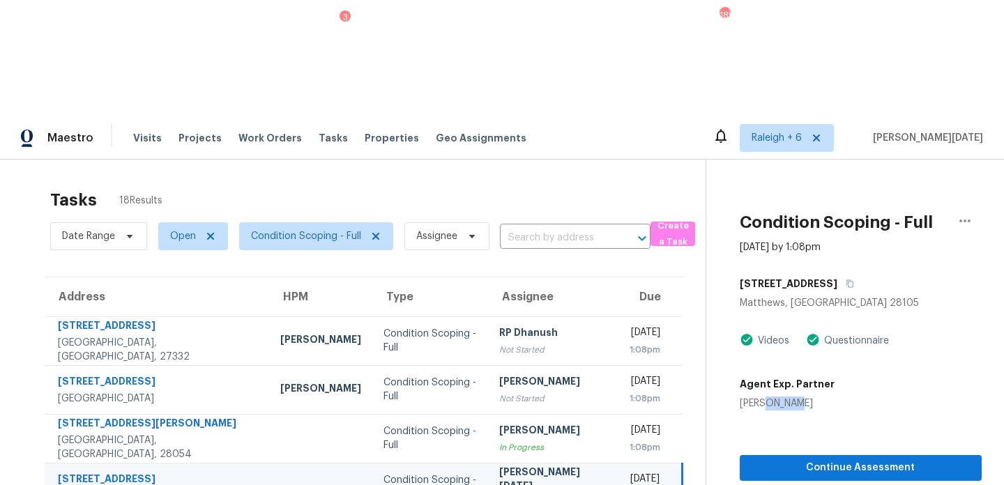
click at [775, 397] on div "Adam Wright" at bounding box center [787, 404] width 95 height 14
copy div "Adam Wright"
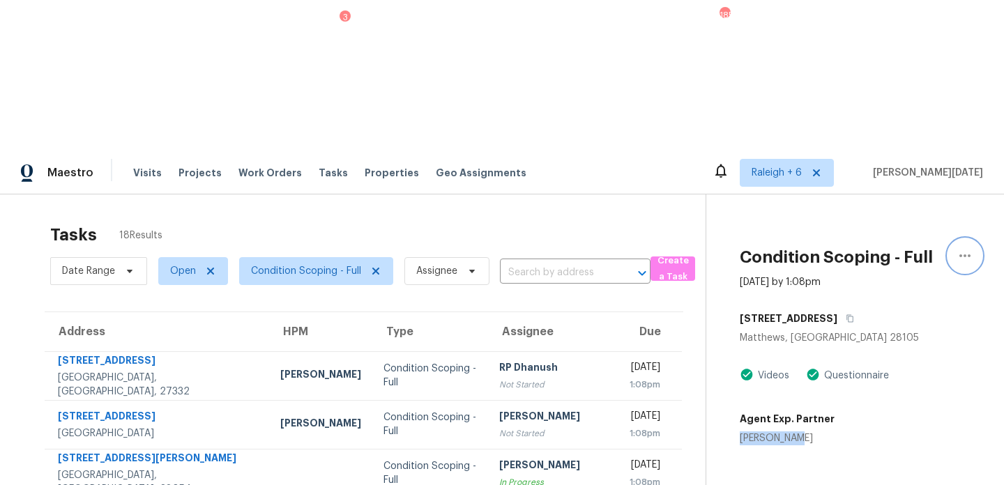
click at [959, 248] on icon "button" at bounding box center [965, 256] width 17 height 17
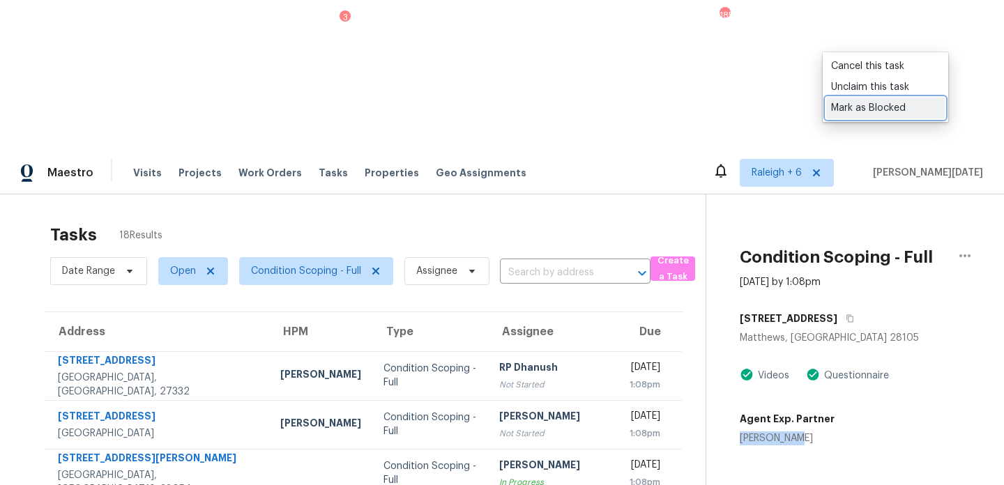
click at [903, 109] on div "Mark as Blocked" at bounding box center [885, 108] width 109 height 14
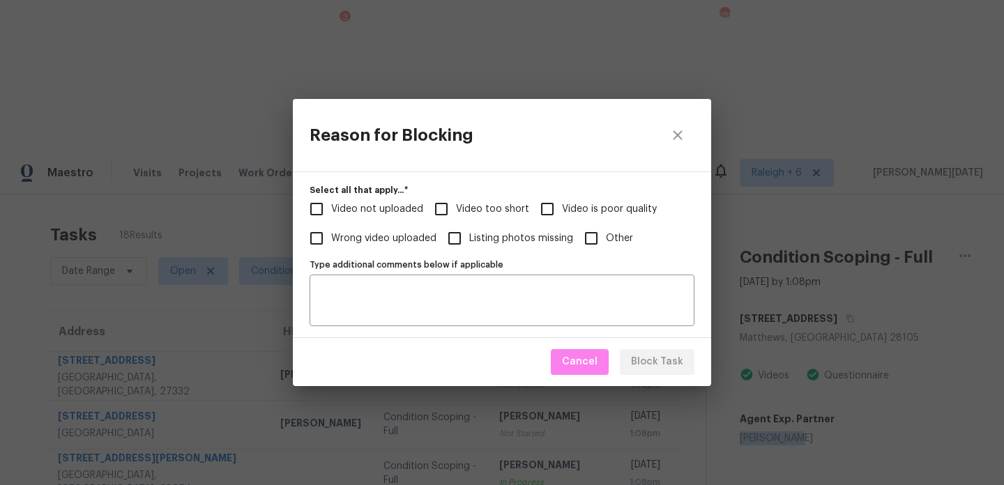
click at [474, 205] on span "Video too short" at bounding box center [492, 209] width 73 height 15
click at [456, 205] on input "Video too short" at bounding box center [441, 209] width 29 height 29
checkbox input "true"
click at [437, 285] on div "Type additional comments below if applicable" at bounding box center [502, 301] width 385 height 52
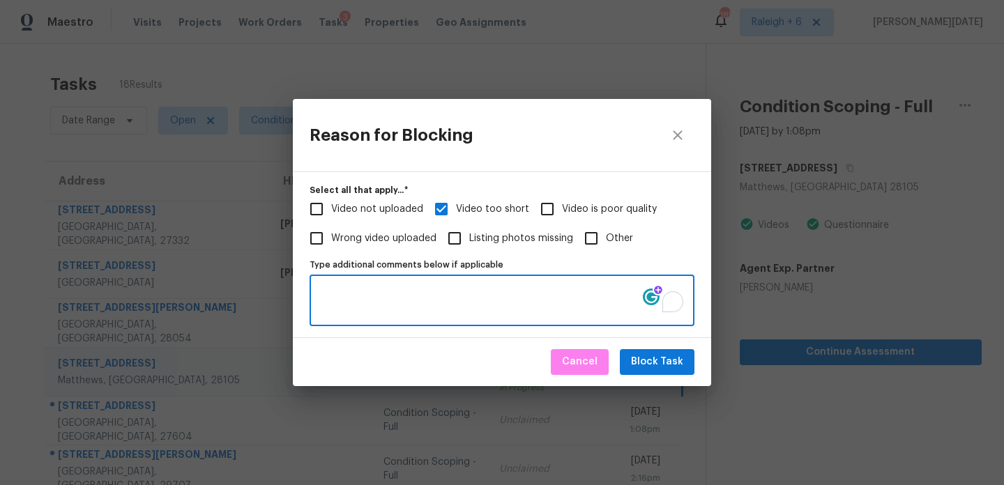
paste textarea "Virtual Full Assessment has only the footage of Master bedroom/bathroom.. Pleas…"
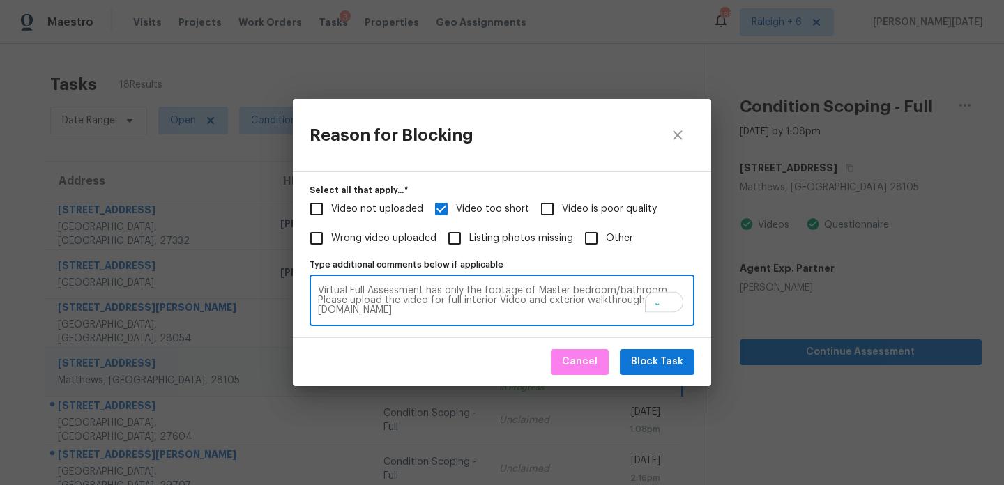
type textarea "Virtual Full Assessment has only the footage of Master bedroom/bathroom.. Pleas…"
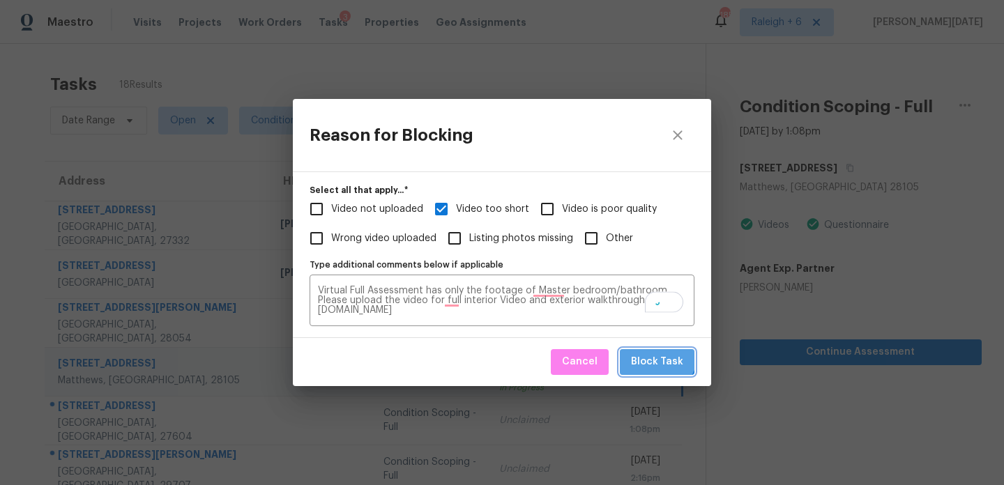
click at [658, 354] on span "Block Task" at bounding box center [657, 362] width 52 height 17
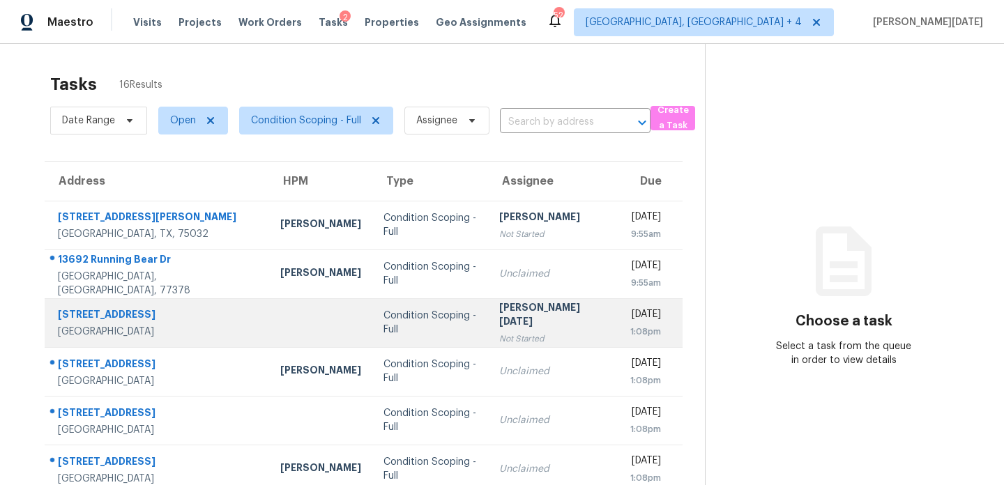
click at [527, 321] on div "[PERSON_NAME][DATE]" at bounding box center [552, 316] width 106 height 31
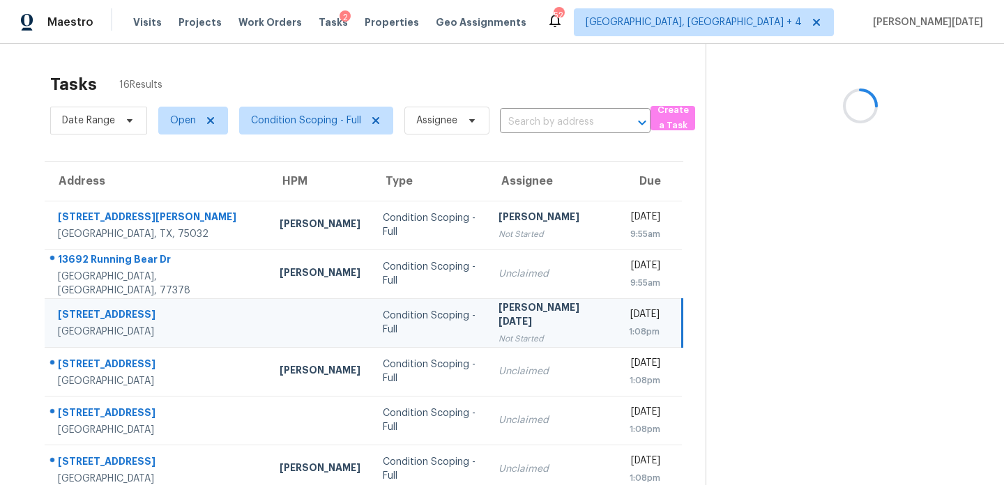
click at [527, 321] on div "[PERSON_NAME][DATE]" at bounding box center [551, 316] width 105 height 31
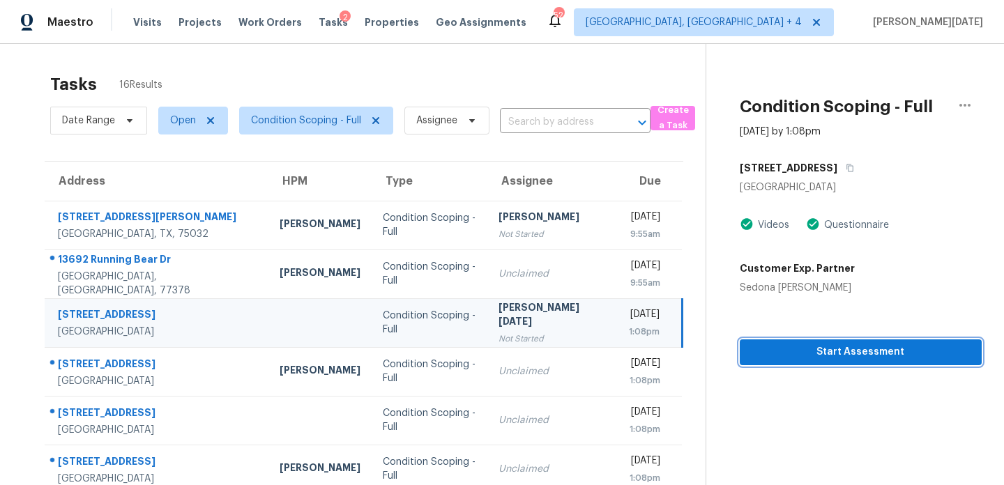
click at [757, 360] on span "Start Assessment" at bounding box center [861, 352] width 220 height 17
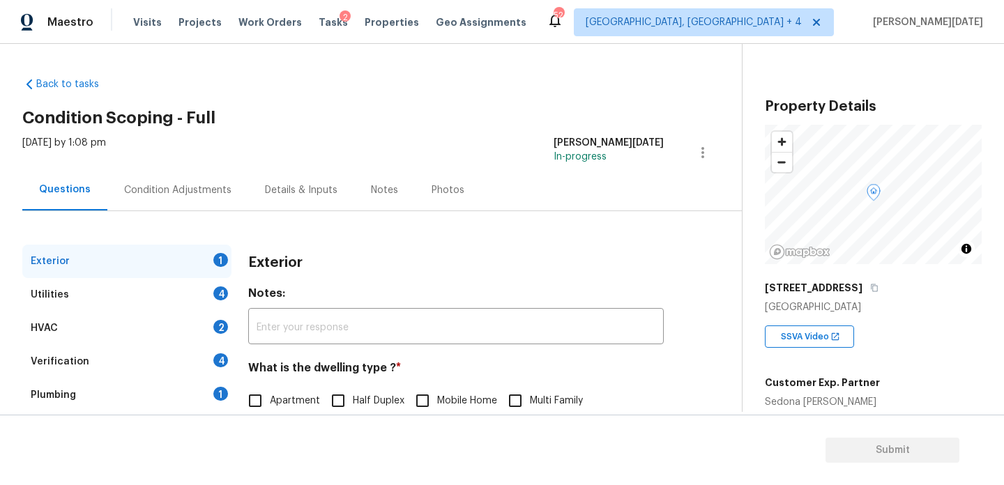
click at [195, 202] on div "Condition Adjustments" at bounding box center [177, 189] width 141 height 41
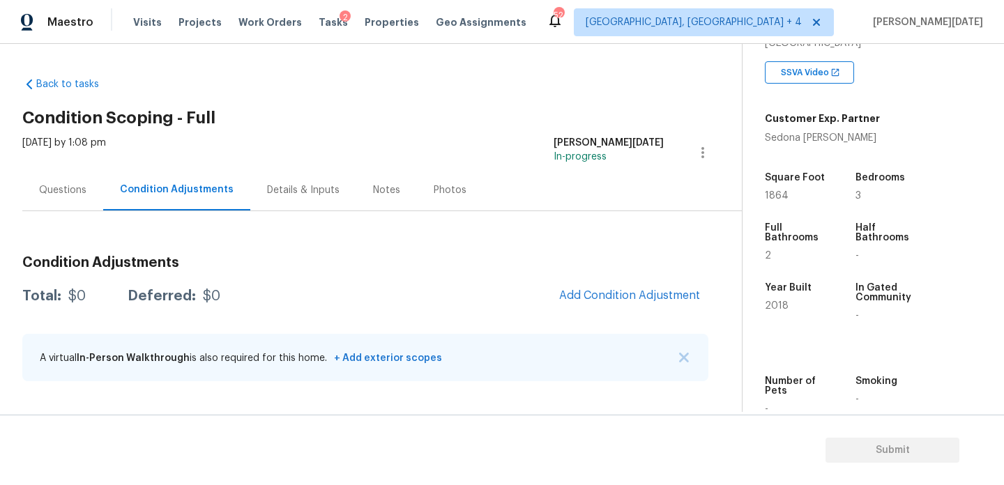
scroll to position [278, 0]
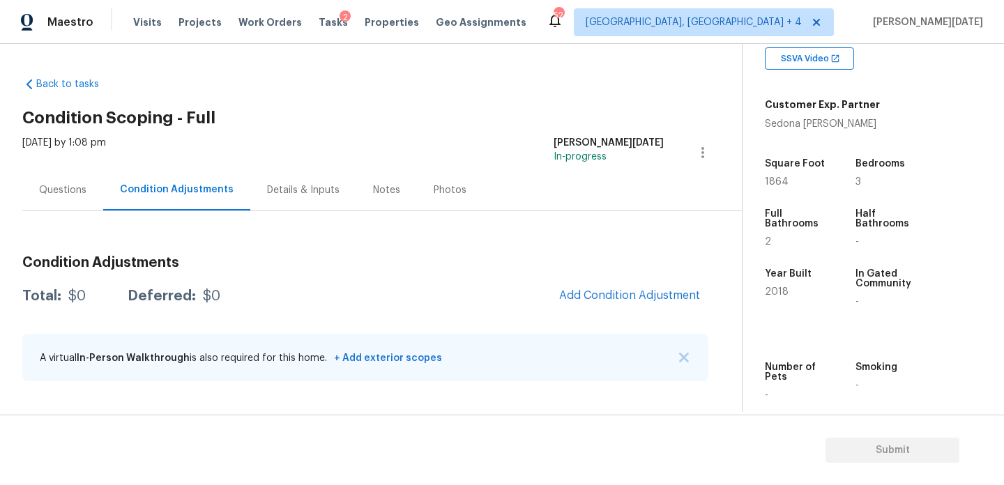
click at [483, 139] on div "[DATE] by 1:08 pm [PERSON_NAME][DATE] In-progress" at bounding box center [382, 152] width 720 height 33
click at [92, 195] on div "Questions" at bounding box center [62, 189] width 81 height 41
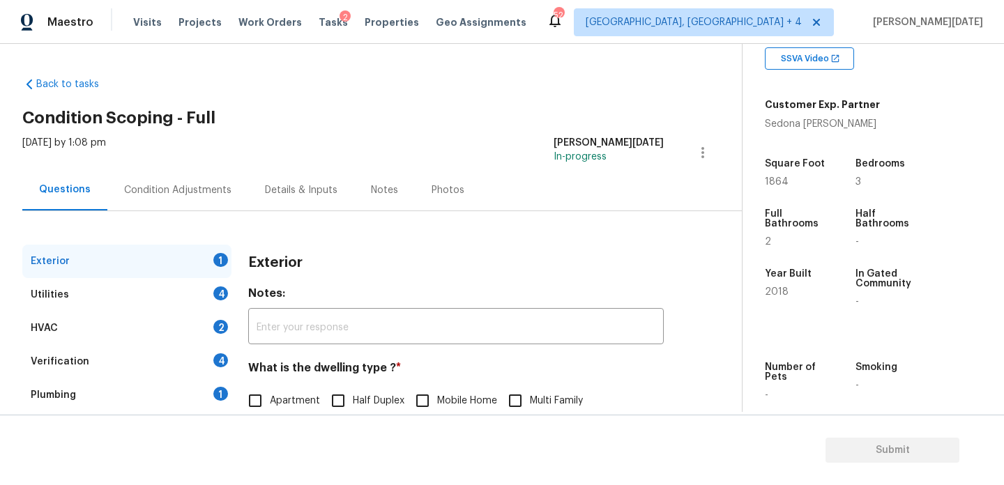
scroll to position [186, 0]
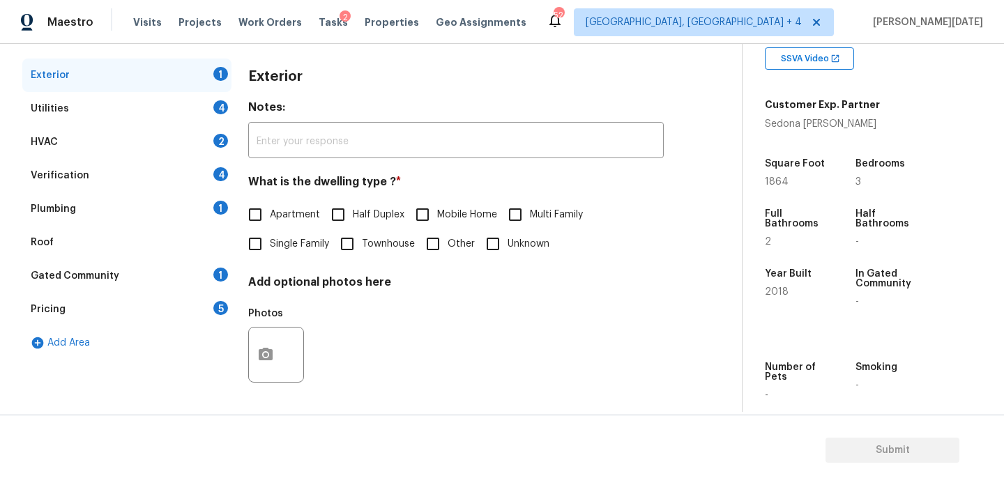
click at [161, 183] on div "Verification 4" at bounding box center [126, 175] width 209 height 33
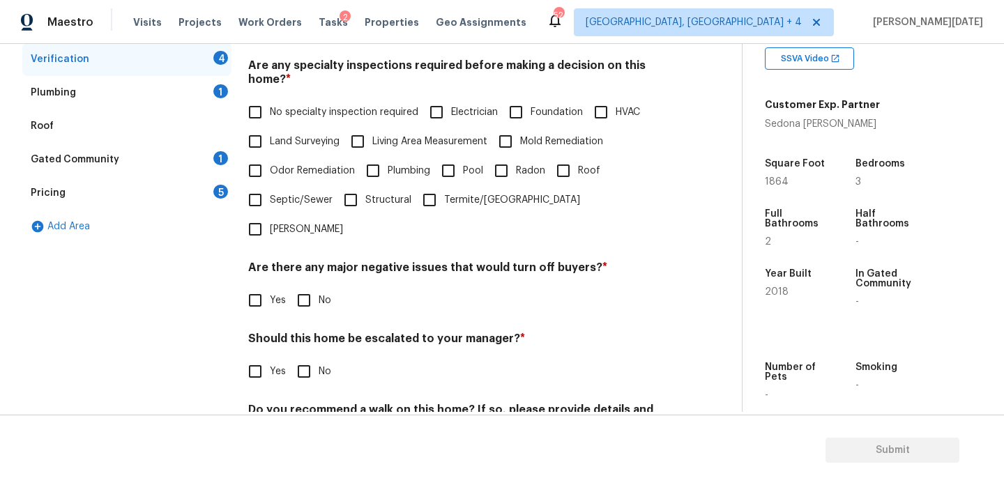
scroll to position [206, 0]
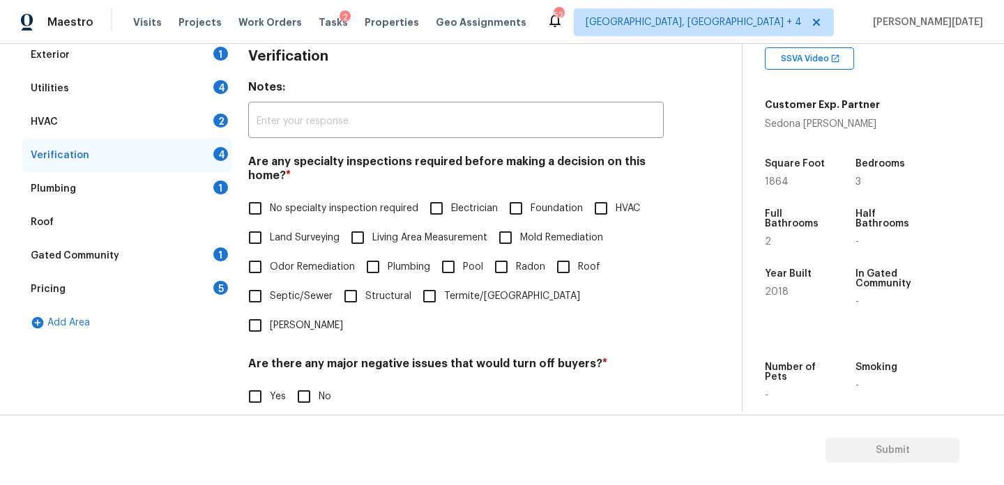
click at [190, 290] on div "Pricing 5" at bounding box center [126, 289] width 209 height 33
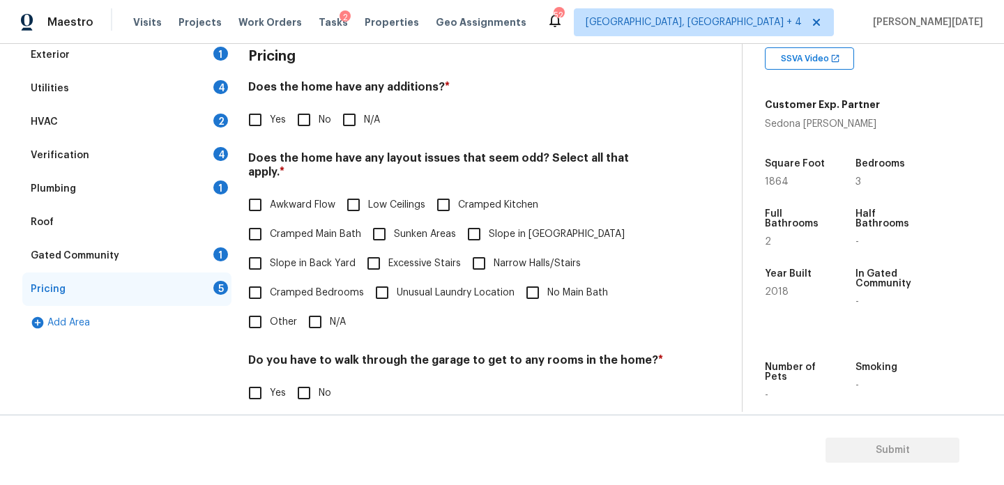
click at [483, 220] on input "Slope in [GEOGRAPHIC_DATA]" at bounding box center [474, 234] width 29 height 29
checkbox input "true"
click at [319, 128] on label "No" at bounding box center [310, 119] width 42 height 29
click at [319, 128] on input "No" at bounding box center [303, 119] width 29 height 29
checkbox input "true"
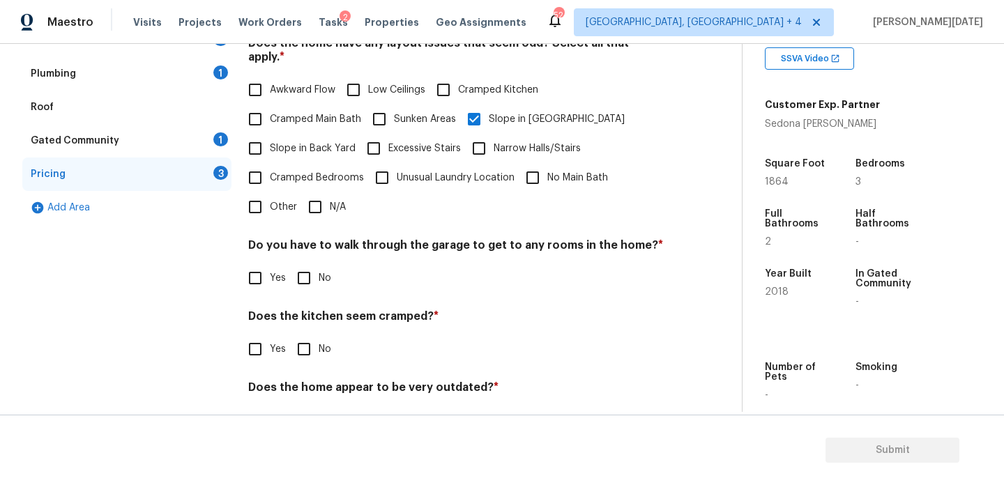
scroll to position [351, 0]
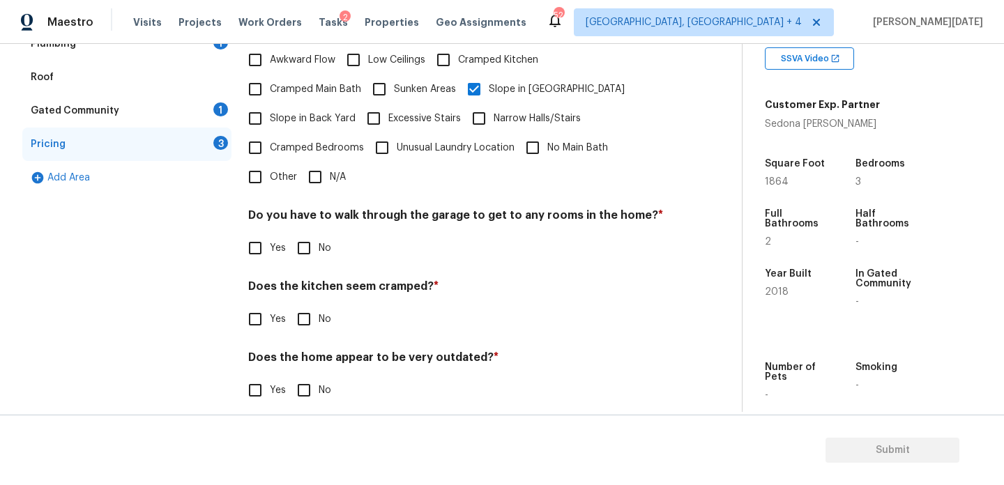
click at [305, 217] on div "Do you have to walk through the garage to get to any rooms in the home? * Yes No" at bounding box center [456, 235] width 416 height 54
click at [307, 234] on input "No" at bounding box center [303, 248] width 29 height 29
checkbox input "true"
click at [311, 308] on input "No" at bounding box center [303, 319] width 29 height 29
checkbox input "true"
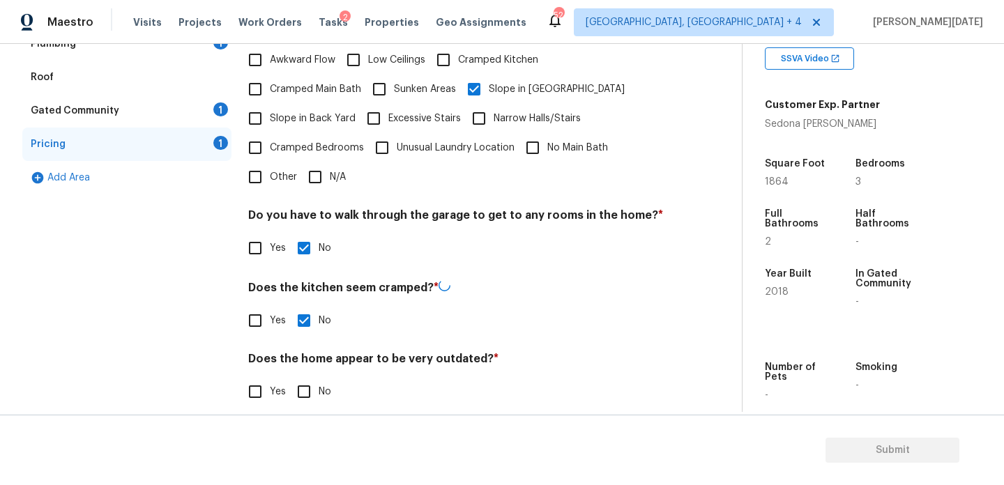
click at [315, 377] on input "No" at bounding box center [303, 391] width 29 height 29
checkbox input "true"
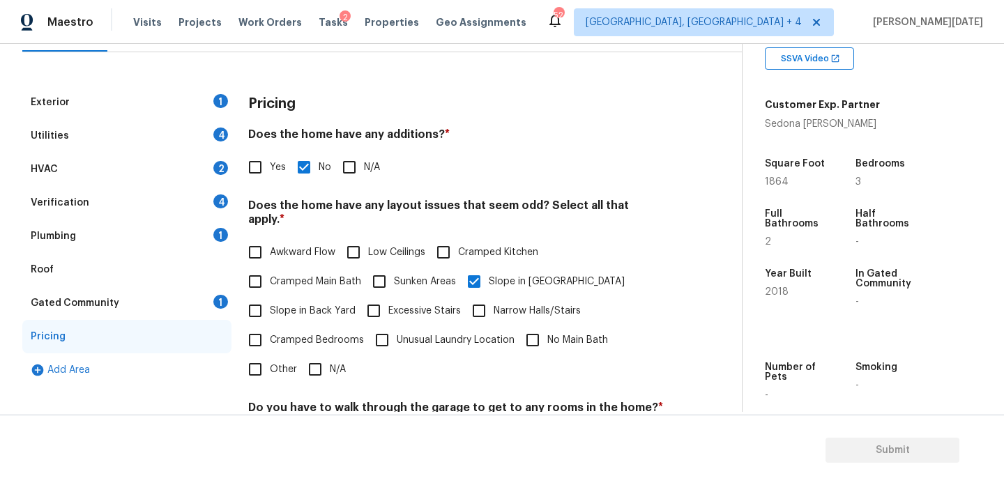
scroll to position [0, 0]
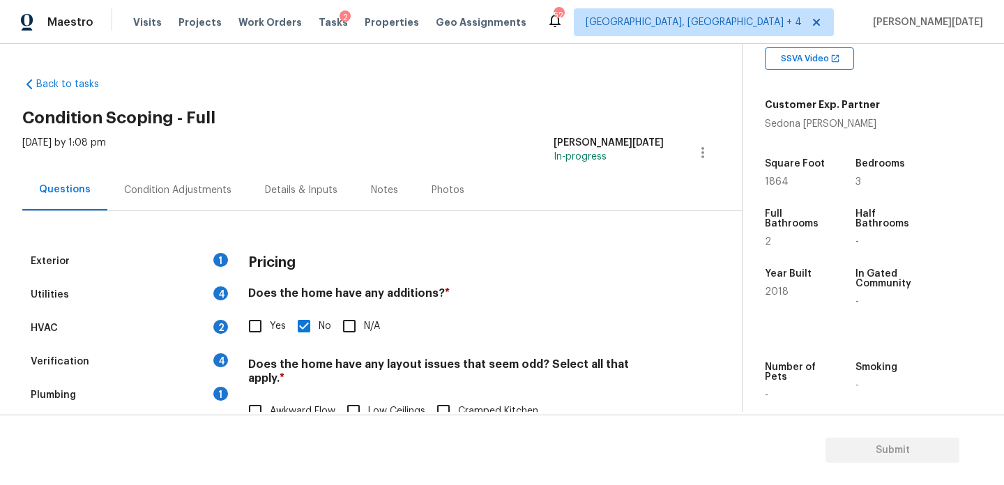
click at [215, 199] on div "Condition Adjustments" at bounding box center [177, 189] width 141 height 41
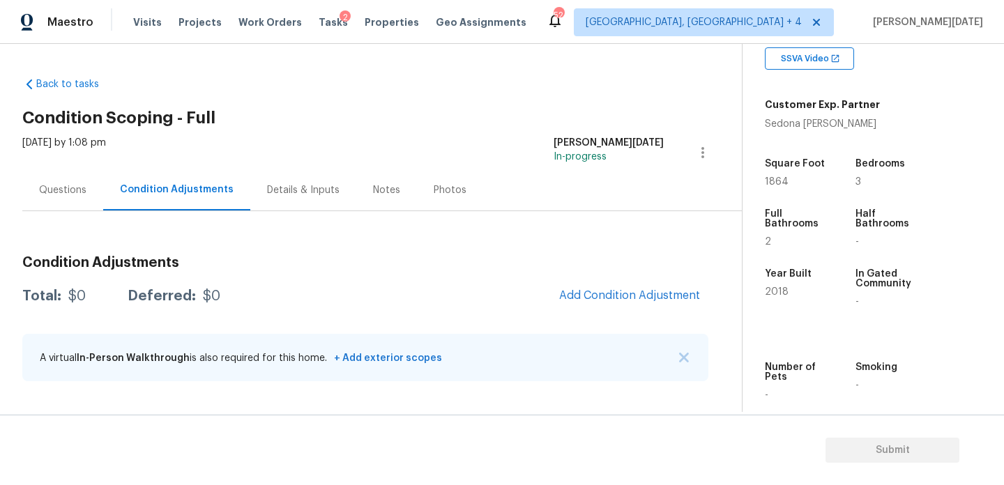
click at [766, 177] on span "1864" at bounding box center [777, 182] width 24 height 10
copy span "1864"
click at [591, 282] on span "Add Condition Adjustment" at bounding box center [630, 296] width 158 height 31
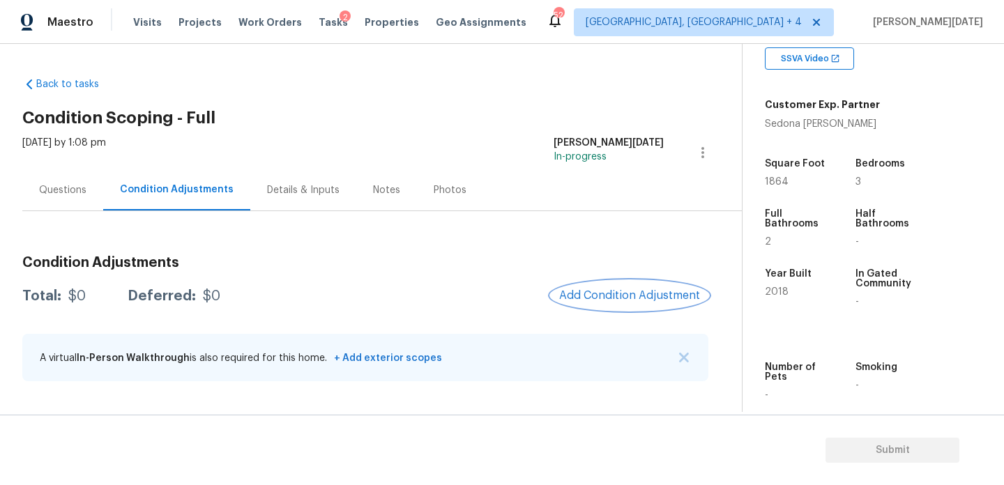
click at [595, 297] on span "Add Condition Adjustment" at bounding box center [629, 295] width 141 height 13
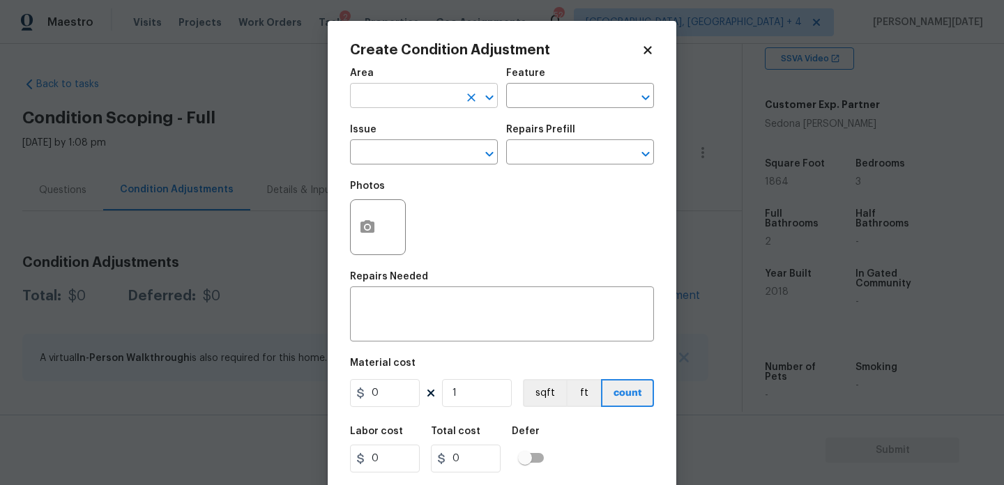
click at [386, 100] on input "text" at bounding box center [404, 97] width 109 height 22
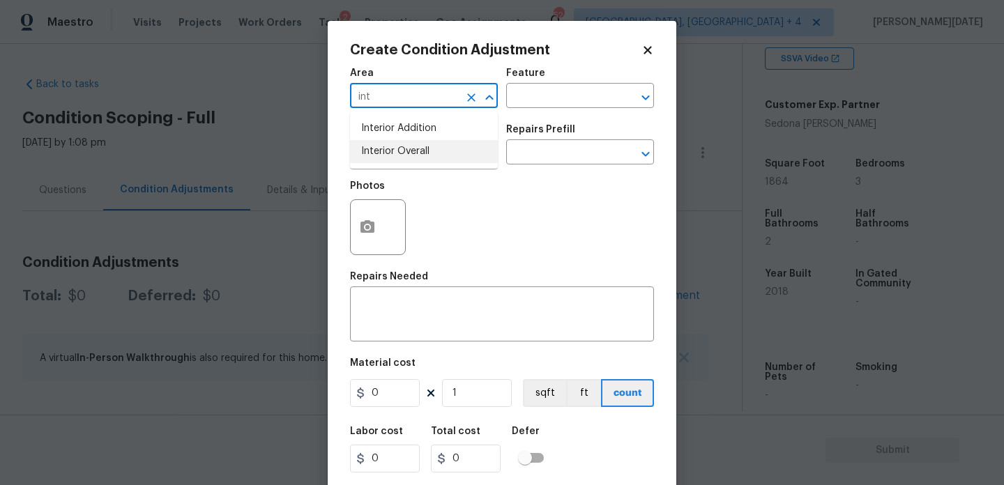
click at [394, 151] on li "Interior Overall" at bounding box center [424, 151] width 148 height 23
type input "Interior Overall"
click at [394, 151] on input "text" at bounding box center [404, 154] width 109 height 22
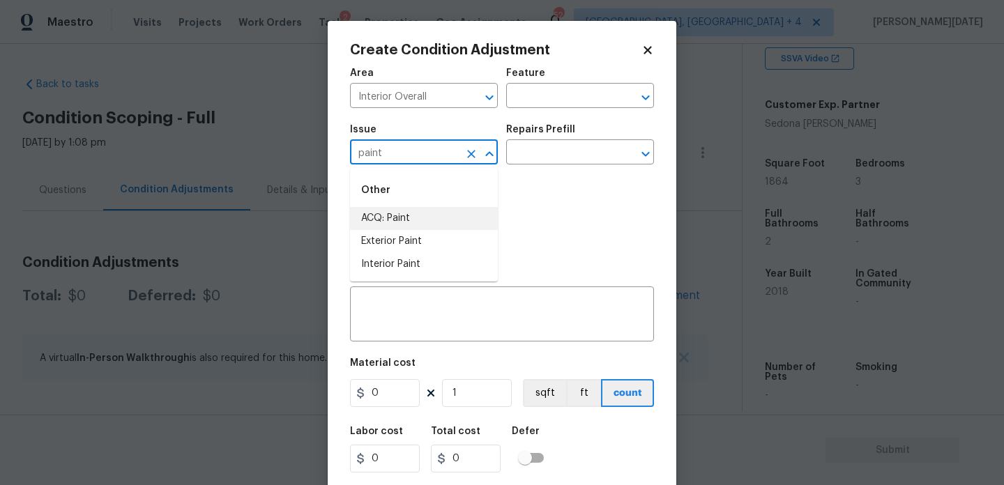
click at [390, 212] on li "ACQ: Paint" at bounding box center [424, 218] width 148 height 23
type input "ACQ: Paint"
click at [548, 155] on input "text" at bounding box center [560, 154] width 109 height 22
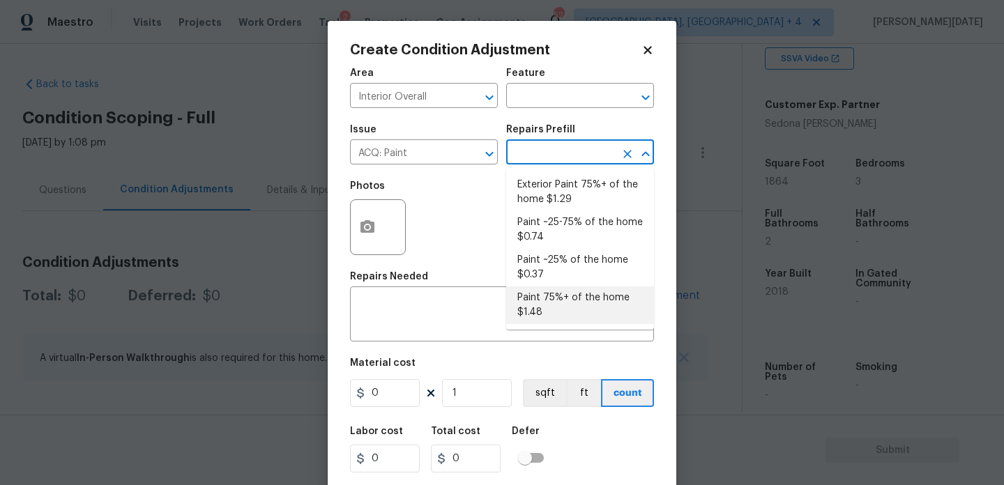
click at [559, 305] on li "Paint 75%+ of the home $1.48" at bounding box center [580, 306] width 148 height 38
type input "Acquisition"
type textarea "Acquisition Scope: 75%+ of the home will likely require interior paint"
type input "1.48"
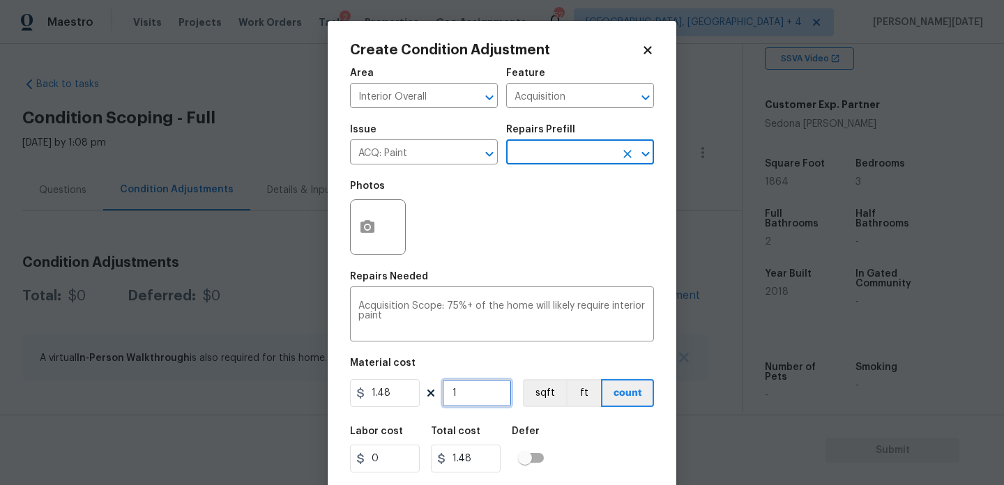
click at [470, 404] on input "1" at bounding box center [477, 393] width 70 height 28
type input "0"
paste input "1864"
type input "1864"
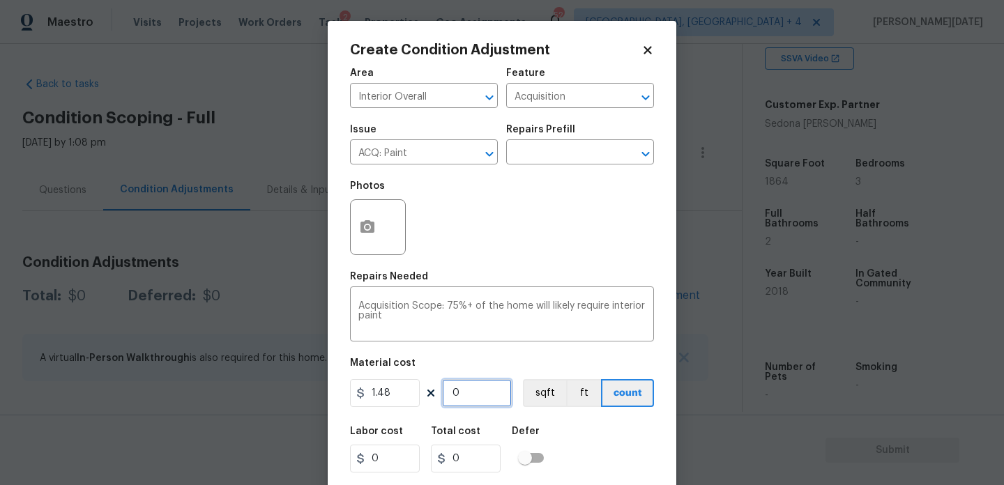
type input "2758.72"
type input "1864"
click at [374, 250] on button "button" at bounding box center [367, 227] width 33 height 54
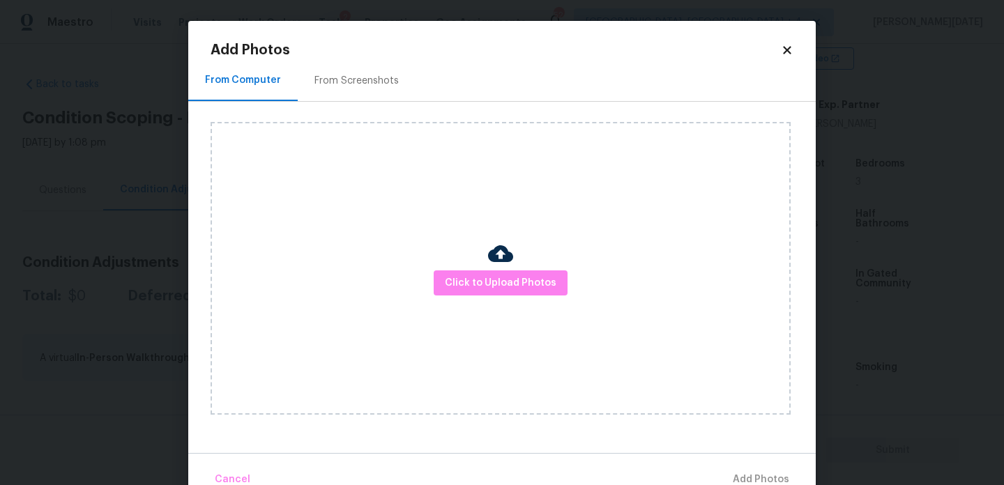
click at [360, 87] on div "From Screenshots" at bounding box center [356, 81] width 84 height 14
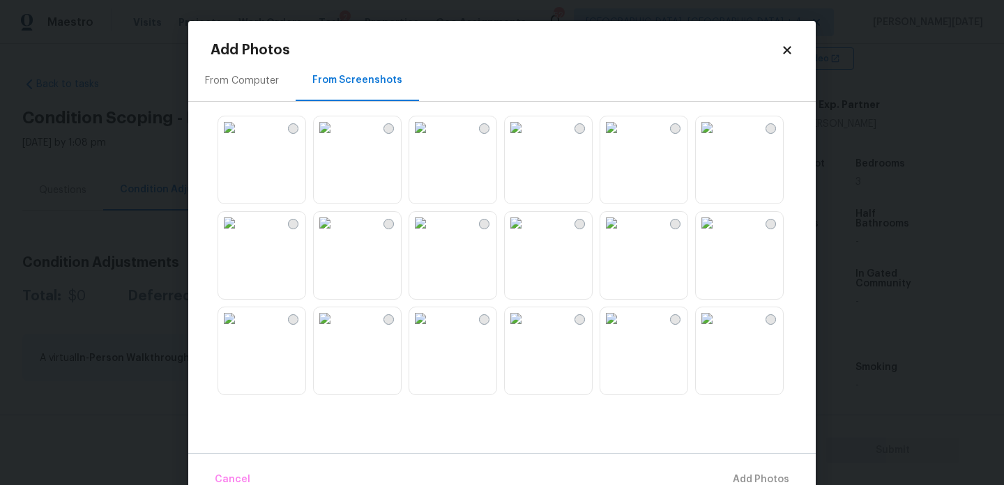
click at [336, 234] on img at bounding box center [325, 223] width 22 height 22
click at [336, 330] on img at bounding box center [325, 319] width 22 height 22
click at [427, 330] on img at bounding box center [420, 319] width 22 height 22
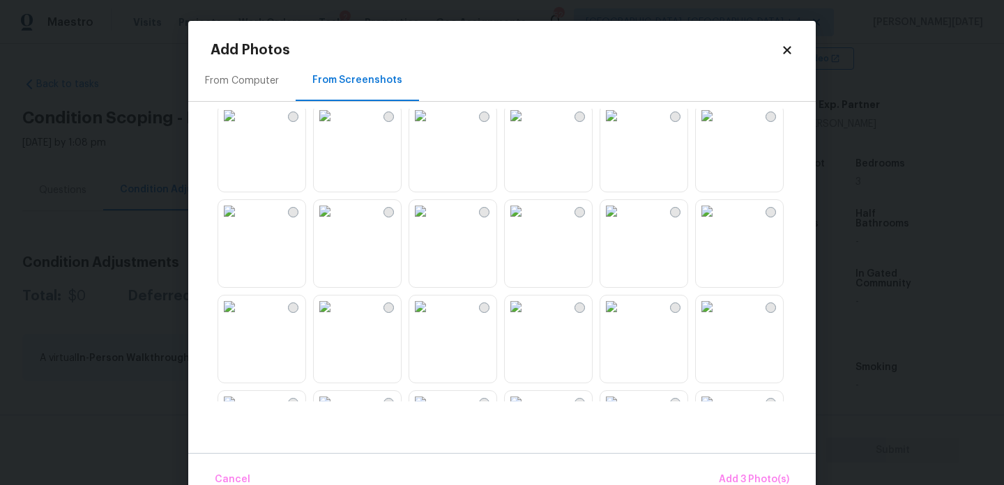
click at [432, 222] on img at bounding box center [420, 211] width 22 height 22
click at [432, 318] on img at bounding box center [420, 307] width 22 height 22
click at [527, 318] on img at bounding box center [516, 307] width 22 height 22
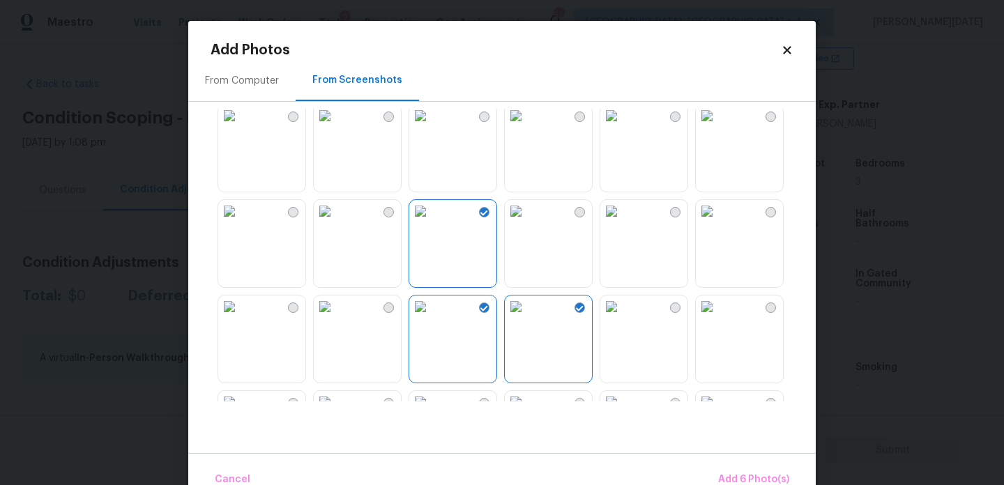
scroll to position [854, 0]
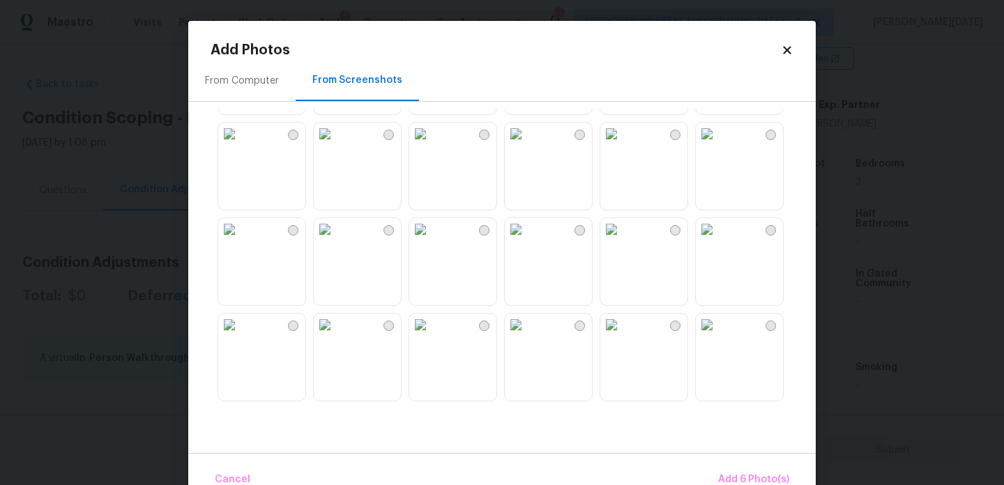
click at [527, 145] on img at bounding box center [516, 134] width 22 height 22
click at [623, 145] on img at bounding box center [611, 134] width 22 height 22
click at [623, 241] on img at bounding box center [611, 229] width 22 height 22
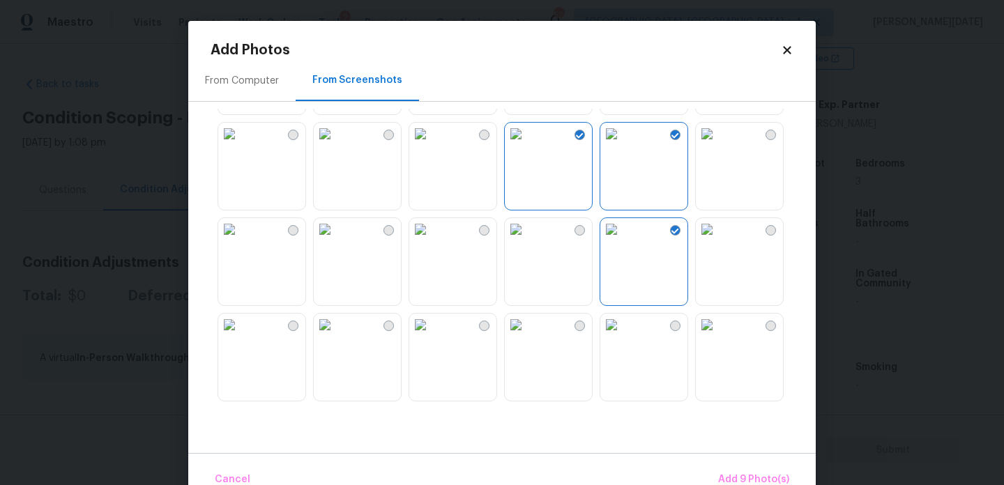
click at [527, 241] on img at bounding box center [516, 229] width 22 height 22
click at [432, 241] on img at bounding box center [420, 229] width 22 height 22
click at [336, 241] on img at bounding box center [325, 229] width 22 height 22
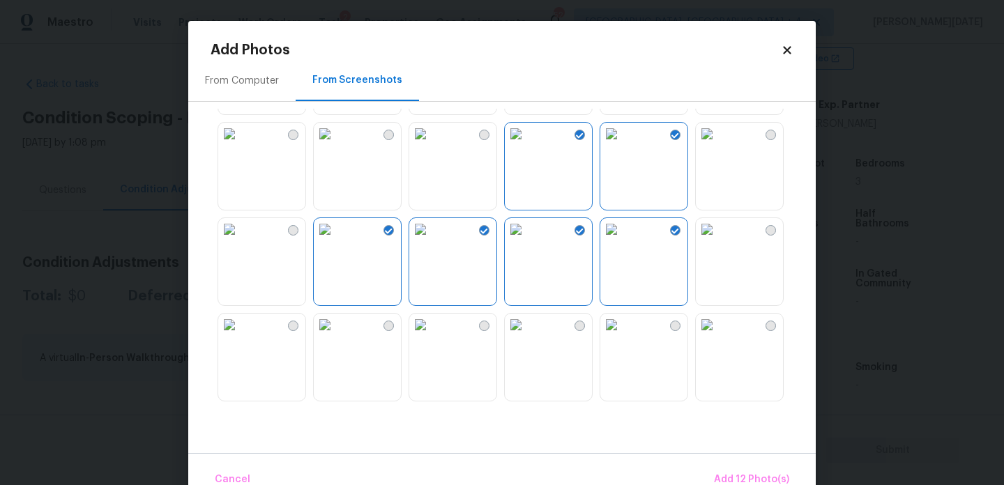
scroll to position [31, 0]
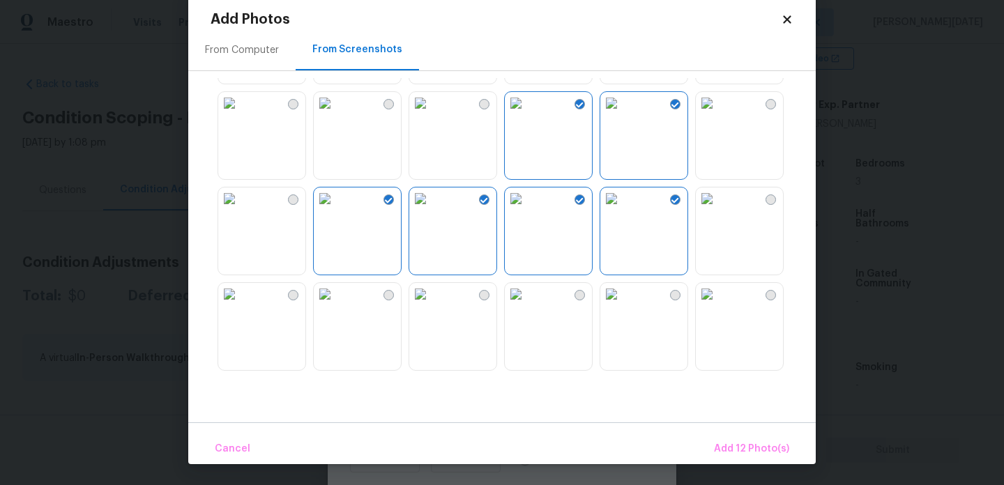
click at [336, 305] on img at bounding box center [325, 294] width 22 height 22
click at [718, 210] on img at bounding box center [707, 199] width 22 height 22
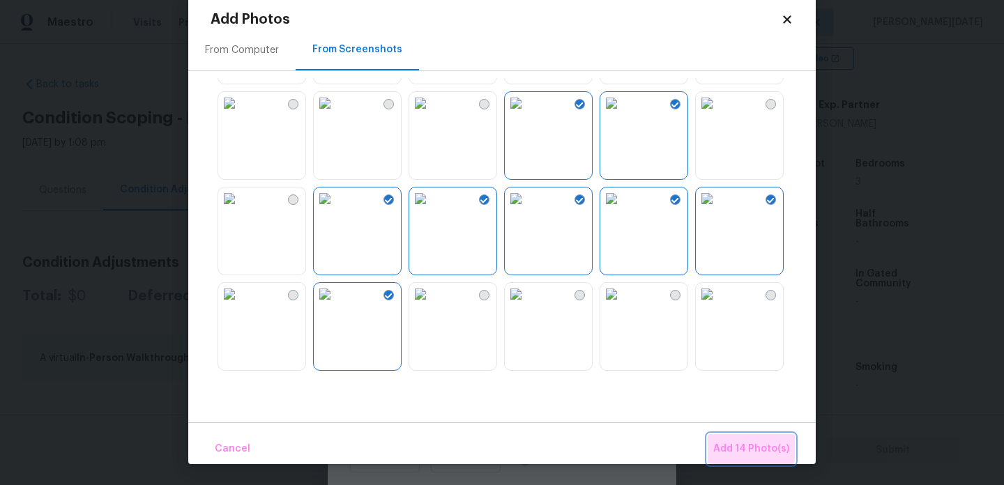
click at [752, 437] on button "Add 14 Photo(s)" at bounding box center [751, 449] width 87 height 30
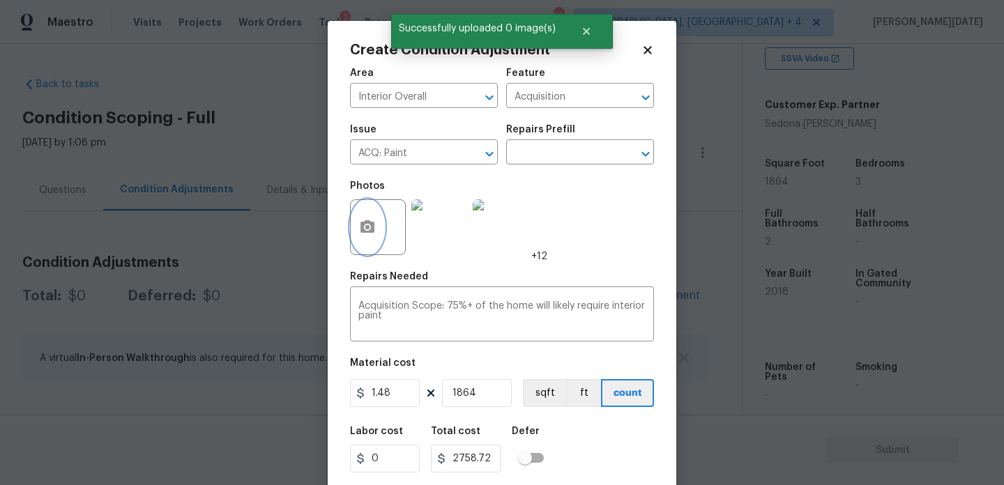
scroll to position [36, 0]
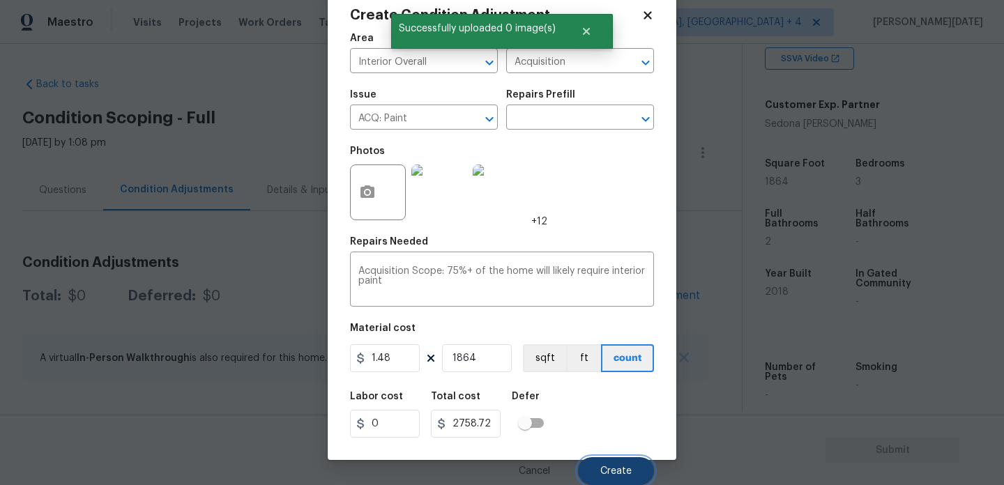
click at [609, 480] on button "Create" at bounding box center [616, 471] width 76 height 28
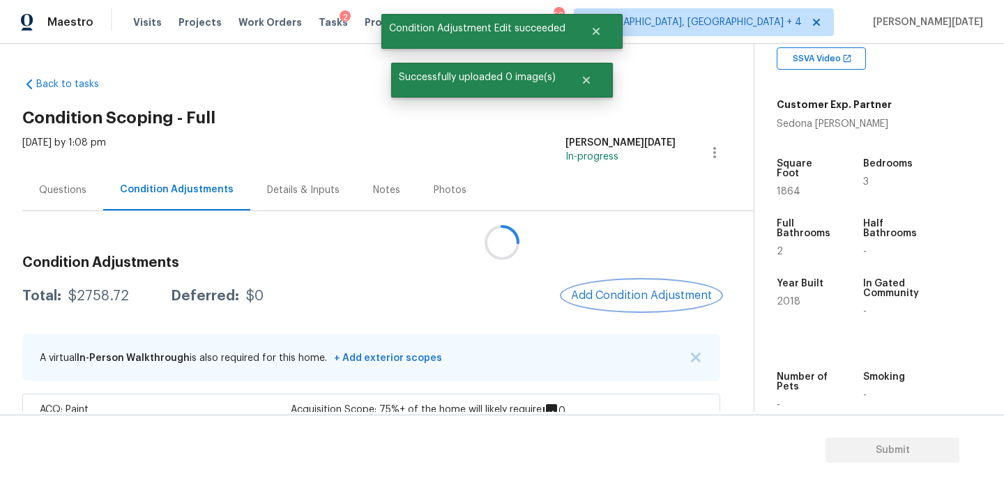
scroll to position [0, 0]
click at [618, 301] on span "Add Condition Adjustment" at bounding box center [645, 295] width 141 height 13
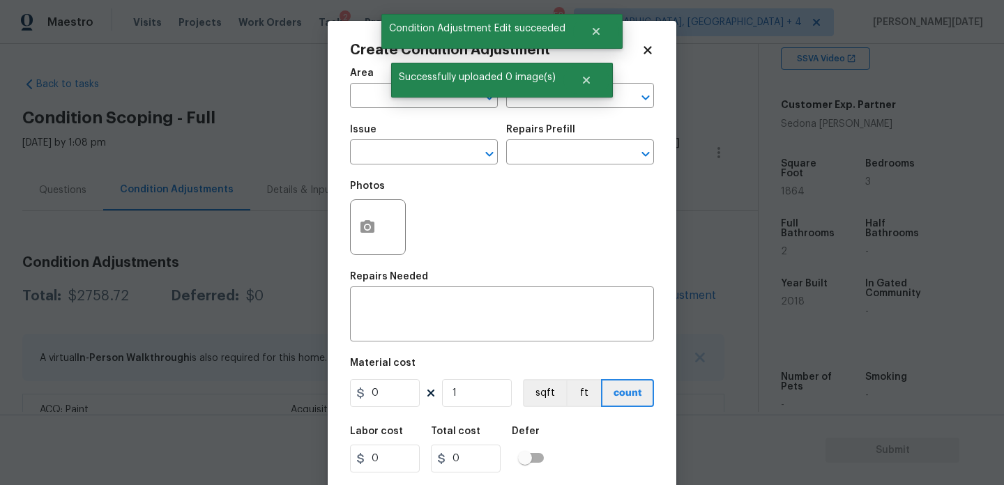
click at [618, 301] on div "x ​" at bounding box center [502, 316] width 304 height 52
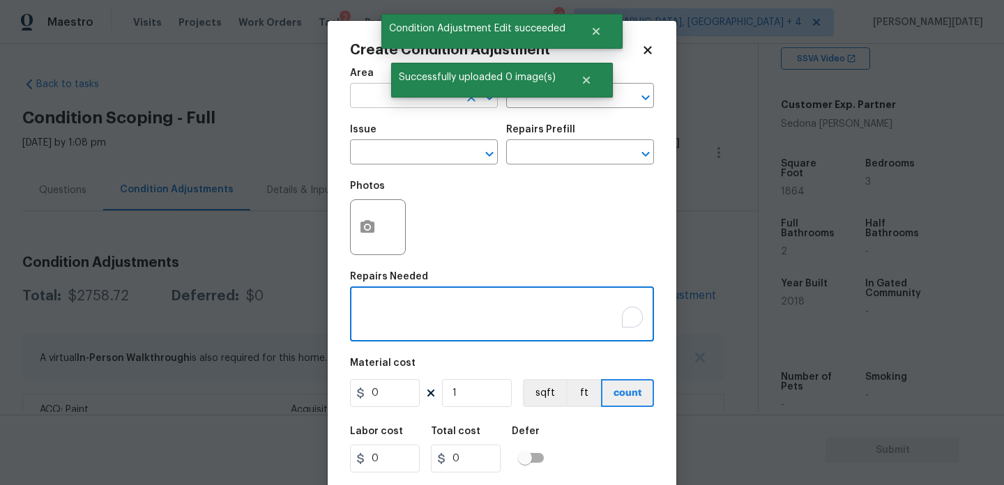
click at [374, 96] on input "text" at bounding box center [404, 97] width 109 height 22
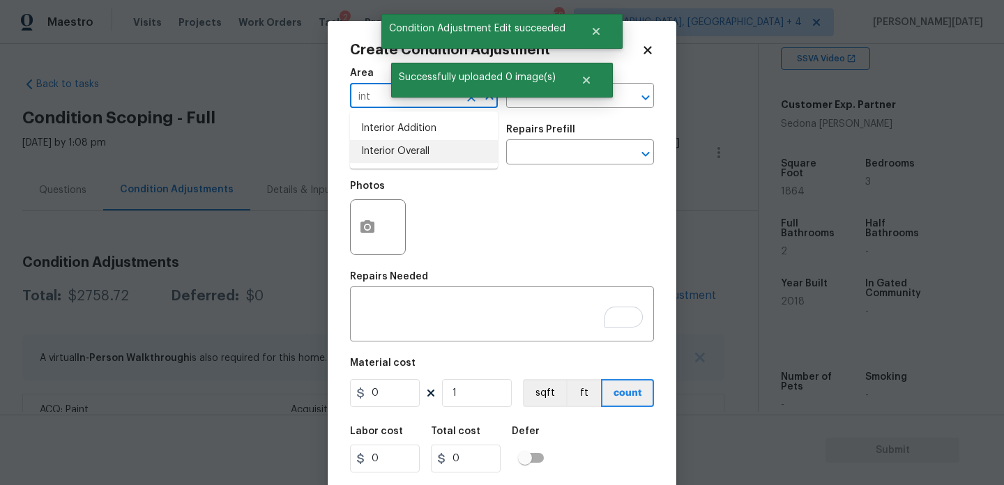
click at [381, 151] on li "Interior Overall" at bounding box center [424, 151] width 148 height 23
type input "Interior Overall"
click at [381, 151] on input "text" at bounding box center [404, 154] width 109 height 22
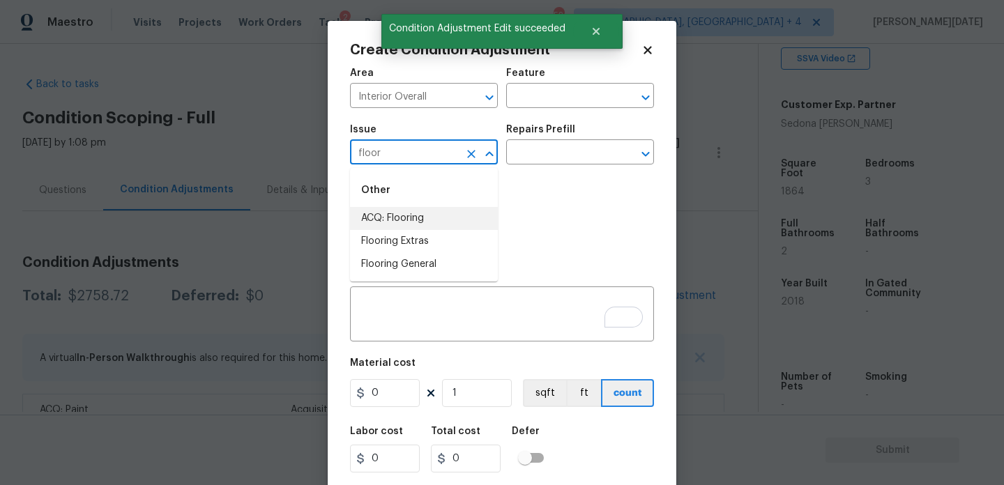
click at [395, 216] on li "ACQ: Flooring" at bounding box center [424, 218] width 148 height 23
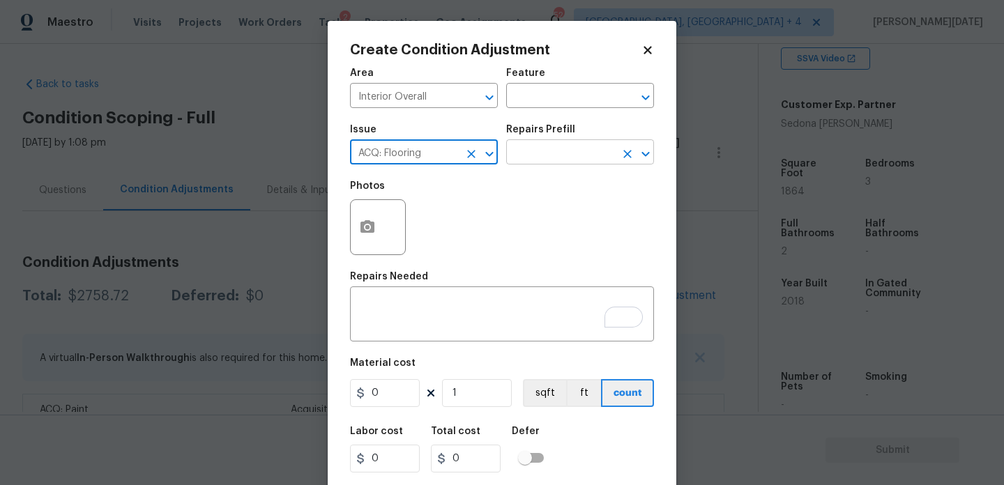
type input "ACQ: Flooring"
click at [540, 149] on input "text" at bounding box center [560, 154] width 109 height 22
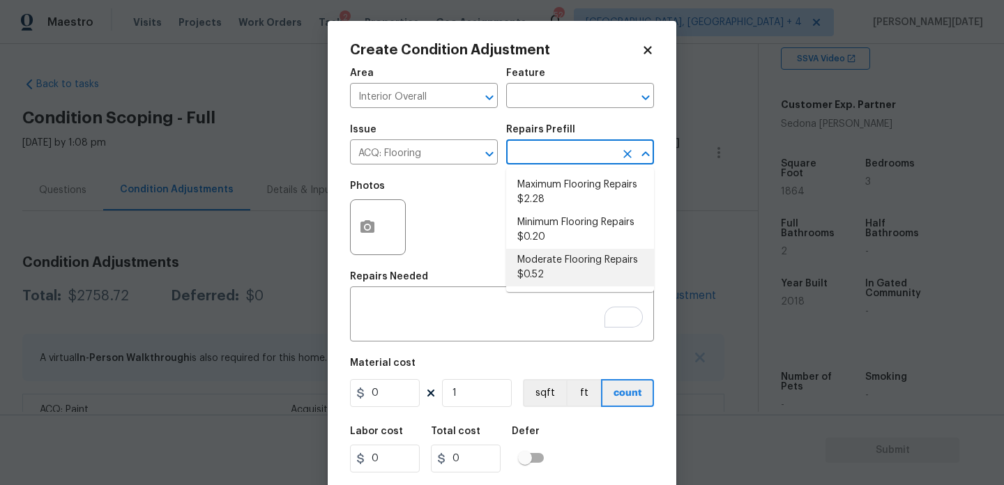
click at [557, 272] on li "Moderate Flooring Repairs $0.52" at bounding box center [580, 268] width 148 height 38
type input "Acquisition"
type textarea "Acquisition Scope: Moderate flooring repairs"
type input "0.52"
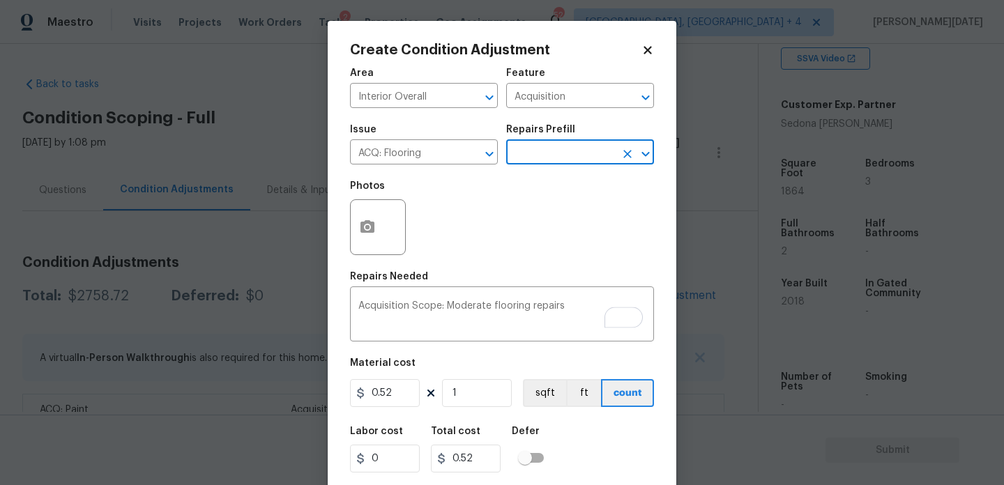
click at [562, 159] on input "text" at bounding box center [560, 154] width 109 height 22
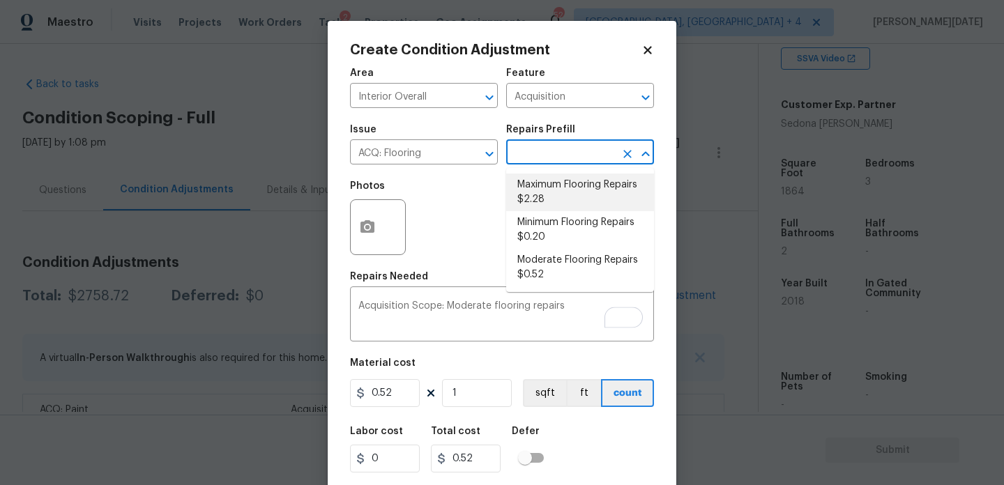
click at [577, 191] on li "Maximum Flooring Repairs $2.28" at bounding box center [580, 193] width 148 height 38
type textarea "Acquisition Scope: Maximum flooring repairs"
type input "2.28"
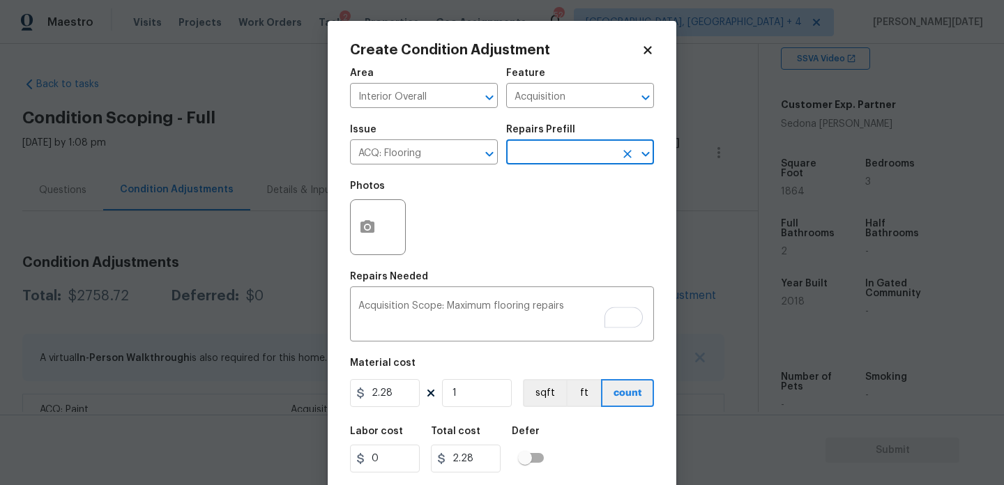
click at [484, 410] on figure "Material cost 2.28 1 sqft ft count" at bounding box center [502, 384] width 304 height 52
click at [484, 395] on input "1" at bounding box center [477, 393] width 70 height 28
type input "0"
paste input "1864"
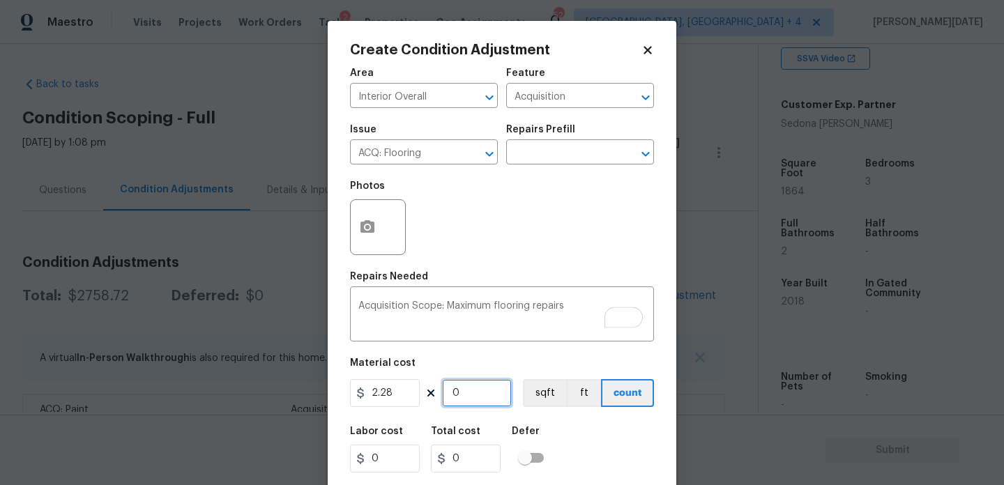
type input "1864"
type input "4249.92"
type input "1864"
click at [536, 269] on div "Area Interior Overall ​ Feature Acquisition ​ Issue ACQ: Flooring ​ Repairs Pre…" at bounding box center [502, 290] width 304 height 460
click at [370, 238] on button "button" at bounding box center [367, 227] width 33 height 54
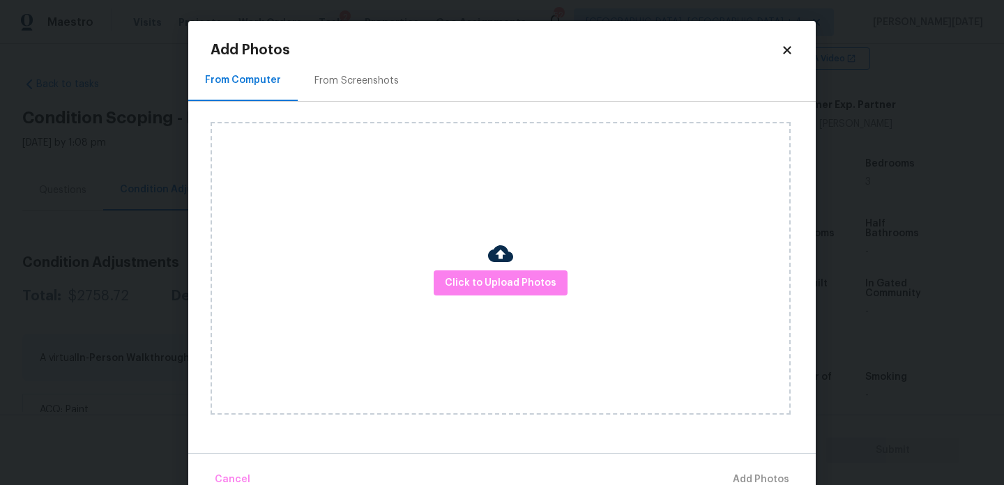
click at [369, 86] on div "From Screenshots" at bounding box center [356, 81] width 84 height 14
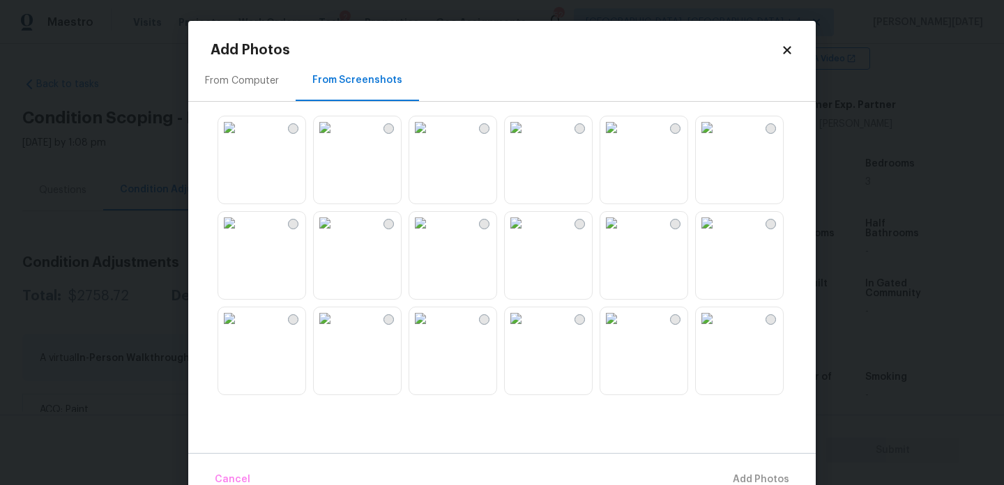
click at [329, 139] on img at bounding box center [325, 127] width 22 height 22
click at [336, 234] on img at bounding box center [325, 223] width 22 height 22
click at [336, 330] on img at bounding box center [325, 319] width 22 height 22
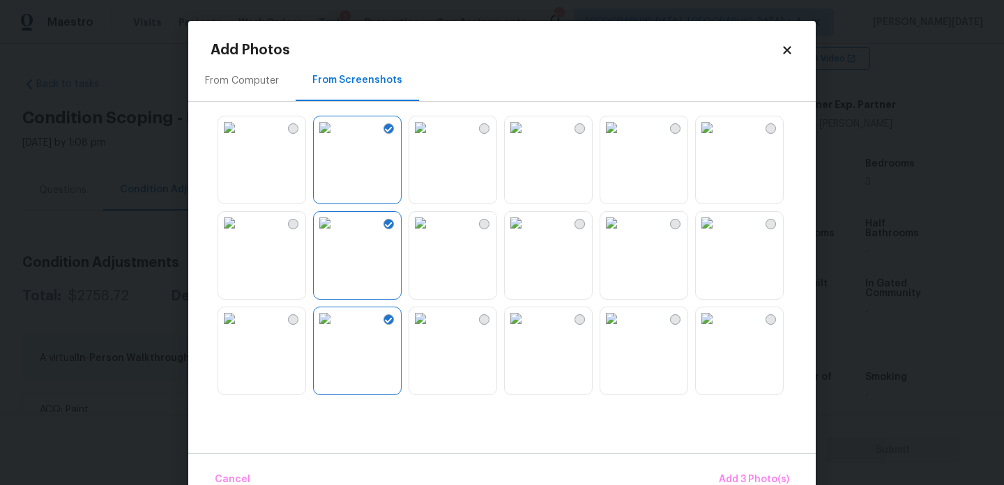
click at [432, 330] on img at bounding box center [420, 319] width 22 height 22
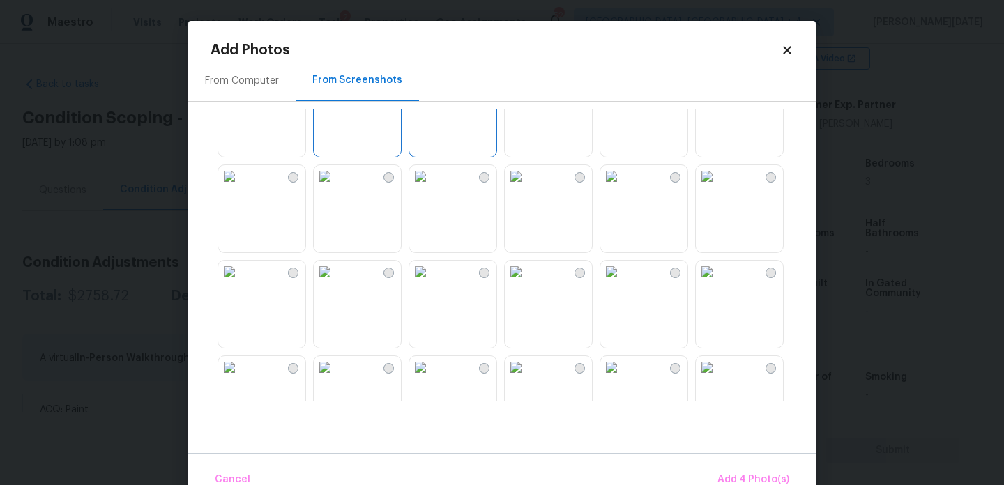
scroll to position [240, 0]
click at [432, 185] on img at bounding box center [420, 174] width 22 height 22
click at [241, 185] on img at bounding box center [229, 174] width 22 height 22
click at [432, 190] on img at bounding box center [420, 179] width 22 height 22
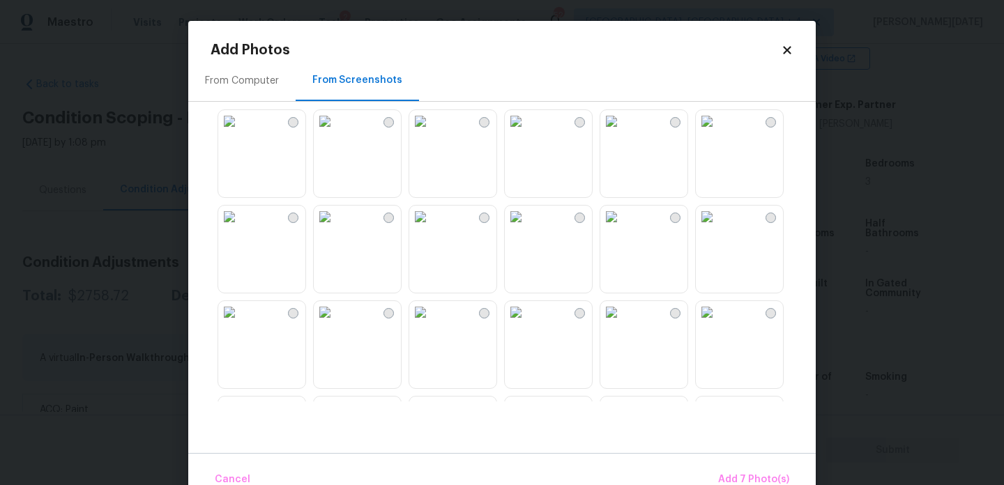
scroll to position [690, 0]
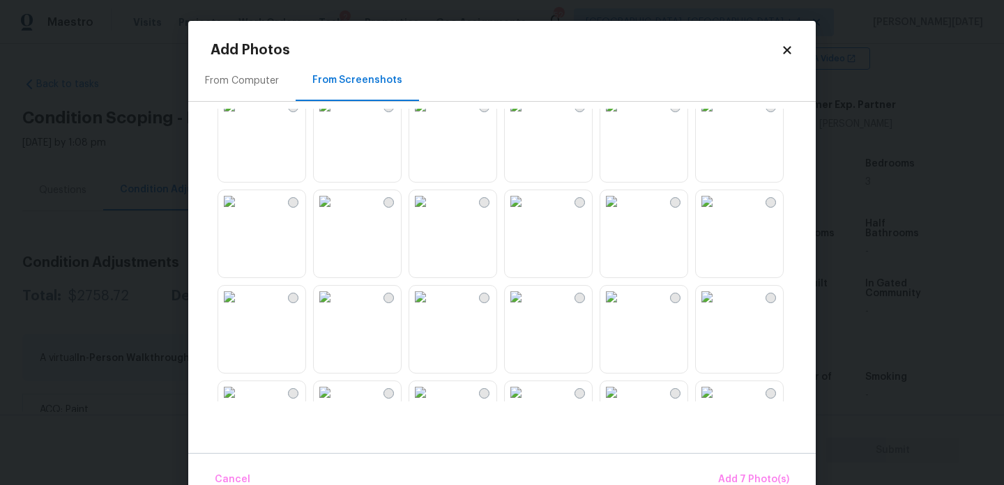
click at [432, 213] on img at bounding box center [420, 201] width 22 height 22
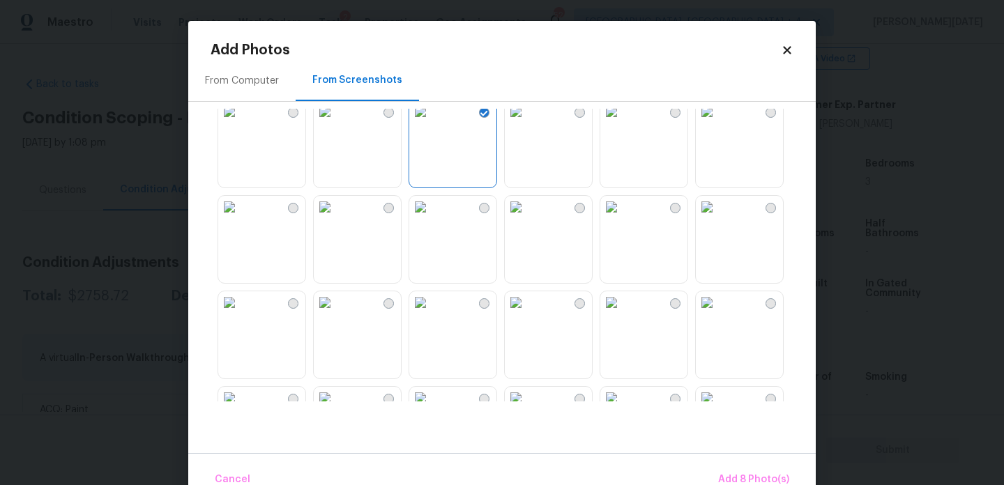
click at [336, 218] on img at bounding box center [325, 207] width 22 height 22
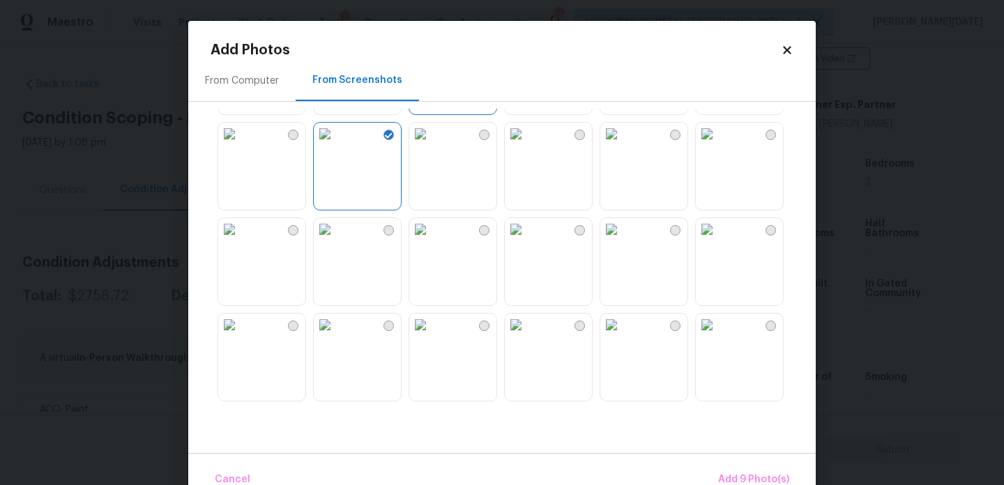
click at [432, 241] on img at bounding box center [420, 229] width 22 height 22
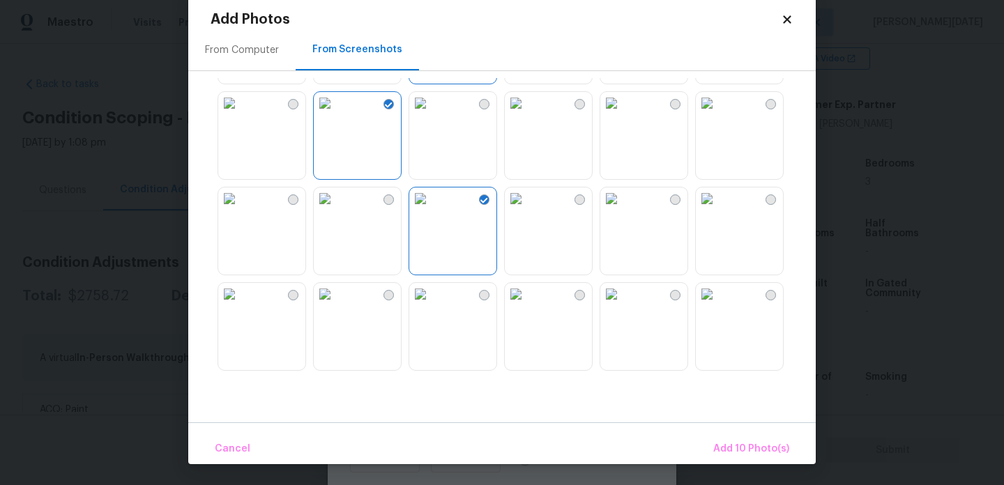
click at [623, 305] on img at bounding box center [611, 294] width 22 height 22
click at [741, 442] on span "Add 11 Photo(s)" at bounding box center [752, 449] width 73 height 17
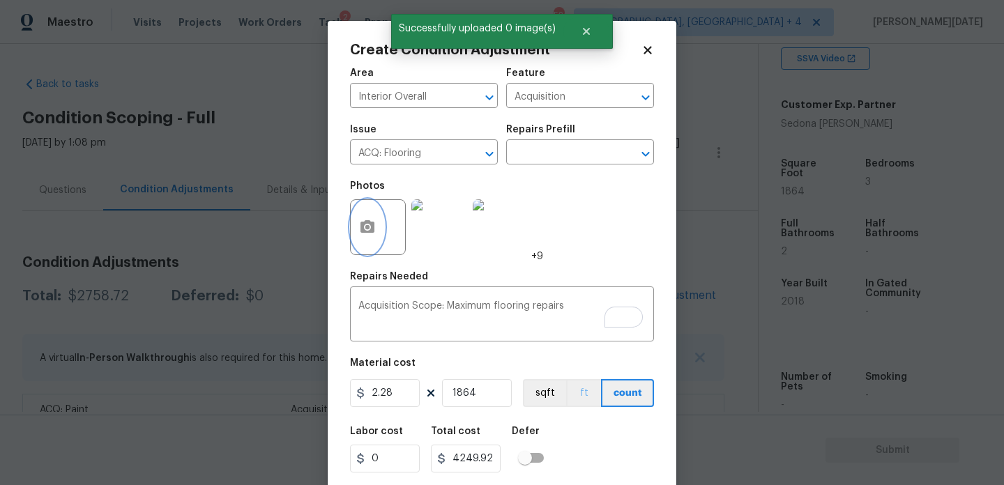
scroll to position [36, 0]
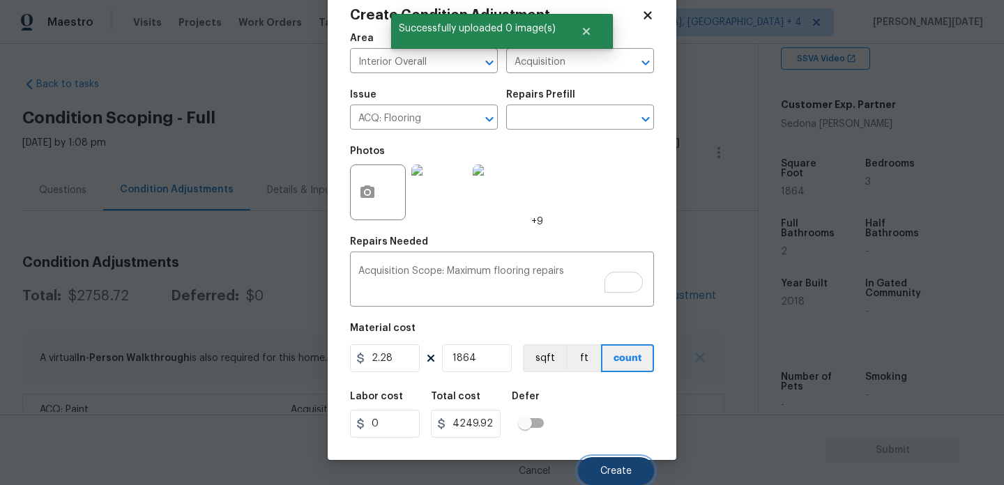
click at [593, 459] on button "Create" at bounding box center [616, 471] width 76 height 28
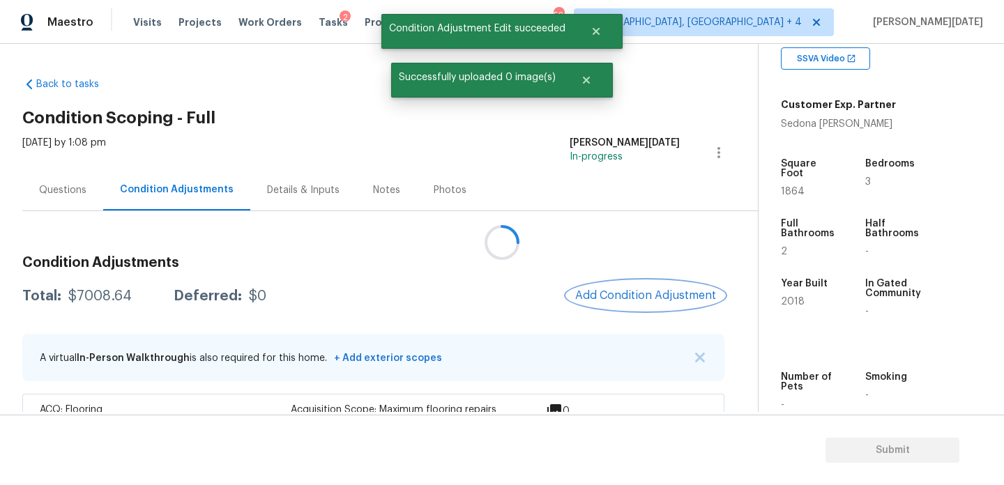
scroll to position [0, 0]
click at [615, 291] on span "Add Condition Adjustment" at bounding box center [645, 295] width 141 height 13
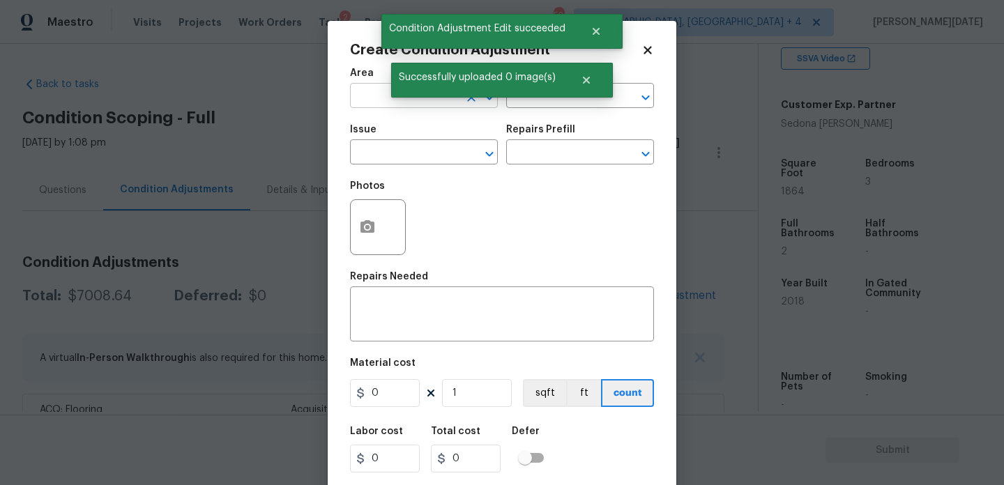
click at [376, 100] on input "text" at bounding box center [404, 97] width 109 height 22
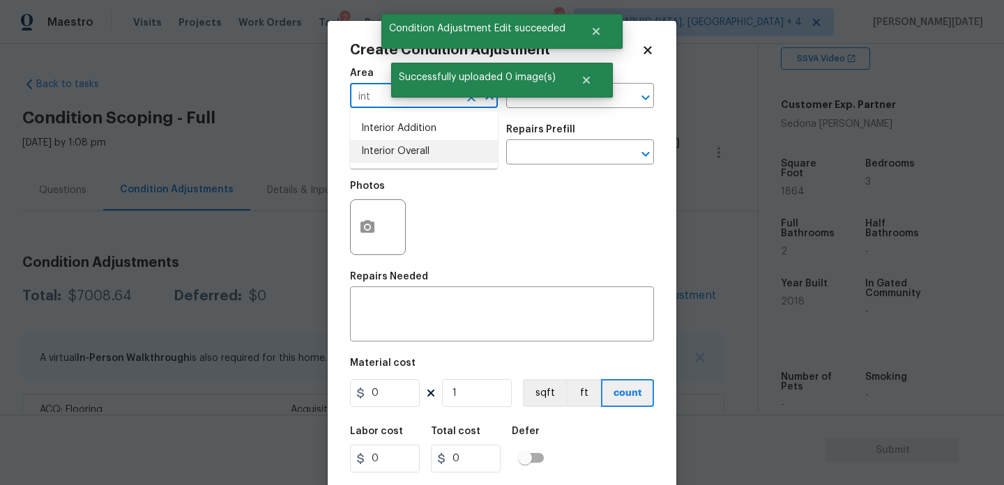
click at [397, 152] on li "Interior Overall" at bounding box center [424, 151] width 148 height 23
type input "Interior Overall"
click at [397, 152] on input "text" at bounding box center [404, 154] width 109 height 22
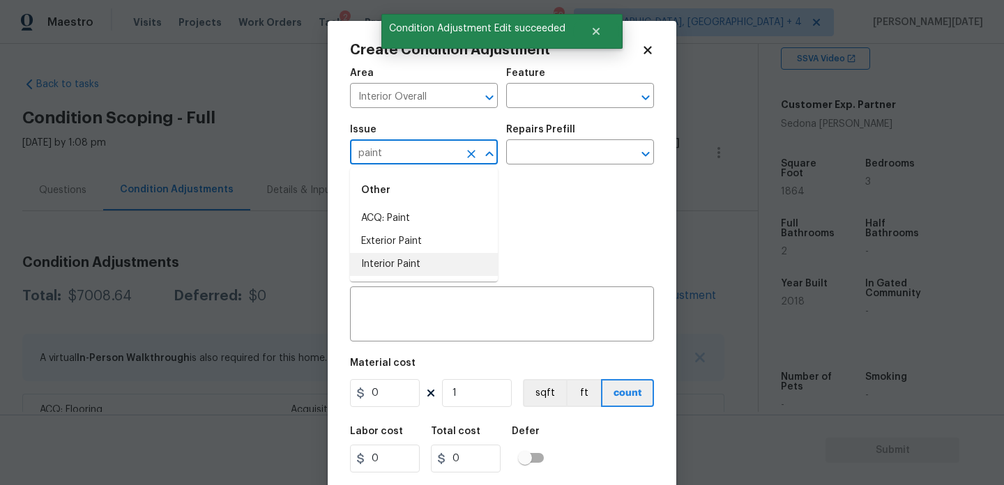
click at [400, 261] on li "Interior Paint" at bounding box center [424, 264] width 148 height 23
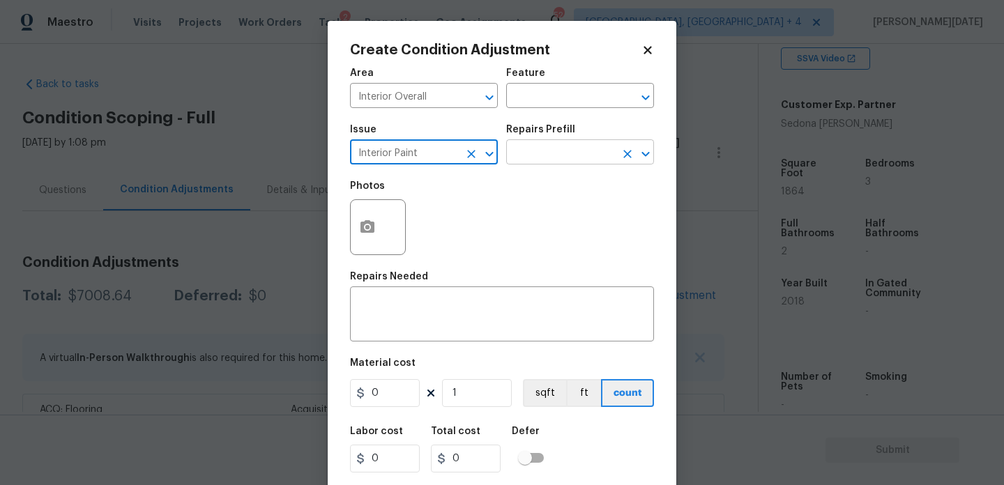
type input "Interior Paint"
click at [537, 163] on input "text" at bounding box center [560, 154] width 109 height 22
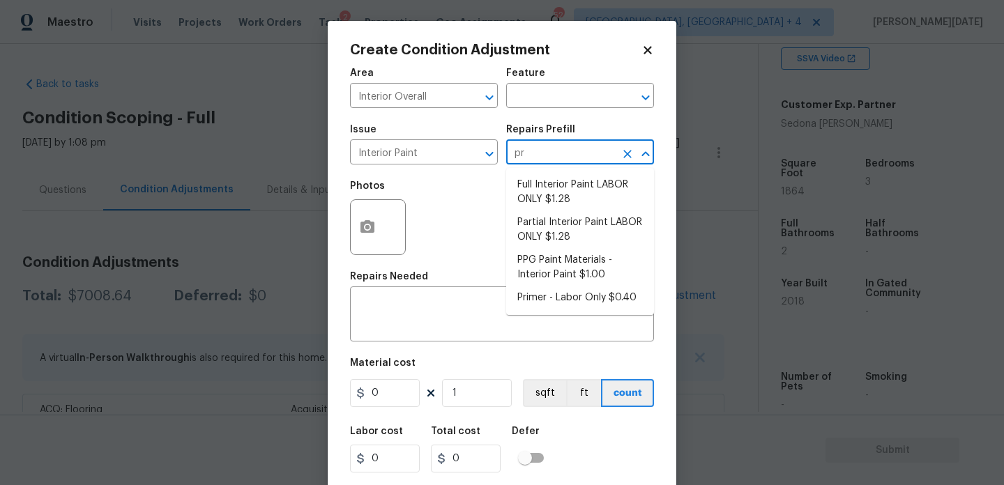
type input "pri"
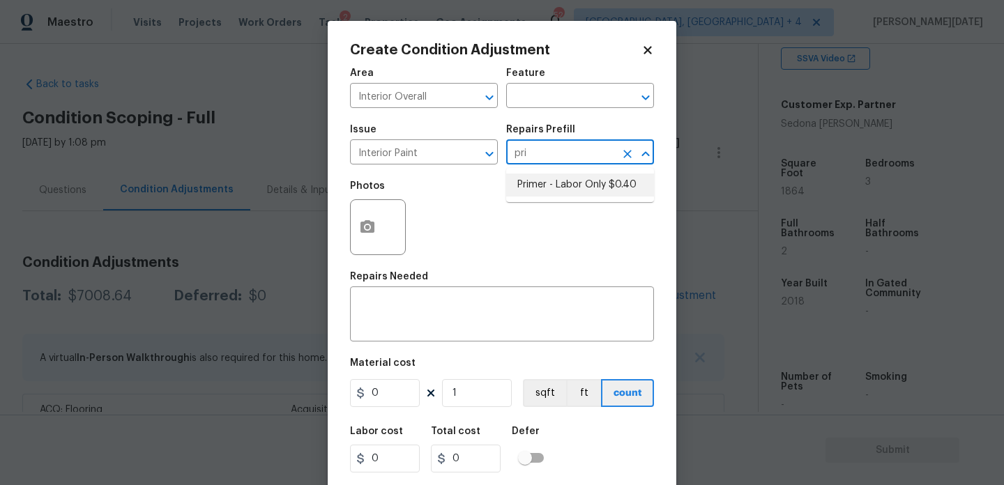
click at [560, 192] on li "Primer - Labor Only $0.40" at bounding box center [580, 185] width 148 height 23
type input "Overall Paint"
type textarea "Interior primer - PRIMER PROVIDED BY OPENDOOR - All nails, screws, drywall anch…"
type input "0.4"
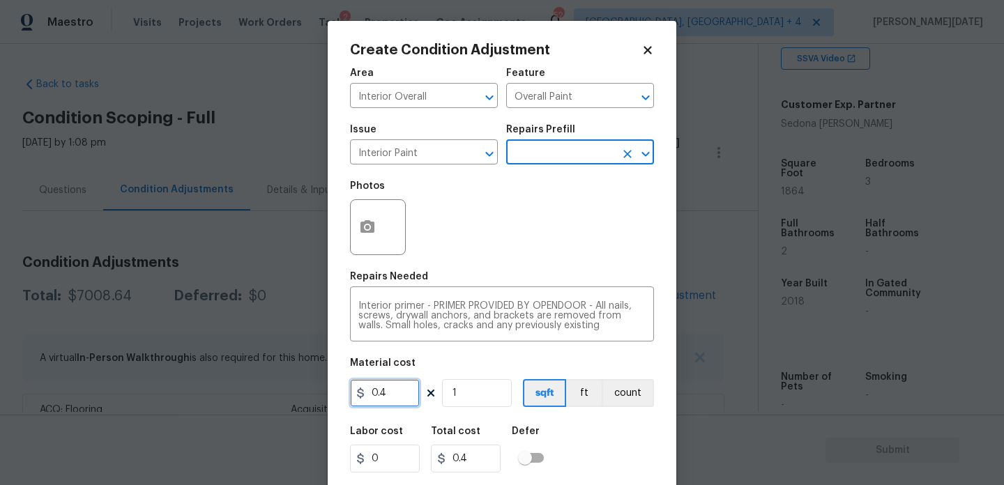
drag, startPoint x: 398, startPoint y: 395, endPoint x: 296, endPoint y: 395, distance: 101.8
click at [296, 395] on div "Create Condition Adjustment Area Interior Overall ​ Feature Overall Paint ​ Iss…" at bounding box center [502, 242] width 1004 height 485
type input "200"
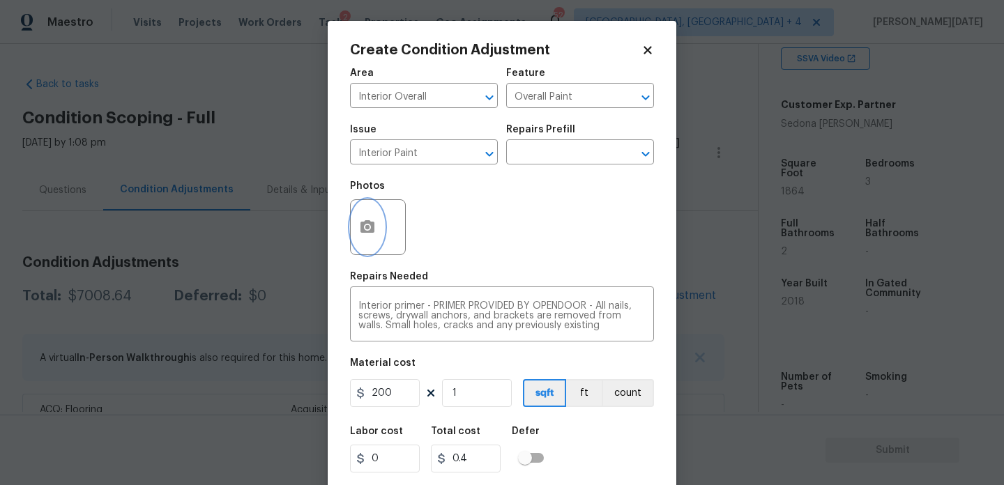
click at [374, 238] on button "button" at bounding box center [367, 227] width 33 height 54
type input "200"
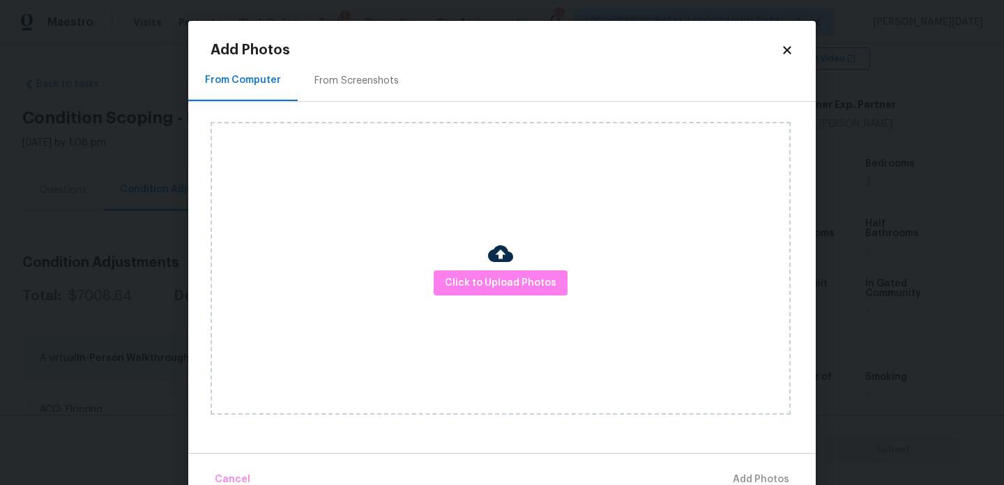
click at [366, 75] on div "From Screenshots" at bounding box center [356, 81] width 84 height 14
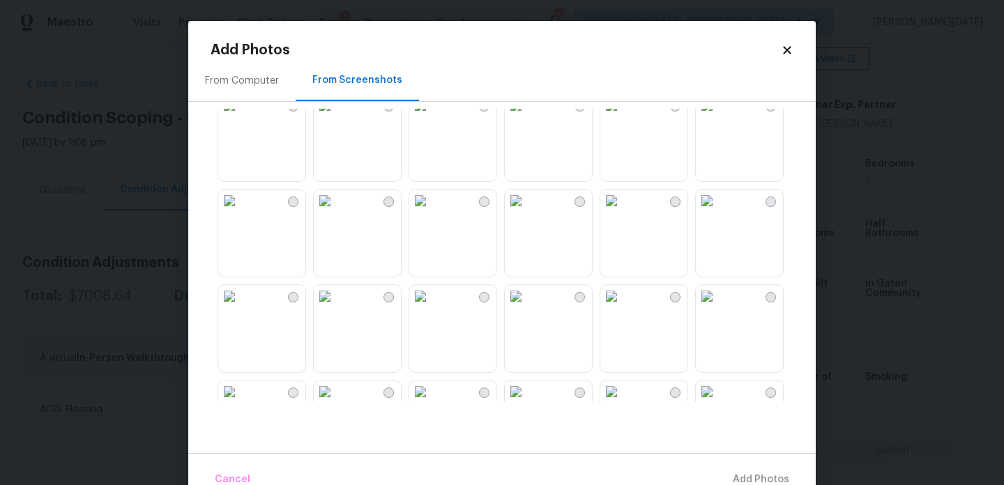
scroll to position [692, 0]
click at [432, 116] on img at bounding box center [420, 104] width 22 height 22
click at [754, 473] on span "Add 1 Photo(s)" at bounding box center [754, 479] width 69 height 17
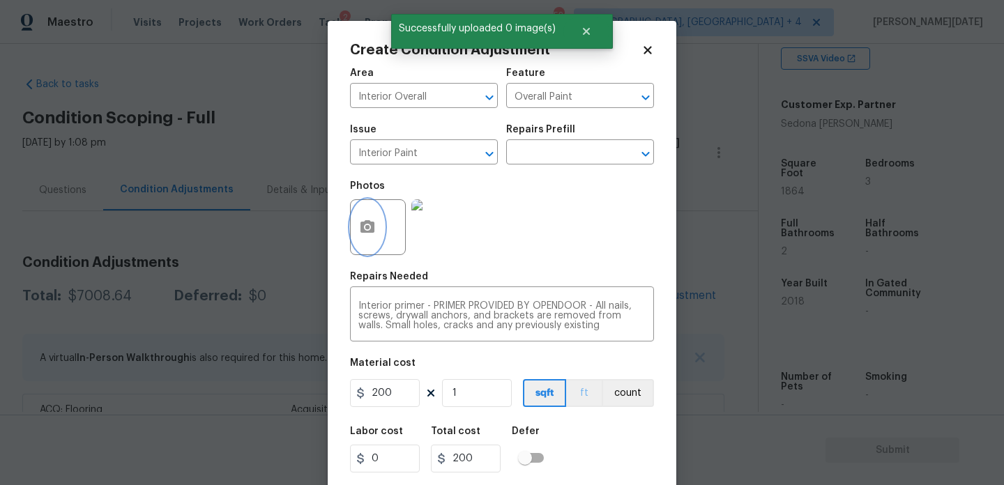
scroll to position [36, 0]
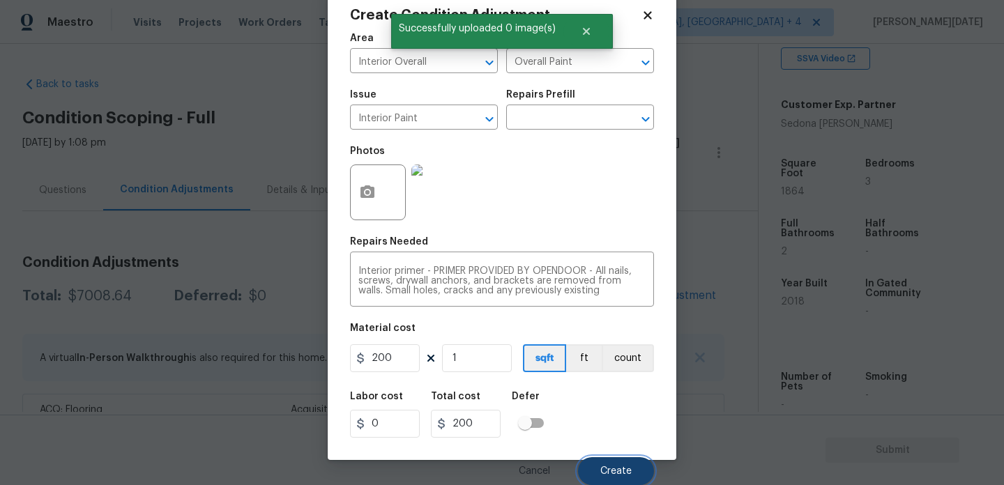
click at [623, 480] on button "Create" at bounding box center [616, 471] width 76 height 28
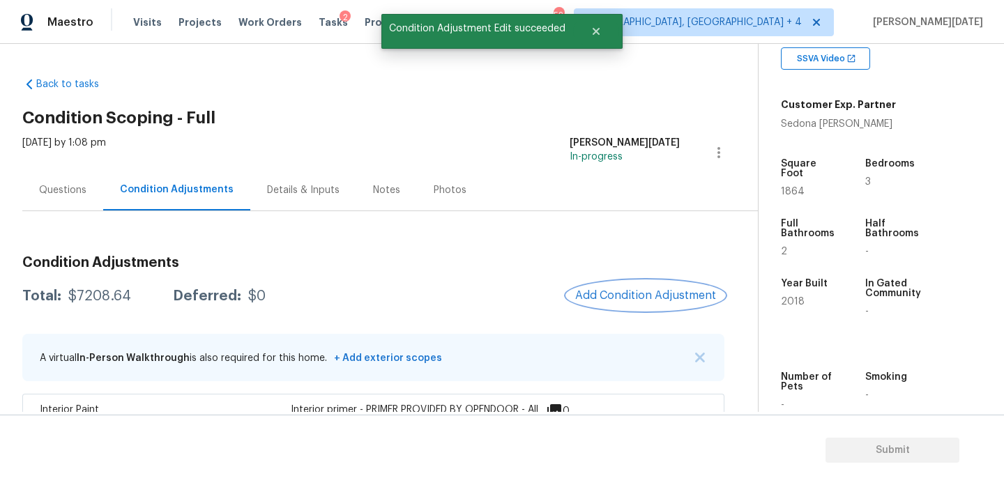
scroll to position [227, 0]
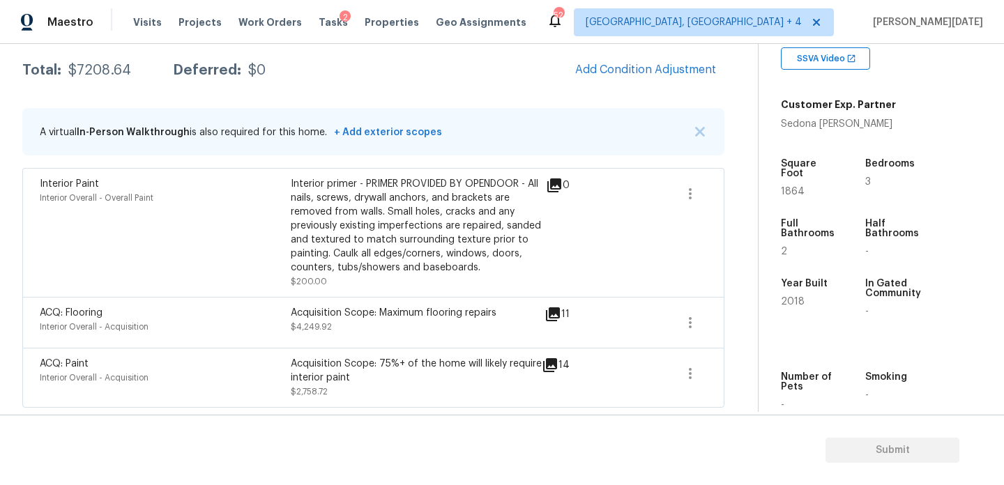
click at [640, 86] on div "Condition Adjustments Total: $7208.64 Deferred: $0 Add Condition Adjustment A v…" at bounding box center [373, 213] width 702 height 389
click at [621, 81] on button "Add Condition Adjustment" at bounding box center [646, 69] width 158 height 29
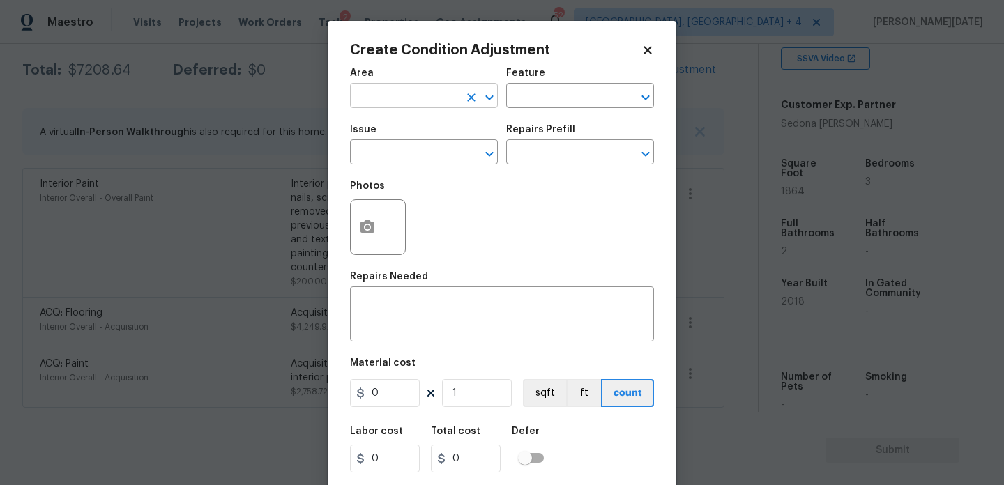
click at [370, 105] on input "text" at bounding box center [404, 97] width 109 height 22
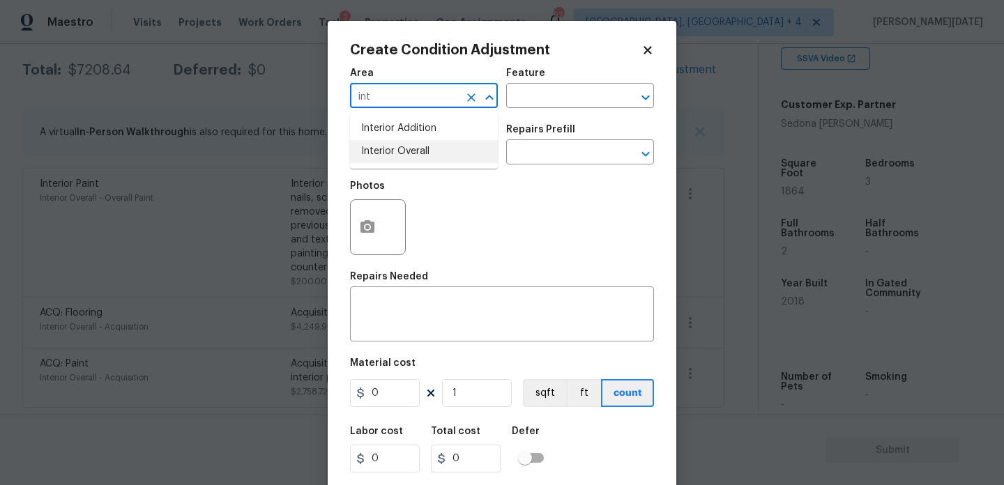
click at [402, 154] on li "Interior Overall" at bounding box center [424, 151] width 148 height 23
type input "Interior Overall"
click at [402, 154] on input "text" at bounding box center [404, 154] width 109 height 22
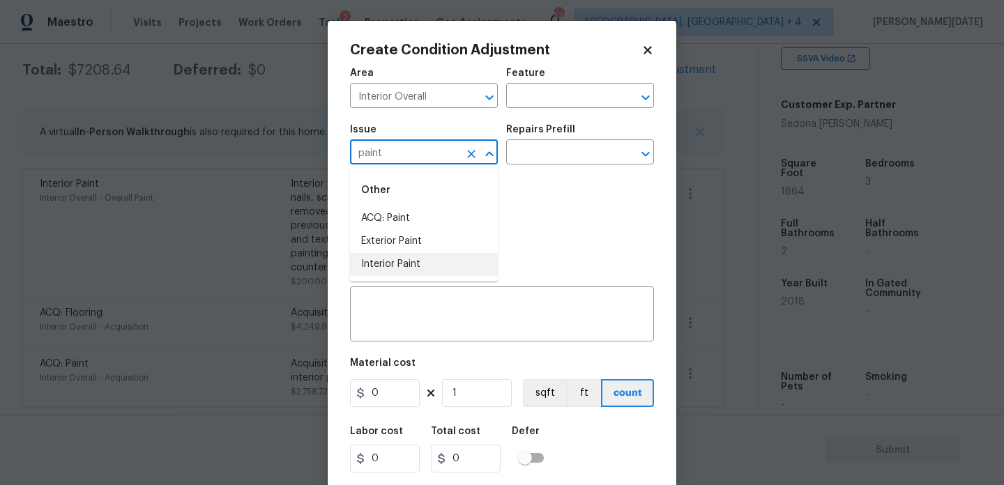
click at [409, 264] on li "Interior Paint" at bounding box center [424, 264] width 148 height 23
type input "Interior Paint"
click at [519, 147] on input "text" at bounding box center [560, 154] width 109 height 22
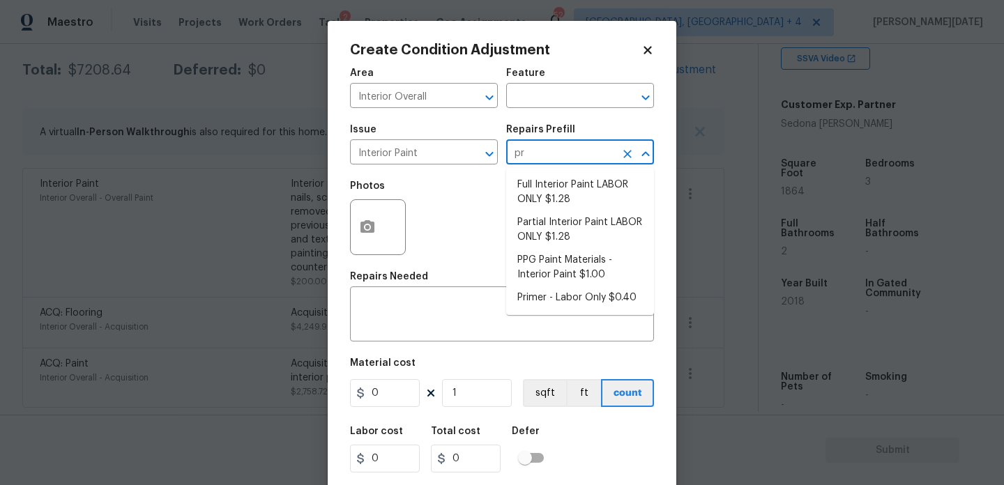
type input "pri"
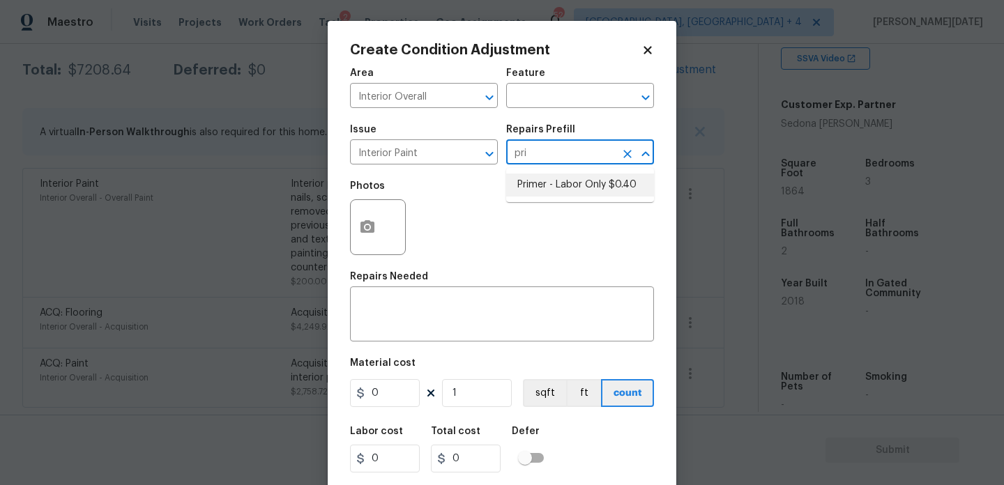
click at [555, 191] on li "Primer - Labor Only $0.40" at bounding box center [580, 185] width 148 height 23
type input "Overall Paint"
type textarea "Interior primer - PRIMER PROVIDED BY OPENDOOR - All nails, screws, drywall anch…"
type input "0.4"
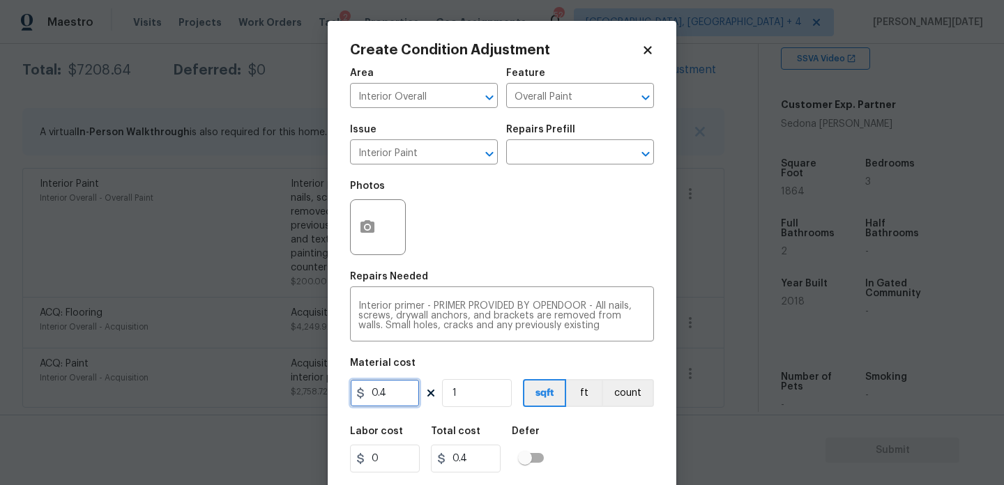
drag, startPoint x: 386, startPoint y: 387, endPoint x: 291, endPoint y: 386, distance: 94.8
click at [291, 386] on div "Create Condition Adjustment Area Interior Overall ​ Feature Overall Paint ​ Iss…" at bounding box center [502, 242] width 1004 height 485
type input "200"
click at [305, 248] on body "Maestro Visits Projects Work Orders Tasks 2 Properties Geo Assignments 52 Kille…" at bounding box center [502, 242] width 1004 height 485
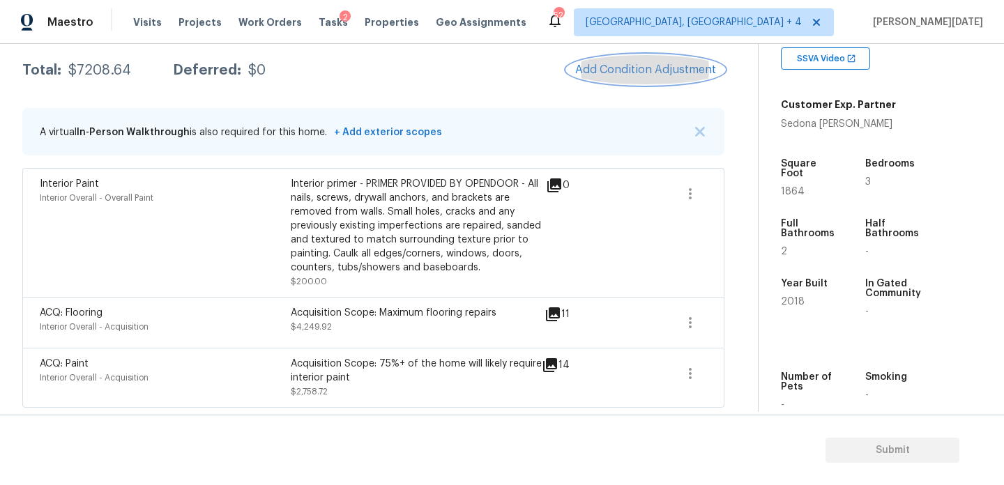
click at [650, 77] on button "Add Condition Adjustment" at bounding box center [646, 69] width 158 height 29
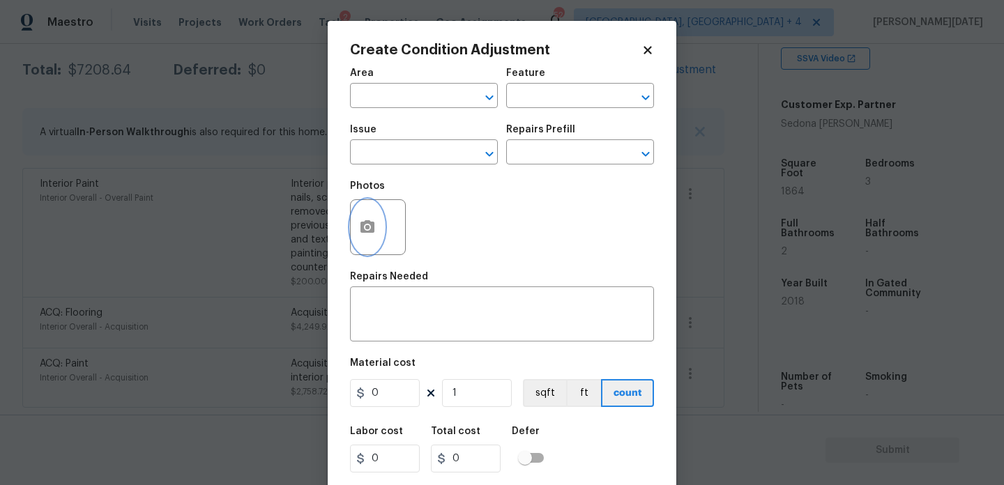
click at [360, 211] on button "button" at bounding box center [367, 227] width 33 height 54
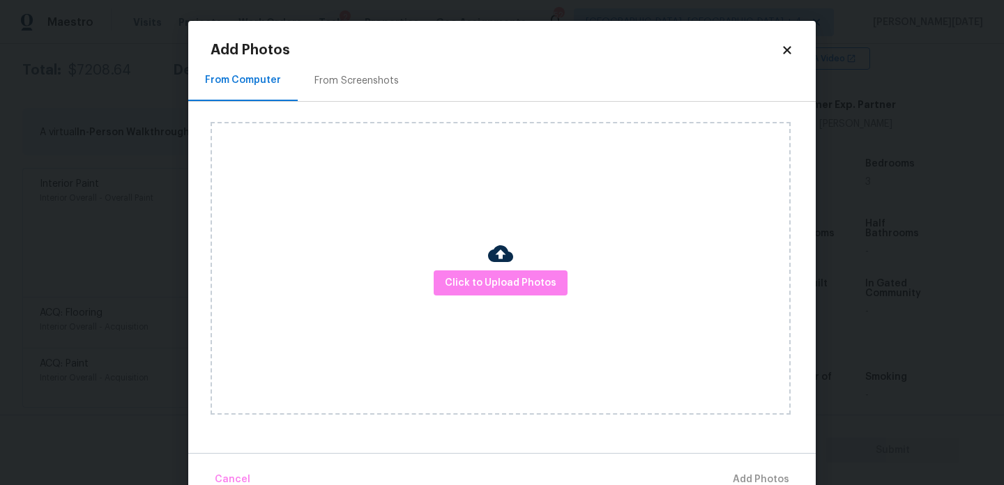
click at [476, 264] on div "Click to Upload Photos" at bounding box center [501, 268] width 580 height 293
click at [479, 297] on div "Click to Upload Photos" at bounding box center [501, 268] width 580 height 293
click at [433, 190] on div "Click to Upload Photos" at bounding box center [501, 268] width 580 height 293
click at [715, 446] on div "From Computer From Screenshots Click to Upload Photos" at bounding box center [502, 256] width 628 height 393
click at [789, 48] on icon at bounding box center [787, 50] width 8 height 8
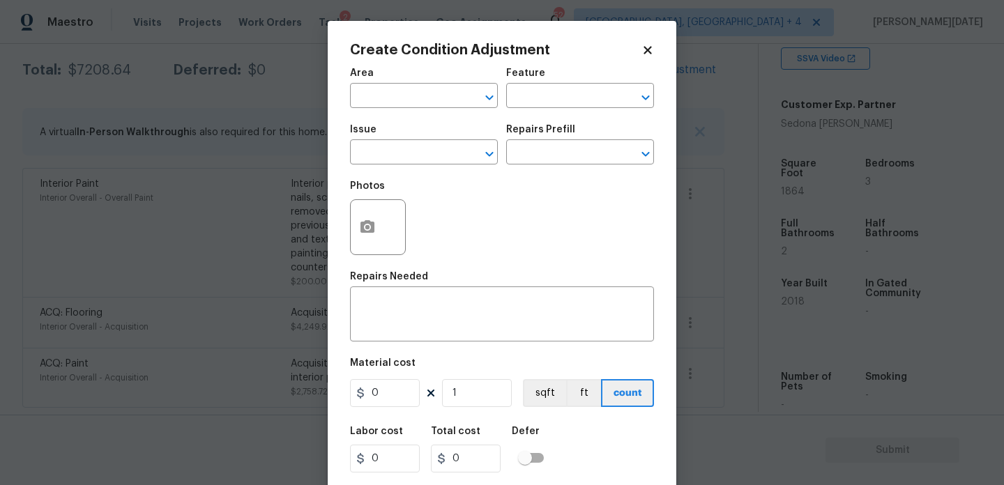
click at [645, 55] on icon at bounding box center [648, 50] width 13 height 13
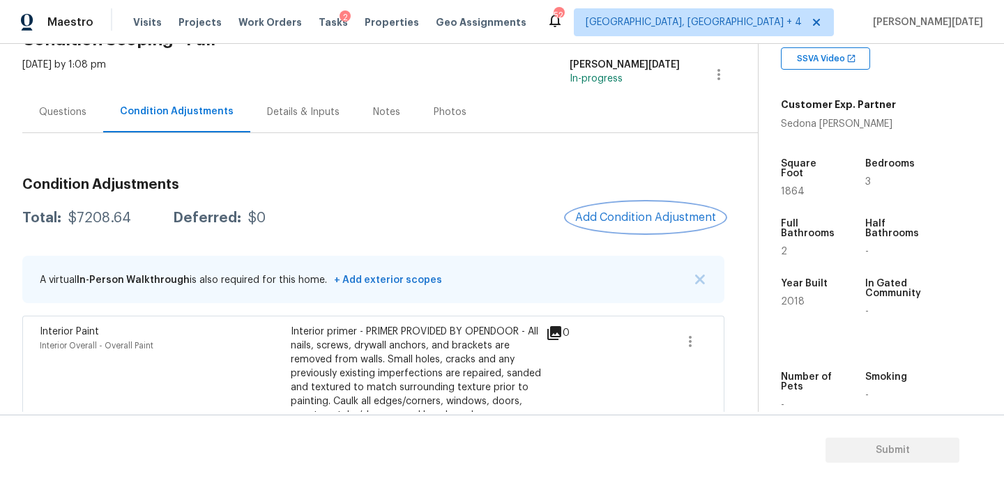
scroll to position [162, 0]
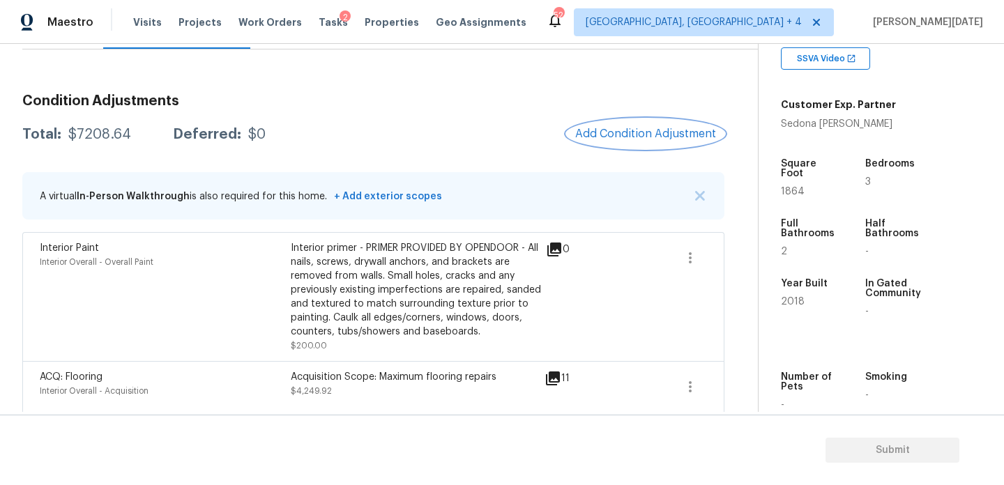
click at [628, 135] on span "Add Condition Adjustment" at bounding box center [645, 134] width 141 height 13
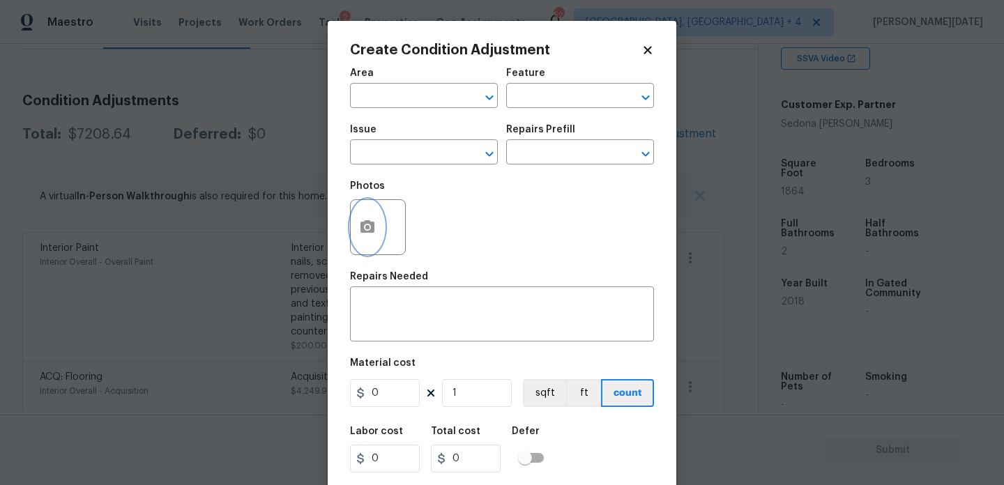
click at [370, 229] on icon "button" at bounding box center [367, 226] width 14 height 13
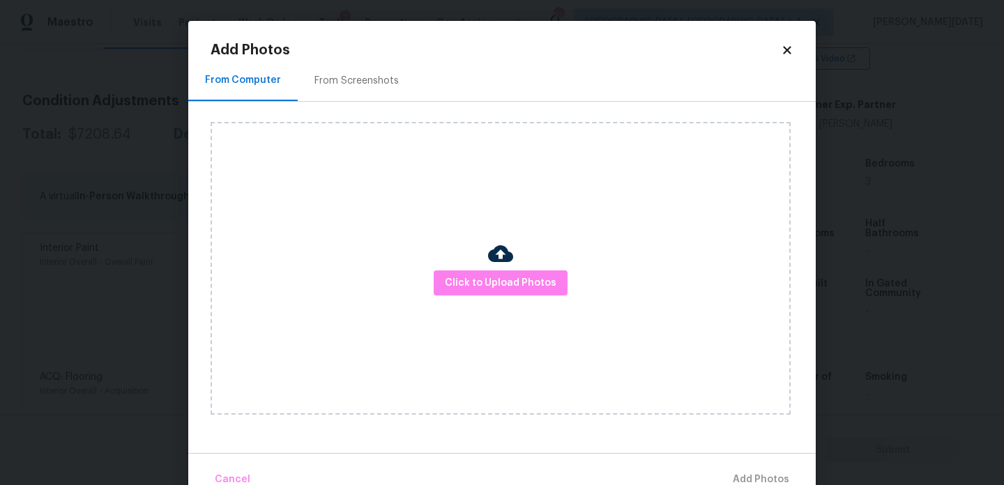
click at [379, 80] on div "From Screenshots" at bounding box center [356, 81] width 84 height 14
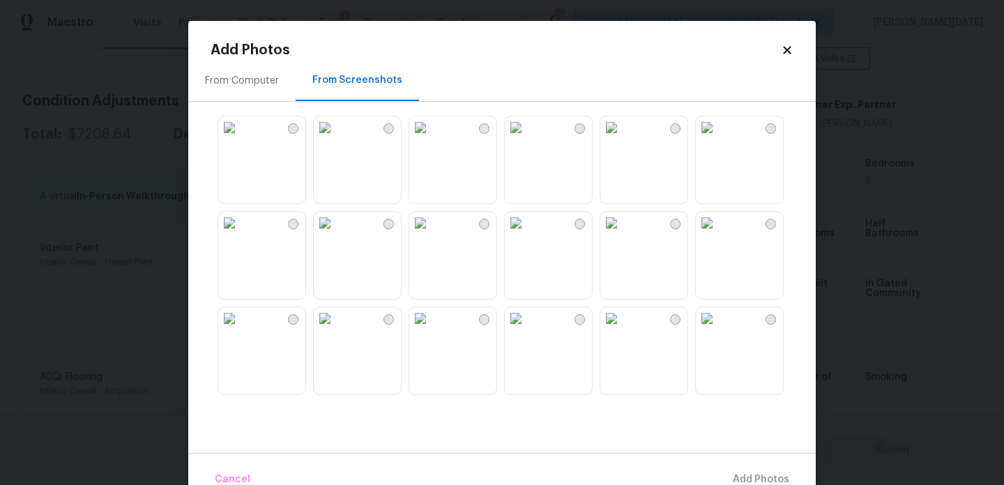
click at [271, 84] on div "From Computer" at bounding box center [242, 81] width 74 height 14
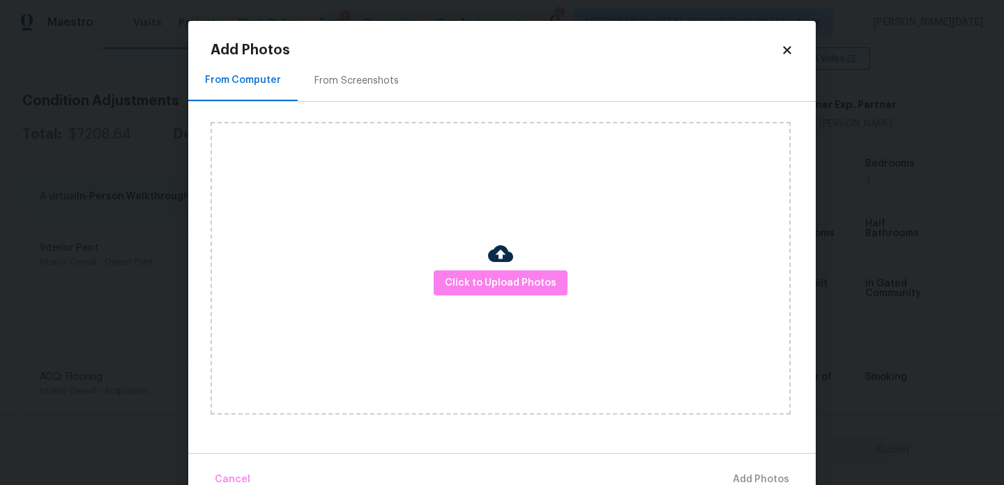
click at [332, 81] on div "From Screenshots" at bounding box center [356, 81] width 84 height 14
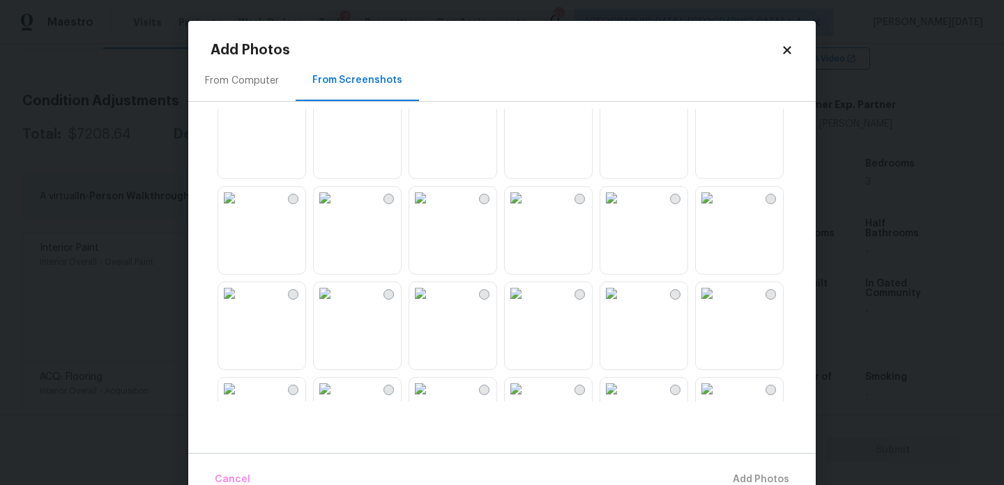
scroll to position [854, 0]
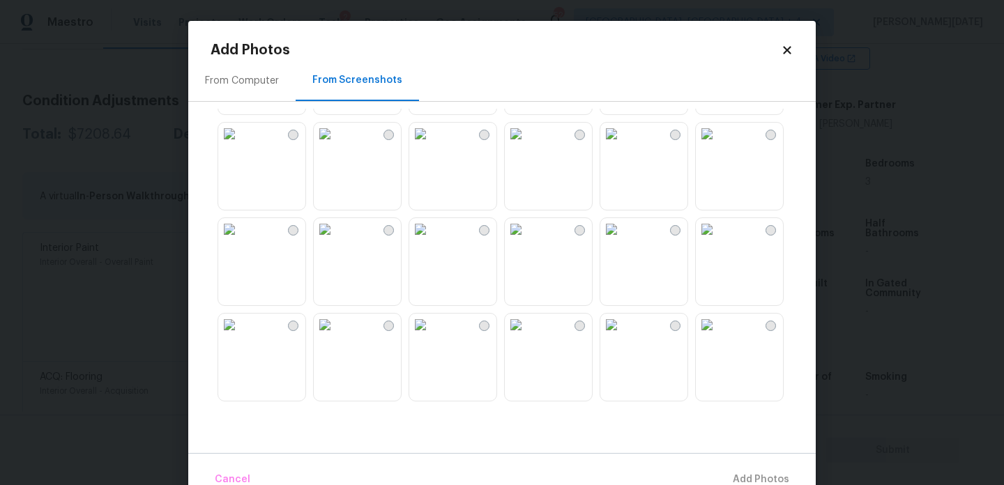
click at [781, 45] on icon at bounding box center [787, 50] width 13 height 13
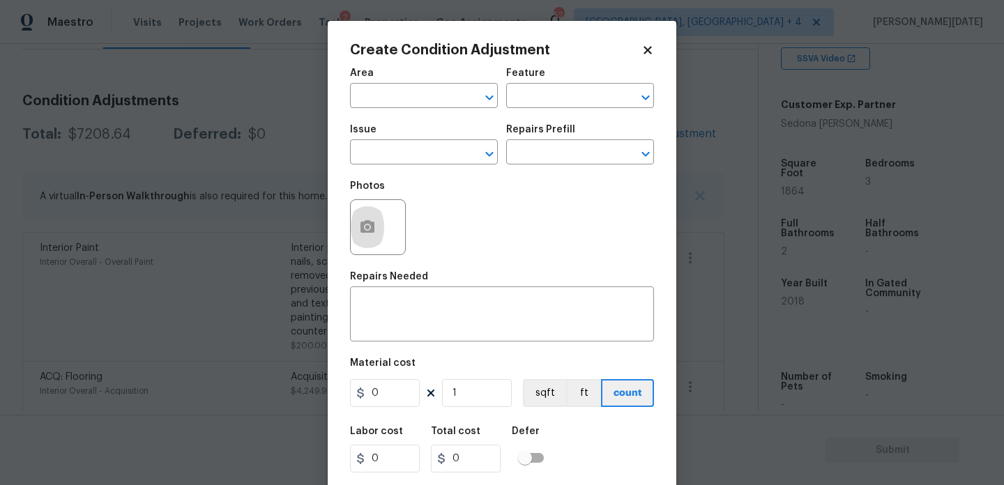
click at [653, 47] on icon at bounding box center [648, 50] width 13 height 13
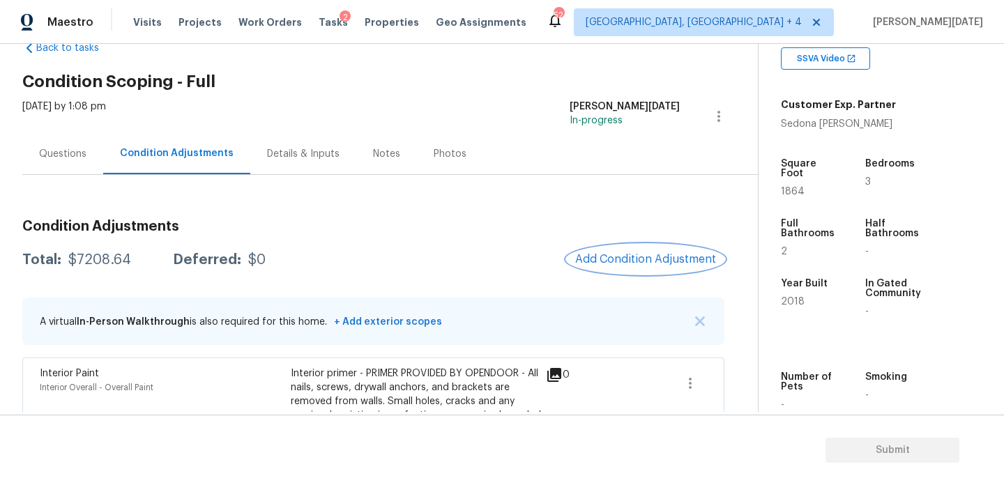
scroll to position [227, 0]
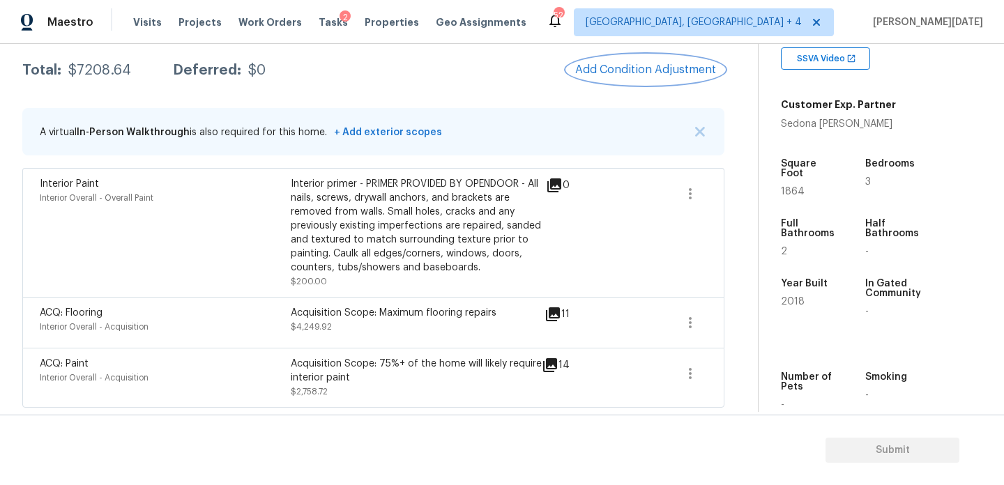
click at [635, 79] on button "Add Condition Adjustment" at bounding box center [646, 69] width 158 height 29
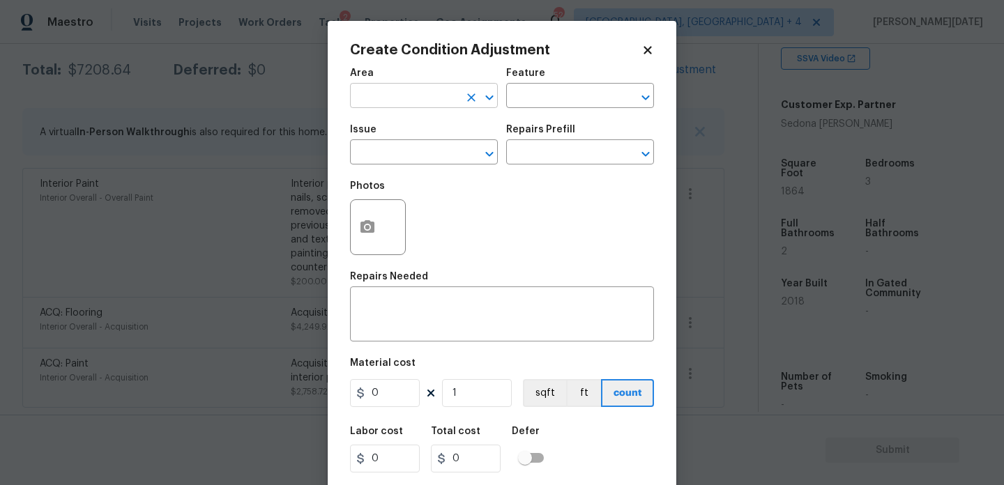
click at [436, 104] on input "text" at bounding box center [404, 97] width 109 height 22
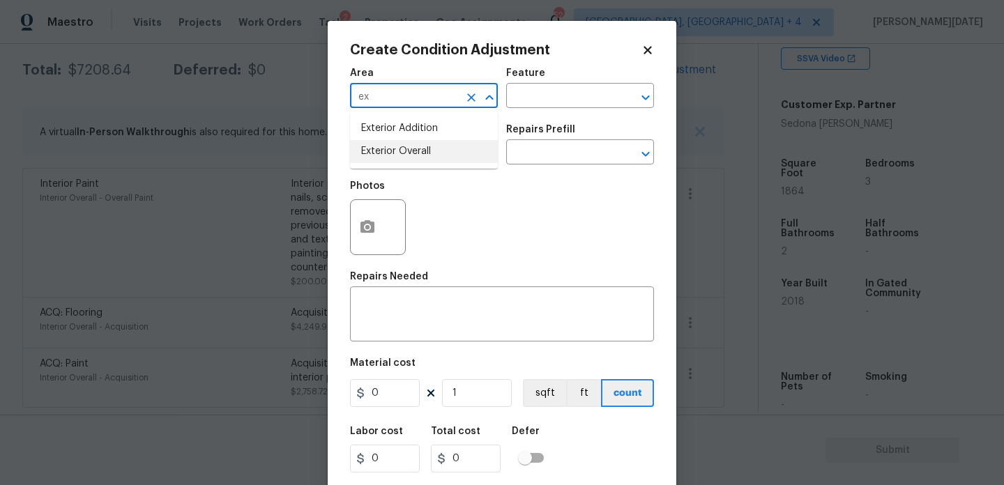
click at [426, 149] on li "Exterior Overall" at bounding box center [424, 151] width 148 height 23
type input "Exterior Overall"
click at [426, 149] on input "text" at bounding box center [404, 154] width 109 height 22
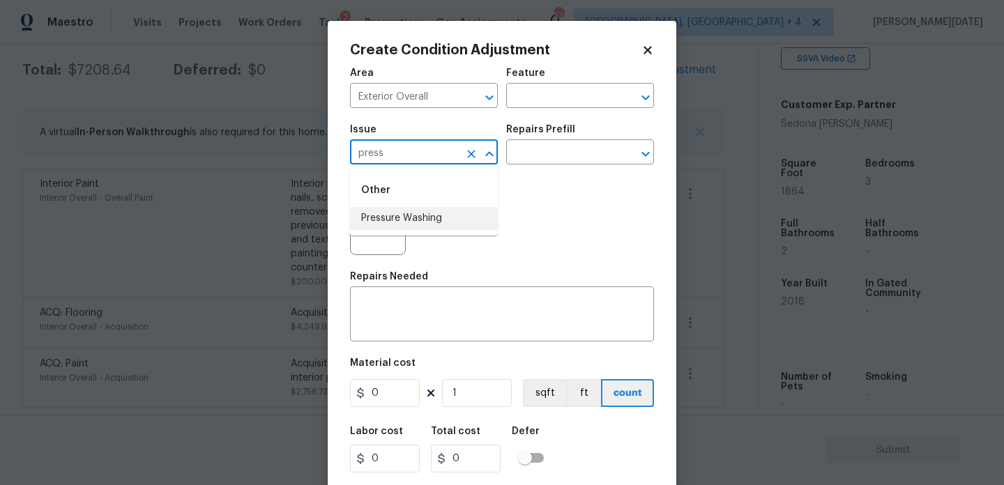
click at [427, 228] on li "Pressure Washing" at bounding box center [424, 218] width 148 height 23
type input "Pressure Washing"
click at [525, 143] on input "text" at bounding box center [560, 154] width 109 height 22
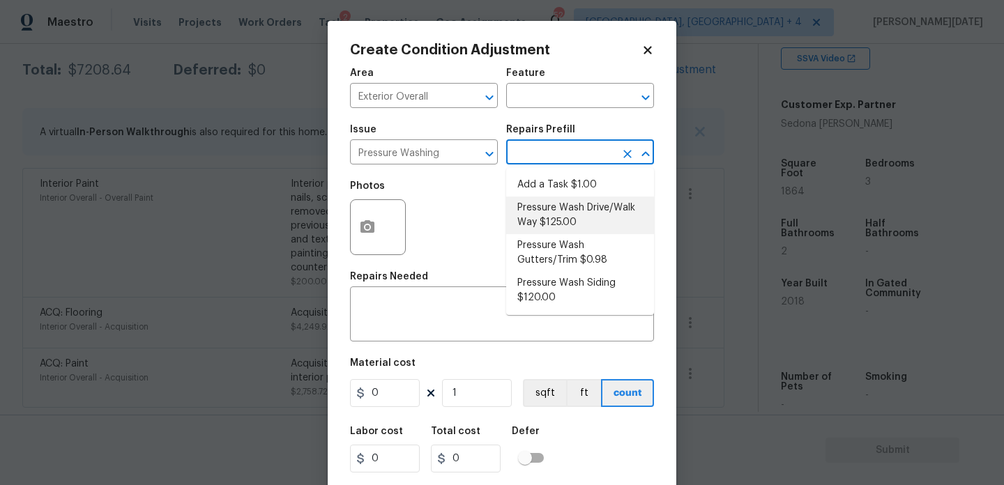
click at [554, 215] on li "Pressure Wash Drive/Walk Way $125.00" at bounding box center [580, 216] width 148 height 38
type input "Siding"
type textarea "Pressure wash the driveways/walkways as directed by the PM. Ensure that all deb…"
type input "125"
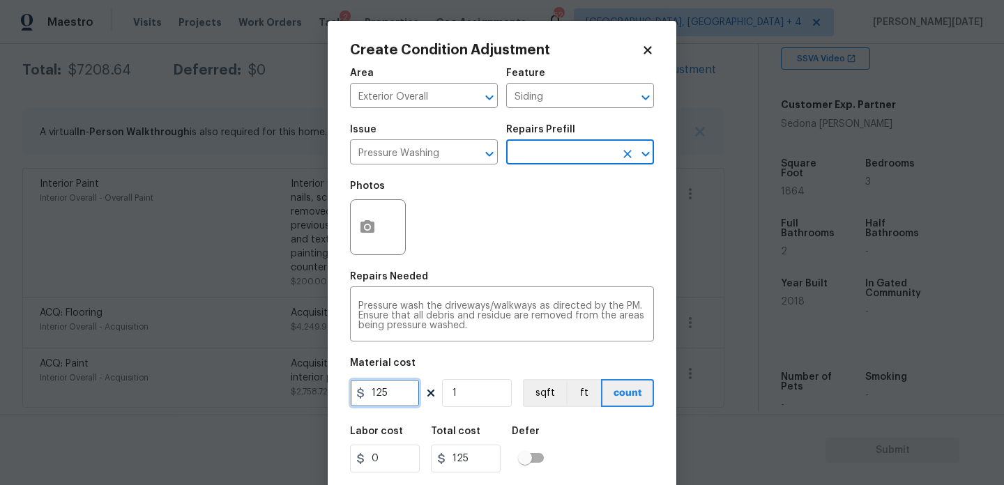
drag, startPoint x: 399, startPoint y: 395, endPoint x: 330, endPoint y: 395, distance: 69.0
click at [330, 395] on div "Create Condition Adjustment Area Exterior Overall ​ Feature Siding ​ Issue Pres…" at bounding box center [502, 258] width 349 height 474
type input "200"
click at [547, 253] on div "Photos" at bounding box center [502, 218] width 304 height 91
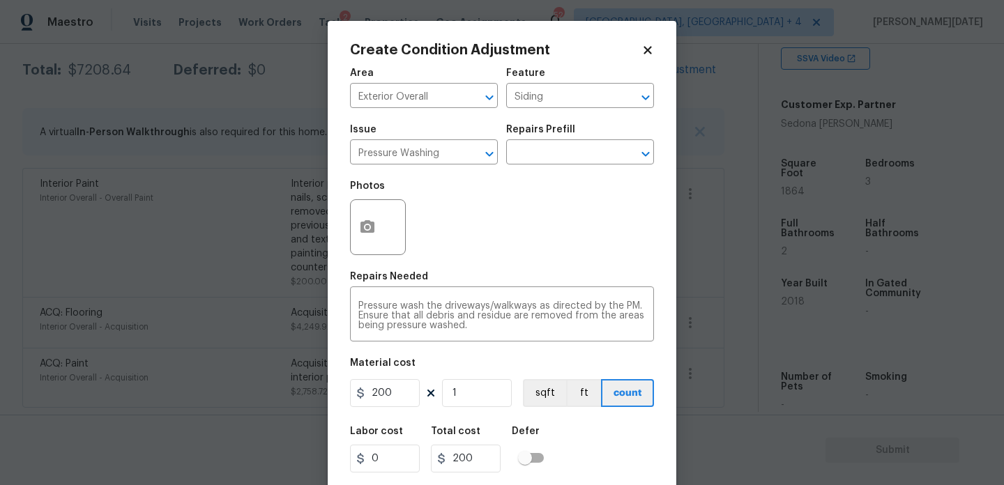
scroll to position [36, 0]
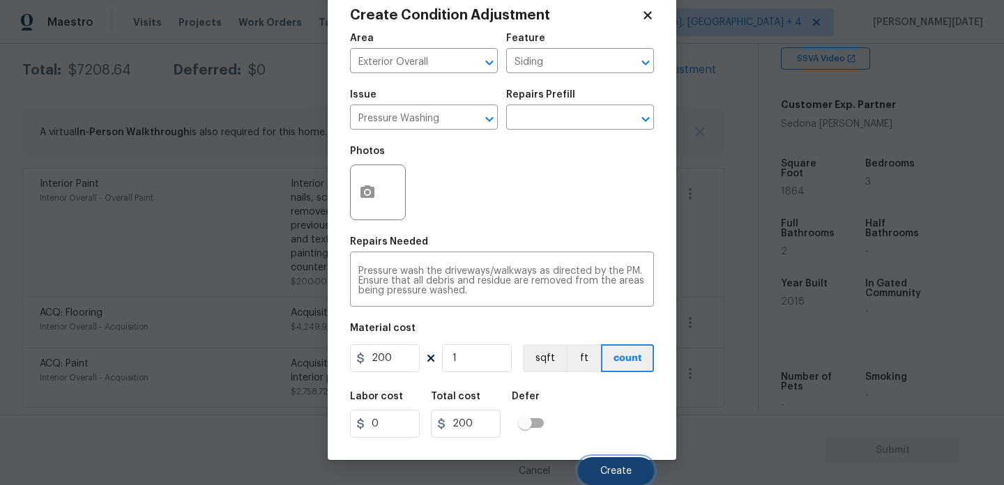
click at [619, 473] on span "Create" at bounding box center [615, 471] width 31 height 10
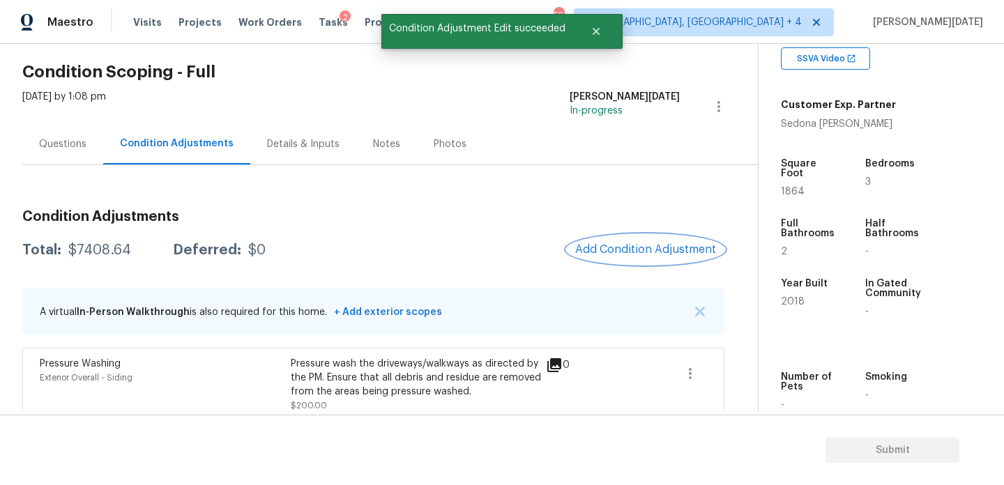
scroll to position [0, 0]
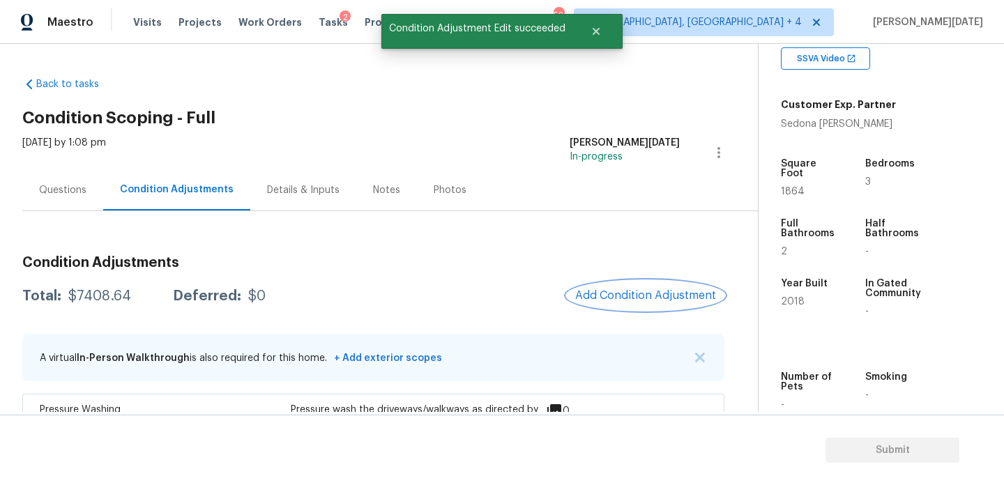
click at [635, 287] on button "Add Condition Adjustment" at bounding box center [646, 295] width 158 height 29
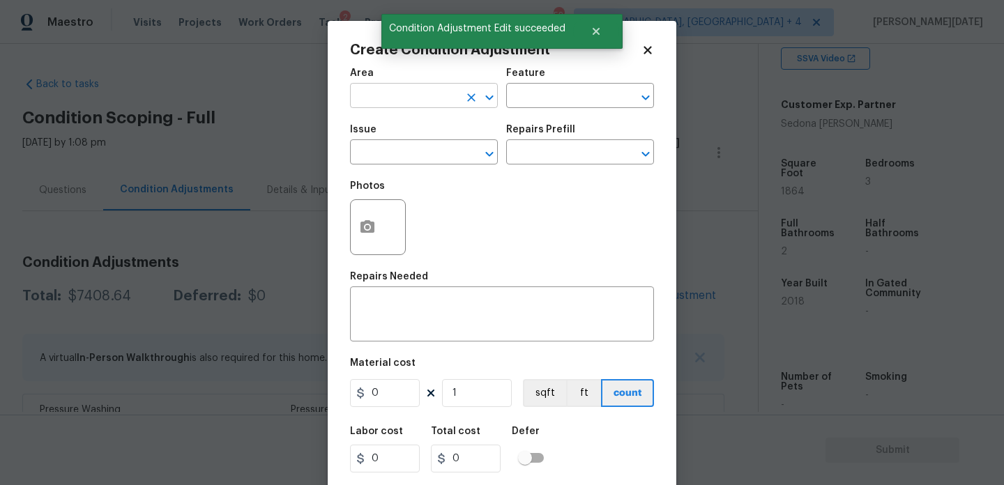
click at [381, 102] on input "text" at bounding box center [404, 97] width 109 height 22
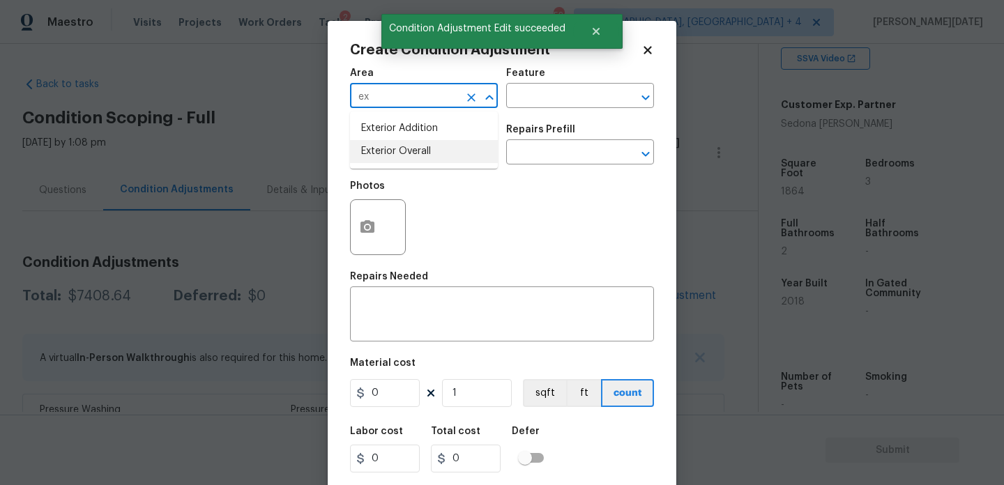
click at [397, 151] on li "Exterior Overall" at bounding box center [424, 151] width 148 height 23
type input "Exterior Overall"
click at [397, 151] on input "text" at bounding box center [404, 154] width 109 height 22
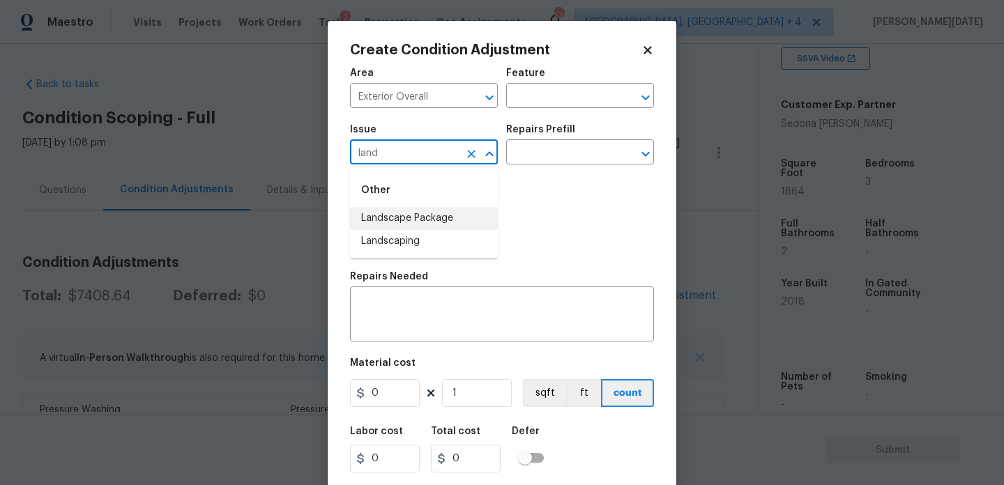
click at [436, 220] on li "Landscape Package" at bounding box center [424, 218] width 148 height 23
type input "Landscape Package"
click at [565, 138] on div "Repairs Prefill" at bounding box center [580, 134] width 148 height 18
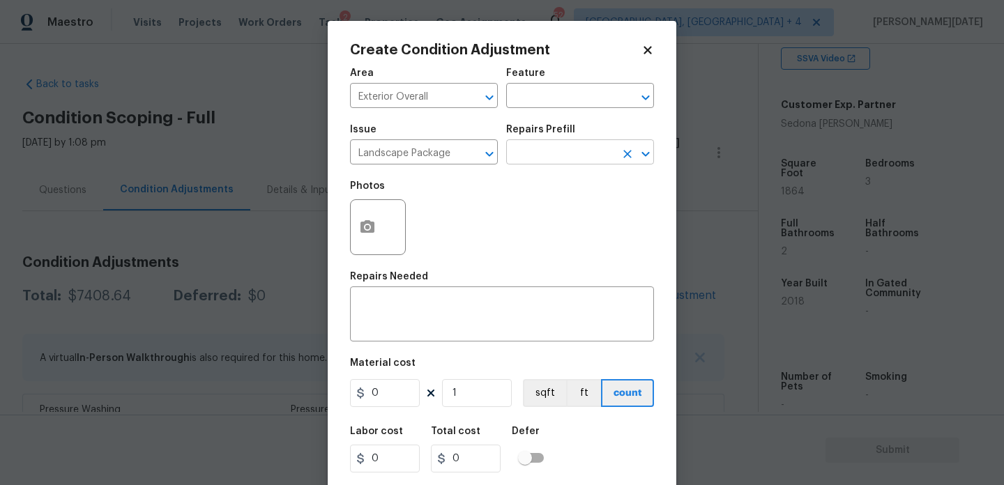
click at [563, 151] on input "text" at bounding box center [560, 154] width 109 height 22
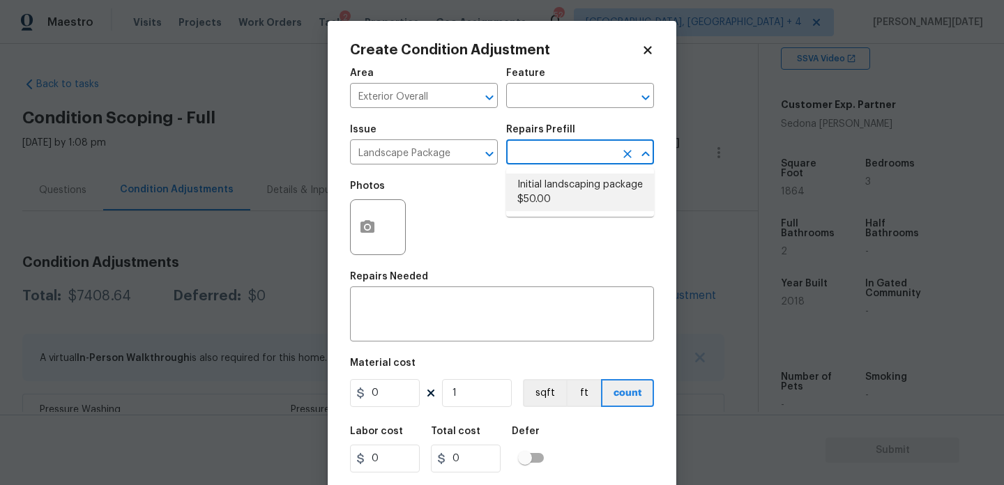
click at [562, 188] on li "Initial landscaping package $50.00" at bounding box center [580, 193] width 148 height 38
type input "Home Readiness Packages"
type textarea "Mowing of grass up to 6" in height. Mow, edge along driveways & sidewalks, trim…"
type input "50"
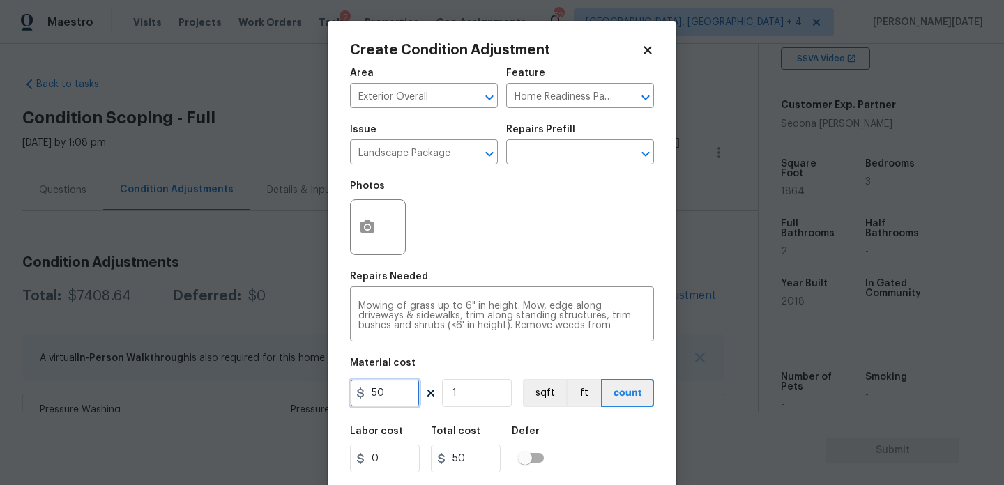
drag, startPoint x: 403, startPoint y: 394, endPoint x: 276, endPoint y: 391, distance: 126.9
click at [276, 391] on div "Create Condition Adjustment Area Exterior Overall ​ Feature Home Readiness Pack…" at bounding box center [502, 242] width 1004 height 485
type input "2000"
click at [360, 225] on icon "button" at bounding box center [367, 226] width 14 height 13
type input "2000"
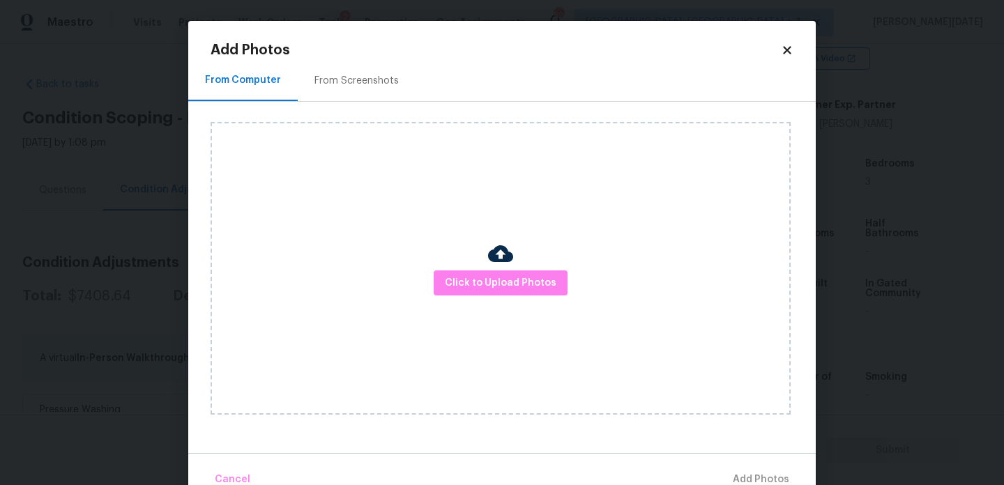
click at [356, 60] on div "From Screenshots" at bounding box center [357, 80] width 118 height 41
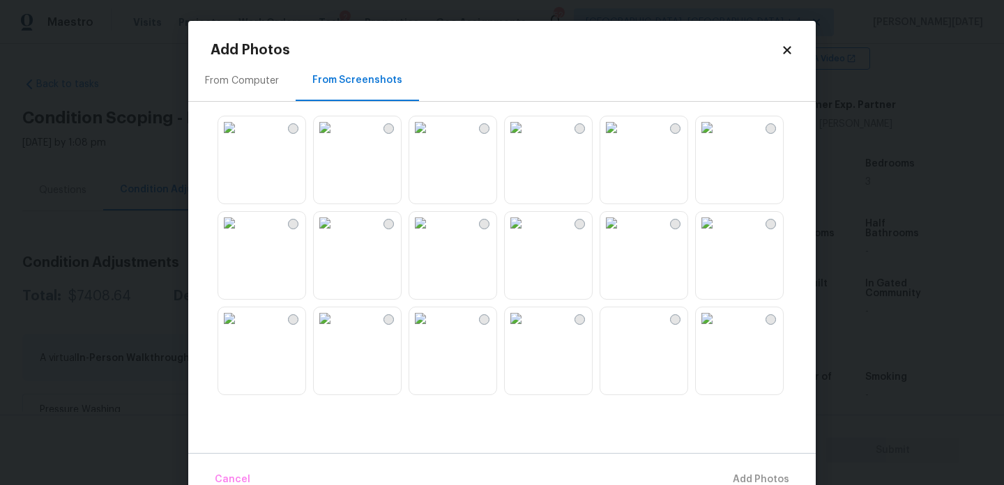
click at [241, 139] on img at bounding box center [229, 127] width 22 height 22
click at [432, 139] on img at bounding box center [420, 127] width 22 height 22
click at [527, 139] on img at bounding box center [516, 127] width 22 height 22
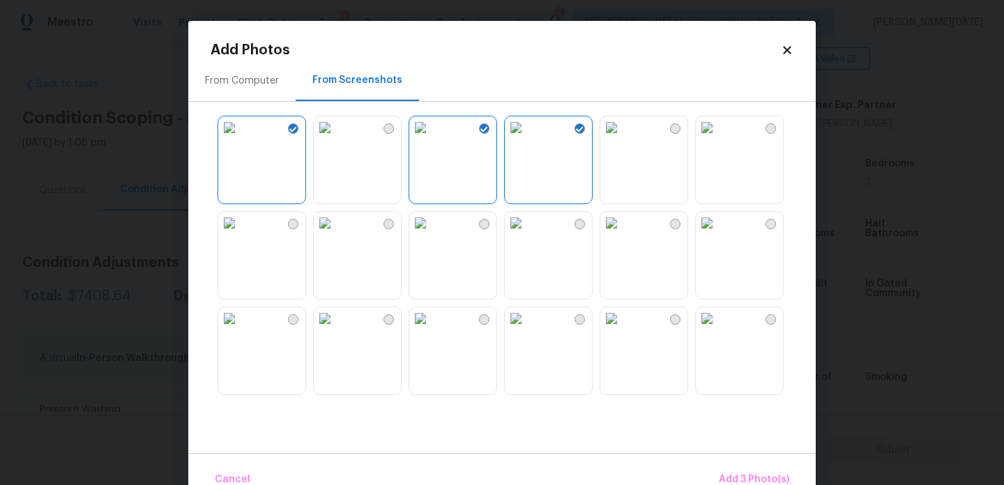
click at [704, 139] on img at bounding box center [707, 127] width 22 height 22
click at [432, 234] on img at bounding box center [420, 223] width 22 height 22
click at [731, 468] on button "Add 5 Photo(s)" at bounding box center [754, 480] width 82 height 30
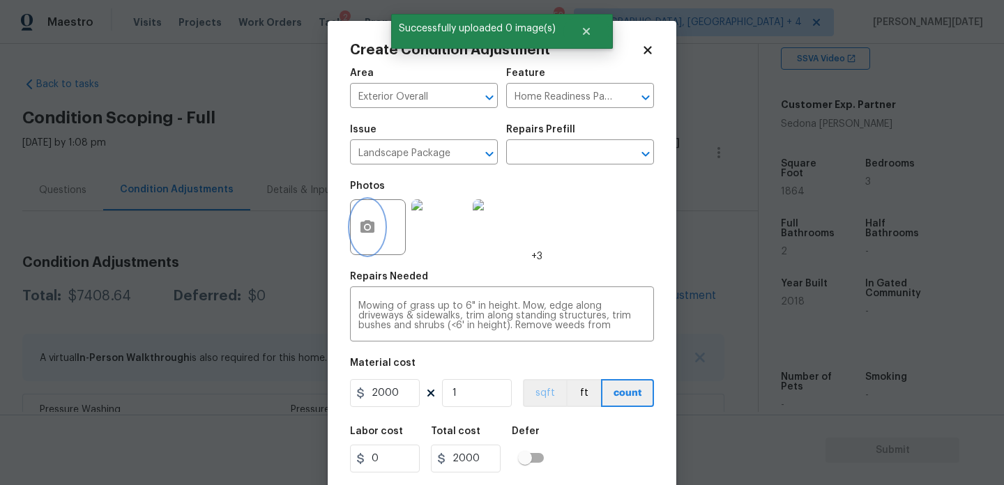
scroll to position [36, 0]
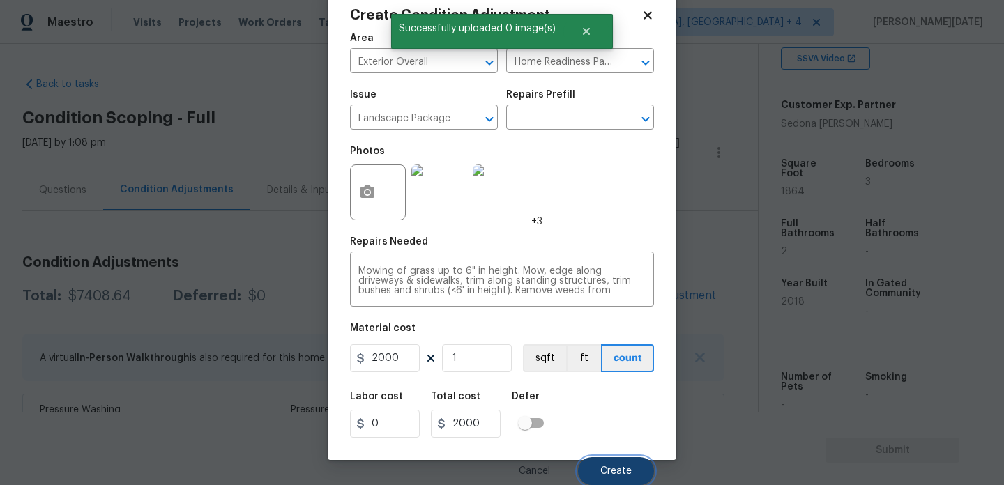
click at [604, 466] on span "Create" at bounding box center [615, 471] width 31 height 10
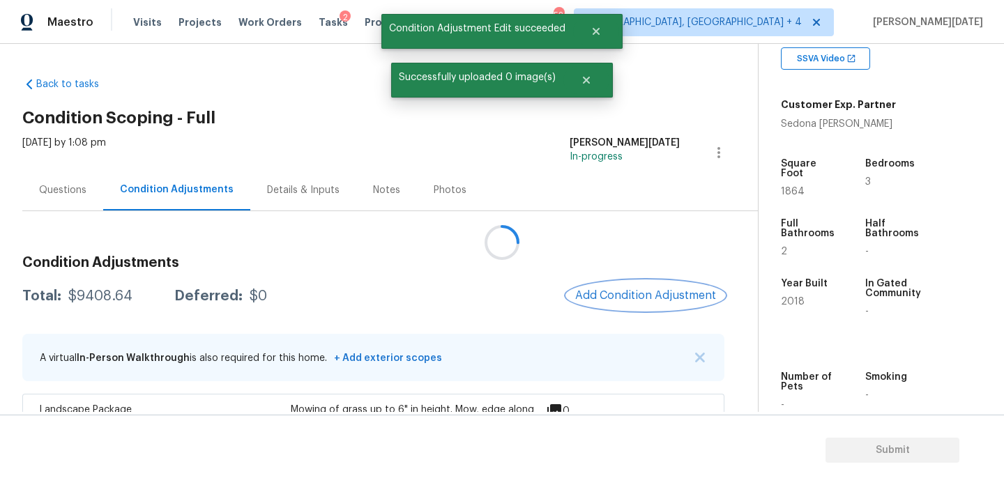
scroll to position [0, 0]
click at [614, 288] on button "Add Condition Adjustment" at bounding box center [646, 295] width 158 height 29
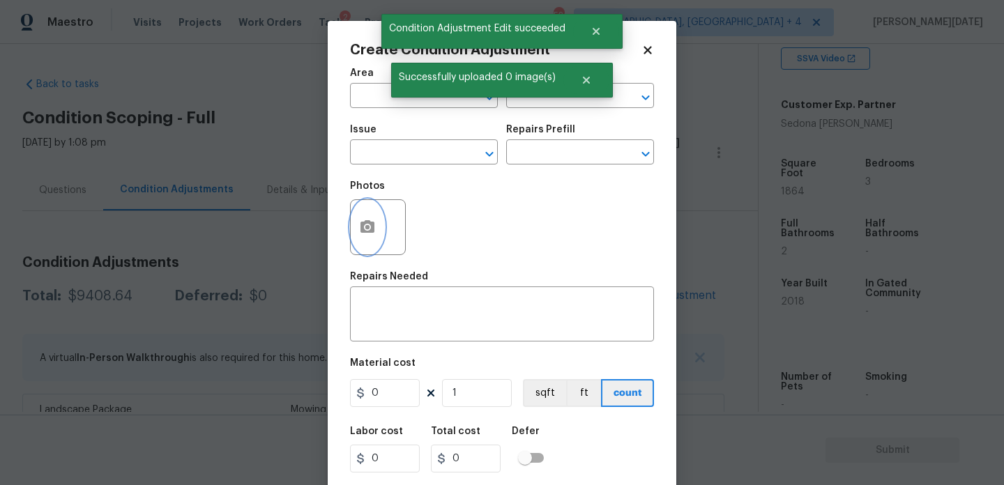
click at [376, 232] on button "button" at bounding box center [367, 227] width 33 height 54
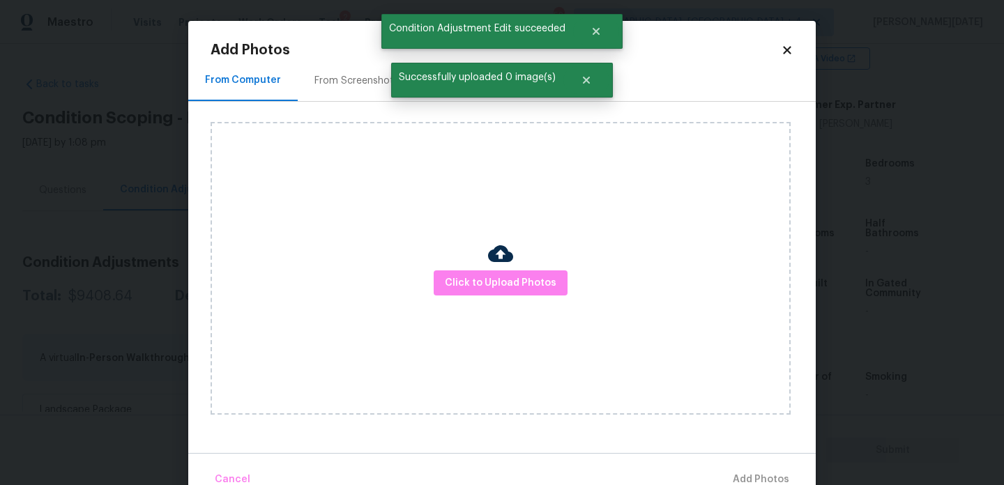
click at [359, 71] on div "From Screenshots" at bounding box center [357, 80] width 118 height 41
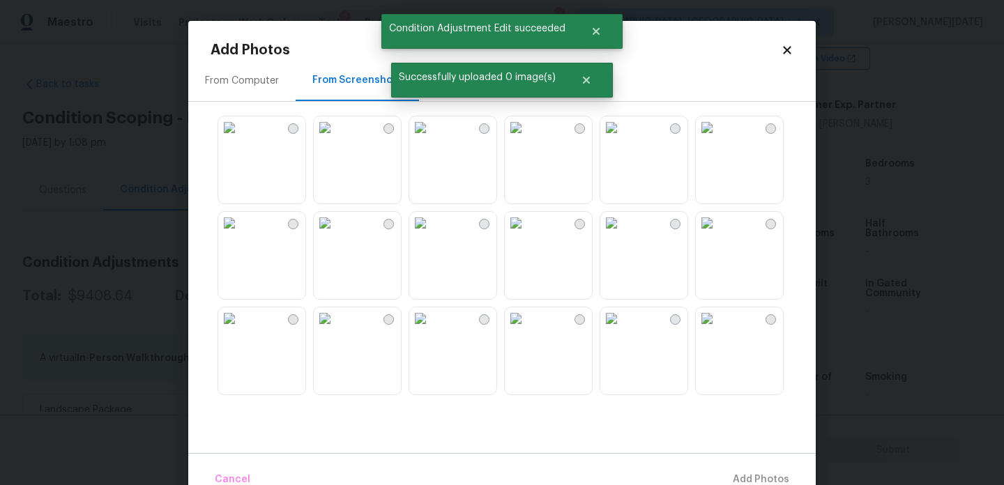
click at [432, 234] on img at bounding box center [420, 223] width 22 height 22
click at [736, 474] on span "Add 1 Photo(s)" at bounding box center [754, 479] width 69 height 17
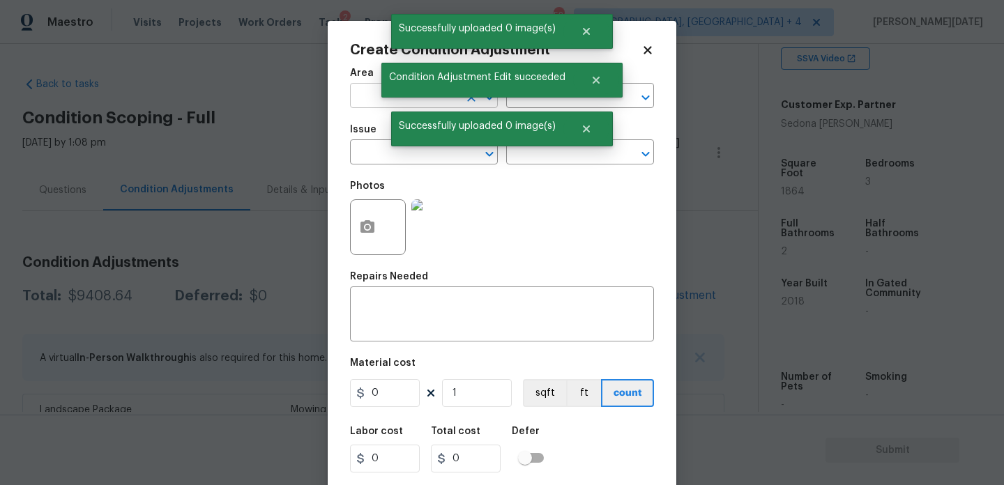
click at [383, 108] on input "text" at bounding box center [404, 97] width 109 height 22
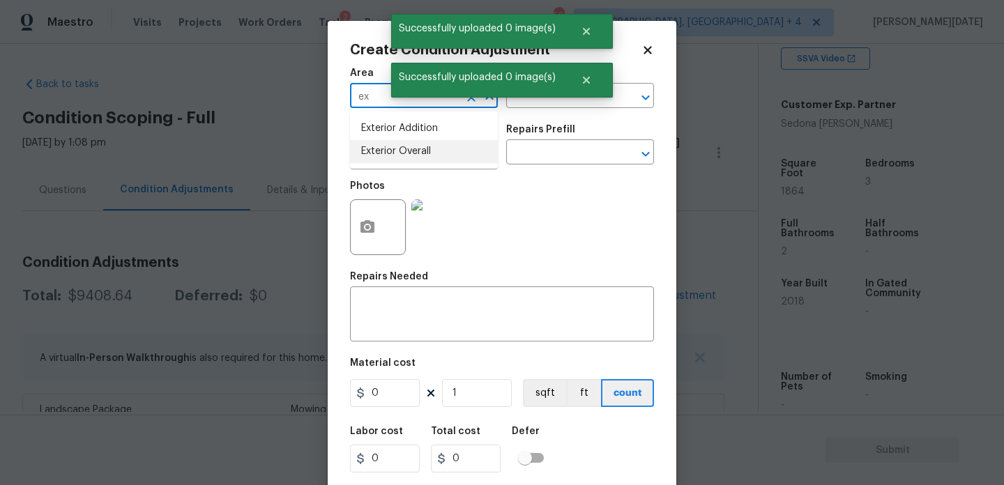
click at [394, 154] on li "Exterior Overall" at bounding box center [424, 151] width 148 height 23
type input "Exterior Overall"
click at [394, 154] on input "text" at bounding box center [404, 154] width 109 height 22
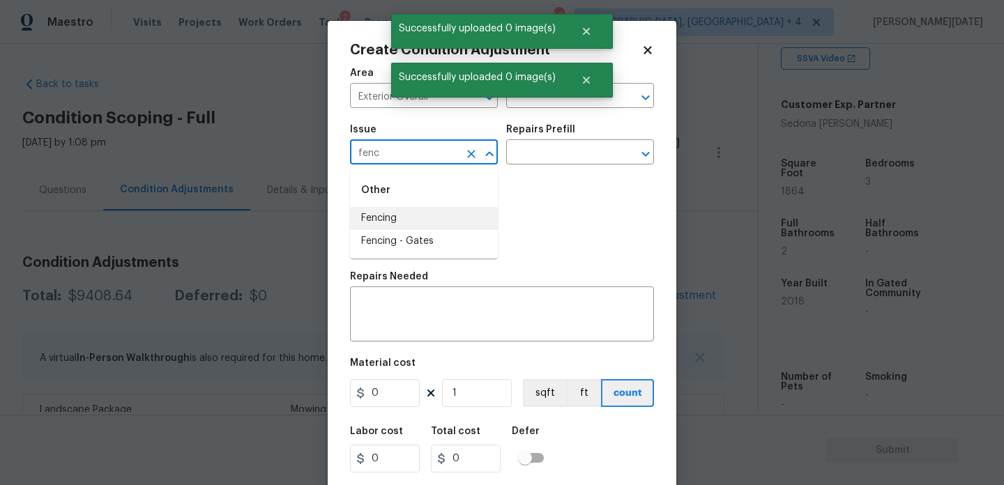
click at [400, 218] on li "Fencing" at bounding box center [424, 218] width 148 height 23
type input "Fencing"
click at [561, 102] on input "text" at bounding box center [560, 97] width 109 height 22
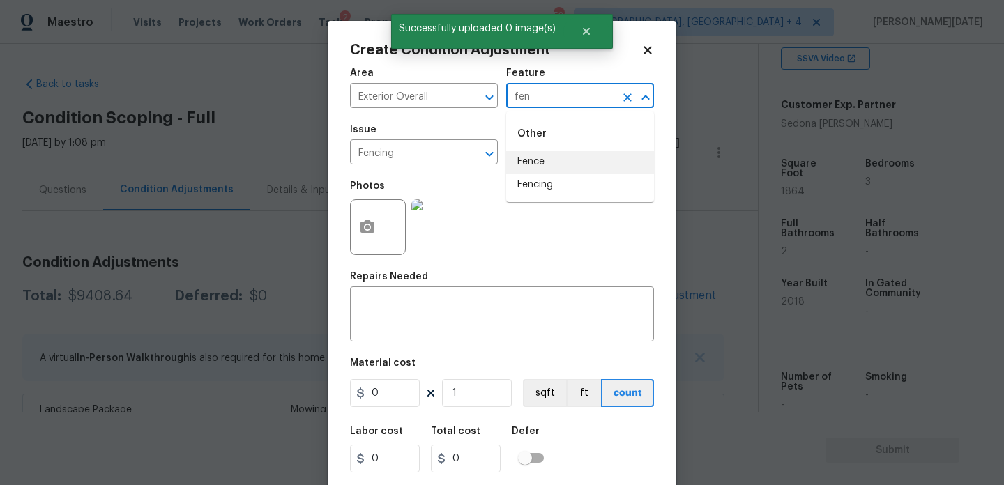
click at [570, 169] on li "Fence" at bounding box center [580, 162] width 148 height 23
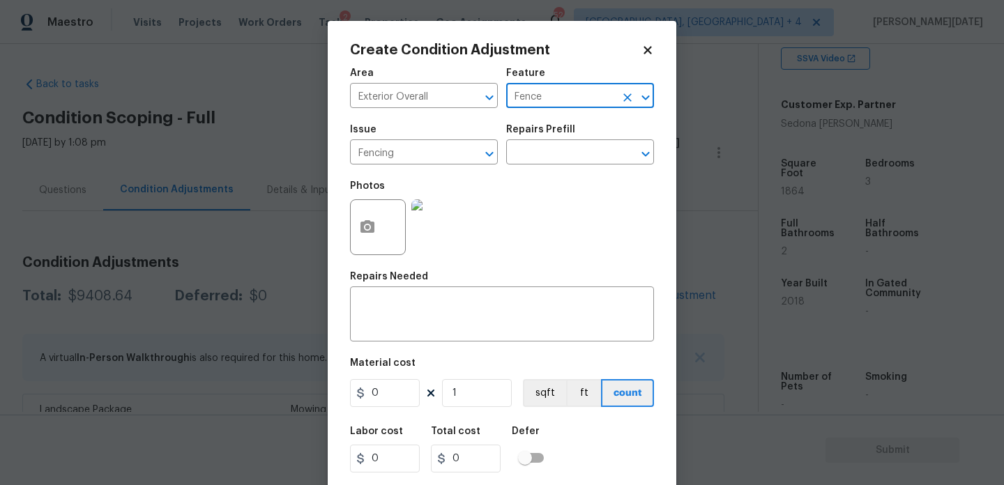
type input "Fence"
click at [398, 392] on input "0" at bounding box center [385, 393] width 70 height 28
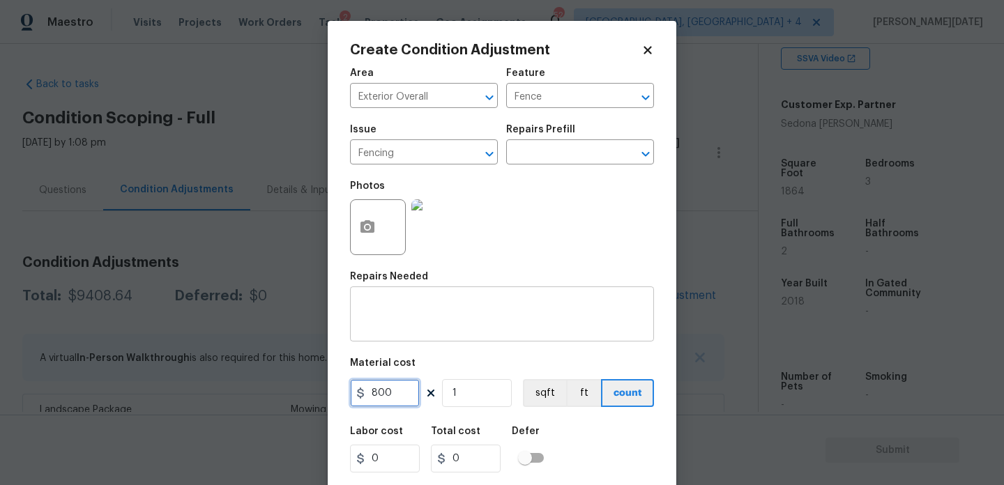
type input "800"
click at [408, 317] on textarea at bounding box center [501, 315] width 287 height 29
type input "800"
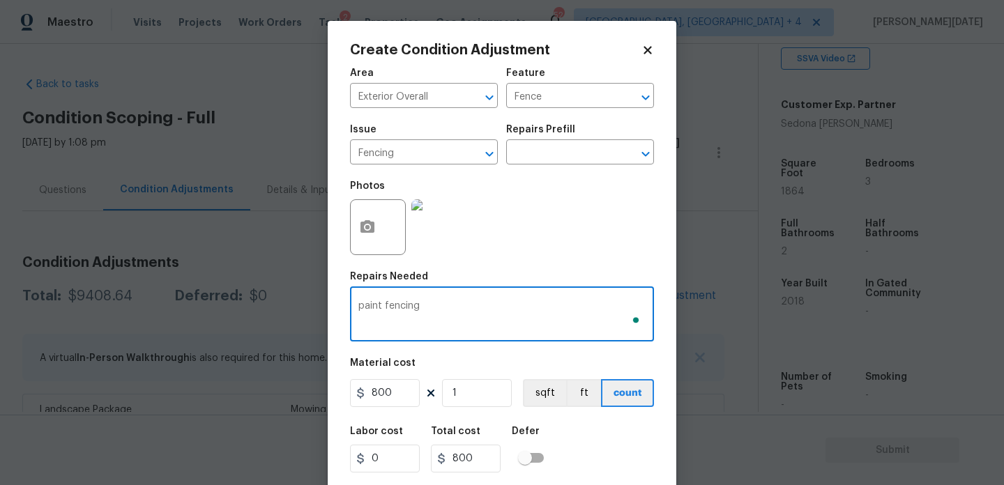
scroll to position [36, 0]
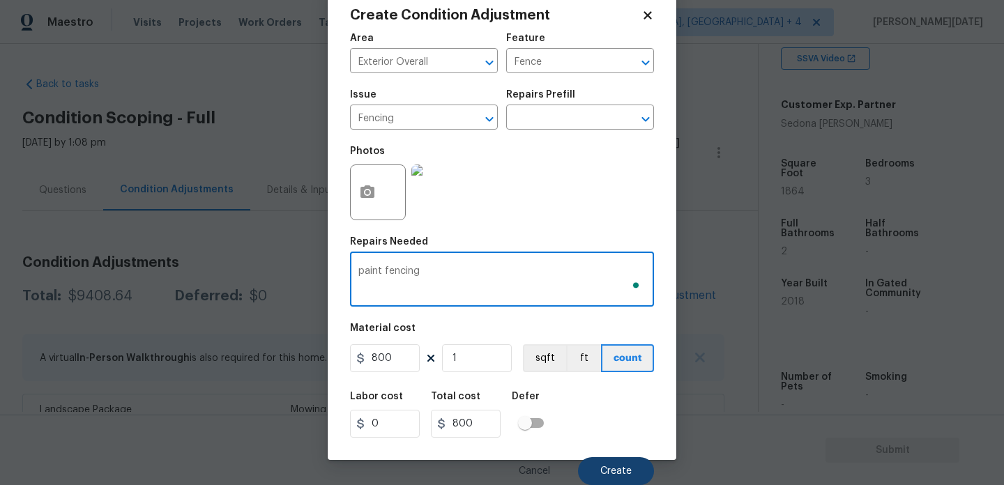
type textarea "paint fencing"
click at [624, 460] on button "Create" at bounding box center [616, 471] width 76 height 28
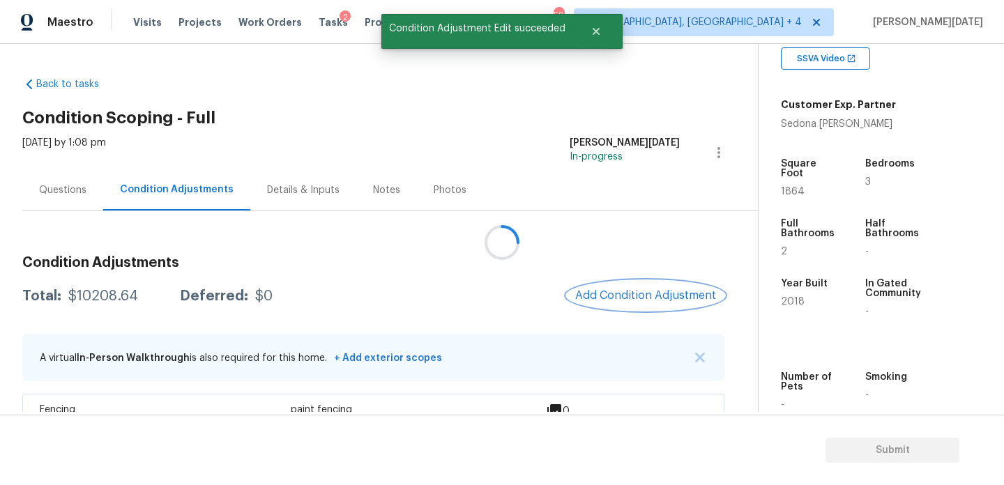
scroll to position [0, 0]
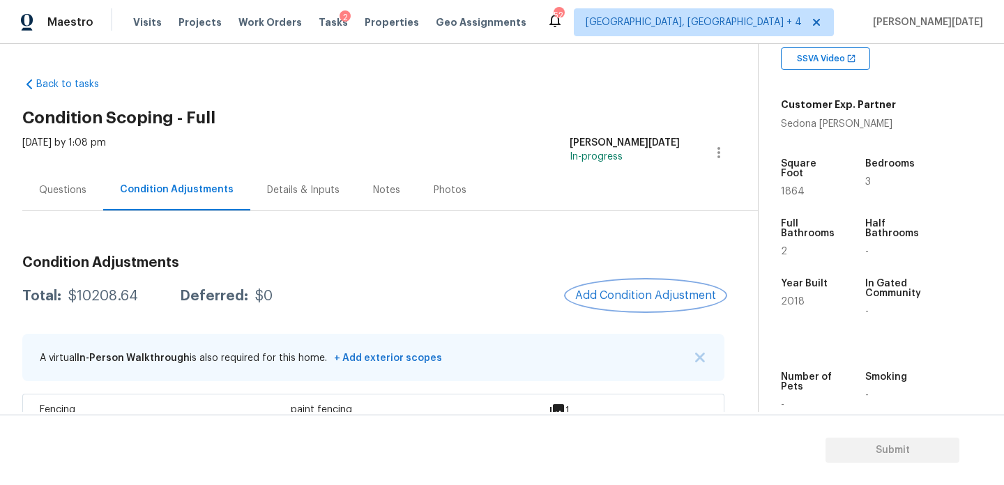
click at [637, 289] on span "Add Condition Adjustment" at bounding box center [645, 295] width 141 height 13
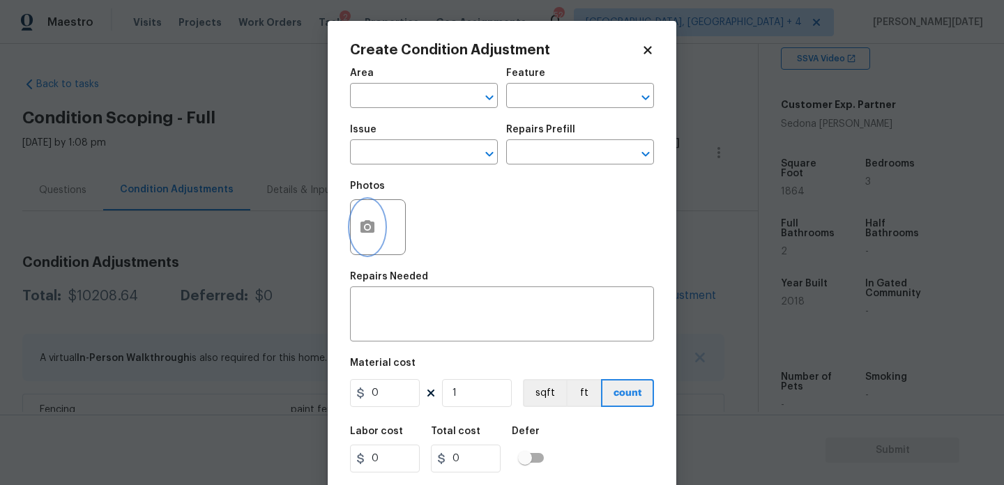
click at [359, 230] on icon "button" at bounding box center [367, 227] width 17 height 17
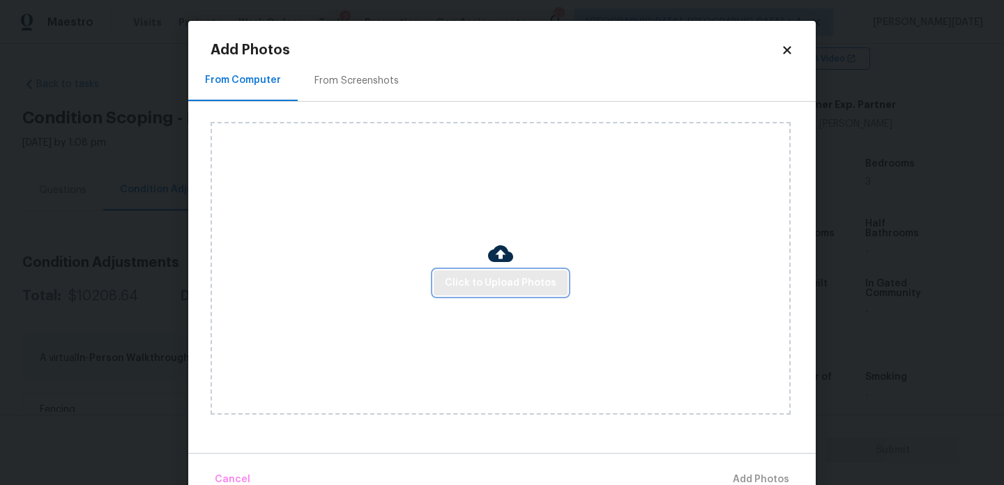
click at [496, 286] on span "Click to Upload Photos" at bounding box center [501, 283] width 112 height 17
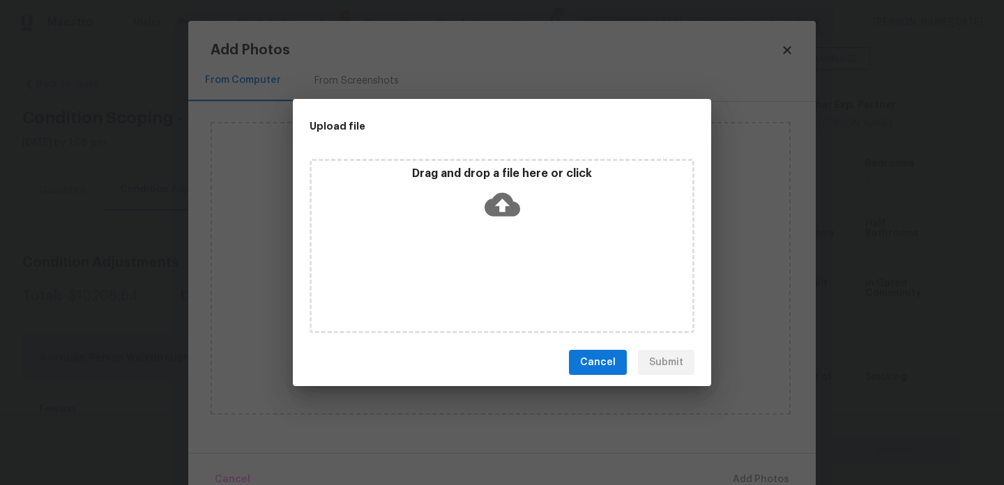
click at [496, 286] on div "Drag and drop a file here or click" at bounding box center [502, 246] width 385 height 174
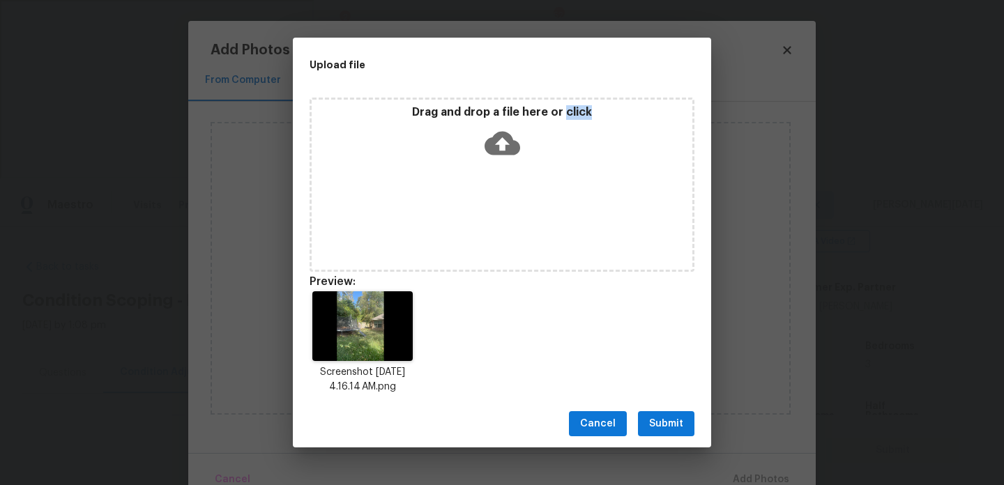
click at [669, 428] on span "Submit" at bounding box center [666, 424] width 34 height 17
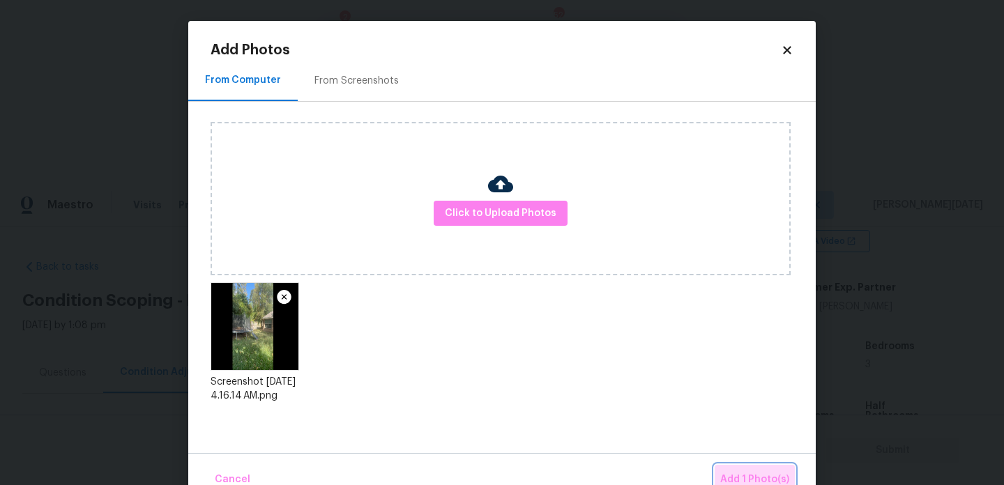
click at [747, 470] on button "Add 1 Photo(s)" at bounding box center [755, 480] width 80 height 30
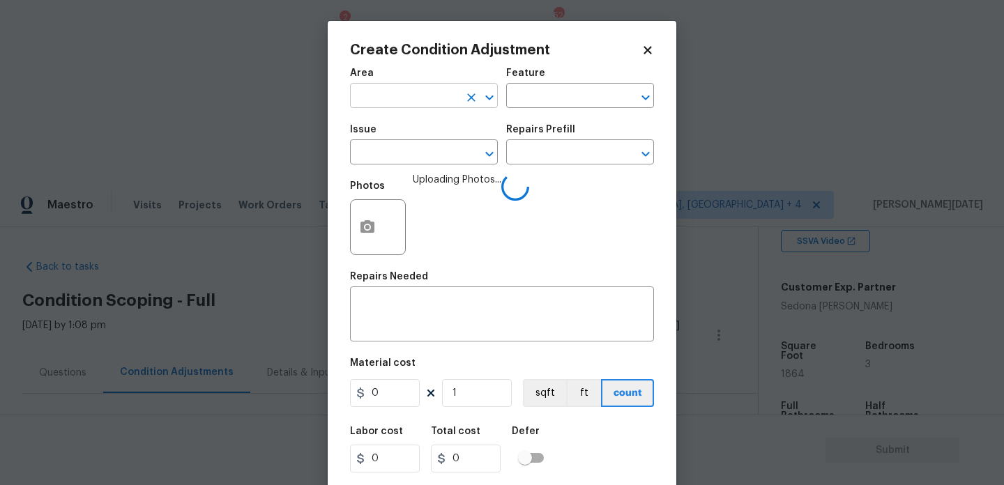
click at [407, 102] on input "text" at bounding box center [404, 97] width 109 height 22
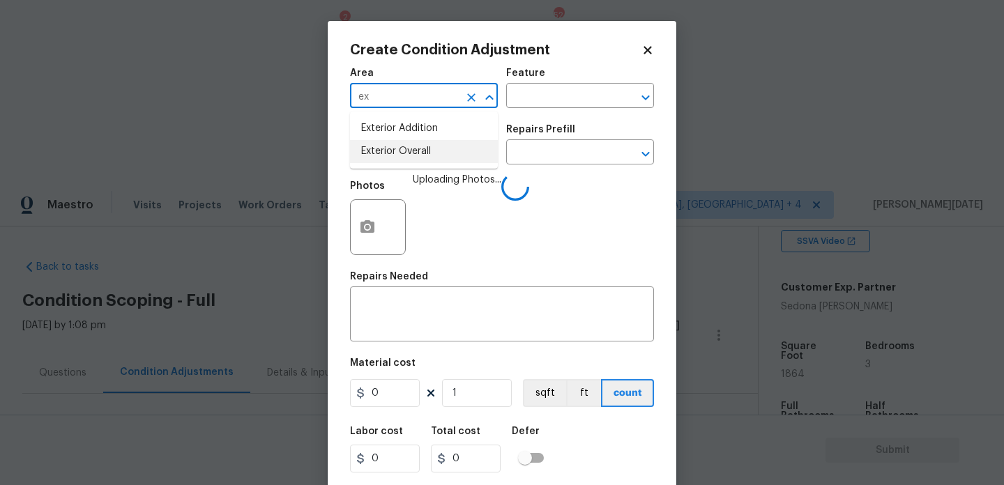
click at [410, 150] on li "Exterior Overall" at bounding box center [424, 151] width 148 height 23
type input "Exterior Overall"
click at [410, 150] on input "text" at bounding box center [404, 154] width 109 height 22
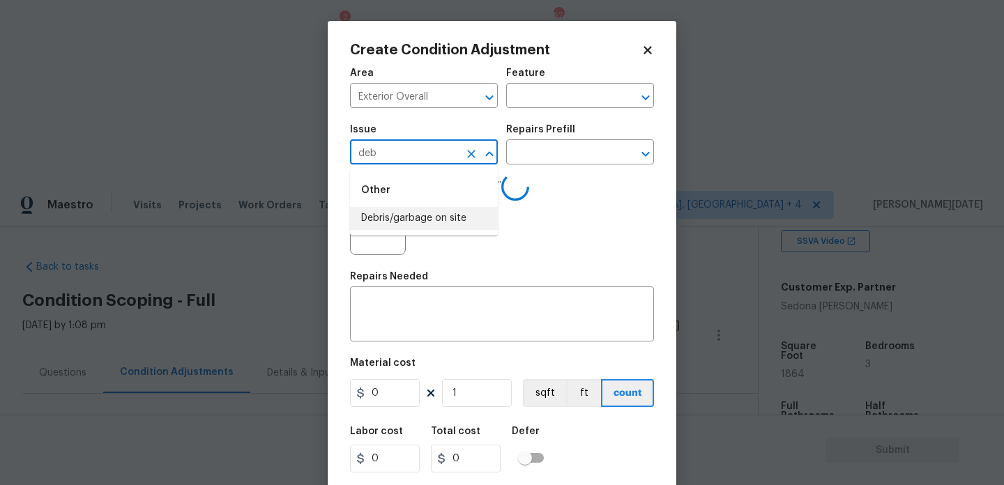
click at [416, 215] on li "Debris/garbage on site" at bounding box center [424, 218] width 148 height 23
type input "Debris/garbage on site"
click at [543, 163] on input "text" at bounding box center [560, 154] width 109 height 22
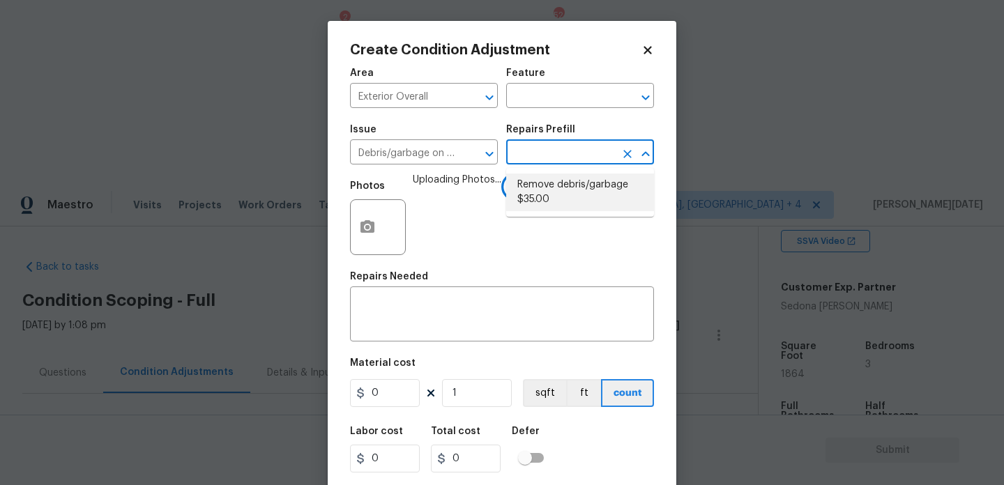
click at [552, 193] on li "Remove debris/garbage $35.00" at bounding box center [580, 193] width 148 height 38
type textarea "Remove, haul off, and properly dispose of any debris left by seller to offsite …"
type input "35"
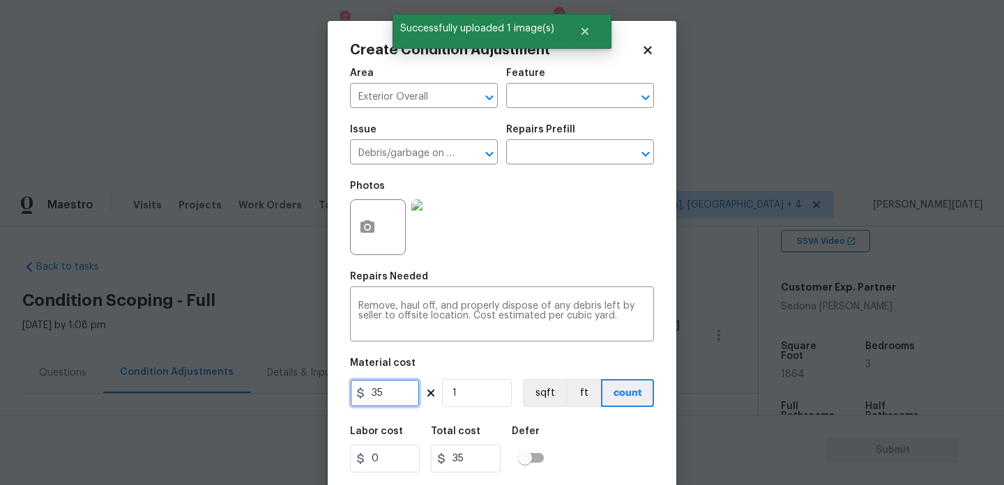
drag, startPoint x: 407, startPoint y: 393, endPoint x: 298, endPoint y: 393, distance: 109.5
click at [298, 393] on div "Create Condition Adjustment Area Exterior Overall ​ Feature ​ Issue Debris/garb…" at bounding box center [502, 242] width 1004 height 485
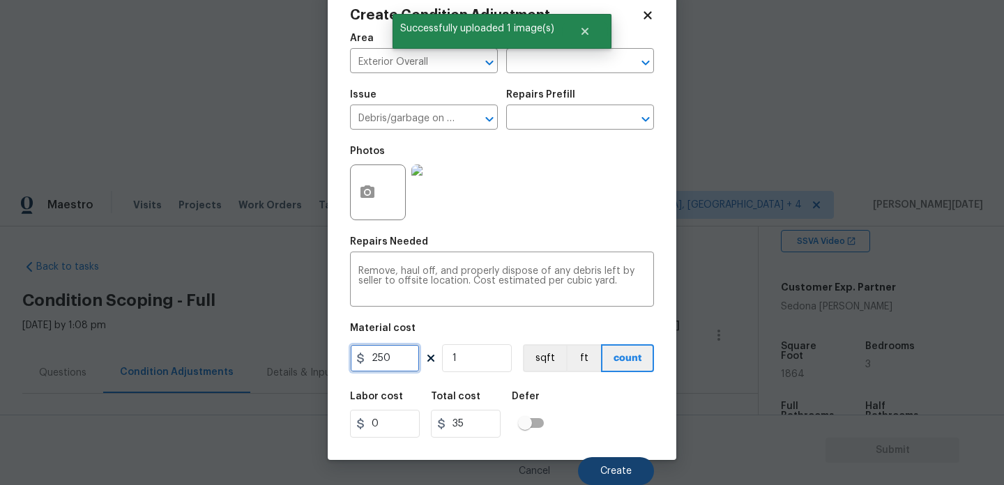
type input "250"
click at [620, 469] on span "Create" at bounding box center [615, 471] width 31 height 10
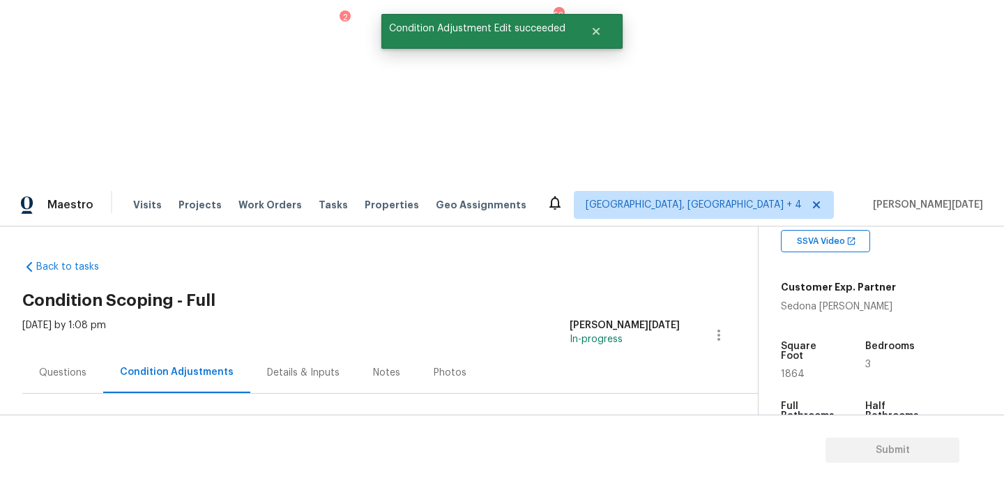
scroll to position [0, 0]
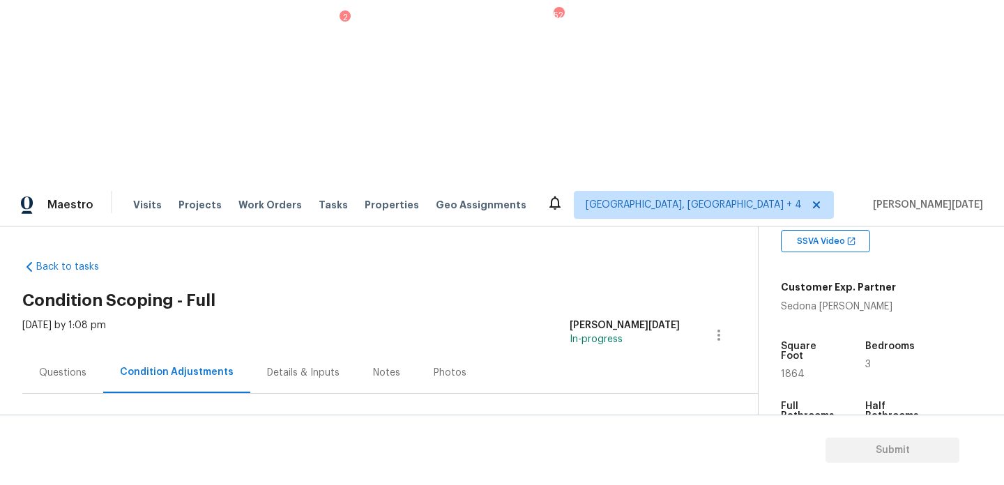
click at [68, 352] on div "Questions" at bounding box center [62, 372] width 81 height 41
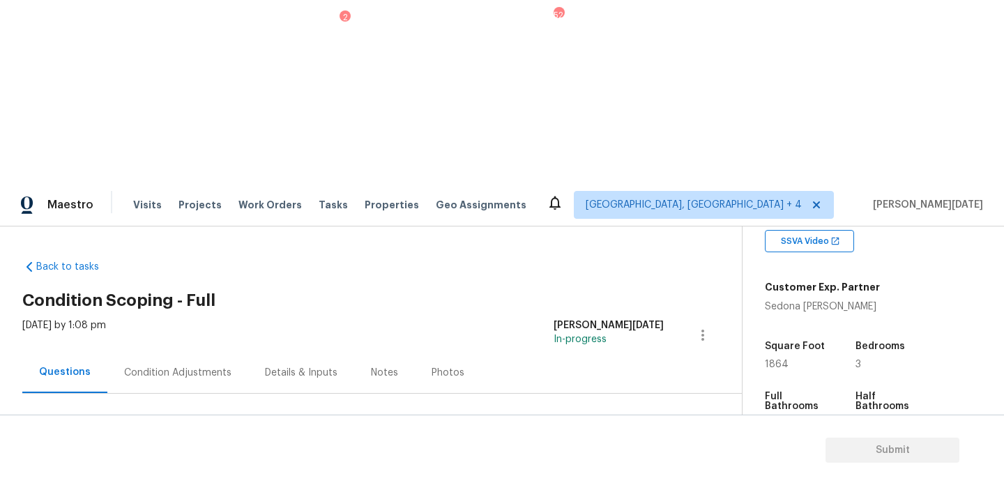
scroll to position [186, 0]
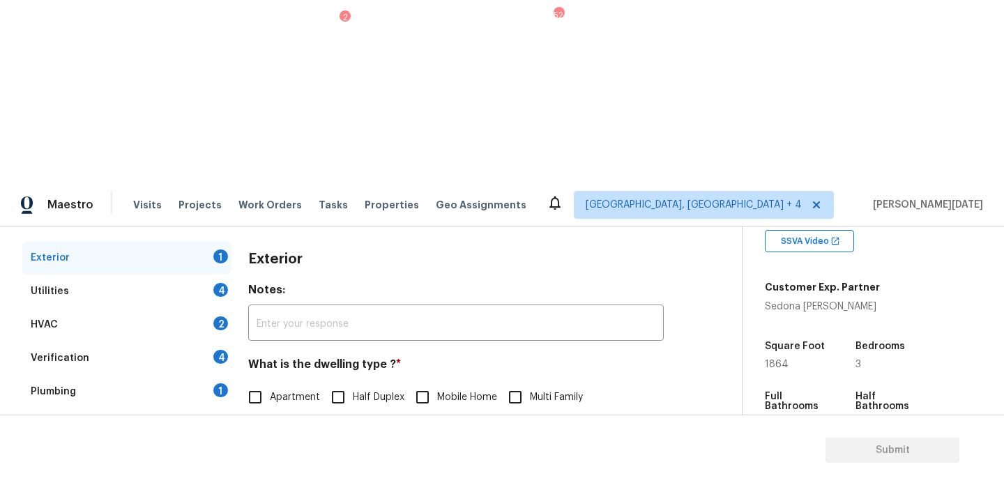
click at [144, 342] on div "Verification 4" at bounding box center [126, 358] width 209 height 33
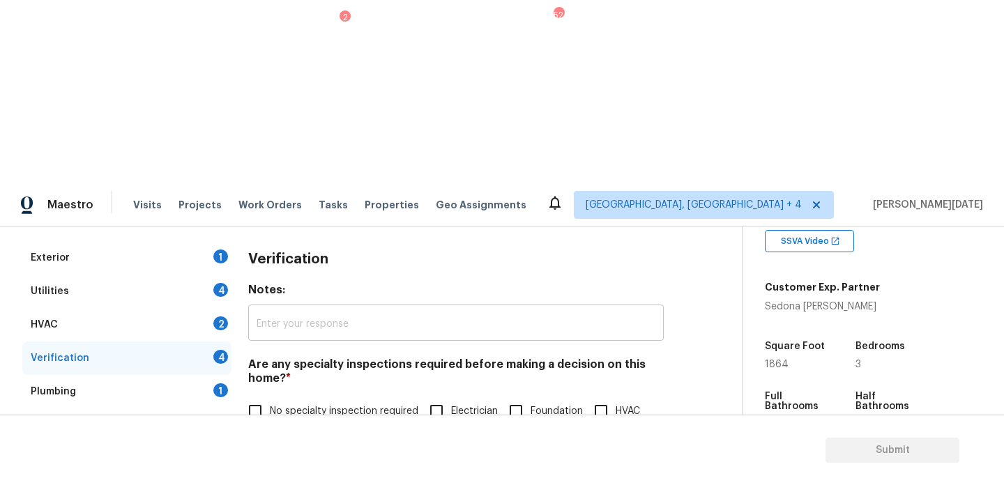
scroll to position [354, 0]
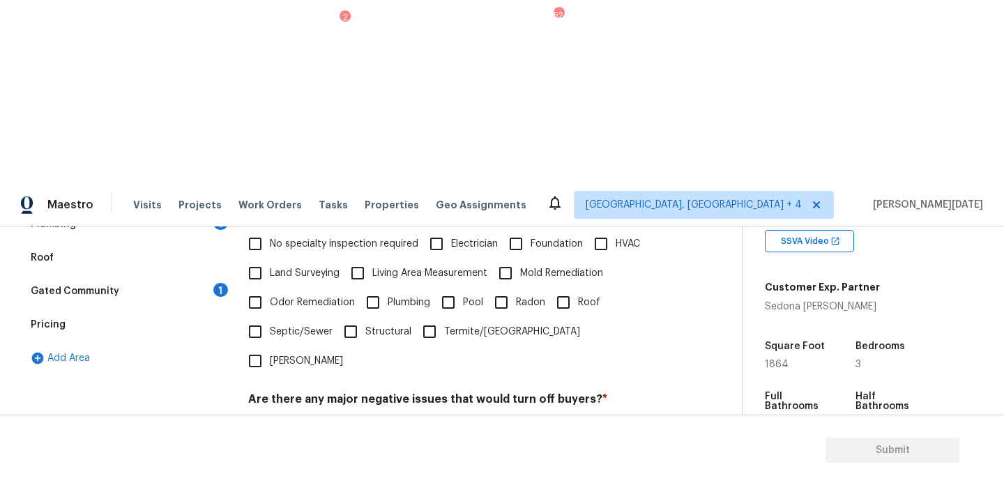
checkbox input "true"
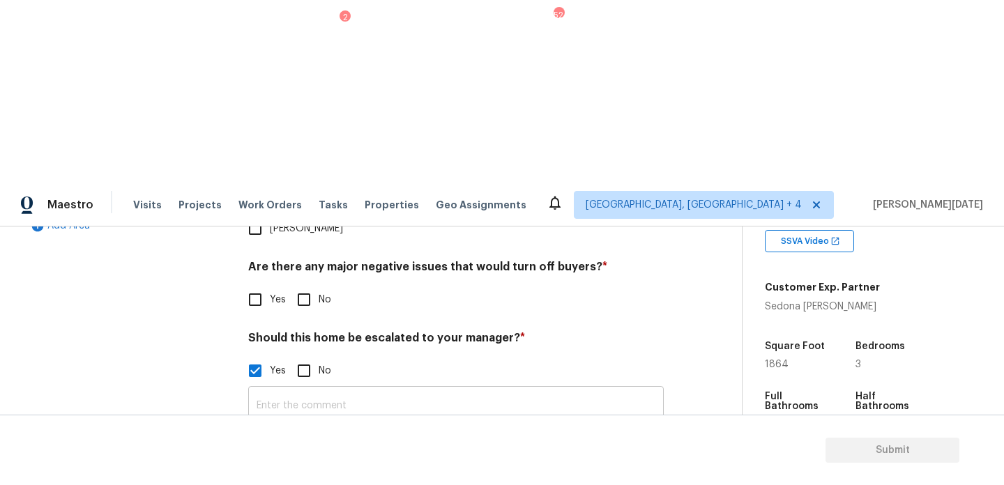
scroll to position [0, 0]
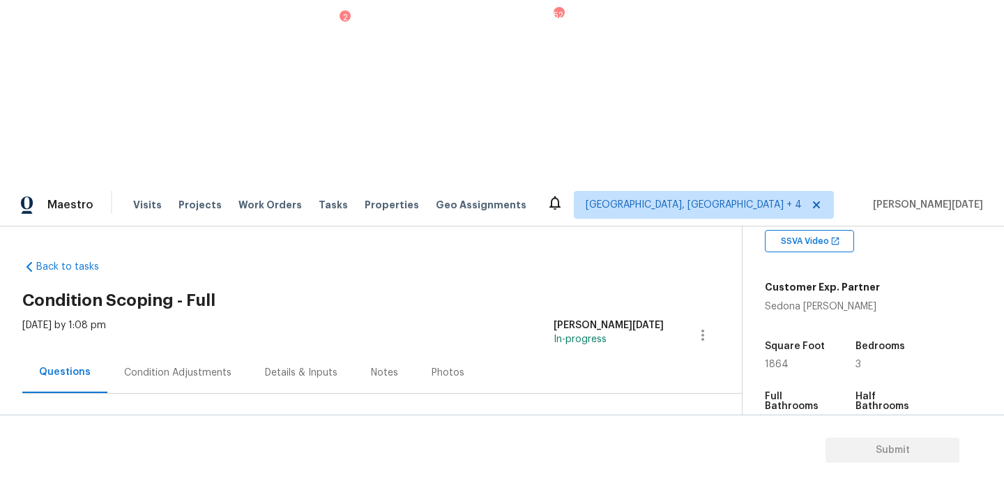
click at [206, 366] on div "Condition Adjustments" at bounding box center [177, 373] width 107 height 14
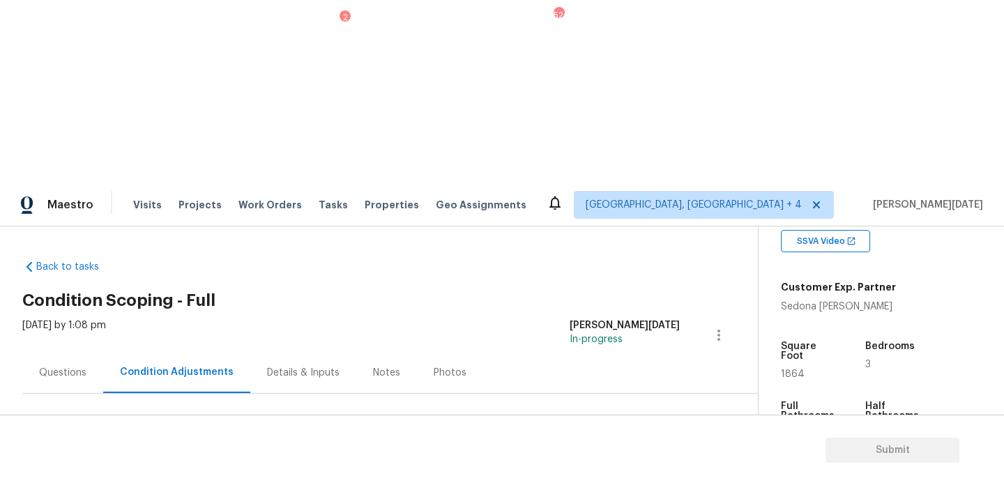
click at [646, 464] on button "Add Condition Adjustment" at bounding box center [646, 478] width 158 height 29
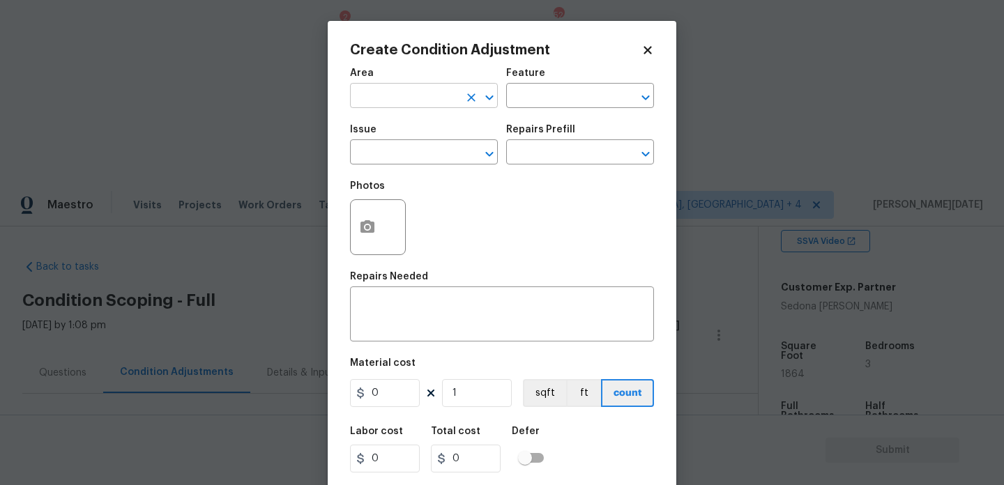
click at [384, 99] on input "text" at bounding box center [404, 97] width 109 height 22
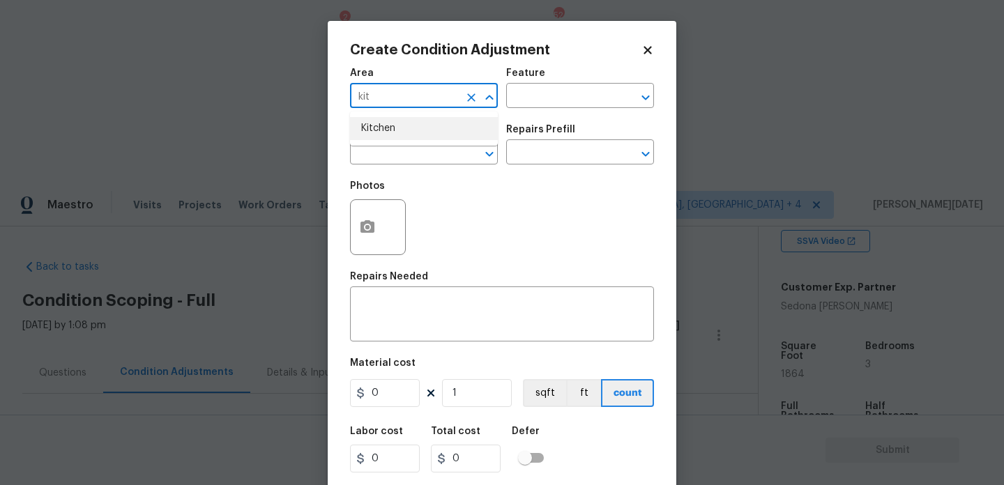
click at [386, 118] on li "Kitchen" at bounding box center [424, 128] width 148 height 23
type input "Kitchen"
click at [386, 158] on input "text" at bounding box center [404, 154] width 109 height 22
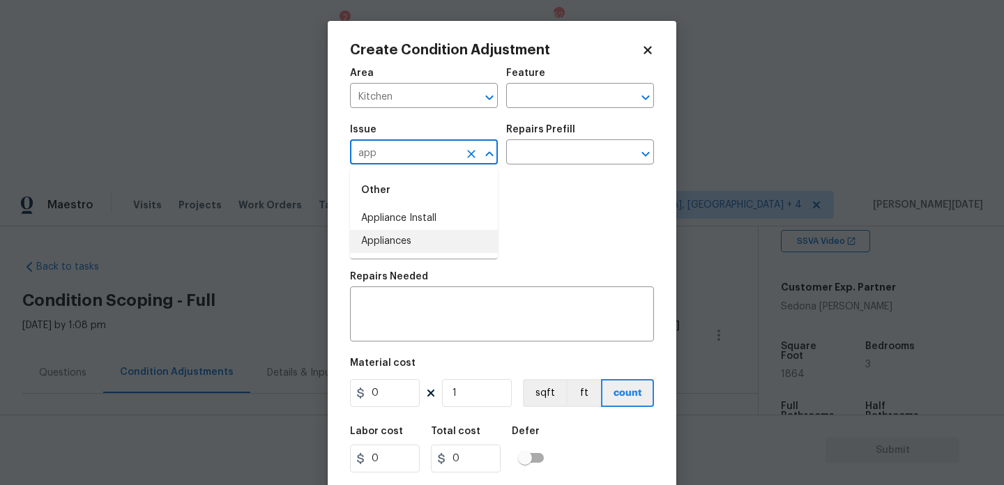
click at [395, 252] on li "Appliances" at bounding box center [424, 241] width 148 height 23
type input "Appliances"
click at [541, 93] on input "text" at bounding box center [560, 97] width 109 height 22
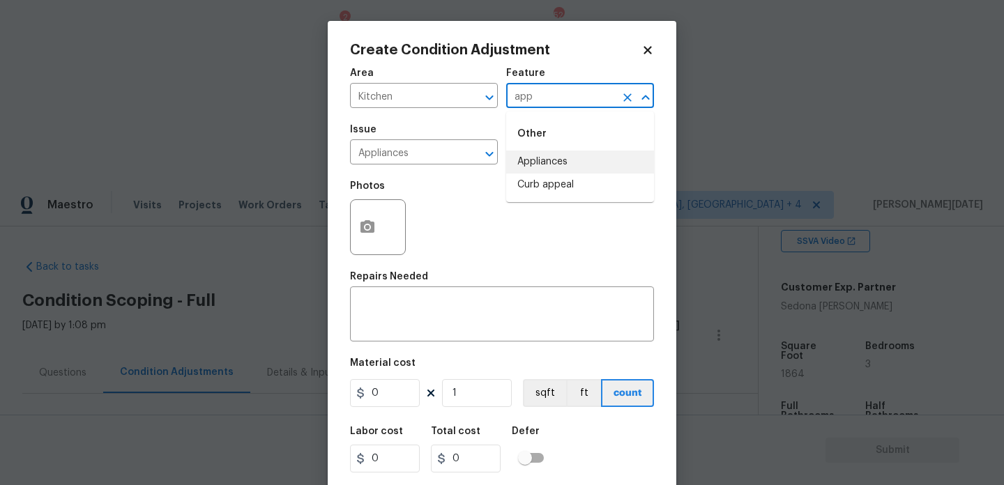
click at [556, 162] on li "Appliances" at bounding box center [580, 162] width 148 height 23
type input "Appliances"
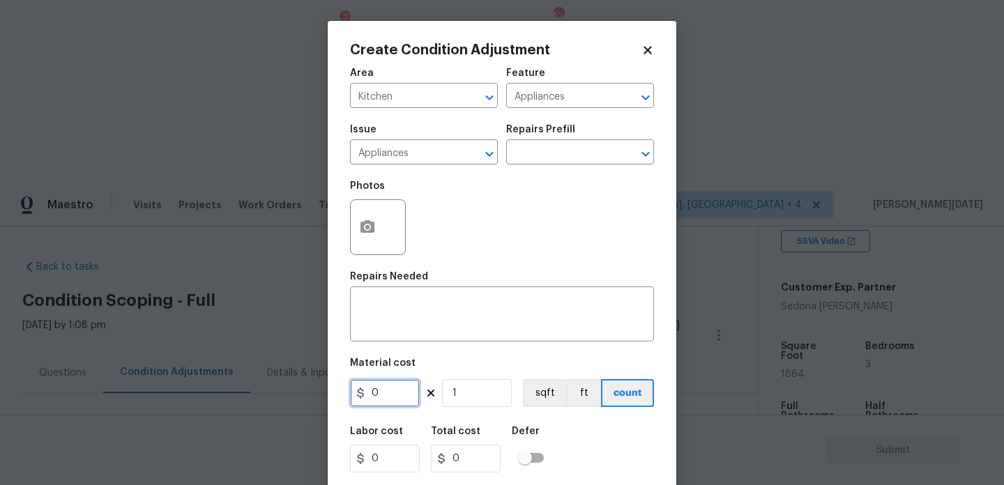
click at [400, 393] on input "0" at bounding box center [385, 393] width 70 height 28
type input "3000"
click at [443, 317] on textarea at bounding box center [501, 315] width 287 height 29
type input "3000"
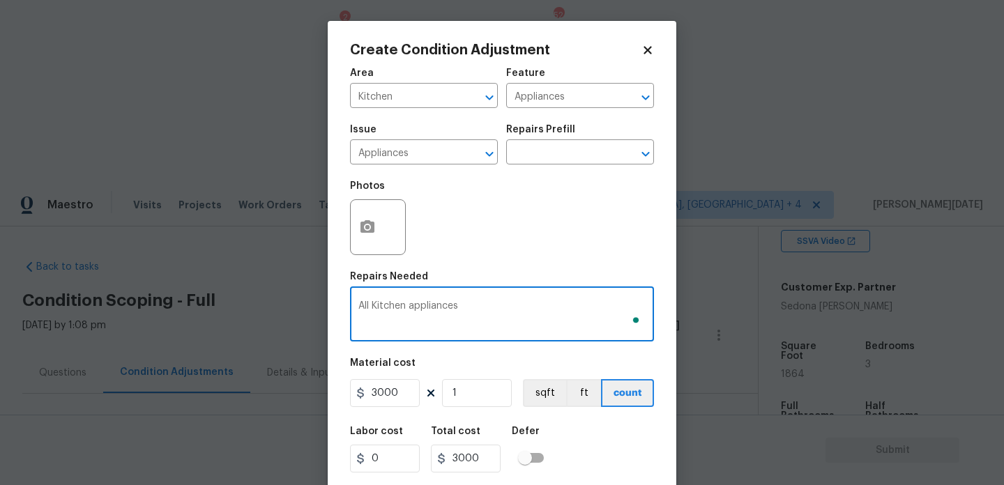
type textarea "All Kitchen appliances"
click at [360, 236] on icon "button" at bounding box center [367, 227] width 17 height 17
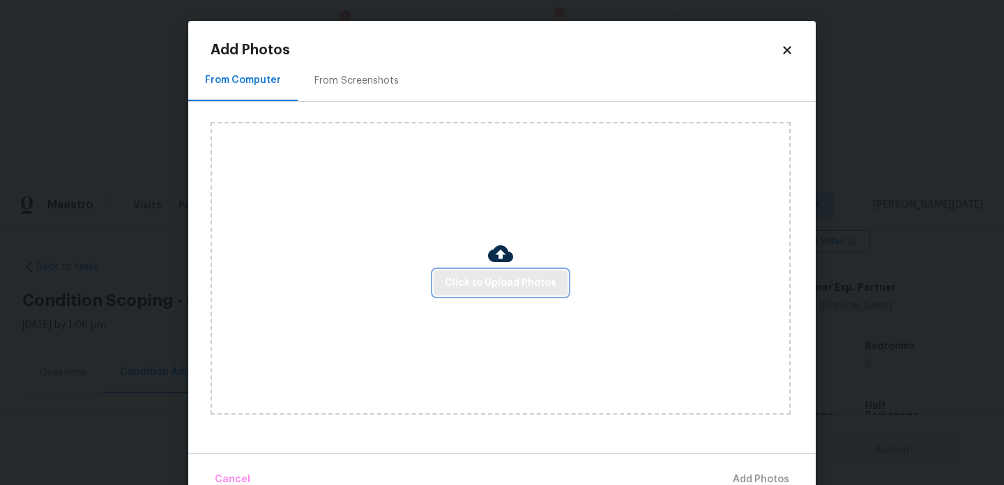
click at [497, 284] on span "Click to Upload Photos" at bounding box center [501, 283] width 112 height 17
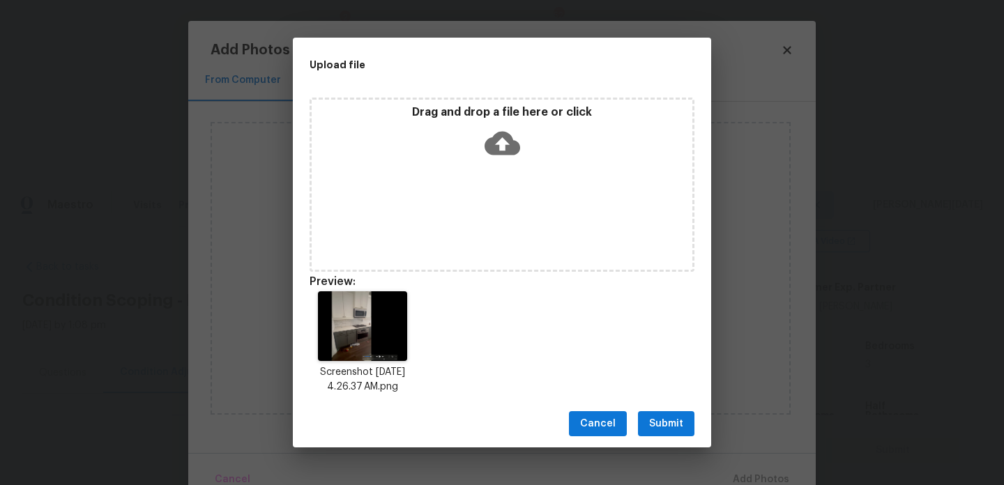
click at [699, 413] on div "Cancel Submit" at bounding box center [502, 424] width 418 height 48
click at [671, 420] on span "Submit" at bounding box center [666, 424] width 34 height 17
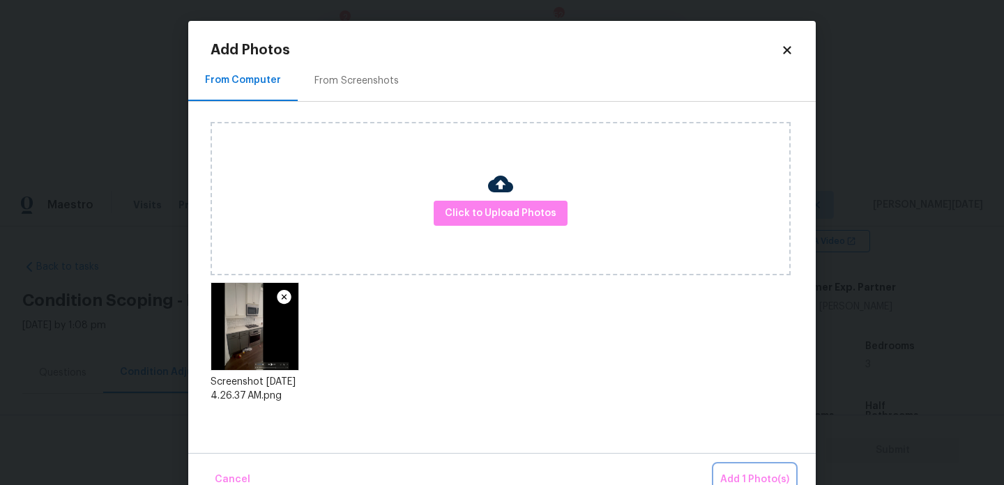
click at [728, 468] on button "Add 1 Photo(s)" at bounding box center [755, 480] width 80 height 30
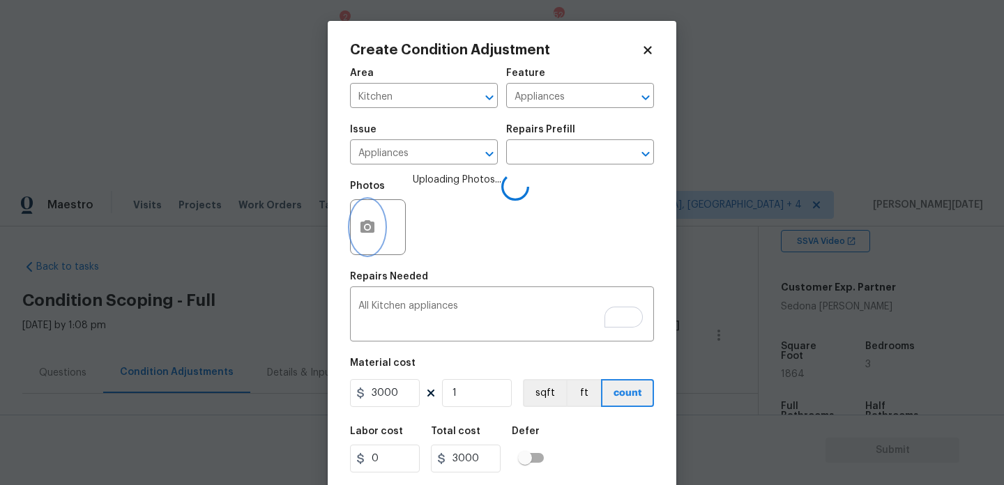
scroll to position [36, 0]
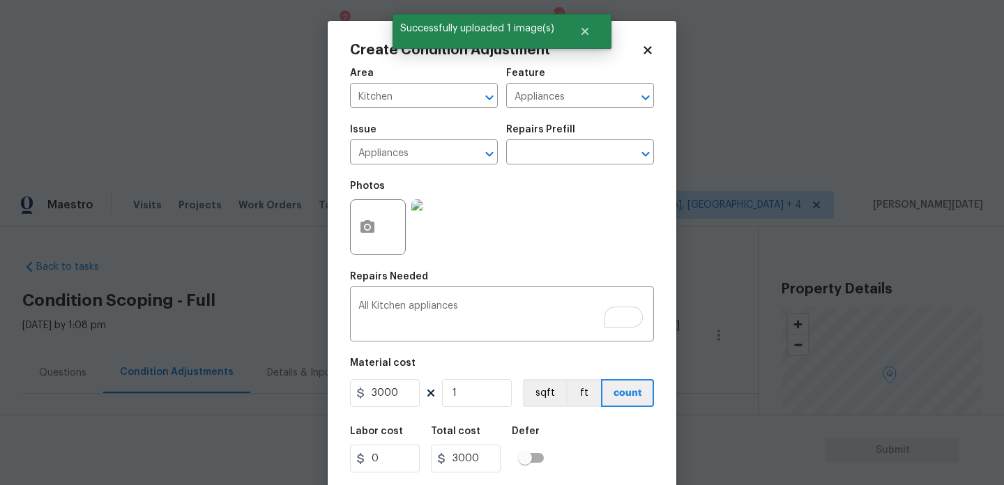
scroll to position [36, 0]
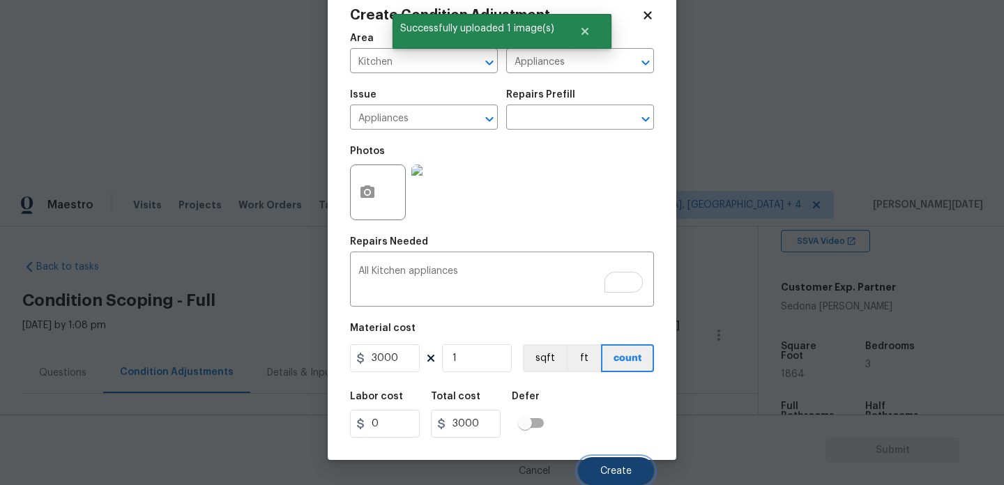
click at [615, 469] on span "Create" at bounding box center [615, 471] width 31 height 10
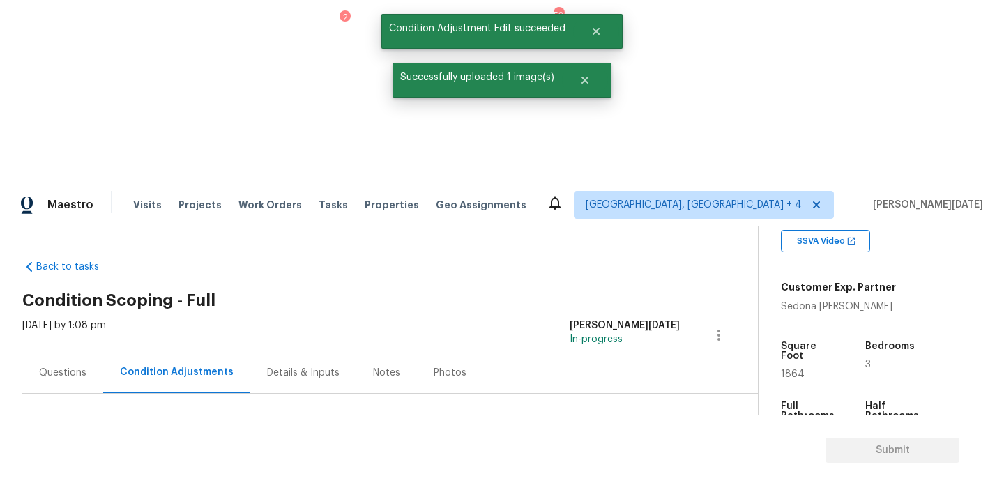
scroll to position [0, 0]
click at [795, 370] on span "1864" at bounding box center [793, 375] width 24 height 10
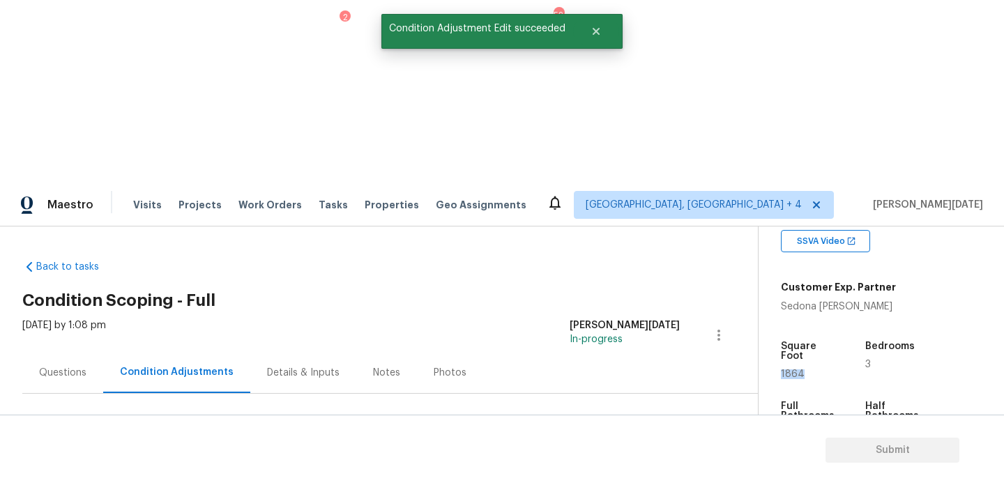
copy span "1864"
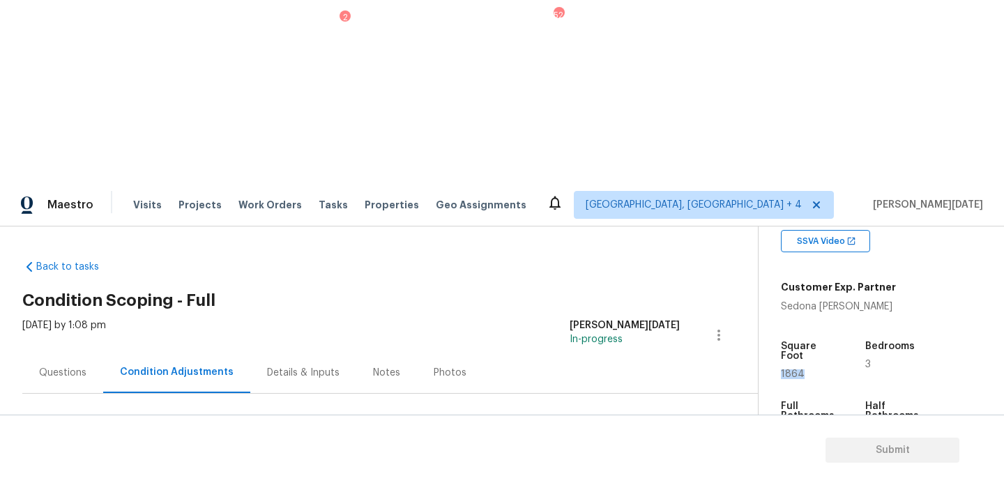
click at [606, 464] on button "Add Condition Adjustment" at bounding box center [646, 478] width 158 height 29
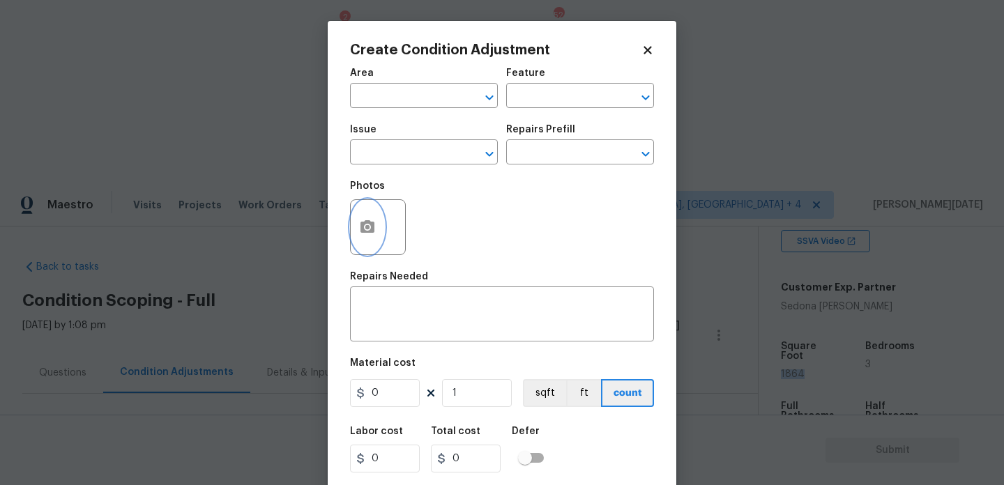
click at [365, 227] on circle "button" at bounding box center [367, 227] width 4 height 4
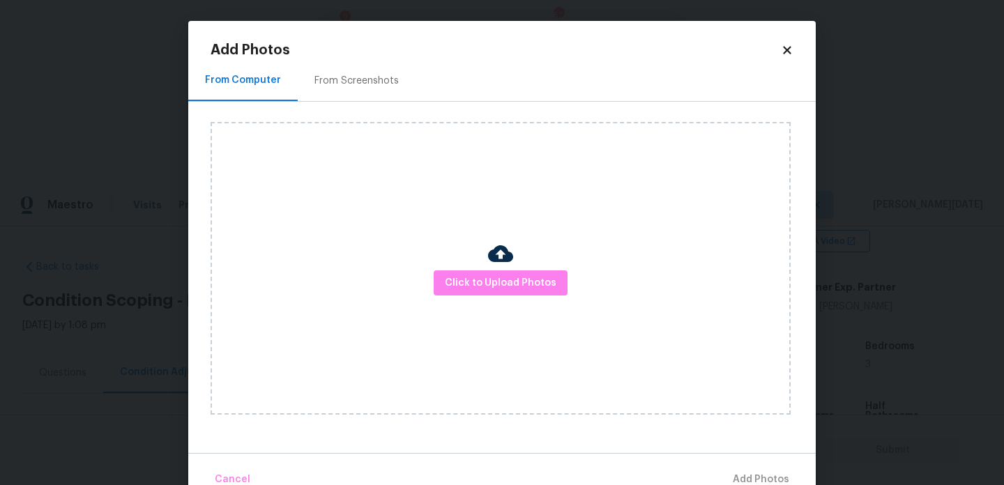
click at [374, 71] on div "From Screenshots" at bounding box center [357, 80] width 118 height 41
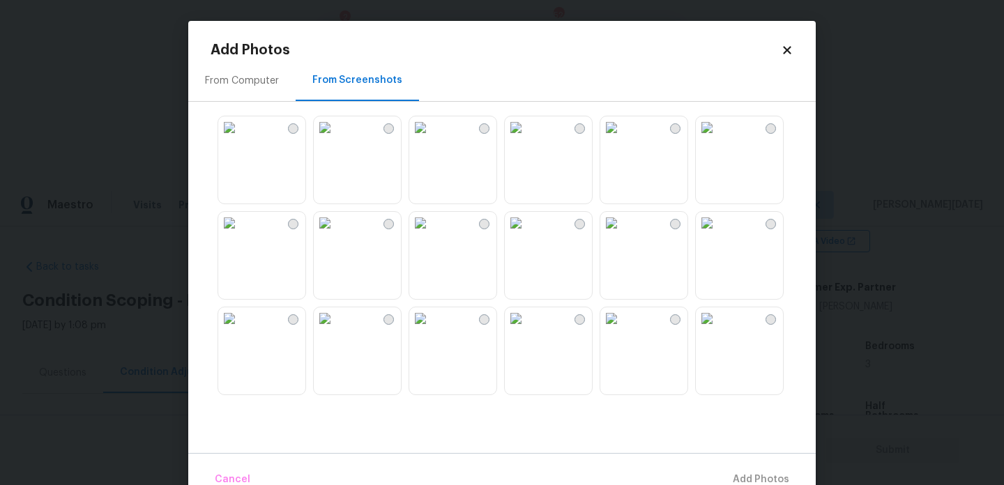
click at [527, 139] on img at bounding box center [516, 127] width 22 height 22
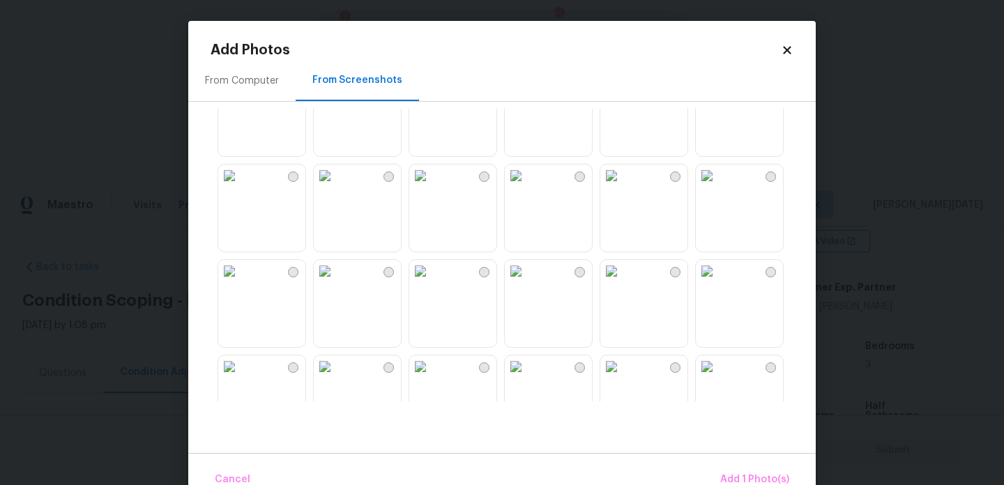
scroll to position [373, 0]
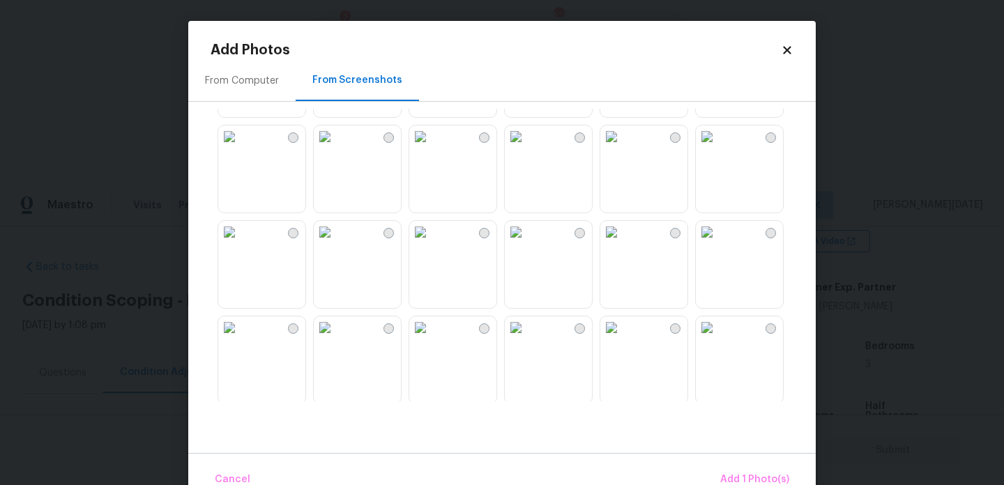
click at [527, 148] on img at bounding box center [516, 137] width 22 height 22
click at [752, 472] on span "Add 2 Photo(s)" at bounding box center [753, 479] width 71 height 17
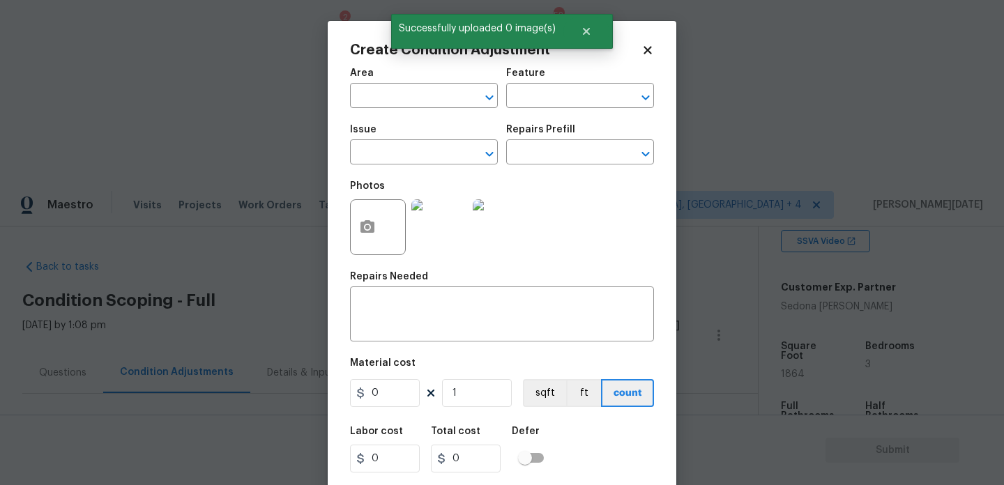
click at [373, 110] on span "Area ​" at bounding box center [424, 88] width 148 height 56
click at [395, 99] on input "e" at bounding box center [404, 97] width 109 height 22
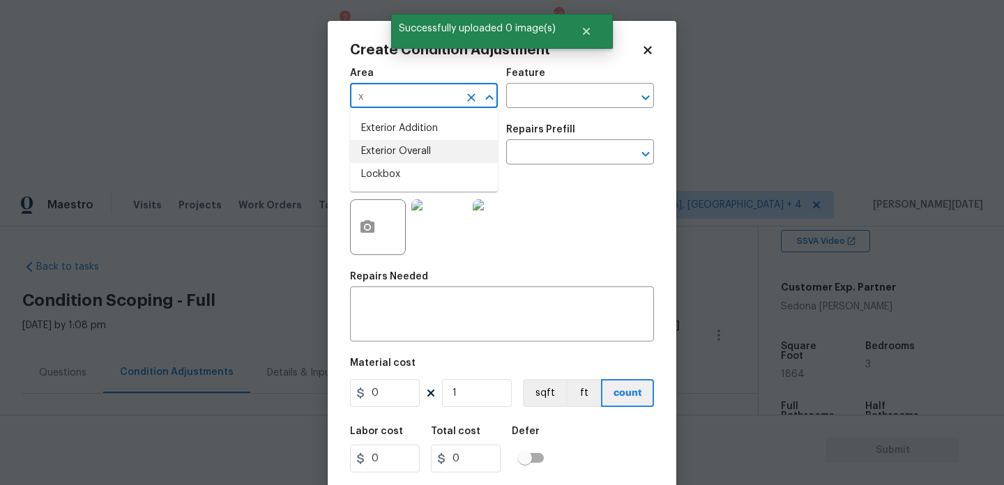
click at [420, 149] on li "Exterior Overall" at bounding box center [424, 151] width 148 height 23
type input "Exterior Overall"
click at [547, 93] on input "text" at bounding box center [560, 97] width 109 height 22
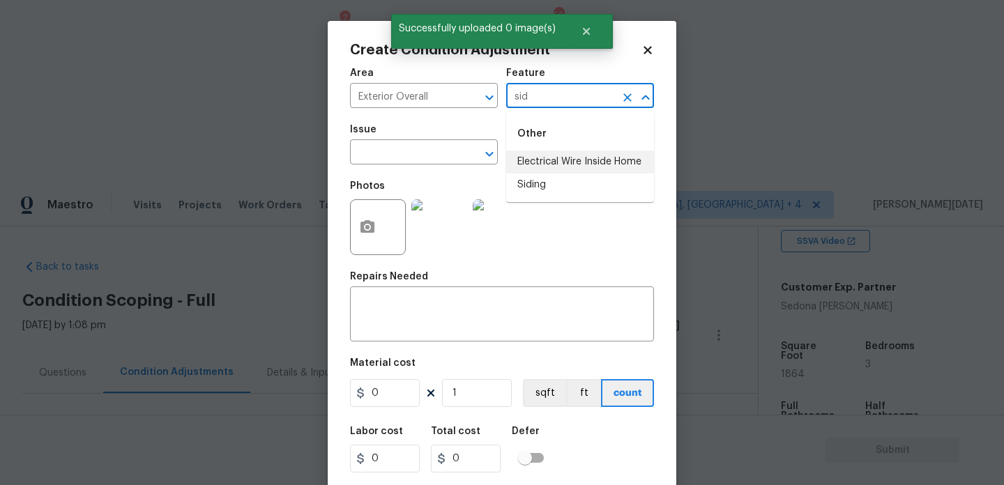
click at [545, 172] on li "Electrical Wire Inside Home" at bounding box center [580, 162] width 148 height 23
type input "Electrical Wire Inside Home"
click at [416, 144] on input "text" at bounding box center [404, 154] width 109 height 22
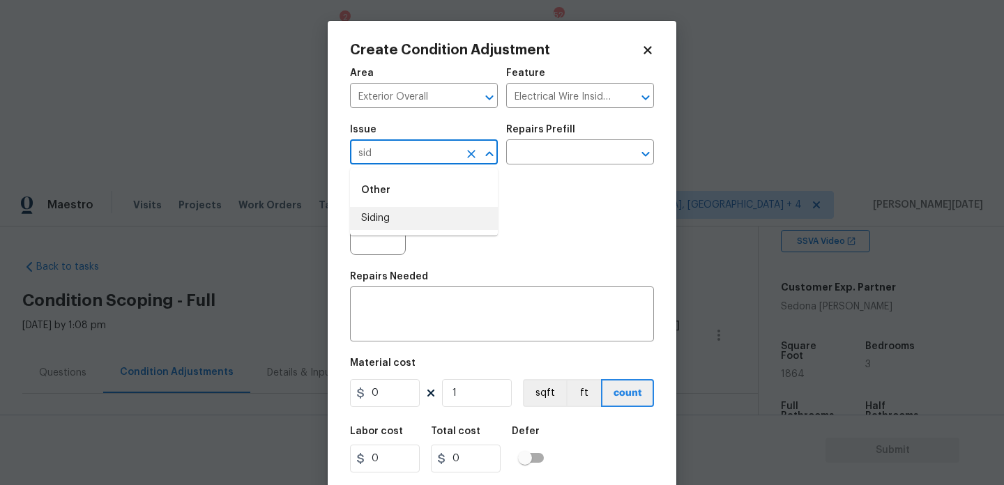
click at [387, 213] on li "Siding" at bounding box center [424, 218] width 148 height 23
click at [625, 101] on icon "Clear" at bounding box center [628, 98] width 14 height 14
type input "Siding"
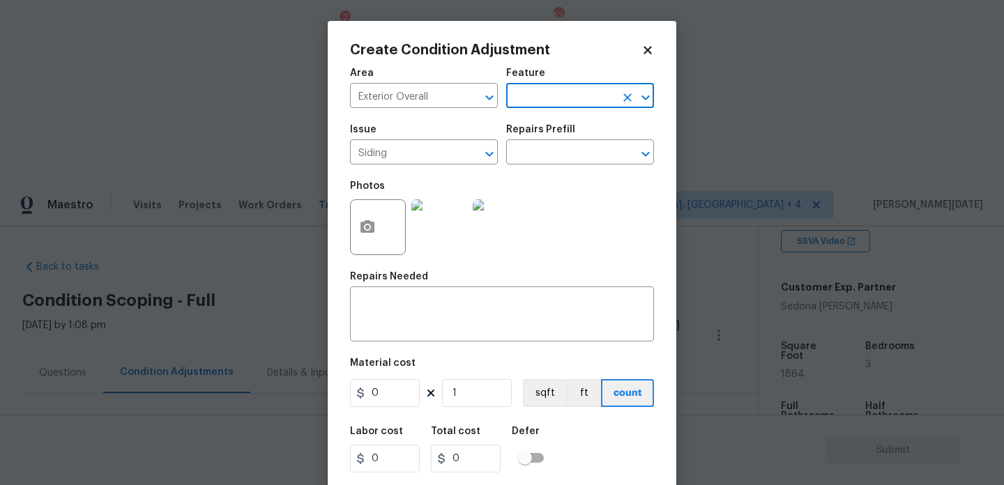
scroll to position [0, 0]
click at [575, 186] on li "Siding" at bounding box center [580, 185] width 148 height 23
type input "Siding"
click at [398, 391] on input "0" at bounding box center [385, 393] width 70 height 28
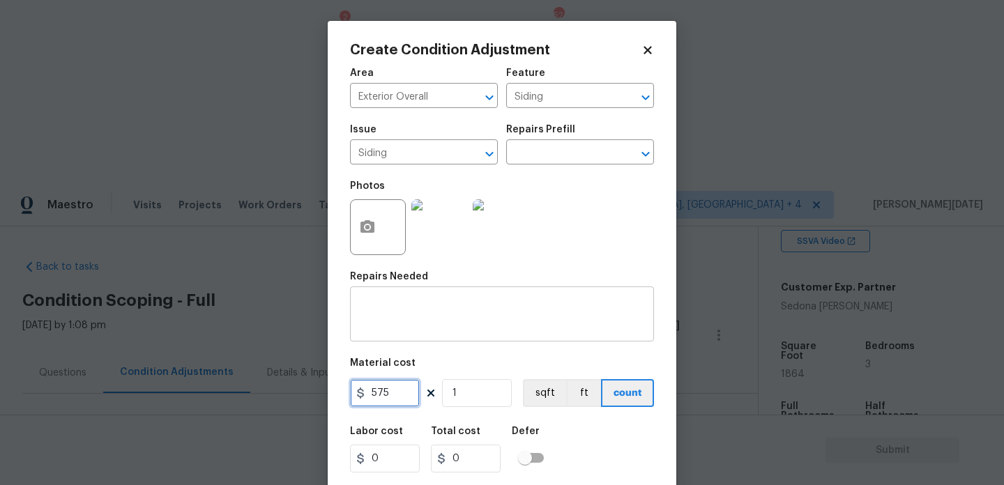
type input "575"
click at [430, 324] on textarea at bounding box center [501, 315] width 287 height 29
type input "575"
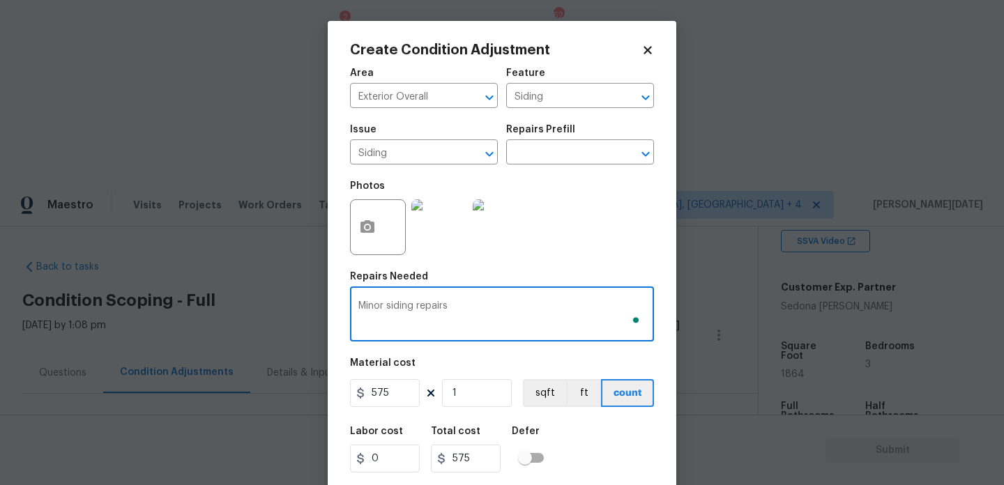
scroll to position [36, 0]
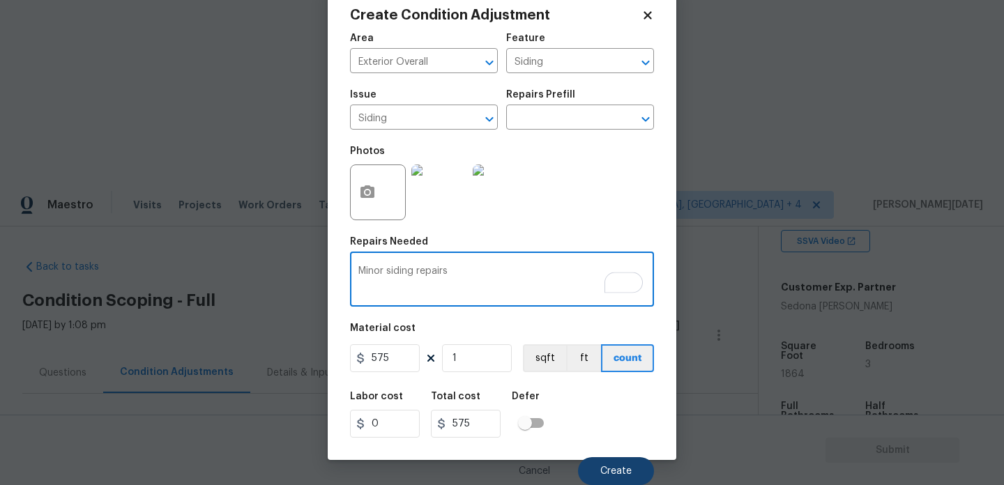
type textarea "Minor siding repairs"
click at [621, 476] on span "Create" at bounding box center [615, 471] width 31 height 10
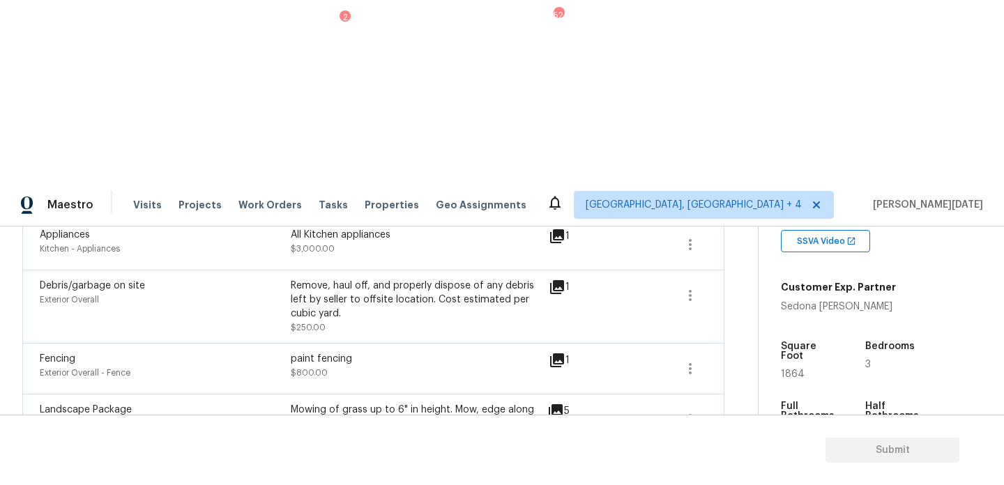
scroll to position [0, 0]
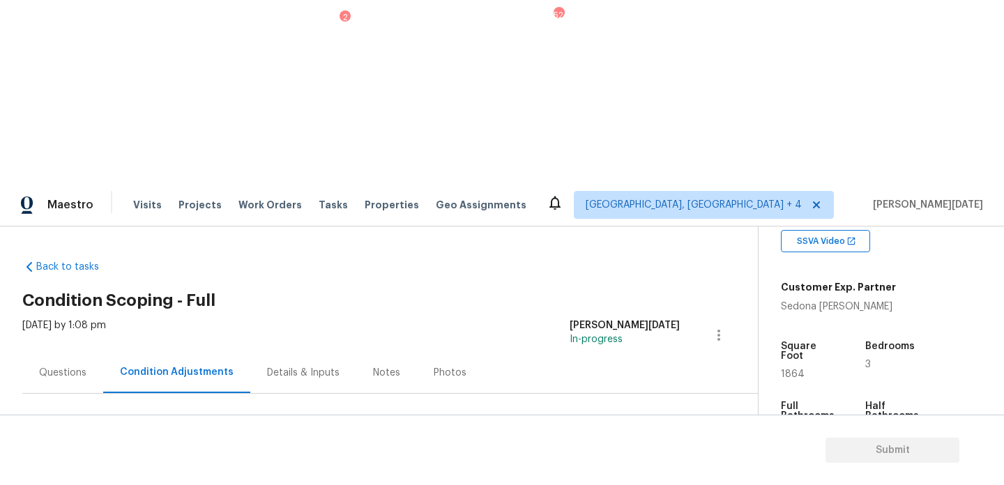
click at [614, 464] on button "Add Condition Adjustment" at bounding box center [646, 478] width 158 height 29
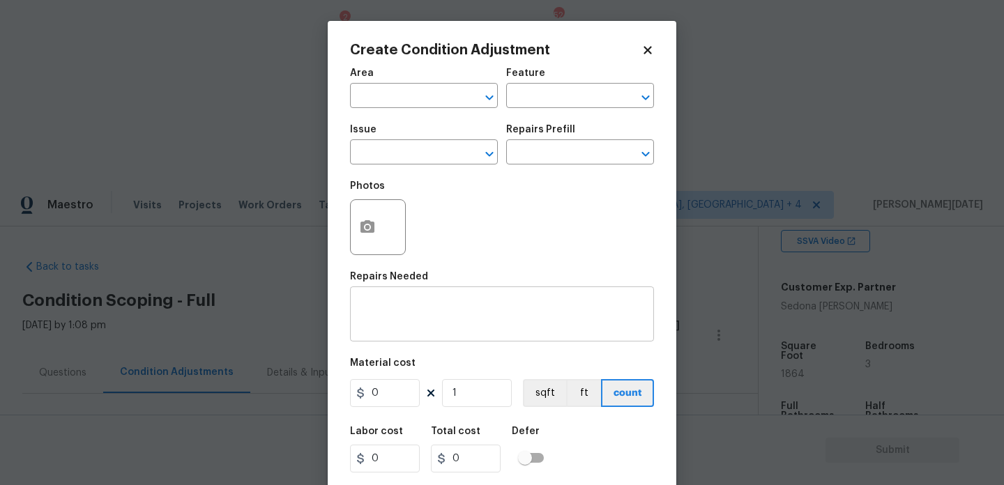
click at [393, 303] on textarea at bounding box center [501, 315] width 287 height 29
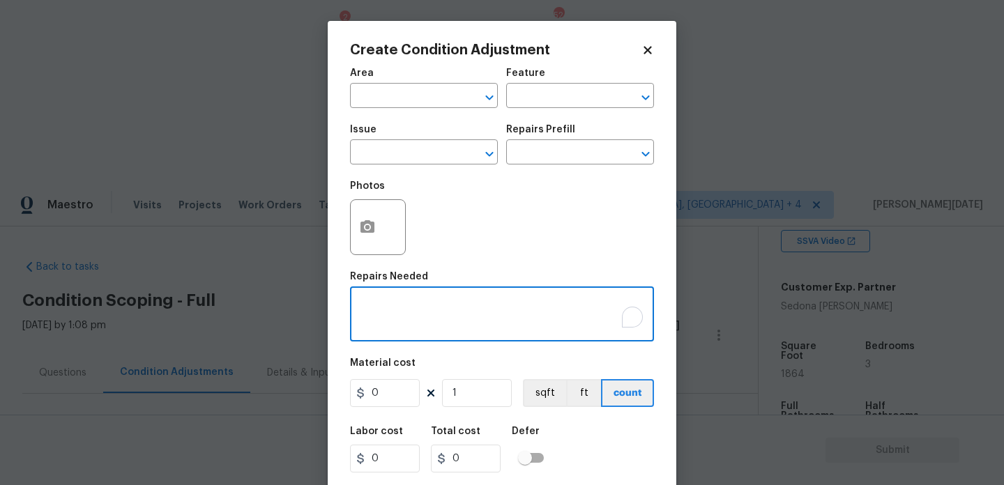
paste textarea "minor damage to sheetrock"
click at [360, 311] on textarea "minor damage to sheetrock." at bounding box center [501, 315] width 287 height 29
type textarea "drywall repairs due to minor damage to sheetrock."
click at [381, 94] on input "text" at bounding box center [404, 97] width 109 height 22
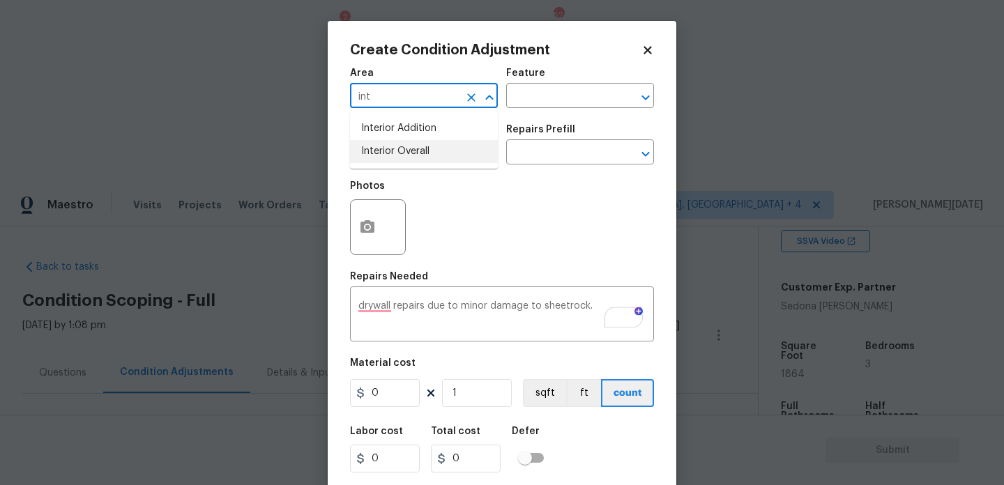
click at [395, 156] on li "Interior Overall" at bounding box center [424, 151] width 148 height 23
type input "Interior Overall"
click at [395, 156] on input "text" at bounding box center [404, 154] width 109 height 22
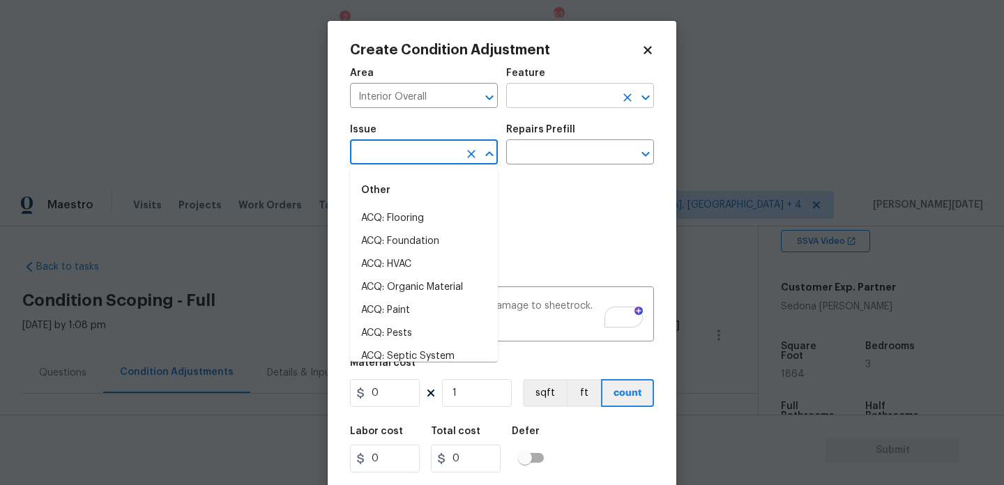
click at [542, 99] on input "text" at bounding box center [560, 97] width 109 height 22
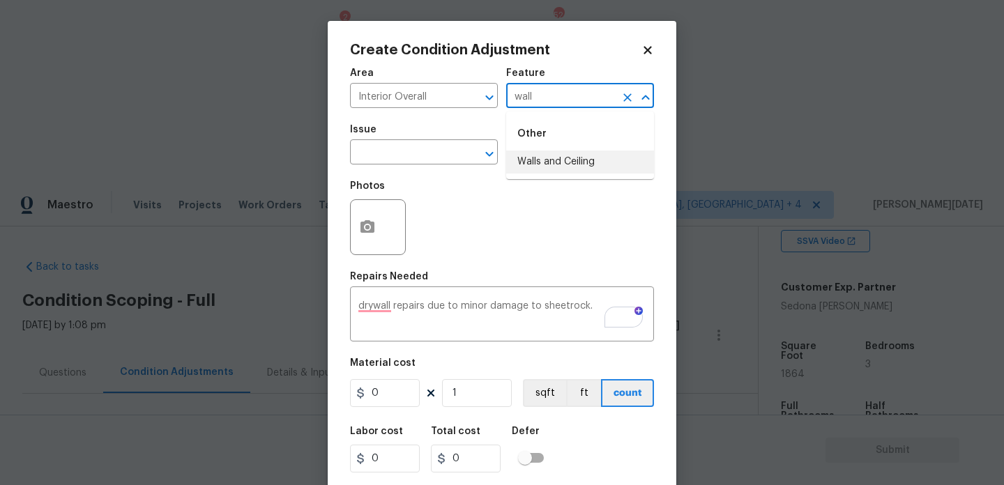
click at [547, 168] on li "Walls and Ceiling" at bounding box center [580, 162] width 148 height 23
type input "Walls and Ceiling"
click at [387, 158] on input "text" at bounding box center [404, 154] width 109 height 22
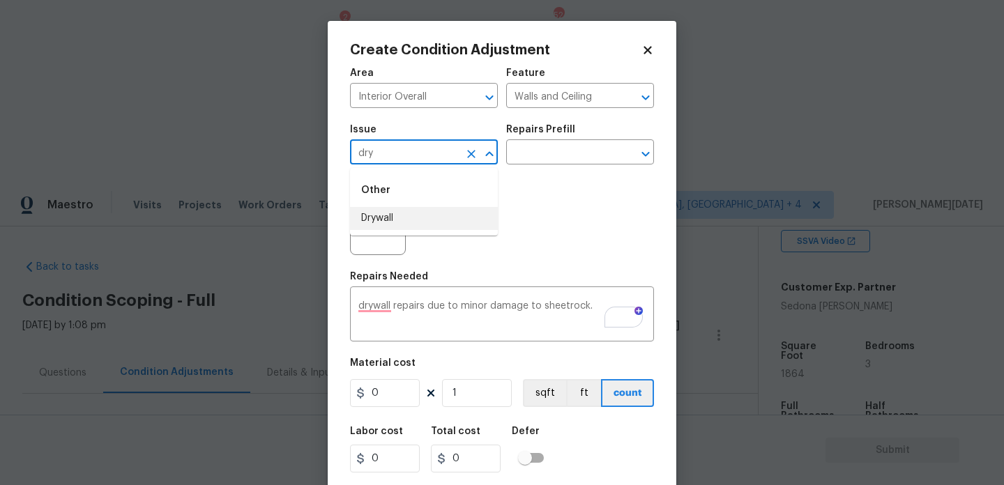
click at [392, 221] on li "Drywall" at bounding box center [424, 218] width 148 height 23
type input "Drywall"
click at [382, 400] on input "0" at bounding box center [385, 393] width 70 height 28
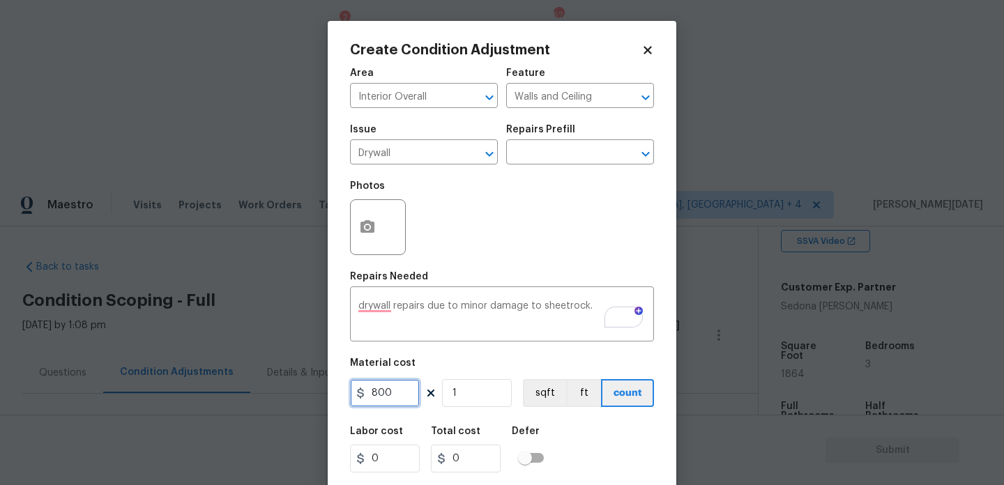
type input "800"
click at [545, 206] on div "Photos" at bounding box center [502, 218] width 304 height 91
type input "800"
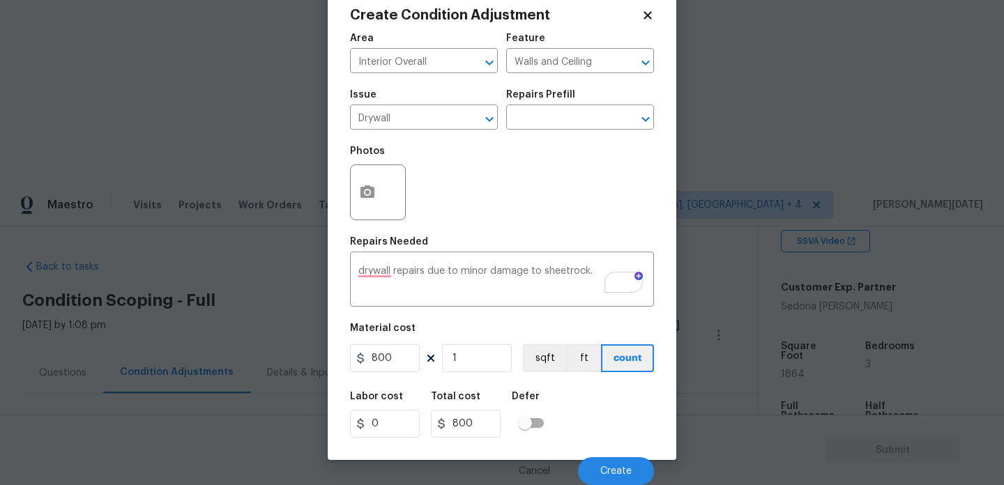
click at [593, 456] on div "Cancel Create" at bounding box center [502, 465] width 304 height 39
click at [612, 467] on span "Create" at bounding box center [615, 471] width 31 height 10
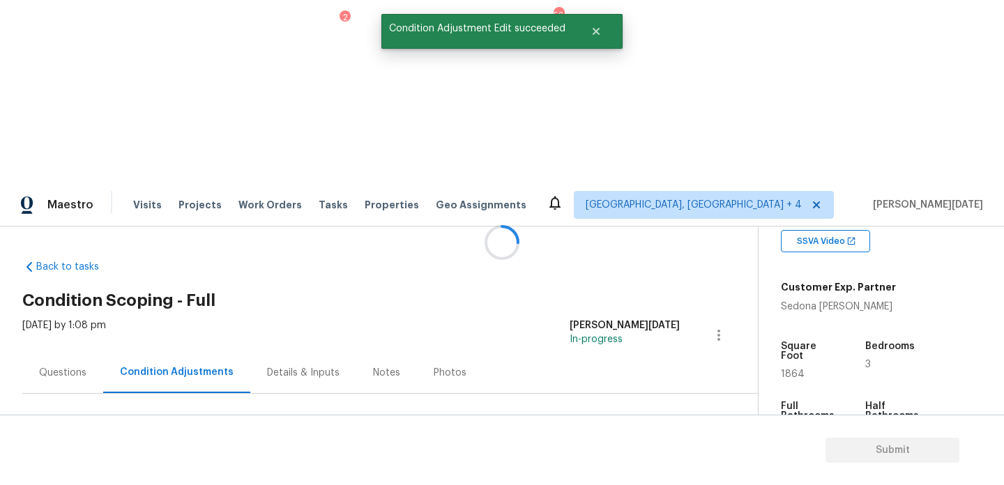
scroll to position [0, 0]
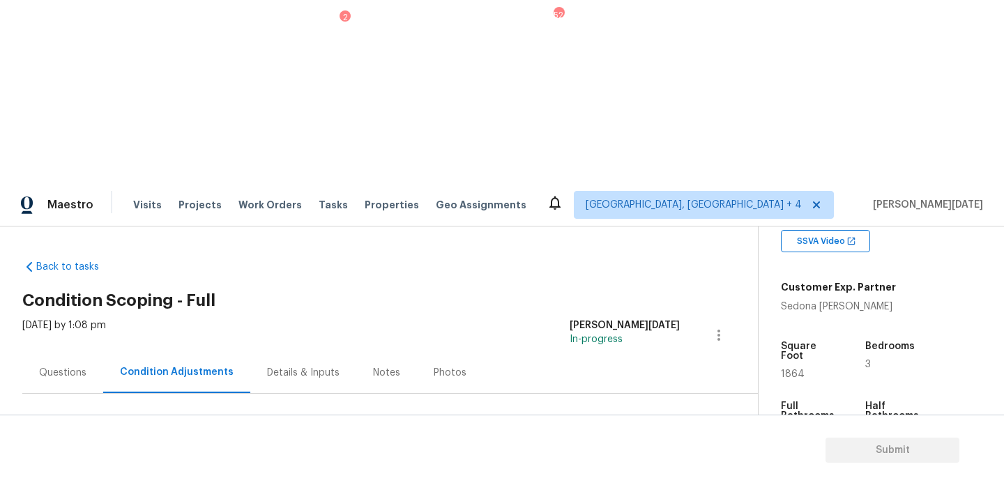
click at [634, 472] on span "Add Condition Adjustment" at bounding box center [645, 478] width 141 height 13
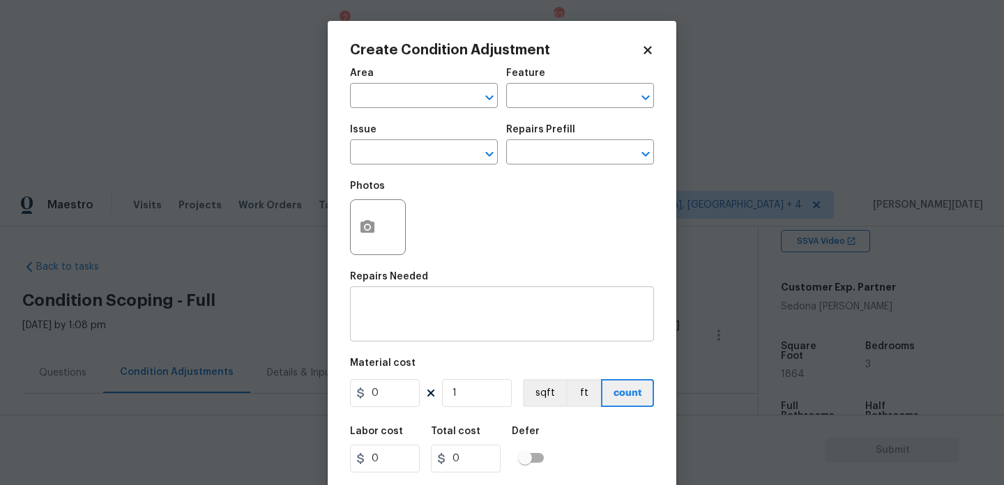
click at [411, 293] on div "x ​" at bounding box center [502, 316] width 304 height 52
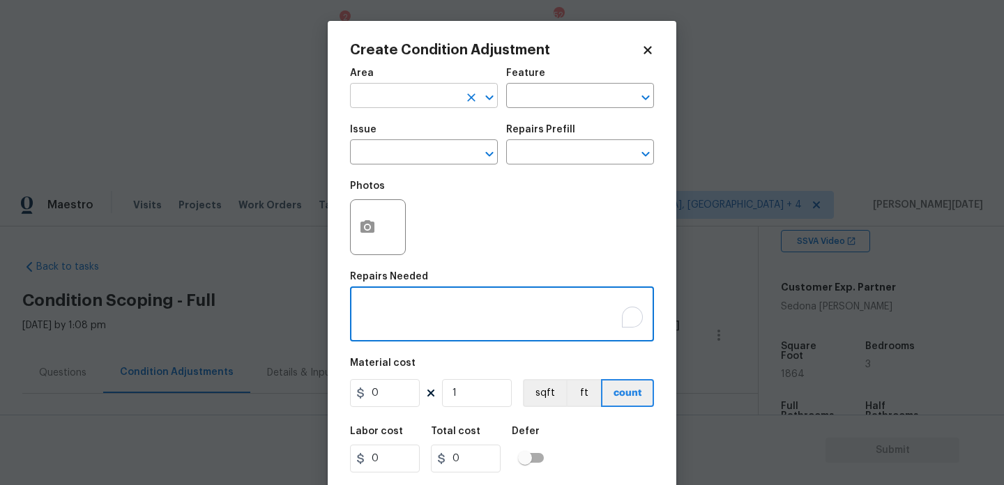
click at [381, 93] on input "text" at bounding box center [404, 97] width 109 height 22
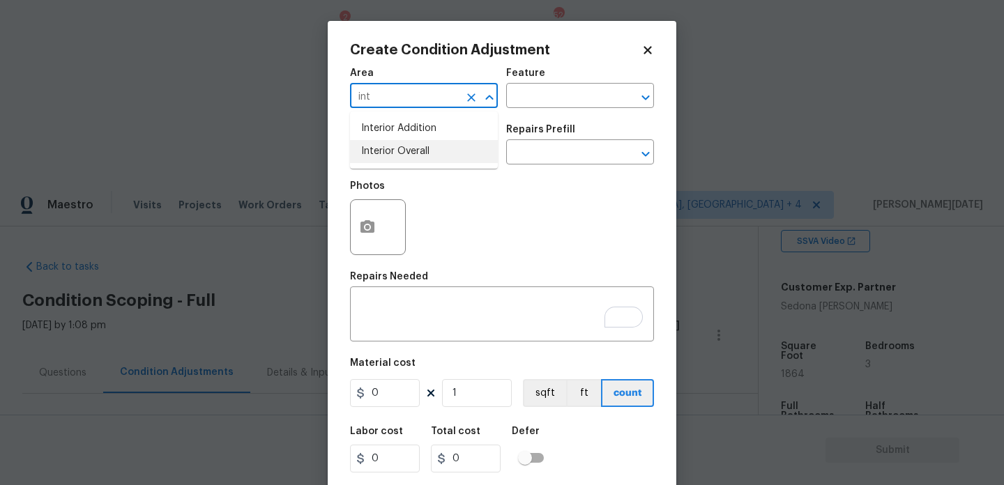
click at [387, 153] on li "Interior Overall" at bounding box center [424, 151] width 148 height 23
type input "Interior Overall"
click at [387, 153] on input "text" at bounding box center [404, 154] width 109 height 22
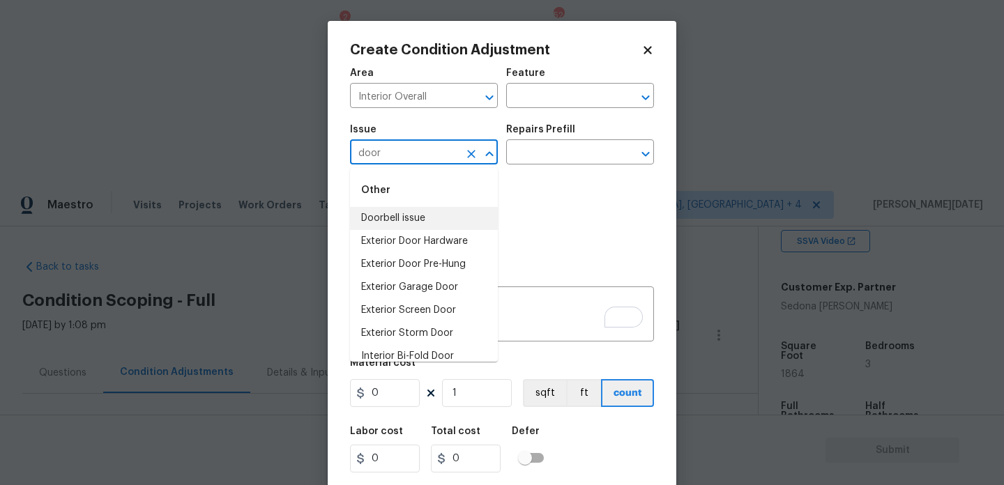
scroll to position [103, 0]
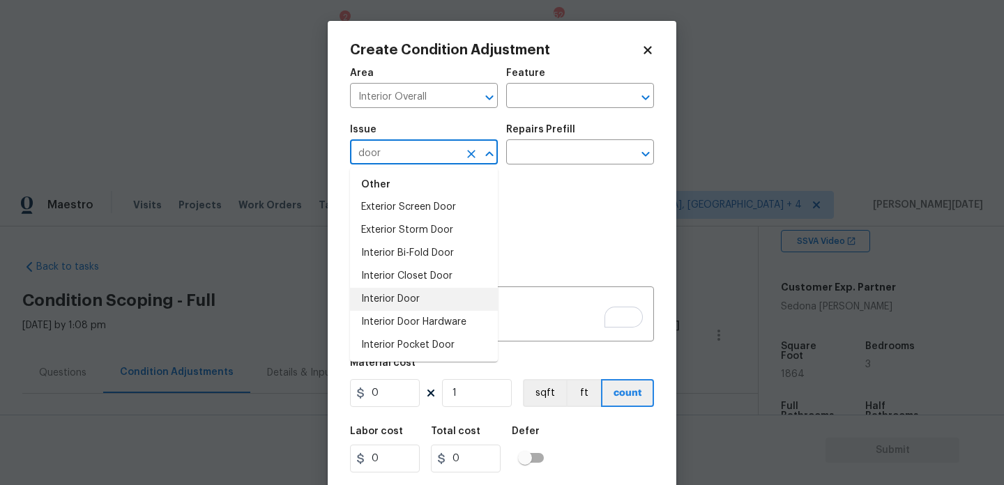
click at [434, 301] on li "Interior Door" at bounding box center [424, 299] width 148 height 23
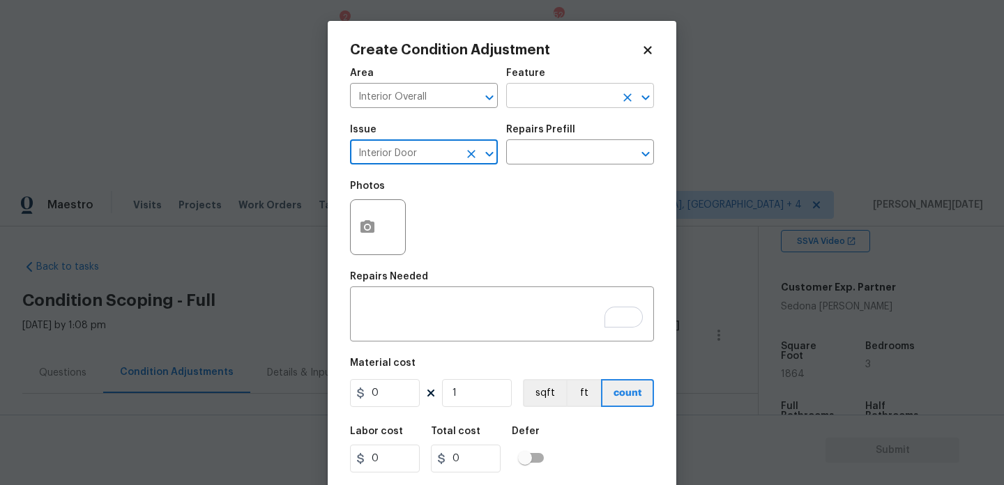
type input "Interior Door"
click at [544, 103] on input "text" at bounding box center [560, 97] width 109 height 22
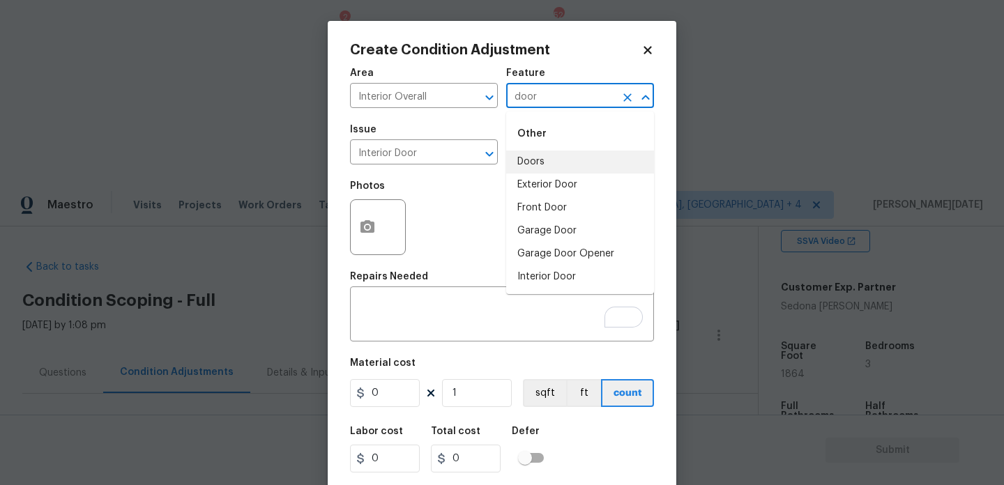
click at [535, 167] on li "Doors" at bounding box center [580, 162] width 148 height 23
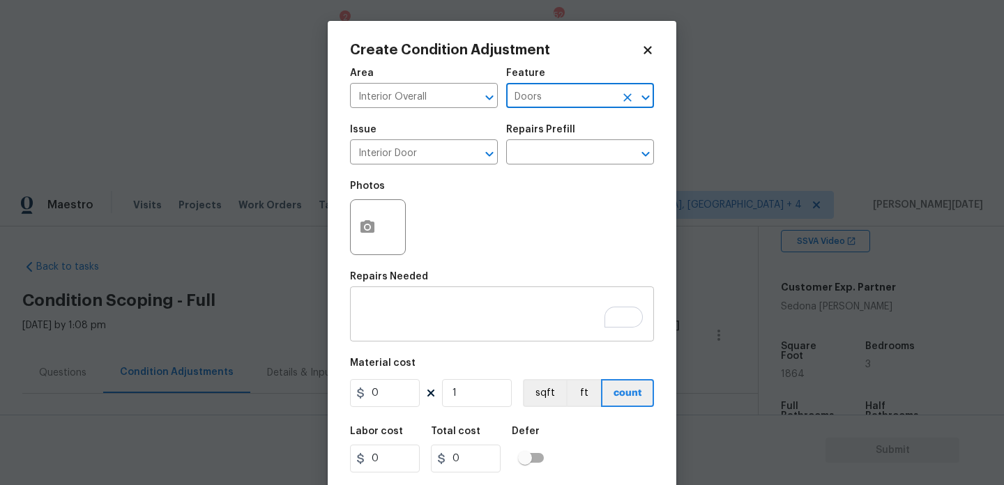
click at [413, 306] on textarea "To enrich screen reader interactions, please activate Accessibility in Grammarl…" at bounding box center [501, 315] width 287 height 29
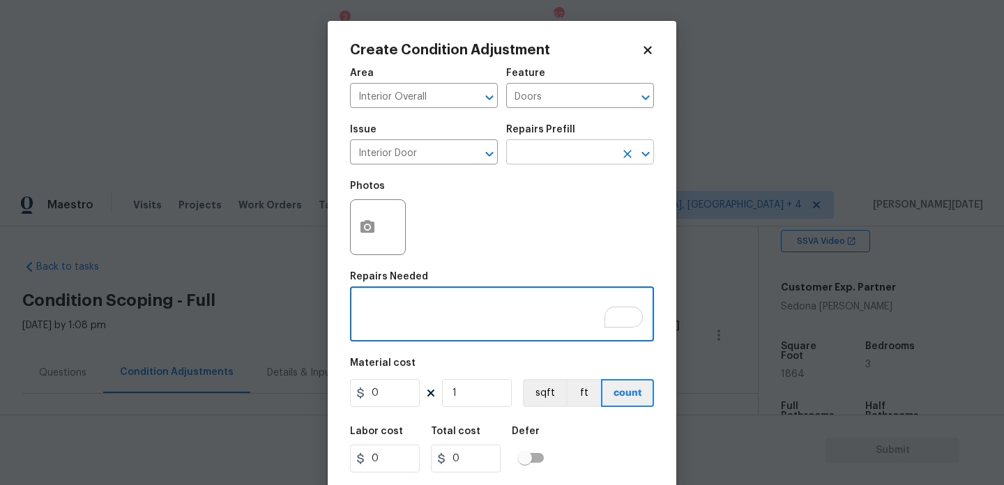
click at [526, 152] on input "text" at bounding box center [560, 154] width 109 height 22
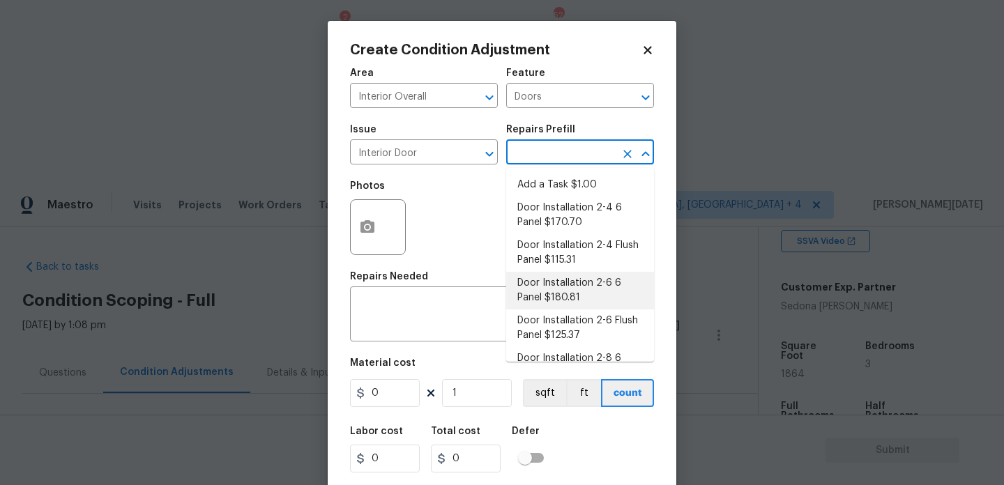
scroll to position [112, 0]
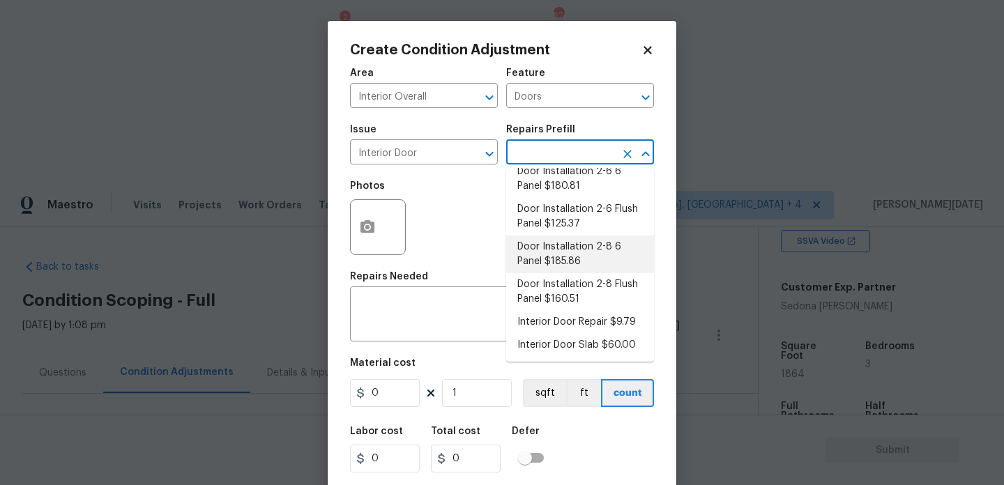
click at [593, 252] on li "Door Installation 2-8 6 Panel $185.86" at bounding box center [580, 255] width 148 height 38
type input "Interior Door"
type textarea "Remove the existing door (if present). Install a new pre-hung 2-8 6 panel inter…"
type input "185.86"
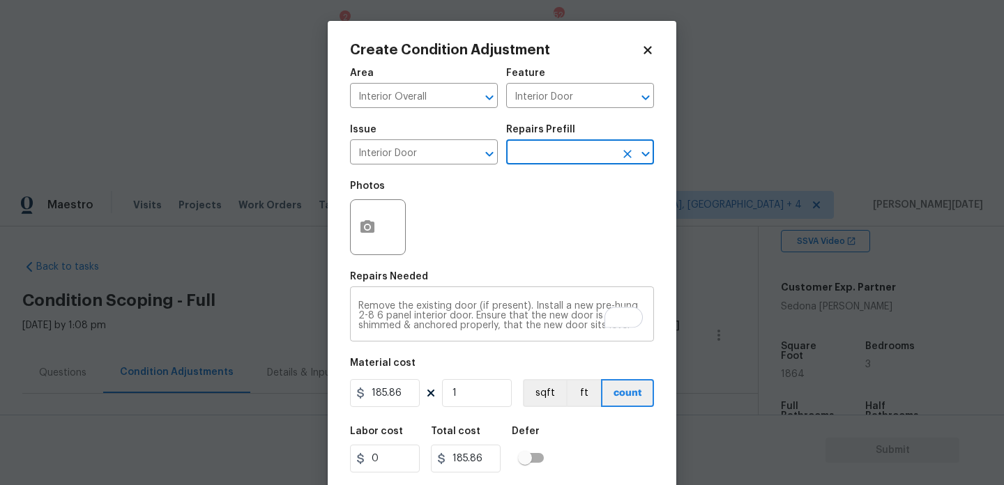
click at [494, 331] on textarea "Remove the existing door (if present). Install a new pre-hung 2-8 6 panel inter…" at bounding box center [501, 315] width 287 height 29
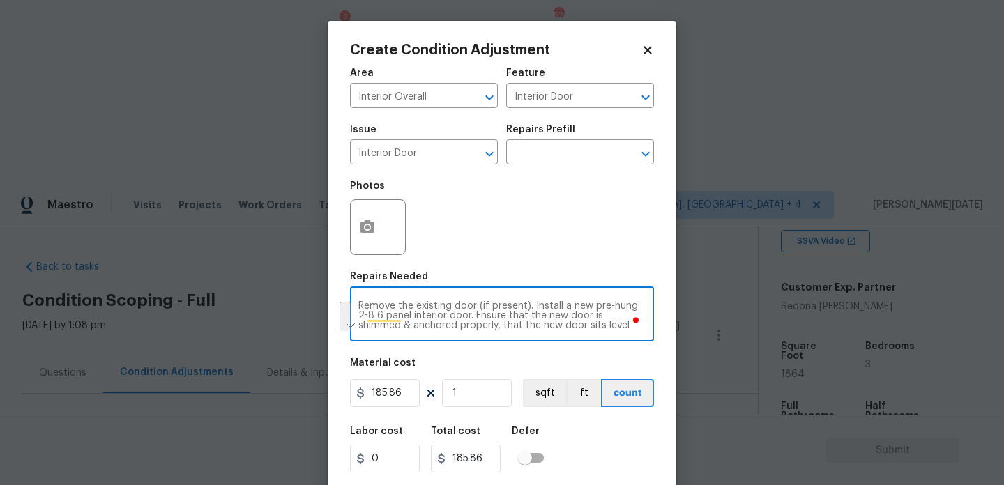
paste textarea "door going into primary needs to be replaced"
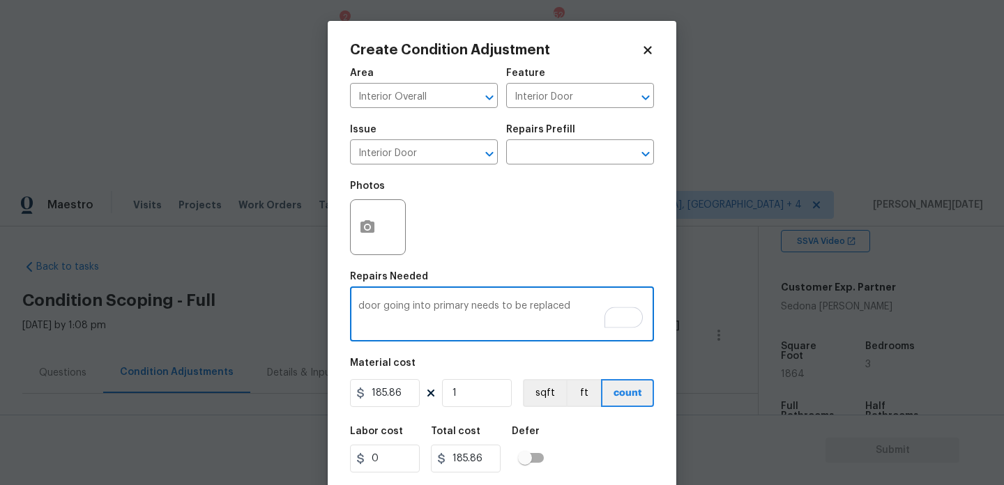
type textarea "door going into primary needs to be replaced"
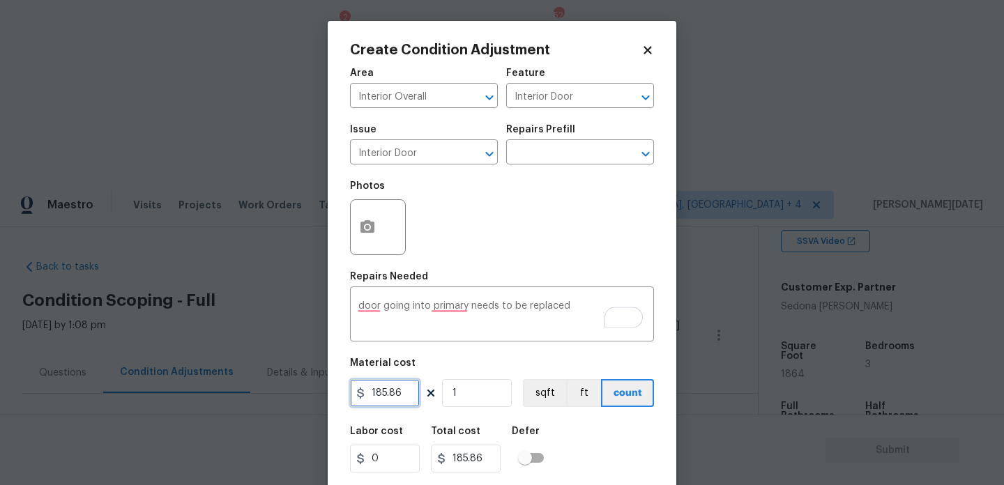
drag, startPoint x: 417, startPoint y: 399, endPoint x: 289, endPoint y: 399, distance: 128.3
click at [289, 399] on div "Create Condition Adjustment Area Interior Overall ​ Feature Interior Door ​ Iss…" at bounding box center [502, 242] width 1004 height 485
type input "250"
click at [522, 258] on div "Photos" at bounding box center [502, 218] width 304 height 91
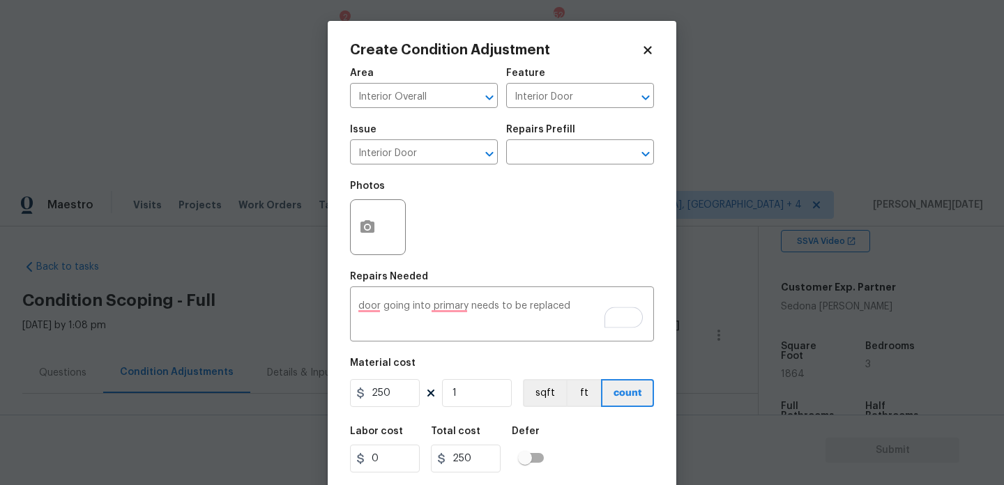
scroll to position [36, 0]
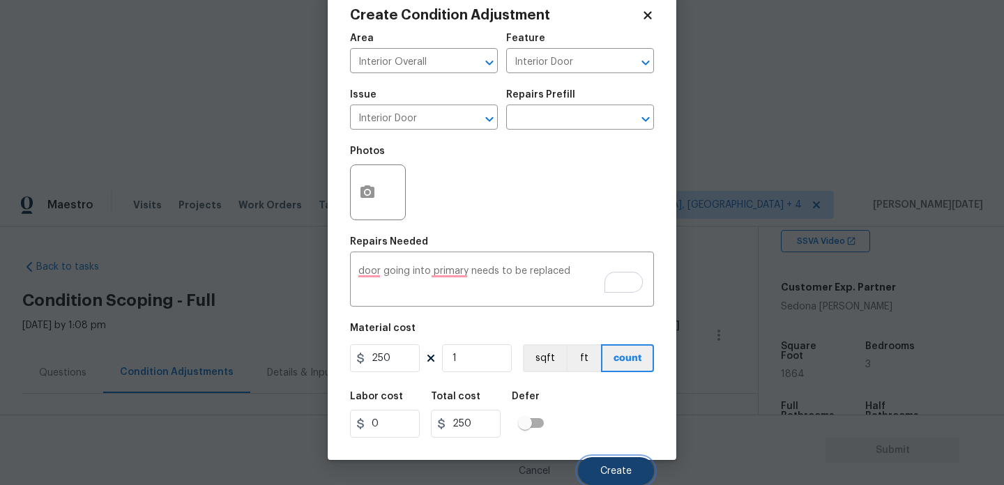
click at [624, 466] on span "Create" at bounding box center [615, 471] width 31 height 10
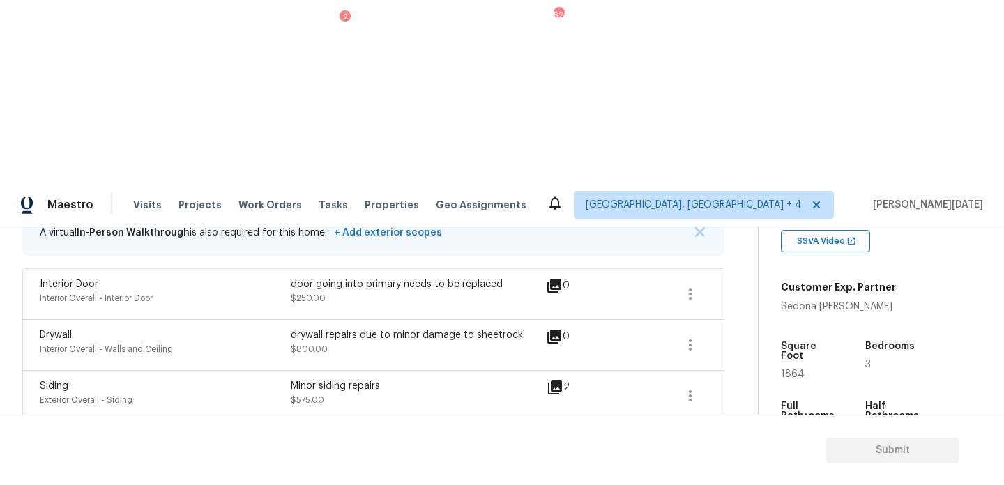
scroll to position [202, 0]
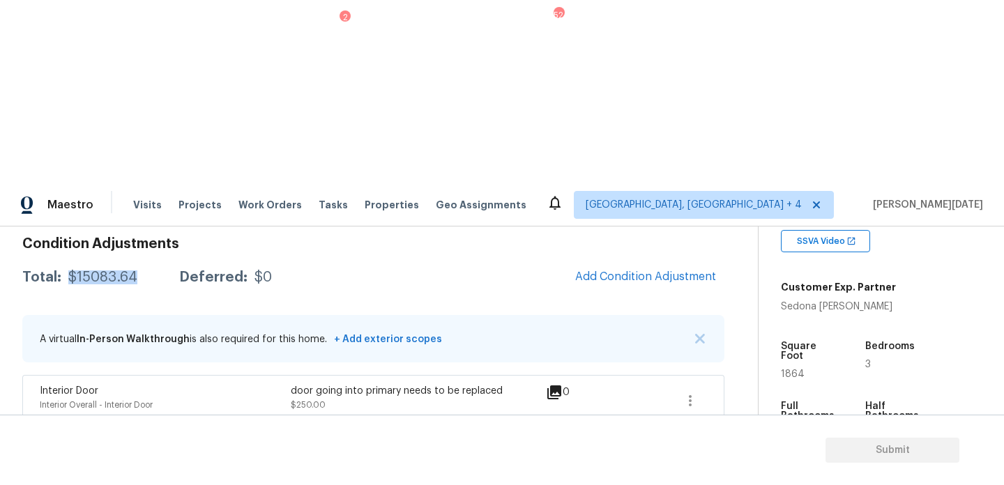
drag, startPoint x: 68, startPoint y: 92, endPoint x: 144, endPoint y: 92, distance: 75.3
click at [144, 271] on div "Total: $15083.64 Deferred: $0" at bounding box center [147, 278] width 250 height 14
copy div "$15083.64"
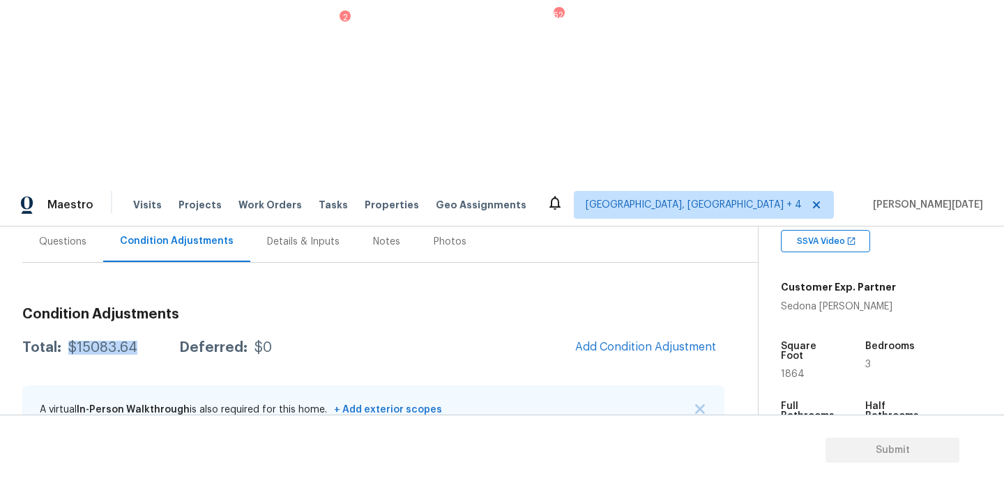
scroll to position [31, 0]
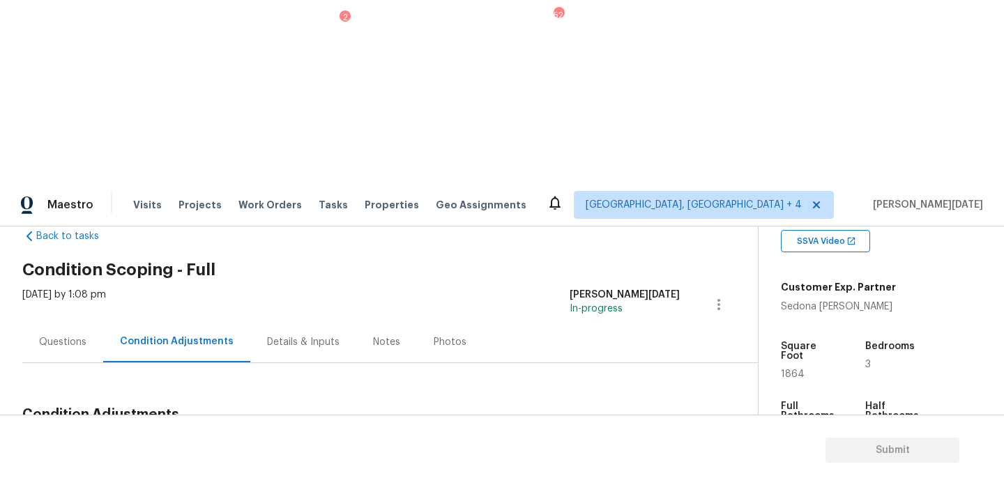
click at [67, 335] on div "Questions" at bounding box center [62, 342] width 47 height 14
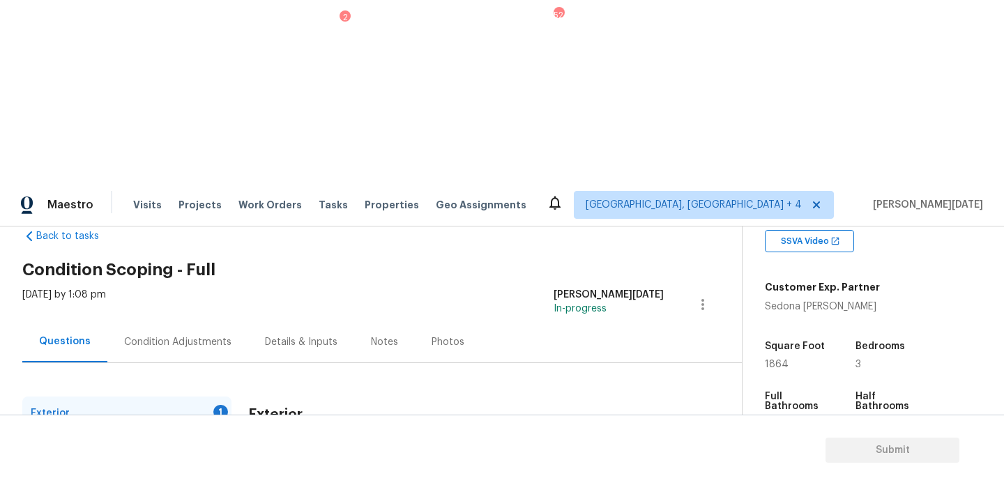
scroll to position [186, 0]
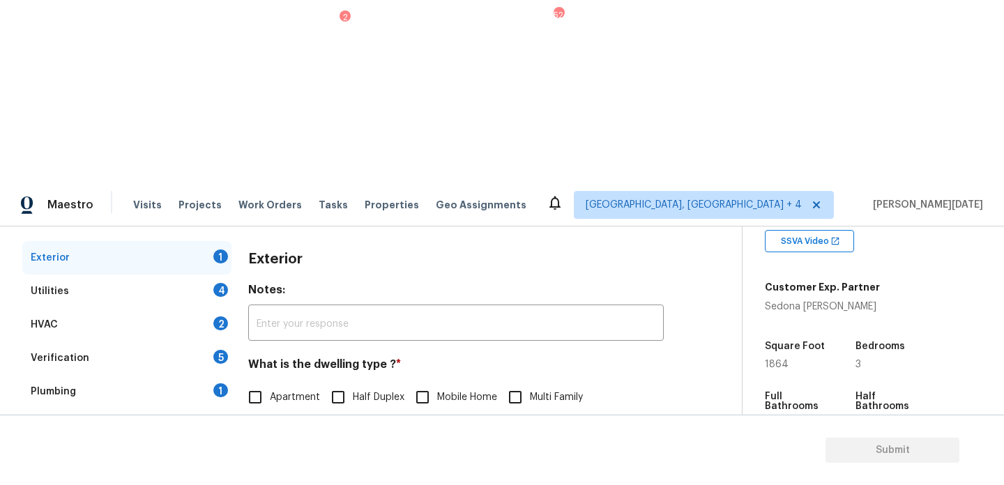
click at [213, 241] on div "Exterior 1" at bounding box center [126, 257] width 209 height 33
click at [280, 420] on span "Single Family" at bounding box center [299, 427] width 59 height 15
click at [270, 412] on input "Single Family" at bounding box center [255, 426] width 29 height 29
checkbox input "true"
click at [215, 275] on div "Utilities 4" at bounding box center [126, 291] width 209 height 33
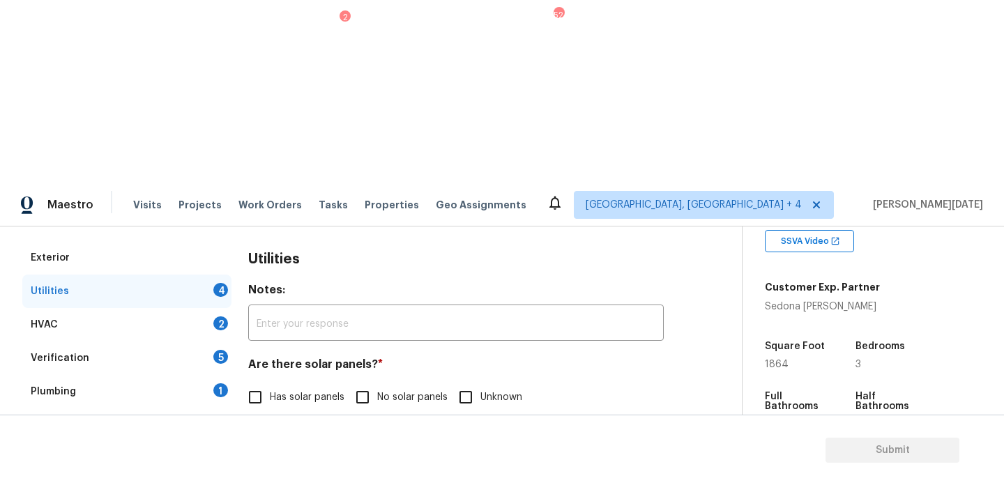
click at [360, 383] on input "No solar panels" at bounding box center [362, 397] width 29 height 29
checkbox input "true"
click at [277, 462] on span "Natural Gas Lines" at bounding box center [309, 469] width 79 height 15
click at [270, 454] on input "Natural Gas Lines" at bounding box center [255, 468] width 29 height 29
checkbox input "true"
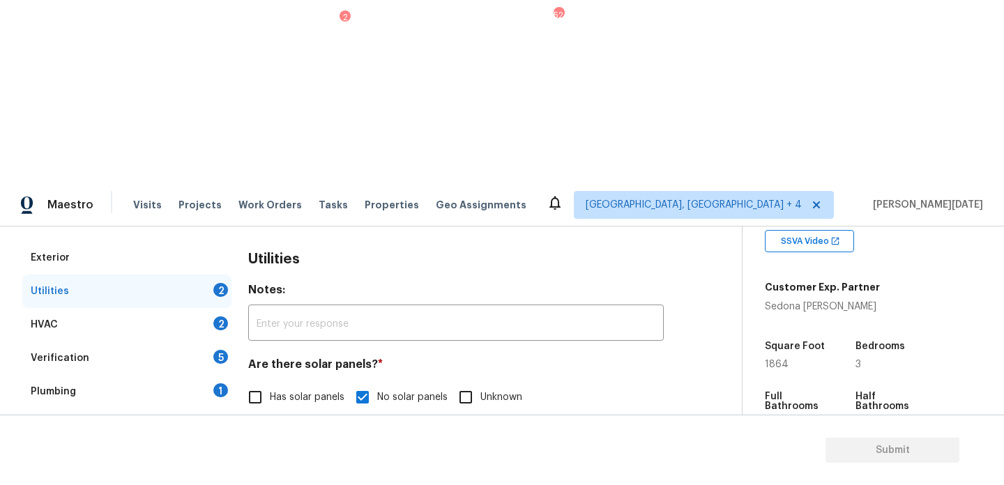
scroll to position [564, 0]
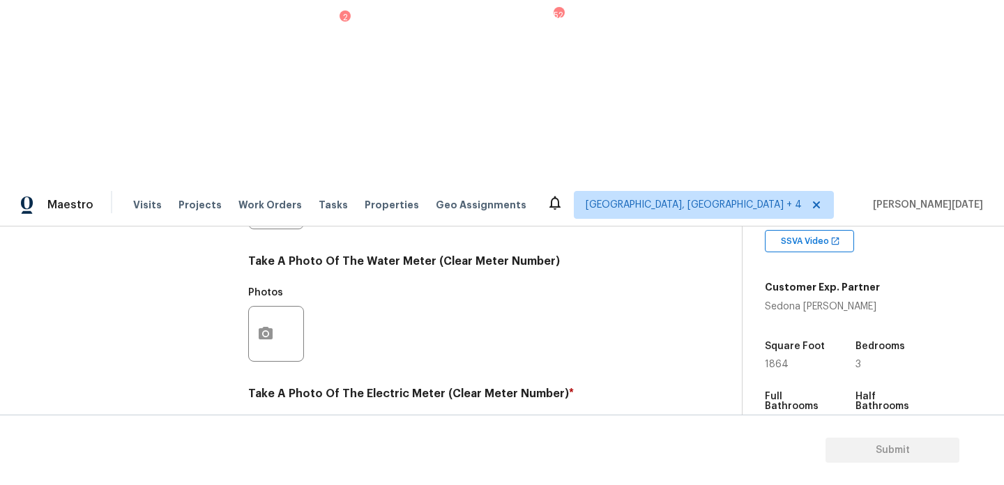
click at [259, 460] on icon "button" at bounding box center [266, 466] width 14 height 13
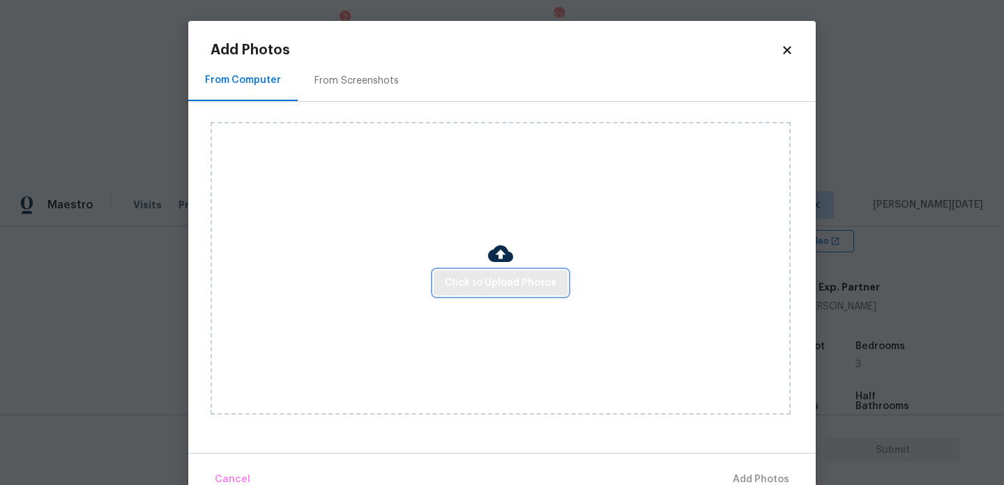
click at [480, 280] on span "Click to Upload Photos" at bounding box center [501, 283] width 112 height 17
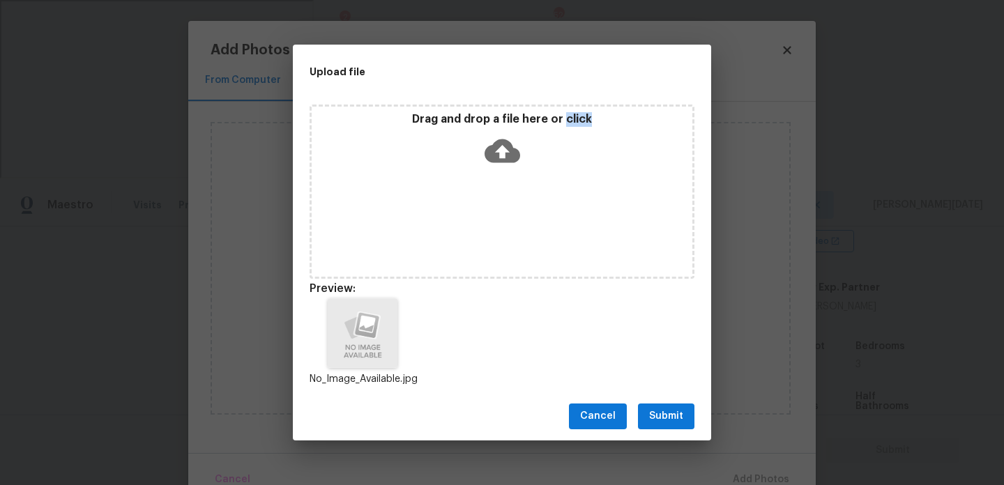
click at [665, 420] on span "Submit" at bounding box center [666, 416] width 34 height 17
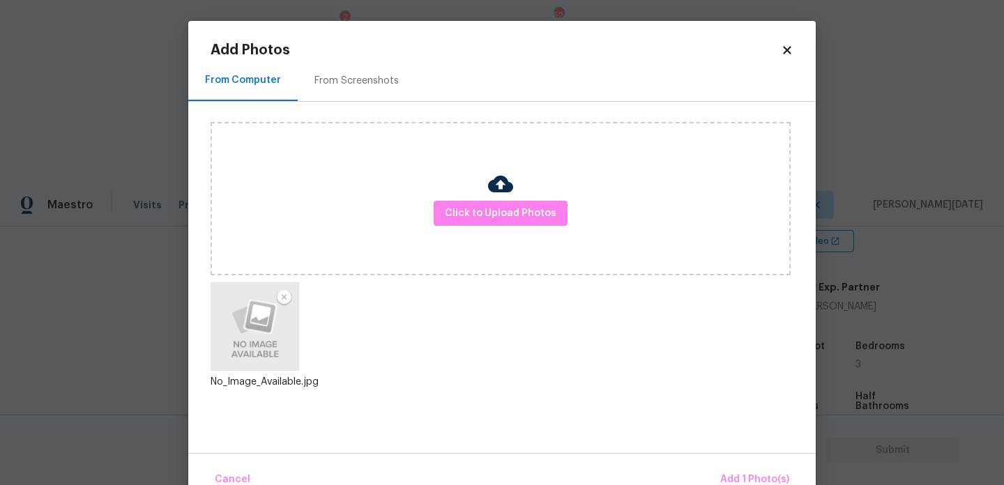
click at [734, 464] on div "Cancel Add 1 Photo(s)" at bounding box center [502, 474] width 628 height 42
click at [741, 471] on button "Add 1 Photo(s)" at bounding box center [755, 480] width 80 height 30
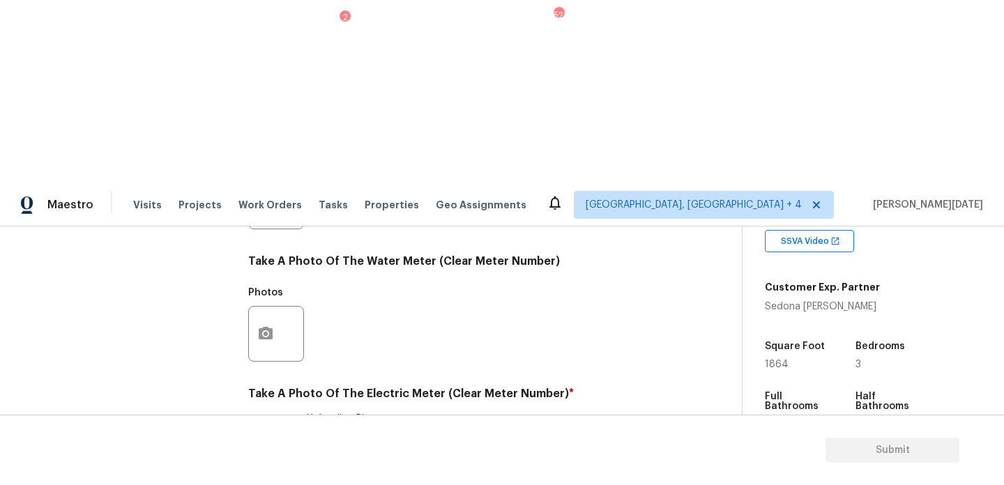
click at [239, 368] on div "Exterior Utilities 2 HVAC 2 Verification 5 Plumbing 1 Roof Gated Community 1 Pr…" at bounding box center [365, 226] width 686 height 727
checkbox input "true"
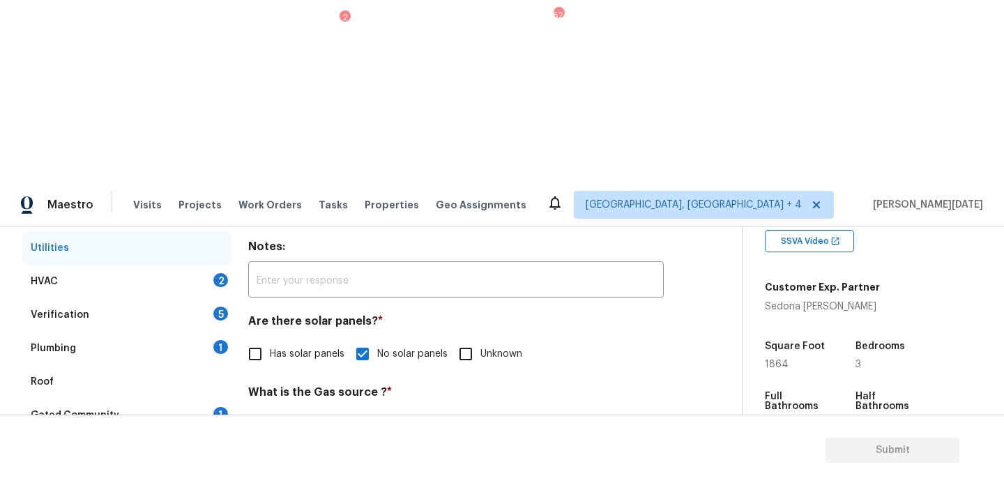
scroll to position [179, 0]
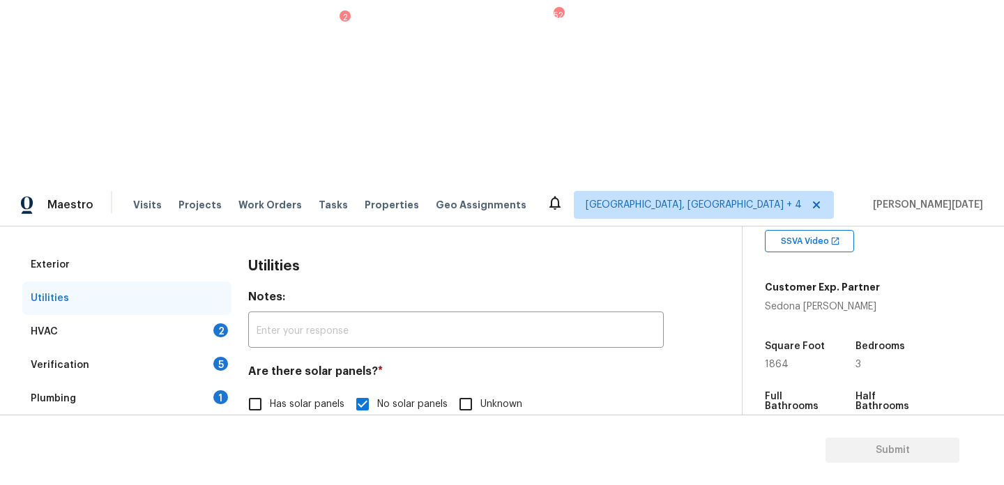
click at [206, 315] on div "HVAC 2" at bounding box center [126, 331] width 209 height 33
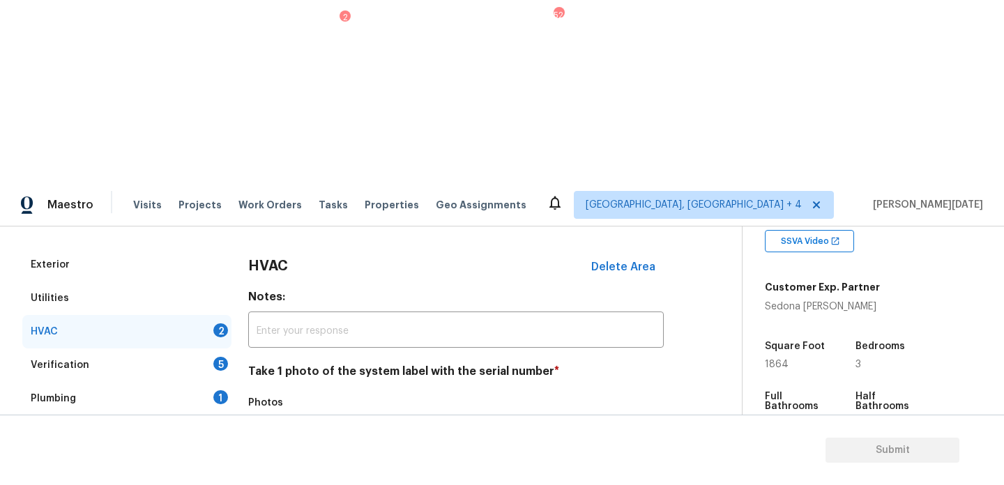
click at [284, 416] on div at bounding box center [276, 444] width 56 height 56
click at [263, 436] on icon "button" at bounding box center [265, 444] width 17 height 17
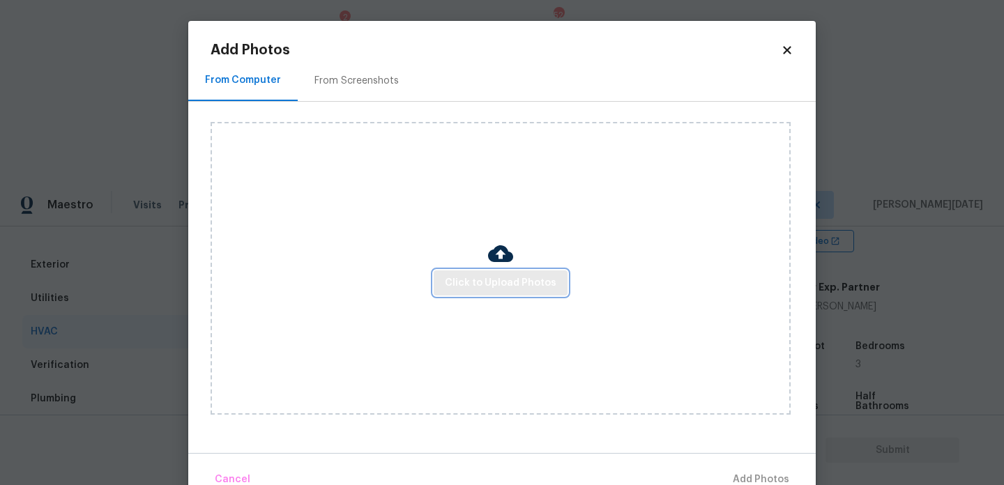
click at [503, 291] on span "Click to Upload Photos" at bounding box center [501, 283] width 112 height 17
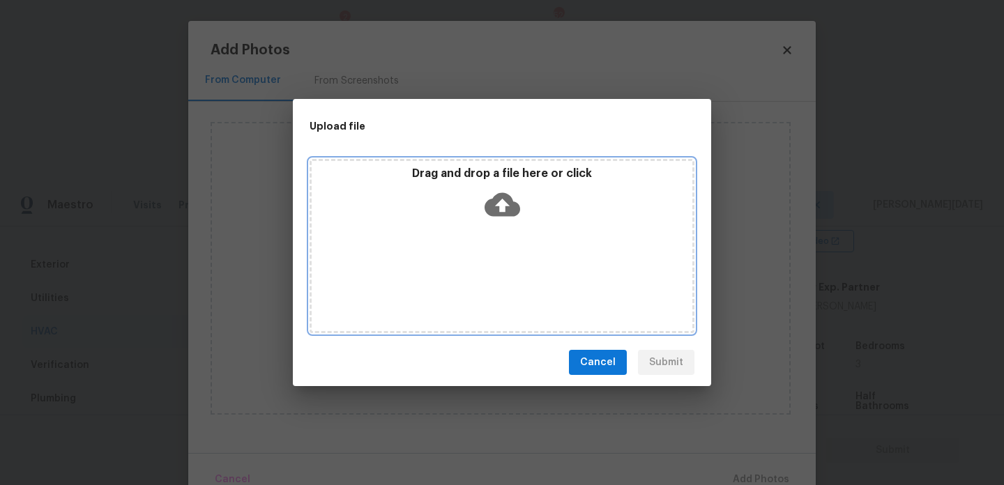
click at [503, 291] on div "Drag and drop a file here or click" at bounding box center [502, 246] width 385 height 174
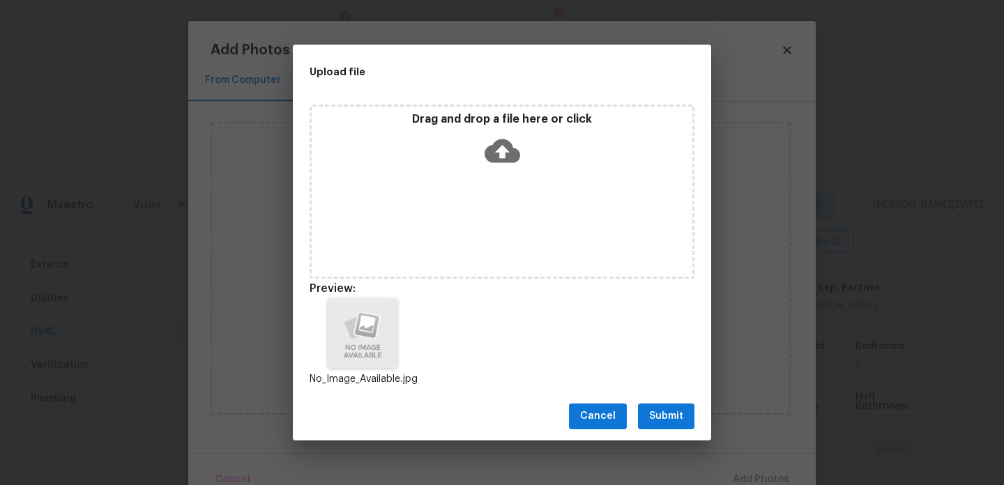
click at [661, 407] on button "Submit" at bounding box center [666, 417] width 56 height 26
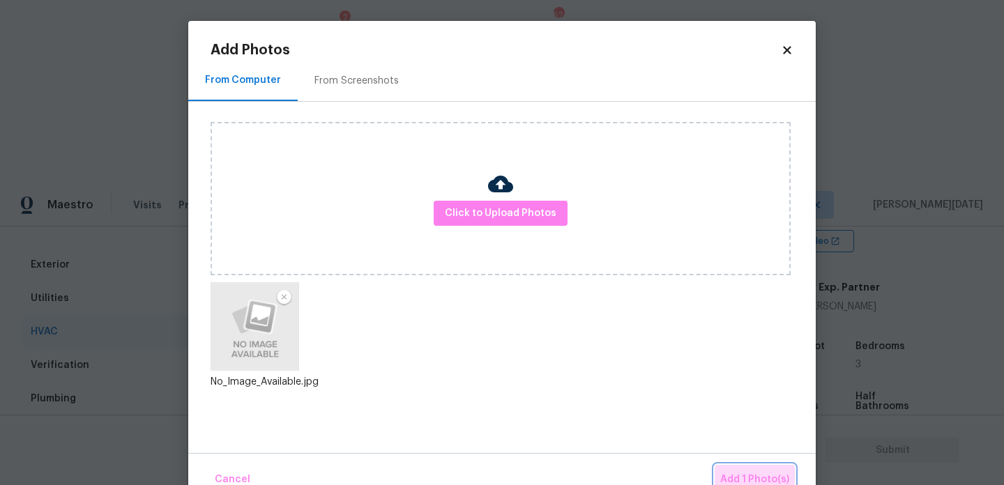
click at [745, 467] on button "Add 1 Photo(s)" at bounding box center [755, 480] width 80 height 30
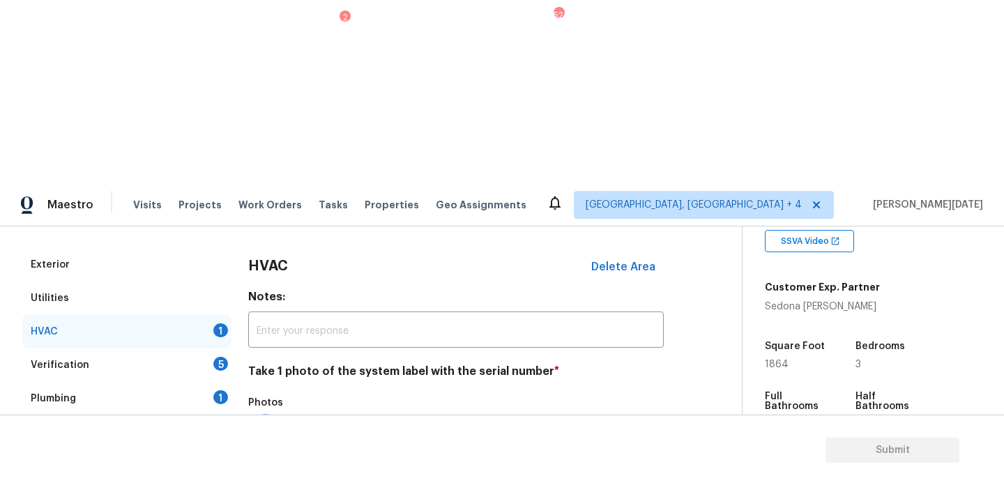
scroll to position [232, 0]
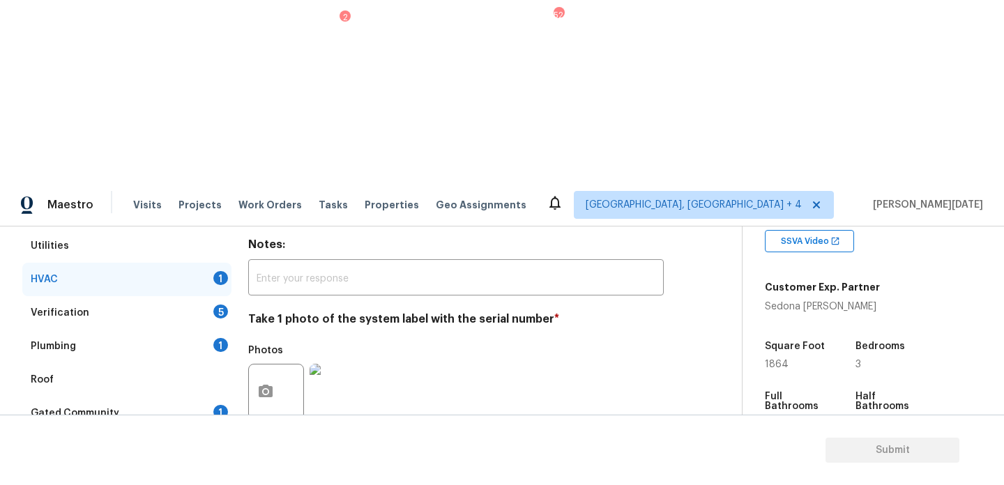
checkbox input "true"
click at [219, 296] on div "Verification 5" at bounding box center [126, 312] width 209 height 33
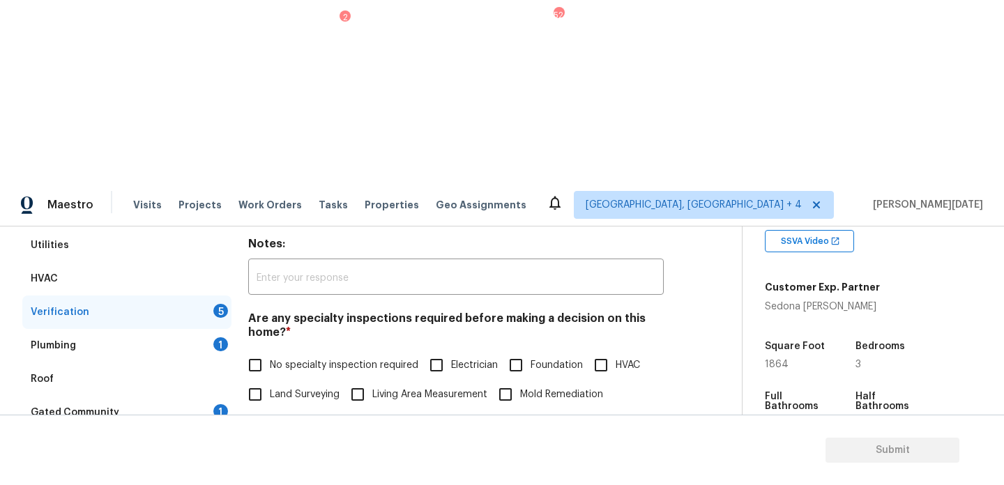
click at [264, 351] on input "No specialty inspection required" at bounding box center [255, 365] width 29 height 29
checkbox input "true"
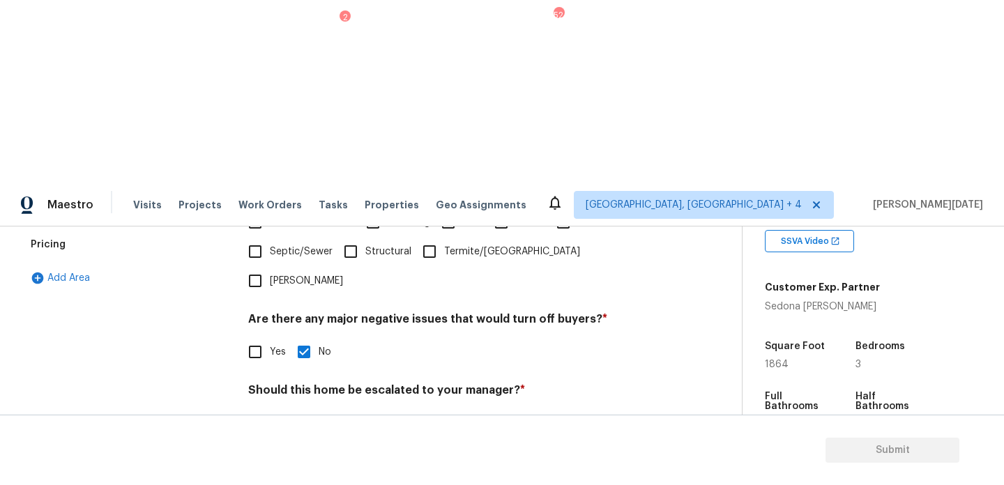
scroll to position [486, 0]
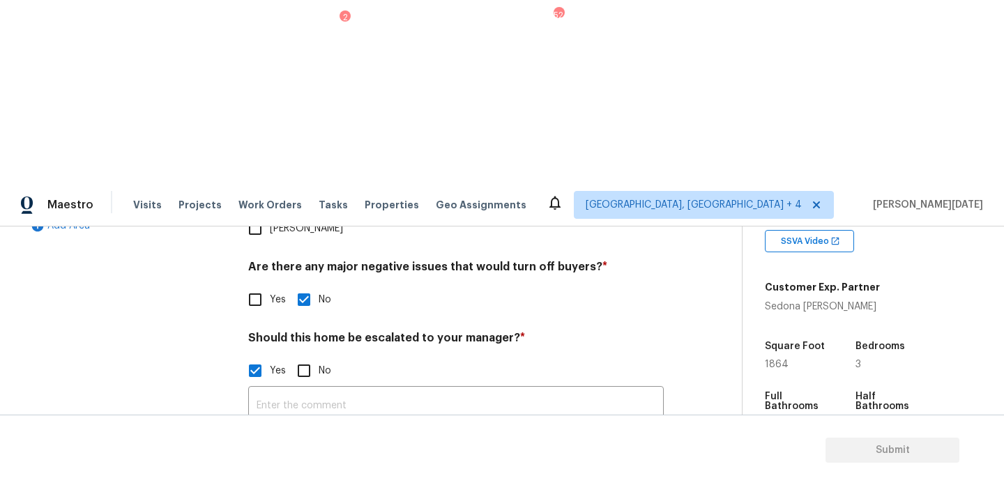
checkbox input "true"
click at [257, 473] on icon "button" at bounding box center [265, 481] width 17 height 17
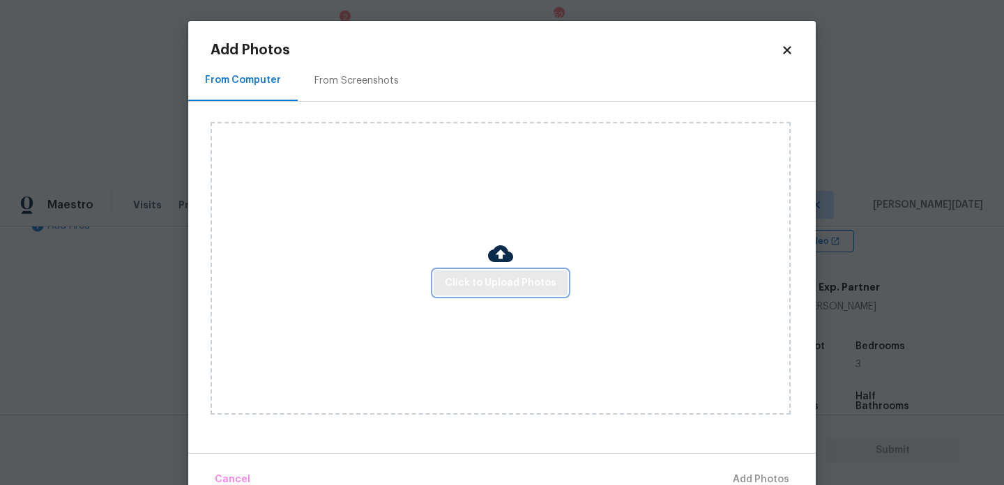
click at [502, 284] on span "Click to Upload Photos" at bounding box center [501, 283] width 112 height 17
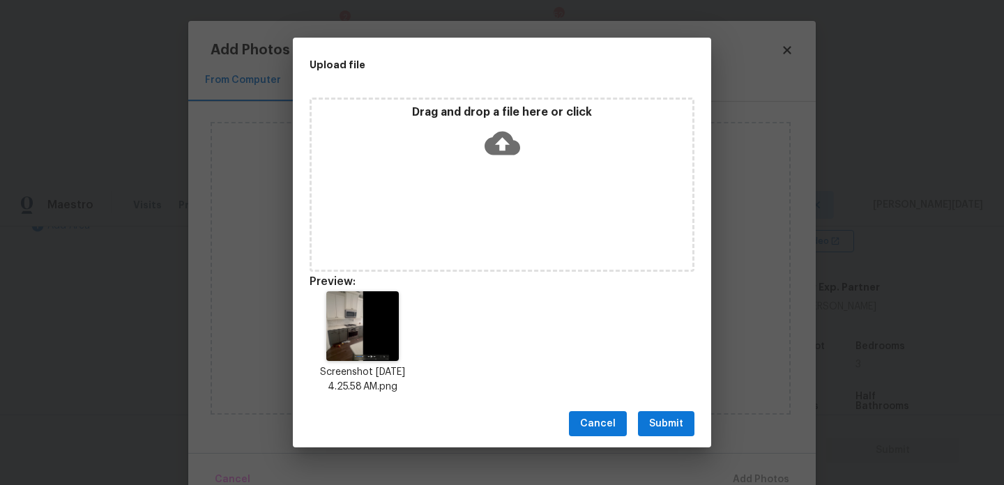
click at [656, 414] on button "Submit" at bounding box center [666, 424] width 56 height 26
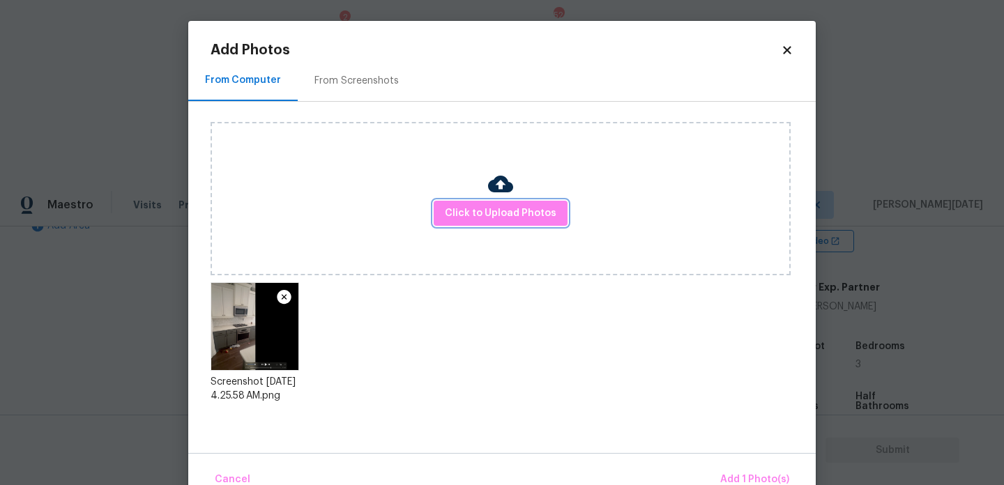
scroll to position [31, 0]
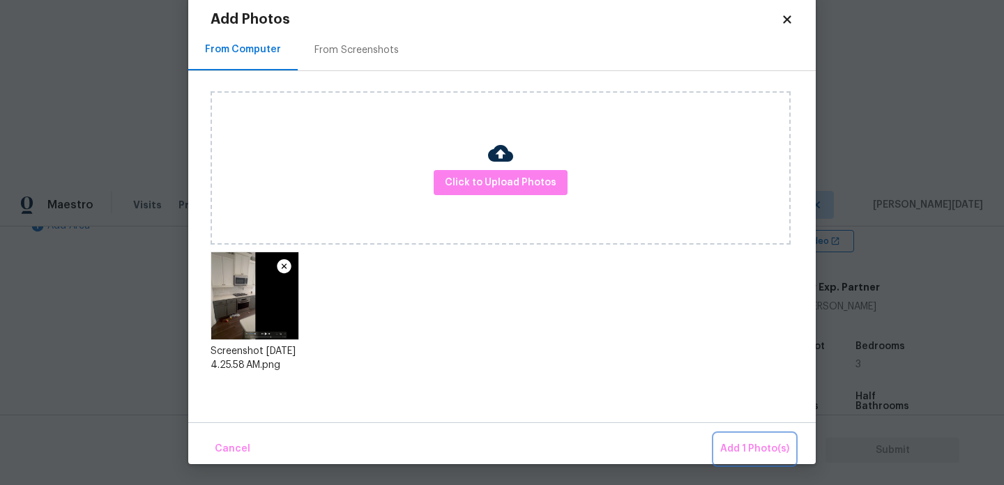
click at [743, 446] on span "Add 1 Photo(s)" at bounding box center [754, 449] width 69 height 17
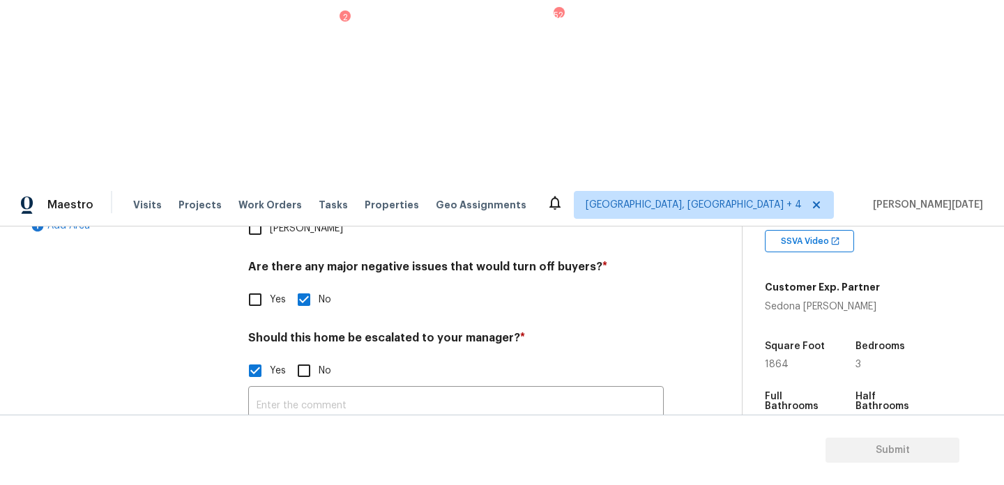
scroll to position [0, 0]
click at [331, 453] on img at bounding box center [338, 481] width 56 height 56
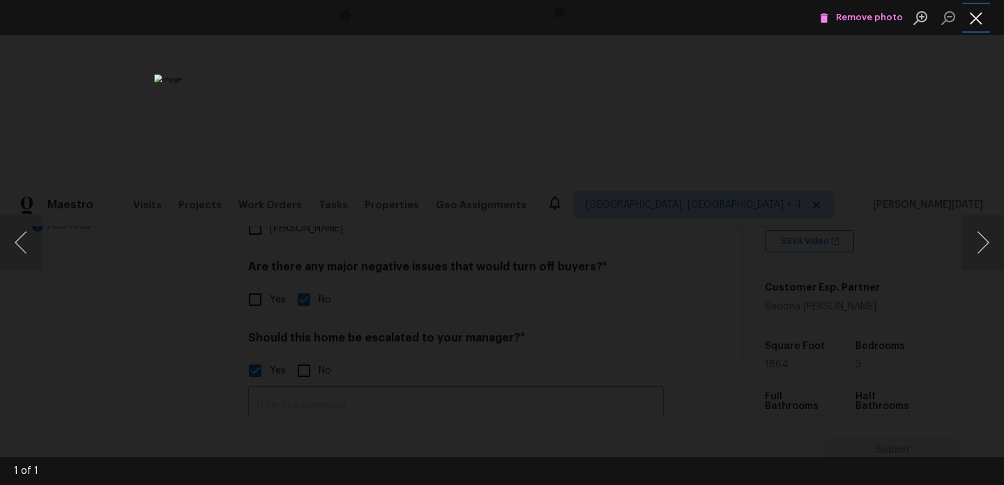
click at [973, 19] on button "Close lightbox" at bounding box center [976, 18] width 28 height 24
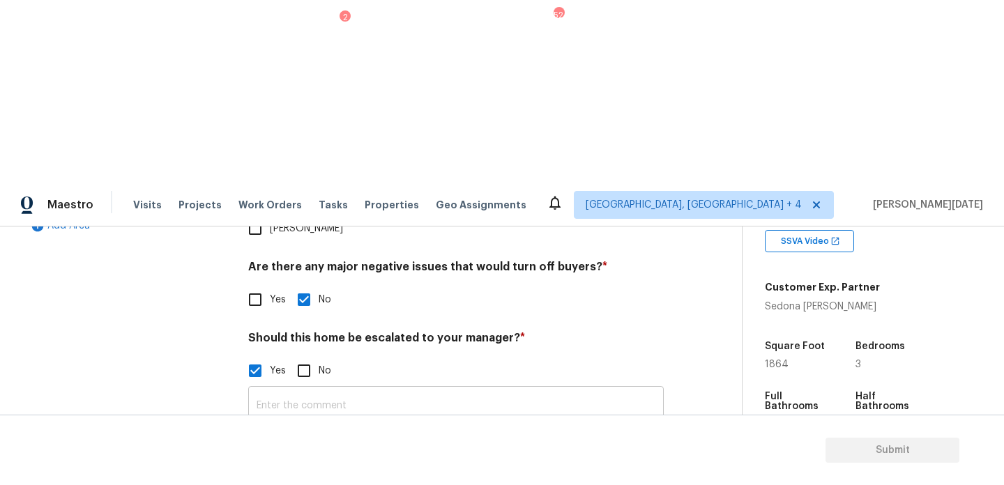
click at [341, 390] on input "text" at bounding box center [456, 406] width 416 height 33
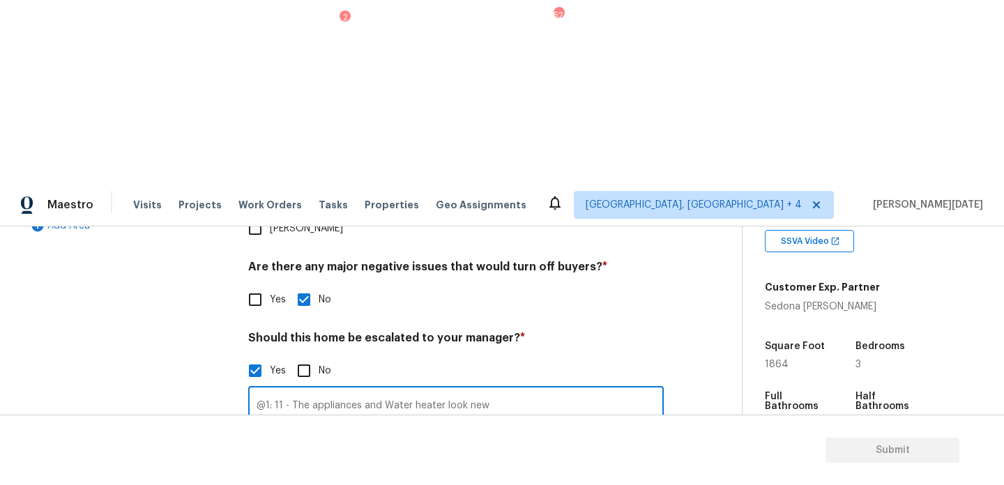
drag, startPoint x: 442, startPoint y: 195, endPoint x: 363, endPoint y: 195, distance: 78.8
click at [363, 390] on input "@1: 11 - The appliances and Water heater look new" at bounding box center [456, 406] width 416 height 33
click at [426, 390] on input "@1: 11 - The appliances looks new" at bounding box center [456, 406] width 416 height 33
type input "@1: 11 - The appliances looks new and functional but the seller marked all the …"
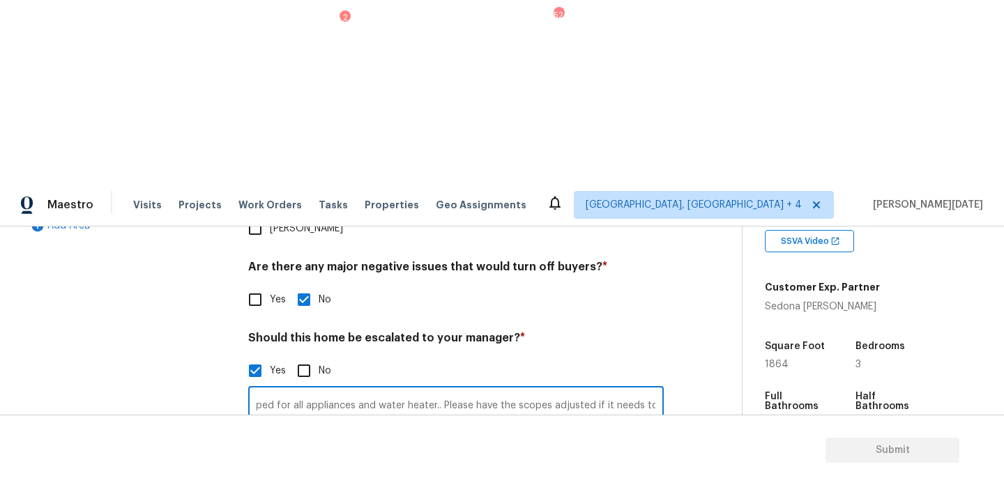
click at [545, 427] on div "Photos" at bounding box center [456, 472] width 416 height 91
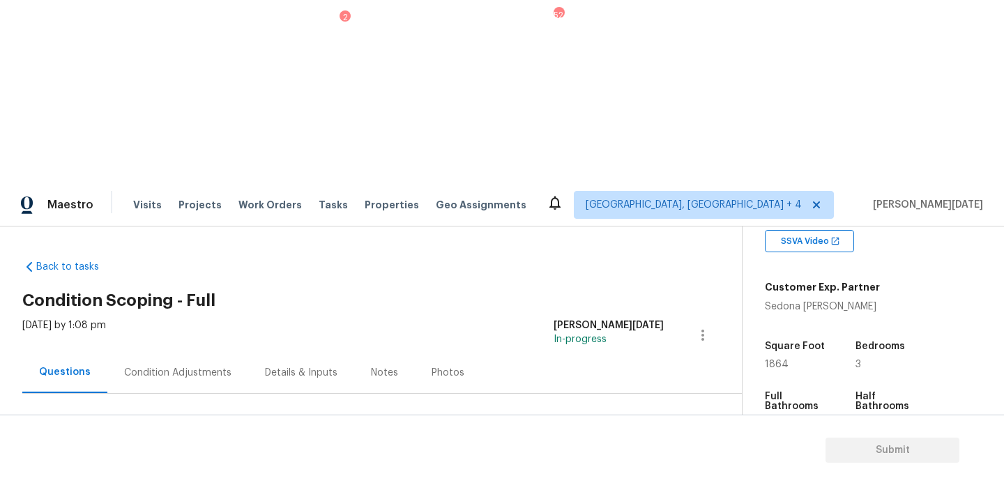
scroll to position [63, 0]
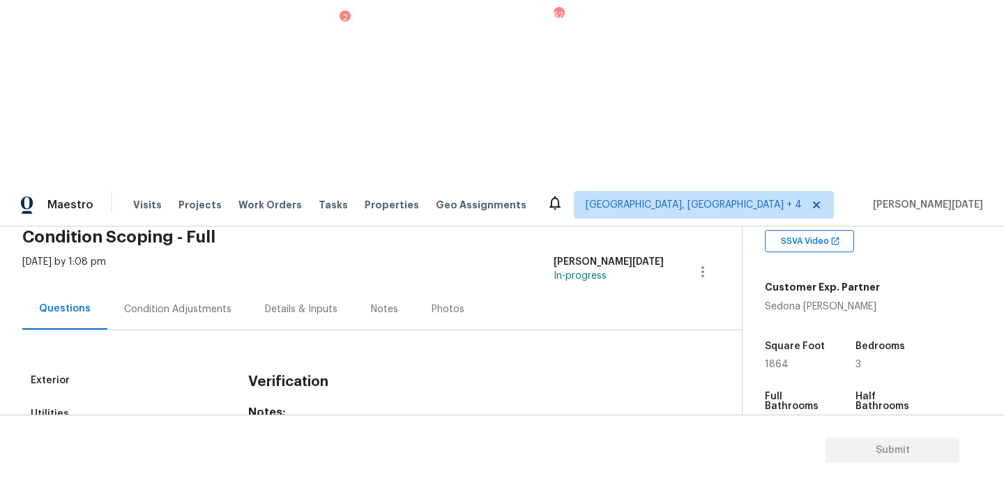
checkbox input "true"
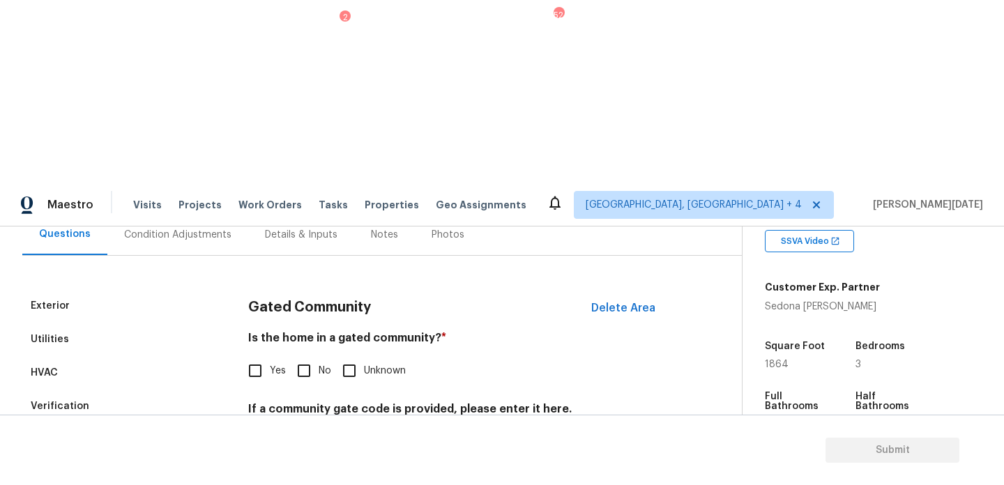
click at [312, 356] on input "No" at bounding box center [303, 370] width 29 height 29
checkbox input "true"
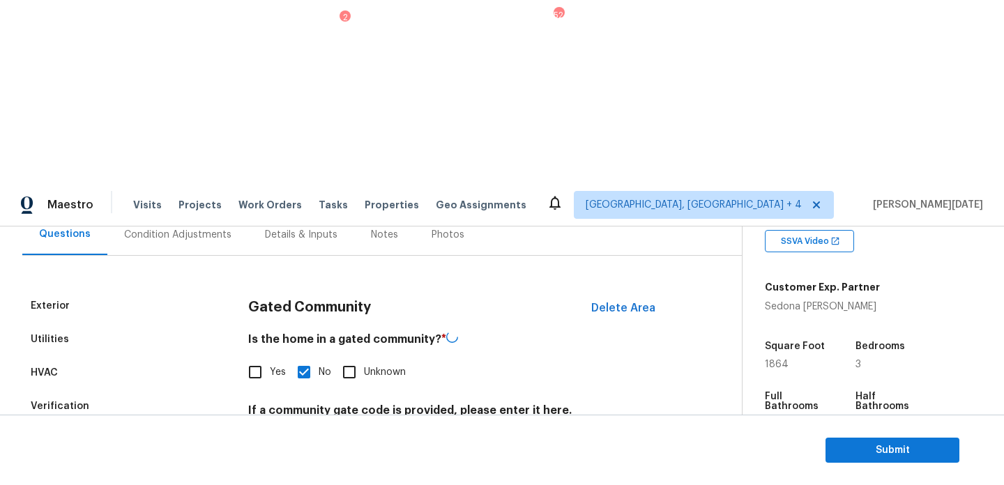
scroll to position [28, 0]
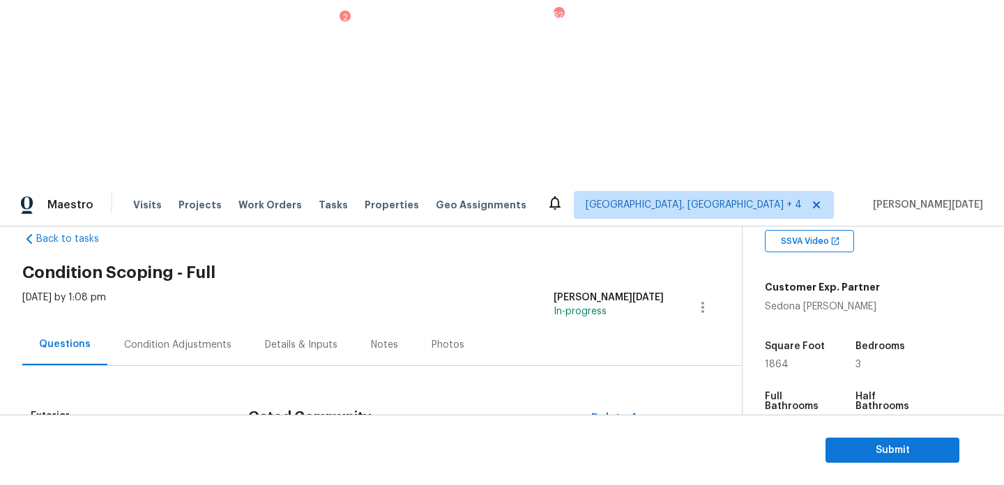
click at [170, 324] on div "Condition Adjustments" at bounding box center [177, 344] width 141 height 41
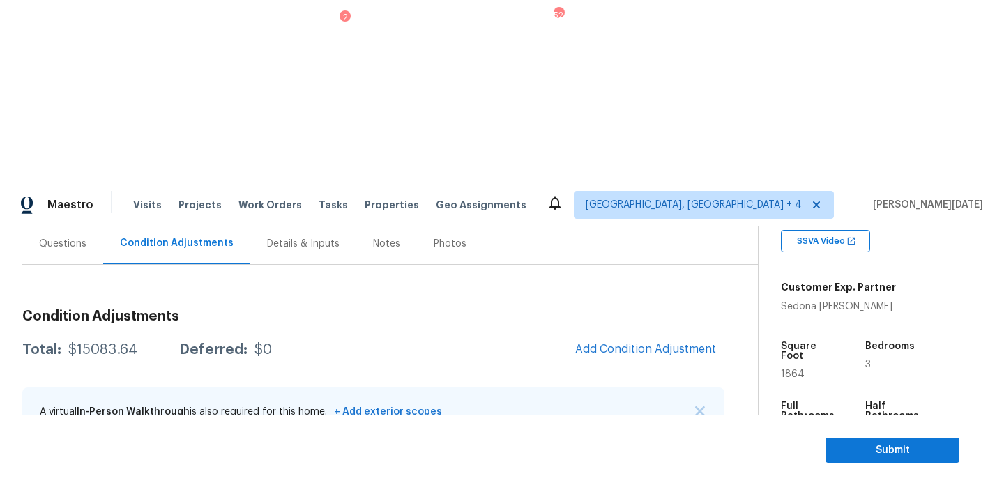
scroll to position [146, 0]
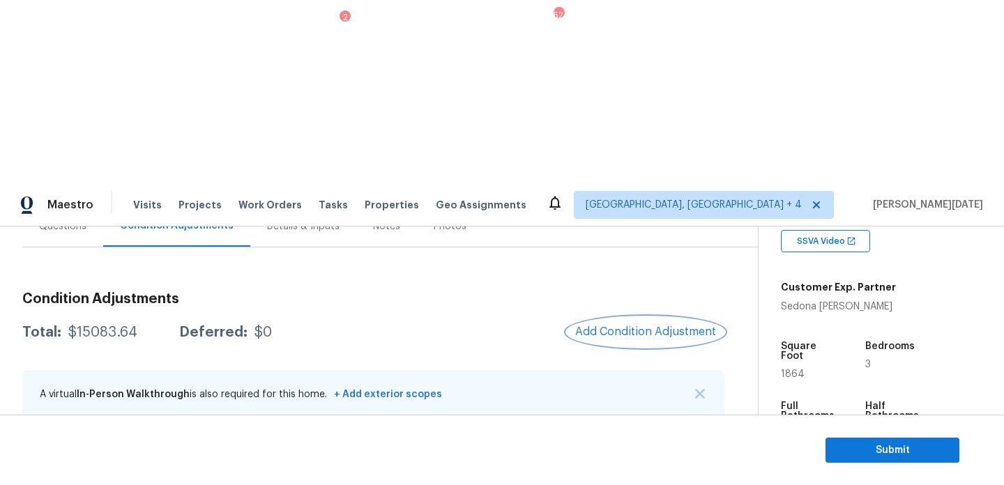
click at [612, 326] on span "Add Condition Adjustment" at bounding box center [645, 332] width 141 height 13
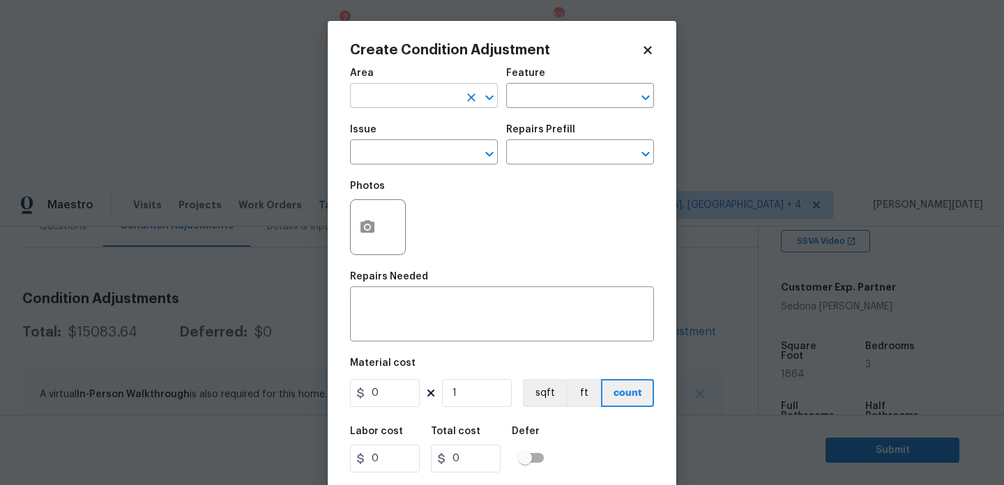
click at [386, 94] on input "text" at bounding box center [404, 97] width 109 height 22
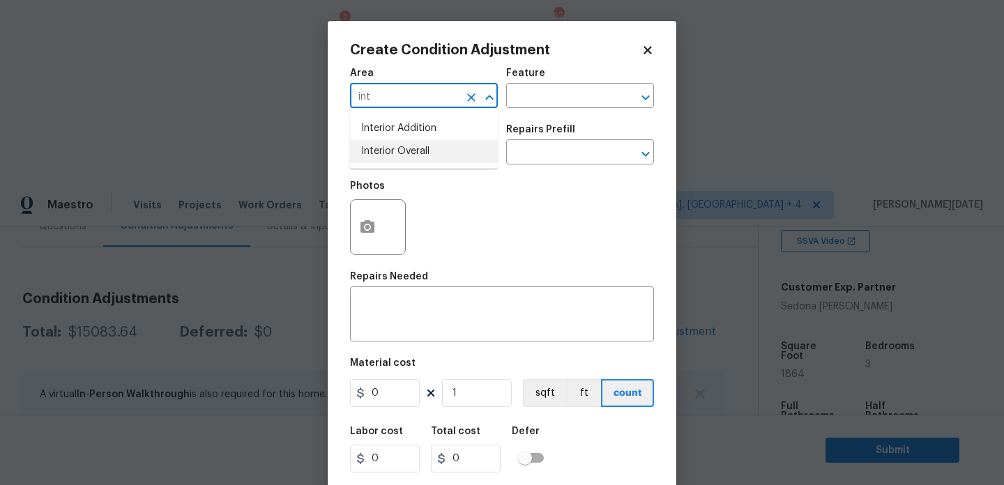
click at [411, 149] on li "Interior Overall" at bounding box center [424, 151] width 148 height 23
type input "Interior Overall"
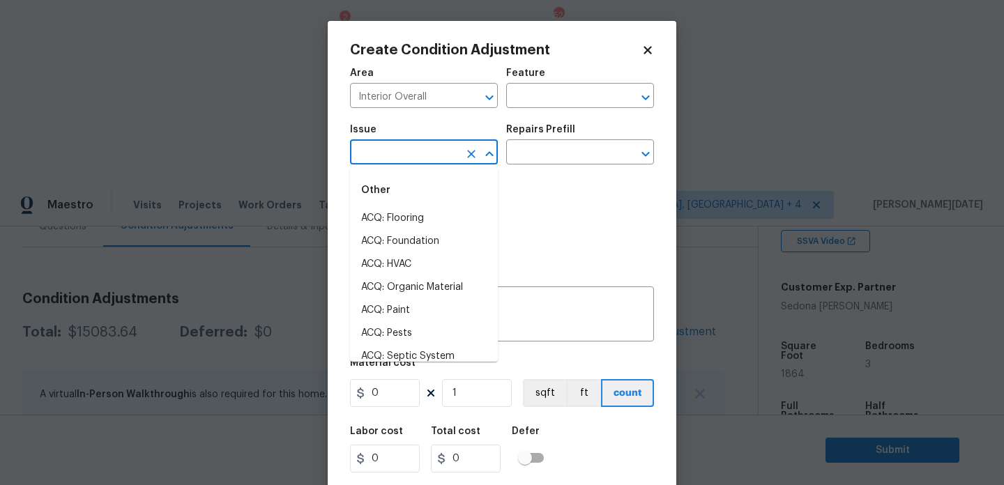
click at [411, 149] on input "text" at bounding box center [404, 154] width 109 height 22
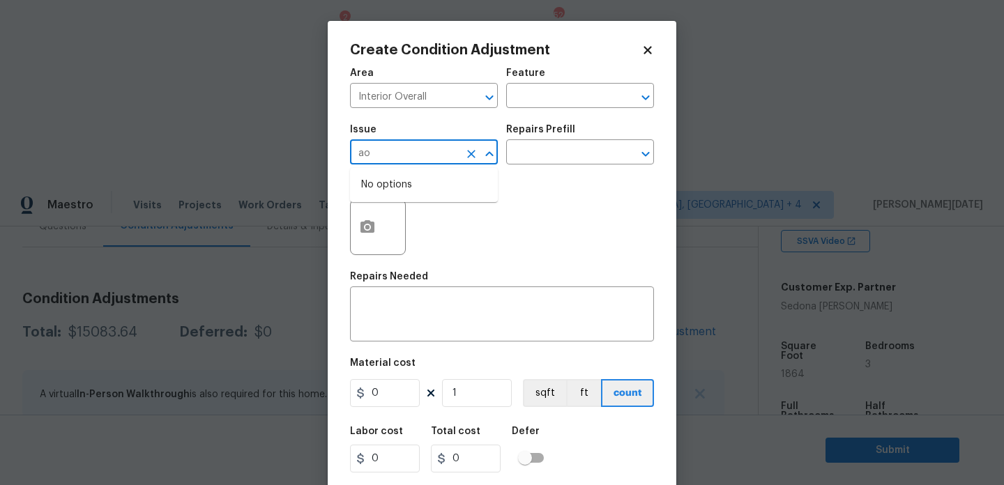
type input "a"
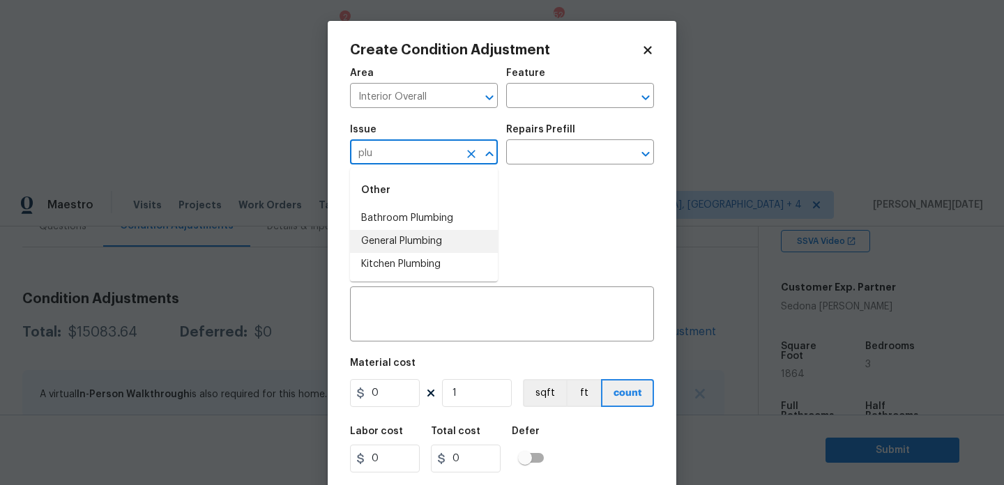
click at [423, 240] on li "General Plumbing" at bounding box center [424, 241] width 148 height 23
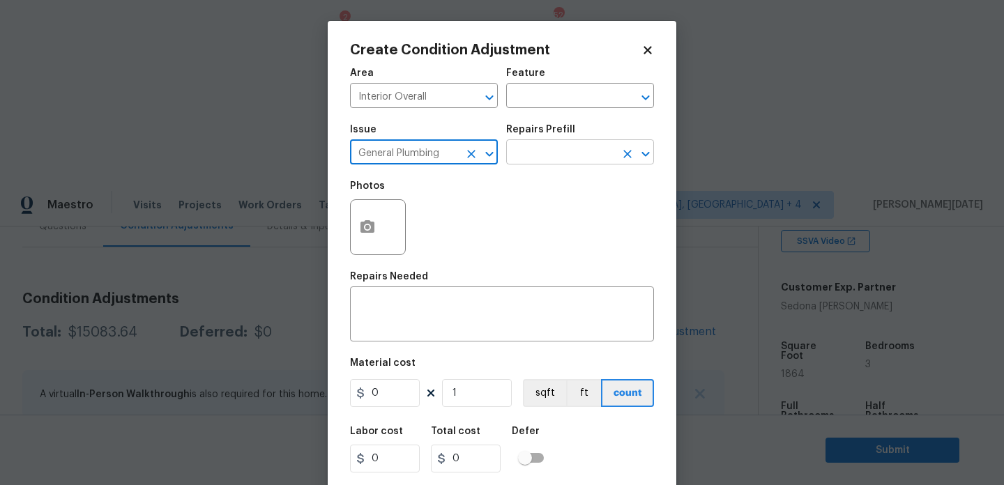
type input "General Plumbing"
click at [547, 162] on input "text" at bounding box center [560, 154] width 109 height 22
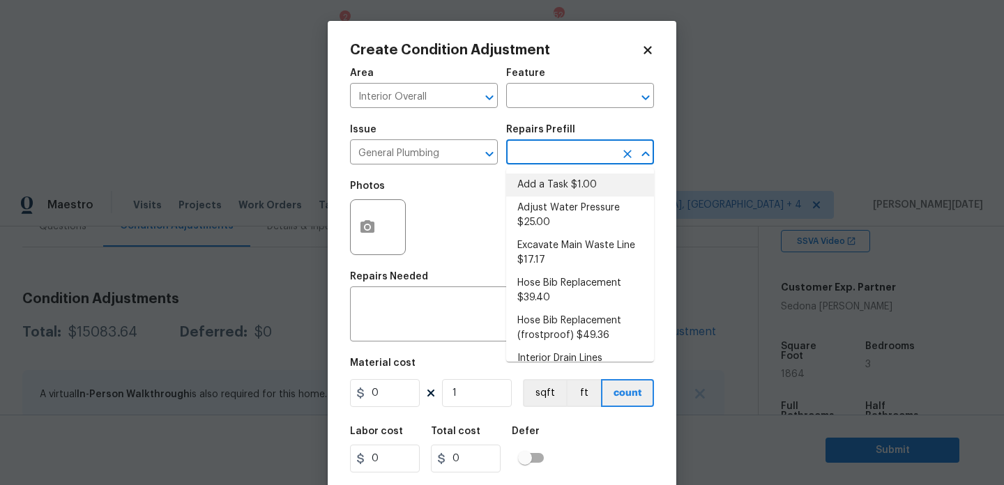
click at [541, 156] on input "text" at bounding box center [560, 154] width 109 height 22
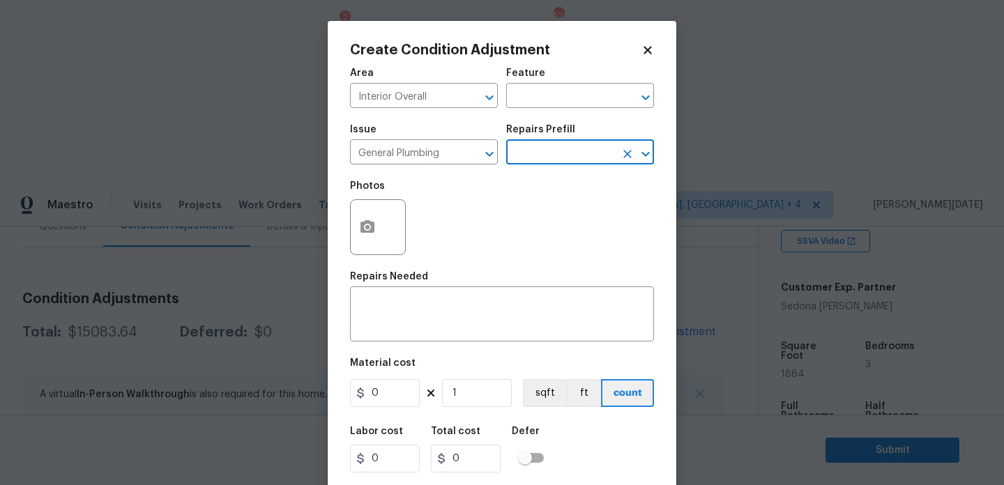
click at [541, 156] on input "text" at bounding box center [560, 154] width 109 height 22
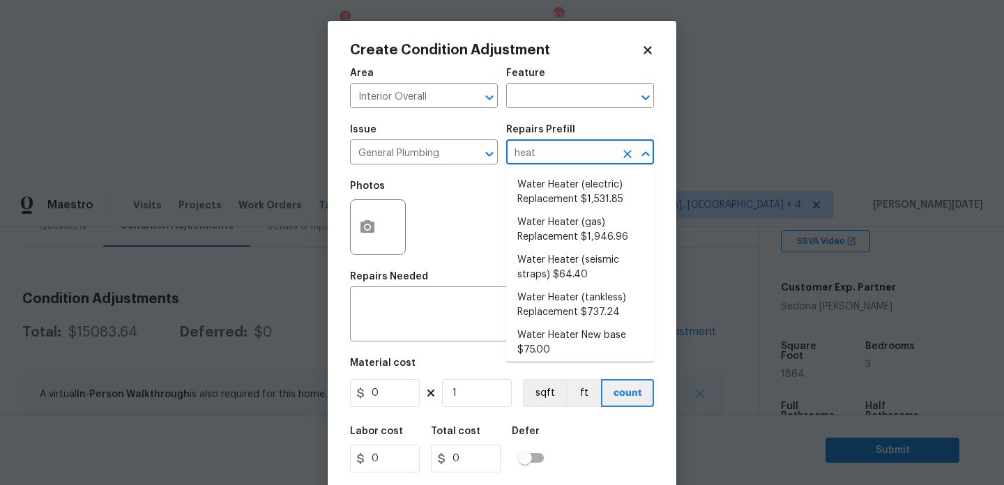
type input "heate"
click at [594, 223] on li "Water Heater (gas) Replacement $1,946.96" at bounding box center [580, 230] width 148 height 38
type input "Plumbing"
type textarea "Remove the existing gas water heater and install a new 40 gallon gas water heat…"
type input "1946.96"
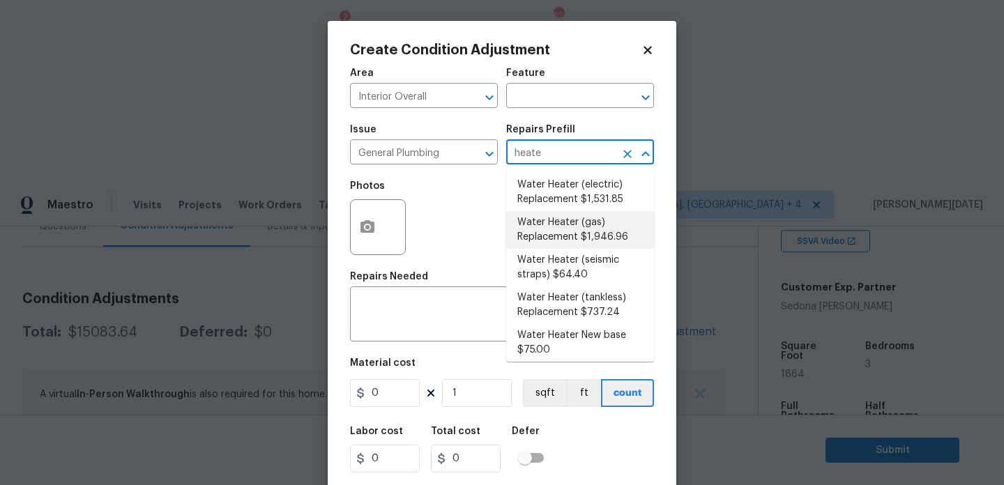
type input "1946.96"
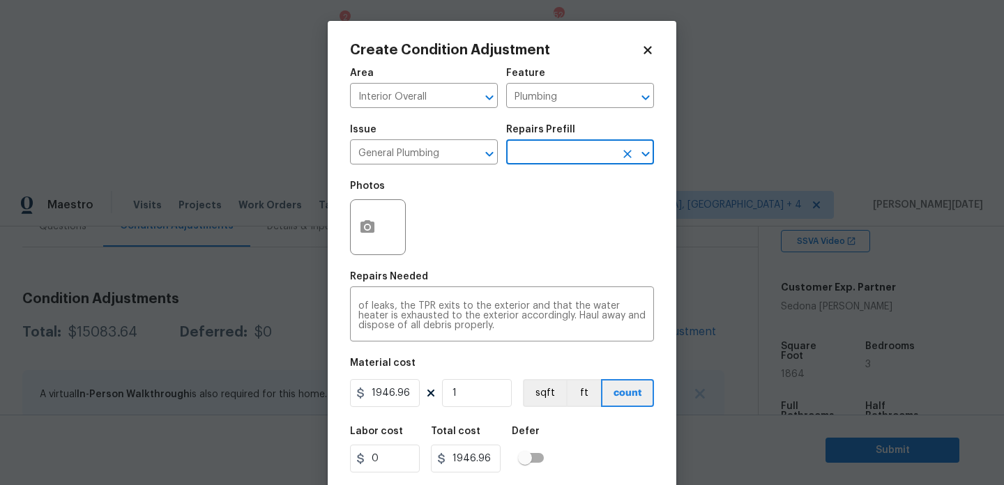
scroll to position [36, 0]
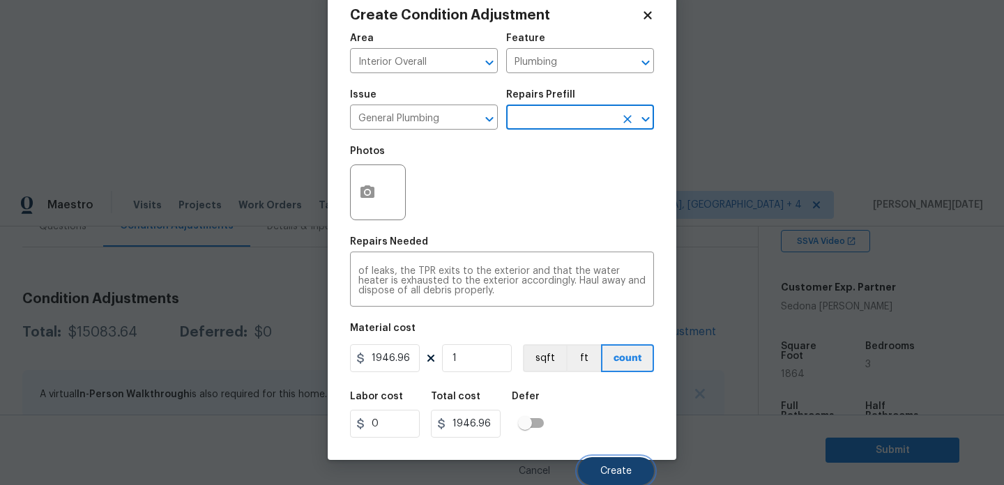
click at [598, 461] on button "Create" at bounding box center [616, 471] width 76 height 28
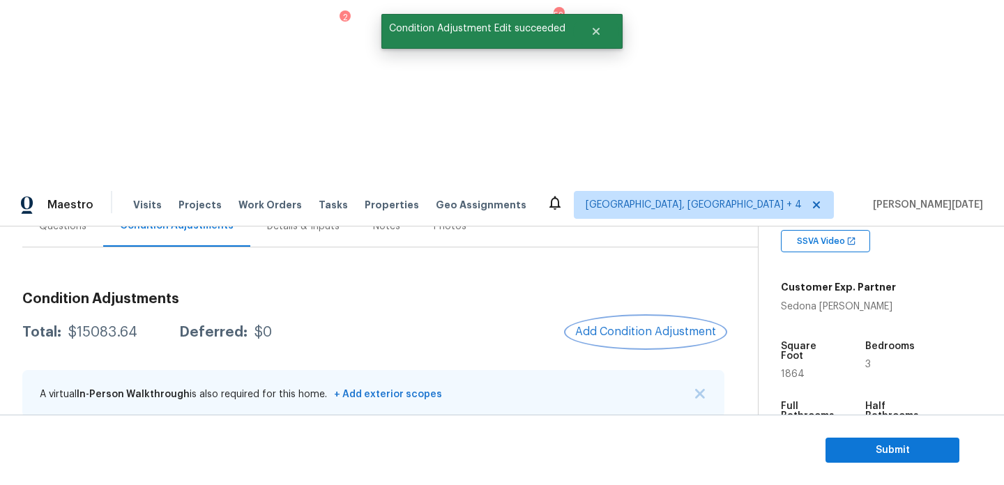
scroll to position [0, 0]
drag, startPoint x: 64, startPoint y: 149, endPoint x: 131, endPoint y: 149, distance: 66.9
click at [131, 326] on div "Total: $17030.6 Deferred: $0" at bounding box center [142, 333] width 240 height 14
copy div "$17030.6"
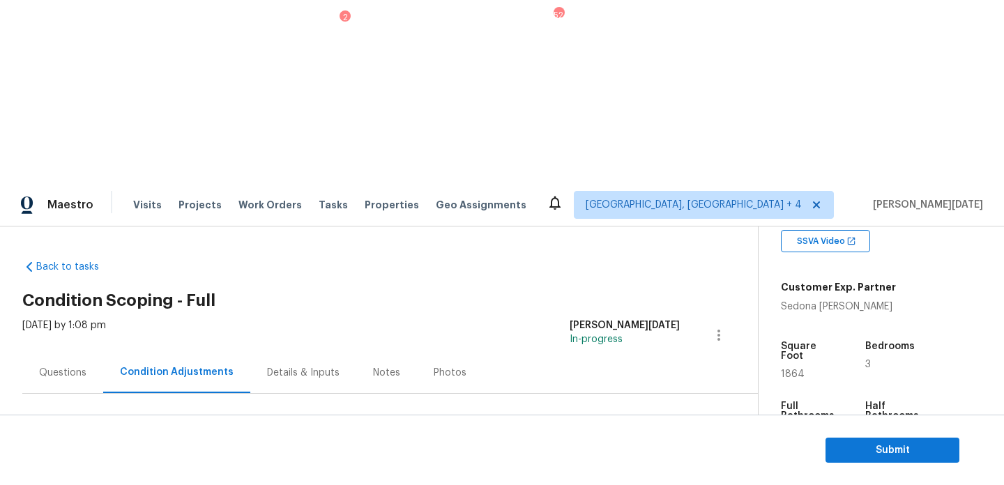
click at [61, 366] on div "Questions" at bounding box center [62, 373] width 47 height 14
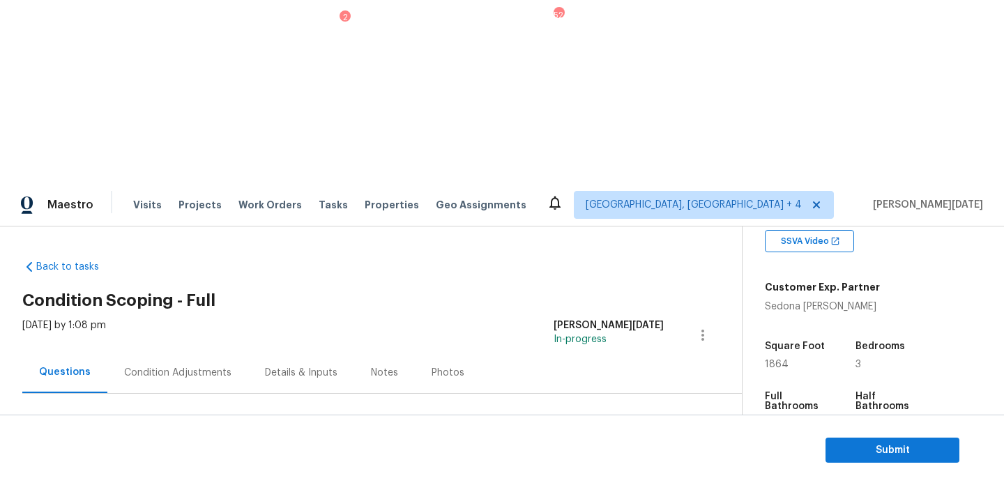
click at [221, 352] on div "Condition Adjustments" at bounding box center [177, 372] width 141 height 41
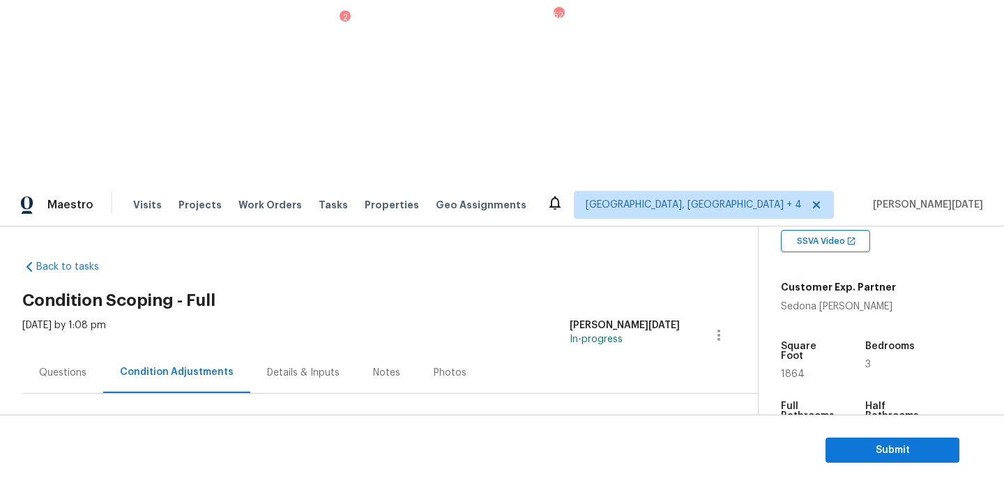
click at [46, 366] on div "Questions" at bounding box center [62, 373] width 47 height 14
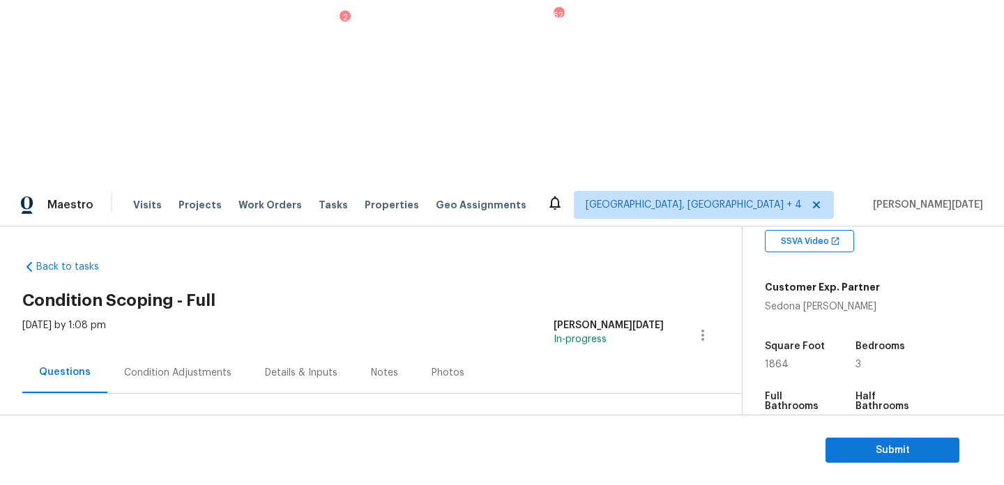
scroll to position [186, 0]
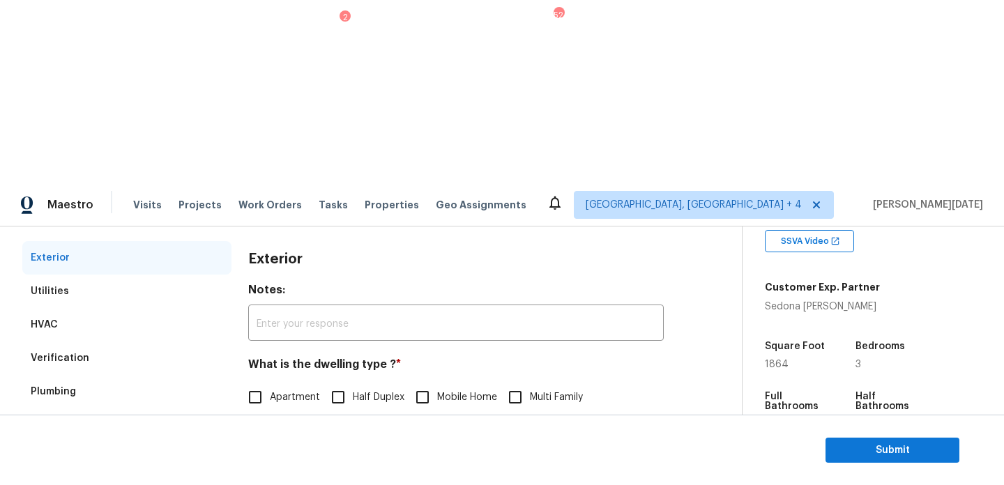
click at [87, 476] on div "Pricing" at bounding box center [126, 492] width 209 height 33
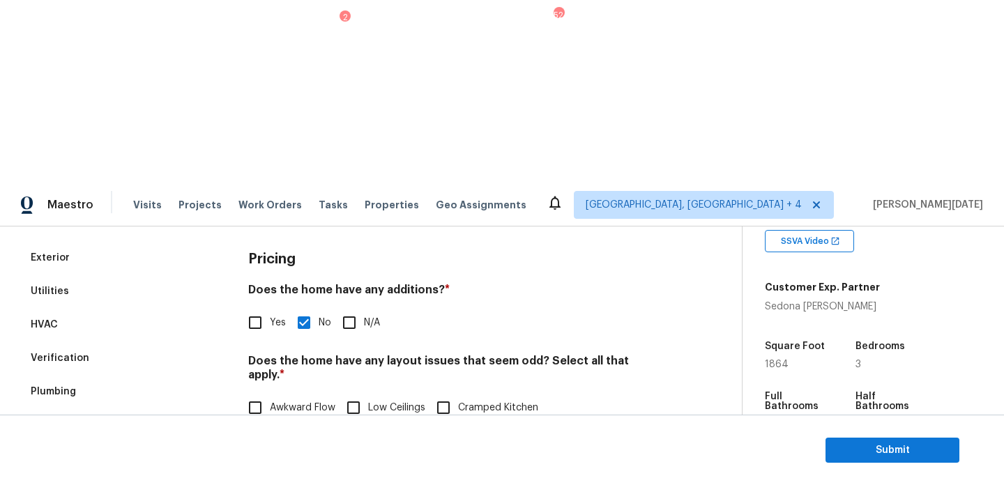
scroll to position [0, 0]
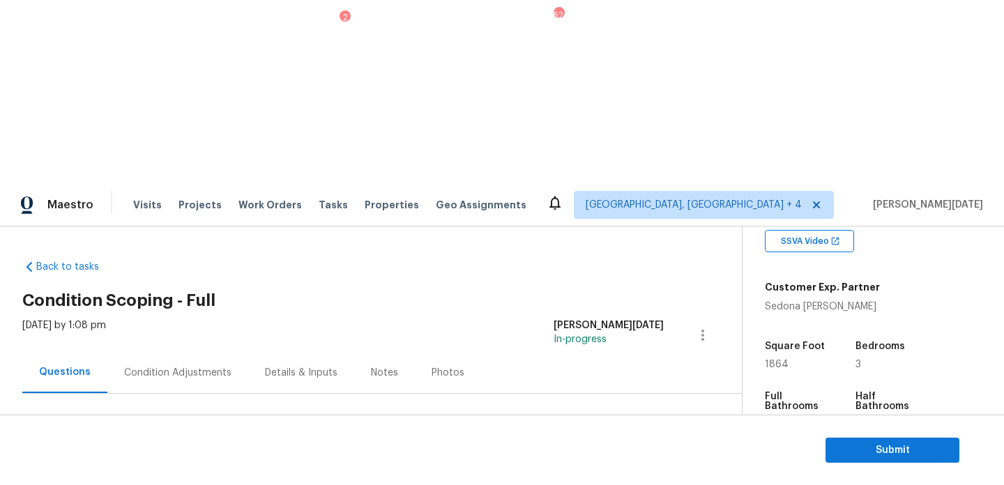
click at [208, 366] on div "Condition Adjustments" at bounding box center [177, 373] width 107 height 14
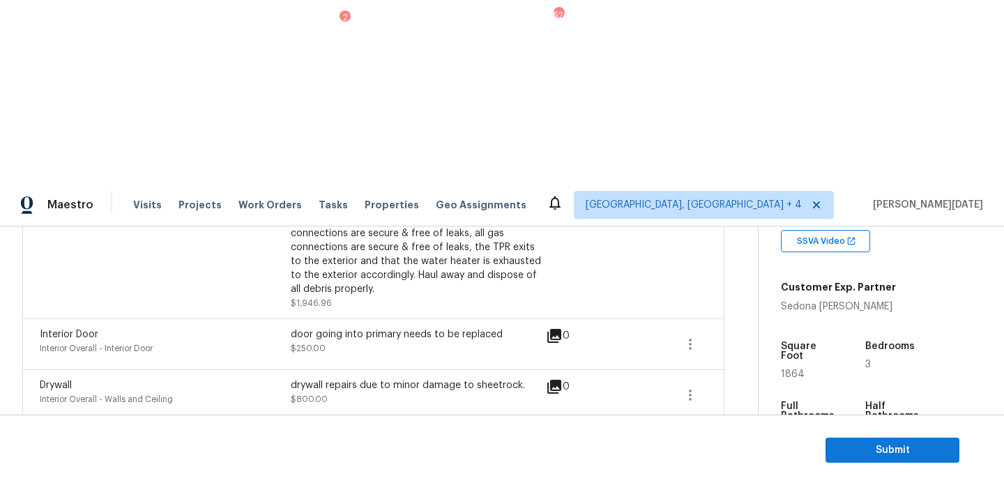
scroll to position [222, 0]
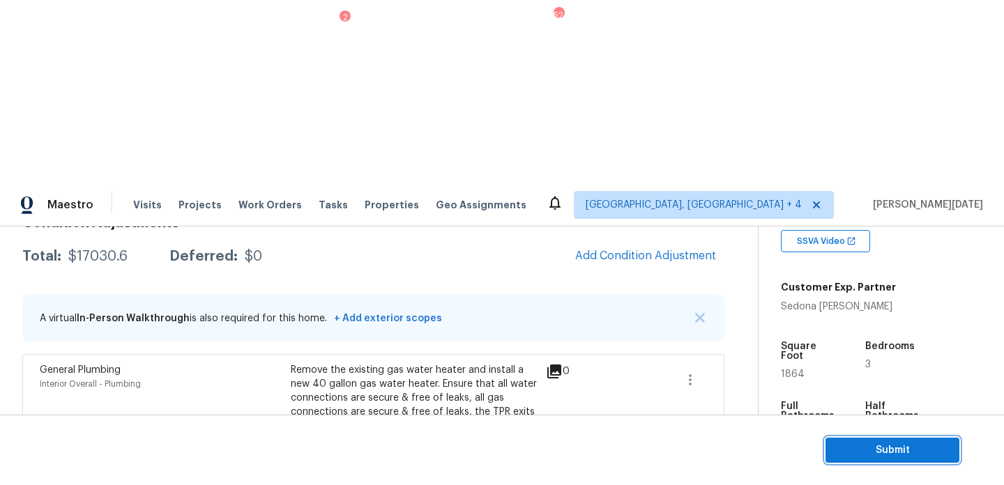
click at [867, 438] on button "Submit" at bounding box center [893, 451] width 134 height 26
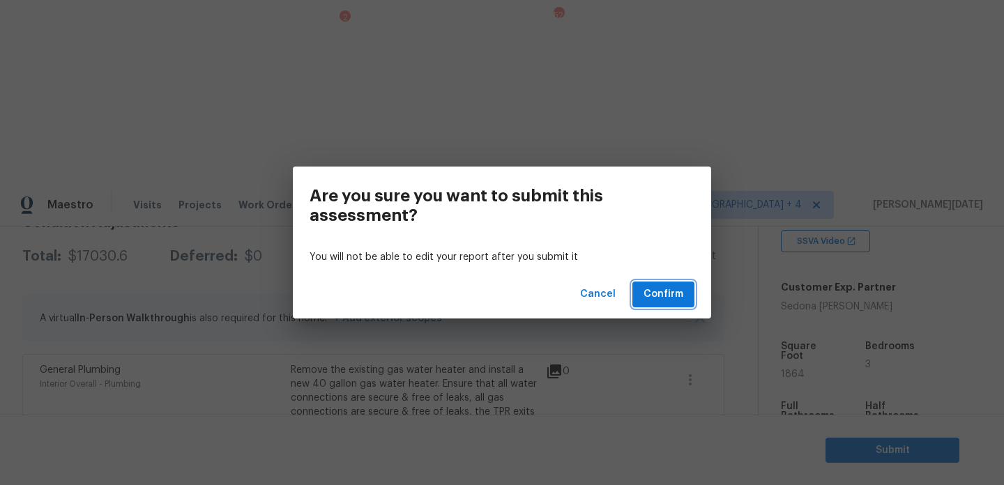
click at [665, 294] on span "Confirm" at bounding box center [664, 294] width 40 height 17
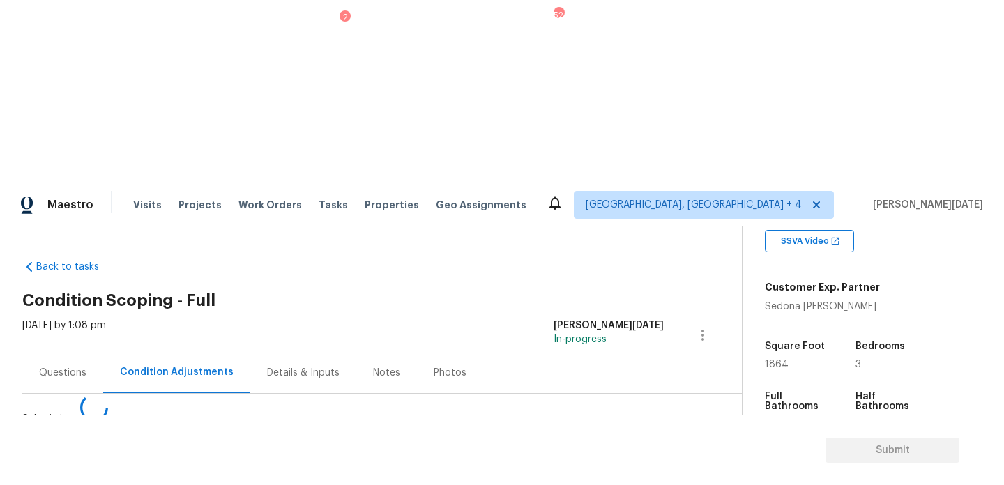
scroll to position [0, 0]
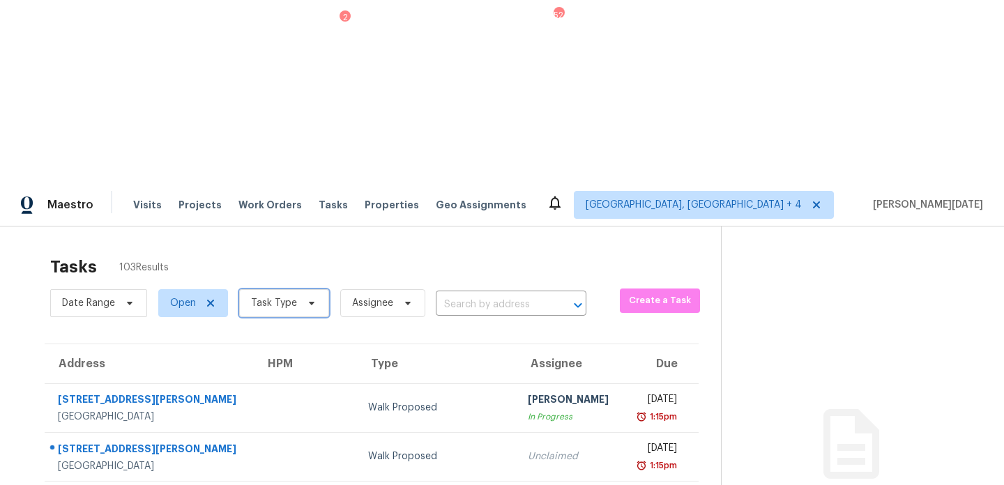
click at [273, 289] on span "Task Type" at bounding box center [284, 303] width 90 height 28
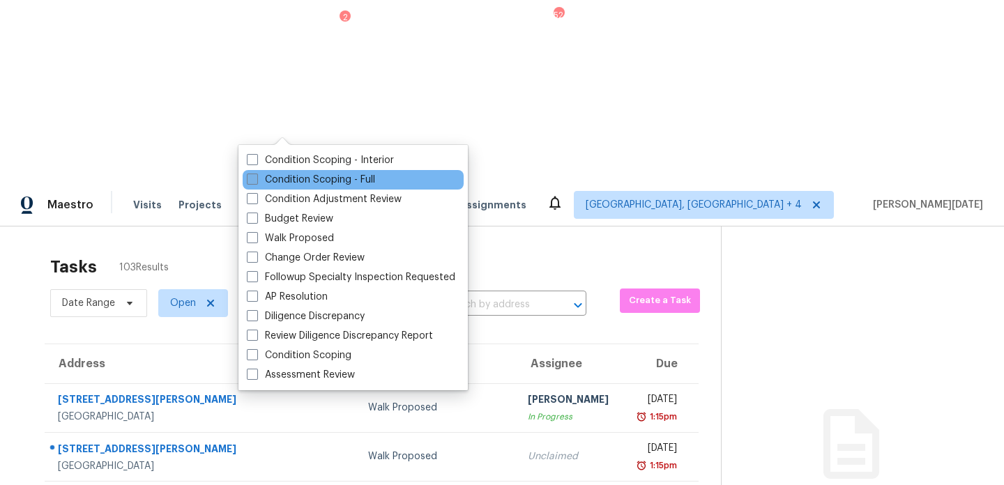
click at [261, 179] on label "Condition Scoping - Full" at bounding box center [311, 180] width 128 height 14
click at [256, 179] on input "Condition Scoping - Full" at bounding box center [251, 177] width 9 height 9
checkbox input "true"
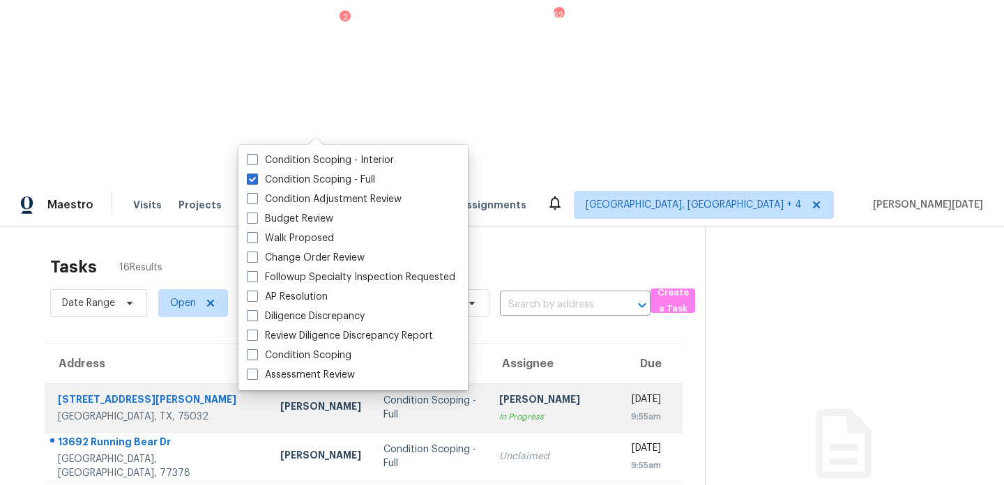
click at [627, 410] on div "9:55am" at bounding box center [644, 417] width 34 height 14
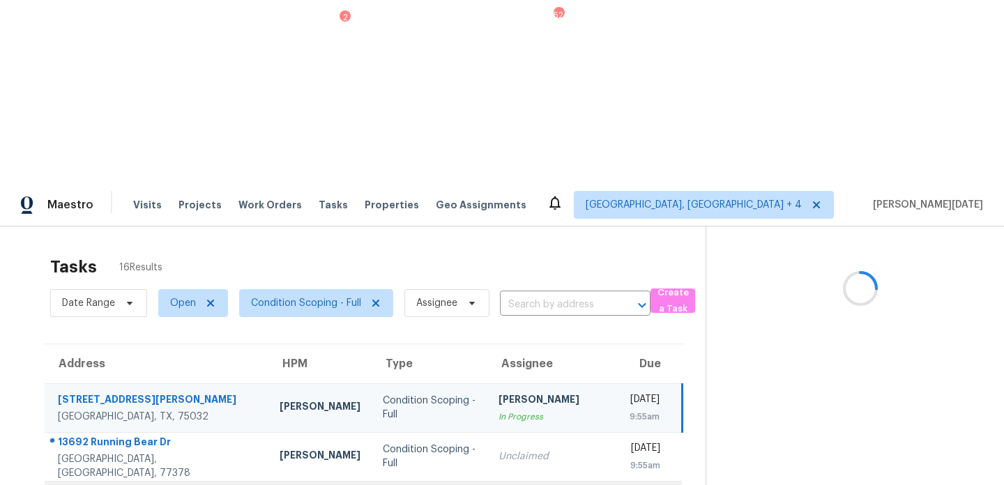
scroll to position [241, 0]
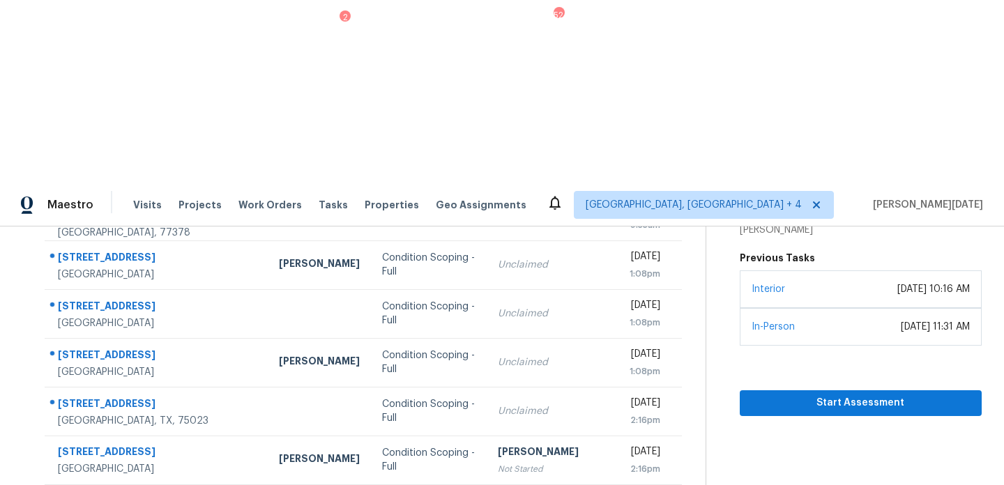
click at [860, 395] on span "Start Assessment" at bounding box center [861, 403] width 220 height 17
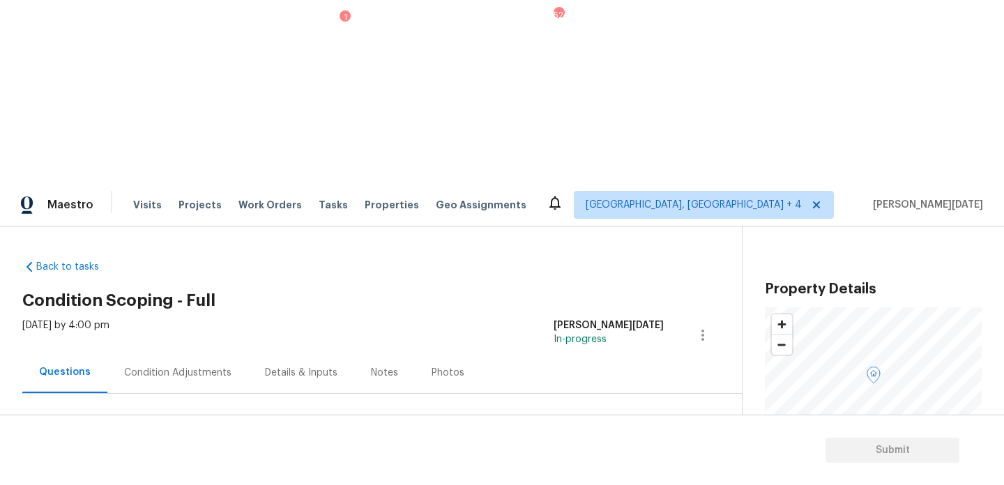
click at [153, 352] on div "Condition Adjustments" at bounding box center [177, 372] width 141 height 41
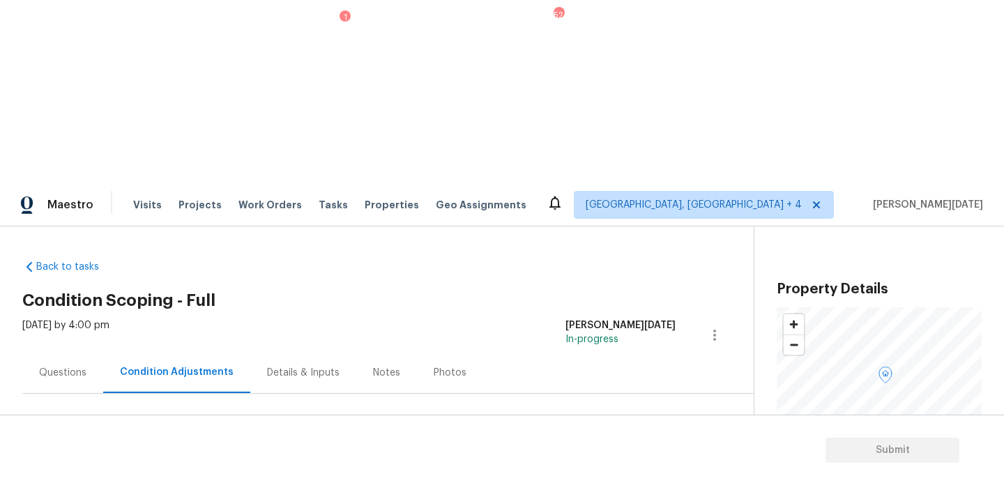
click at [63, 352] on div "Questions" at bounding box center [62, 372] width 81 height 41
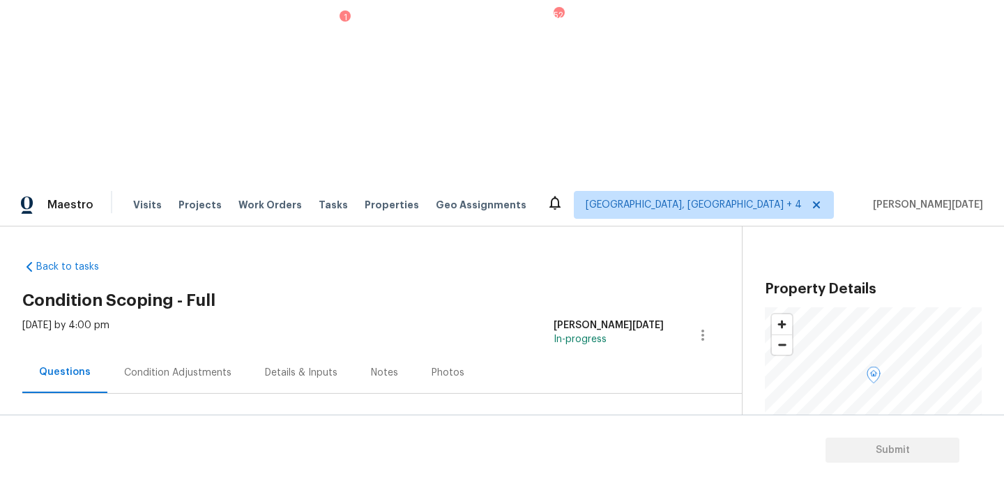
scroll to position [186, 0]
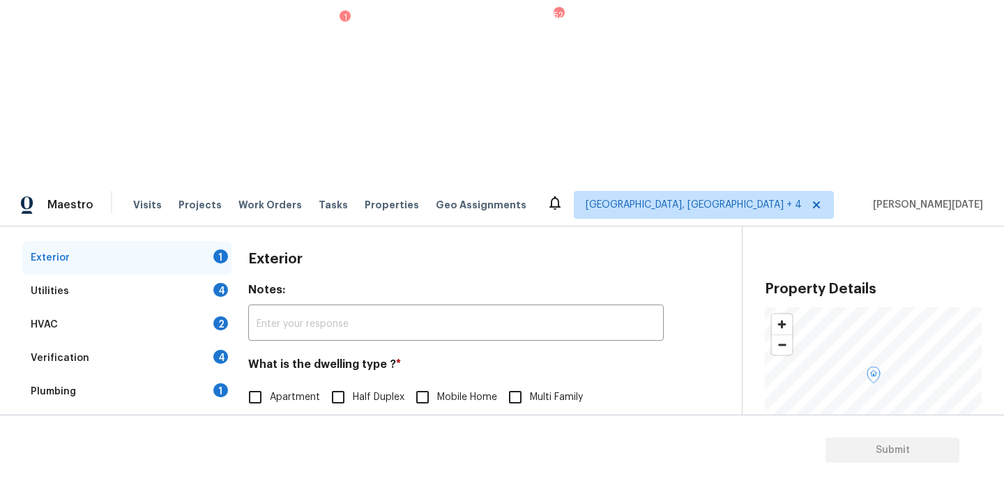
click at [125, 476] on div "Pricing 5" at bounding box center [126, 492] width 209 height 33
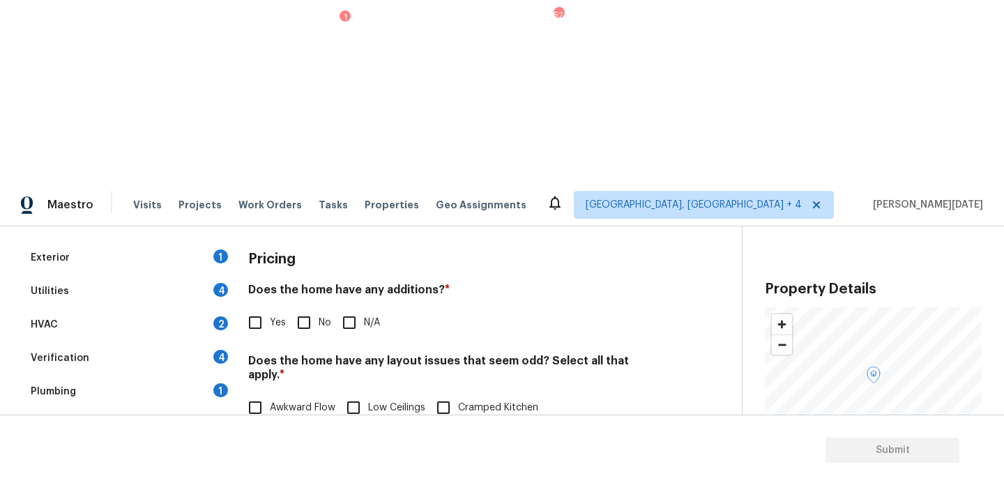
click at [487, 423] on input "Slope in [GEOGRAPHIC_DATA]" at bounding box center [474, 437] width 29 height 29
checkbox input "true"
click at [302, 308] on input "No" at bounding box center [303, 322] width 29 height 29
checkbox input "true"
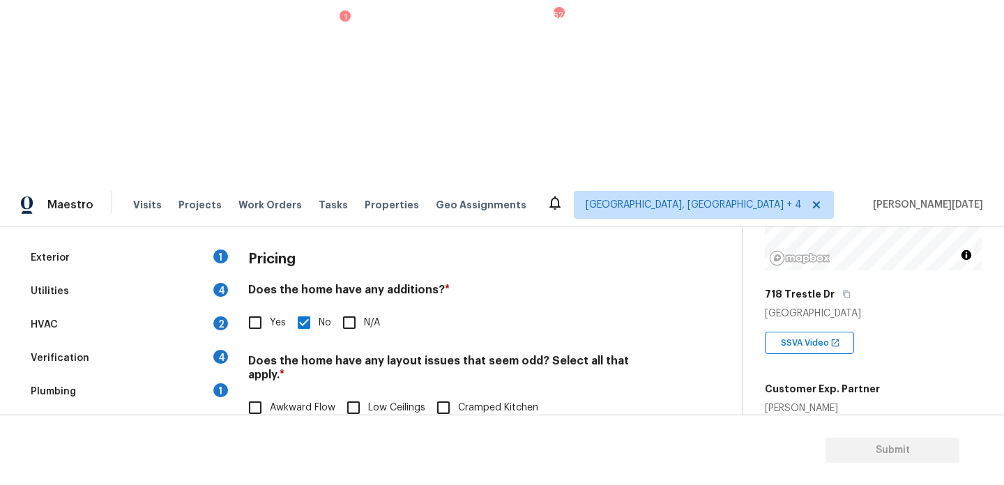
click at [777, 462] on span "1012" at bounding box center [776, 467] width 22 height 10
copy span "1012"
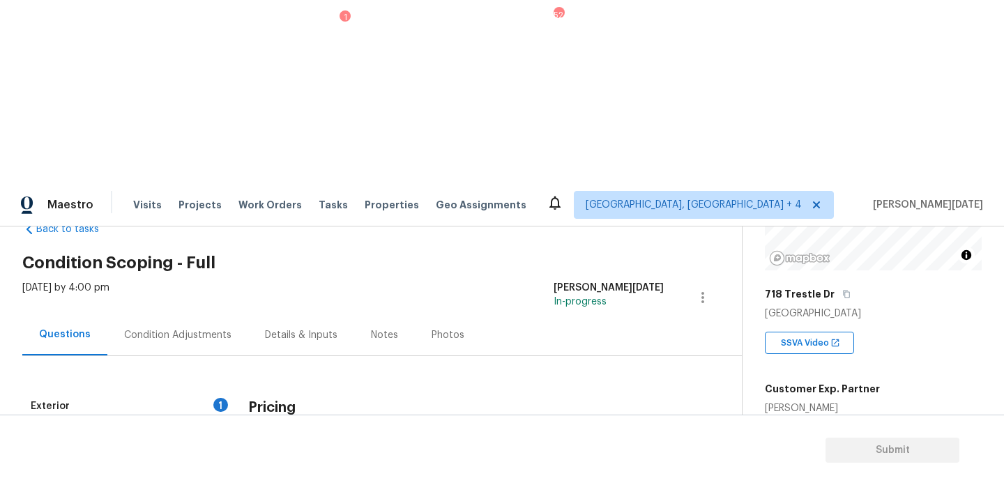
scroll to position [0, 0]
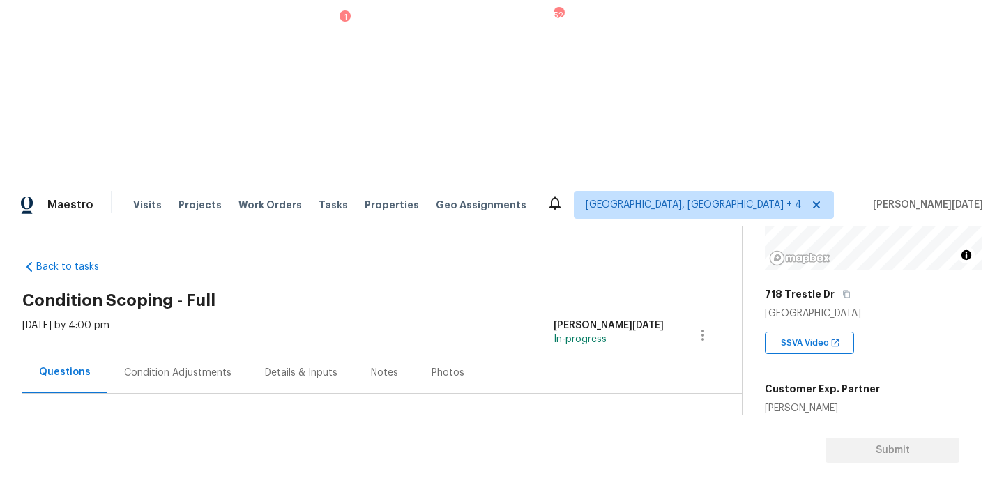
click at [176, 352] on div "Condition Adjustments" at bounding box center [177, 372] width 141 height 41
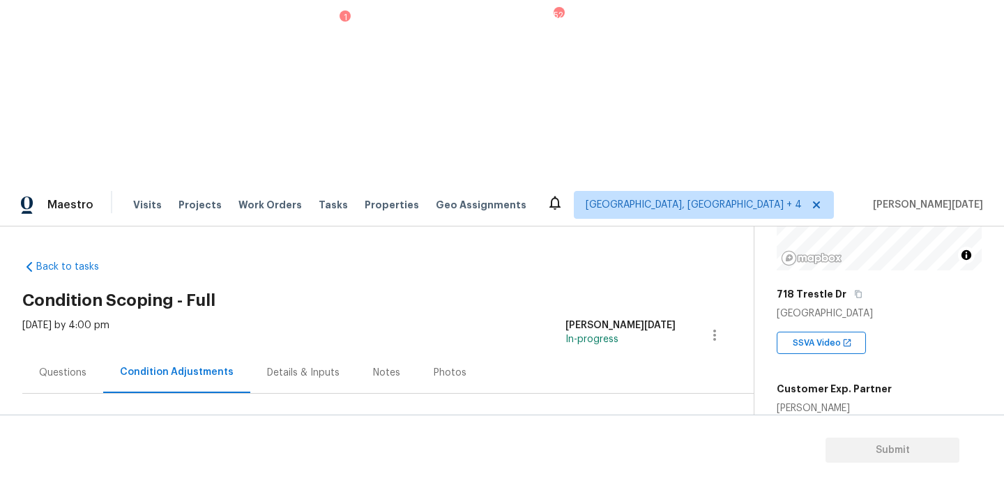
click at [620, 464] on button "Add Condition Adjustment" at bounding box center [642, 478] width 158 height 29
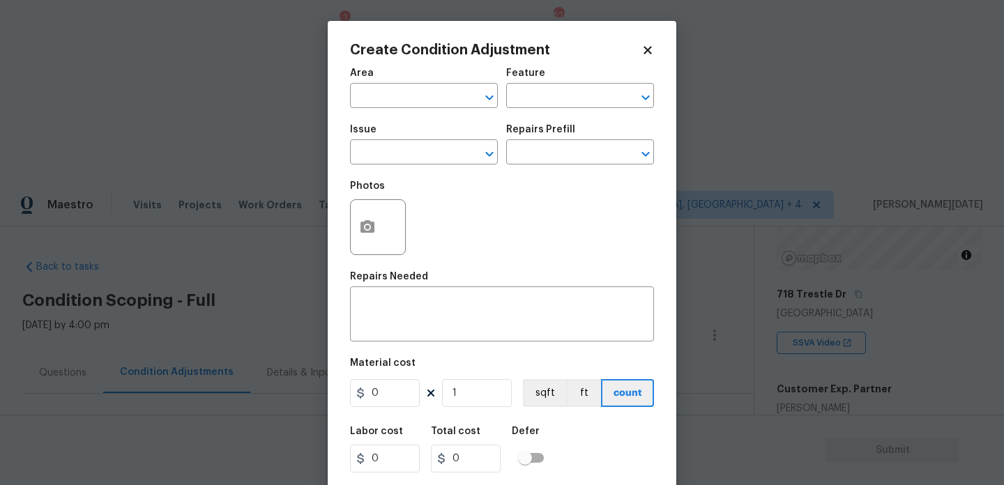
click at [290, 283] on body "Maestro Visits Projects Work Orders Tasks 1 Properties Geo Assignments 52 Kille…" at bounding box center [502, 425] width 1004 height 485
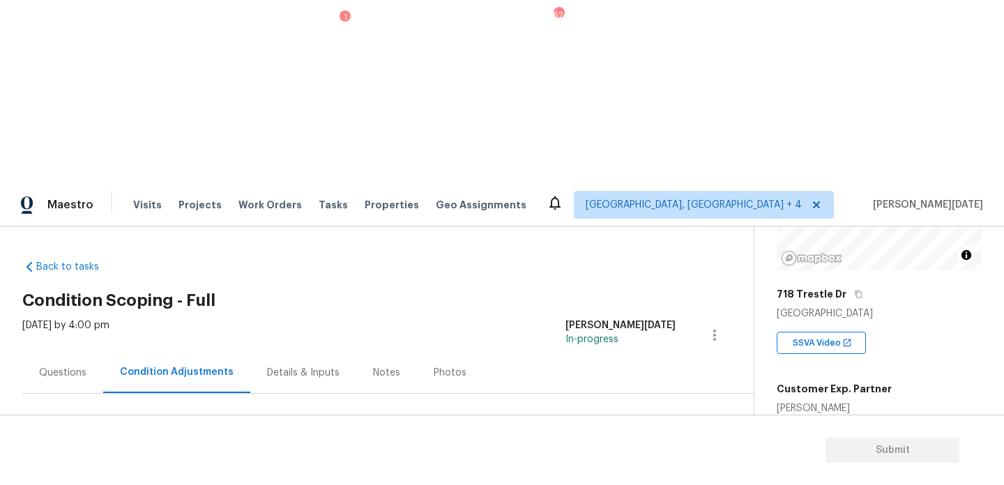
click at [598, 472] on span "Add Condition Adjustment" at bounding box center [641, 478] width 141 height 13
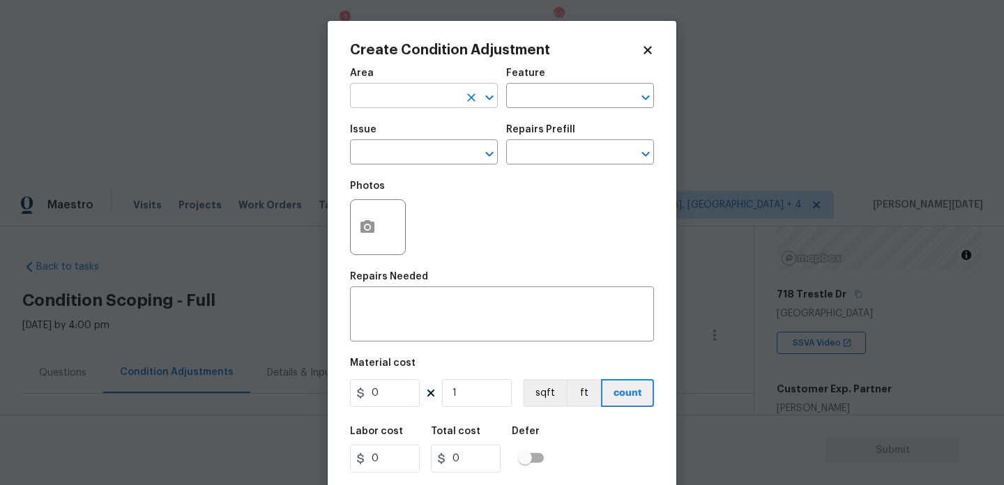
click at [395, 98] on input "text" at bounding box center [404, 97] width 109 height 22
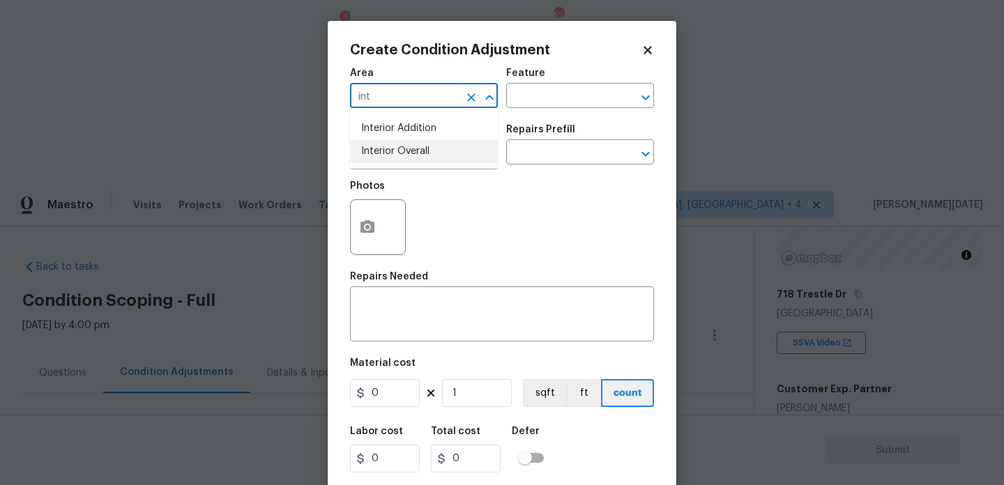
click at [397, 144] on li "Interior Overall" at bounding box center [424, 151] width 148 height 23
type input "Interior Overall"
click at [397, 144] on input "text" at bounding box center [404, 154] width 109 height 22
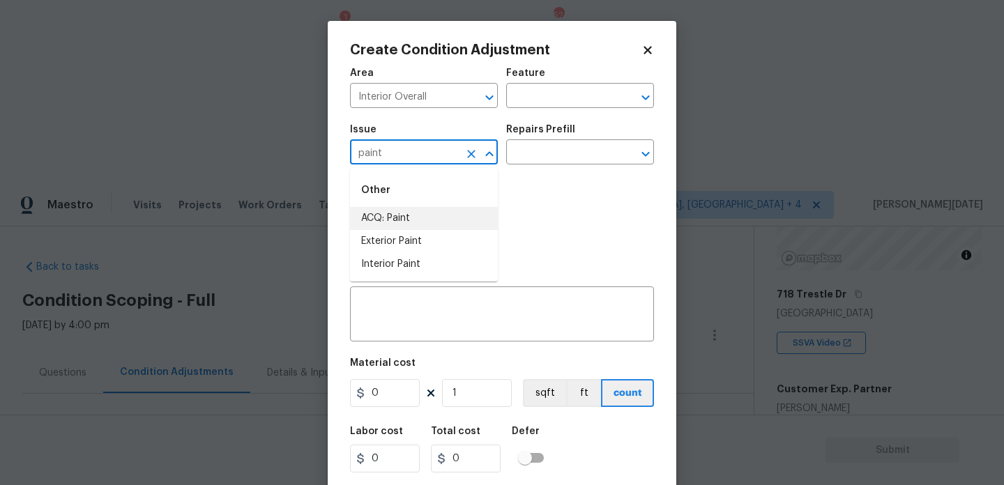
click at [399, 215] on li "ACQ: Paint" at bounding box center [424, 218] width 148 height 23
type input "ACQ: Paint"
click at [536, 152] on input "text" at bounding box center [560, 154] width 109 height 22
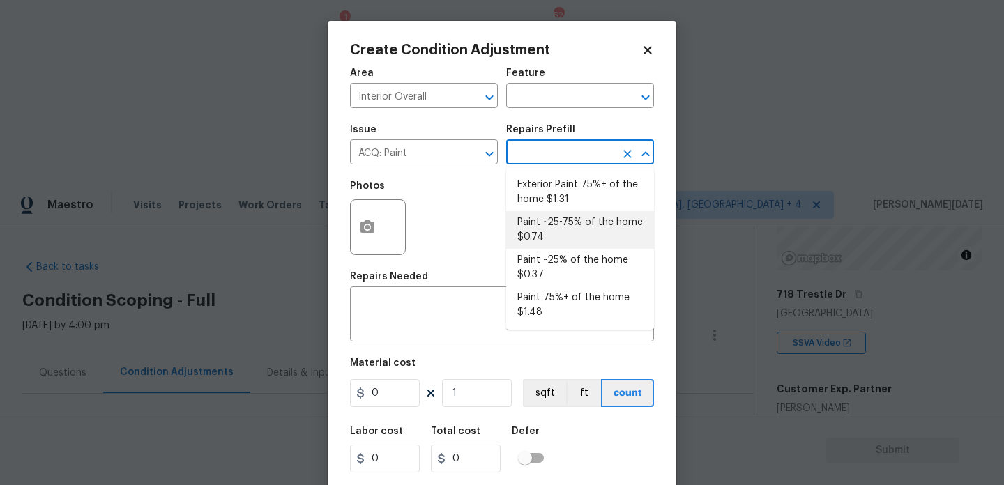
click at [567, 238] on li "Paint ~25-75% of the home $0.74" at bounding box center [580, 230] width 148 height 38
type input "Acquisition"
type textarea "Acquisition Scope: ~25 - 75% of the home needs interior paint"
type input "0.74"
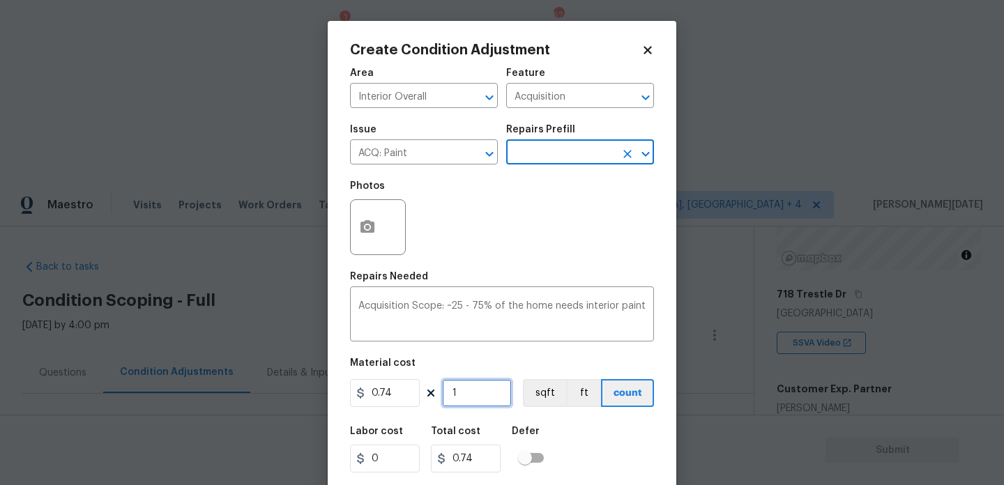
click at [488, 385] on input "1" at bounding box center [477, 393] width 70 height 28
type input "0"
paste input "1012"
type input "1012"
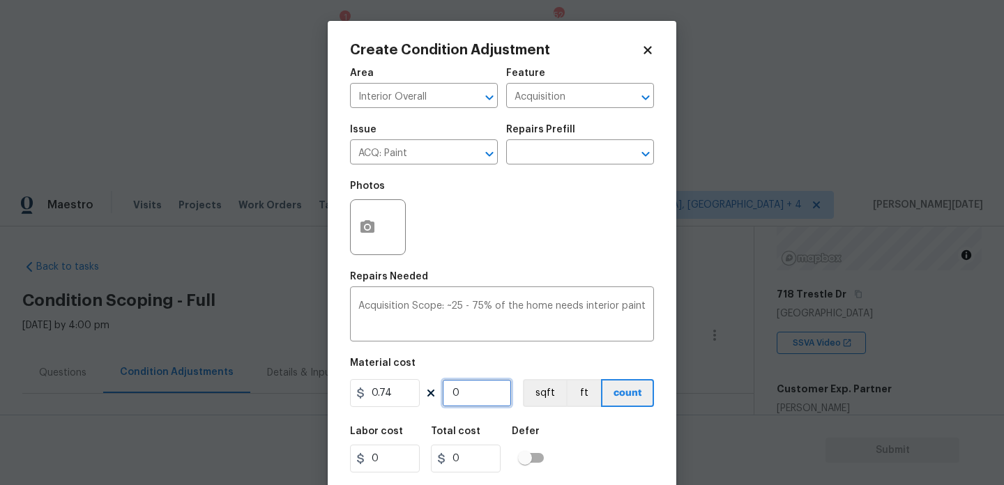
type input "748.88"
type input "1012"
click at [370, 231] on icon "button" at bounding box center [367, 226] width 14 height 13
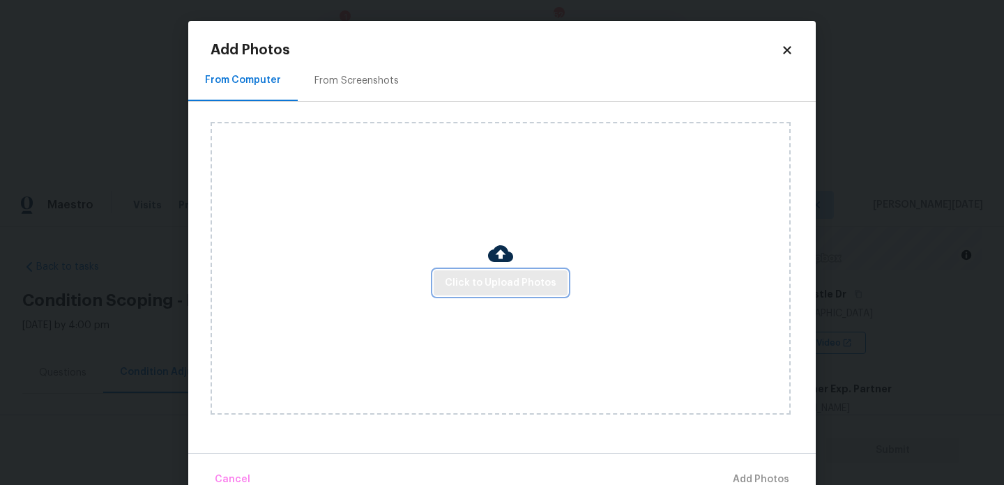
click at [476, 289] on span "Click to Upload Photos" at bounding box center [501, 283] width 112 height 17
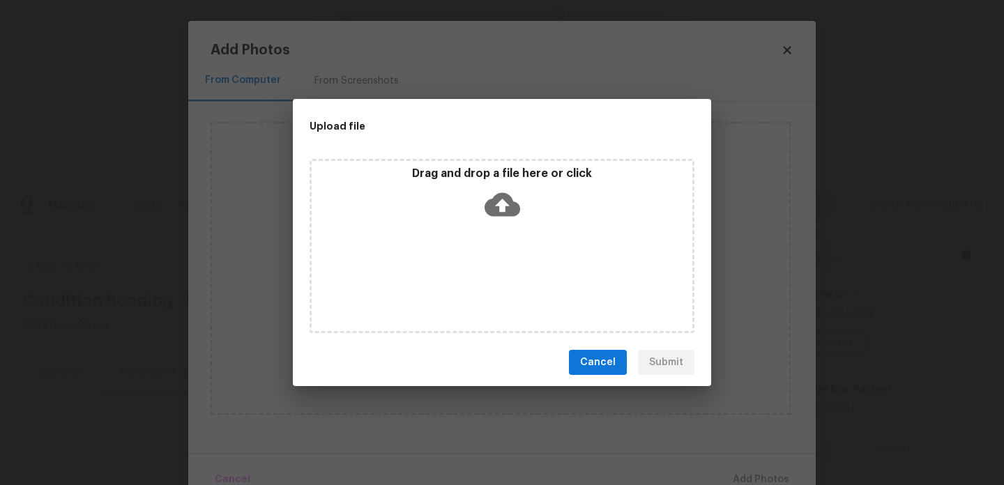
click at [476, 289] on div "Drag and drop a file here or click" at bounding box center [502, 246] width 385 height 174
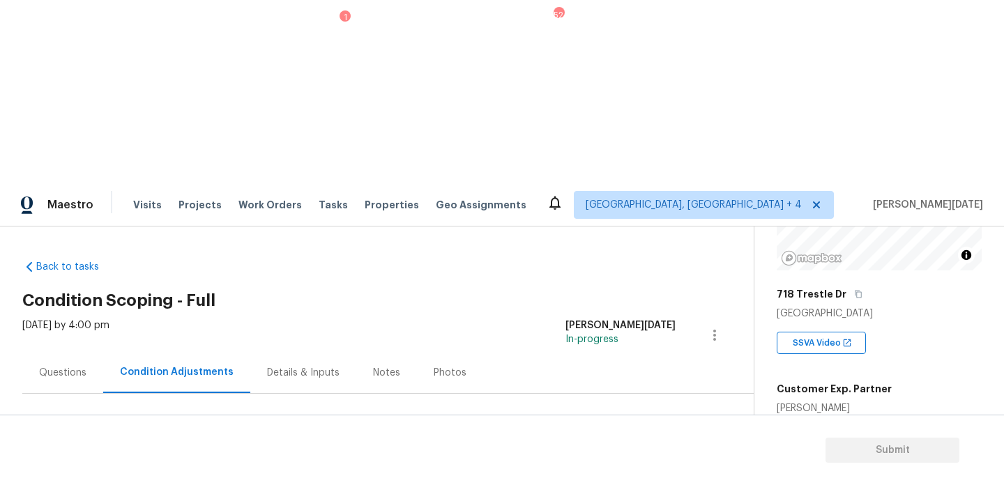
click at [612, 472] on span "Add Condition Adjustment" at bounding box center [641, 478] width 141 height 13
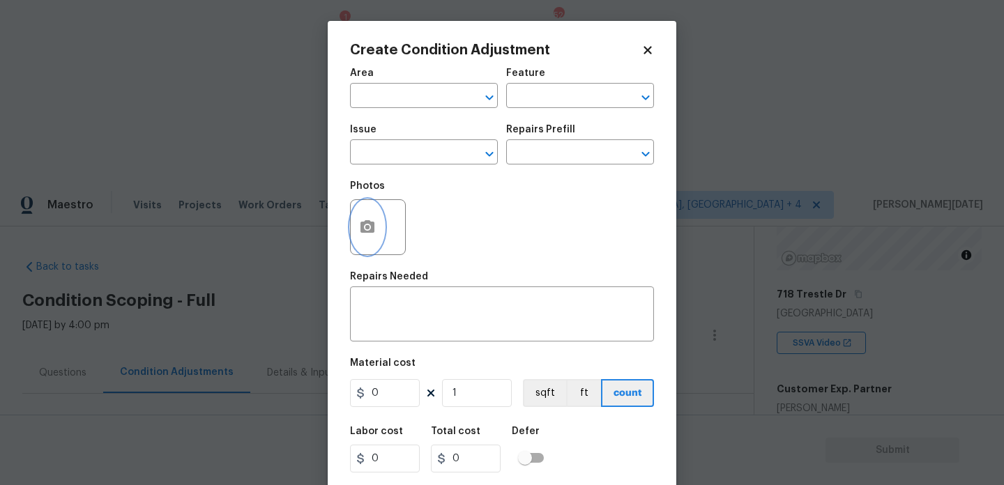
click at [383, 225] on button "button" at bounding box center [367, 227] width 33 height 54
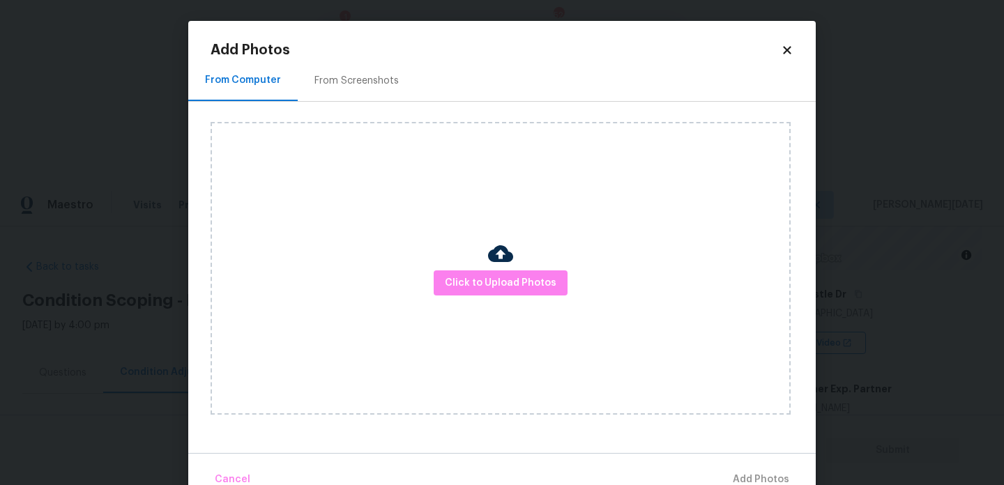
click at [367, 98] on div "From Screenshots" at bounding box center [357, 80] width 118 height 41
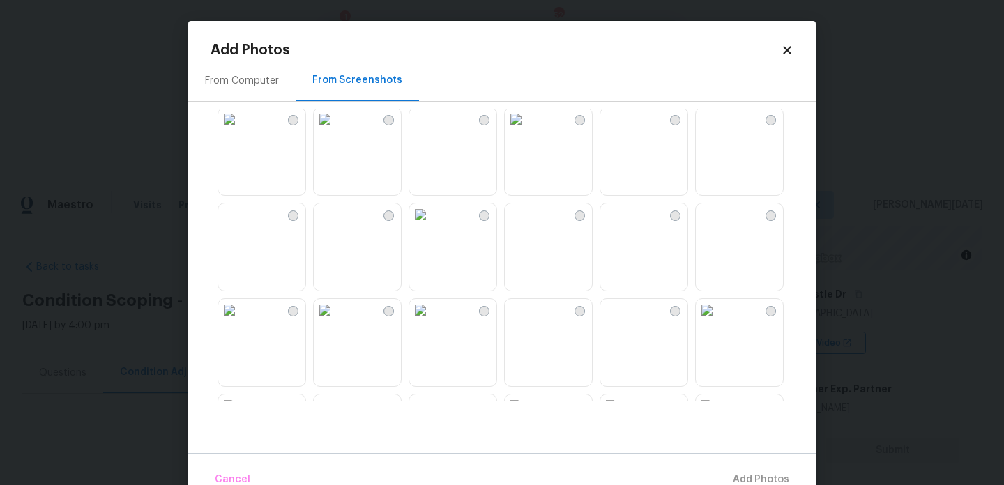
scroll to position [296, 0]
click at [336, 223] on img at bounding box center [325, 213] width 22 height 22
click at [336, 225] on img at bounding box center [325, 213] width 22 height 22
click at [241, 129] on img at bounding box center [229, 118] width 22 height 22
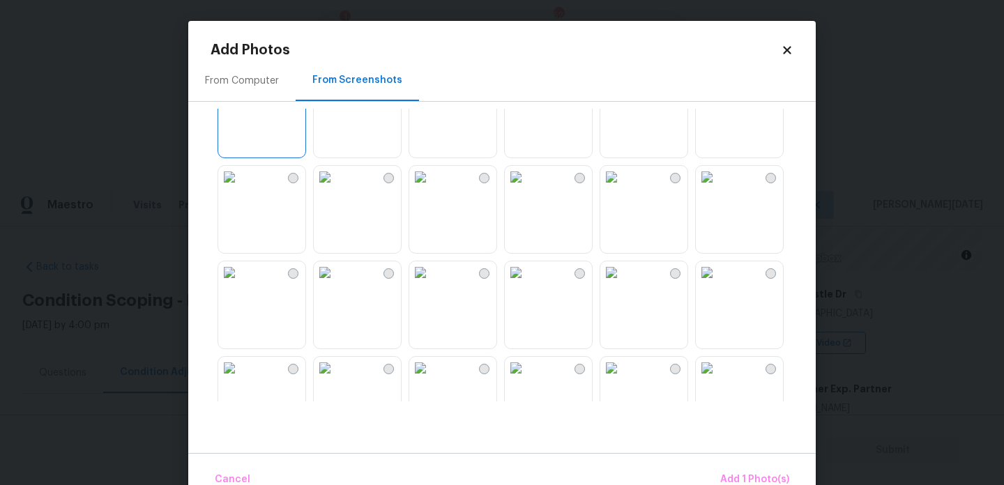
scroll to position [303, 0]
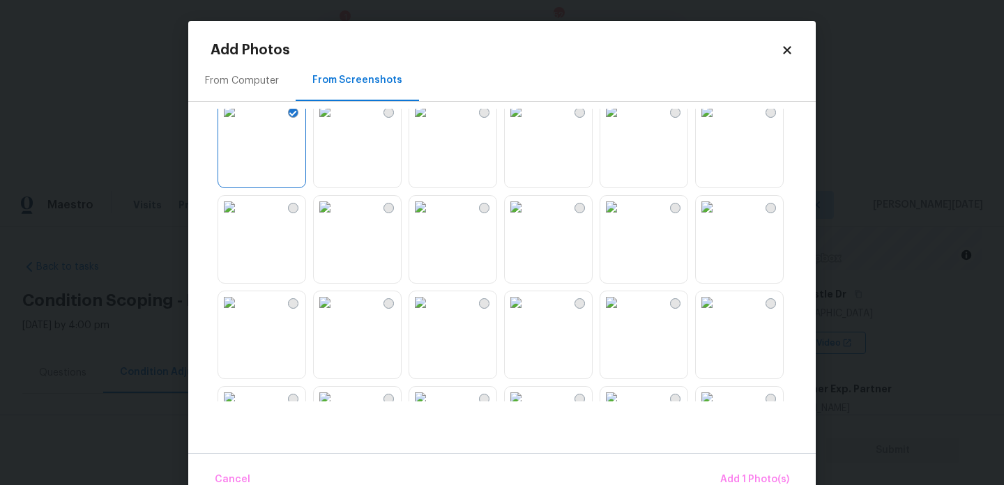
click at [527, 218] on img at bounding box center [516, 207] width 22 height 22
click at [718, 218] on img at bounding box center [707, 207] width 22 height 22
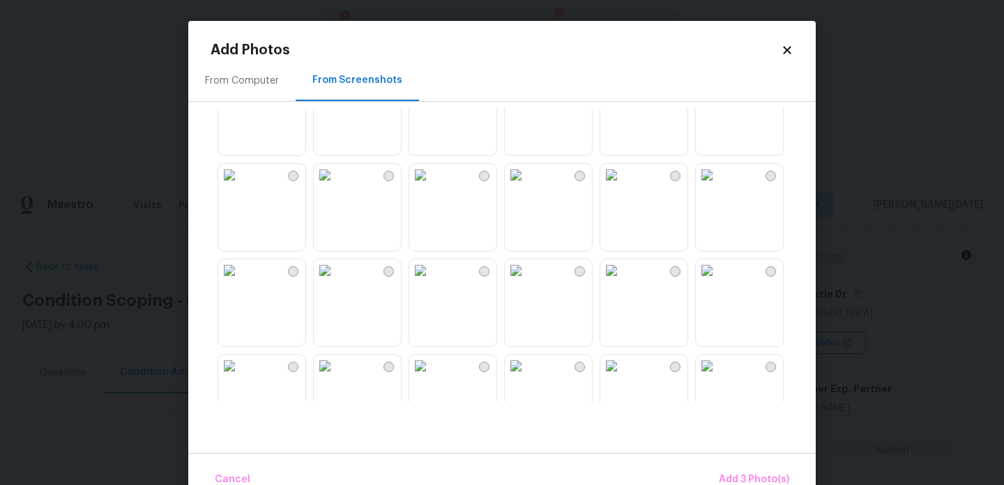
scroll to position [1332, 0]
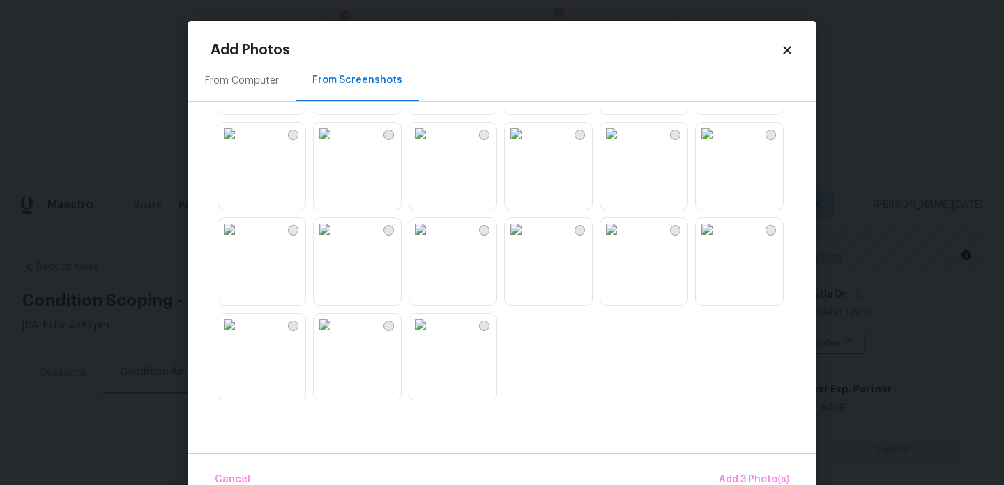
click at [527, 145] on img at bounding box center [516, 134] width 22 height 22
click at [432, 145] on img at bounding box center [420, 134] width 22 height 22
click at [331, 241] on img at bounding box center [325, 229] width 22 height 22
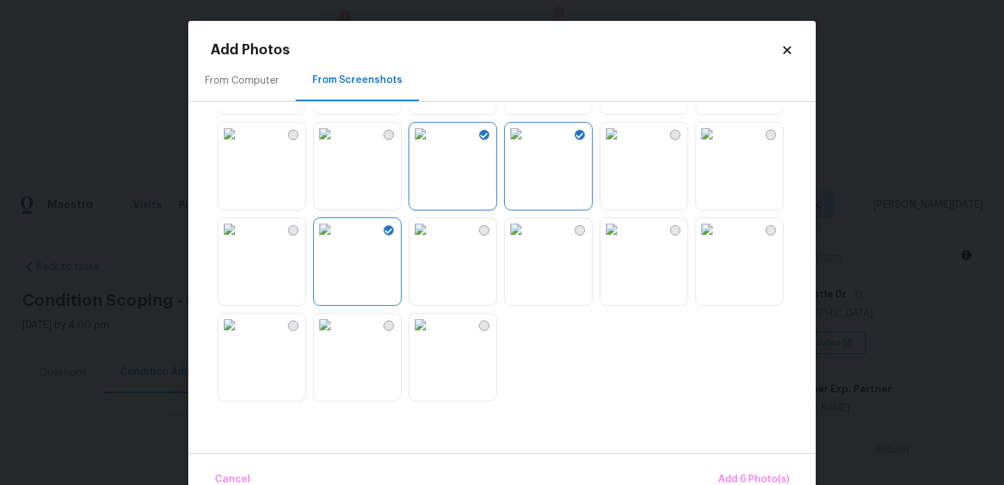
click at [241, 241] on img at bounding box center [229, 229] width 22 height 22
click at [241, 336] on img at bounding box center [229, 325] width 22 height 22
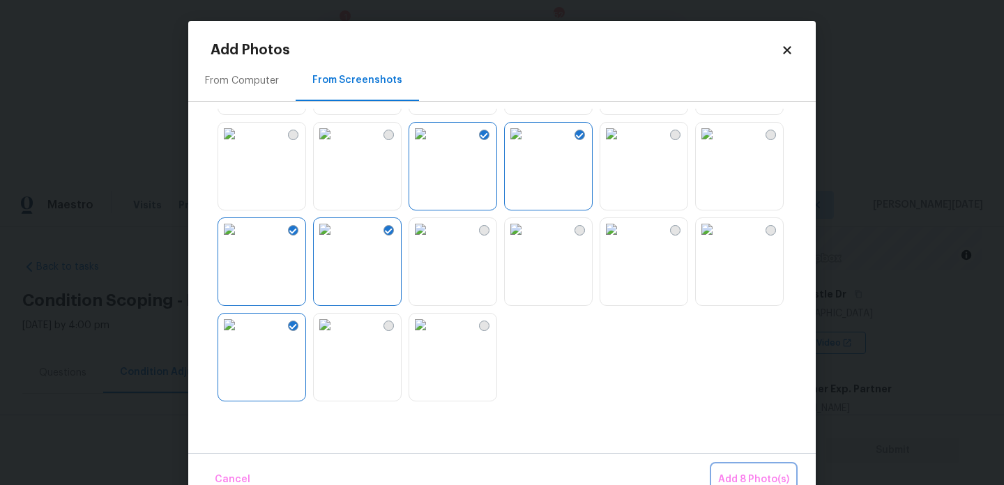
click at [737, 481] on span "Add 8 Photo(s)" at bounding box center [753, 479] width 71 height 17
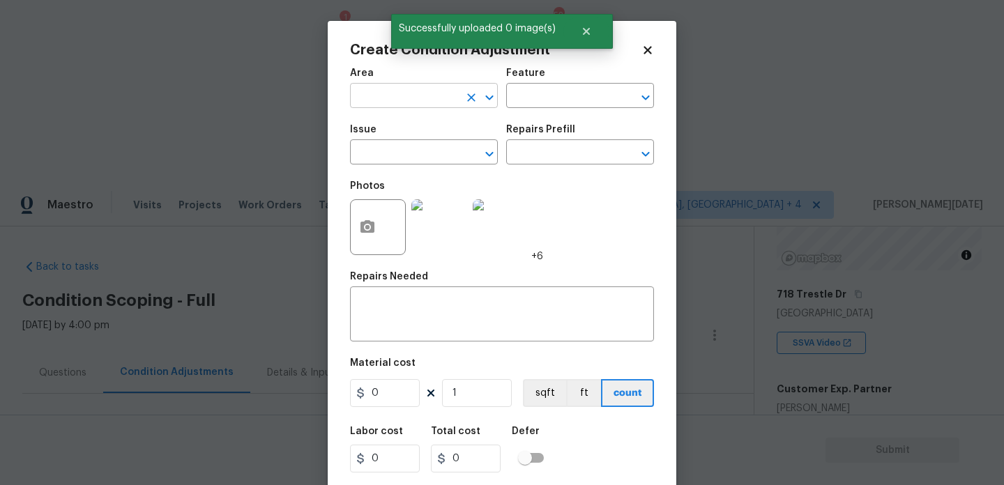
click at [386, 94] on input "text" at bounding box center [404, 97] width 109 height 22
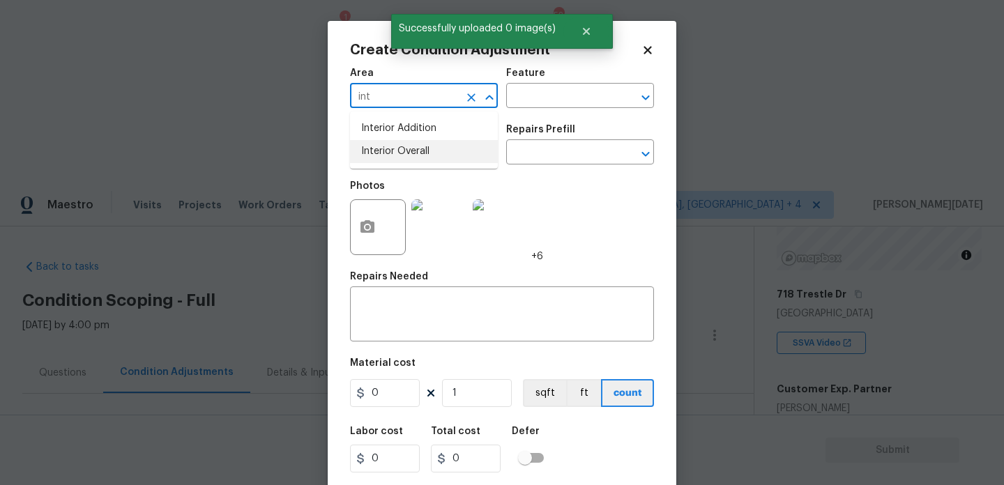
click at [391, 152] on li "Interior Overall" at bounding box center [424, 151] width 148 height 23
type input "Interior Overall"
click at [391, 152] on input "text" at bounding box center [404, 154] width 109 height 22
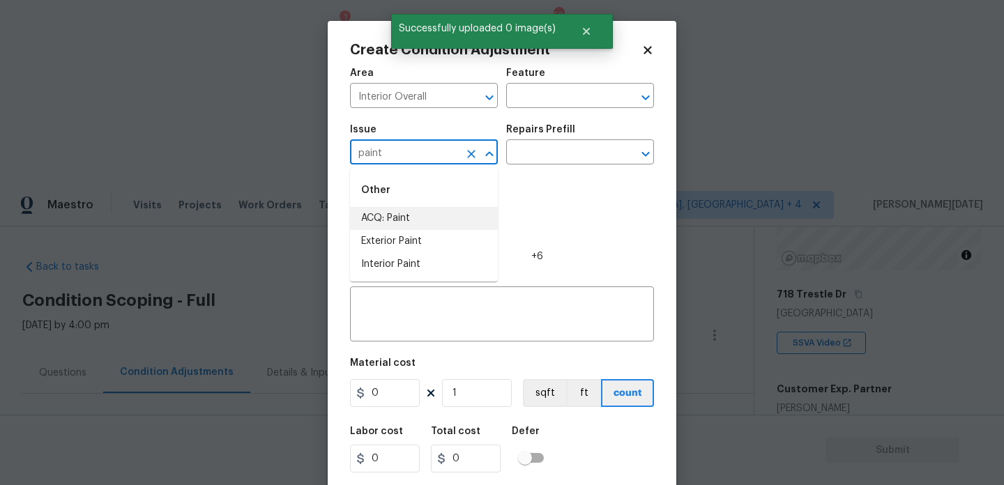
click at [397, 218] on li "ACQ: Paint" at bounding box center [424, 218] width 148 height 23
type input "ACQ: Paint"
click at [609, 134] on div "Repairs Prefill" at bounding box center [580, 134] width 148 height 18
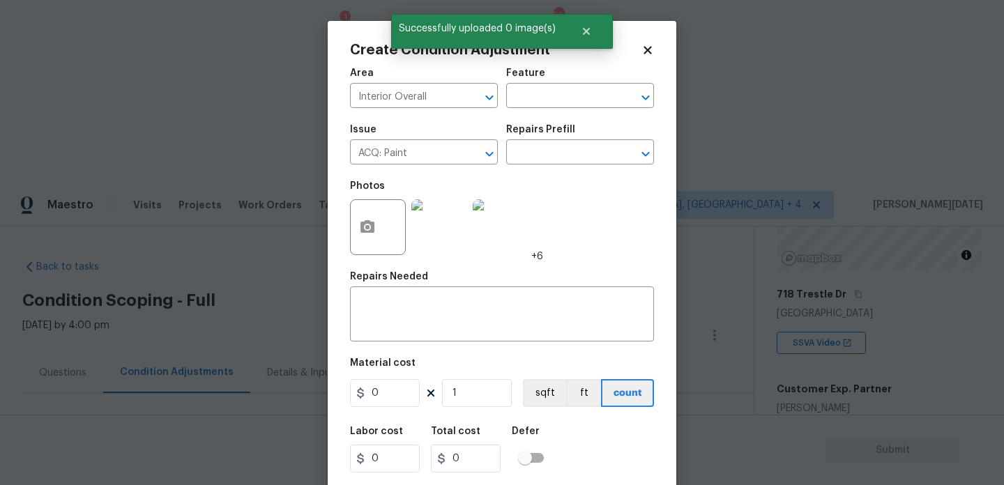
click at [579, 165] on div "Issue ACQ: Paint ​ Repairs Prefill ​" at bounding box center [502, 144] width 304 height 56
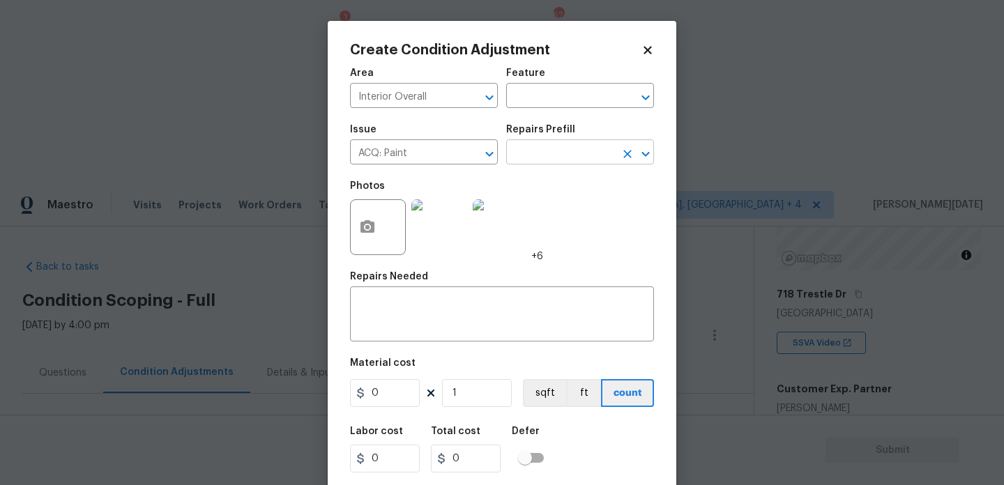
click at [600, 151] on input "text" at bounding box center [560, 154] width 109 height 22
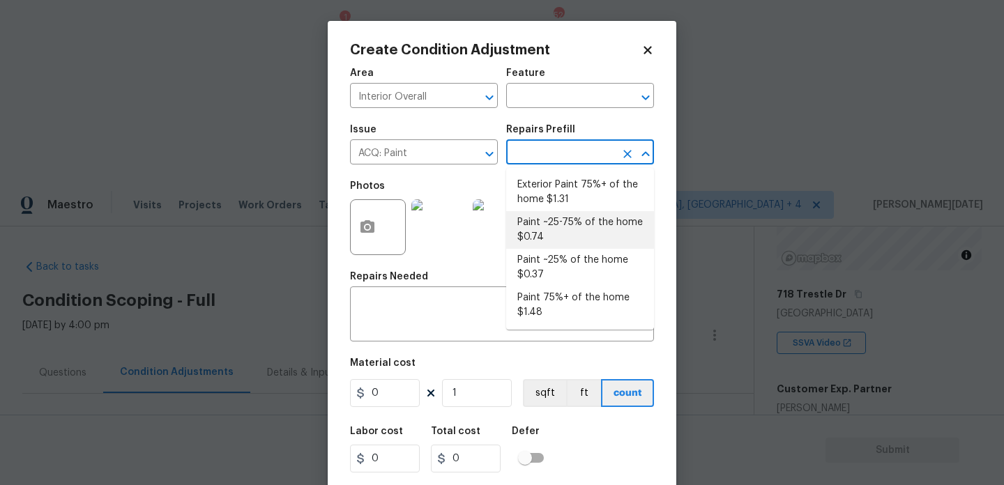
click at [582, 213] on li "Paint ~25-75% of the home $0.74" at bounding box center [580, 230] width 148 height 38
type input "Acquisition"
type textarea "Acquisition Scope: ~25 - 75% of the home needs interior paint"
type input "0.74"
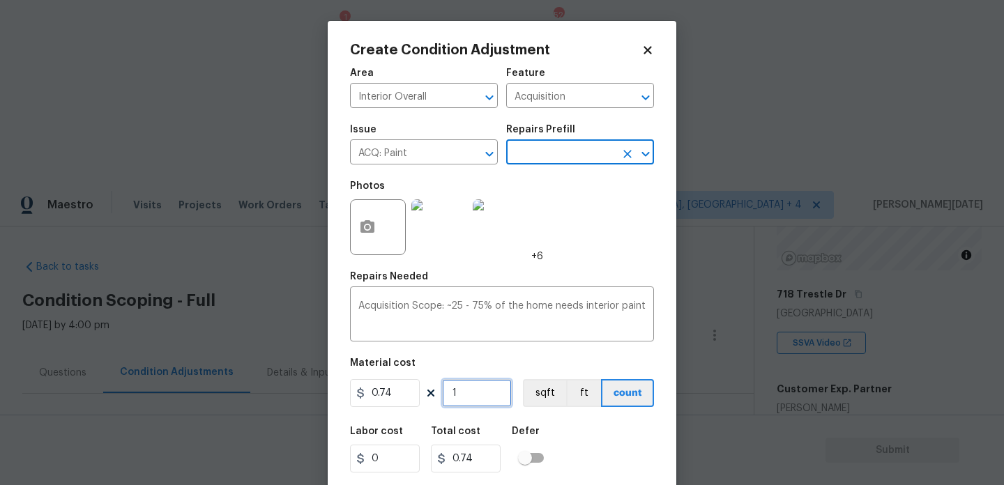
click at [490, 397] on input "1" at bounding box center [477, 393] width 70 height 28
type input "0"
paste input "1012"
type input "1012"
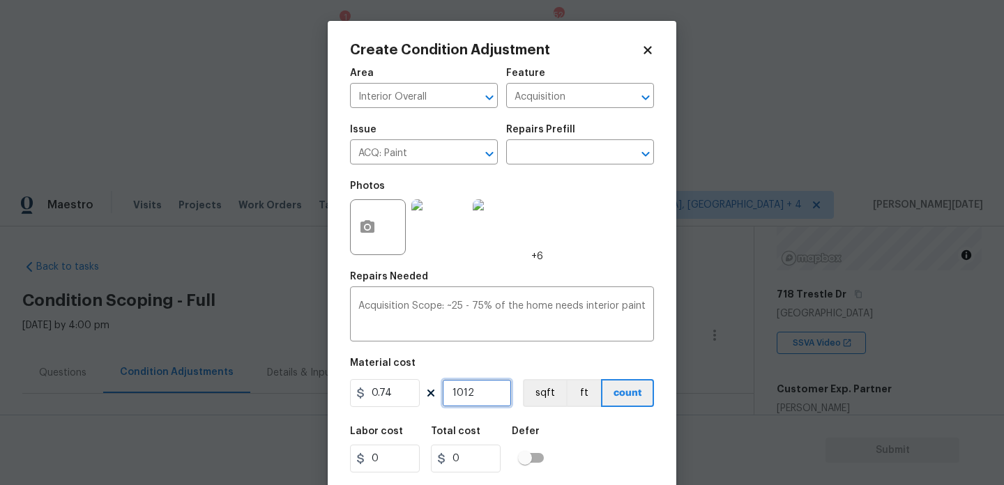
type input "748.88"
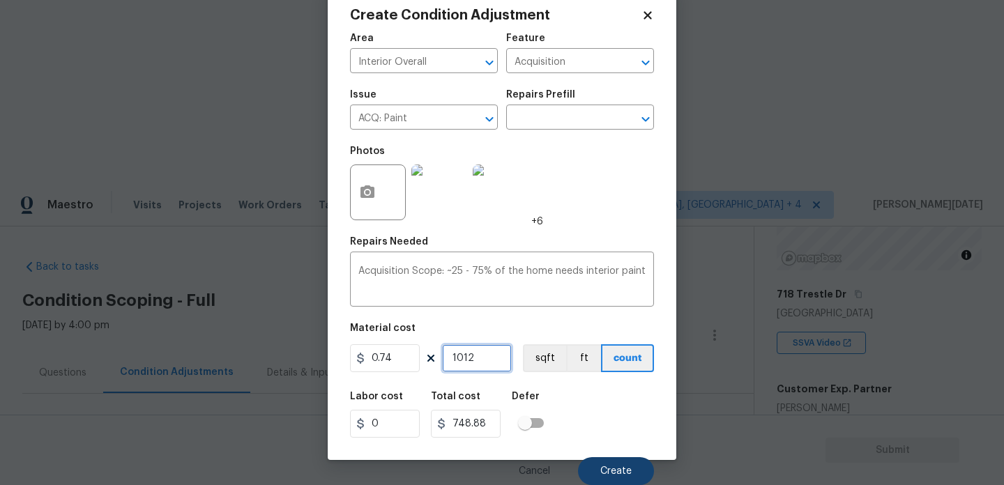
type input "1012"
click at [603, 479] on button "Create" at bounding box center [616, 471] width 76 height 28
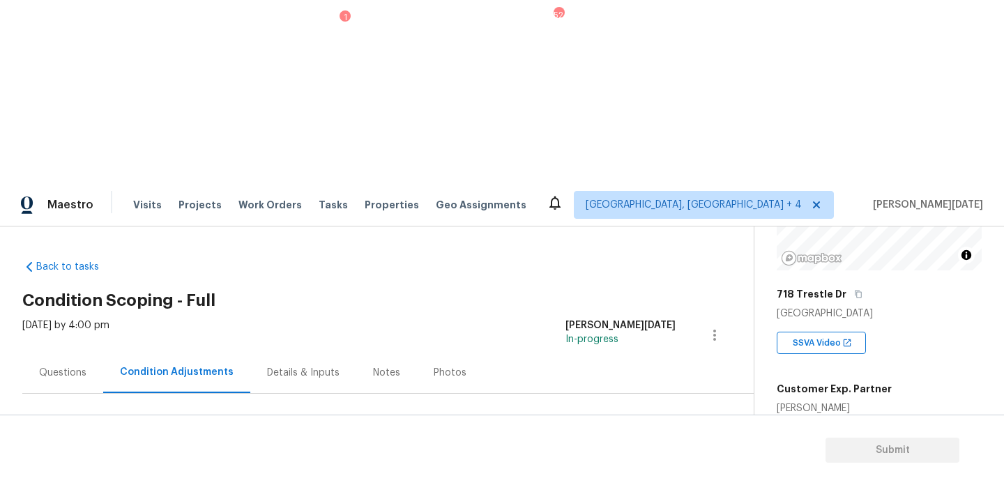
scroll to position [151, 0]
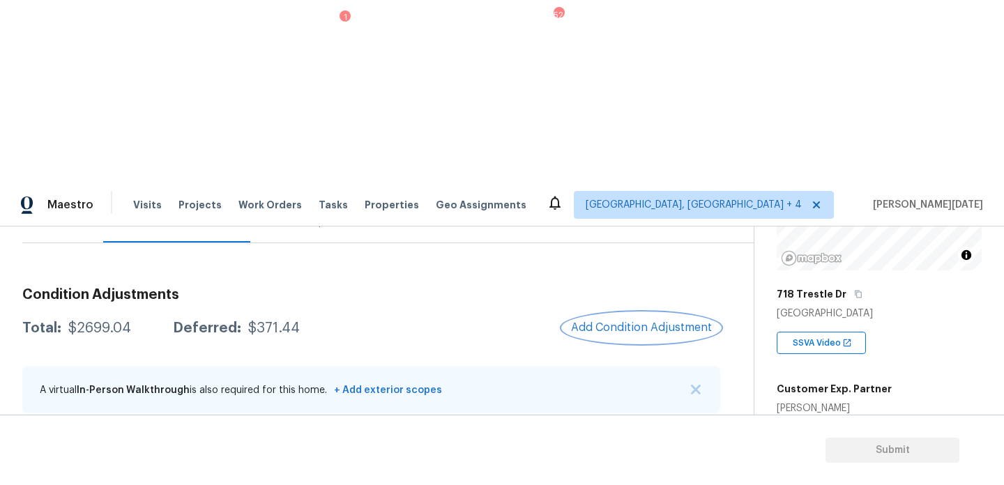
click at [633, 321] on span "Add Condition Adjustment" at bounding box center [641, 327] width 141 height 13
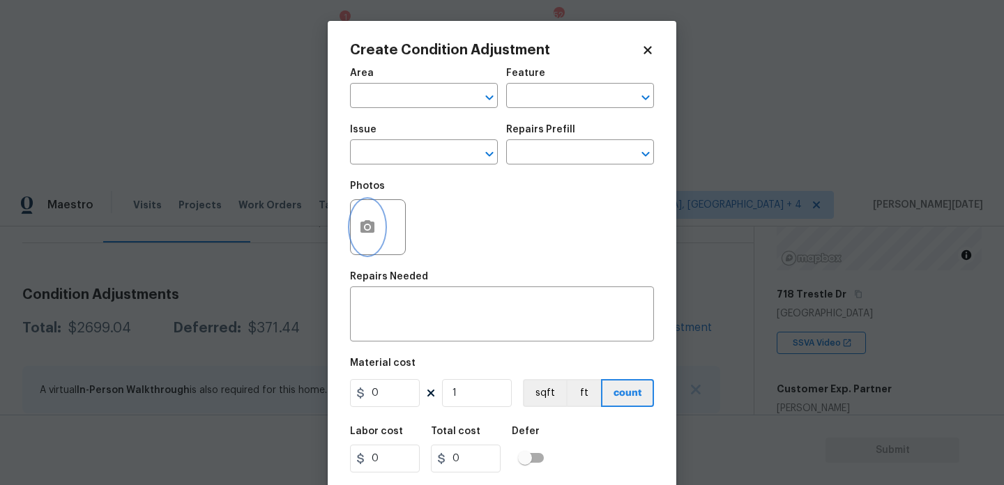
click at [360, 232] on icon "button" at bounding box center [367, 226] width 14 height 13
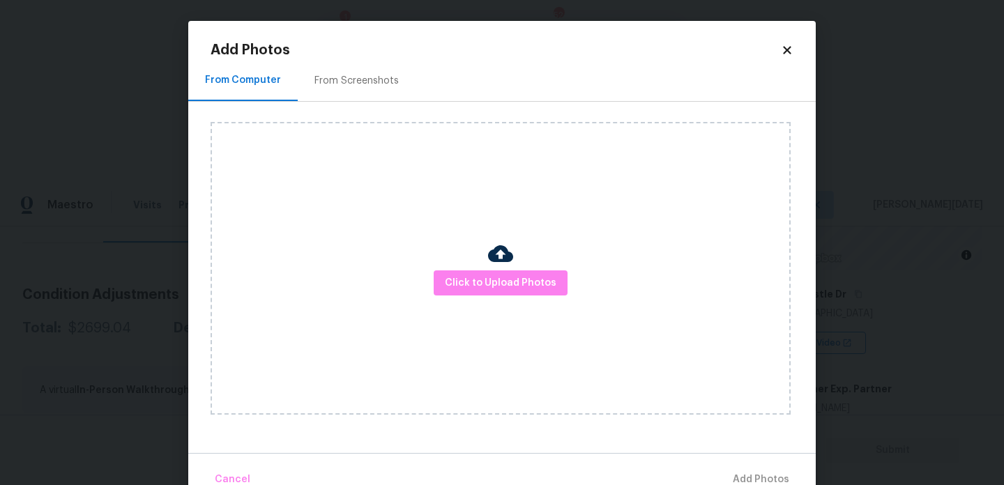
click at [509, 296] on div "Click to Upload Photos" at bounding box center [501, 268] width 580 height 293
click at [522, 287] on span "Click to Upload Photos" at bounding box center [501, 283] width 112 height 17
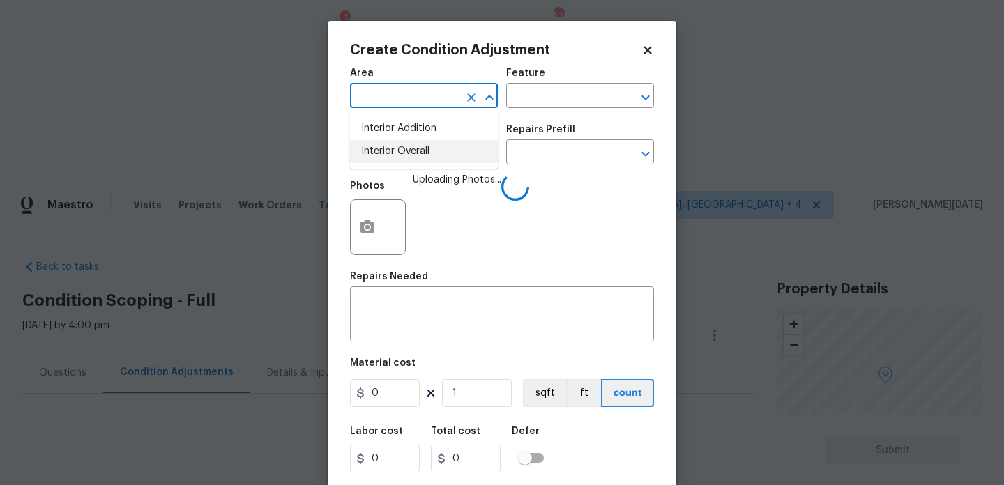
scroll to position [176, 0]
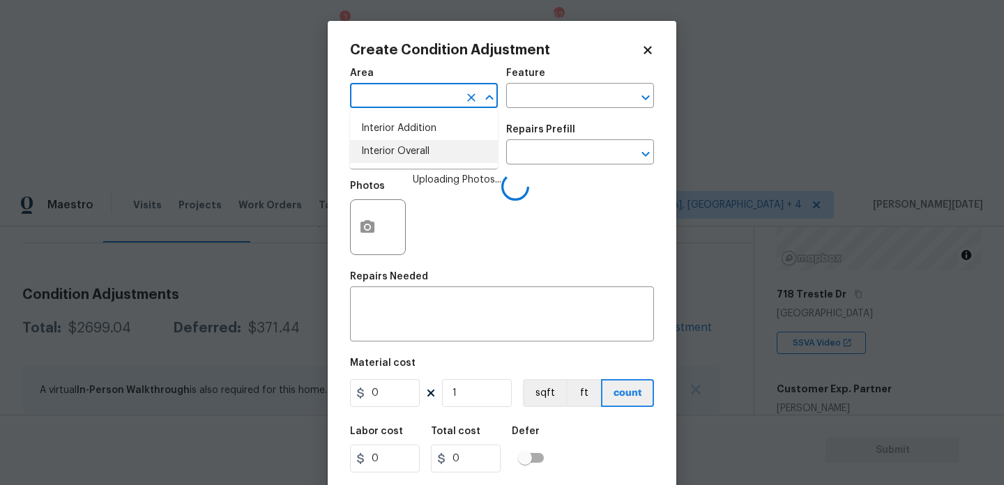
type input "Back"
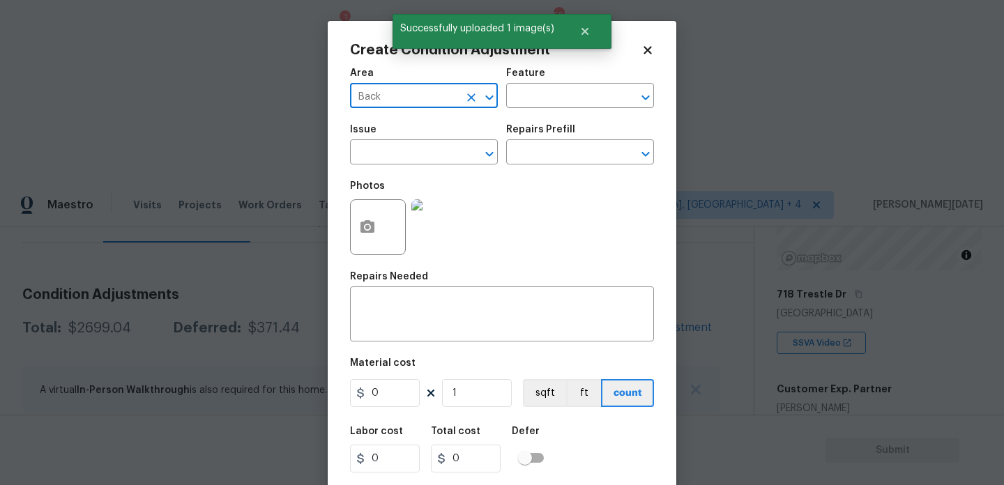
click at [470, 98] on icon "Clear" at bounding box center [471, 97] width 8 height 8
click at [403, 98] on input "text" at bounding box center [404, 97] width 109 height 22
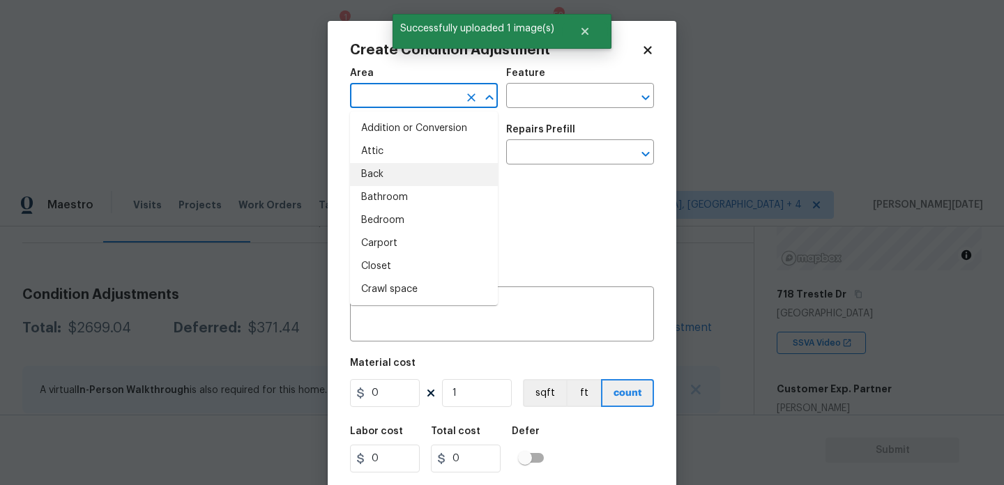
type input "i"
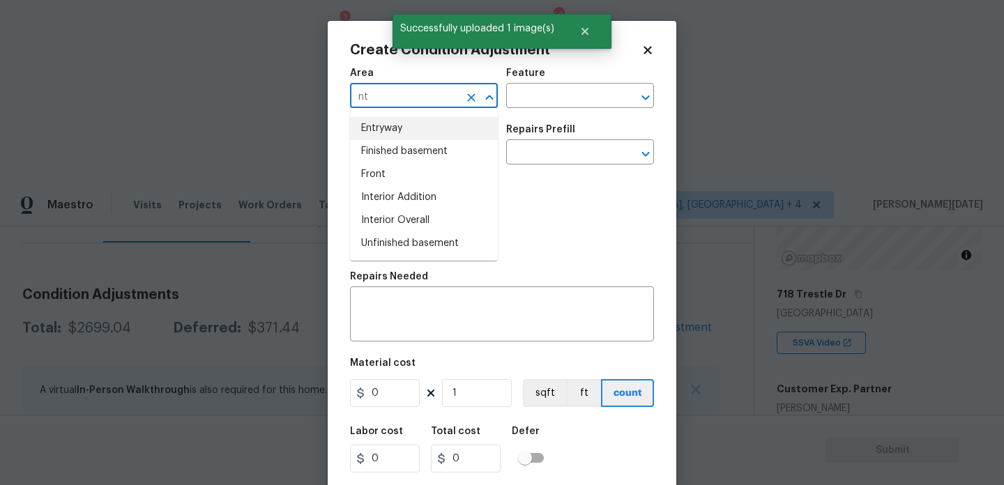
type input "n"
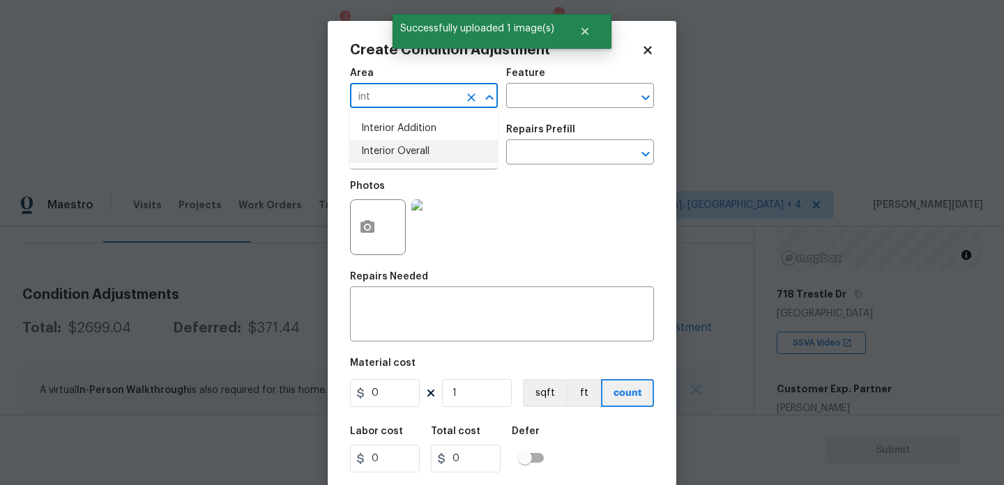
click at [393, 150] on li "Interior Overall" at bounding box center [424, 151] width 148 height 23
type input "Interior Overall"
click at [393, 150] on input "text" at bounding box center [404, 154] width 109 height 22
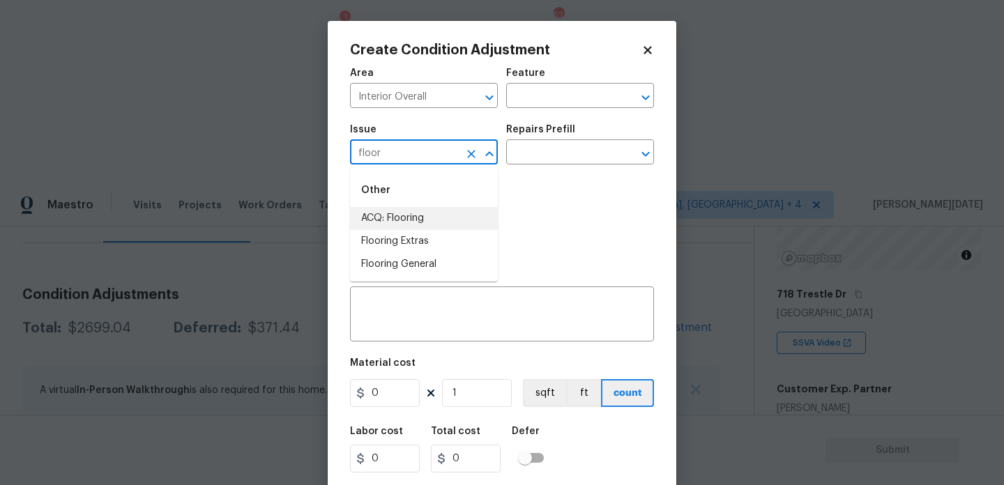
click at [403, 220] on li "ACQ: Flooring" at bounding box center [424, 218] width 148 height 23
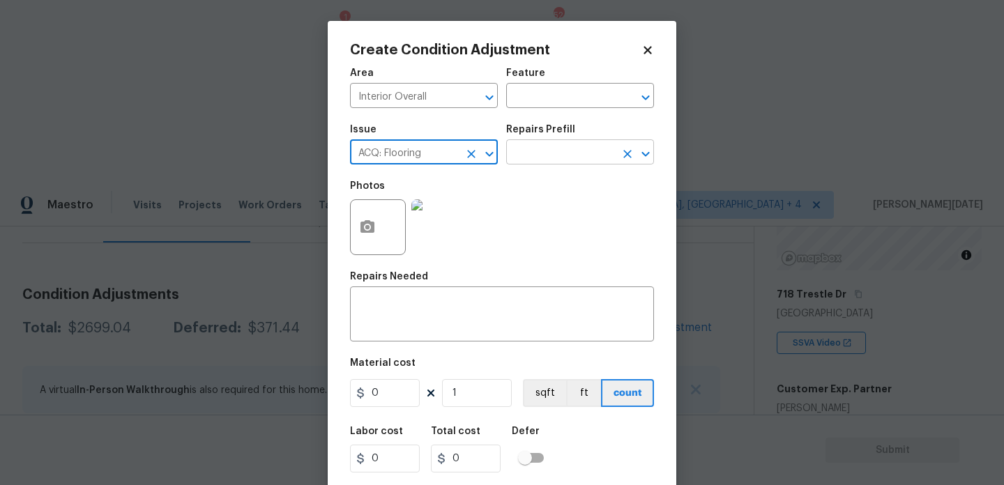
type input "ACQ: Flooring"
click at [542, 153] on input "text" at bounding box center [560, 154] width 109 height 22
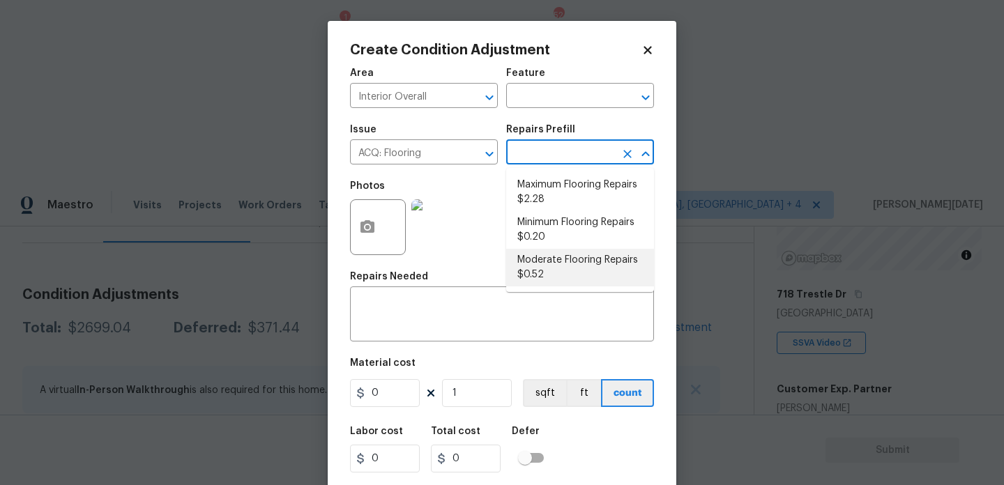
click at [550, 258] on li "Moderate Flooring Repairs $0.52" at bounding box center [580, 268] width 148 height 38
type input "Acquisition"
type input "0.52"
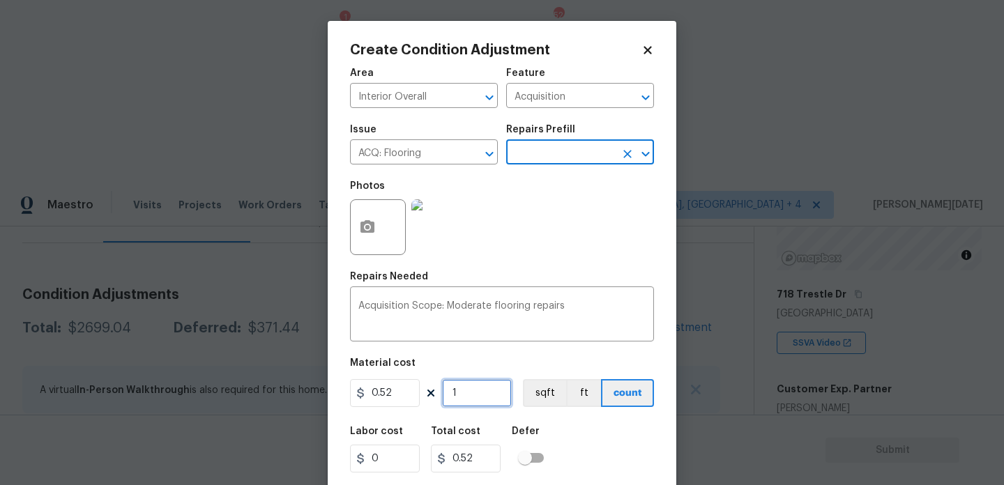
click at [485, 394] on input "1" at bounding box center [477, 393] width 70 height 28
type input "0"
paste input "1012"
type input "1012"
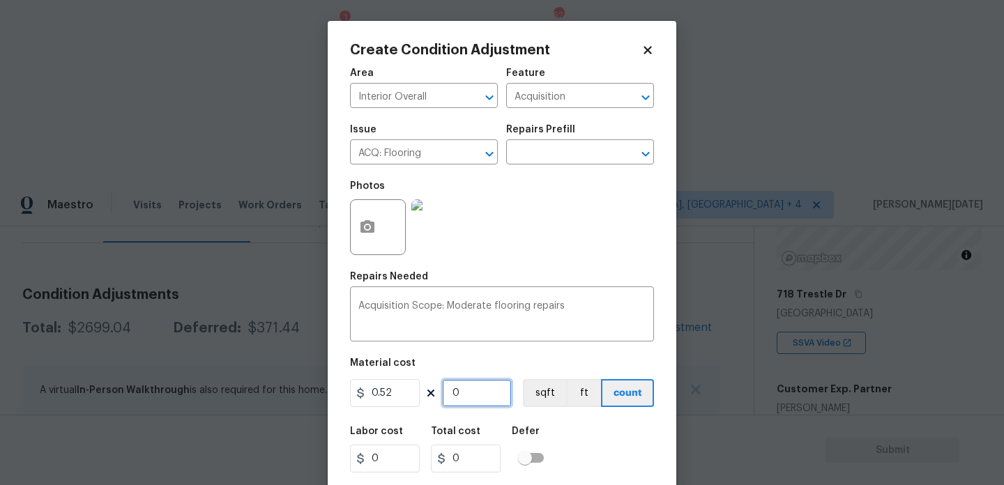
type input "526.24"
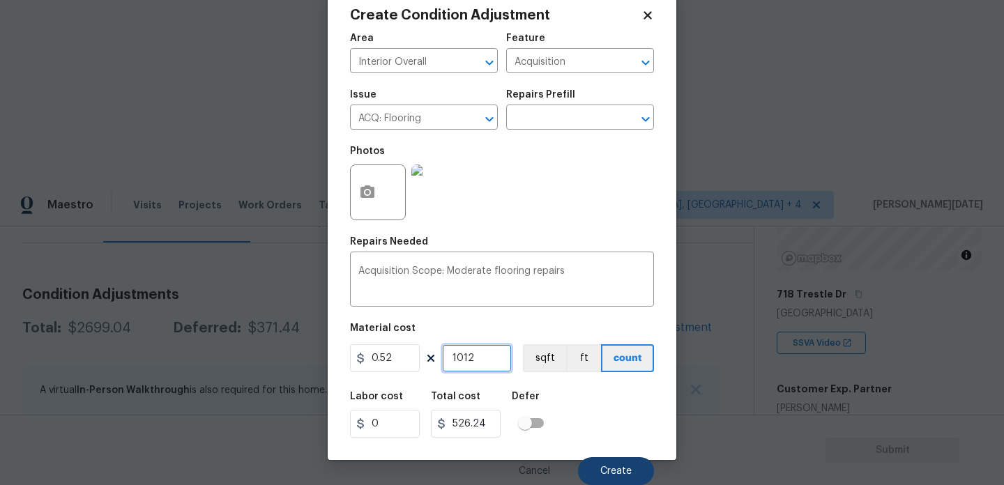
type input "1012"
click at [612, 472] on span "Create" at bounding box center [615, 471] width 31 height 10
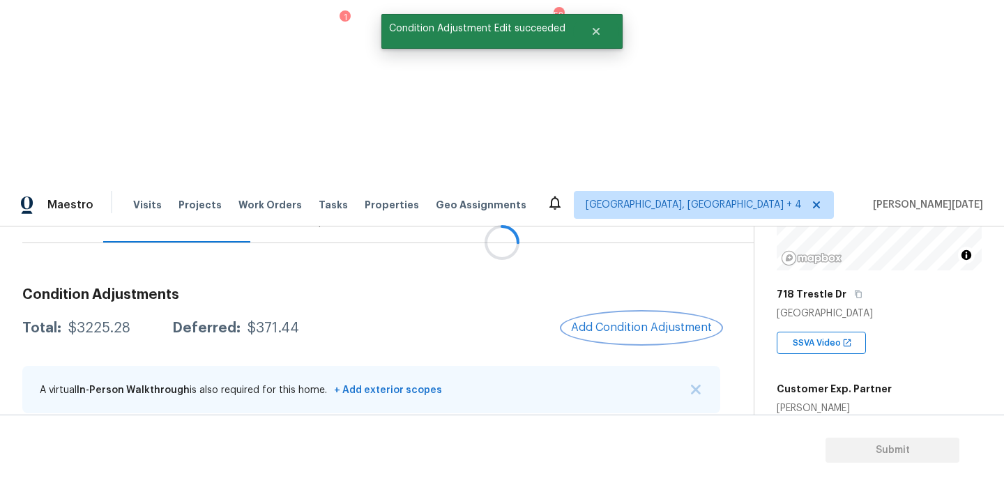
scroll to position [0, 0]
click at [646, 313] on button "Add Condition Adjustment" at bounding box center [642, 327] width 158 height 29
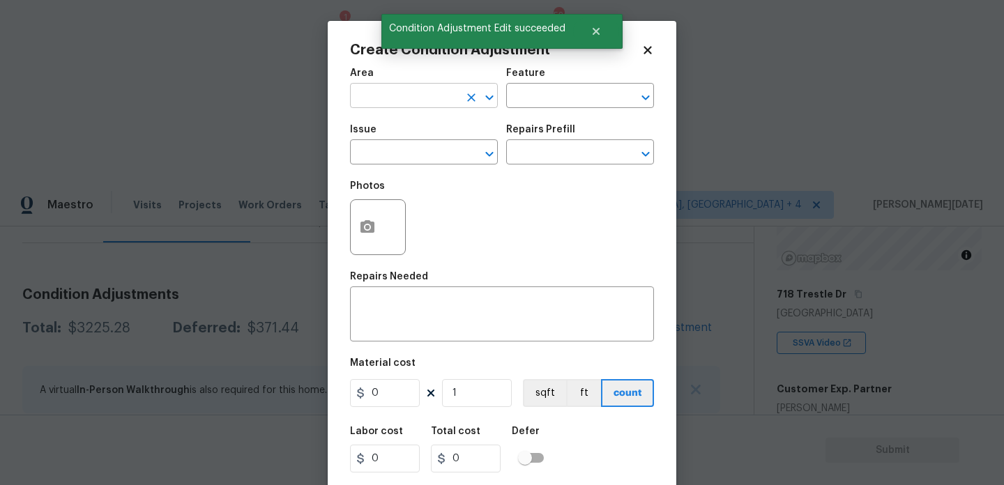
click at [365, 107] on input "text" at bounding box center [404, 97] width 109 height 22
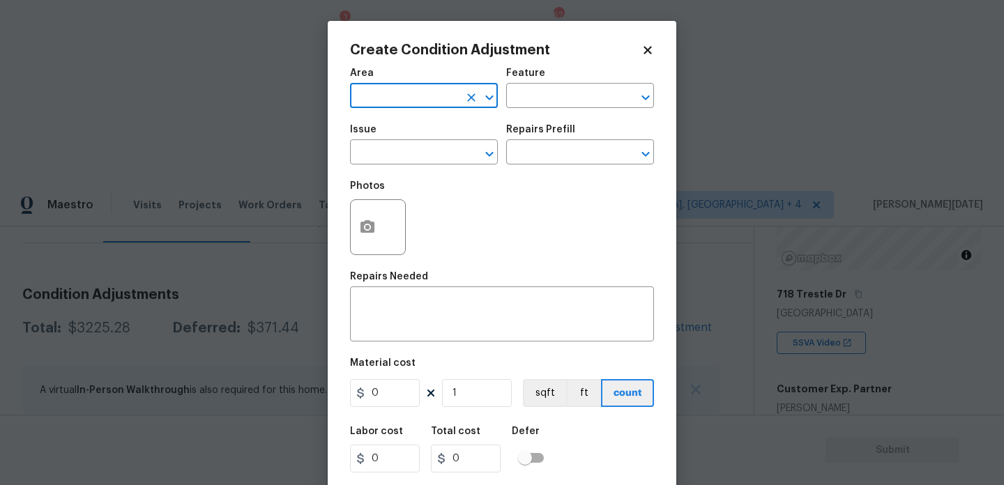
click at [385, 95] on input "text" at bounding box center [404, 97] width 109 height 22
click at [408, 161] on li "Exterior Overall" at bounding box center [424, 151] width 148 height 23
type input "Exterior Overall"
click at [408, 161] on input "text" at bounding box center [404, 154] width 109 height 22
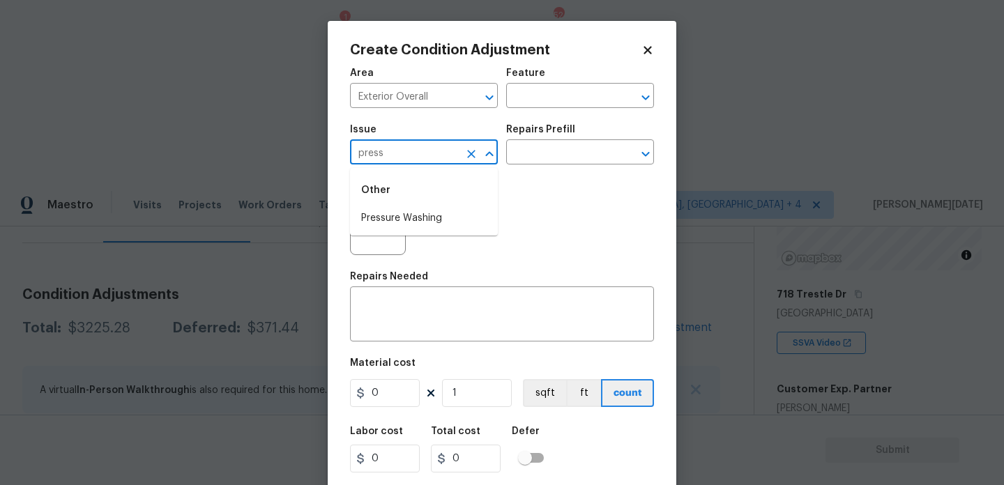
click at [413, 213] on li "Pressure Washing" at bounding box center [424, 218] width 148 height 23
type input "Pressure Washing"
click at [501, 169] on div "Issue Pressure Washing ​ Repairs Prefill ​" at bounding box center [502, 144] width 304 height 56
click at [546, 154] on input "text" at bounding box center [560, 154] width 109 height 22
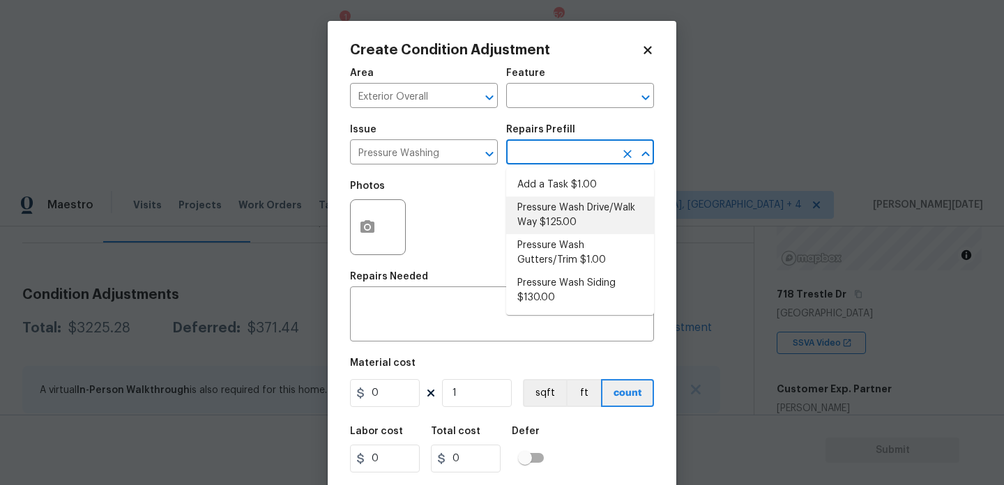
click at [554, 211] on li "Pressure Wash Drive/Walk Way $125.00" at bounding box center [580, 216] width 148 height 38
type input "Siding"
type textarea "Pressure wash the driveways/walkways as directed by the PM. Ensure that all deb…"
type input "125"
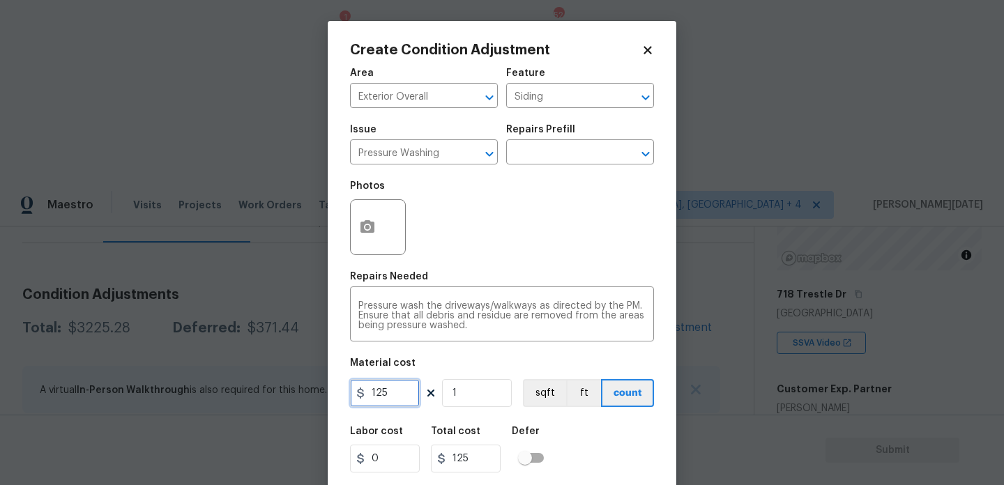
drag, startPoint x: 395, startPoint y: 391, endPoint x: 330, endPoint y: 386, distance: 65.7
click at [336, 392] on div "Create Condition Adjustment Area Exterior Overall ​ Feature Siding ​ Issue Pres…" at bounding box center [502, 258] width 349 height 474
type input "200"
click at [535, 265] on div "Area Exterior Overall ​ Feature Siding ​ Issue Pressure Washing ​ Repairs Prefi…" at bounding box center [502, 290] width 304 height 460
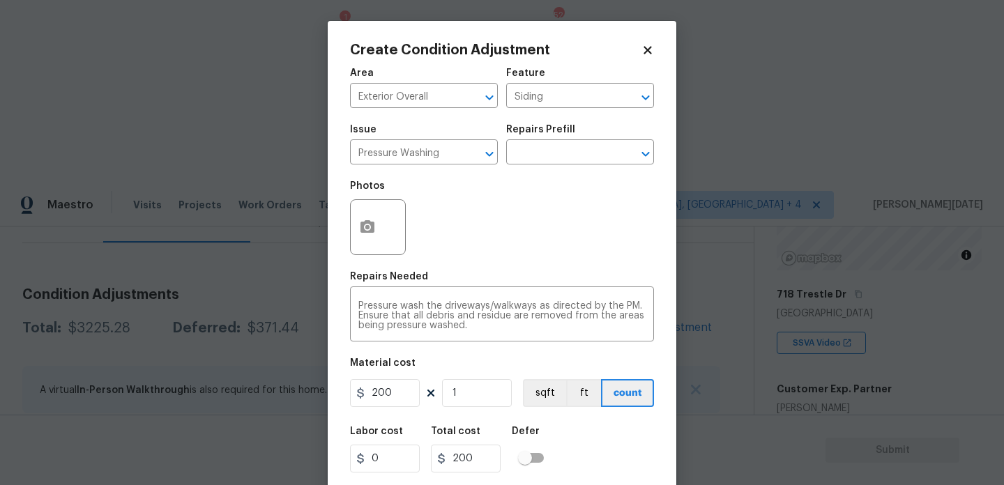
scroll to position [36, 0]
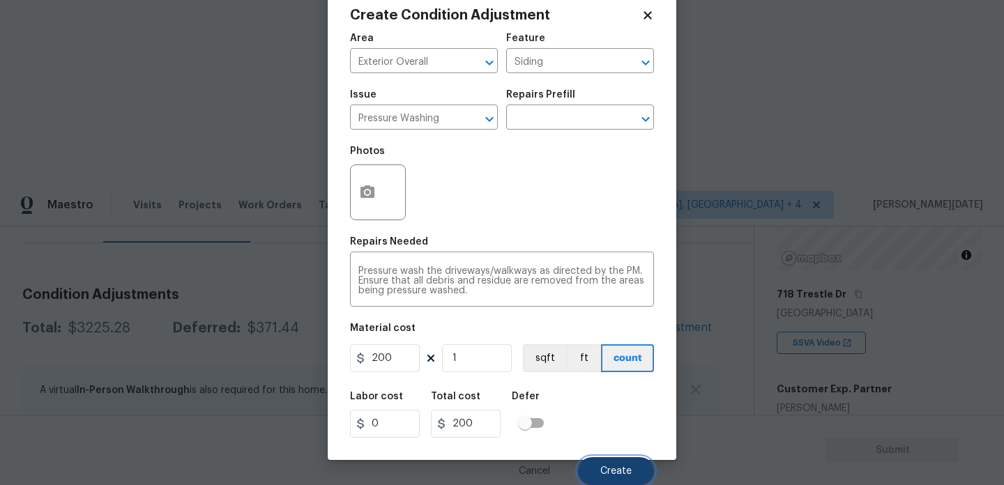
click at [614, 461] on button "Create" at bounding box center [616, 471] width 76 height 28
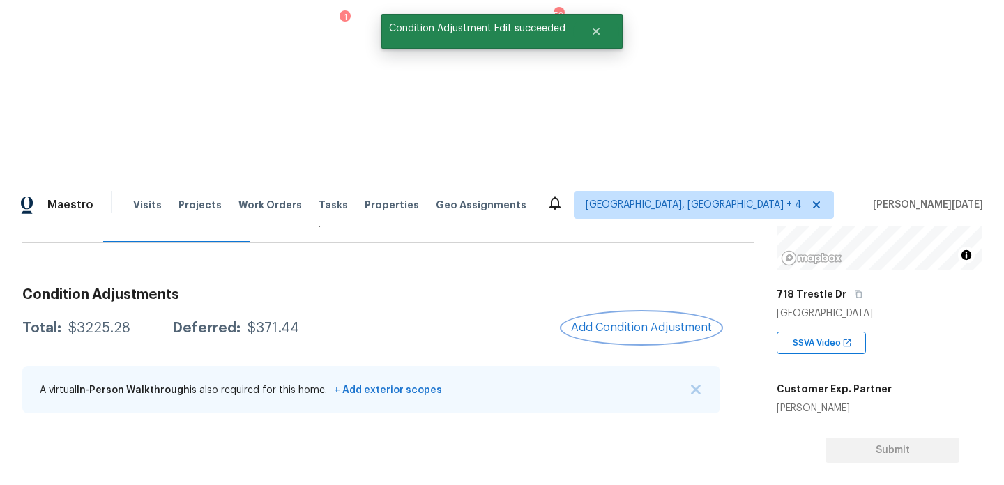
scroll to position [0, 0]
click at [632, 149] on div at bounding box center [502, 242] width 1004 height 485
click at [614, 321] on span "Add Condition Adjustment" at bounding box center [641, 327] width 141 height 13
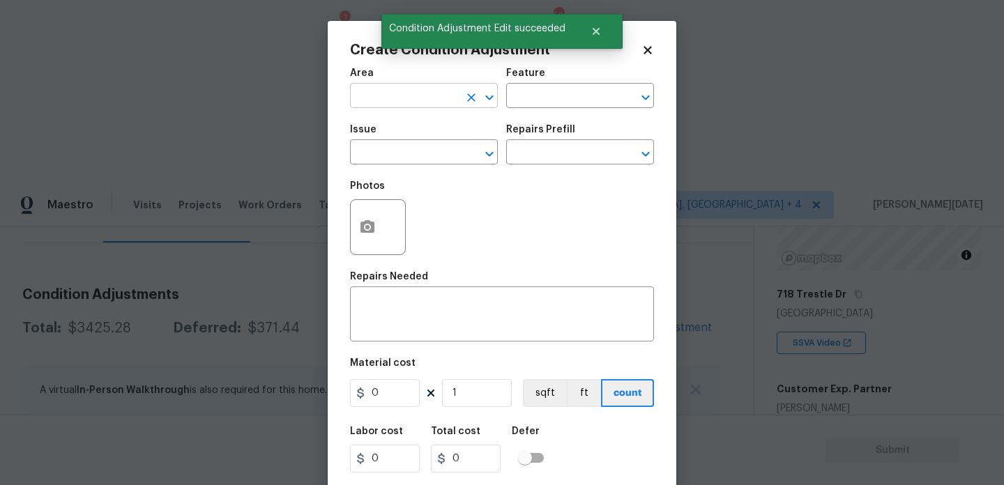
click at [361, 100] on input "text" at bounding box center [404, 97] width 109 height 22
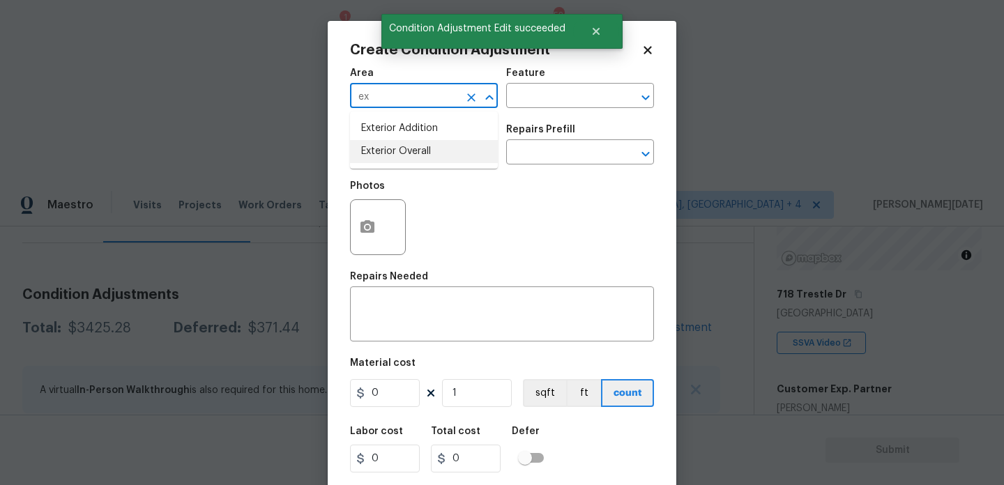
click at [385, 160] on li "Exterior Overall" at bounding box center [424, 151] width 148 height 23
type input "Exterior Overall"
click at [385, 160] on input "text" at bounding box center [404, 154] width 109 height 22
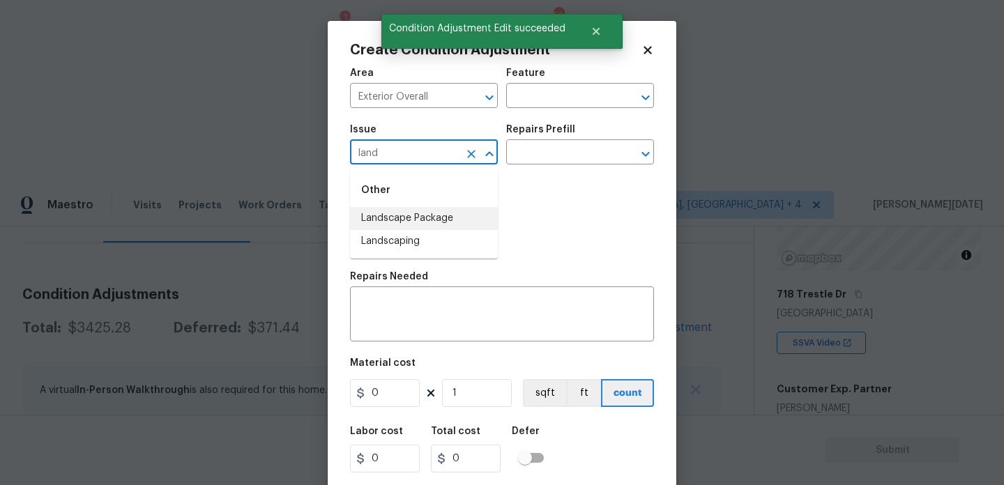
click at [400, 216] on li "Landscape Package" at bounding box center [424, 218] width 148 height 23
type input "Landscape Package"
click at [533, 139] on div "Repairs Prefill" at bounding box center [580, 134] width 148 height 18
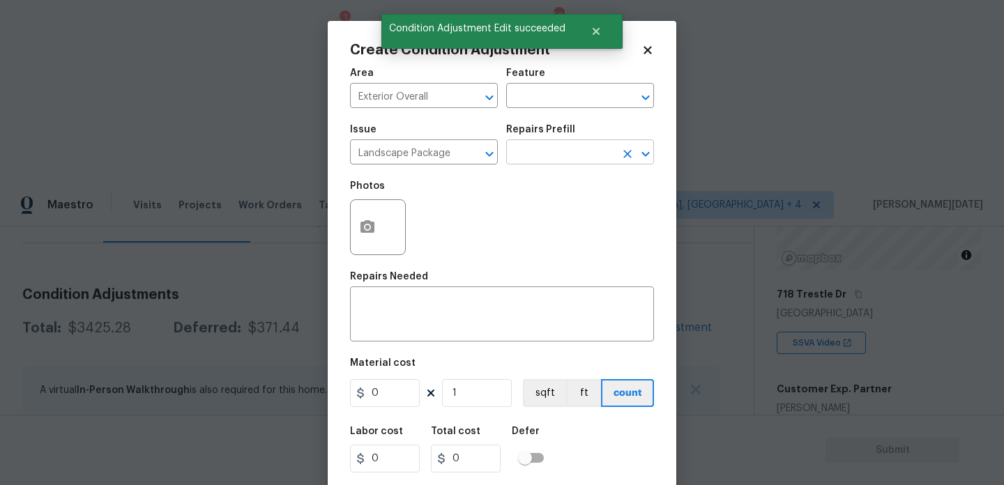
click at [541, 146] on input "text" at bounding box center [560, 154] width 109 height 22
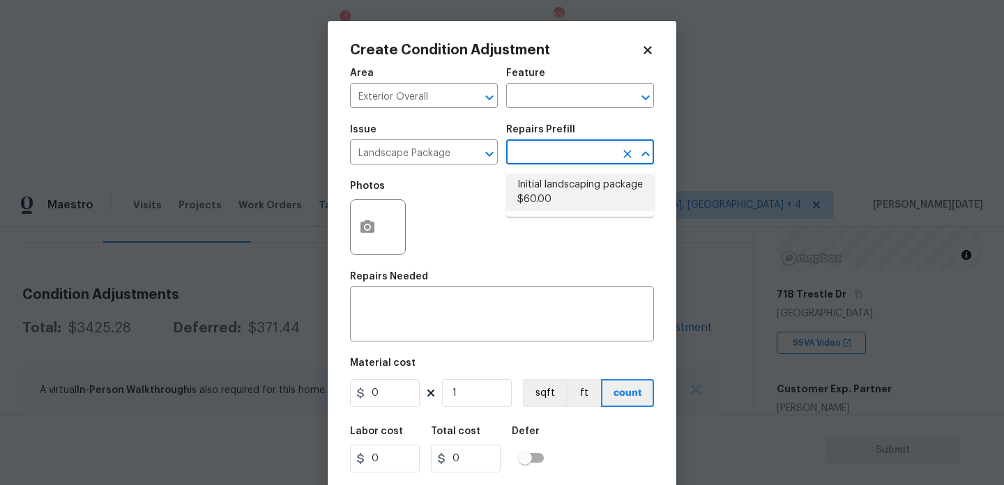
click at [549, 195] on li "Initial landscaping package $60.00" at bounding box center [580, 193] width 148 height 38
type input "Home Readiness Packages"
type textarea "Mowing of grass up to 6" in height. Mow, edge along driveways & sidewalks, trim…"
type input "60"
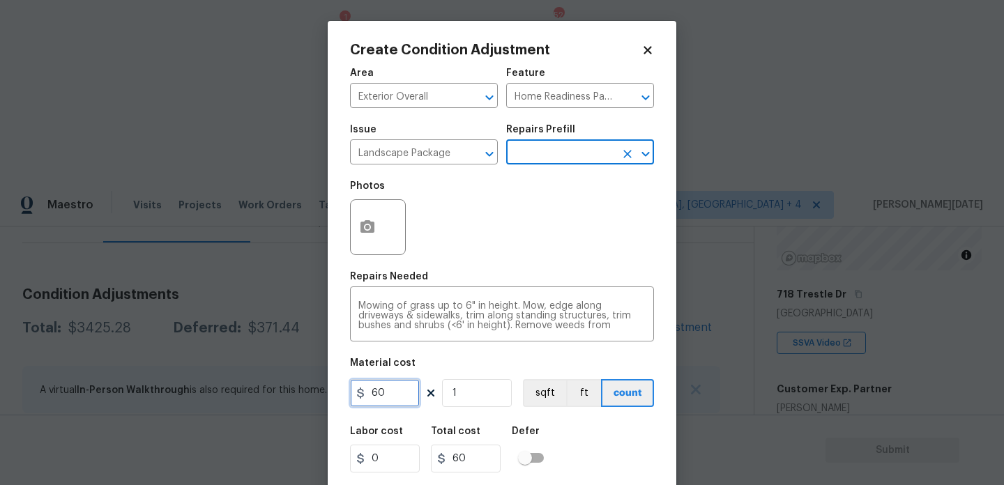
drag, startPoint x: 400, startPoint y: 392, endPoint x: 294, endPoint y: 384, distance: 107.0
click at [294, 384] on div "Create Condition Adjustment Area Exterior Overall ​ Feature Home Readiness Pack…" at bounding box center [502, 242] width 1004 height 485
type input "300"
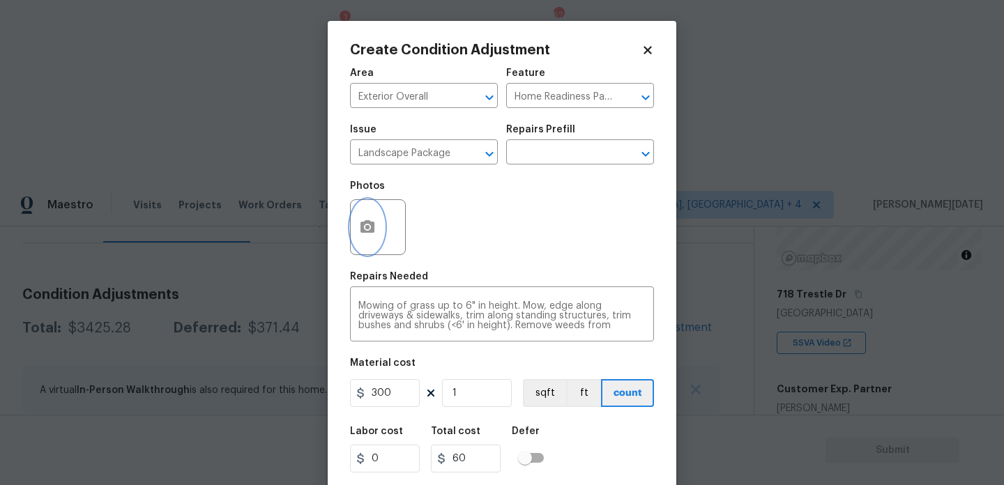
click at [369, 231] on icon "button" at bounding box center [367, 226] width 14 height 13
type input "300"
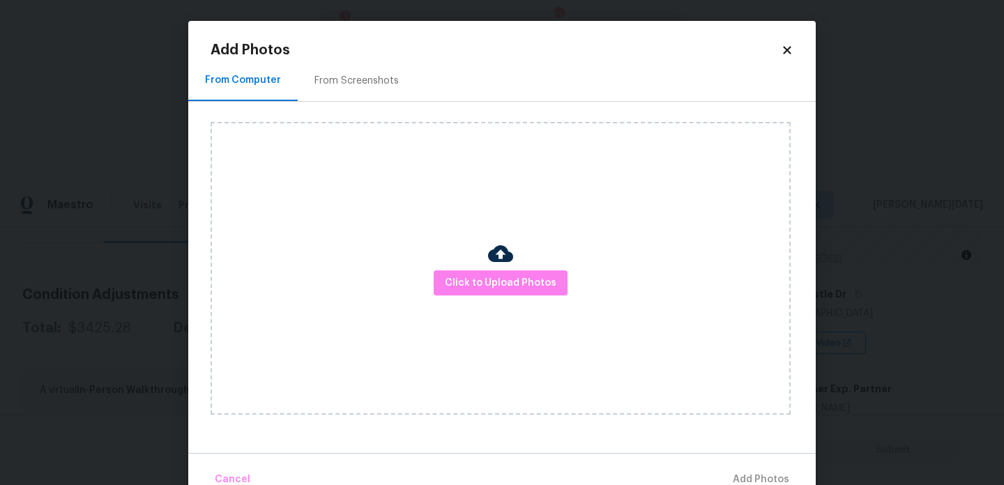
click at [360, 88] on div "From Screenshots" at bounding box center [357, 80] width 118 height 41
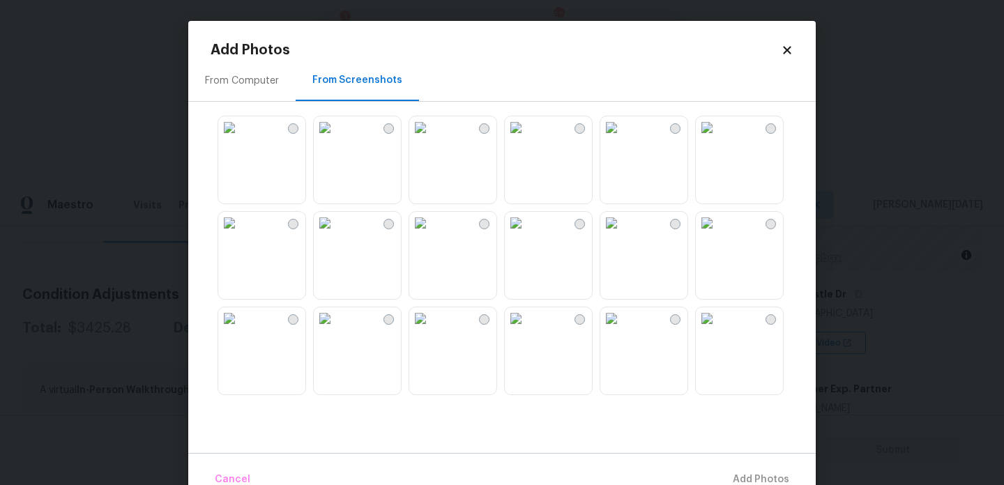
click at [336, 139] on img at bounding box center [325, 127] width 22 height 22
click at [432, 139] on img at bounding box center [420, 127] width 22 height 22
click at [432, 234] on img at bounding box center [420, 223] width 22 height 22
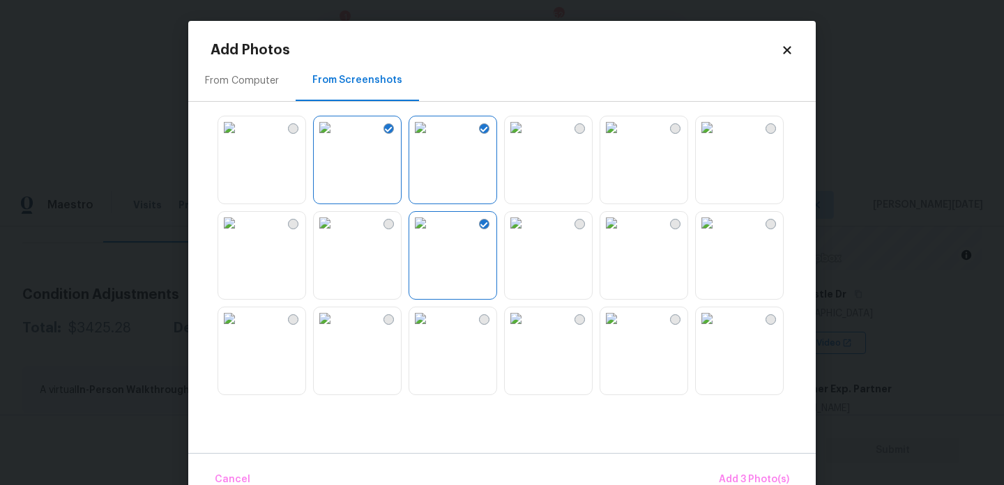
click at [336, 234] on img at bounding box center [325, 223] width 22 height 22
click at [736, 476] on span "Add 4 Photo(s)" at bounding box center [754, 479] width 72 height 17
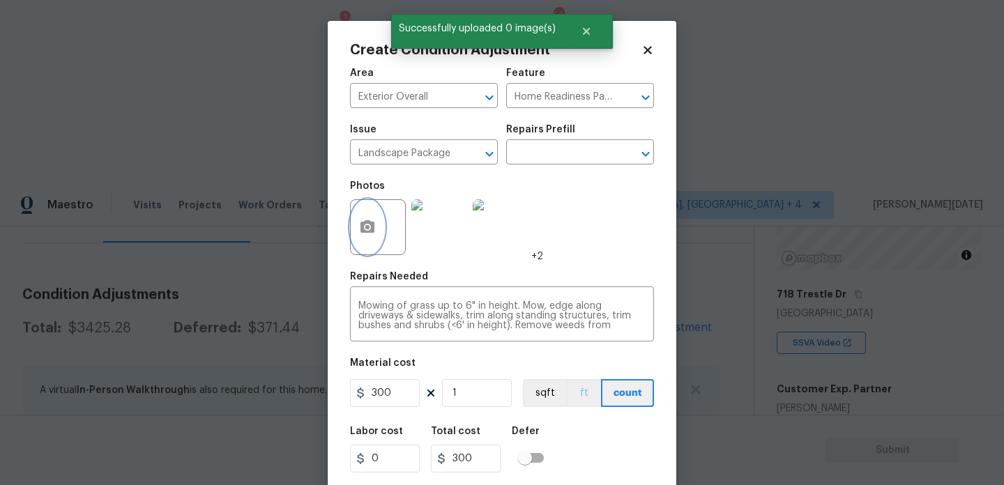
scroll to position [36, 0]
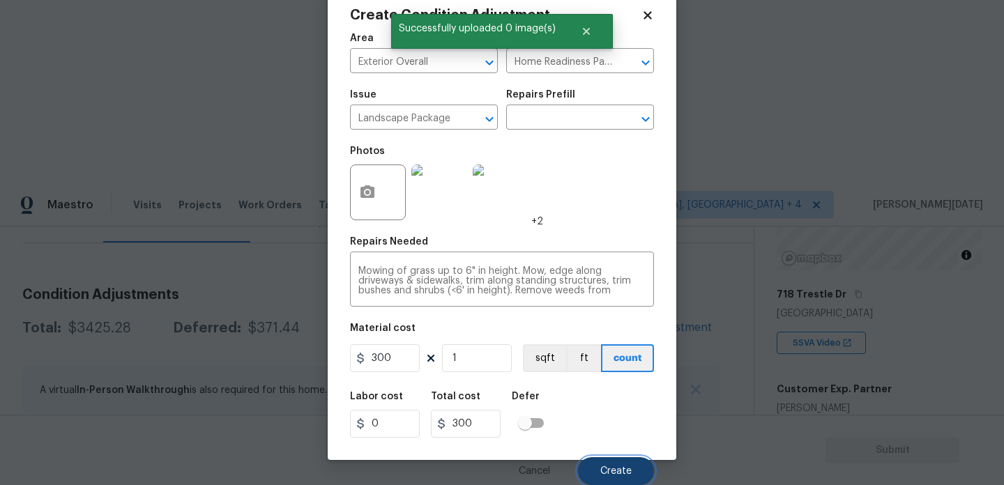
click at [611, 468] on span "Create" at bounding box center [615, 471] width 31 height 10
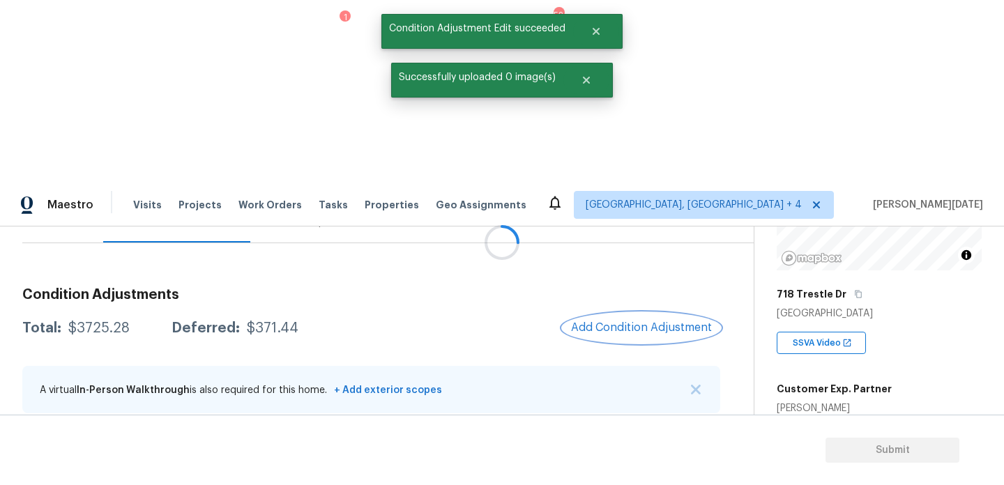
scroll to position [0, 0]
drag, startPoint x: 70, startPoint y: 146, endPoint x: 151, endPoint y: 146, distance: 80.9
click at [151, 321] on div "Total: $3725.28 Deferred: $371.44" at bounding box center [160, 328] width 276 height 14
copy div "$3725.28"
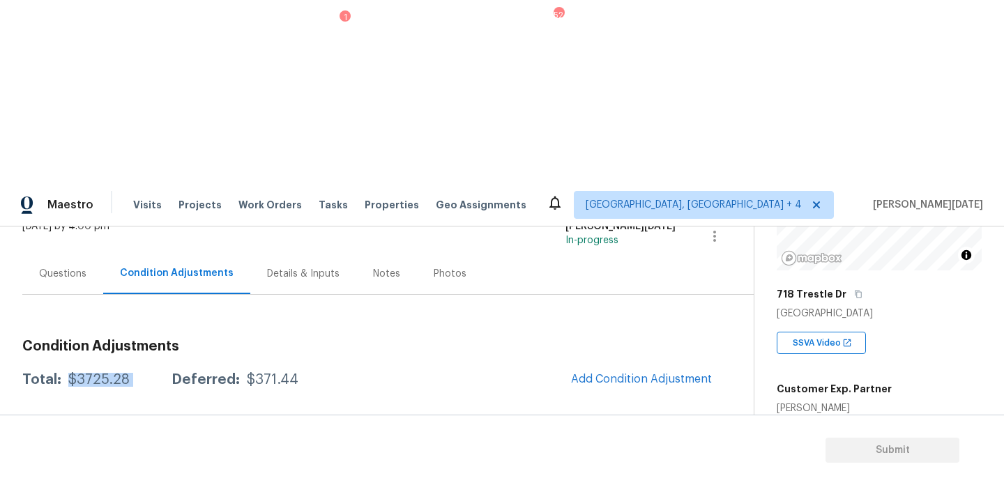
scroll to position [36, 0]
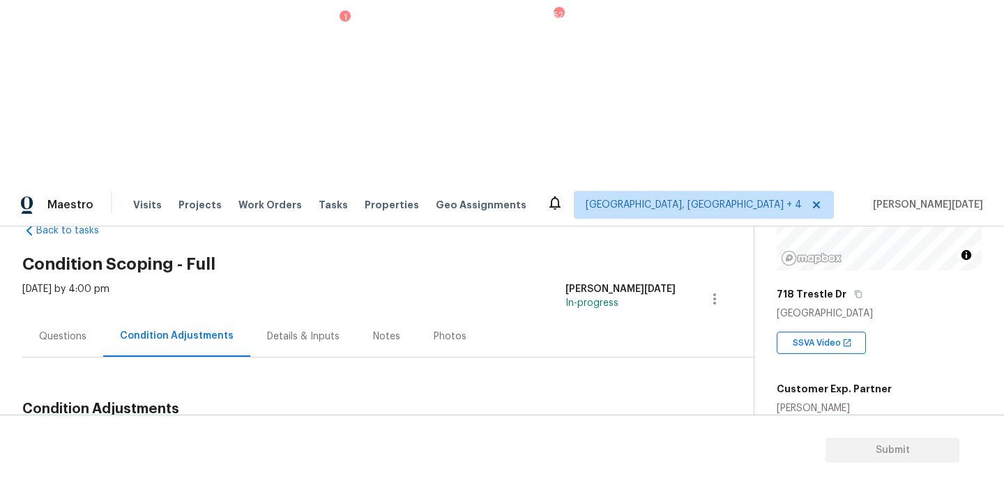
click at [61, 316] on div "Questions" at bounding box center [62, 336] width 81 height 41
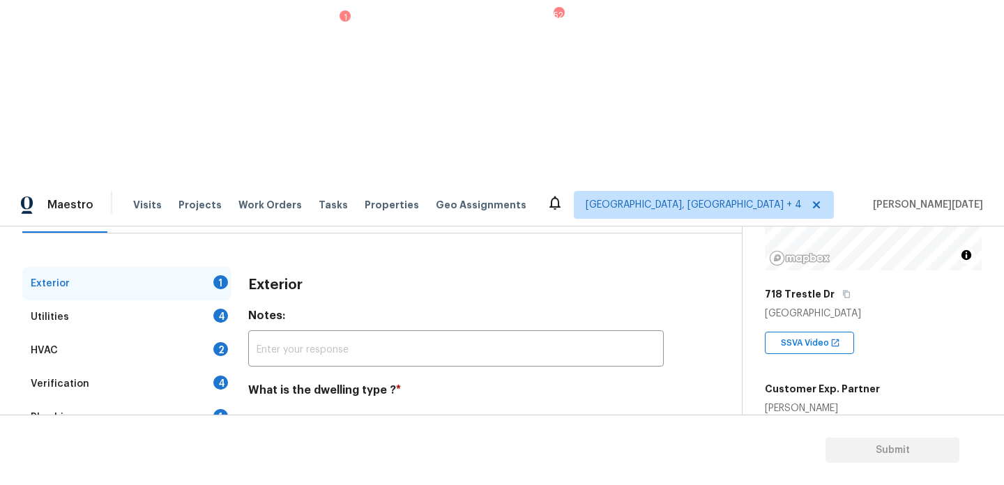
scroll to position [170, 0]
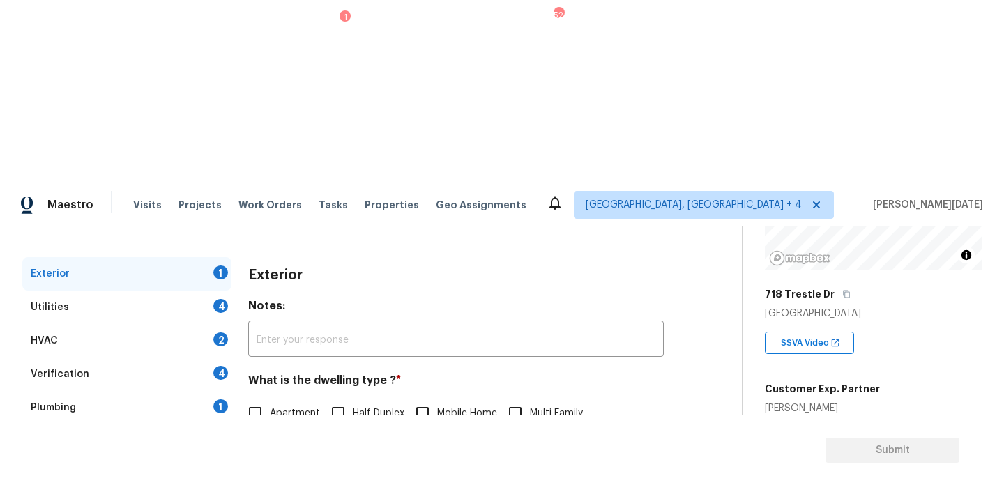
click at [265, 428] on input "Single Family" at bounding box center [255, 442] width 29 height 29
checkbox input "true"
click at [213, 299] on div "4" at bounding box center [220, 306] width 15 height 14
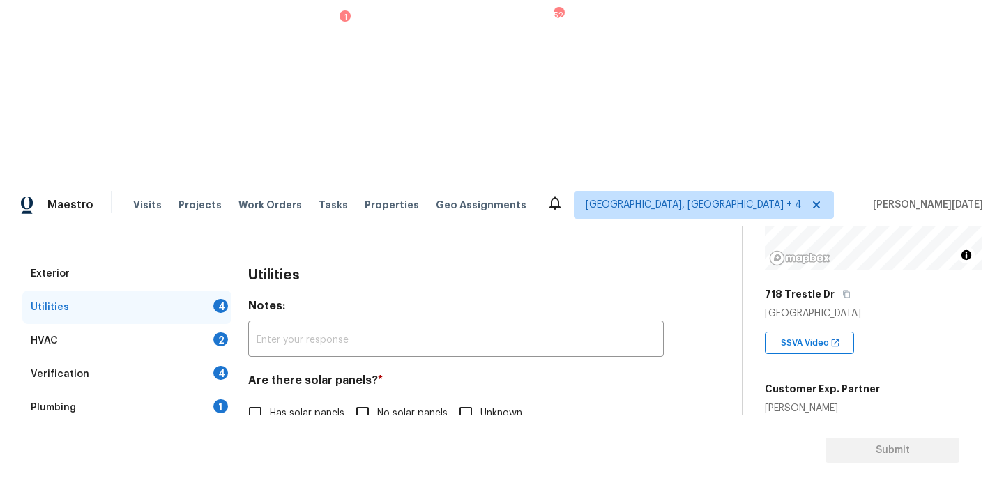
click at [378, 407] on span "No solar panels" at bounding box center [412, 414] width 70 height 15
click at [377, 399] on input "No solar panels" at bounding box center [362, 413] width 29 height 29
checkbox input "true"
click at [520, 478] on span "None" at bounding box center [525, 485] width 24 height 15
click at [513, 470] on input "None" at bounding box center [498, 484] width 29 height 29
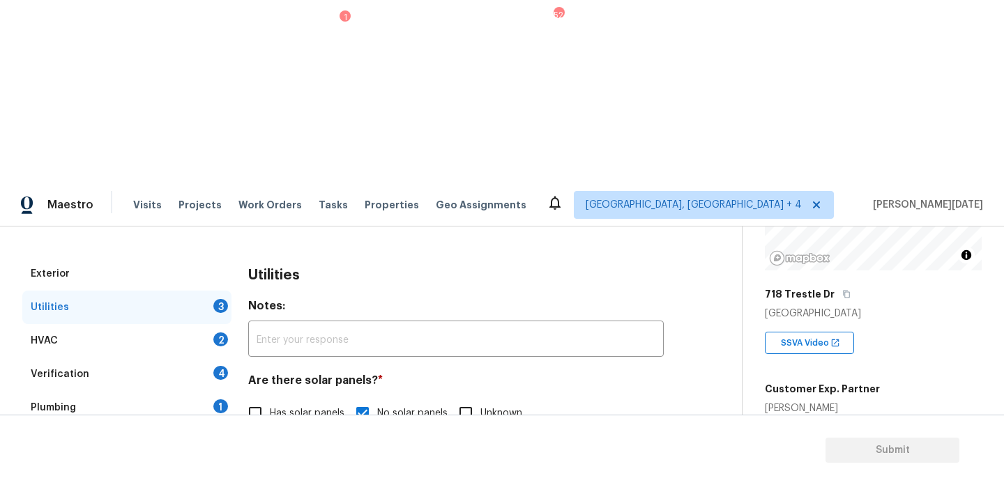
checkbox input "true"
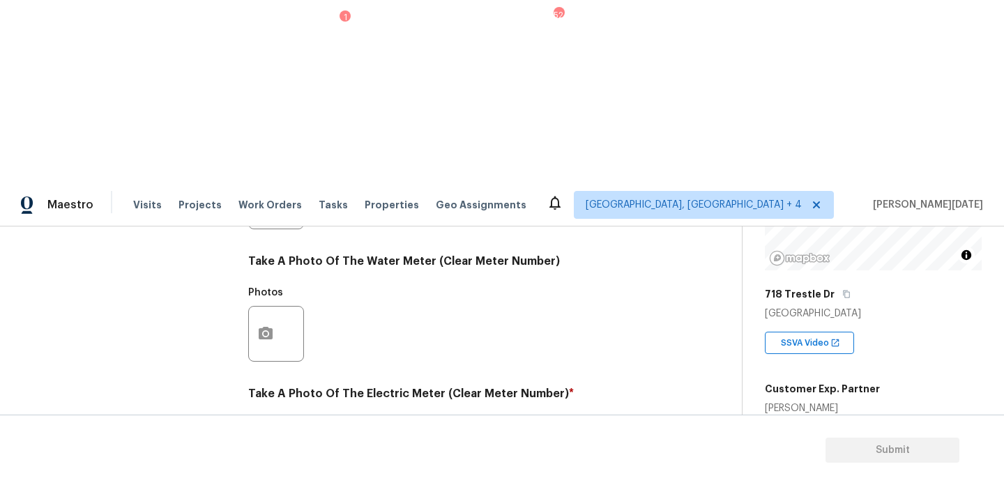
click at [266, 458] on icon "button" at bounding box center [265, 466] width 17 height 17
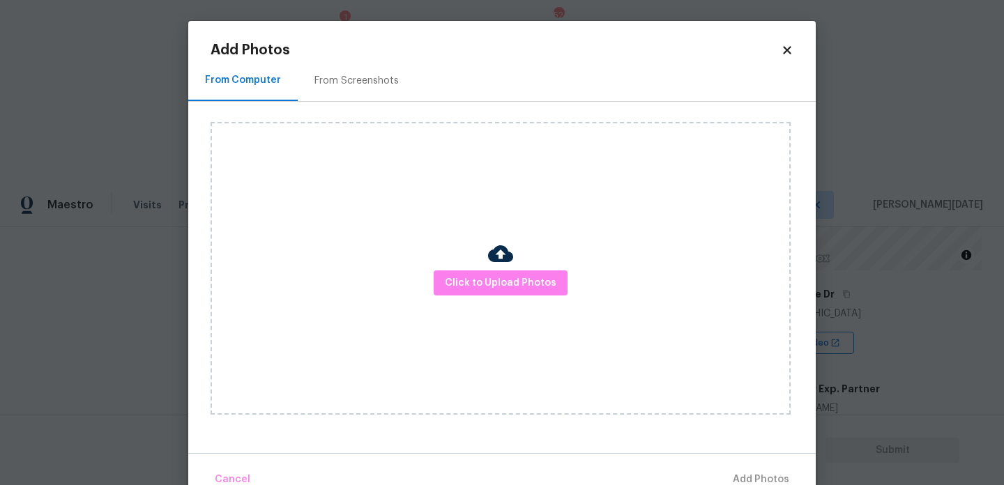
click at [368, 273] on div "Click to Upload Photos" at bounding box center [501, 268] width 580 height 293
click at [506, 298] on div "Click to Upload Photos" at bounding box center [501, 268] width 580 height 293
click at [516, 283] on span "Click to Upload Photos" at bounding box center [501, 283] width 112 height 17
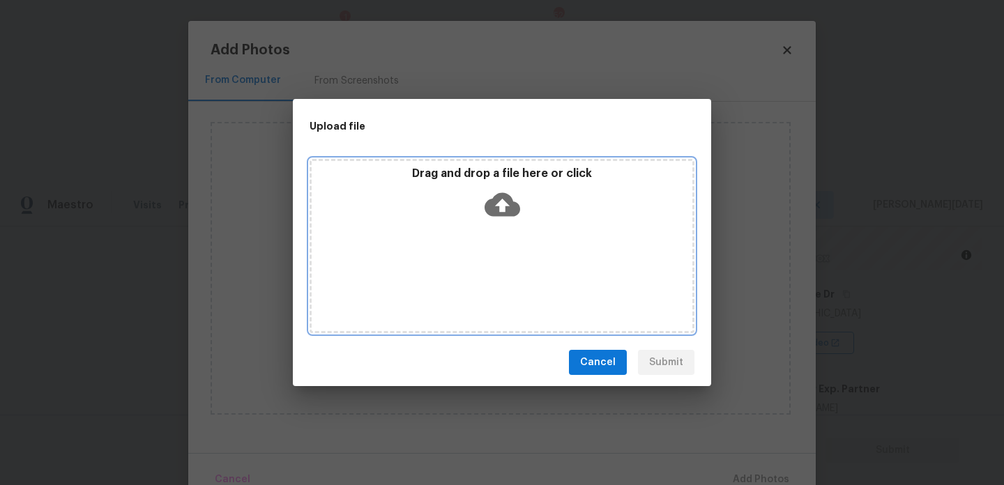
click at [516, 283] on div "Drag and drop a file here or click" at bounding box center [502, 246] width 385 height 174
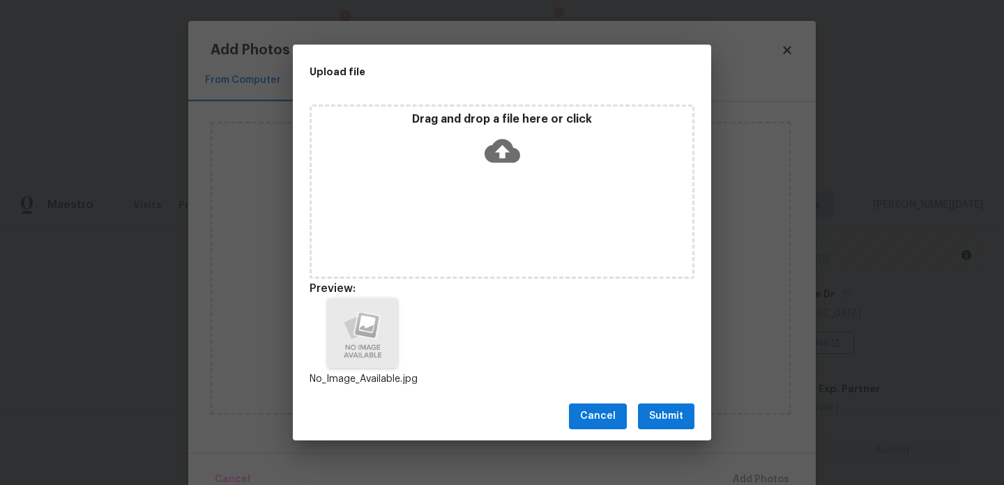
click at [667, 405] on button "Submit" at bounding box center [666, 417] width 56 height 26
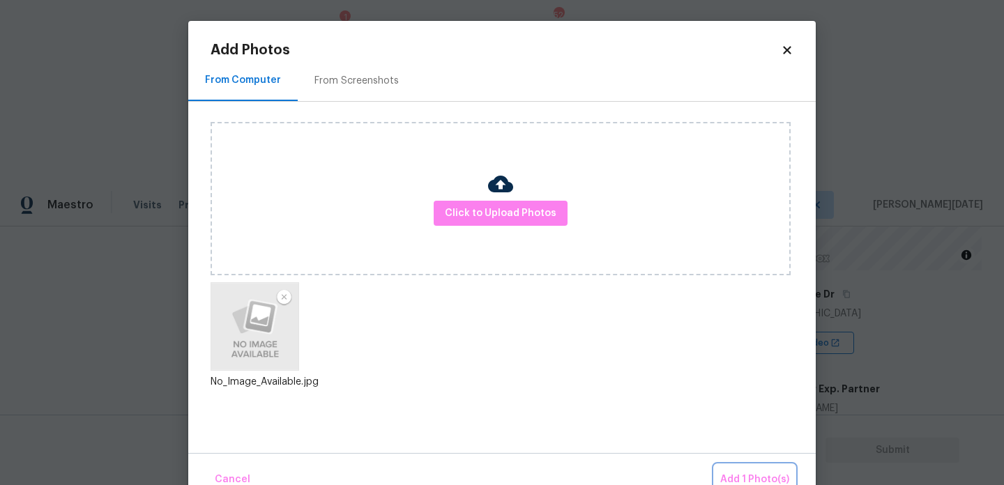
click at [746, 476] on span "Add 1 Photo(s)" at bounding box center [754, 479] width 69 height 17
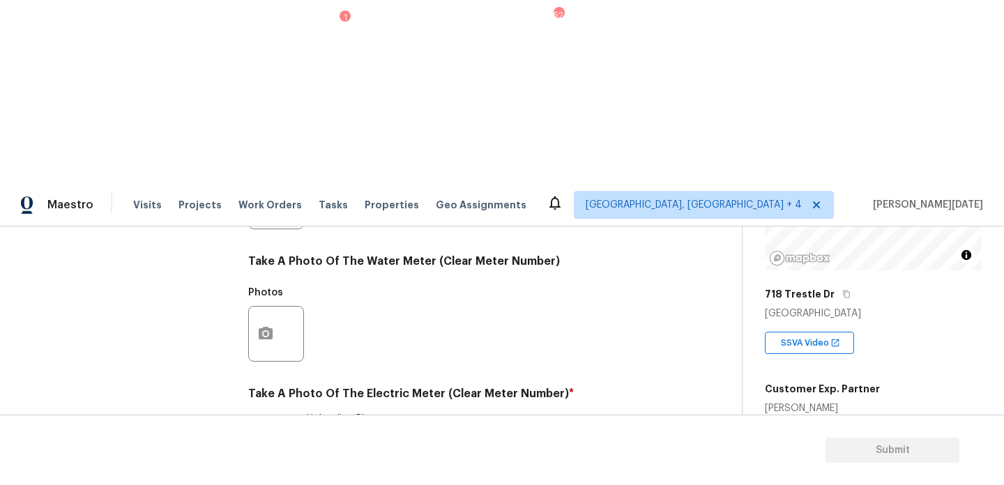
checkbox input "true"
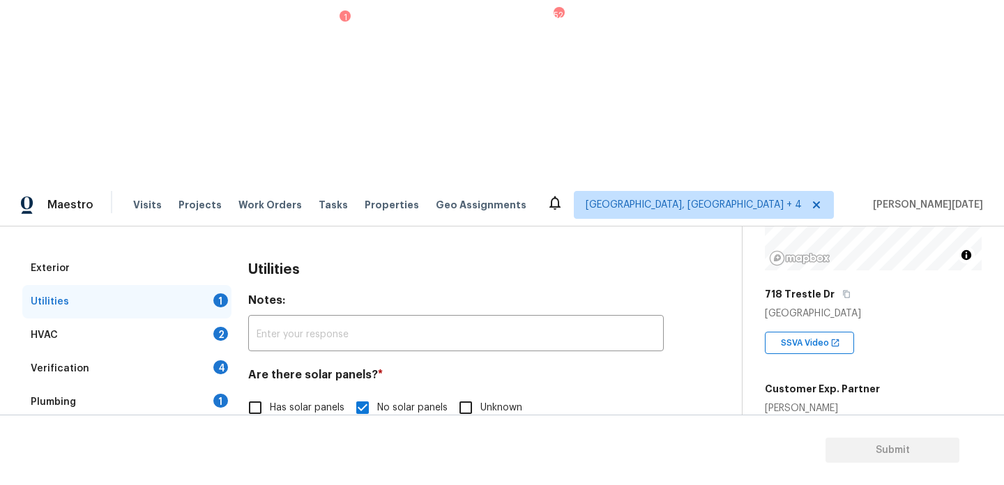
scroll to position [167, 0]
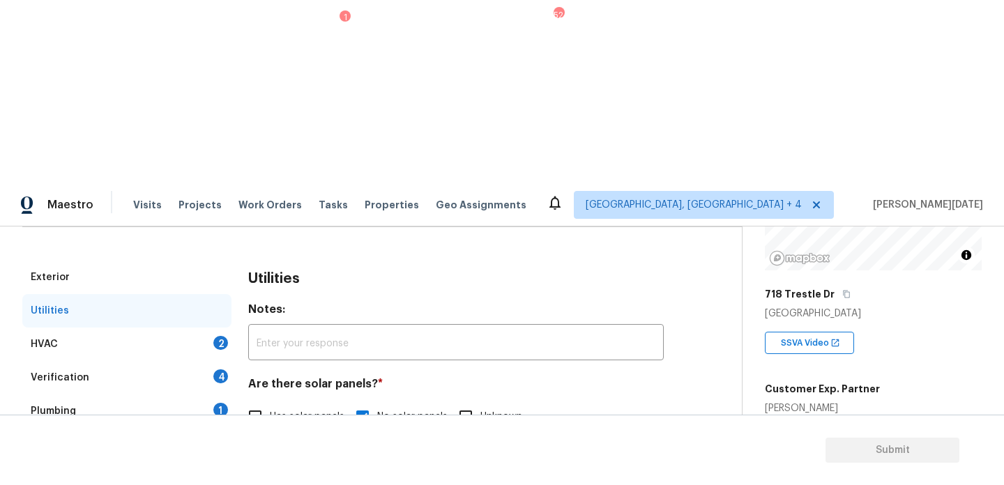
click at [229, 328] on div "HVAC 2" at bounding box center [126, 344] width 209 height 33
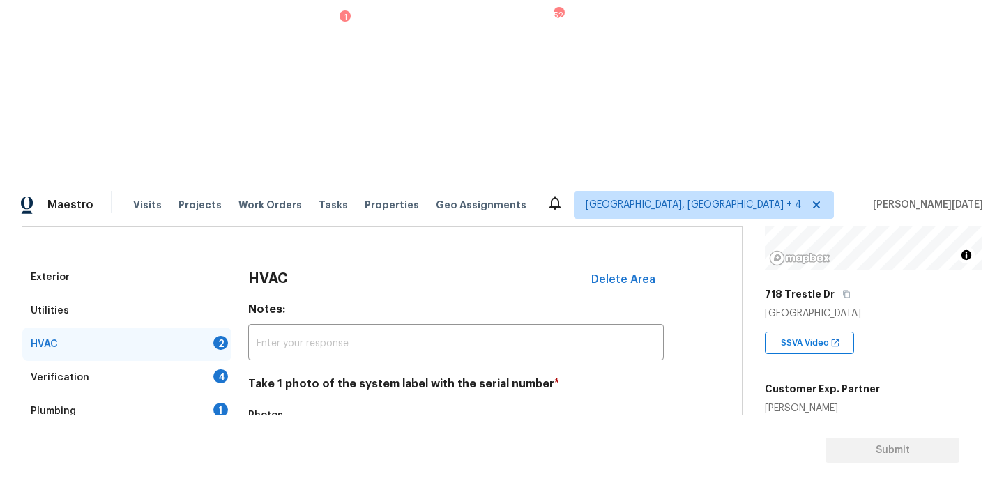
click at [276, 430] on button "button" at bounding box center [265, 457] width 33 height 54
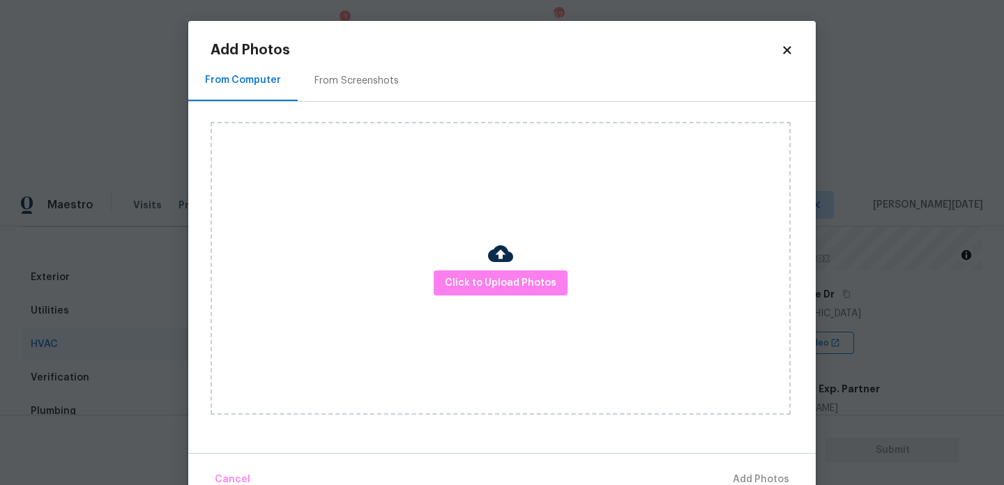
click at [471, 296] on div "Click to Upload Photos" at bounding box center [501, 268] width 580 height 293
click at [491, 287] on span "Click to Upload Photos" at bounding box center [501, 283] width 112 height 17
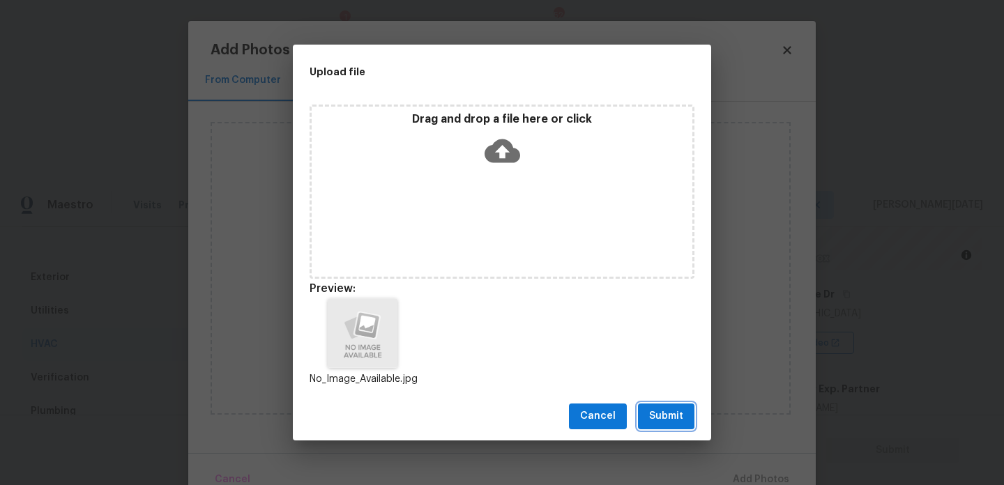
click at [658, 405] on button "Submit" at bounding box center [666, 417] width 56 height 26
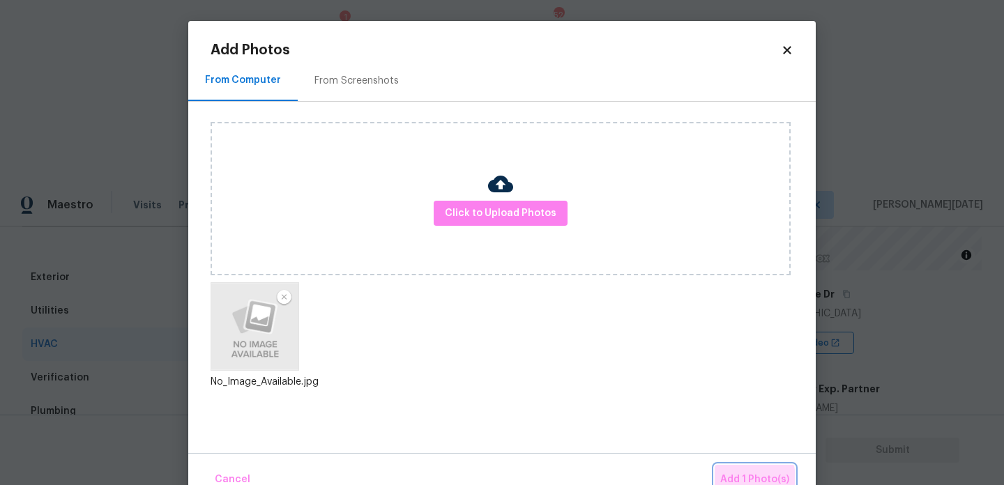
click at [742, 479] on span "Add 1 Photo(s)" at bounding box center [754, 479] width 69 height 17
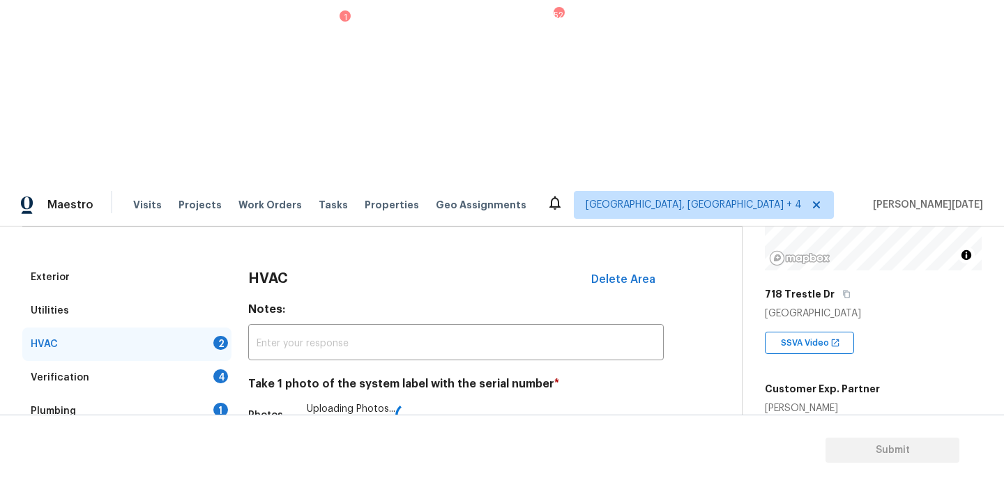
scroll to position [232, 0]
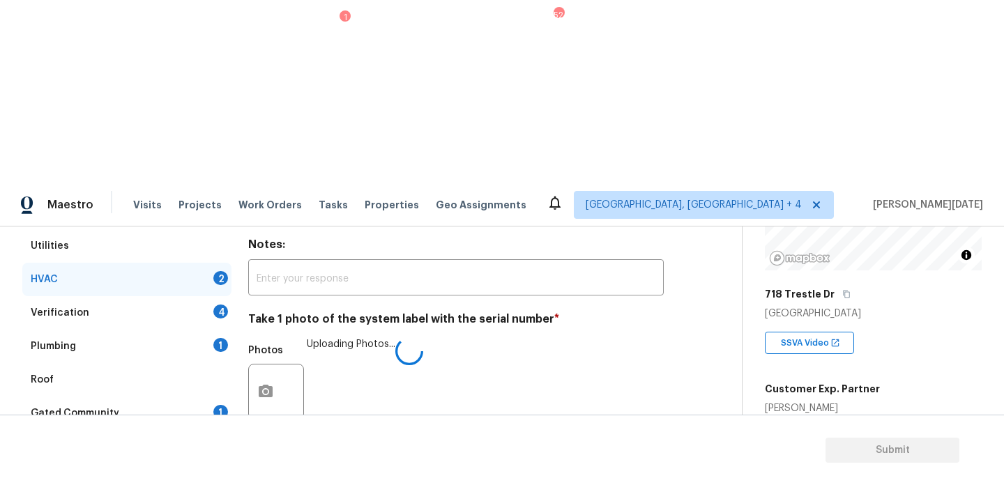
checkbox input "true"
click at [208, 296] on div "Verification 4" at bounding box center [126, 312] width 209 height 33
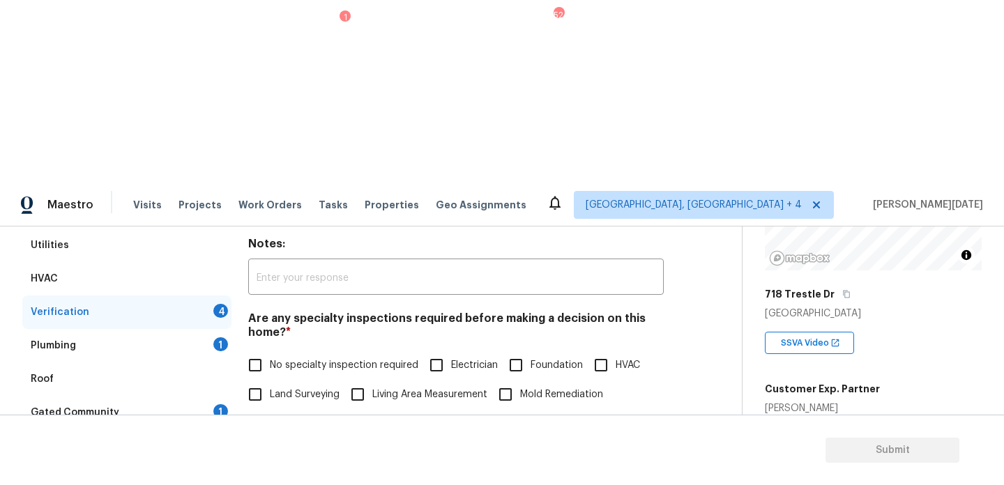
click at [271, 358] on span "No specialty inspection required" at bounding box center [344, 365] width 149 height 15
click at [270, 351] on input "No specialty inspection required" at bounding box center [255, 365] width 29 height 29
checkbox input "true"
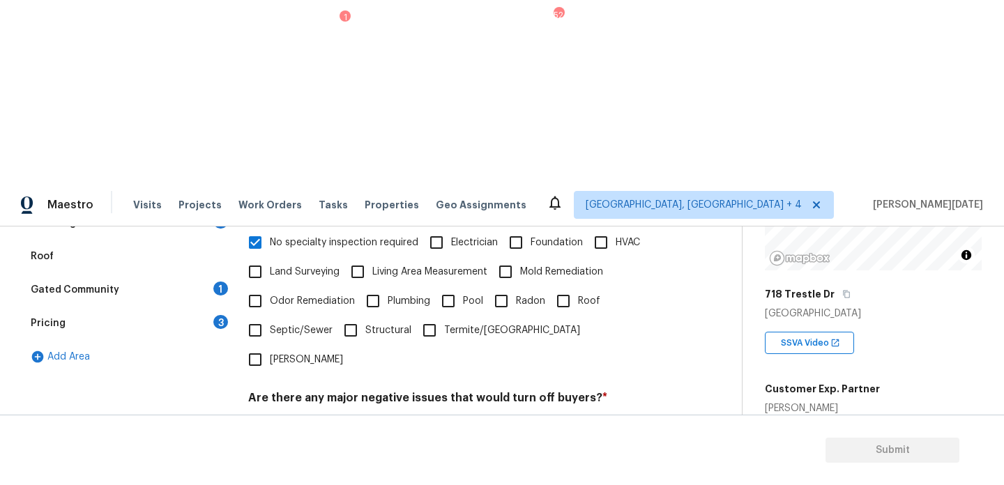
scroll to position [354, 0]
checkbox input "true"
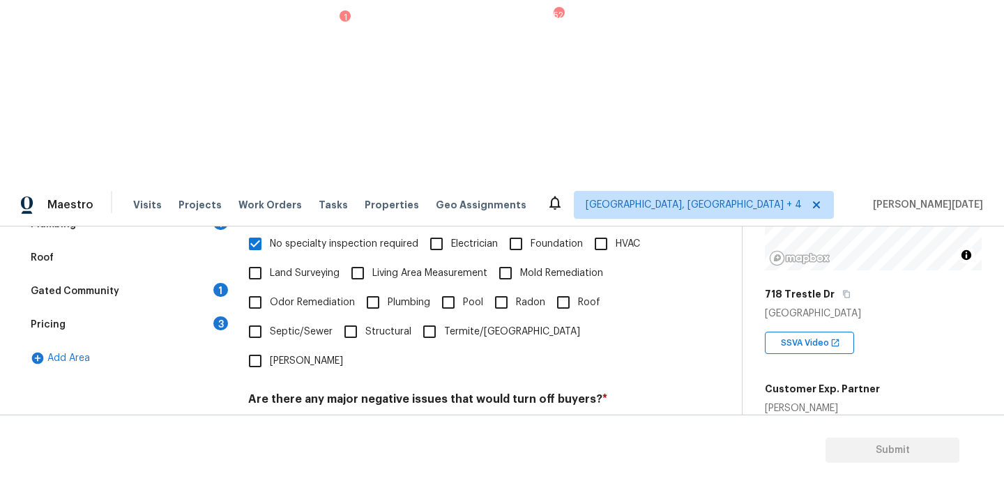
checkbox input "true"
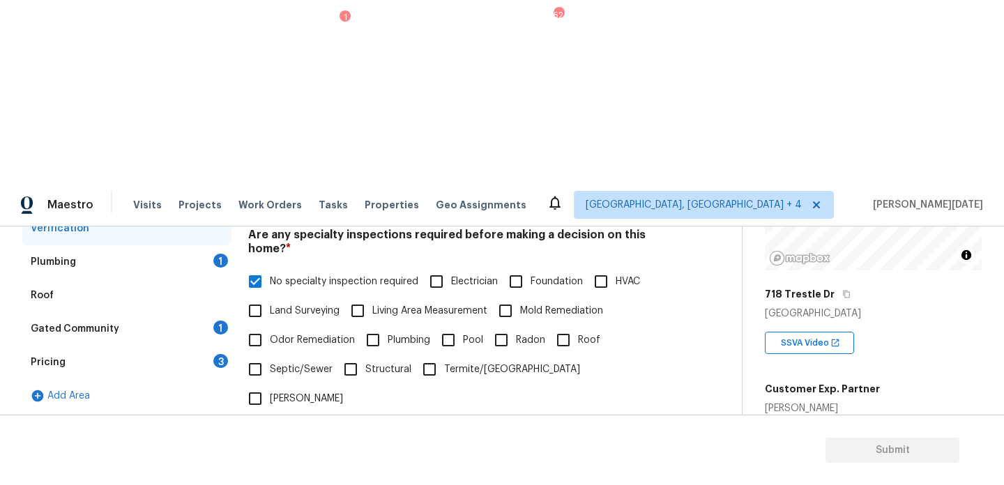
click at [224, 254] on div "1" at bounding box center [220, 261] width 15 height 14
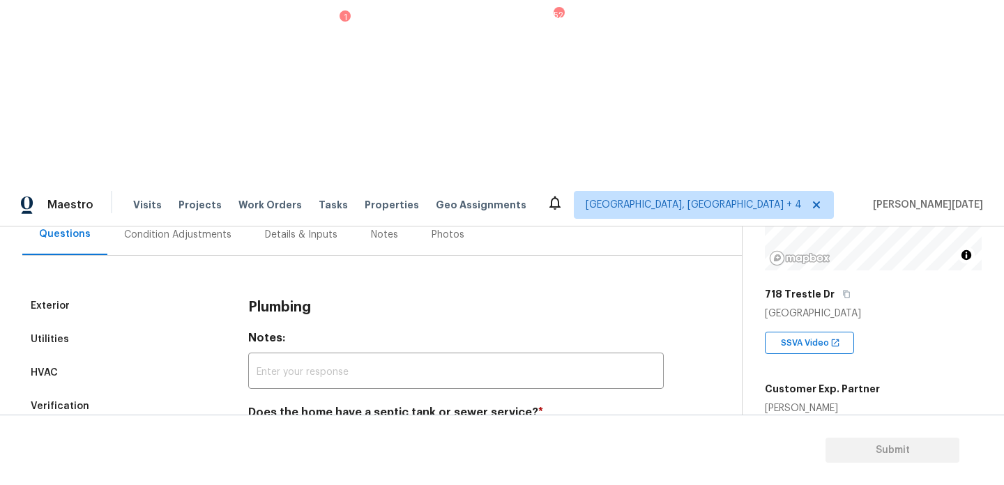
scroll to position [138, 0]
click at [266, 431] on input "Sewer" at bounding box center [255, 445] width 29 height 29
checkbox input "true"
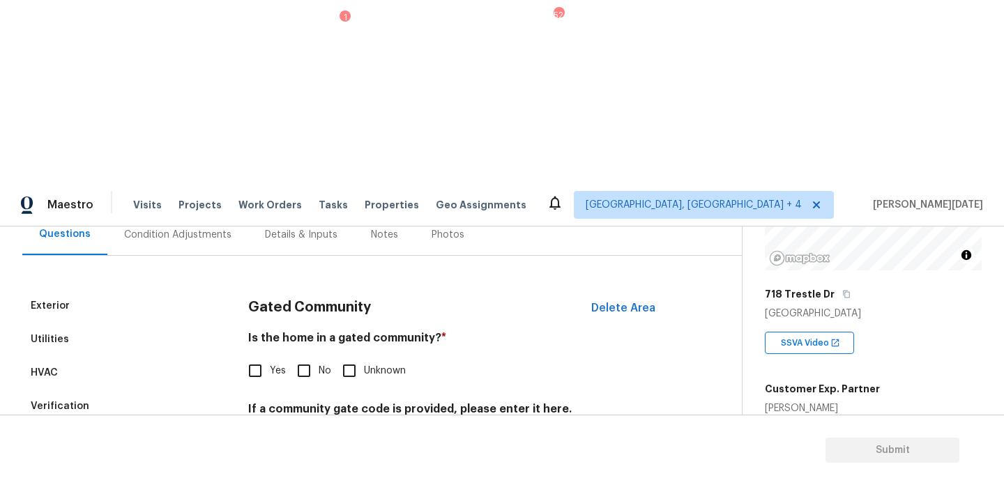
click at [310, 356] on input "No" at bounding box center [303, 370] width 29 height 29
checkbox input "true"
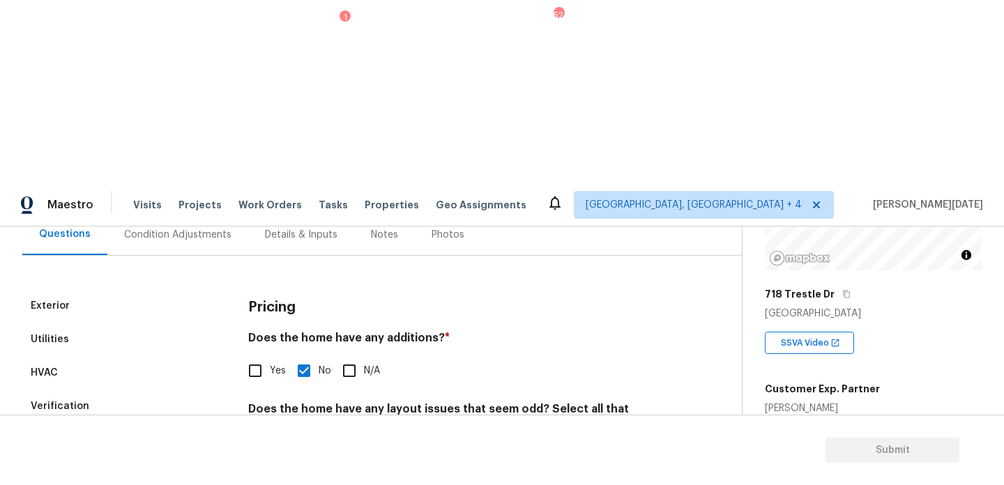
scroll to position [351, 0]
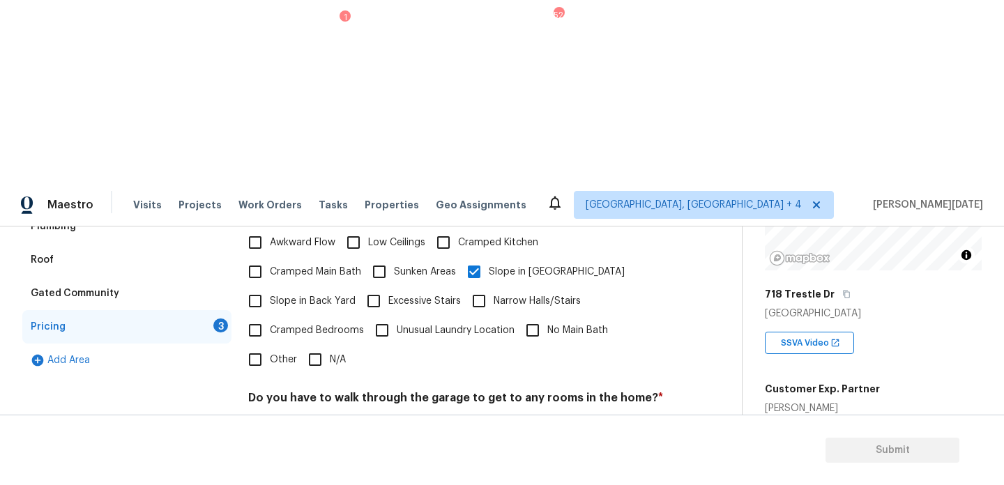
click at [321, 424] on span "No" at bounding box center [325, 431] width 13 height 15
click at [319, 416] on input "No" at bounding box center [303, 430] width 29 height 29
checkbox input "true"
click at [303, 326] on div "Pricing Does the home have any additions? * Yes No N/A Does the home have any l…" at bounding box center [456, 348] width 416 height 544
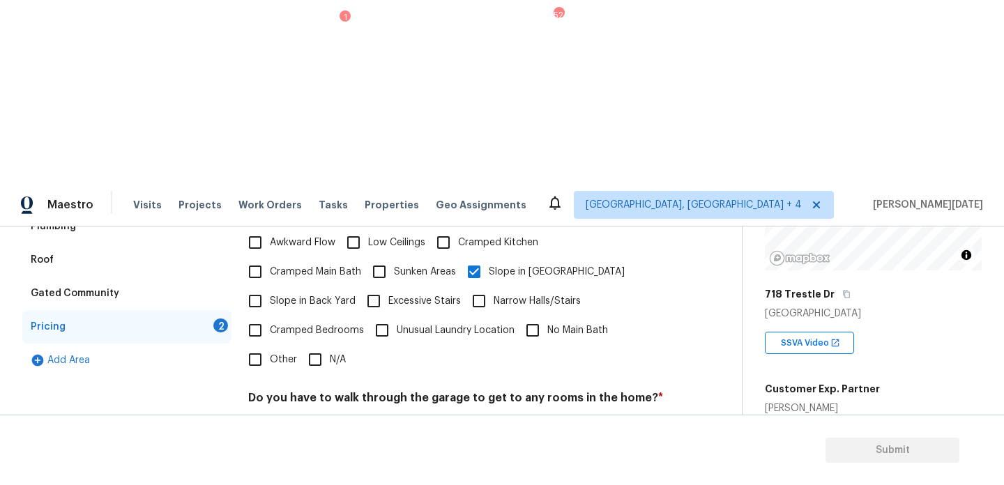
checkbox input "true"
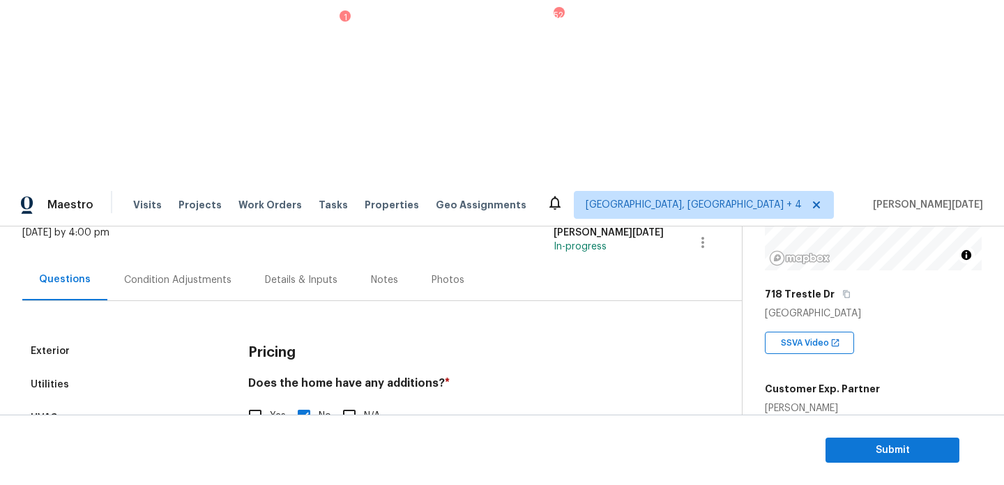
scroll to position [0, 0]
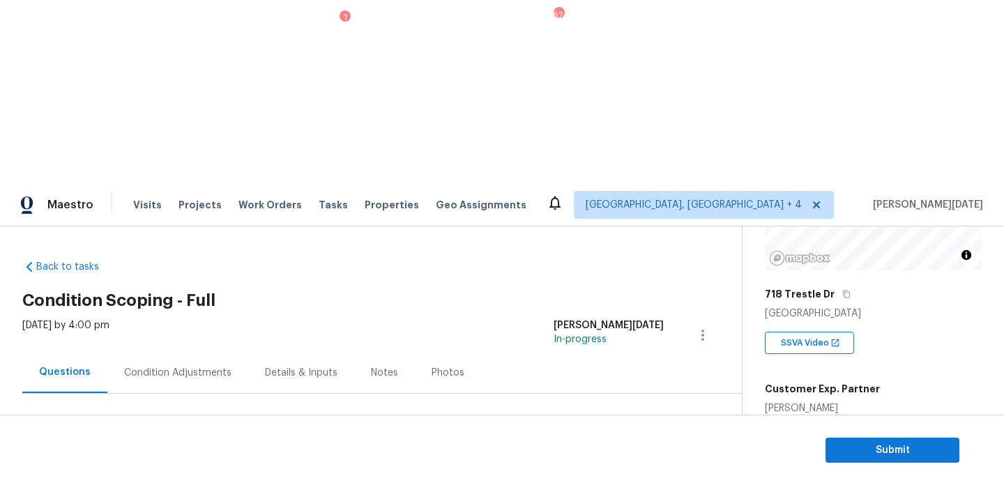
click at [175, 352] on div "Condition Adjustments" at bounding box center [177, 372] width 141 height 41
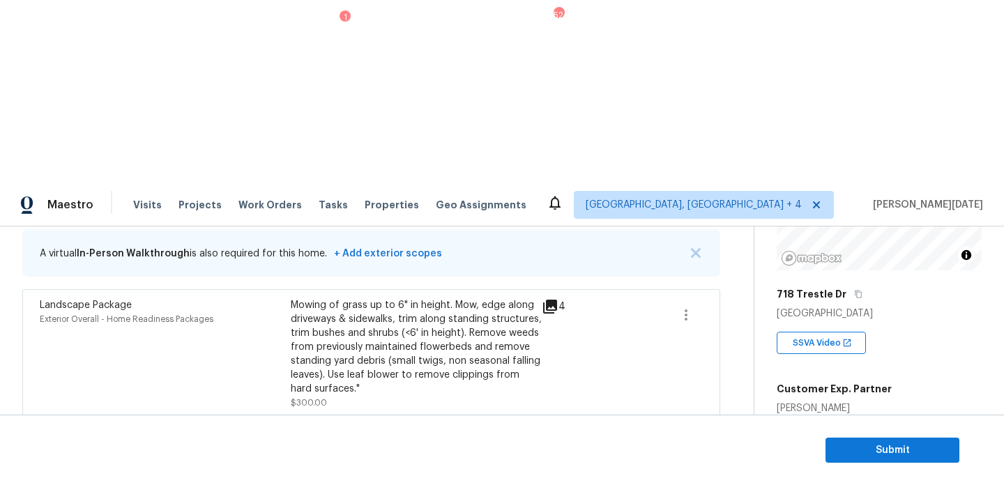
scroll to position [351, 0]
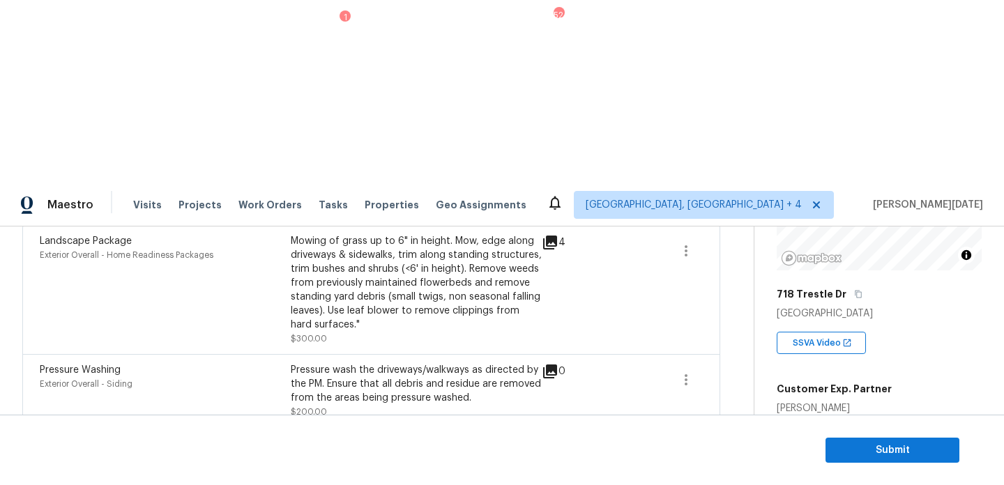
click at [680, 445] on icon "button" at bounding box center [686, 453] width 17 height 17
click at [743, 273] on div "Edit" at bounding box center [765, 268] width 109 height 14
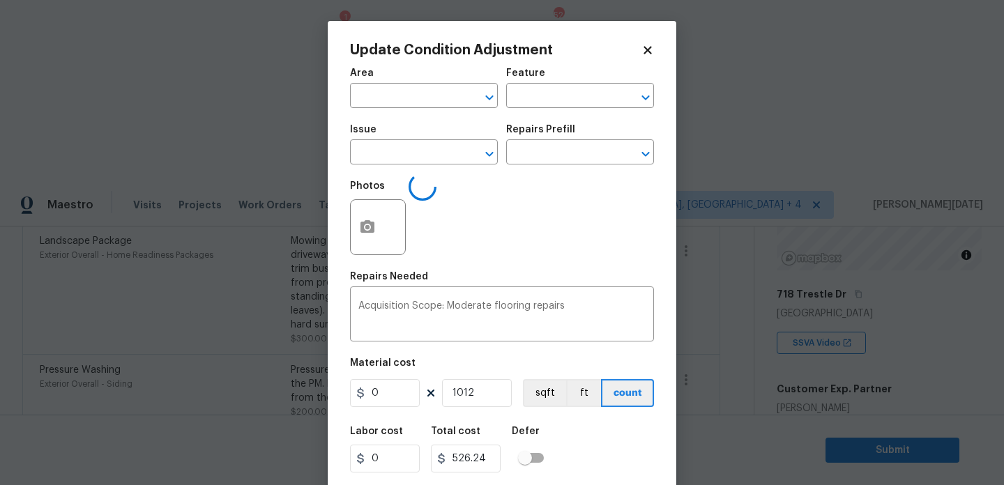
type input "Interior Overall"
type input "Acquisition"
type input "ACQ: Flooring"
type input "0.52"
click at [467, 157] on icon "Clear" at bounding box center [471, 154] width 8 height 8
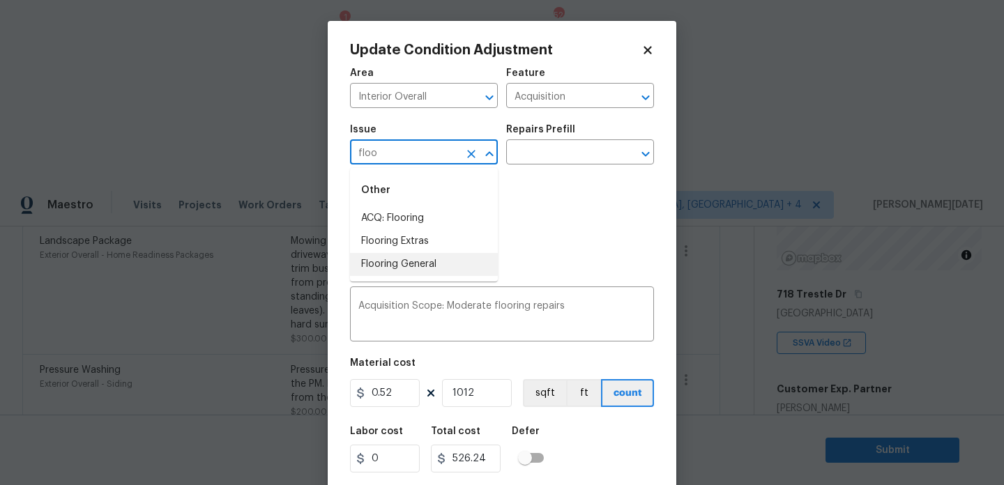
click at [447, 269] on li "Flooring General" at bounding box center [424, 264] width 148 height 23
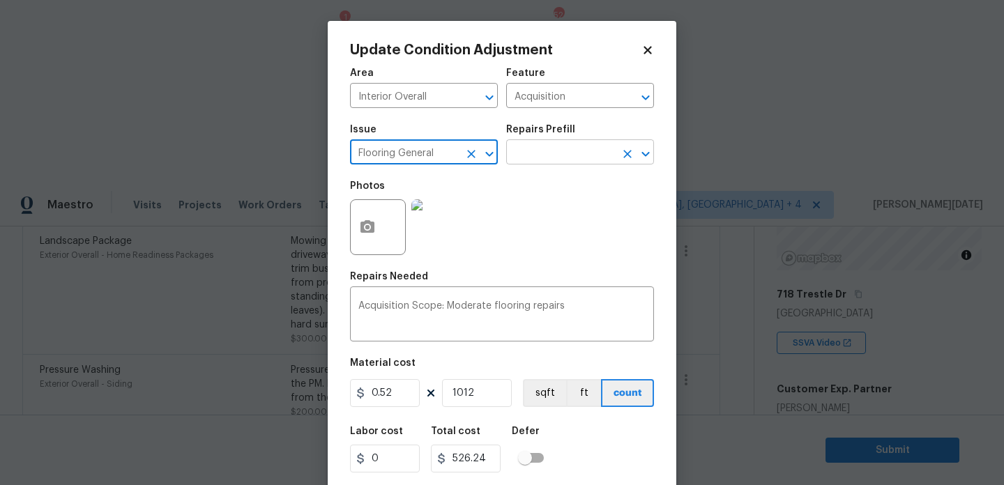
type input "Flooring General"
click at [556, 146] on input "text" at bounding box center [560, 154] width 109 height 22
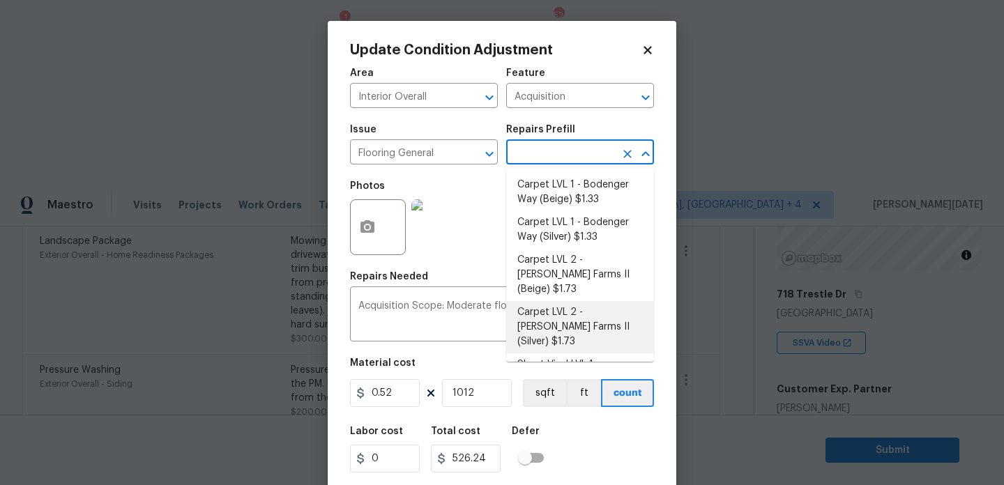
click at [593, 312] on li "Carpet LVL 2 - [PERSON_NAME] Farms II (Silver) $1.73" at bounding box center [580, 327] width 148 height 52
type input "Overall Flooring"
type textarea "Install new carpet ([PERSON_NAME] Farms II - 929 Thin Ice) at all previously ca…"
type input "1.73"
type input "1750.76"
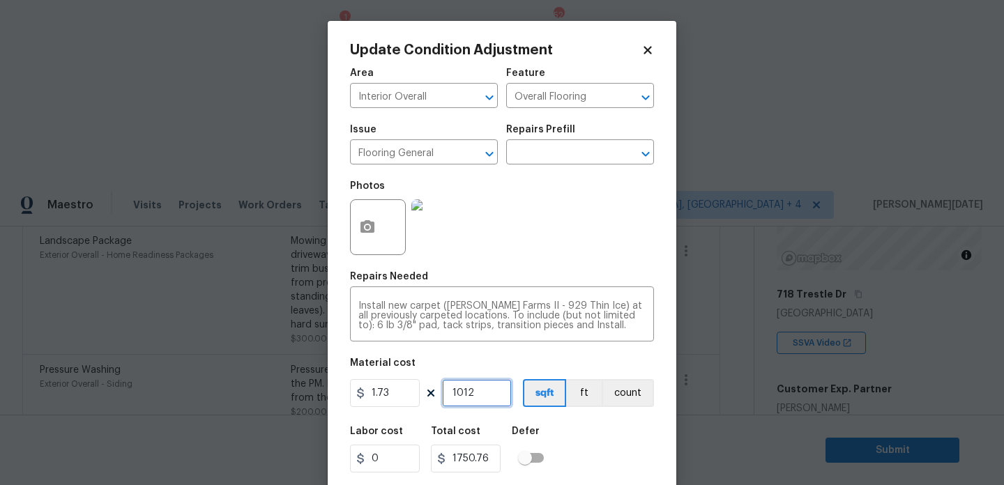
drag, startPoint x: 489, startPoint y: 398, endPoint x: 323, endPoint y: 398, distance: 166.7
click at [323, 398] on div "Update Condition Adjustment Area Interior Overall ​ Feature Overall Flooring ​ …" at bounding box center [502, 242] width 1004 height 485
type input "0"
type input "5"
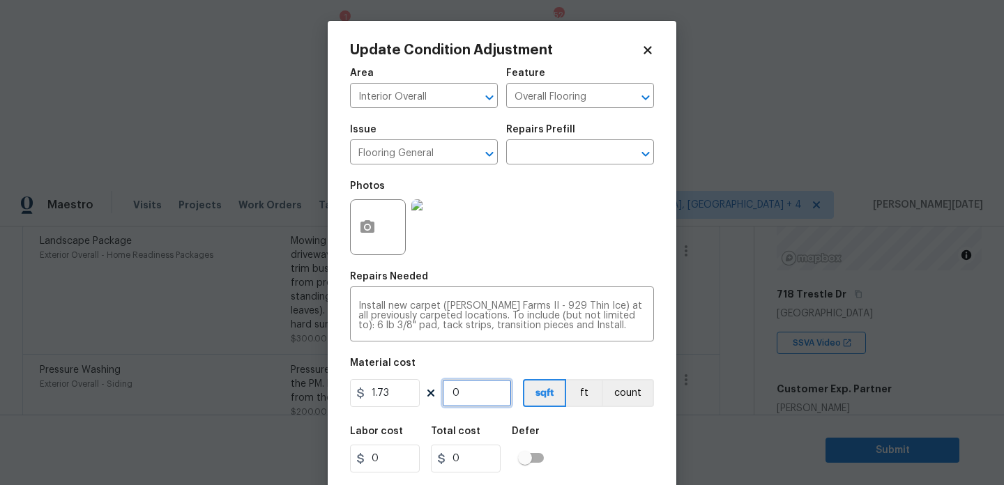
type input "8.65"
type input "50"
type input "86.5"
type input "500"
type input "865"
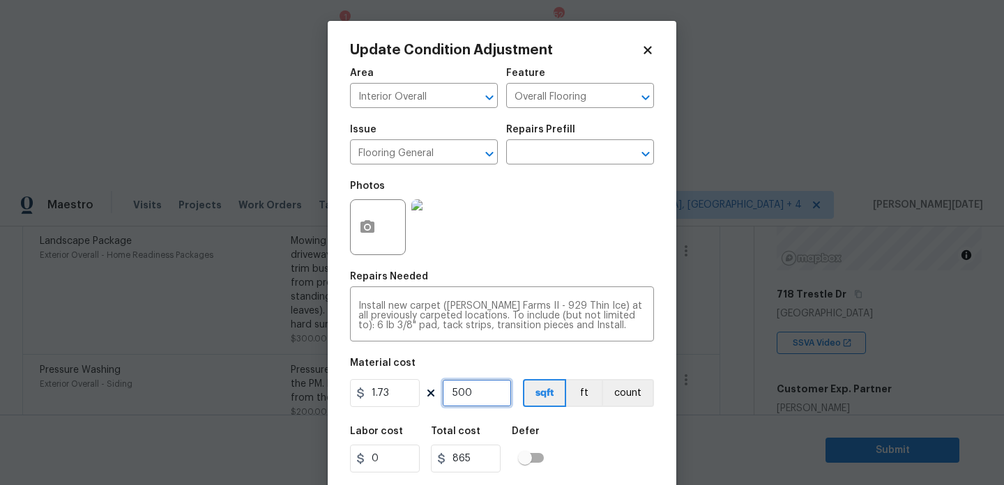
type input "50"
type input "86.5"
type input "5"
type input "8.65"
type input "0"
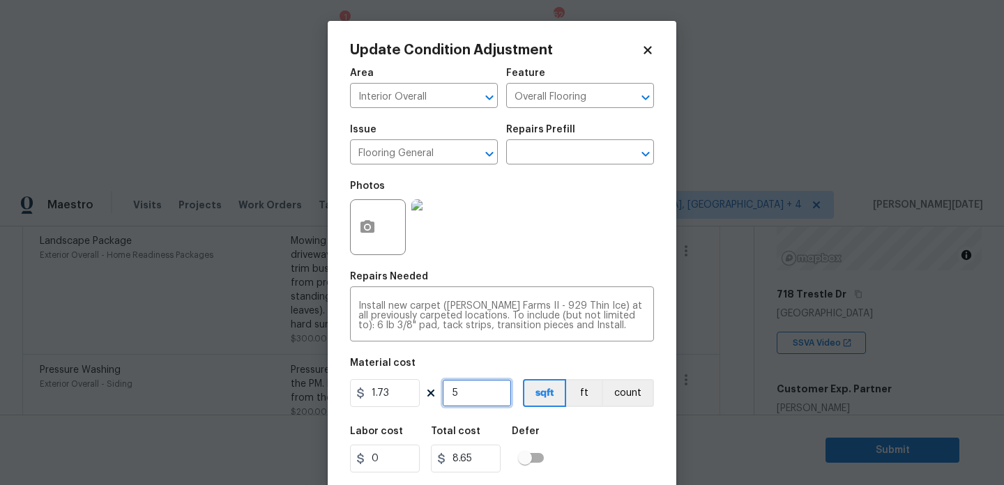
type input "0"
type input "6"
type input "10.38"
type input "60"
type input "103.8"
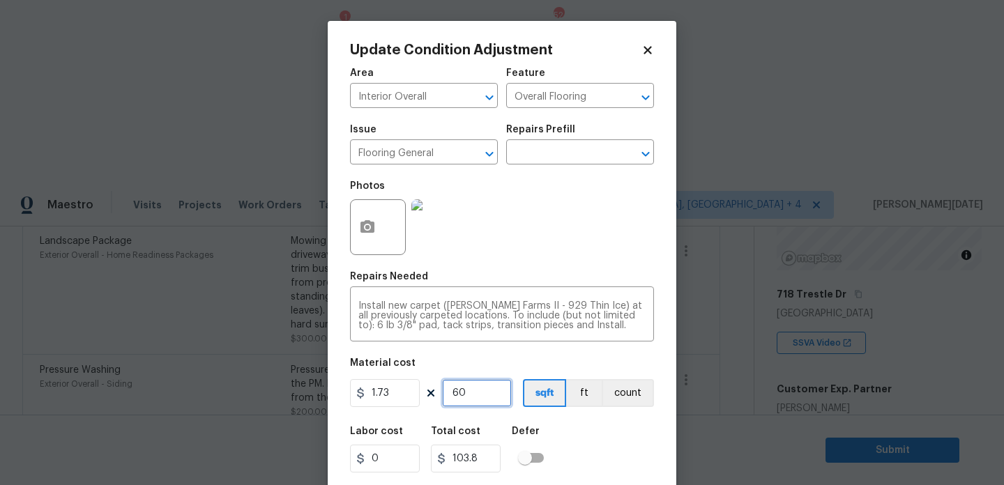
type input "600"
type input "1038"
drag, startPoint x: 452, startPoint y: 391, endPoint x: 420, endPoint y: 391, distance: 31.4
click at [420, 391] on div "1.73 600 sqft ft count" at bounding box center [502, 393] width 304 height 28
type input "0"
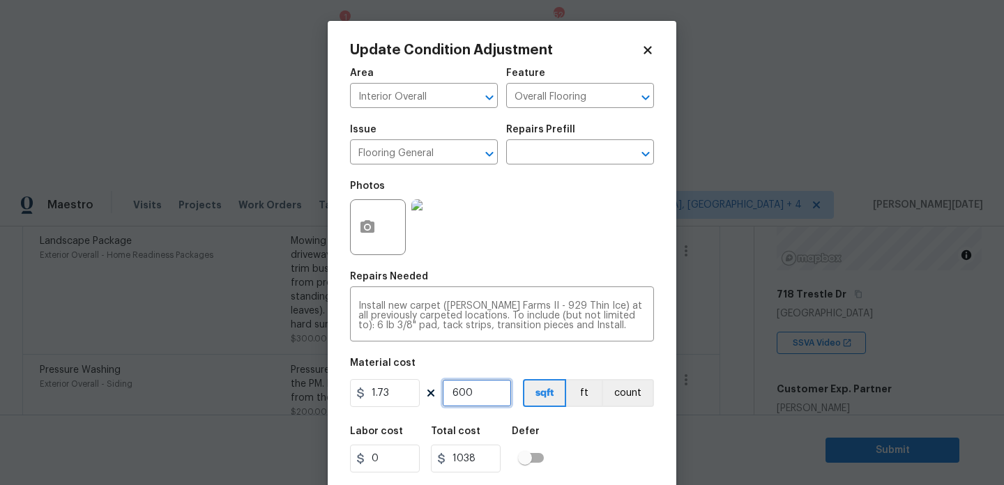
type input "0"
type input "5"
type input "8.65"
type input "50"
type input "86.5"
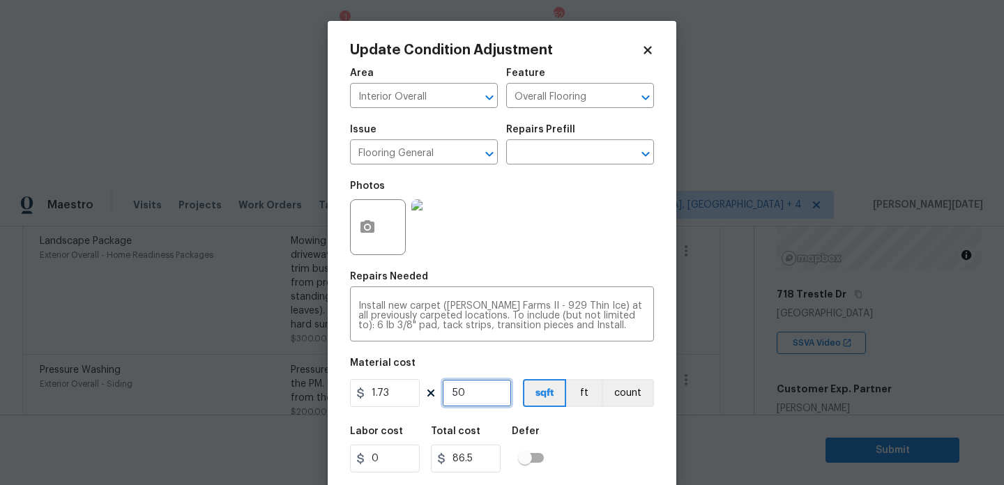
type input "500"
type input "865"
type input "500"
click at [616, 241] on div "Photos" at bounding box center [502, 218] width 304 height 91
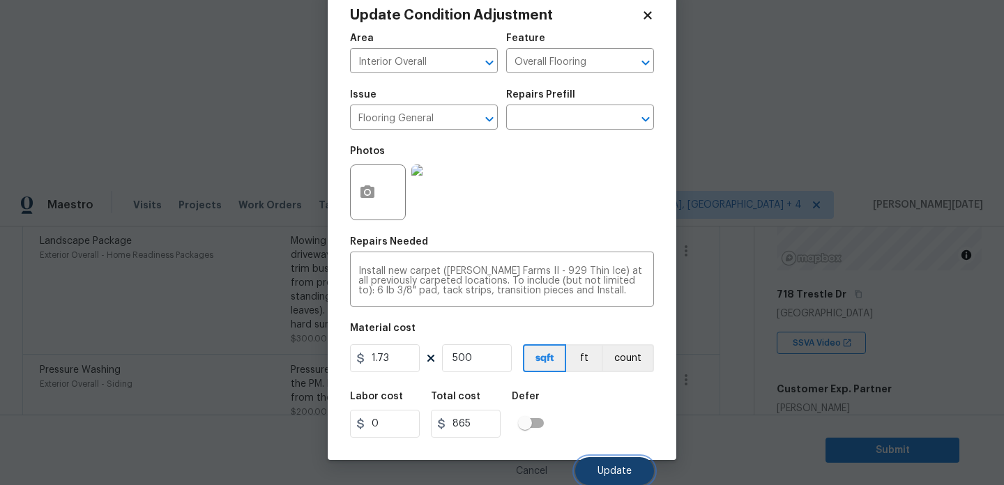
click at [618, 472] on span "Update" at bounding box center [615, 471] width 34 height 10
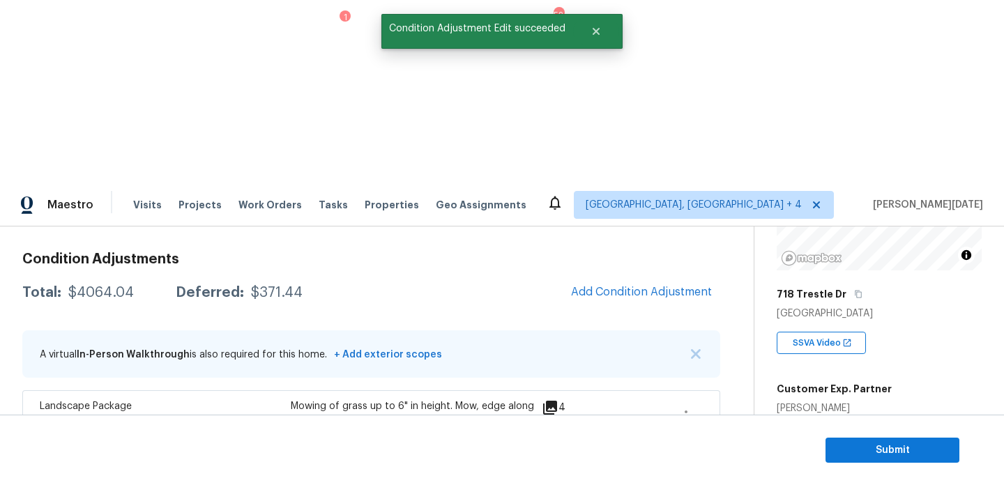
scroll to position [0, 0]
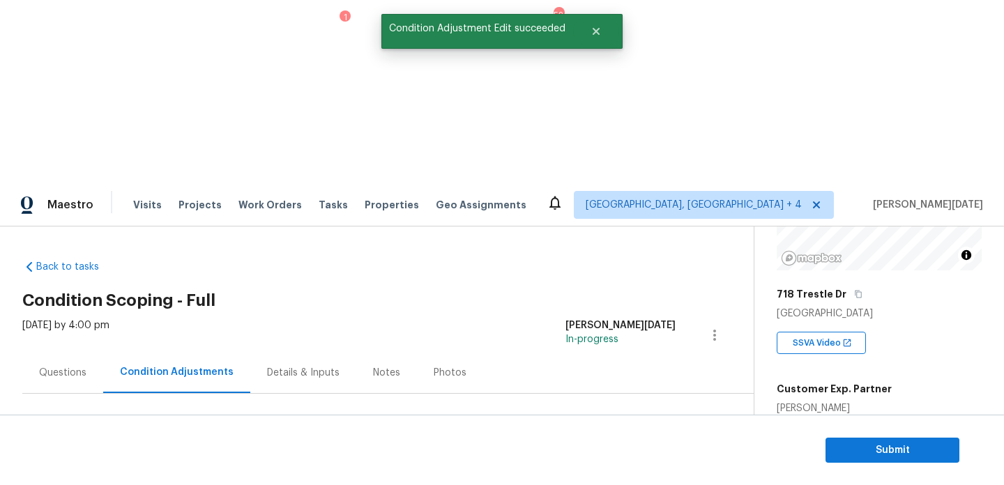
drag, startPoint x: 70, startPoint y: 294, endPoint x: 139, endPoint y: 298, distance: 69.9
click at [139, 472] on div "Total: $4064.04 Deferred: $371.44" at bounding box center [162, 479] width 280 height 14
copy div "$4064.04"
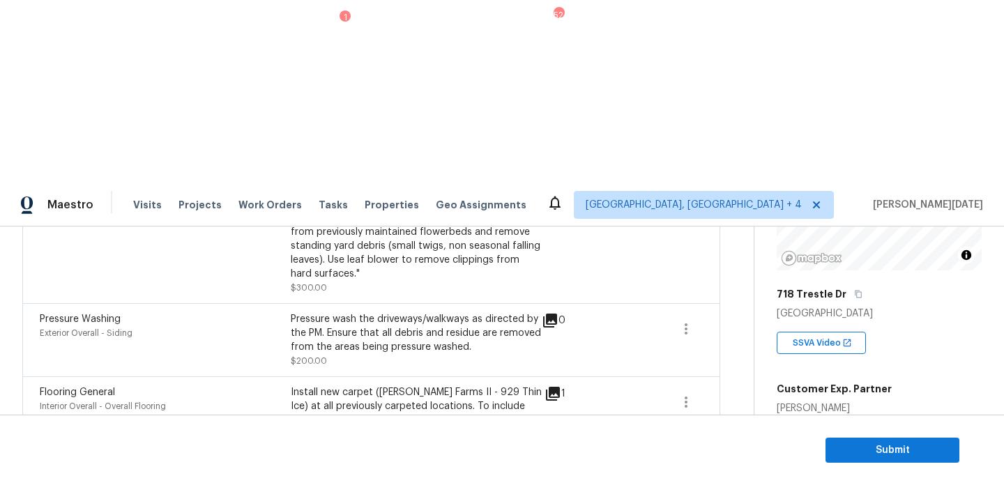
scroll to position [425, 0]
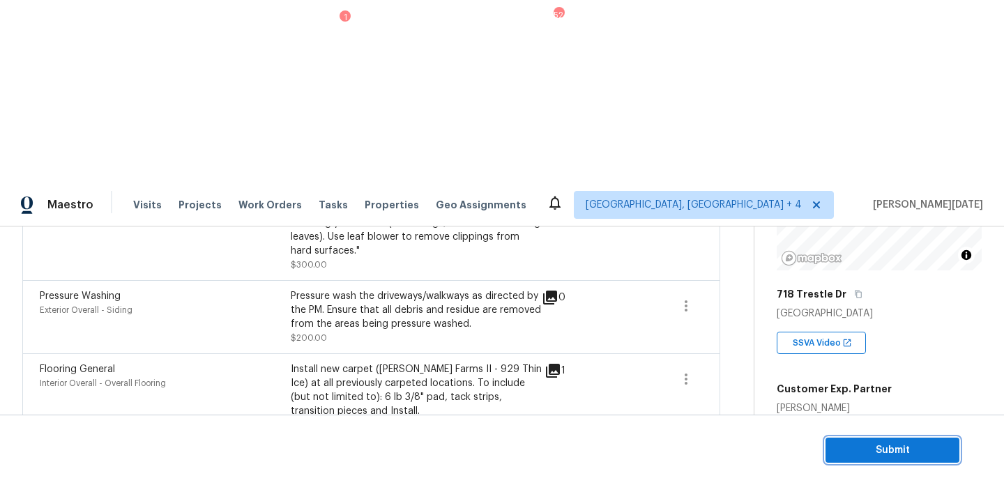
click at [860, 446] on span "Submit" at bounding box center [893, 450] width 112 height 17
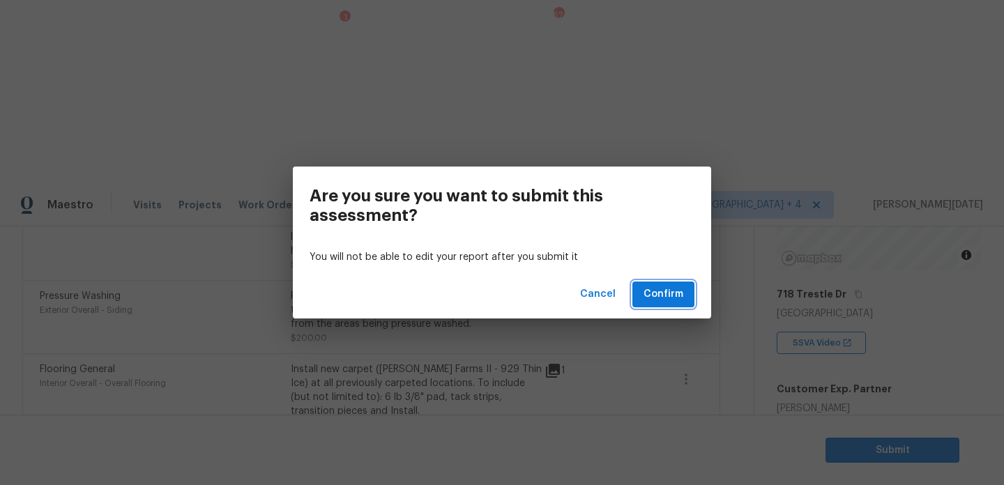
click at [656, 291] on span "Confirm" at bounding box center [664, 294] width 40 height 17
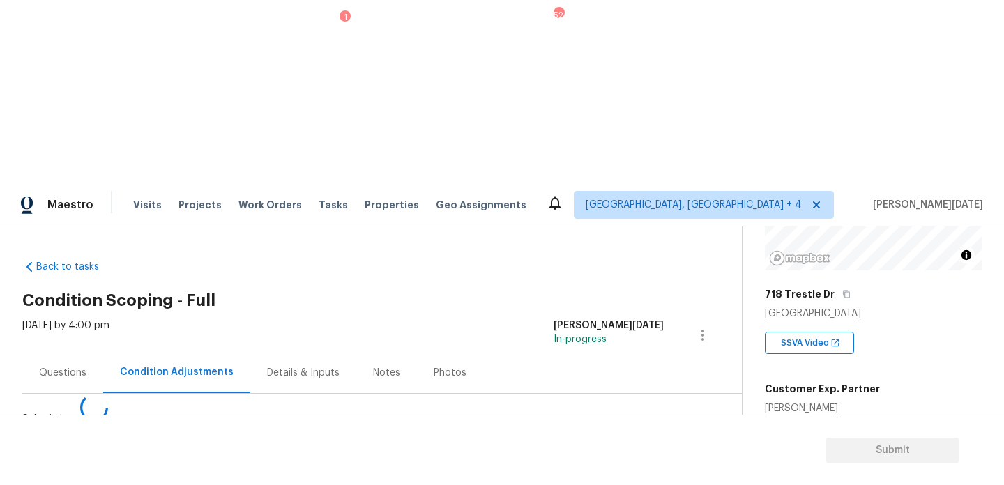
scroll to position [0, 0]
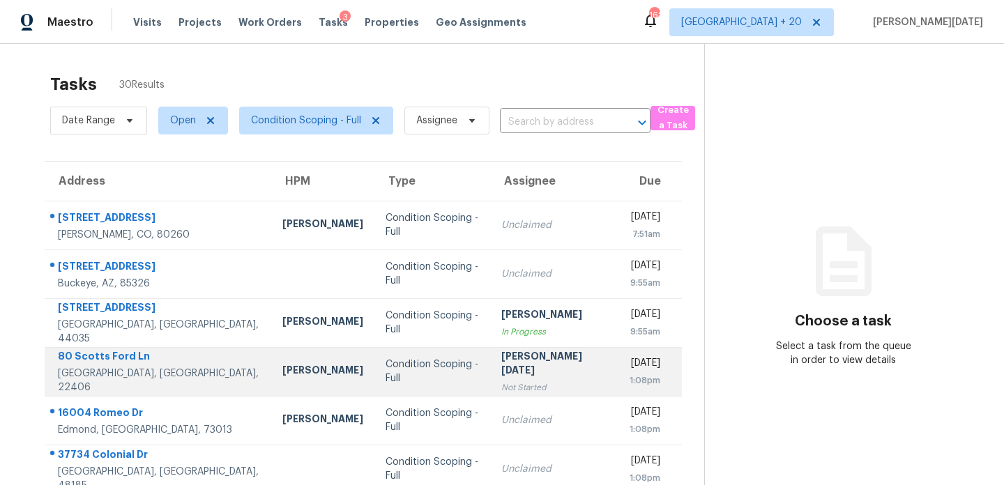
click at [422, 374] on div "Condition Scoping - Full" at bounding box center [433, 372] width 94 height 28
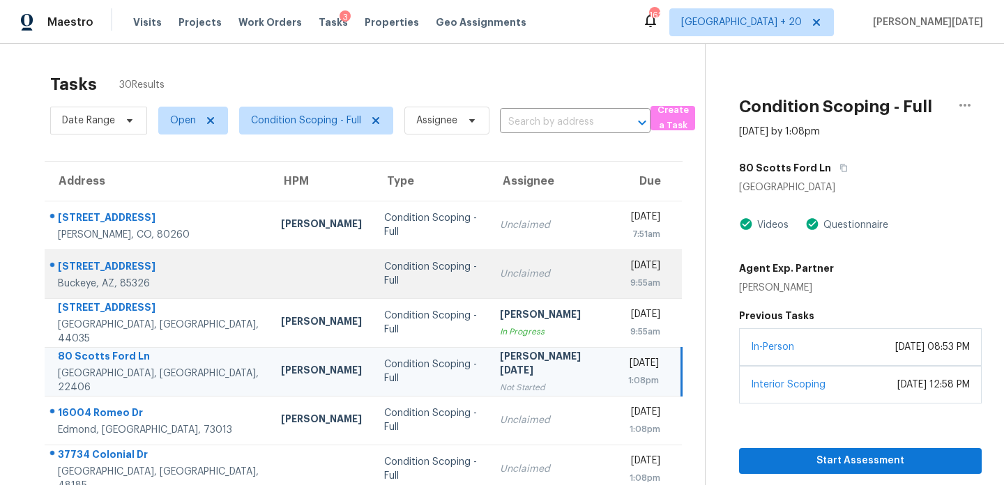
scroll to position [241, 0]
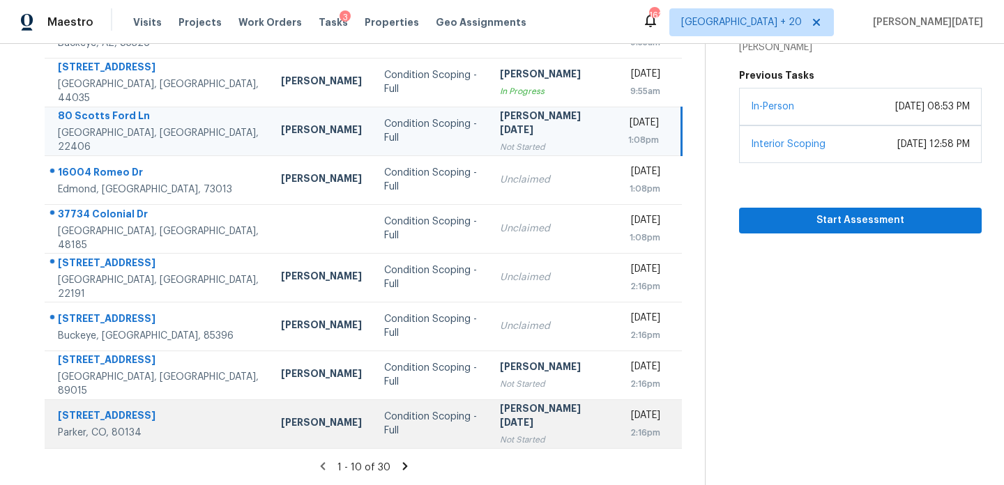
click at [374, 412] on td "Condition Scoping - Full" at bounding box center [431, 424] width 116 height 49
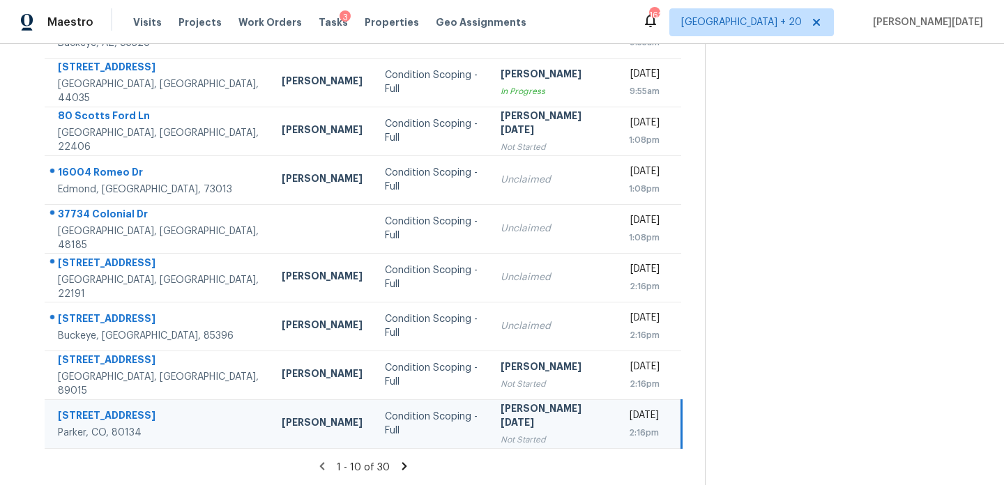
click at [374, 412] on td "Condition Scoping - Full" at bounding box center [432, 424] width 116 height 49
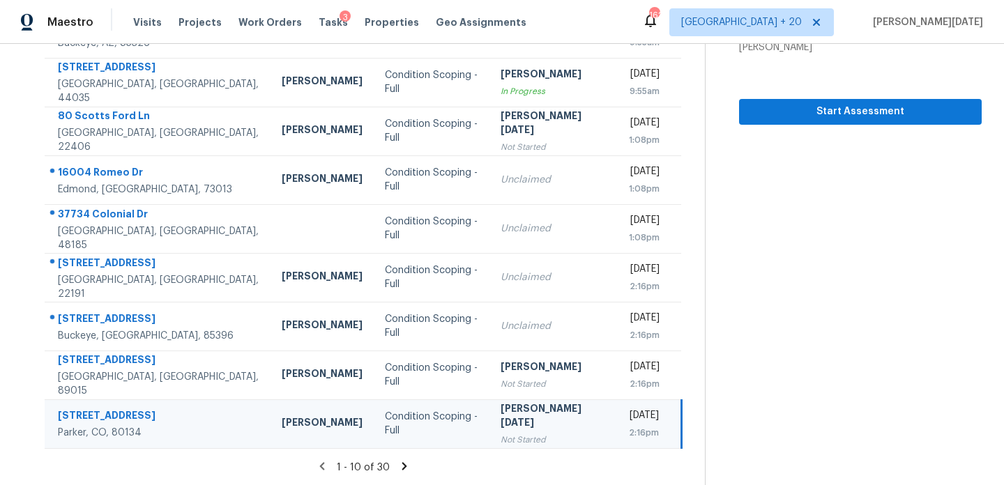
click at [629, 415] on div "[DATE]" at bounding box center [644, 417] width 30 height 17
click at [817, 119] on span "Start Assessment" at bounding box center [860, 111] width 220 height 17
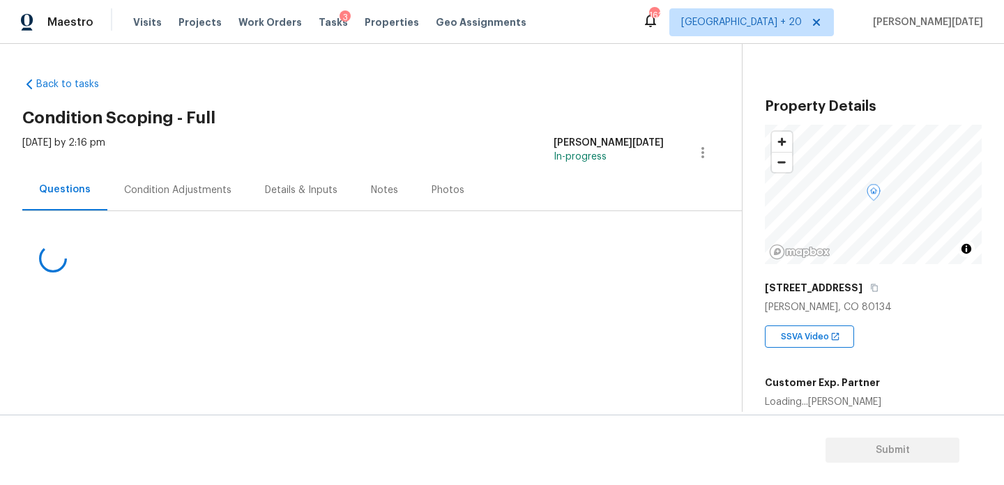
click at [185, 193] on div "Condition Adjustments" at bounding box center [177, 190] width 107 height 14
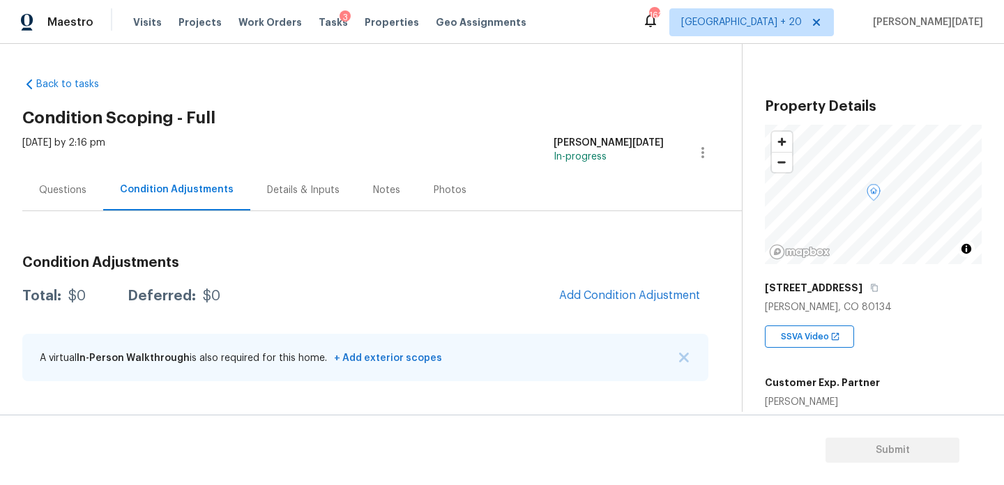
click at [540, 185] on div "Questions Condition Adjustments Details & Inputs Notes Photos" at bounding box center [382, 190] width 720 height 42
click at [526, 111] on h2 "Condition Scoping - Full" at bounding box center [382, 118] width 720 height 14
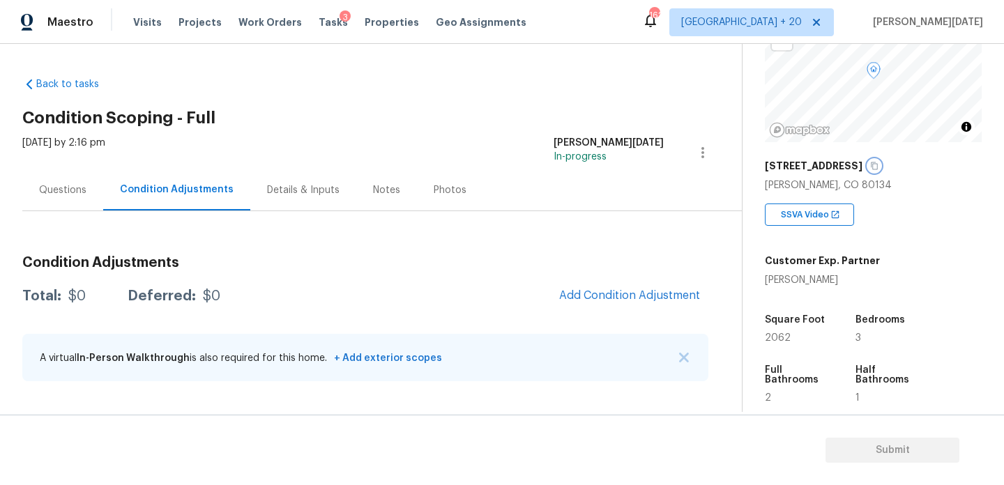
click at [879, 168] on icon "button" at bounding box center [874, 166] width 8 height 8
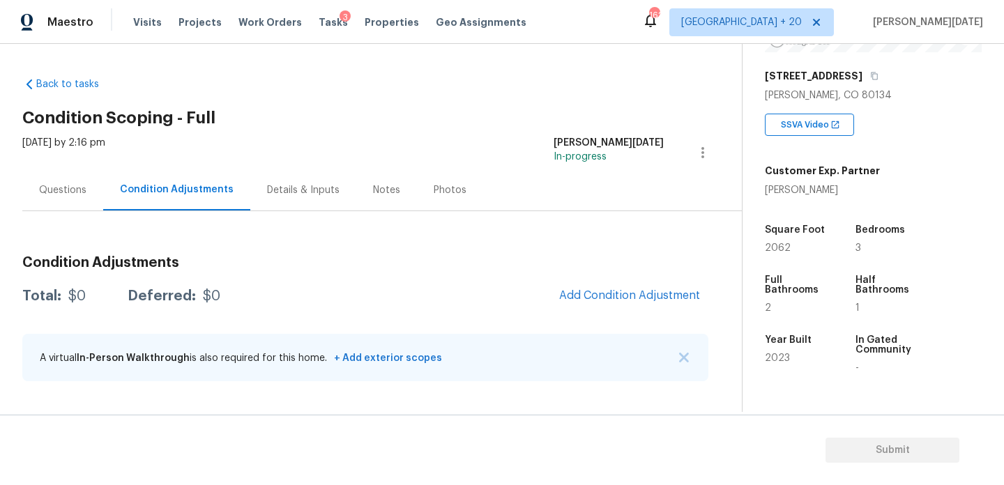
click at [774, 246] on span "2062" at bounding box center [778, 248] width 26 height 10
copy span "2062"
click at [640, 294] on span "Add Condition Adjustment" at bounding box center [629, 295] width 141 height 13
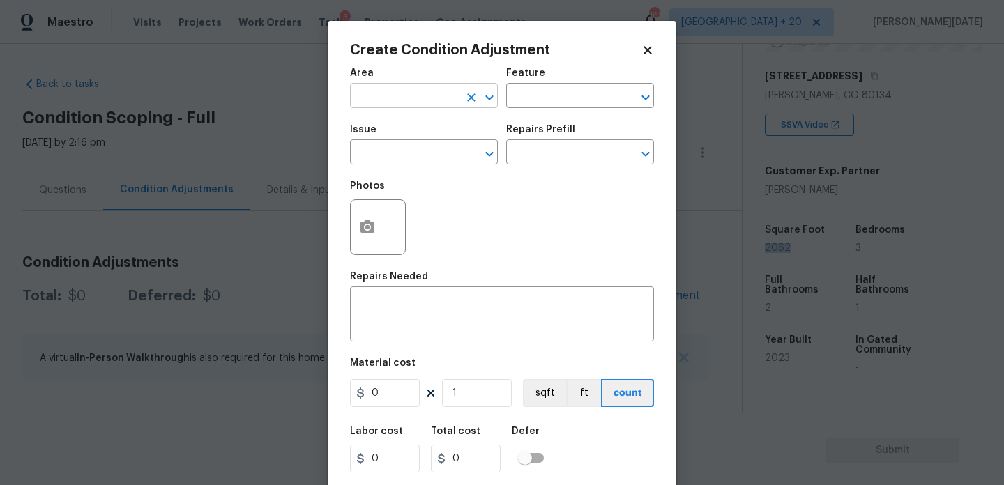
click at [361, 94] on input "text" at bounding box center [404, 97] width 109 height 22
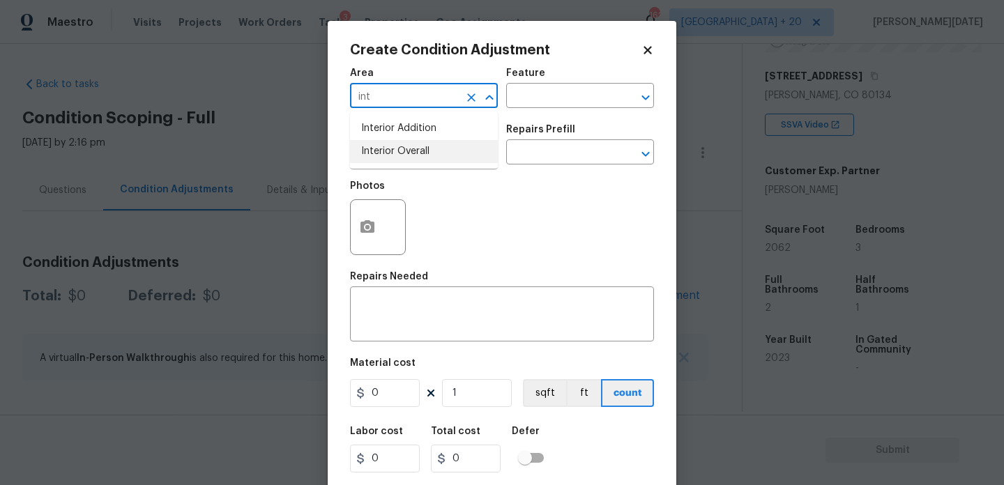
click at [407, 151] on li "Interior Overall" at bounding box center [424, 151] width 148 height 23
type input "Interior Overall"
click at [407, 151] on input "text" at bounding box center [404, 154] width 109 height 22
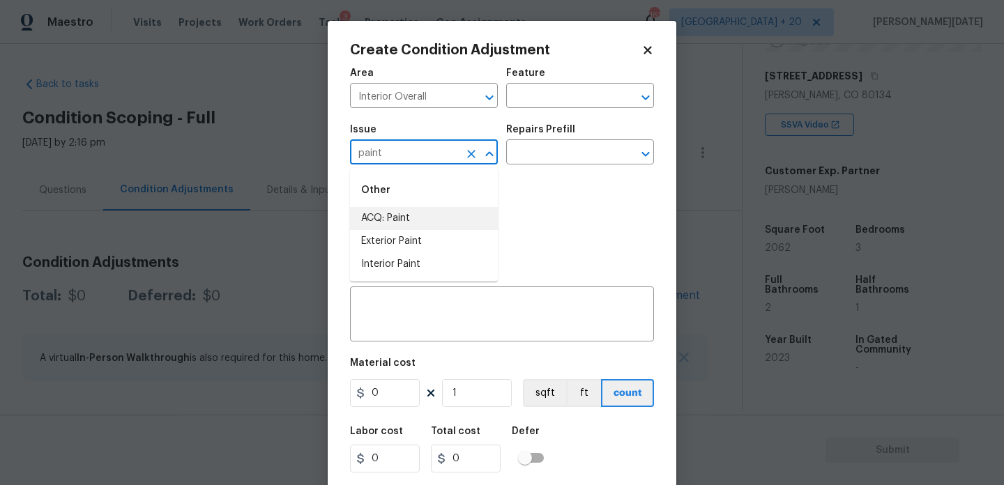
click at [413, 209] on li "ACQ: Paint" at bounding box center [424, 218] width 148 height 23
type input "ACQ: Paint"
click at [542, 149] on input "text" at bounding box center [560, 154] width 109 height 22
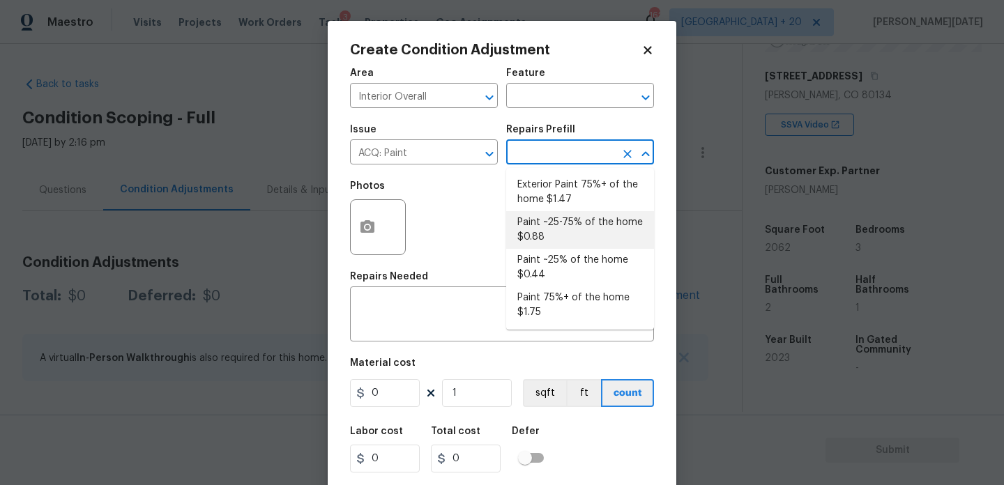
click at [556, 227] on li "Paint ~25-75% of the home $0.88" at bounding box center [580, 230] width 148 height 38
type input "Acquisition"
type textarea "Acquisition Scope: ~25 - 75% of the home needs interior paint"
type input "0.88"
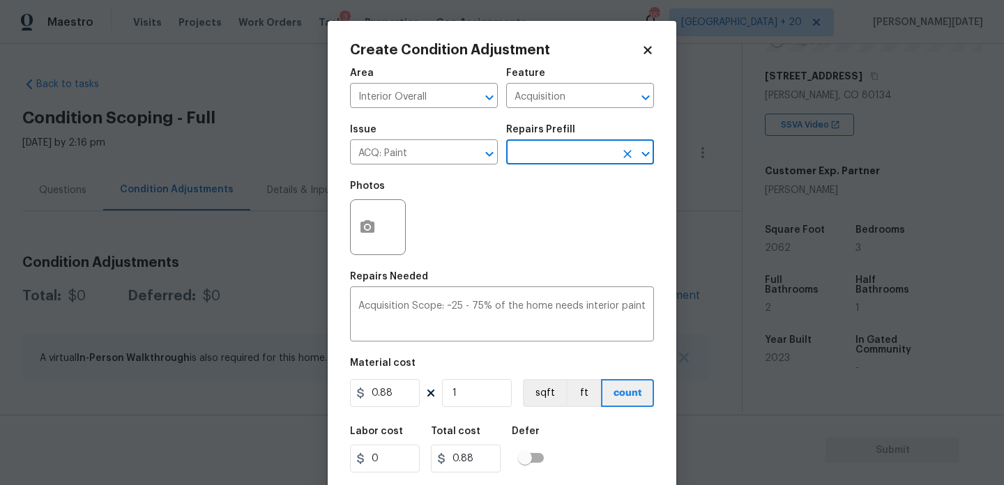
click at [565, 139] on div "Repairs Prefill" at bounding box center [580, 134] width 148 height 18
click at [563, 158] on input "text" at bounding box center [560, 154] width 109 height 22
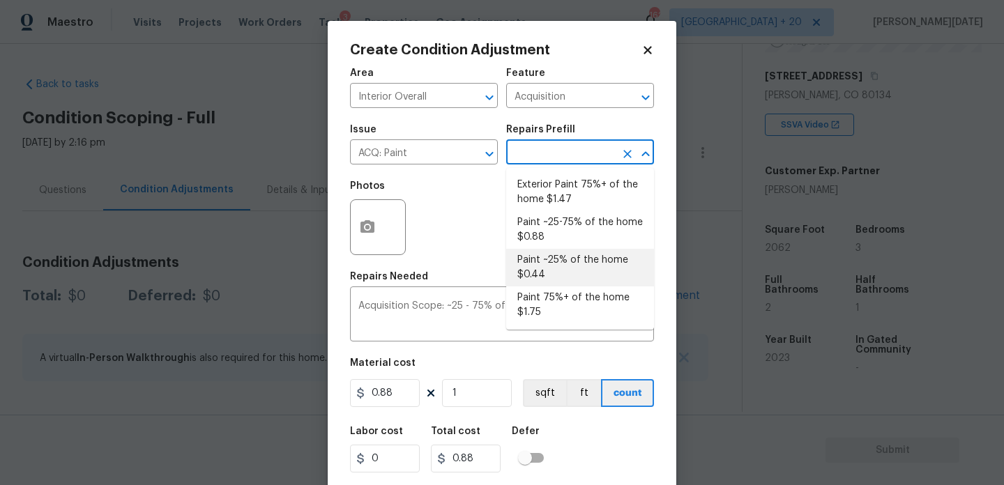
click at [569, 261] on li "Paint ~25% of the home $0.44" at bounding box center [580, 268] width 148 height 38
type textarea "Acquisition Scope: ~25% of the home needs interior paint"
type input "0.44"
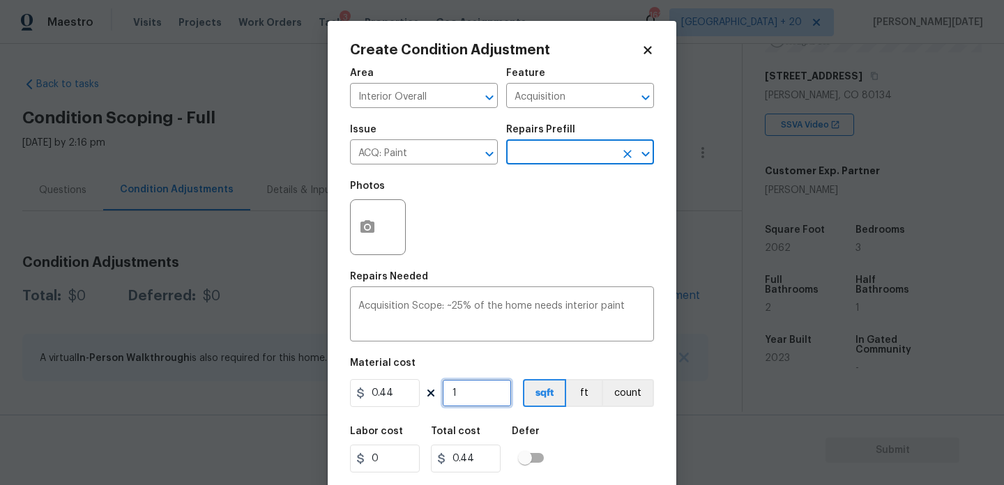
click at [483, 397] on input "1" at bounding box center [477, 393] width 70 height 28
type input "0"
paste input "2062"
type input "2062"
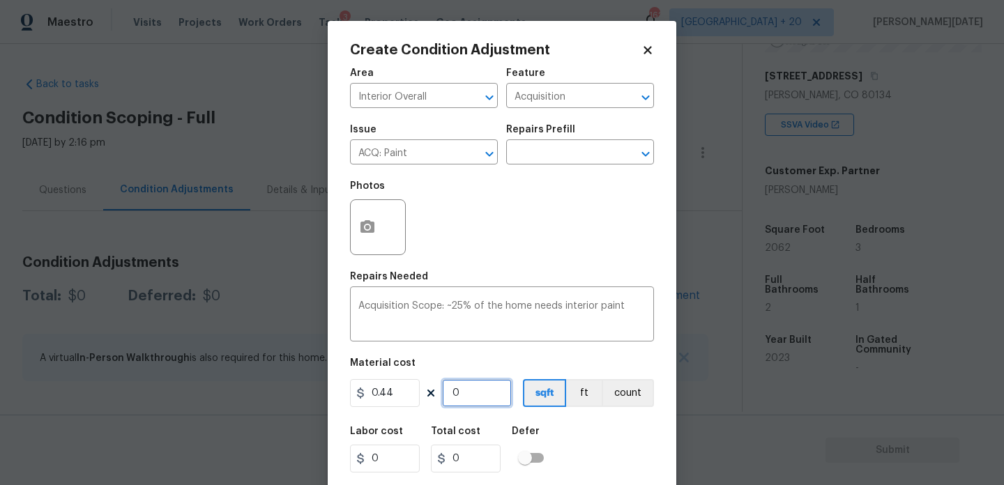
type input "907.28"
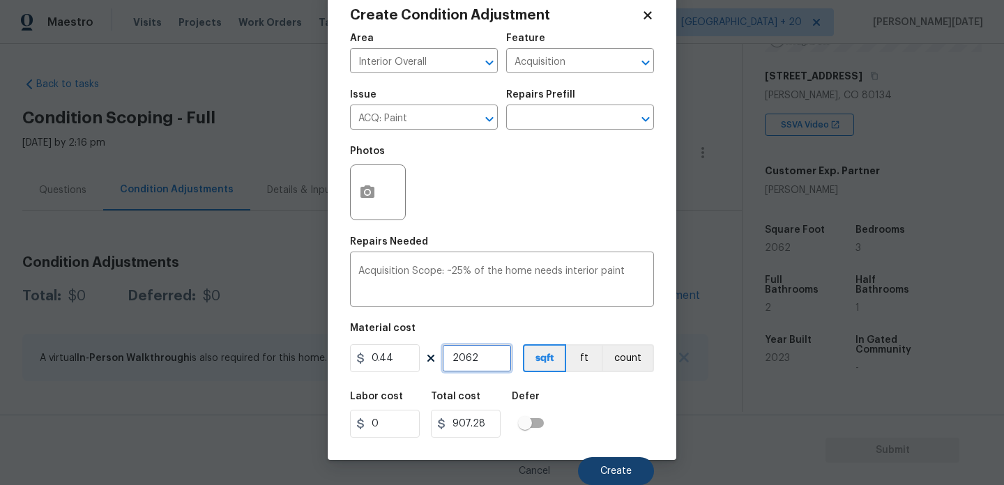
type input "2062"
click at [636, 465] on button "Create" at bounding box center [616, 471] width 76 height 28
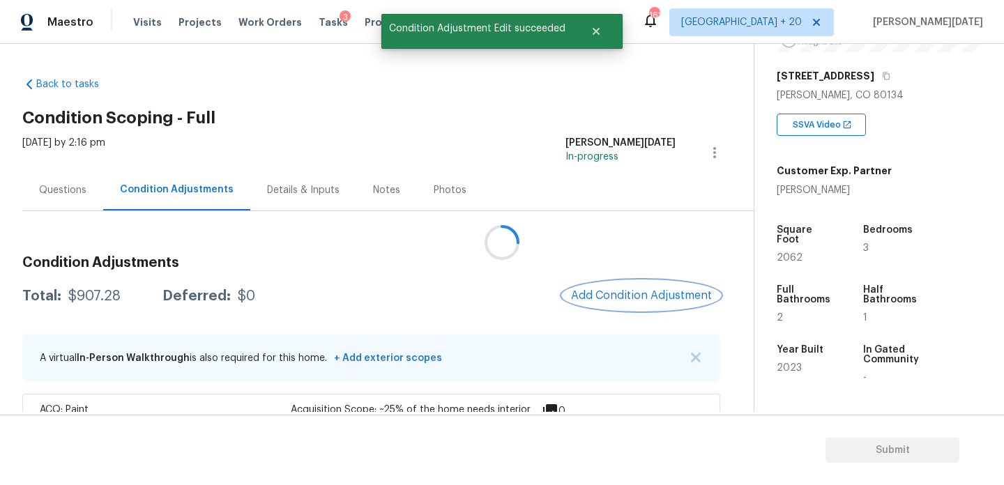
scroll to position [0, 0]
click at [633, 299] on span "Add Condition Adjustment" at bounding box center [641, 295] width 141 height 13
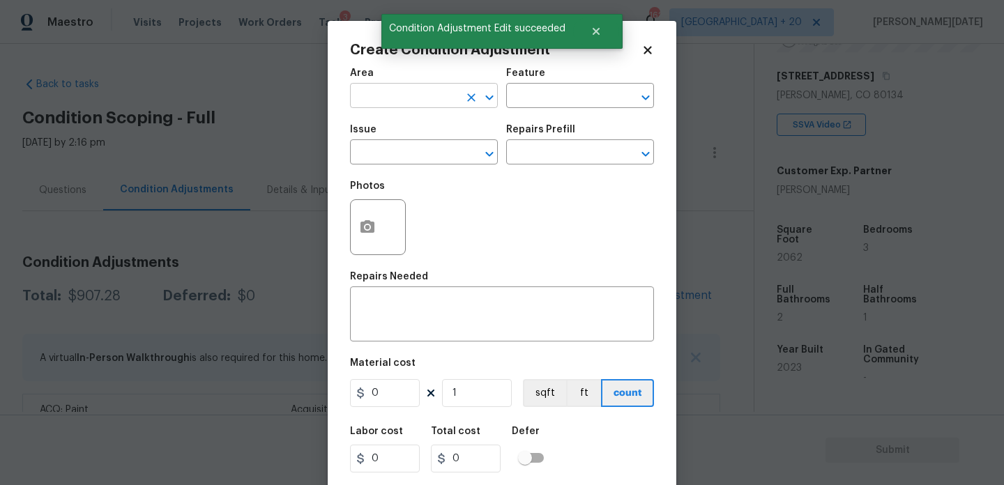
click at [386, 94] on input "text" at bounding box center [404, 97] width 109 height 22
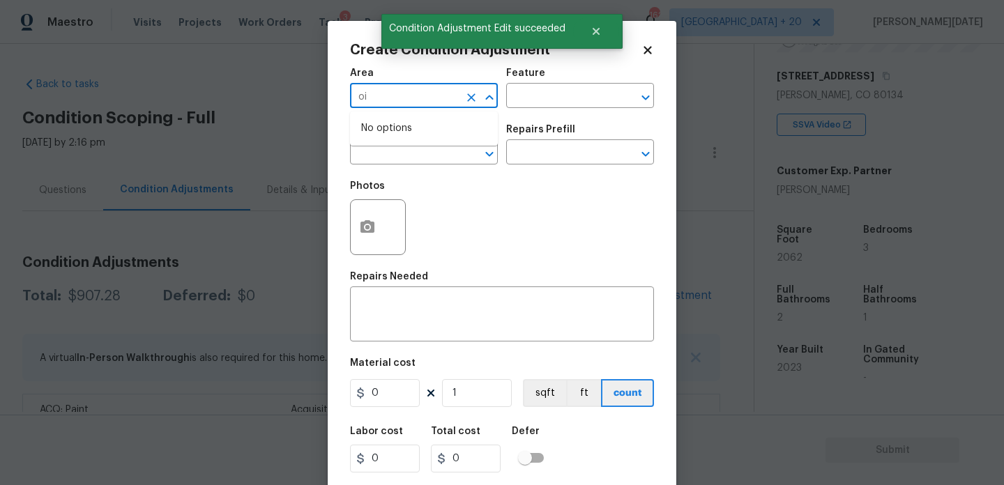
type input "o"
click at [390, 145] on li "Interior Overall" at bounding box center [424, 151] width 148 height 23
type input "Interior Overall"
click at [390, 145] on input "text" at bounding box center [404, 154] width 109 height 22
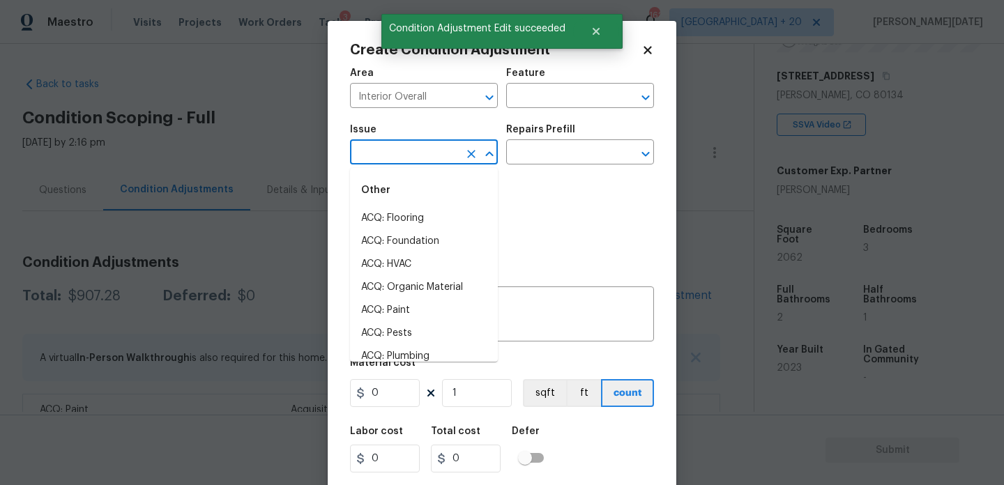
click at [390, 145] on input "text" at bounding box center [404, 154] width 109 height 22
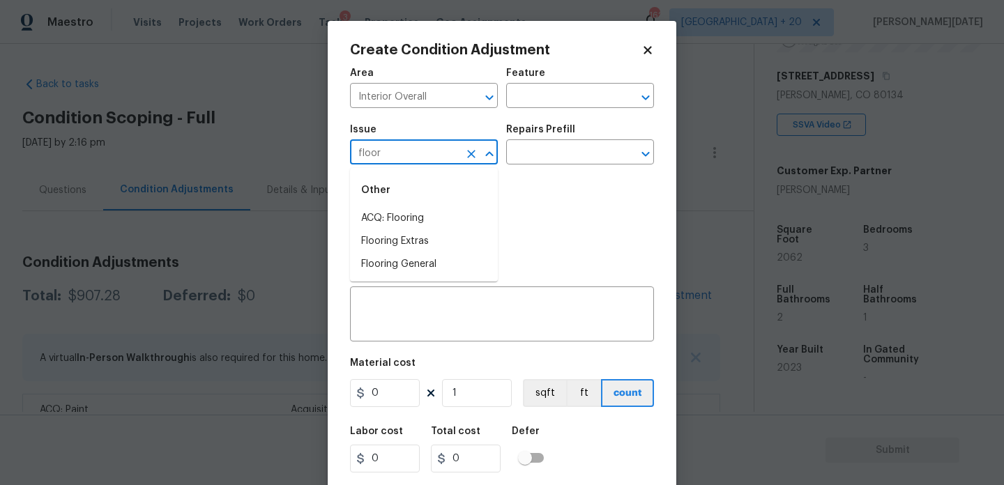
click at [418, 212] on li "ACQ: Flooring" at bounding box center [424, 218] width 148 height 23
type input "ACQ: Flooring"
click at [580, 173] on div "Issue ACQ: Flooring ​ Repairs Prefill ​" at bounding box center [502, 144] width 304 height 56
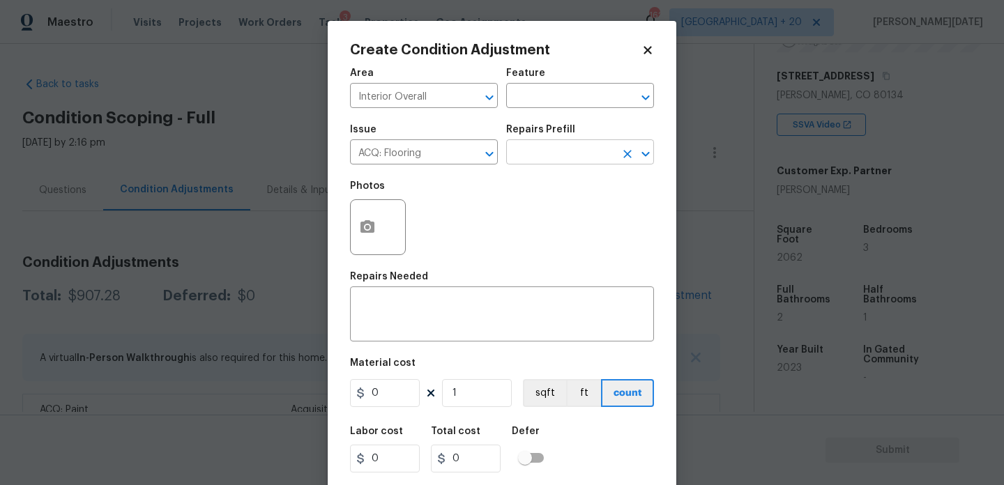
click at [560, 150] on input "text" at bounding box center [560, 154] width 109 height 22
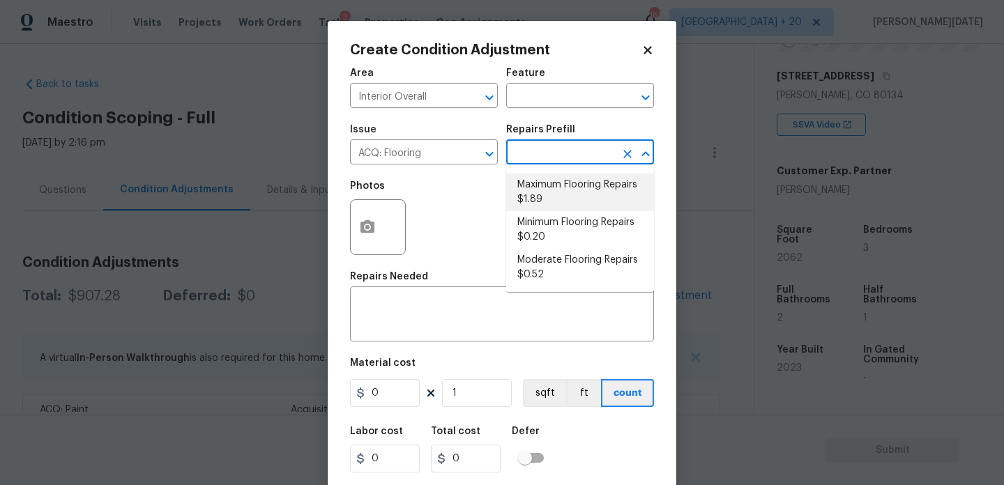
click at [557, 209] on li "Maximum Flooring Repairs $1.89" at bounding box center [580, 193] width 148 height 38
type input "Acquisition"
type textarea "Acquisition Scope: Maximum flooring repairs"
type input "1.89"
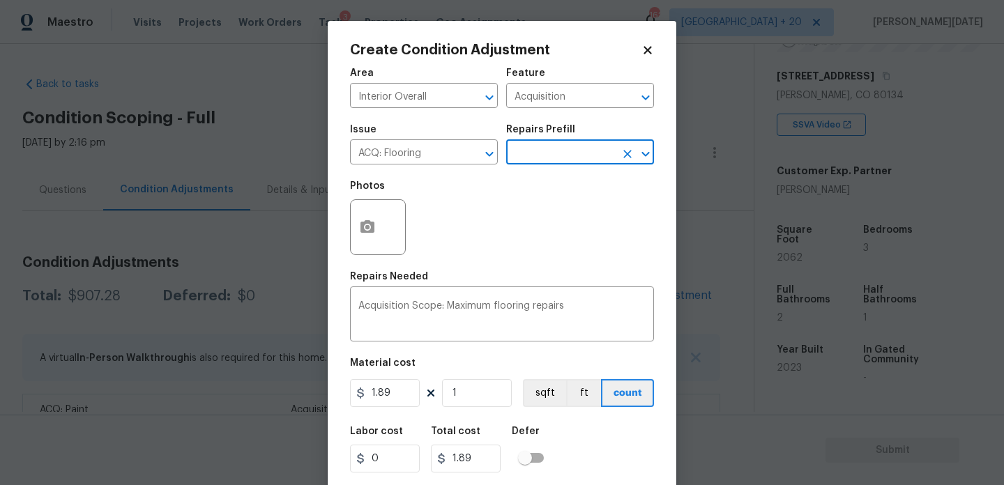
click at [588, 160] on input "text" at bounding box center [560, 154] width 109 height 22
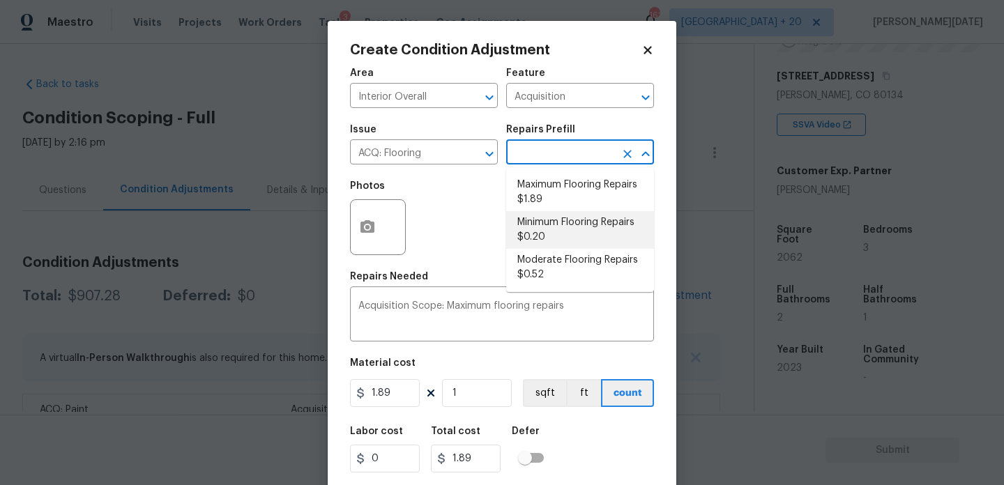
click at [562, 234] on li "Minimum Flooring Repairs $0.20" at bounding box center [580, 230] width 148 height 38
type textarea "Acquisition Scope: Minimum flooring repairs"
type input "0.2"
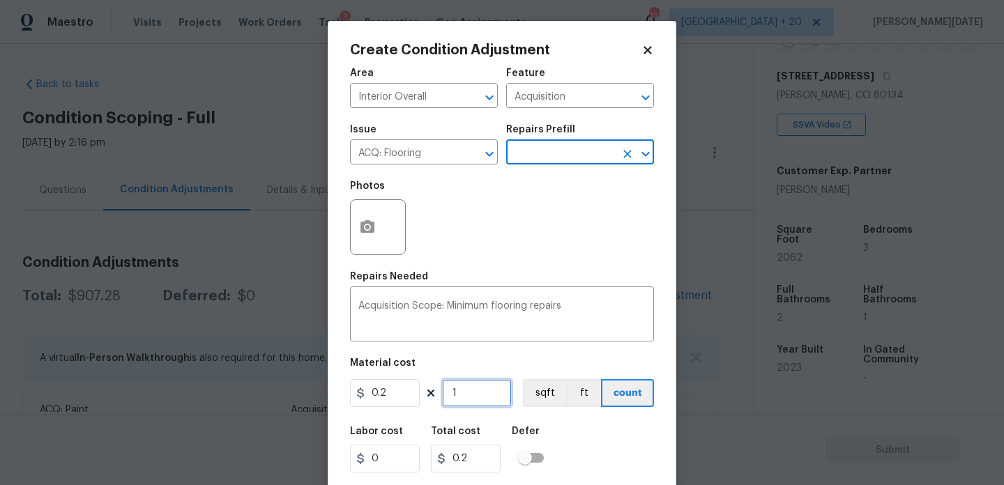
click at [496, 393] on input "1" at bounding box center [477, 393] width 70 height 28
type input "0"
paste input "2062"
type input "2062"
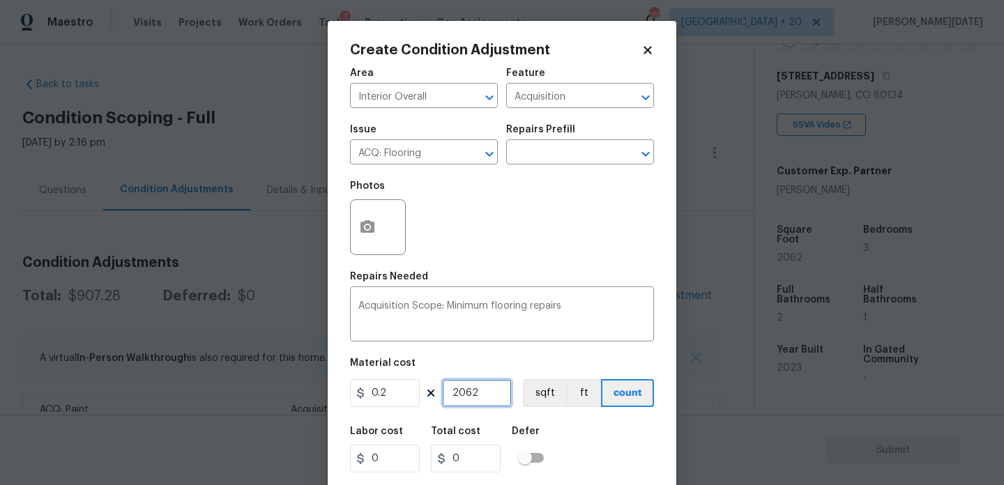
type input "412.4"
type input "2062"
click at [576, 238] on div "Photos" at bounding box center [502, 218] width 304 height 91
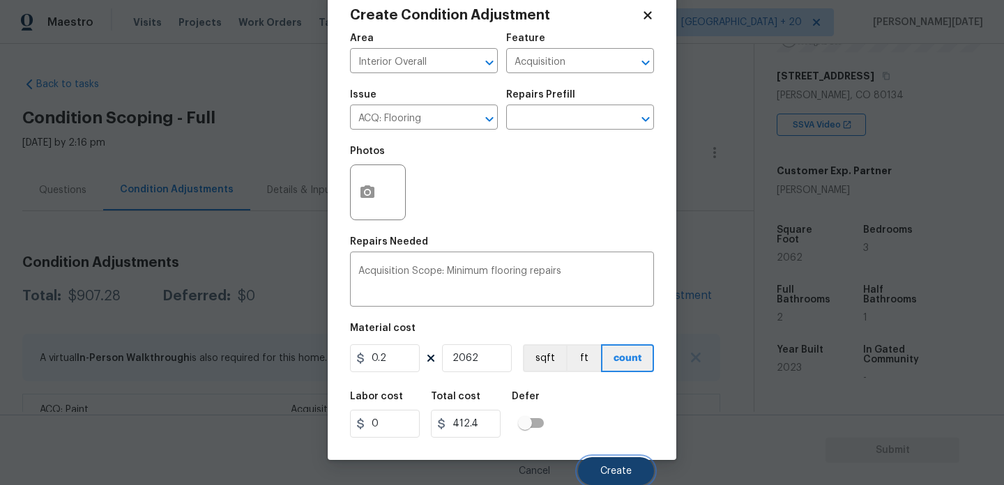
click at [598, 463] on button "Create" at bounding box center [616, 471] width 76 height 28
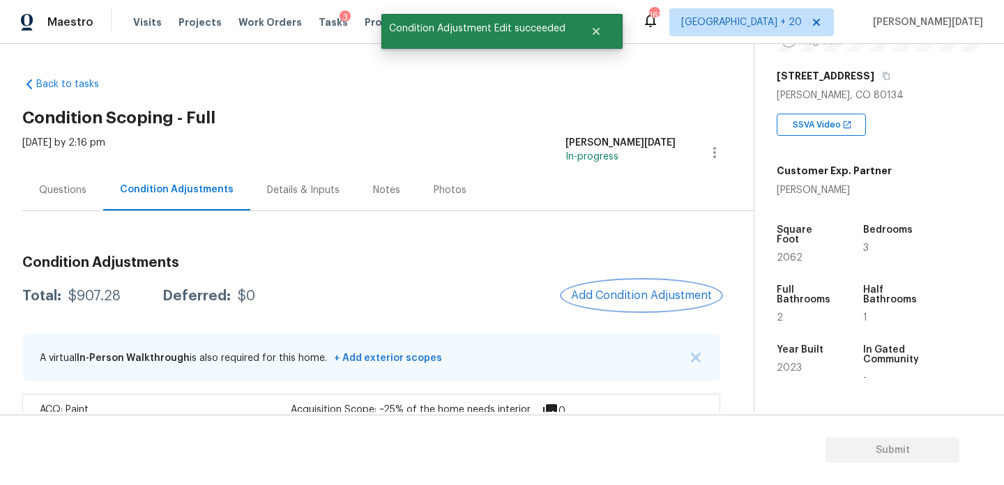
scroll to position [0, 0]
click at [628, 301] on span "Add Condition Adjustment" at bounding box center [641, 295] width 141 height 13
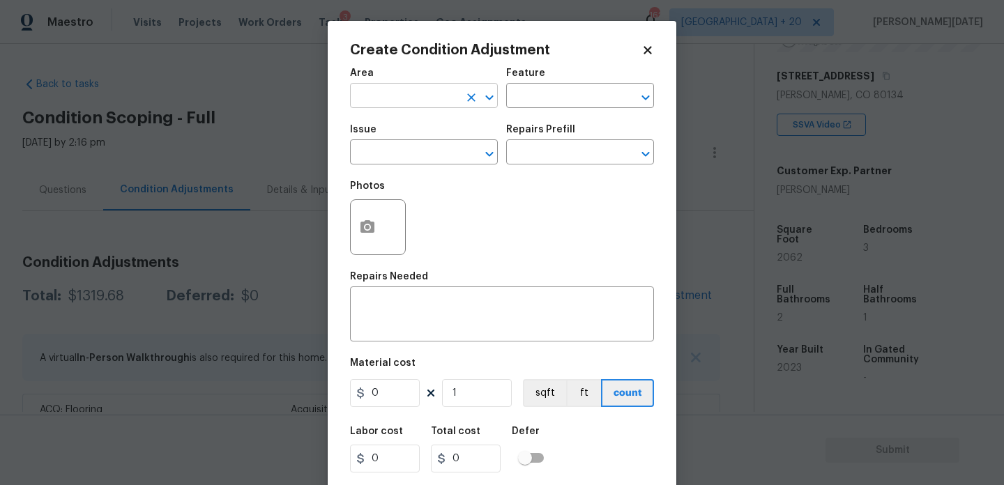
click at [420, 99] on input "text" at bounding box center [404, 97] width 109 height 22
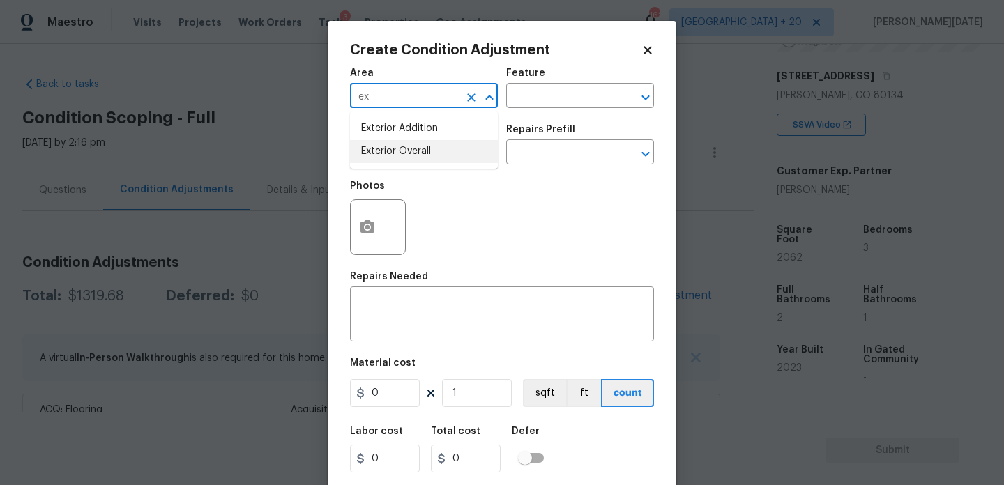
click at [438, 155] on li "Exterior Overall" at bounding box center [424, 151] width 148 height 23
type input "Exterior Overall"
click at [438, 155] on input "text" at bounding box center [404, 154] width 109 height 22
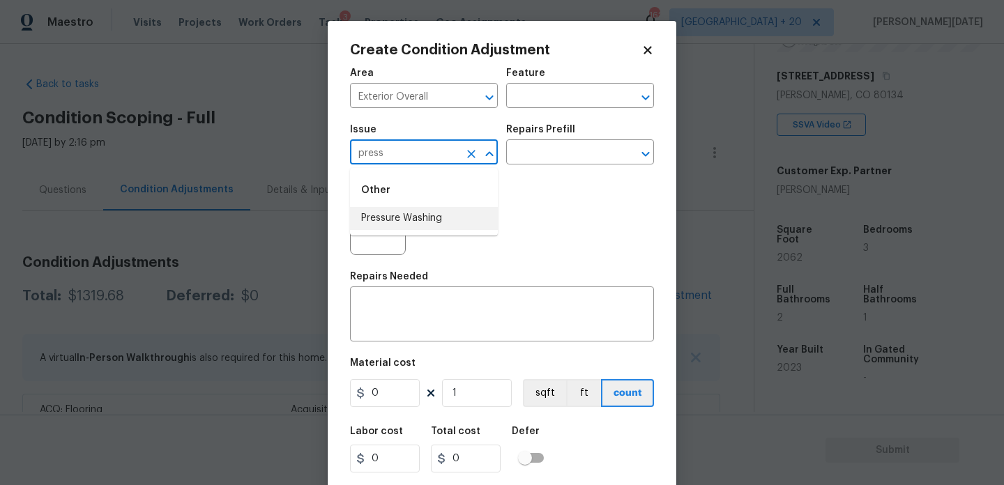
click at [448, 229] on li "Pressure Washing" at bounding box center [424, 218] width 148 height 23
type input "Pressure Washing"
click at [537, 154] on input "text" at bounding box center [560, 154] width 109 height 22
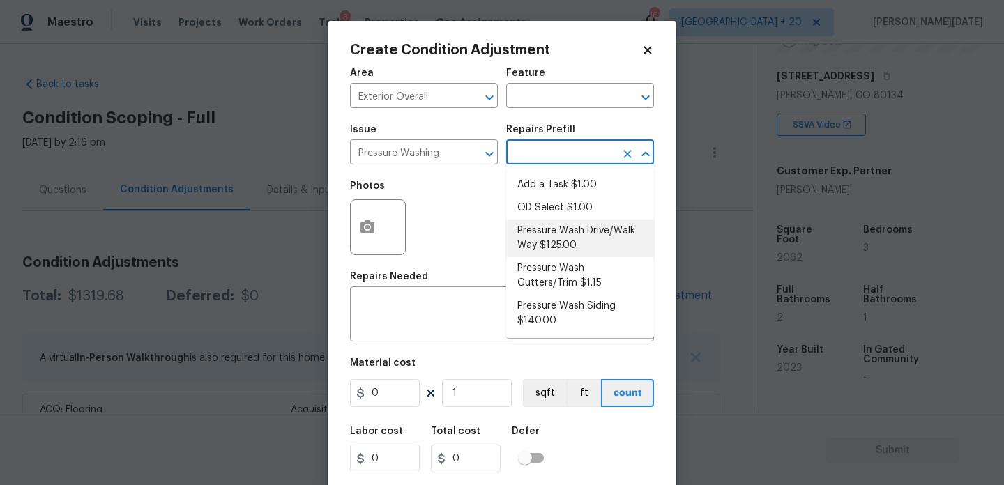
click at [563, 229] on li "Pressure Wash Drive/Walk Way $125.00" at bounding box center [580, 239] width 148 height 38
type input "Siding"
type textarea "Pressure wash the driveways/walkways as directed by the PM. Ensure that all deb…"
type input "125"
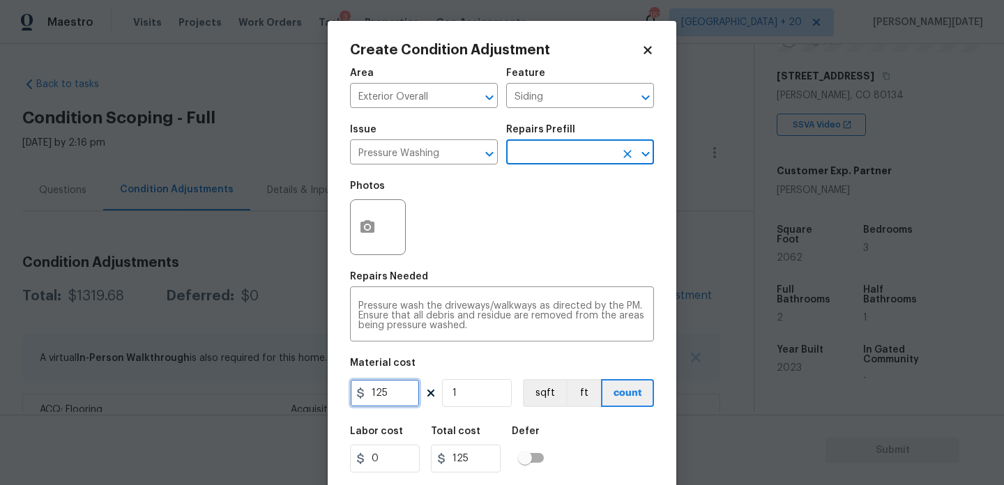
drag, startPoint x: 413, startPoint y: 400, endPoint x: 328, endPoint y: 400, distance: 84.4
click at [328, 400] on div "Create Condition Adjustment Area Exterior Overall ​ Feature Siding ​ Issue Pres…" at bounding box center [502, 258] width 349 height 474
type input "200"
click at [499, 252] on div "Photos" at bounding box center [502, 218] width 304 height 91
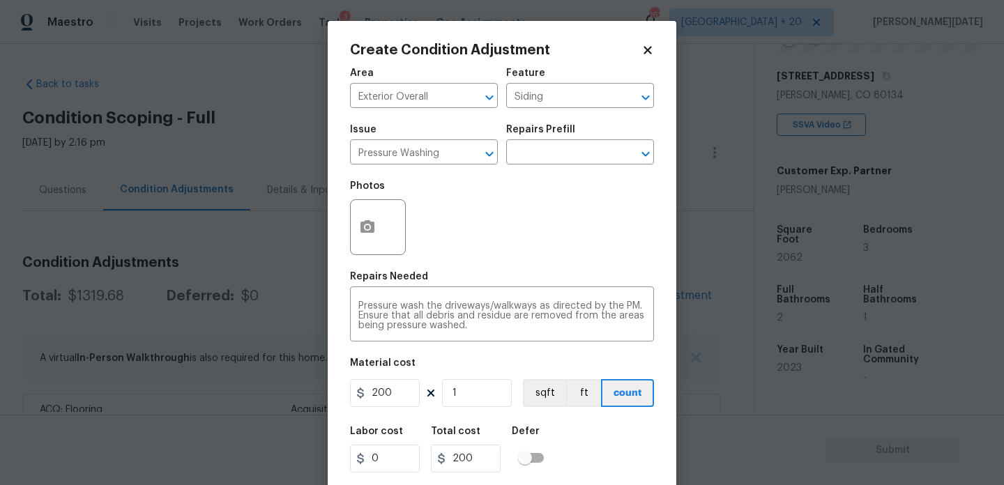
scroll to position [36, 0]
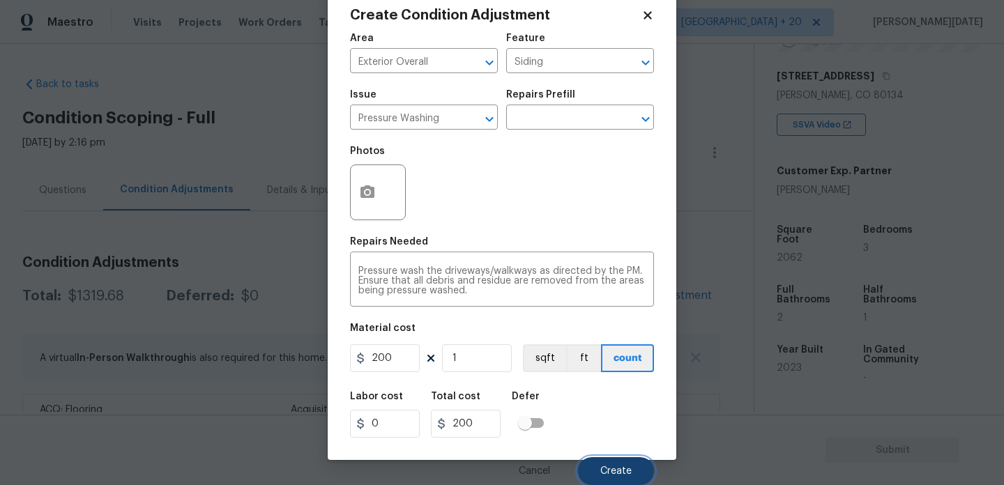
click at [583, 471] on button "Create" at bounding box center [616, 471] width 76 height 28
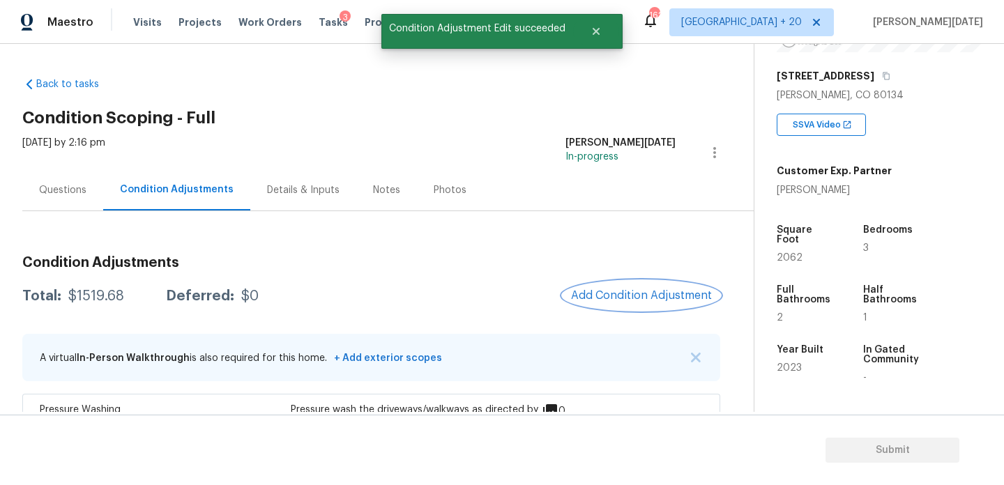
scroll to position [71, 0]
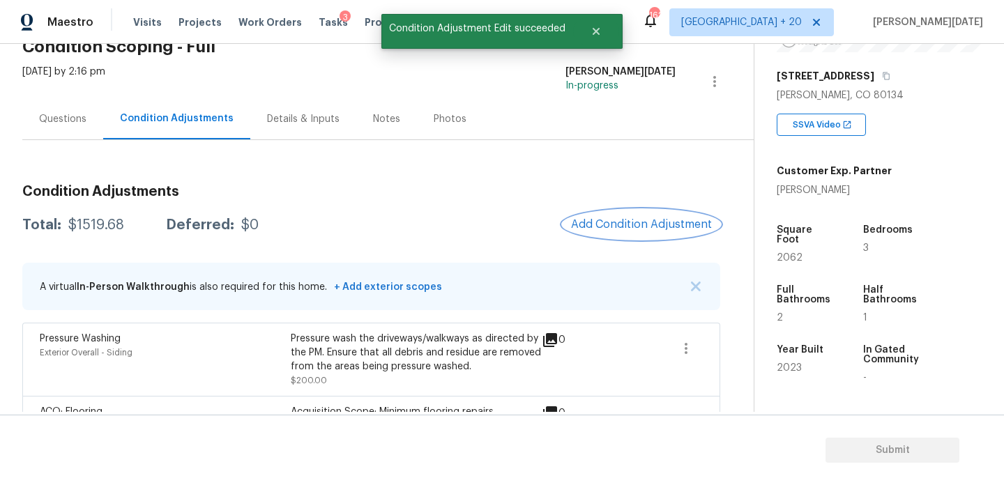
click at [601, 213] on button "Add Condition Adjustment" at bounding box center [642, 224] width 158 height 29
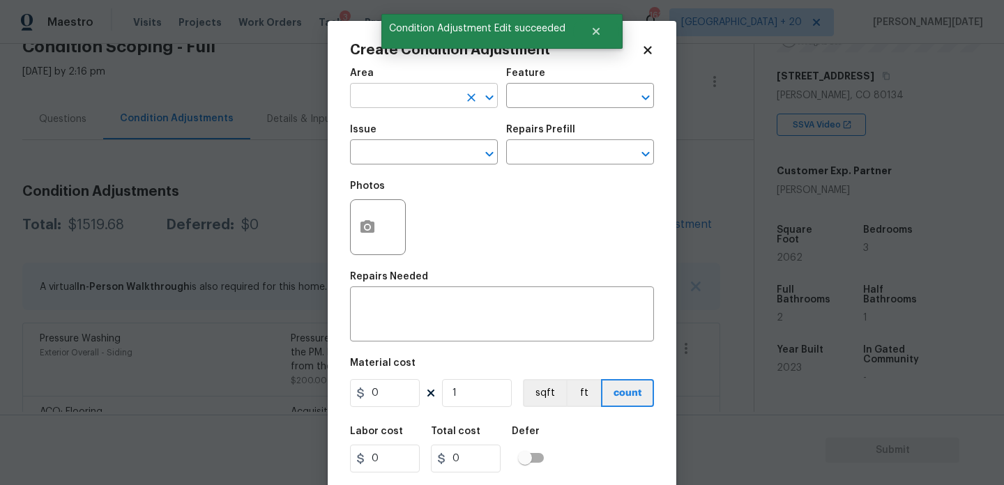
click at [377, 100] on input "text" at bounding box center [404, 97] width 109 height 22
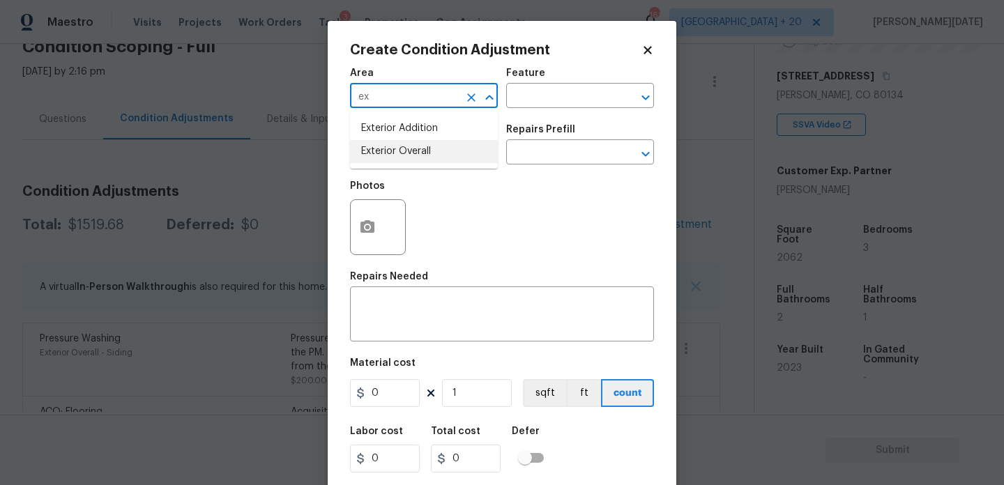
click at [418, 155] on li "Exterior Overall" at bounding box center [424, 151] width 148 height 23
type input "Exterior Overall"
click at [418, 155] on input "text" at bounding box center [404, 154] width 109 height 22
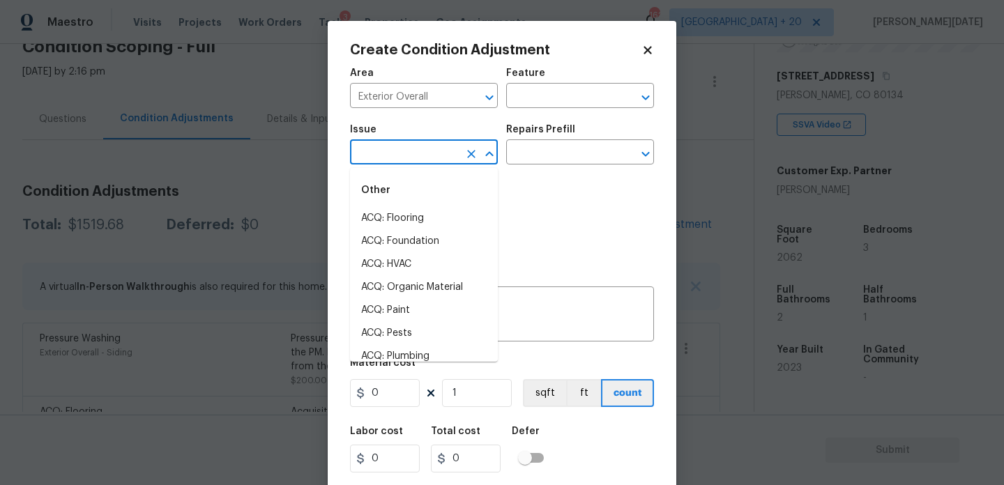
click at [418, 155] on input "text" at bounding box center [404, 154] width 109 height 22
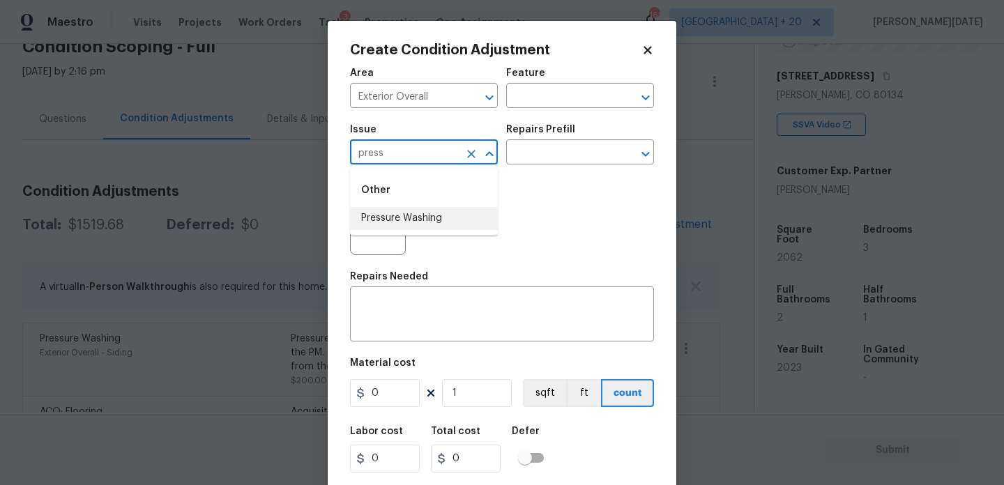
click at [432, 220] on li "Pressure Washing" at bounding box center [424, 218] width 148 height 23
type input "Pressure Washing"
click at [557, 144] on input "text" at bounding box center [560, 154] width 109 height 22
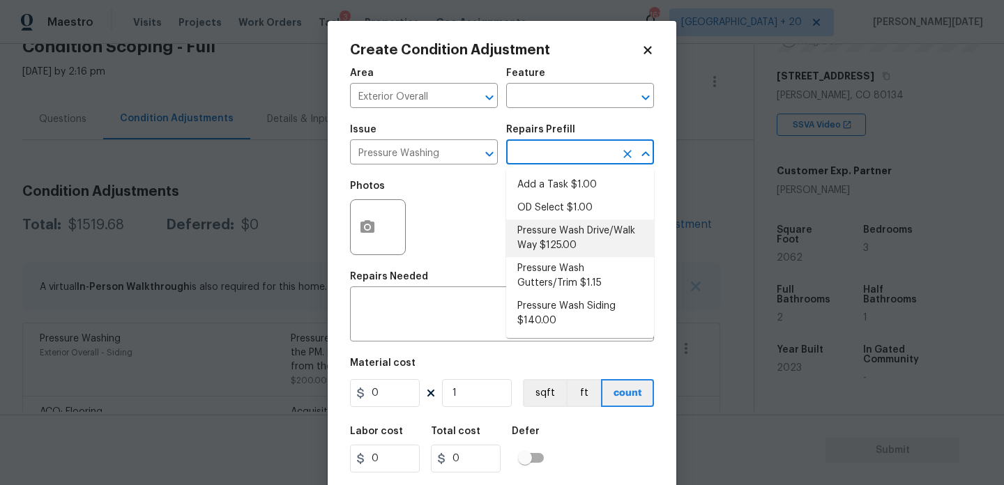
click at [563, 236] on li "Pressure Wash Drive/Walk Way $125.00" at bounding box center [580, 239] width 148 height 38
type input "Siding"
type textarea "Pressure wash the driveways/walkways as directed by the PM. Ensure that all deb…"
type input "125"
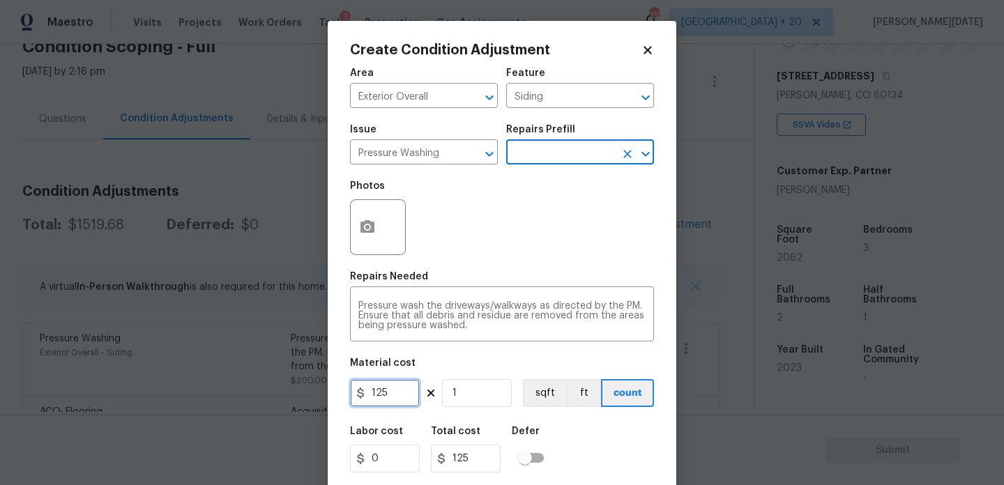
drag, startPoint x: 381, startPoint y: 394, endPoint x: 304, endPoint y: 394, distance: 77.4
click at [304, 394] on div "Create Condition Adjustment Area Exterior Overall ​ Feature Siding ​ Issue Pres…" at bounding box center [502, 242] width 1004 height 485
click at [474, 160] on icon "Clear" at bounding box center [471, 154] width 14 height 14
type input "200"
type input "Pressure Washing"
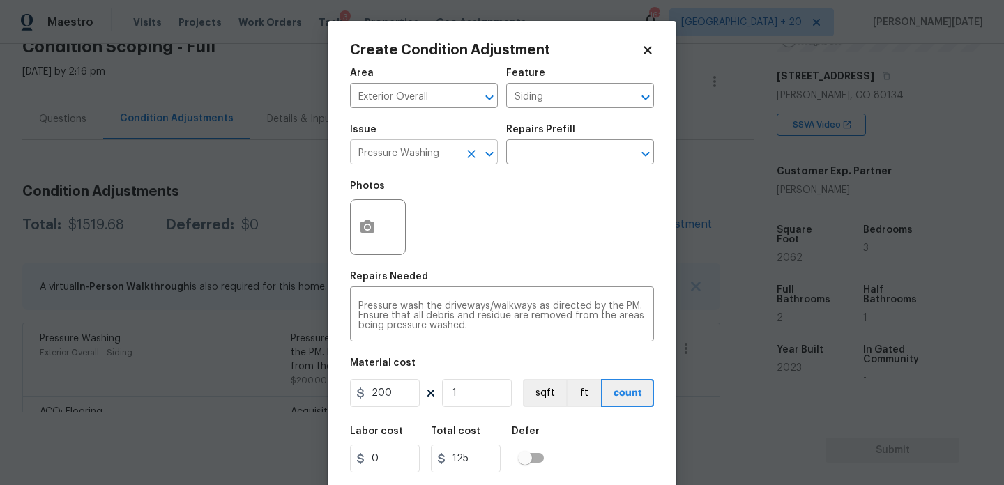
type input "200"
type input "Pressure Washingla"
click at [472, 160] on icon "Clear" at bounding box center [471, 154] width 14 height 14
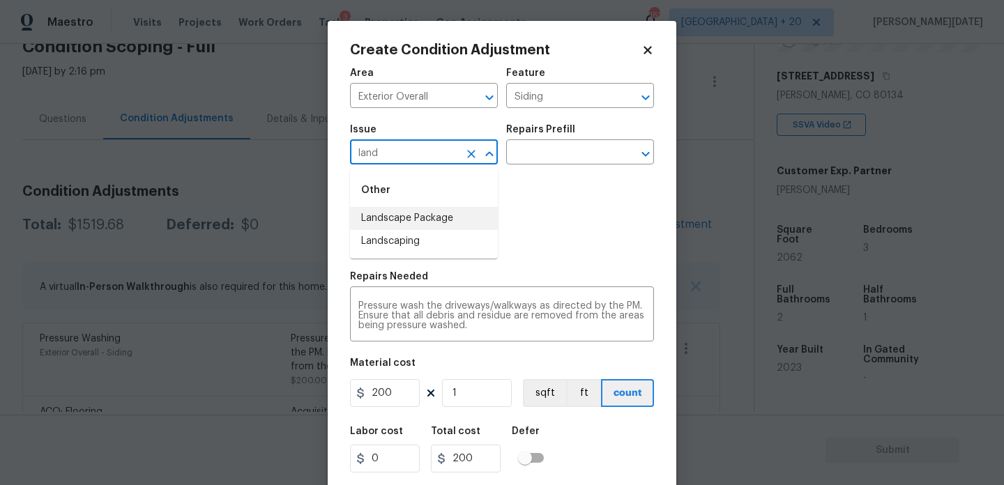
click at [439, 225] on li "Landscape Package" at bounding box center [424, 218] width 148 height 23
type input "Landscape Package"
click at [538, 148] on input "text" at bounding box center [560, 154] width 109 height 22
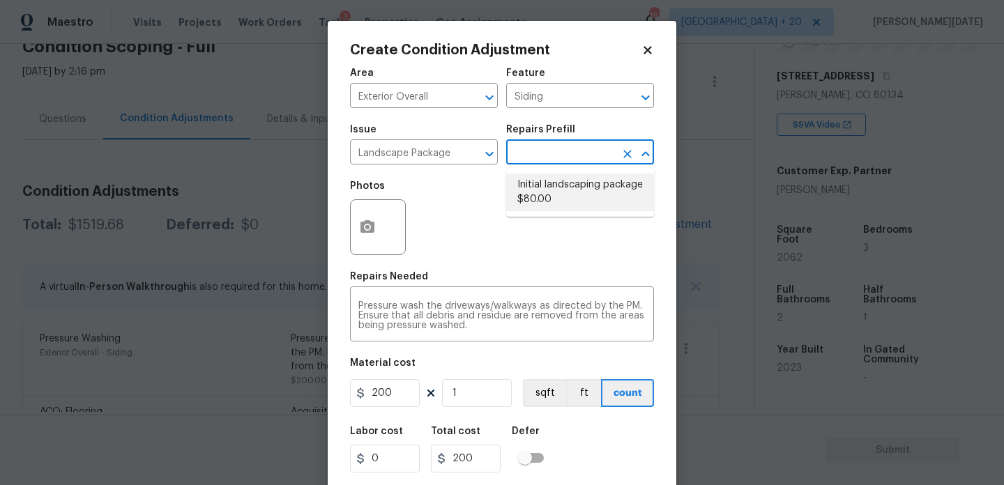
click at [547, 192] on li "Initial landscaping package $80.00" at bounding box center [580, 193] width 148 height 38
type input "Home Readiness Packages"
type textarea "Mowing of grass up to 6" in height. Mow, edge along driveways & sidewalks, trim…"
type input "80"
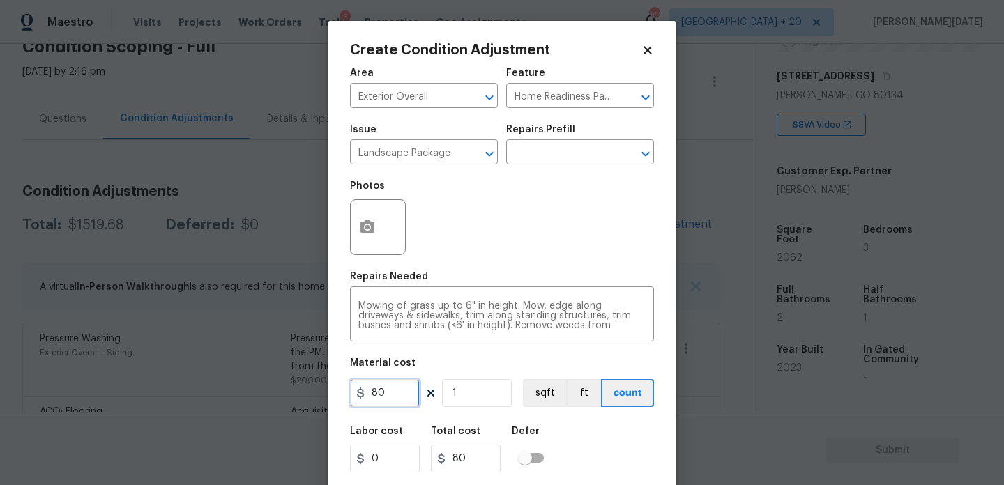
drag, startPoint x: 390, startPoint y: 403, endPoint x: 150, endPoint y: 403, distance: 240.6
click at [150, 403] on div "Create Condition Adjustment Area Exterior Overall ​ Feature Home Readiness Pack…" at bounding box center [502, 242] width 1004 height 485
type input "300"
click at [370, 241] on button "button" at bounding box center [367, 227] width 33 height 54
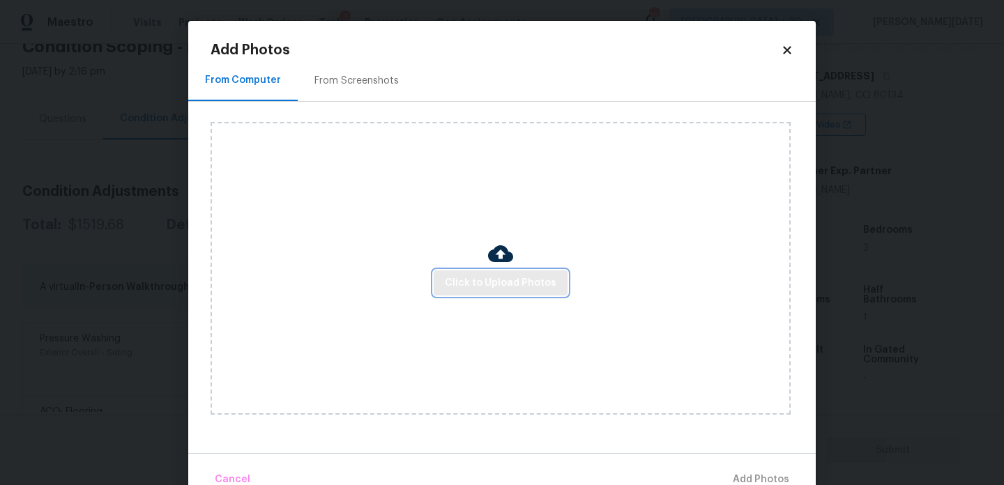
click at [478, 284] on span "Click to Upload Photos" at bounding box center [501, 283] width 112 height 17
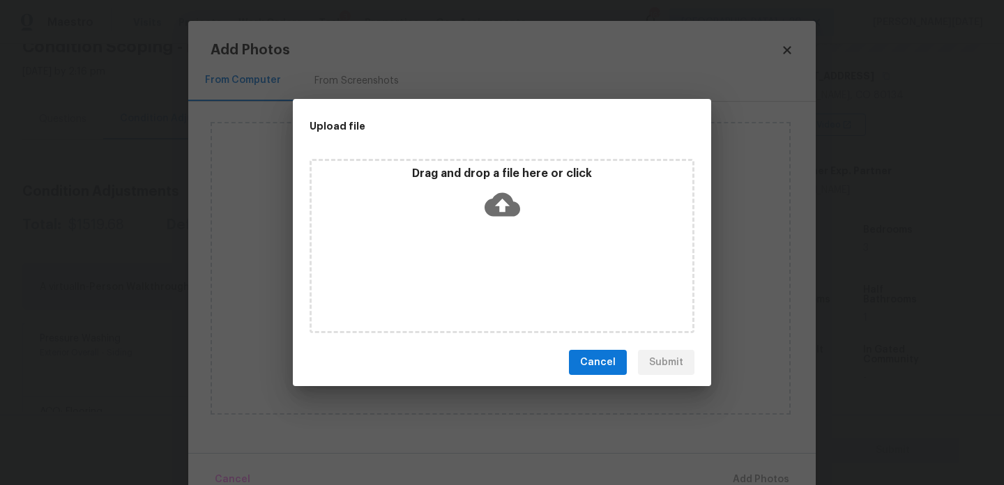
click at [478, 284] on div "Drag and drop a file here or click" at bounding box center [502, 246] width 385 height 174
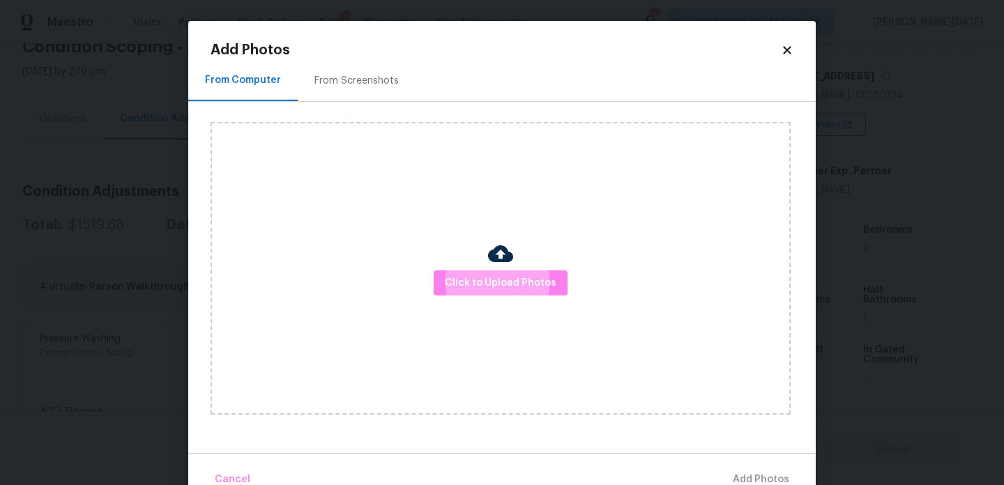
click at [352, 75] on div "From Screenshots" at bounding box center [356, 81] width 84 height 14
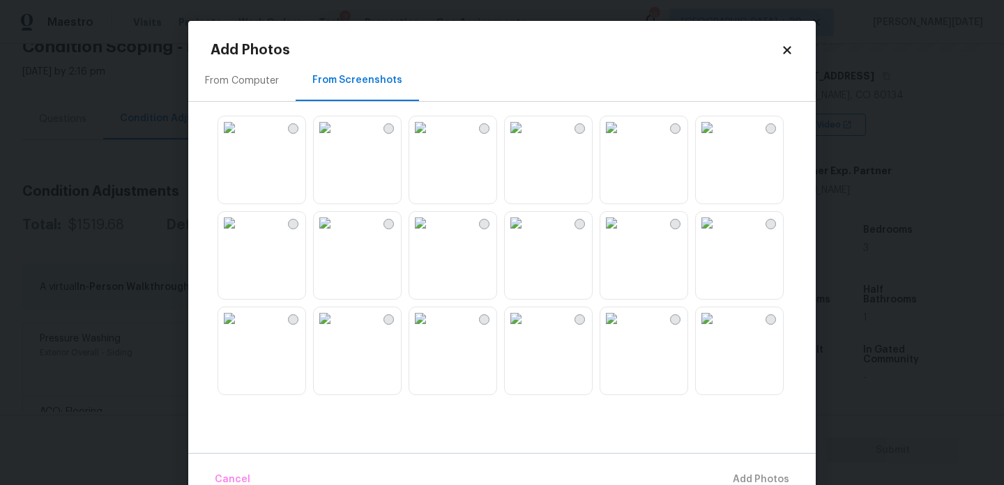
click at [432, 139] on img at bounding box center [420, 127] width 22 height 22
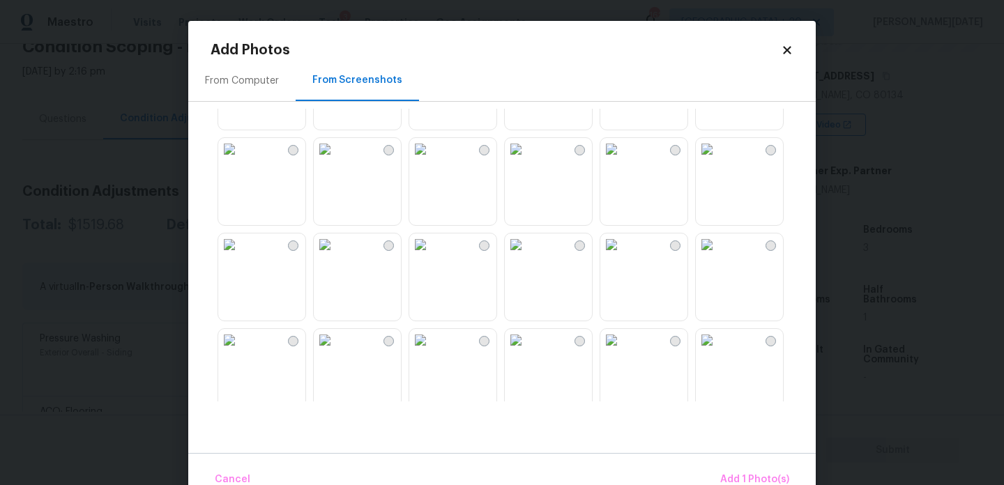
click at [527, 256] on img at bounding box center [516, 245] width 22 height 22
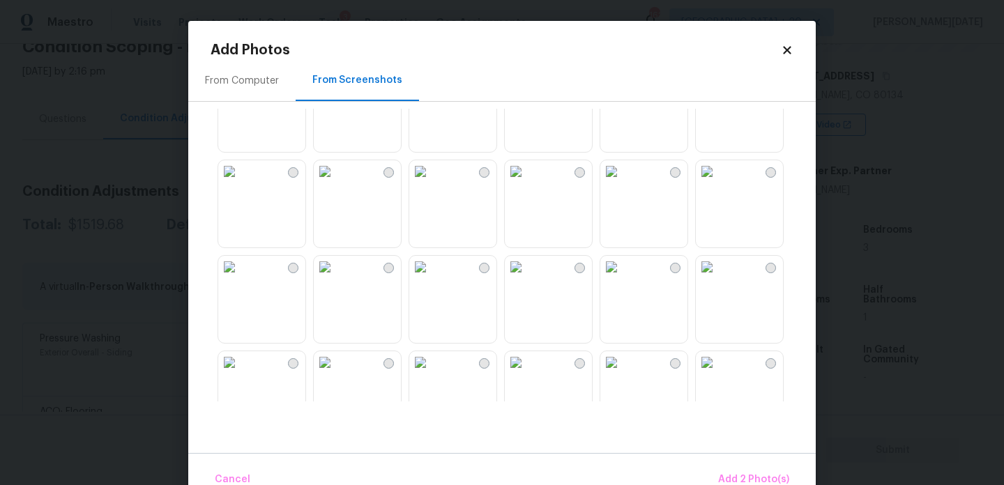
click at [623, 87] on img at bounding box center [611, 76] width 22 height 22
click at [750, 469] on button "Add 3 Photo(s)" at bounding box center [754, 480] width 82 height 30
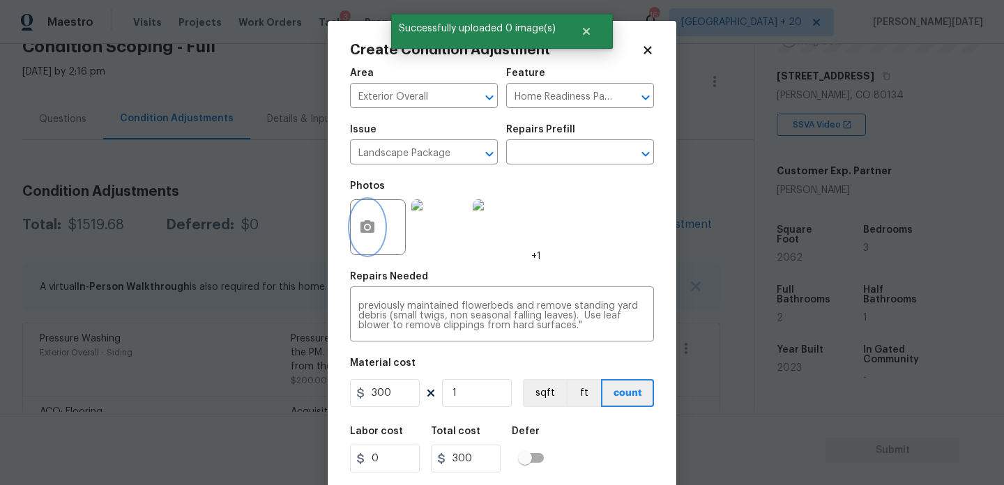
scroll to position [36, 0]
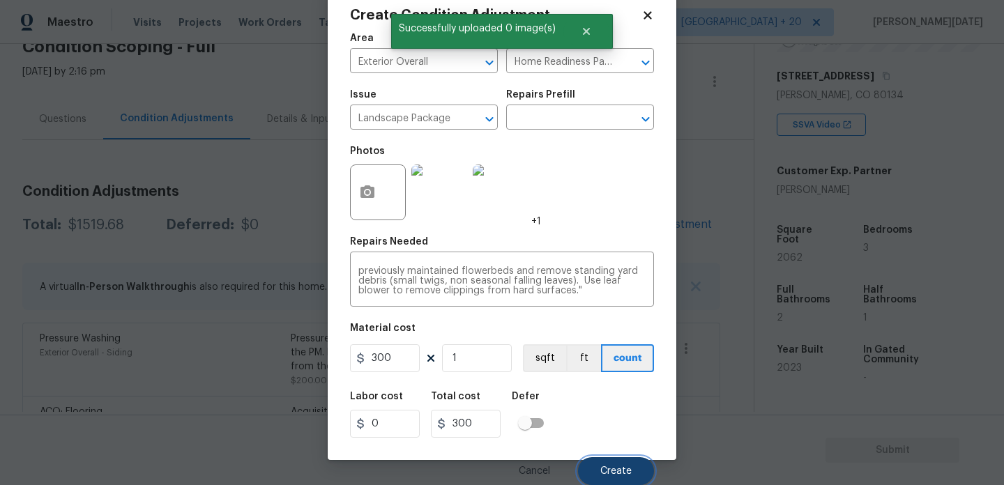
click at [616, 469] on span "Create" at bounding box center [615, 471] width 31 height 10
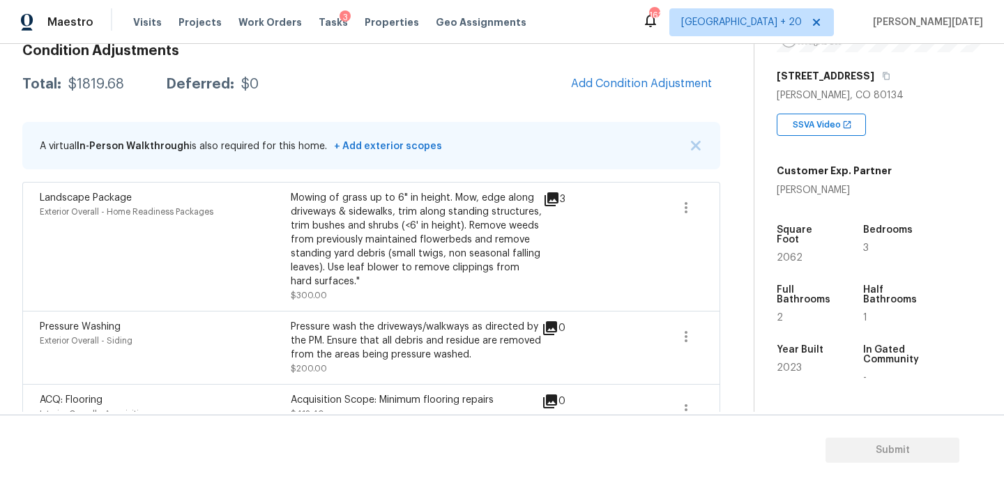
scroll to position [131, 0]
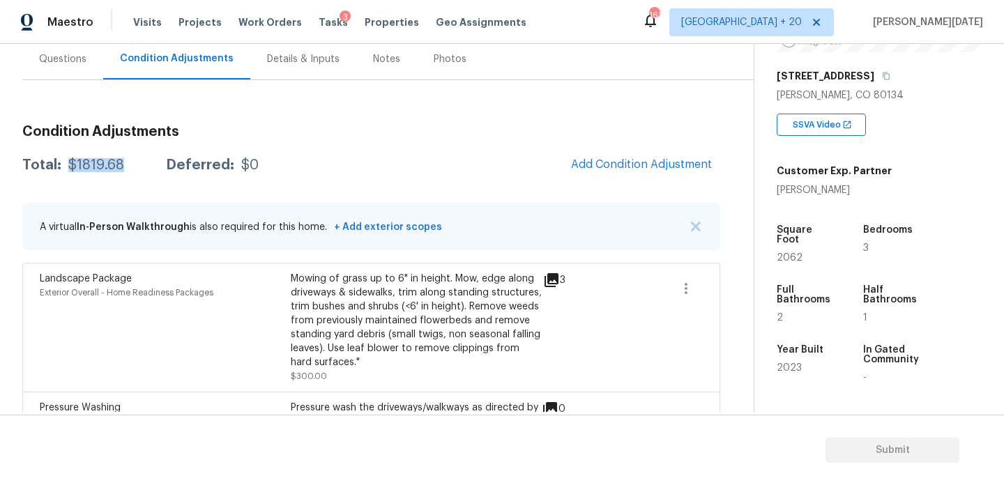
drag, startPoint x: 66, startPoint y: 162, endPoint x: 133, endPoint y: 164, distance: 67.0
click at [133, 164] on div "Total: $1819.68 Deferred: $0" at bounding box center [140, 165] width 236 height 14
copy div "$1819.68"
click at [86, 73] on div "Questions" at bounding box center [62, 58] width 81 height 41
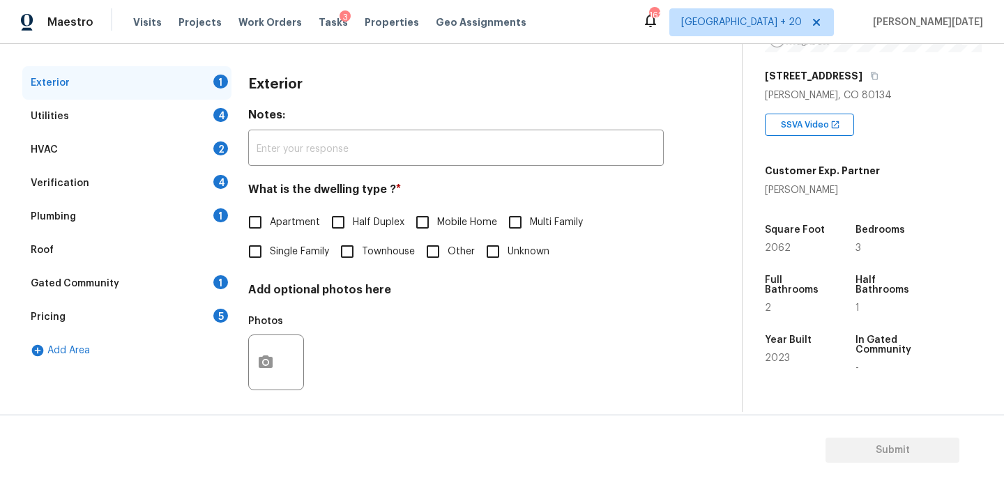
scroll to position [186, 0]
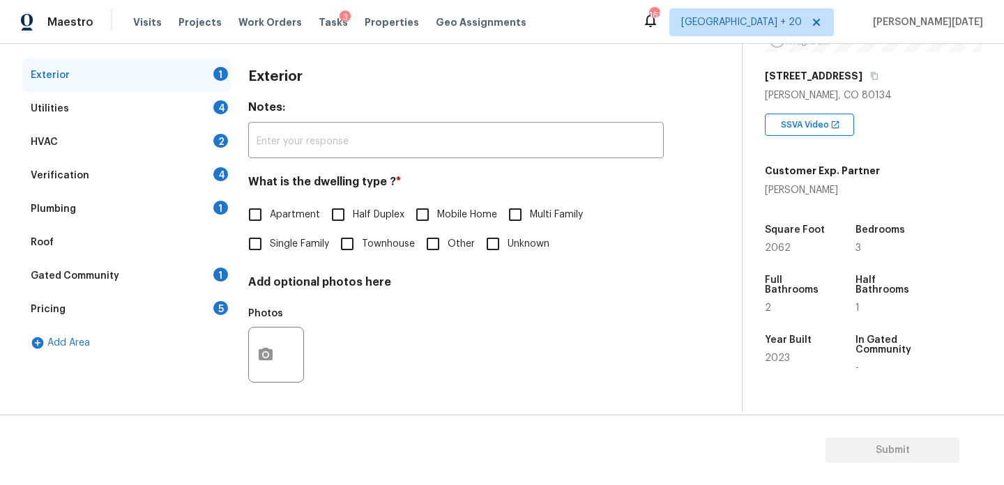
click at [262, 241] on input "Single Family" at bounding box center [255, 243] width 29 height 29
checkbox input "true"
click at [195, 106] on div "Utilities 4" at bounding box center [126, 108] width 209 height 33
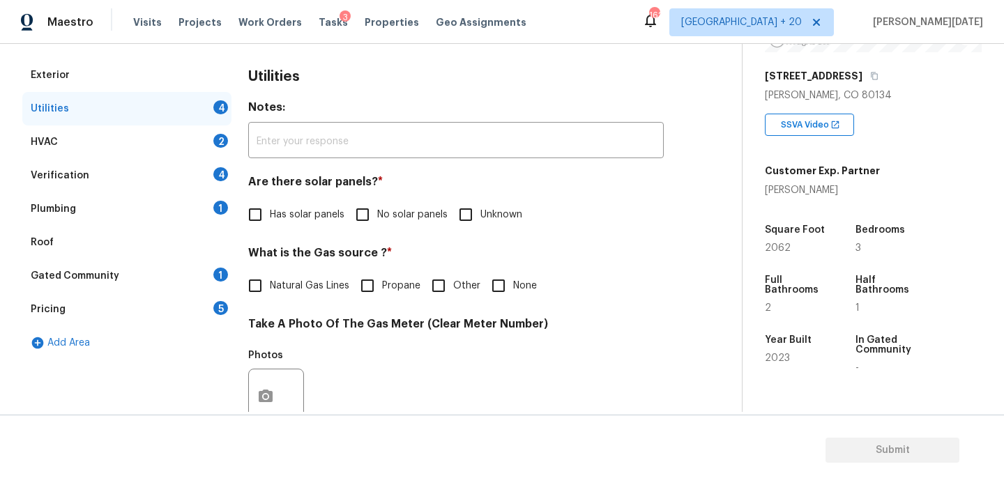
click at [376, 205] on input "No solar panels" at bounding box center [362, 214] width 29 height 29
checkbox input "true"
click at [312, 274] on label "Natural Gas Lines" at bounding box center [295, 287] width 109 height 29
click at [270, 274] on input "Natural Gas Lines" at bounding box center [255, 287] width 29 height 29
checkbox input "true"
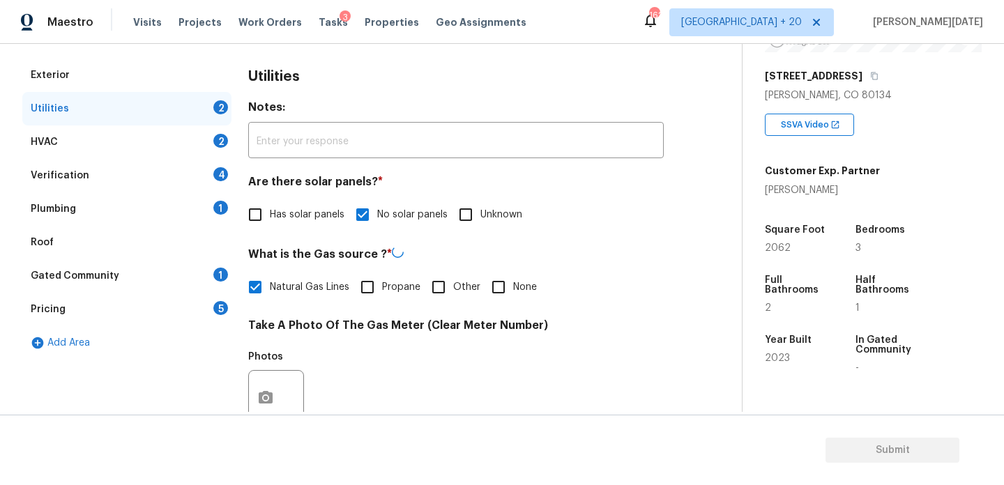
scroll to position [564, 0]
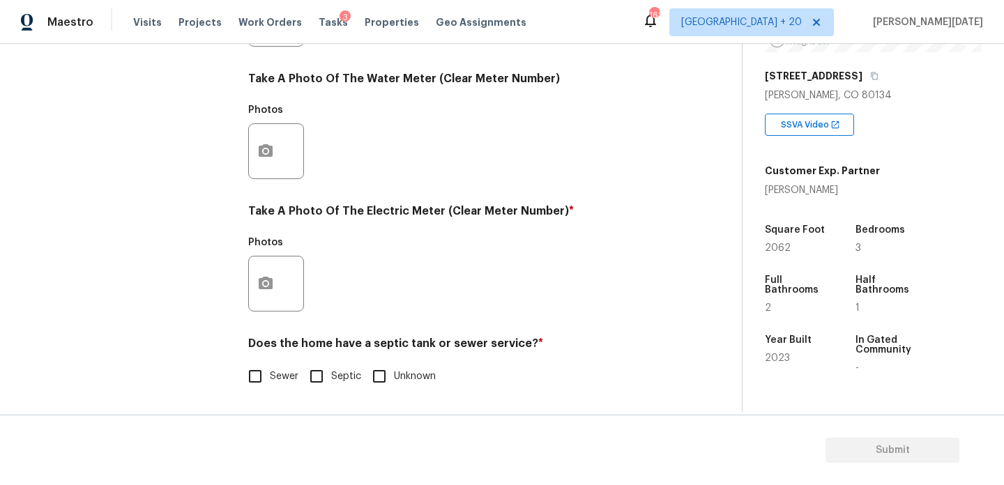
click at [280, 298] on div at bounding box center [276, 284] width 56 height 56
click at [251, 289] on button "button" at bounding box center [265, 284] width 33 height 54
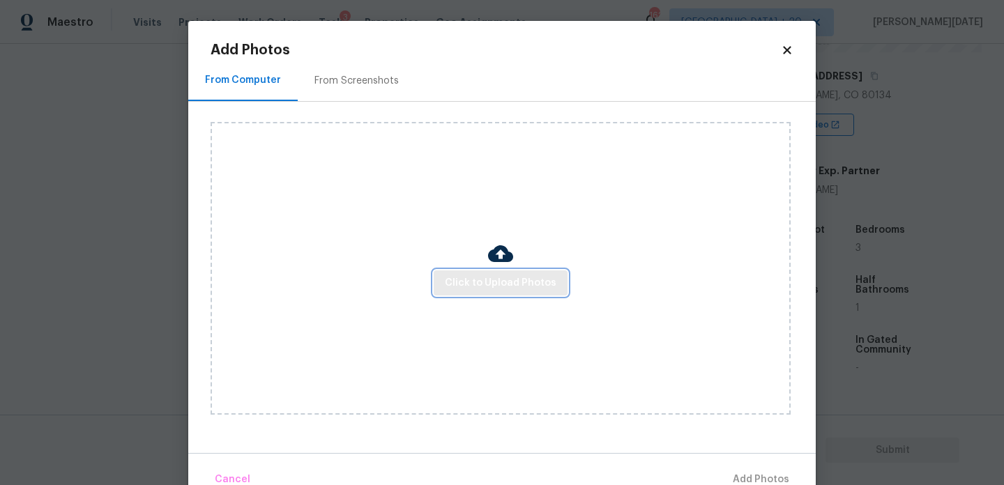
click at [511, 282] on span "Click to Upload Photos" at bounding box center [501, 283] width 112 height 17
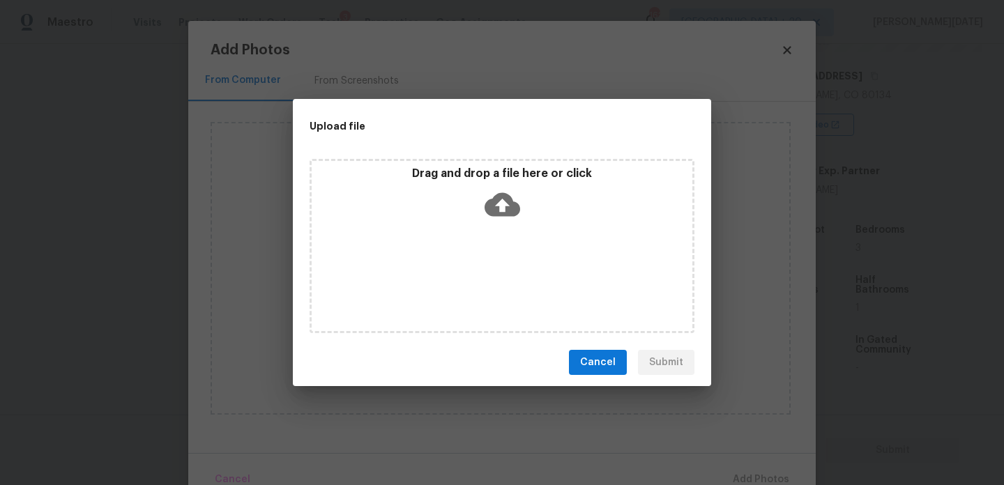
click at [511, 282] on div "Drag and drop a file here or click" at bounding box center [502, 246] width 385 height 174
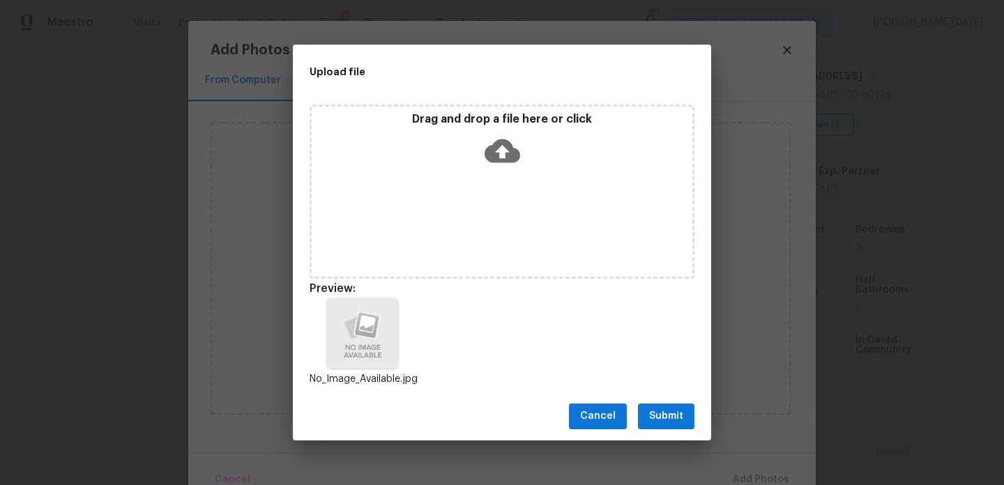
click at [678, 418] on span "Submit" at bounding box center [666, 416] width 34 height 17
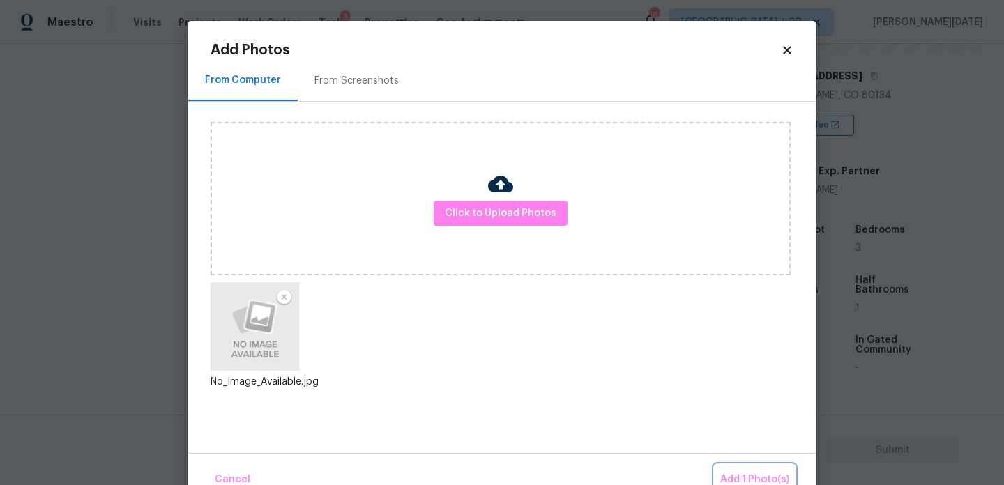
click at [750, 467] on button "Add 1 Photo(s)" at bounding box center [755, 480] width 80 height 30
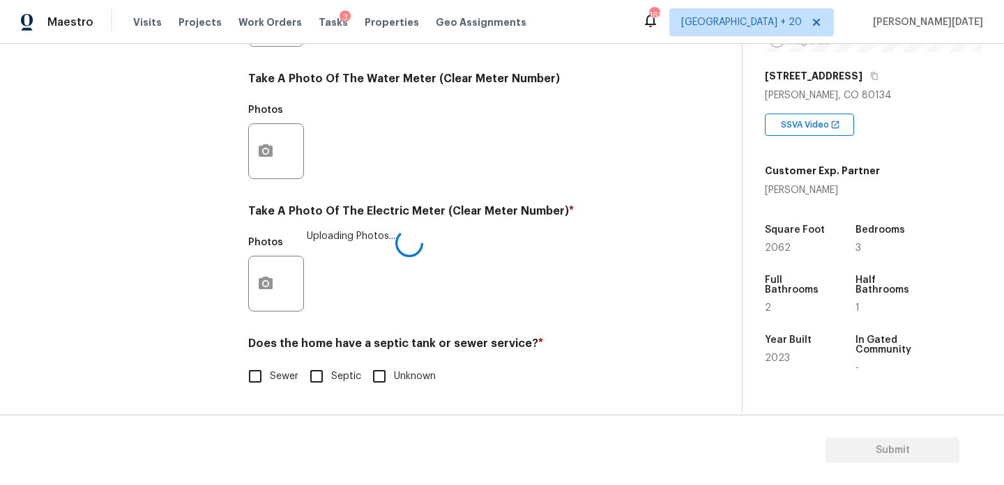
click at [287, 370] on span "Sewer" at bounding box center [284, 377] width 29 height 15
click at [270, 370] on input "Sewer" at bounding box center [255, 376] width 29 height 29
checkbox input "true"
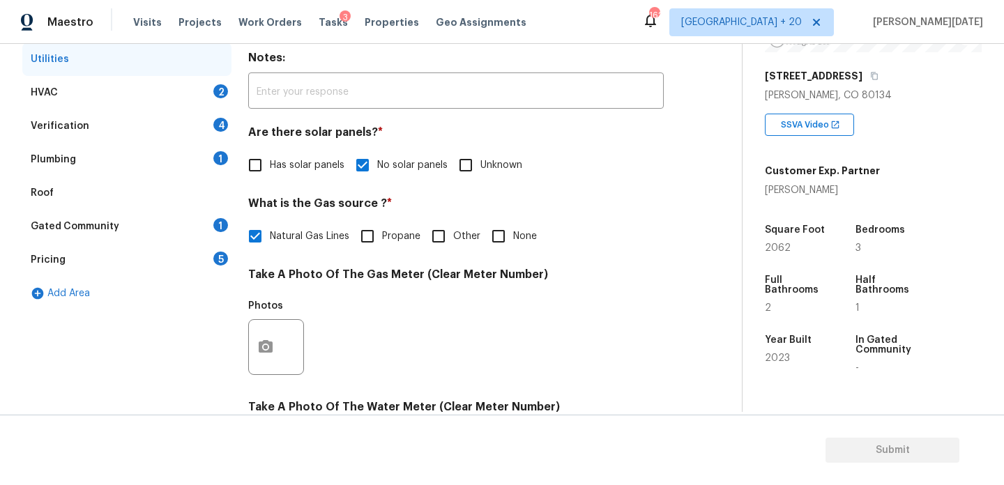
scroll to position [104, 0]
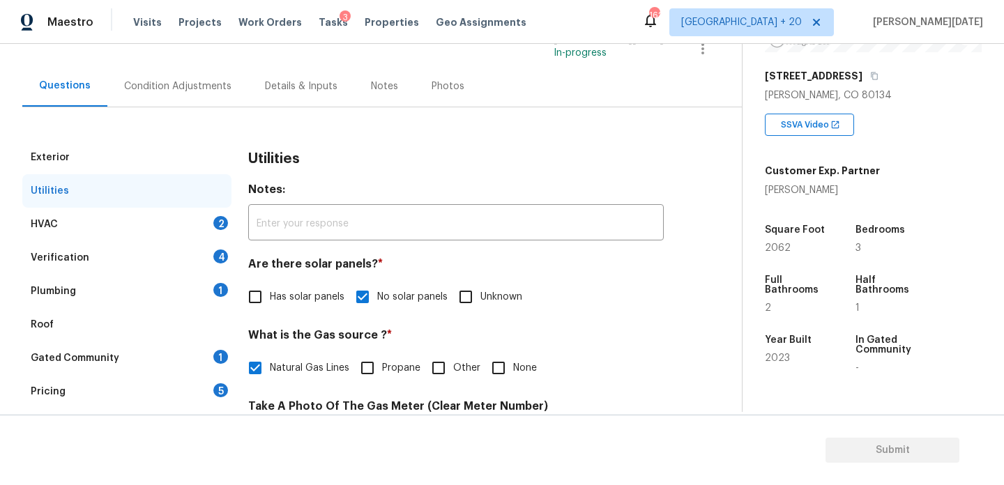
click at [219, 230] on div "HVAC 2" at bounding box center [126, 224] width 209 height 33
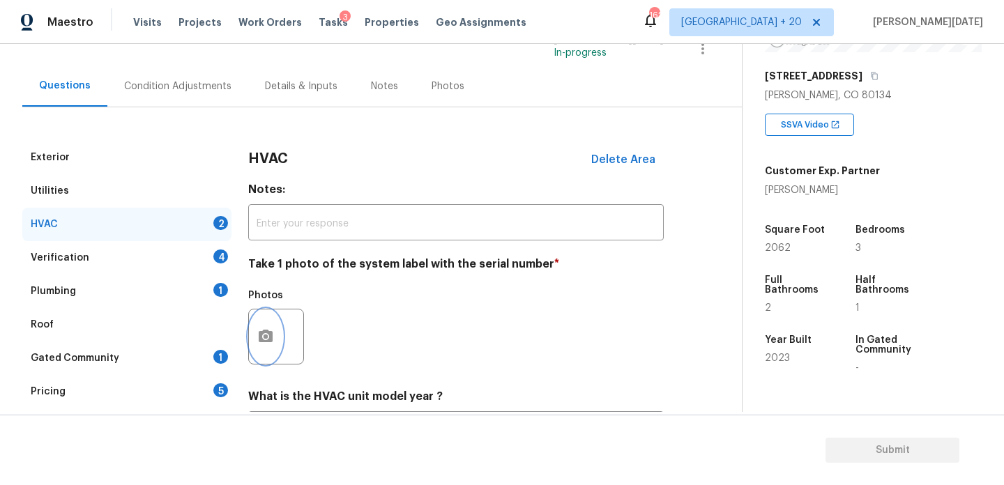
click at [278, 327] on button "button" at bounding box center [265, 337] width 33 height 54
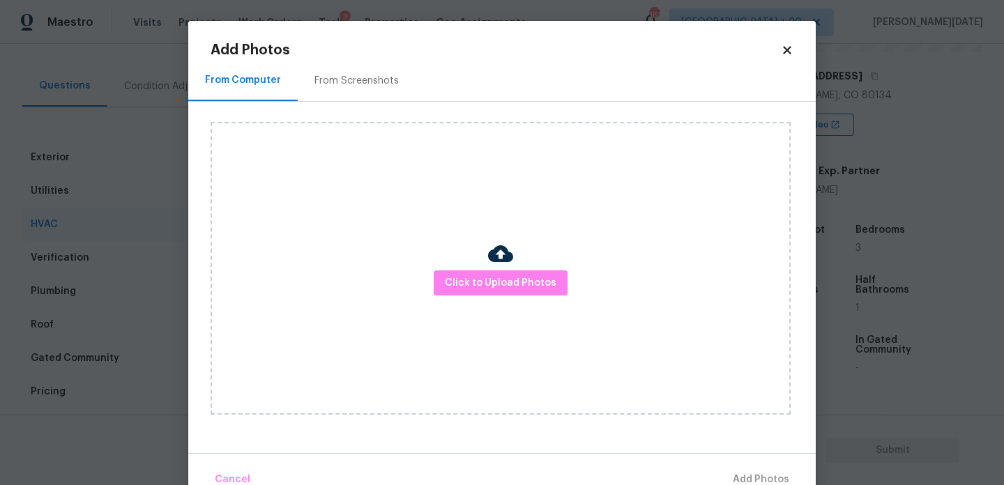
click at [589, 280] on div "Click to Upload Photos" at bounding box center [501, 268] width 580 height 293
click at [542, 283] on span "Click to Upload Photos" at bounding box center [501, 283] width 112 height 17
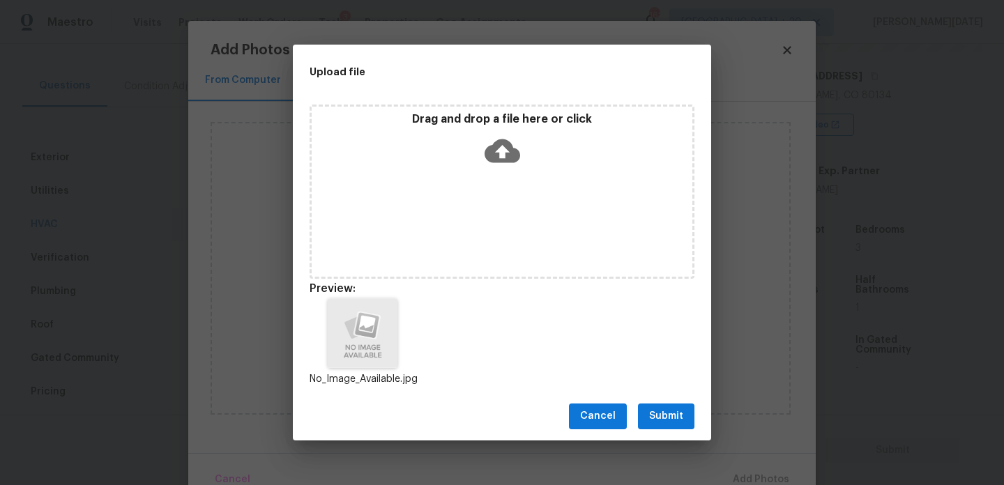
click at [647, 395] on div "Cancel Submit" at bounding box center [502, 417] width 418 height 48
click at [663, 423] on span "Submit" at bounding box center [666, 416] width 34 height 17
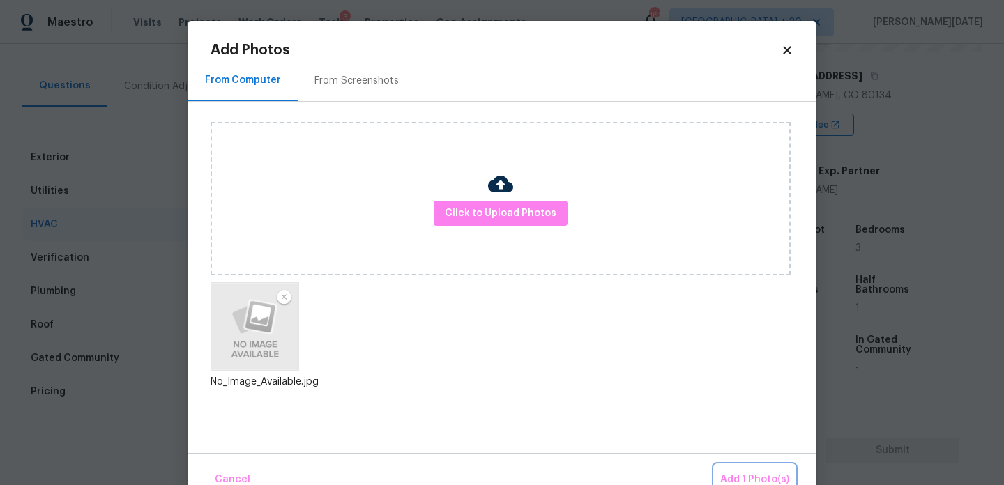
click at [752, 474] on span "Add 1 Photo(s)" at bounding box center [754, 479] width 69 height 17
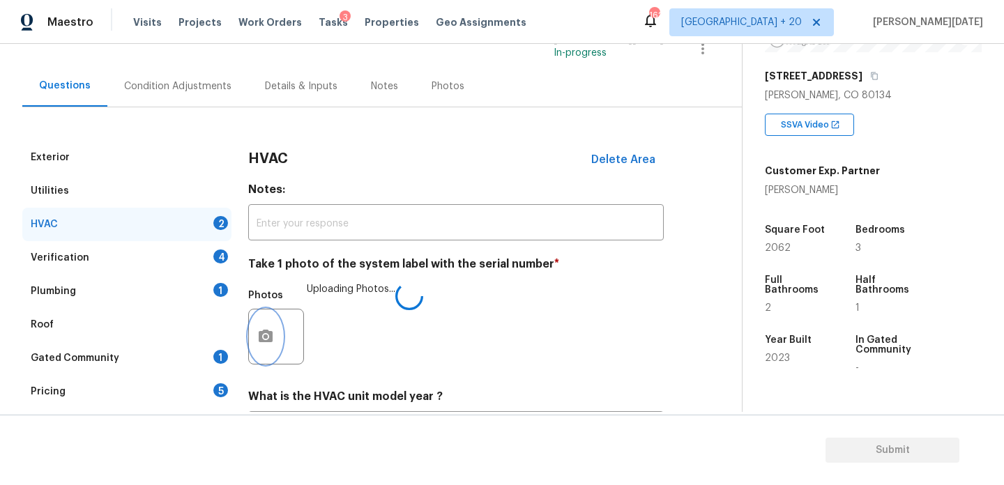
scroll to position [232, 0]
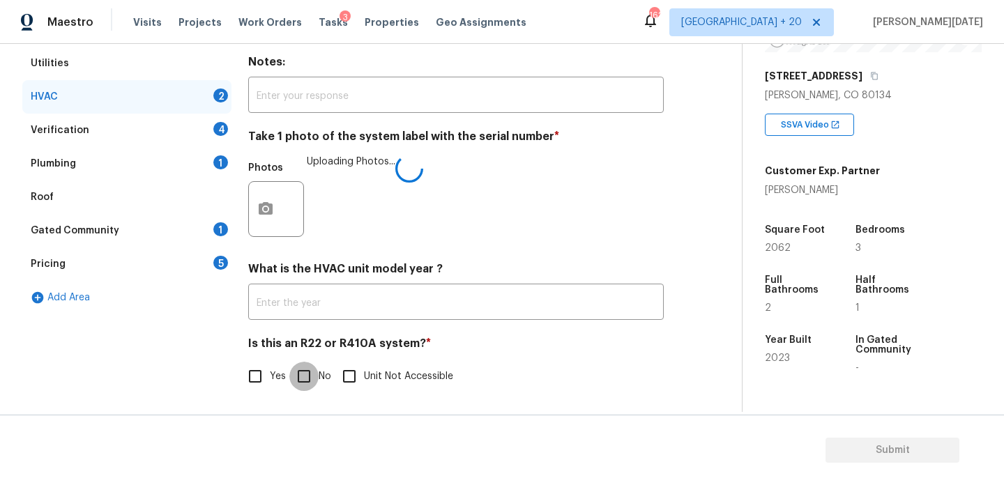
click at [298, 379] on input "No" at bounding box center [303, 376] width 29 height 29
checkbox input "true"
click at [225, 128] on div "4" at bounding box center [220, 129] width 15 height 14
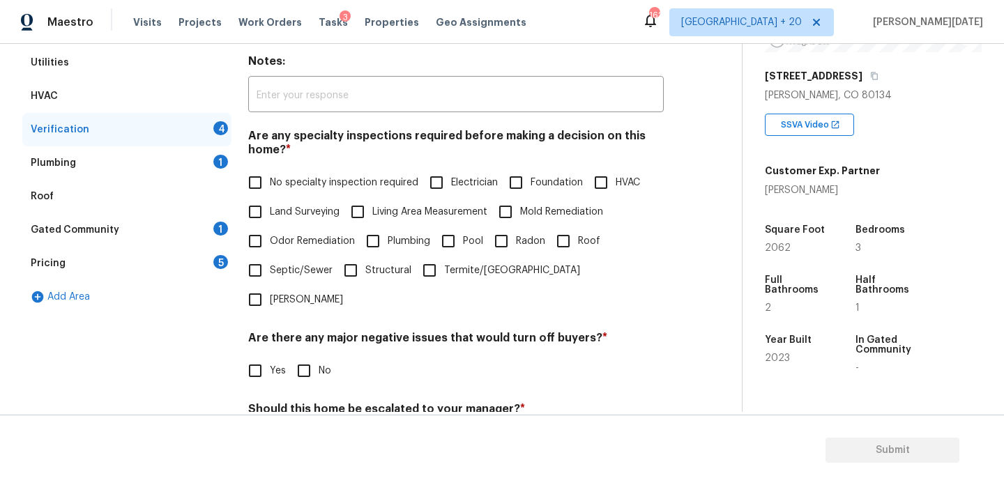
click at [269, 172] on input "No specialty inspection required" at bounding box center [255, 182] width 29 height 29
checkbox input "true"
click at [312, 356] on input "No" at bounding box center [303, 370] width 29 height 29
checkbox input "true"
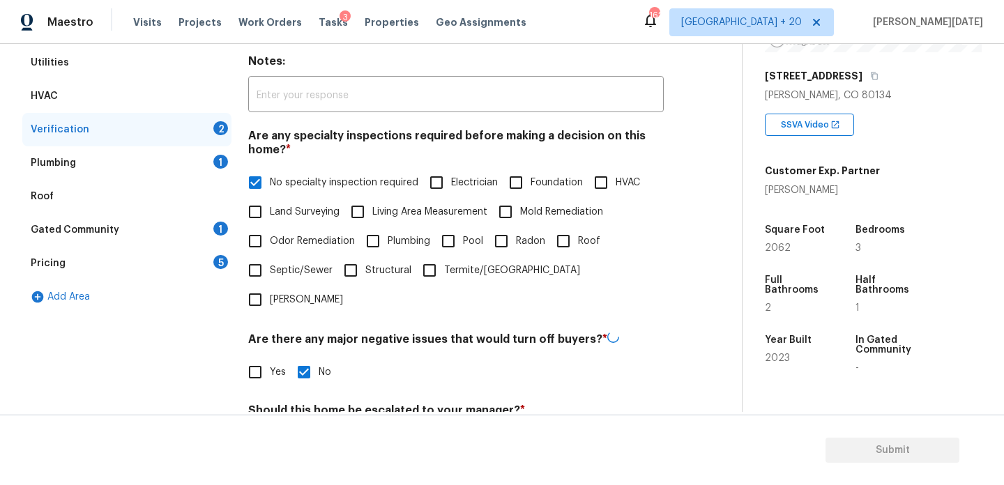
scroll to position [354, 0]
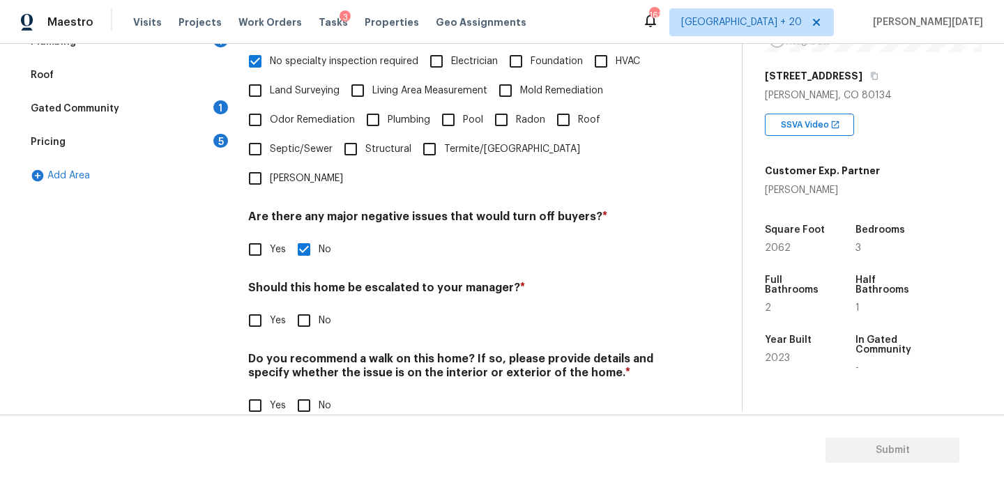
click at [324, 306] on label "No" at bounding box center [310, 320] width 42 height 29
click at [319, 306] on input "No" at bounding box center [303, 320] width 29 height 29
checkbox input "true"
click at [311, 357] on h4 "Do you recommend a walk on this home? If so, please provide details and specify…" at bounding box center [456, 370] width 416 height 33
click at [312, 391] on input "No" at bounding box center [303, 405] width 29 height 29
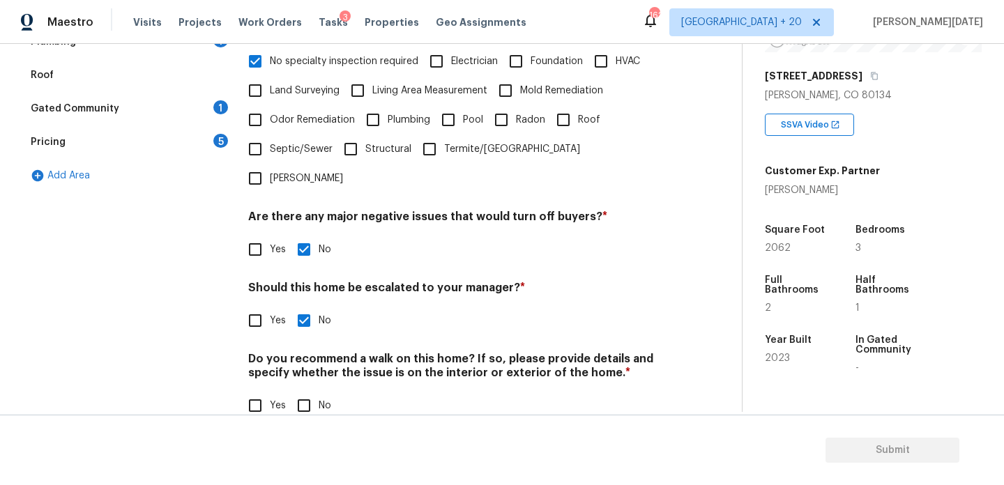
checkbox input "true"
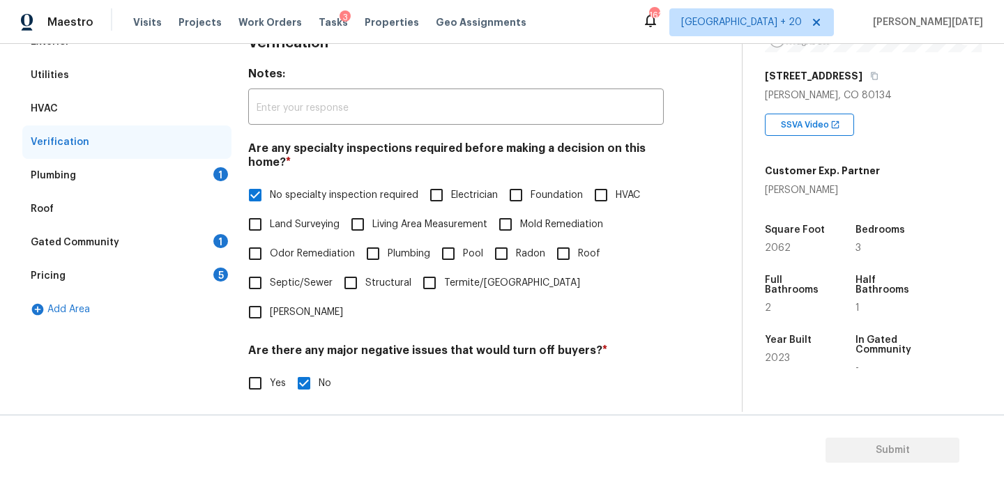
click at [222, 174] on div "1" at bounding box center [220, 174] width 15 height 14
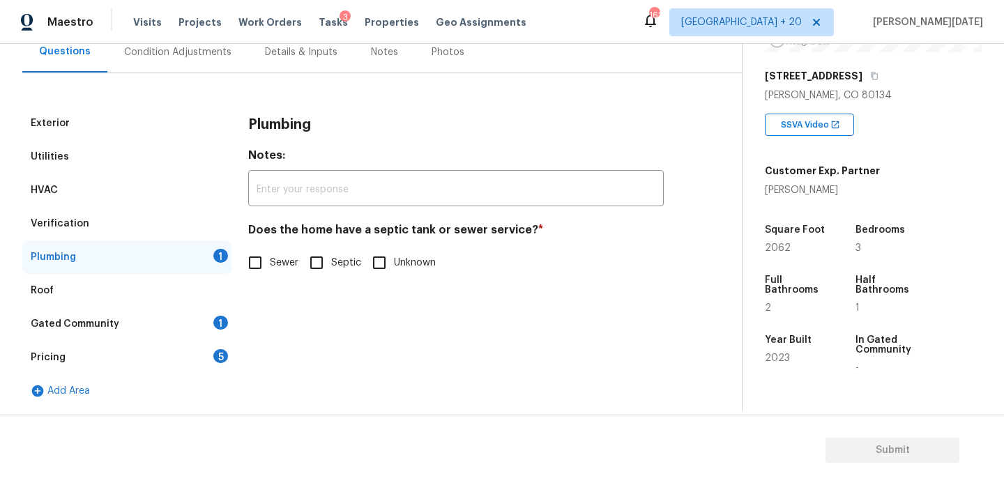
click at [268, 262] on input "Sewer" at bounding box center [255, 262] width 29 height 29
checkbox input "true"
click at [202, 331] on div "Gated Community 1" at bounding box center [126, 324] width 209 height 33
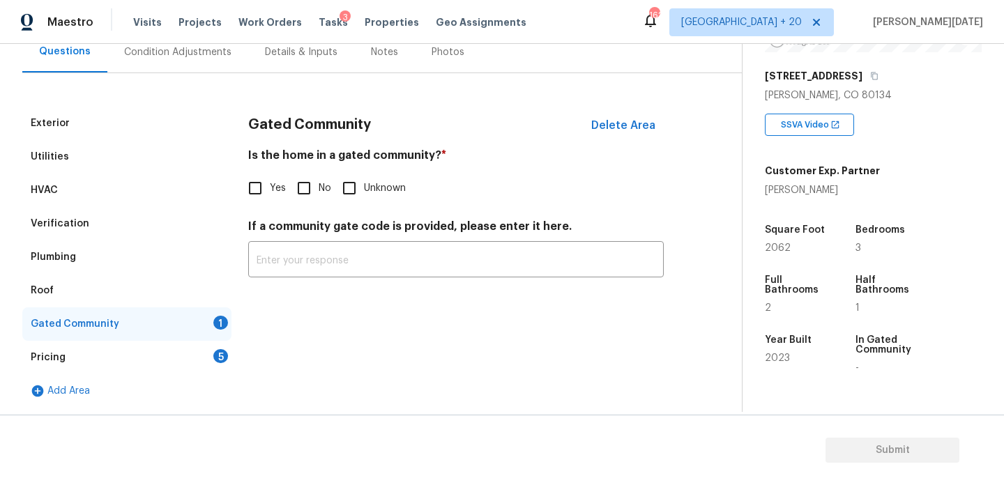
click at [299, 207] on div "Gated Community Delete Area Is the home in a gated community? * Yes No Unknown …" at bounding box center [456, 201] width 416 height 188
click at [317, 174] on input "No" at bounding box center [303, 188] width 29 height 29
checkbox input "true"
click at [211, 361] on div "Pricing 5" at bounding box center [126, 357] width 209 height 33
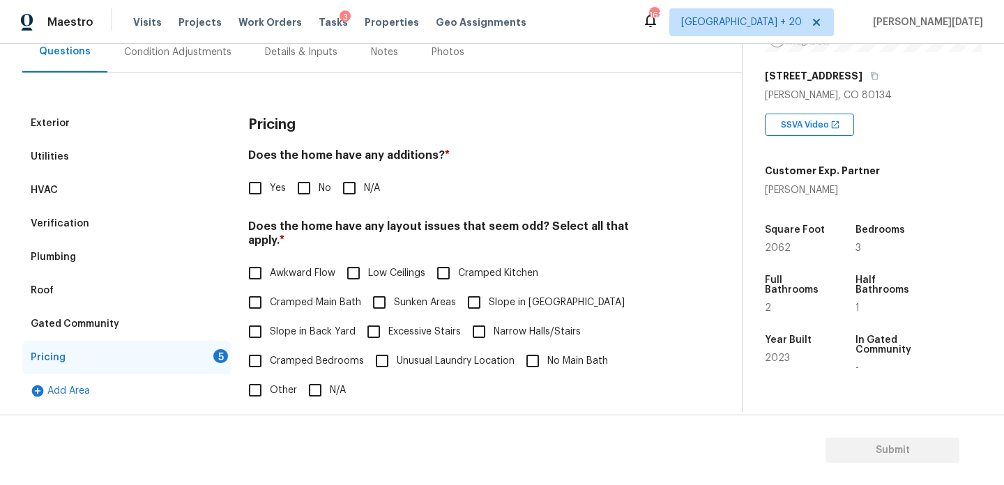
click at [306, 172] on div "Does the home have any additions? * Yes No N/A" at bounding box center [456, 176] width 416 height 54
click at [308, 186] on input "No" at bounding box center [303, 188] width 29 height 29
checkbox input "true"
click at [339, 384] on span "N/A" at bounding box center [338, 391] width 16 height 15
click at [330, 376] on input "N/A" at bounding box center [315, 390] width 29 height 29
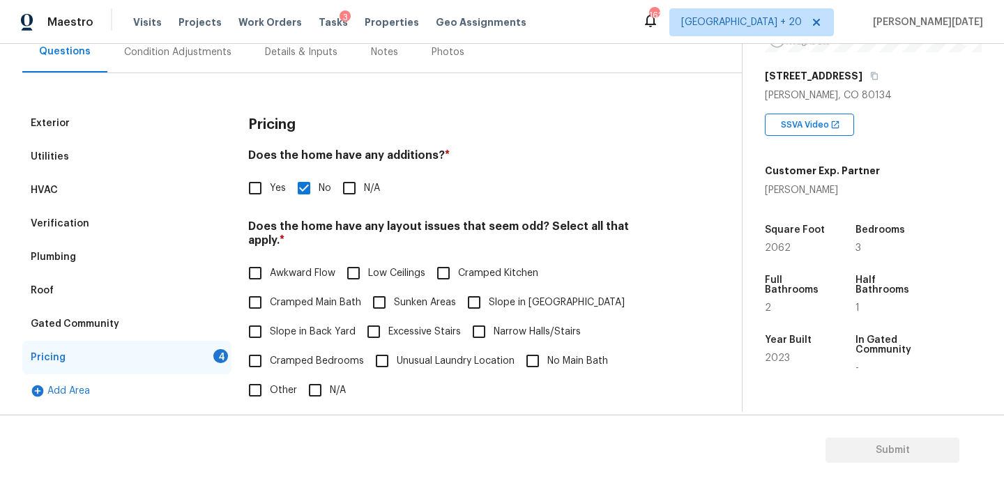
checkbox input "true"
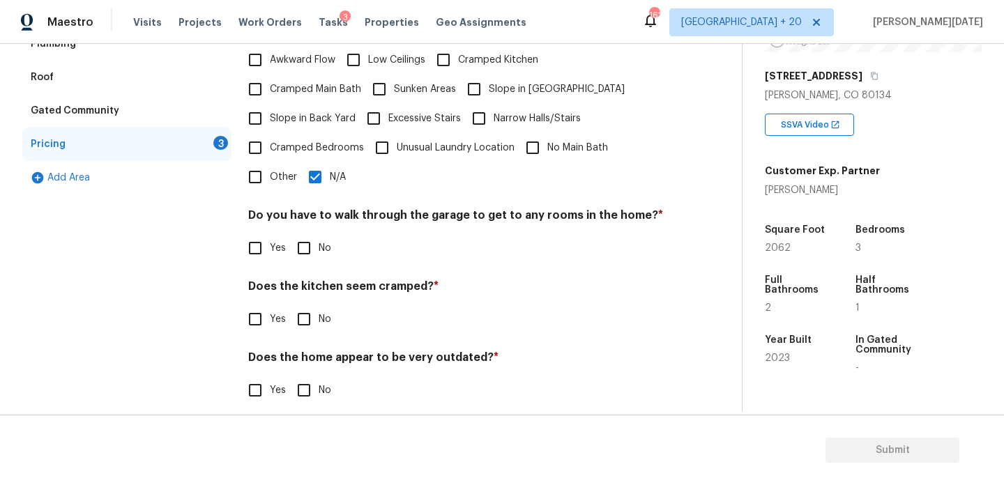
click at [290, 243] on input "No" at bounding box center [303, 248] width 29 height 29
checkbox input "true"
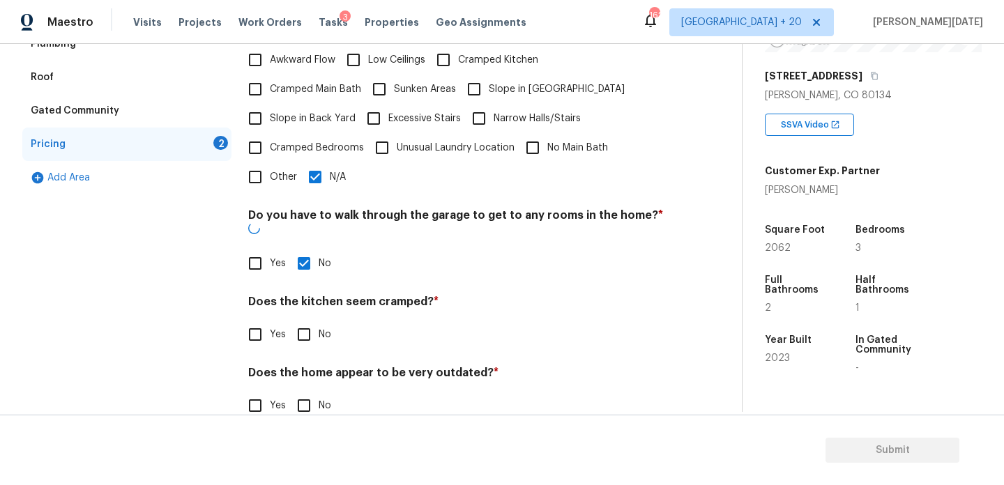
click at [305, 325] on div "Pricing Does the home have any additions? * Yes No N/A Does the home have any l…" at bounding box center [456, 165] width 416 height 544
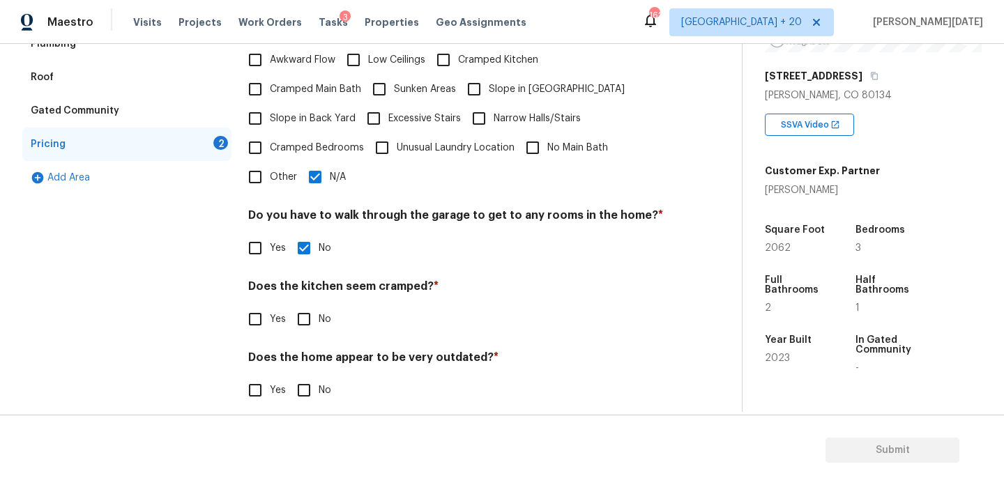
click at [308, 312] on input "No" at bounding box center [303, 319] width 29 height 29
checkbox input "true"
click at [308, 377] on input "No" at bounding box center [303, 391] width 29 height 29
checkbox input "true"
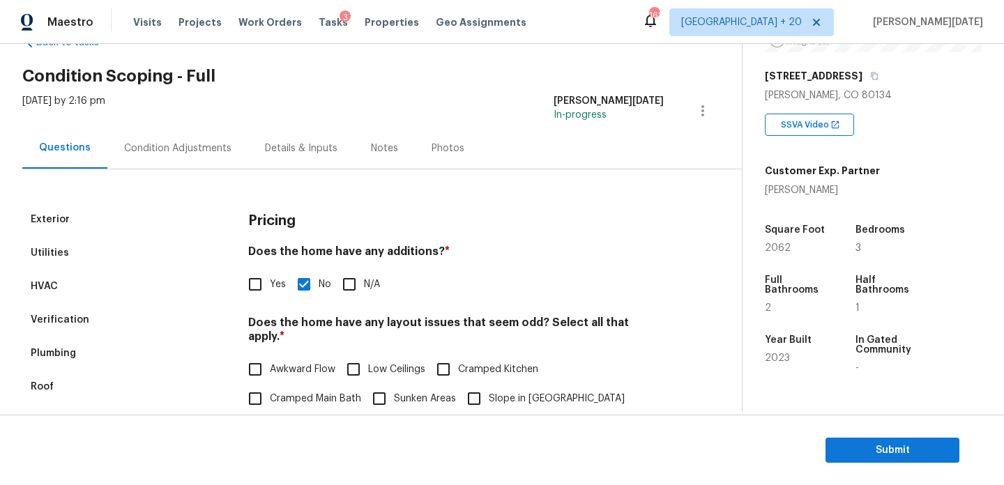
scroll to position [0, 0]
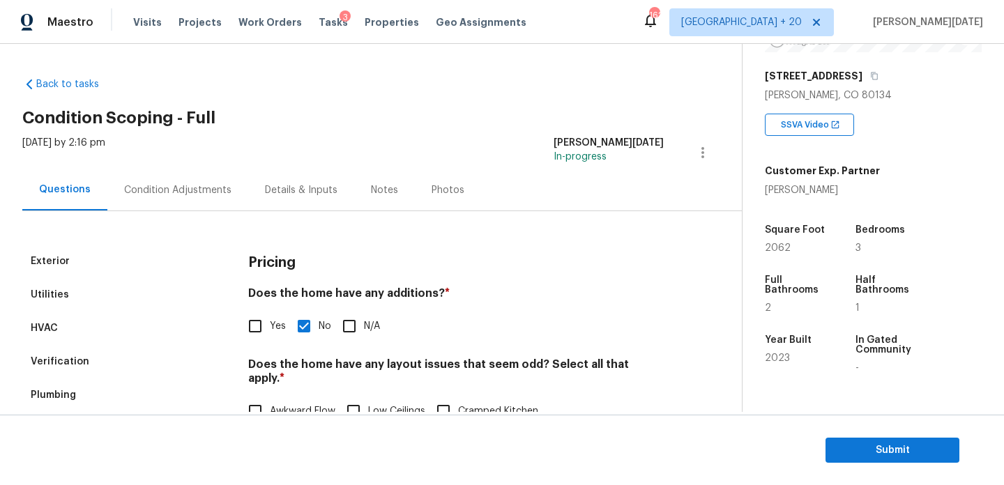
click at [174, 196] on div "Condition Adjustments" at bounding box center [177, 190] width 107 height 14
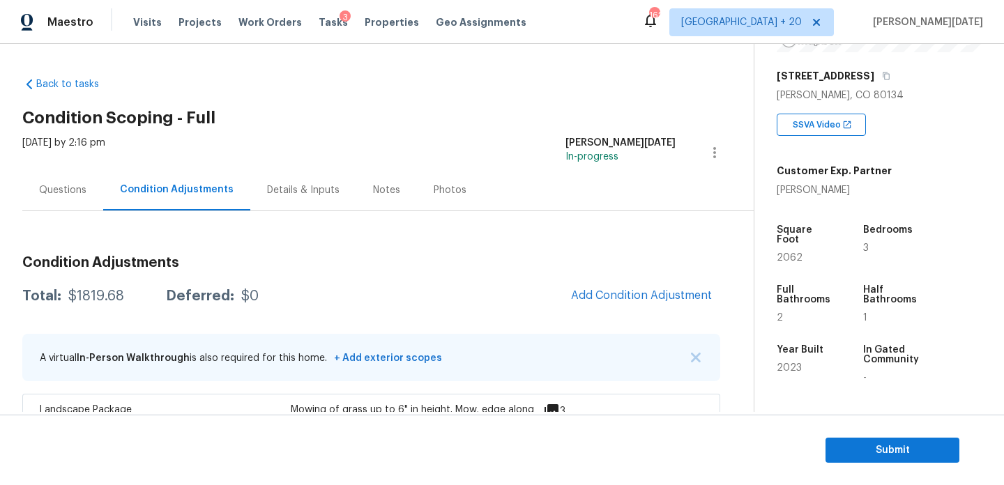
click at [77, 181] on div "Questions" at bounding box center [62, 189] width 81 height 41
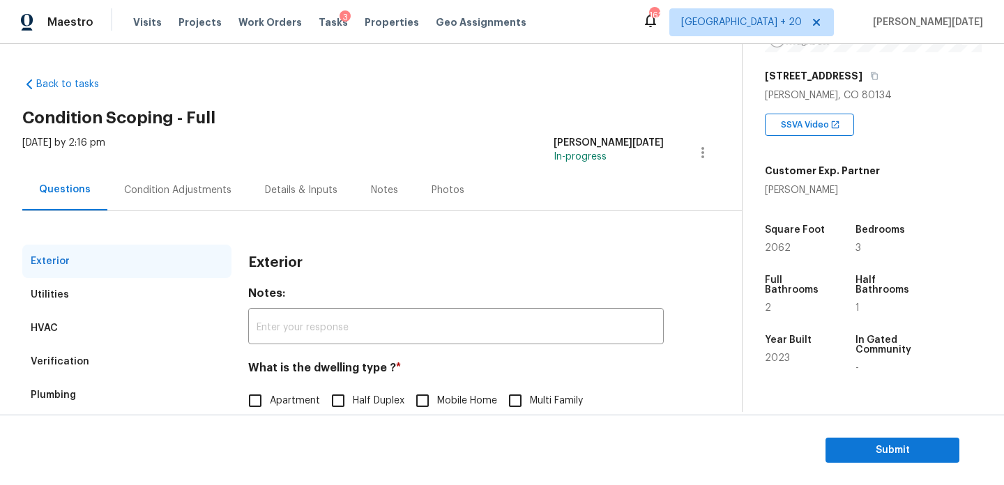
scroll to position [186, 0]
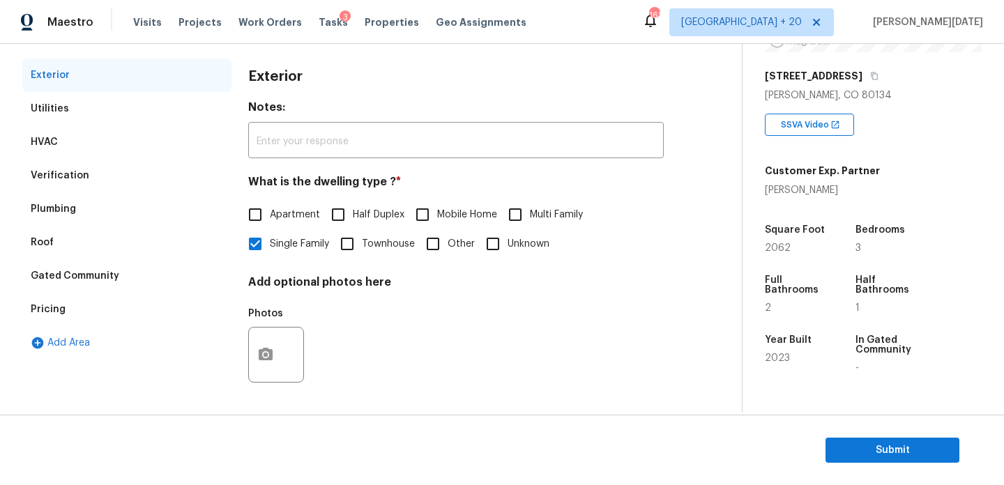
click at [142, 299] on div "Pricing" at bounding box center [126, 309] width 209 height 33
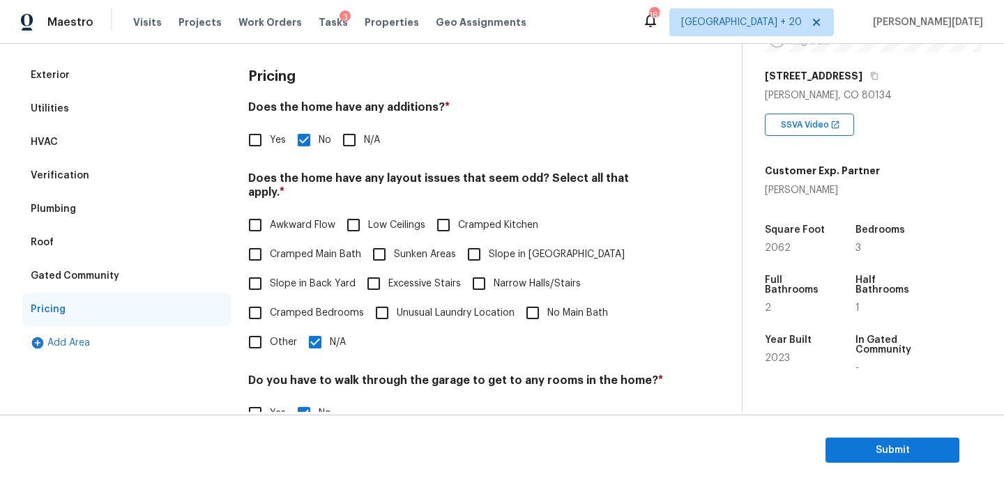
click at [483, 244] on input "Slope in [GEOGRAPHIC_DATA]" at bounding box center [474, 254] width 29 height 29
checkbox input "true"
click at [340, 335] on span "N/A" at bounding box center [338, 342] width 16 height 15
click at [330, 328] on input "N/A" at bounding box center [315, 342] width 29 height 29
checkbox input "false"
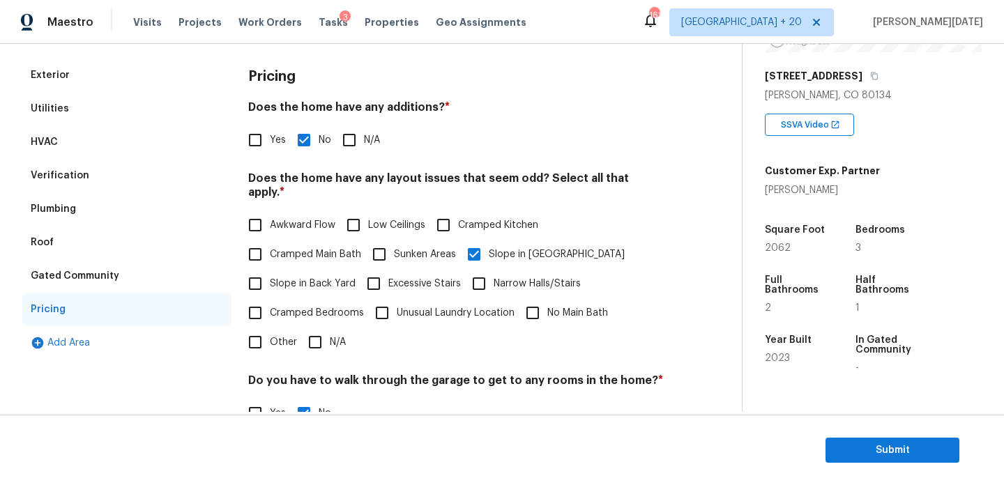
click at [264, 278] on input "Slope in Back Yard" at bounding box center [255, 283] width 29 height 29
checkbox input "true"
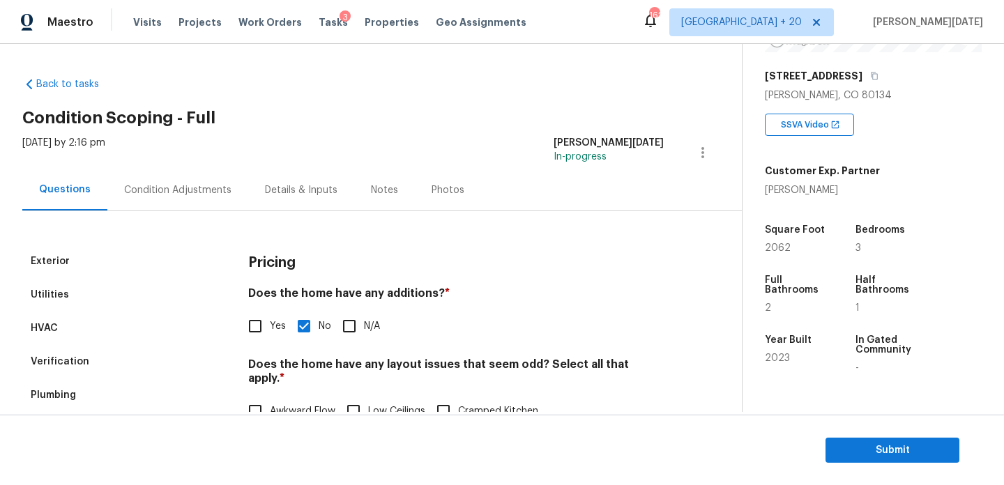
click at [194, 178] on div "Condition Adjustments" at bounding box center [177, 189] width 141 height 41
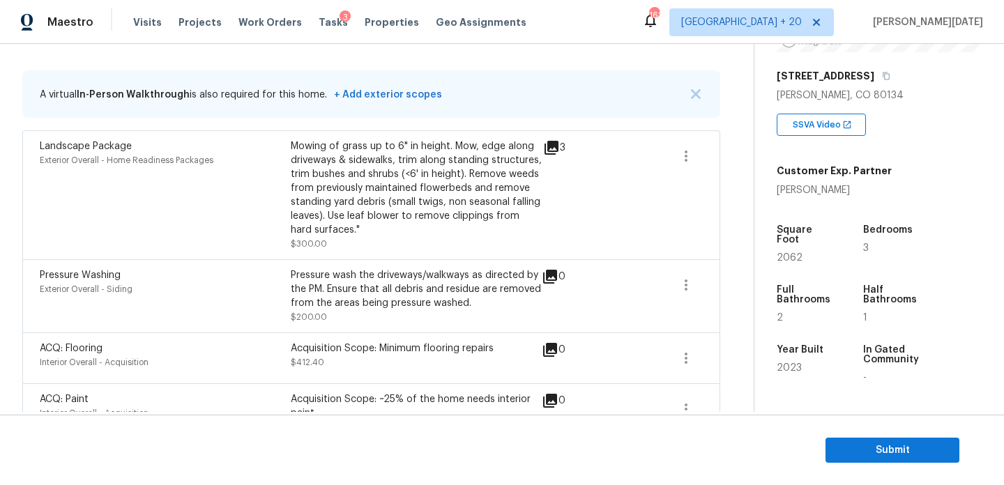
scroll to position [300, 0]
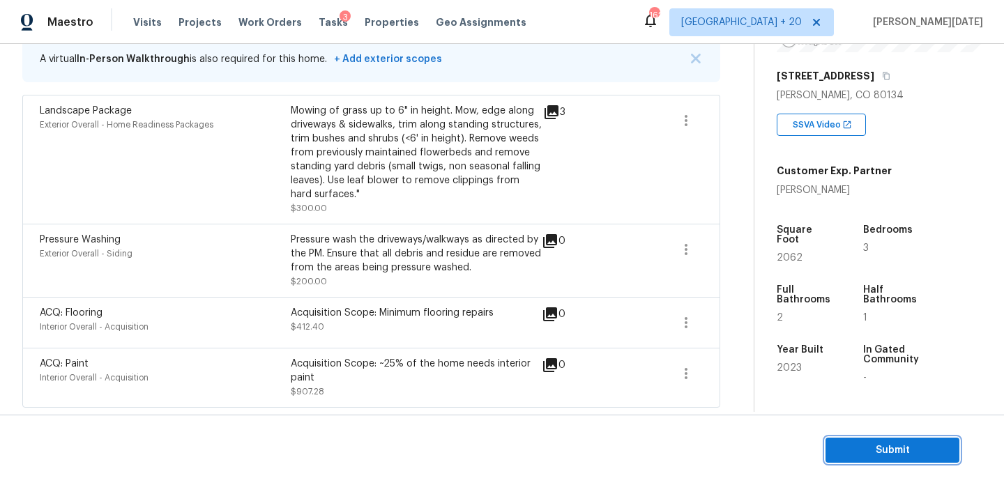
click at [853, 448] on span "Submit" at bounding box center [893, 450] width 112 height 17
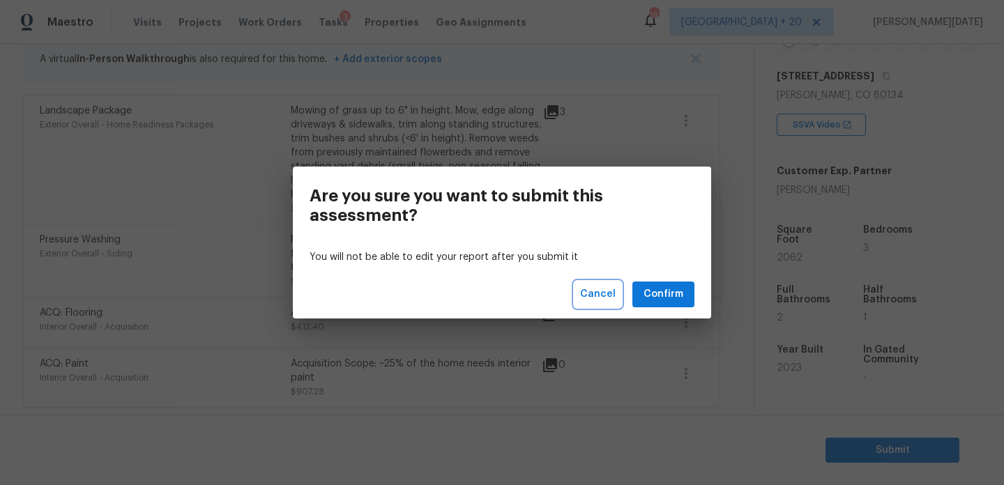
click at [599, 286] on span "Cancel" at bounding box center [598, 294] width 36 height 17
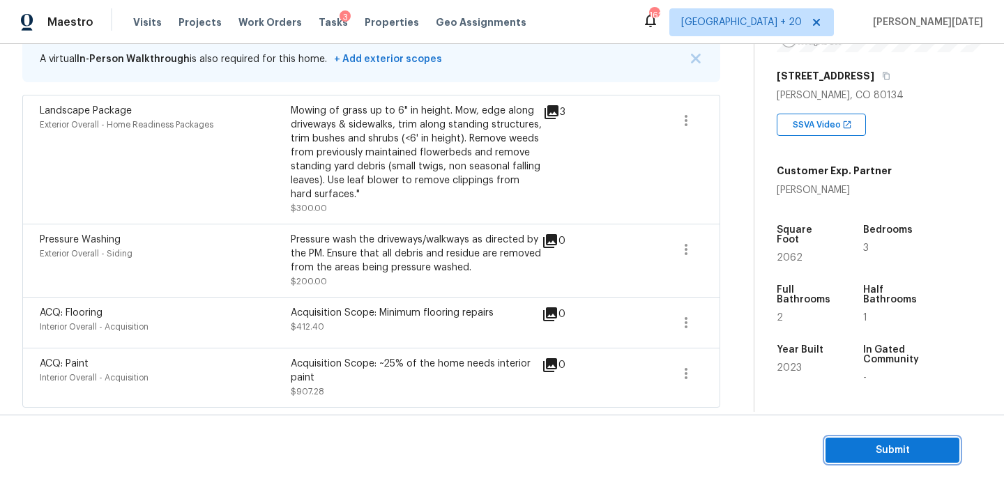
click at [872, 446] on span "Submit" at bounding box center [893, 450] width 112 height 17
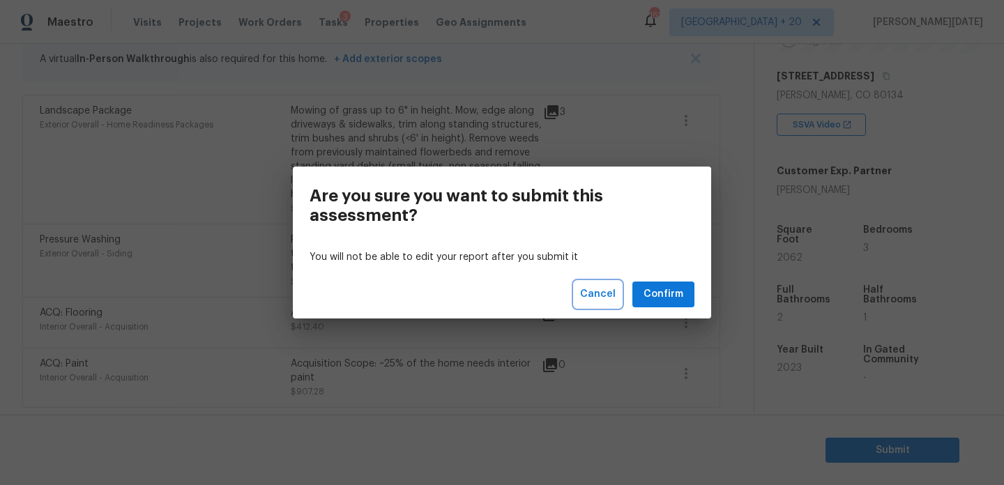
click at [580, 292] on button "Cancel" at bounding box center [598, 295] width 47 height 26
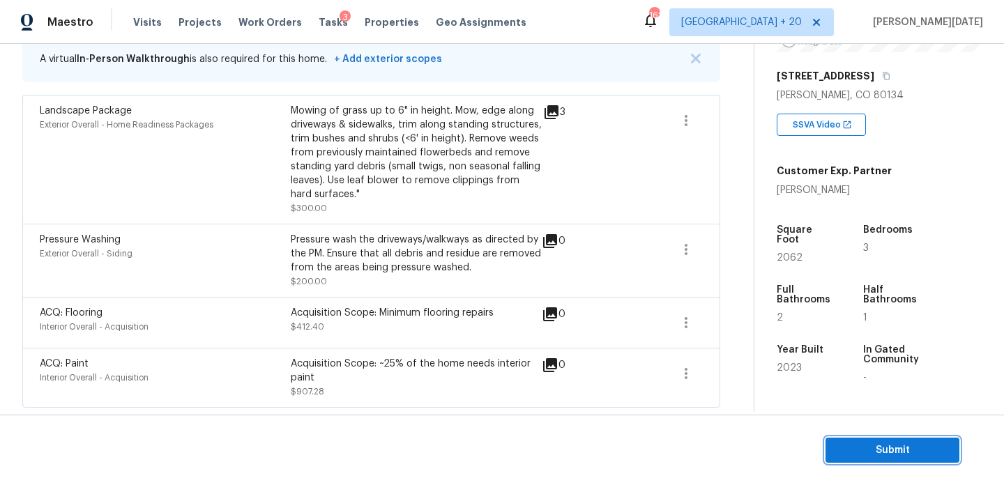
click at [857, 455] on span "Submit" at bounding box center [893, 450] width 112 height 17
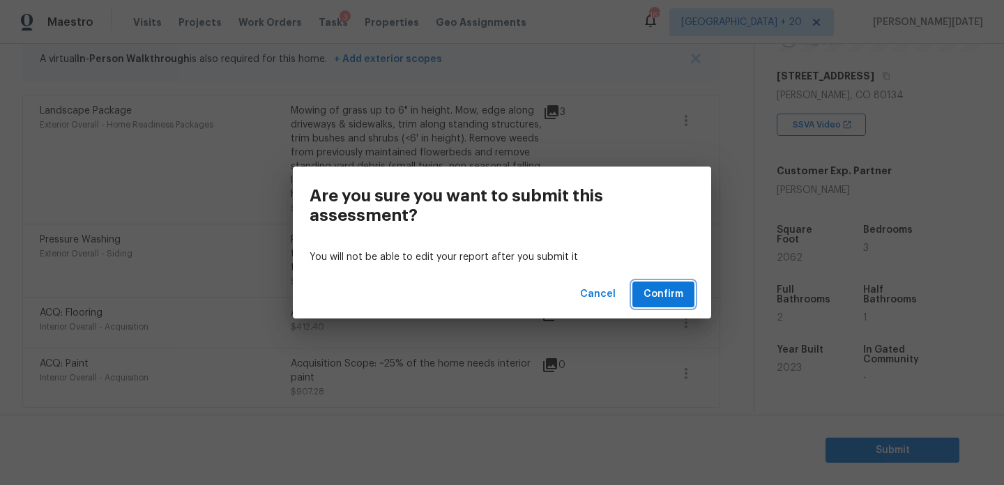
click at [658, 295] on span "Confirm" at bounding box center [664, 294] width 40 height 17
